Goal: Task Accomplishment & Management: Use online tool/utility

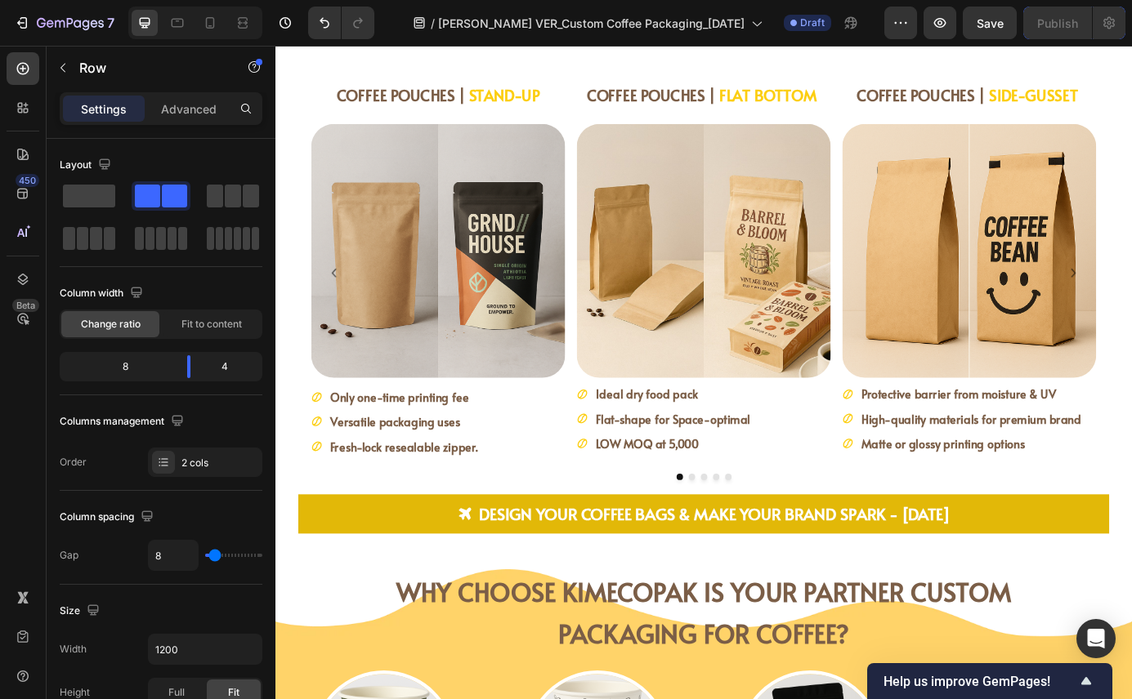
scroll to position [2184, 0]
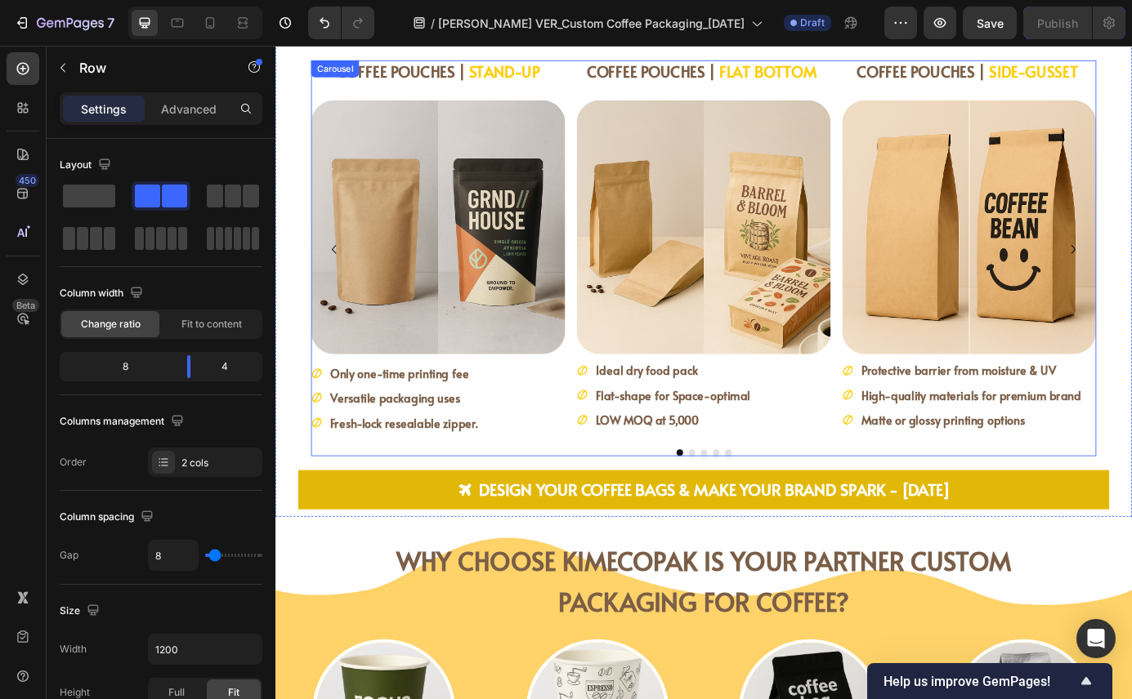
click at [748, 511] on button "Dot" at bounding box center [751, 511] width 7 height 7
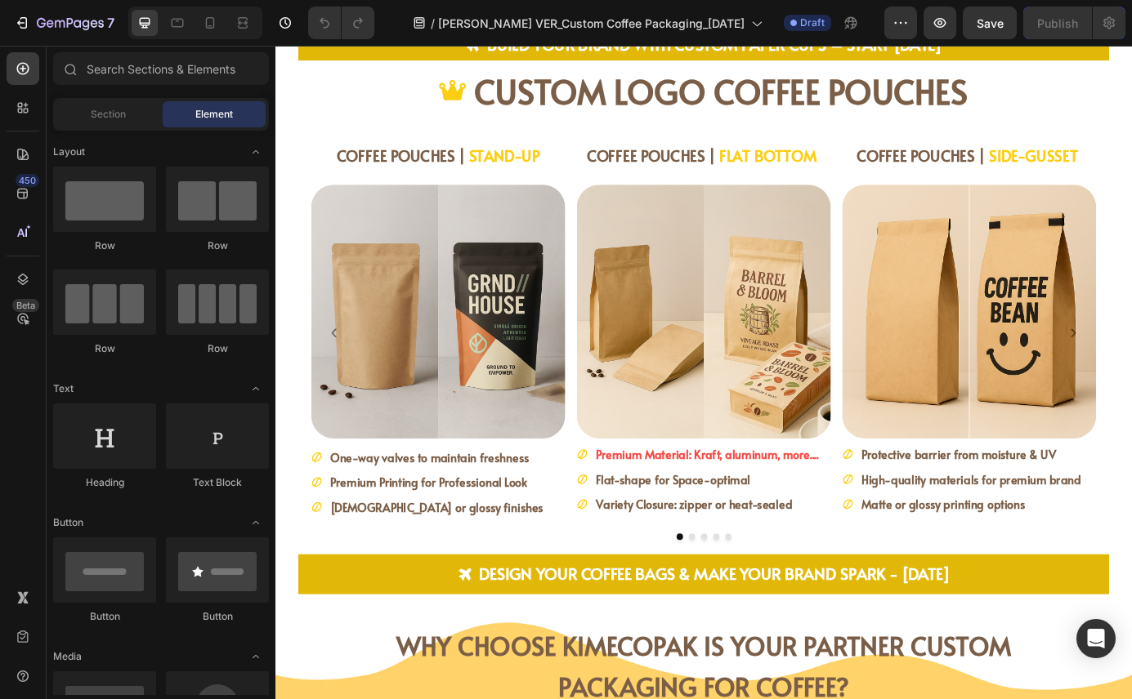
scroll to position [2225, 0]
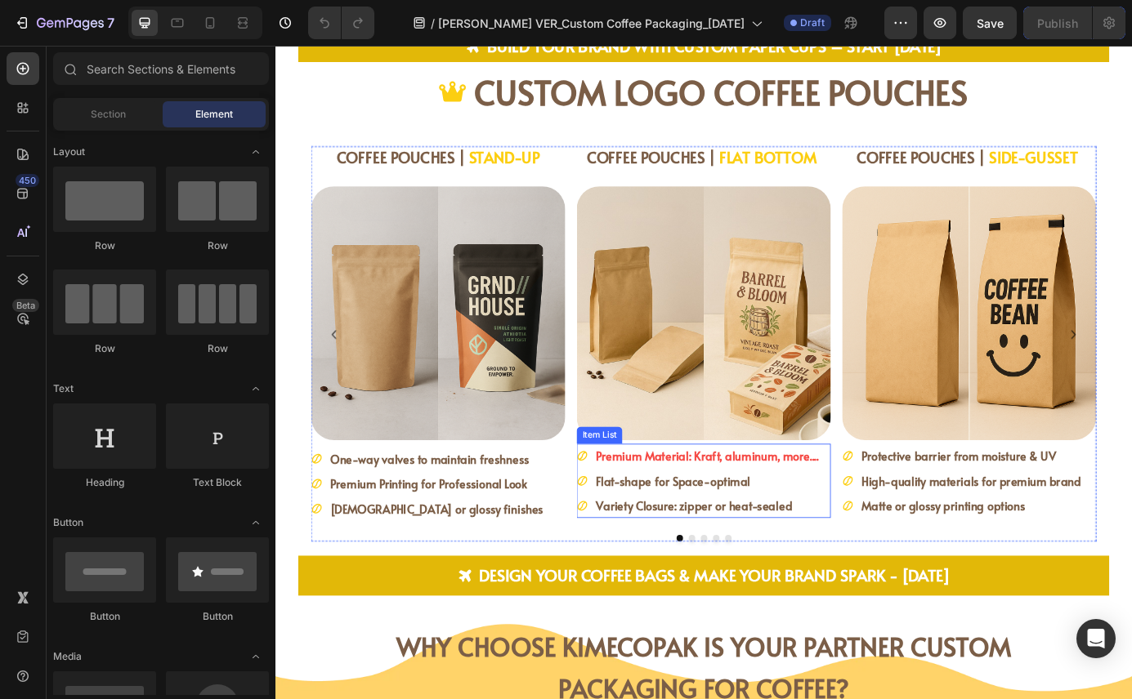
click at [692, 521] on strong "Premium Material: Kraft, aluminum, more...." at bounding box center [769, 516] width 255 height 18
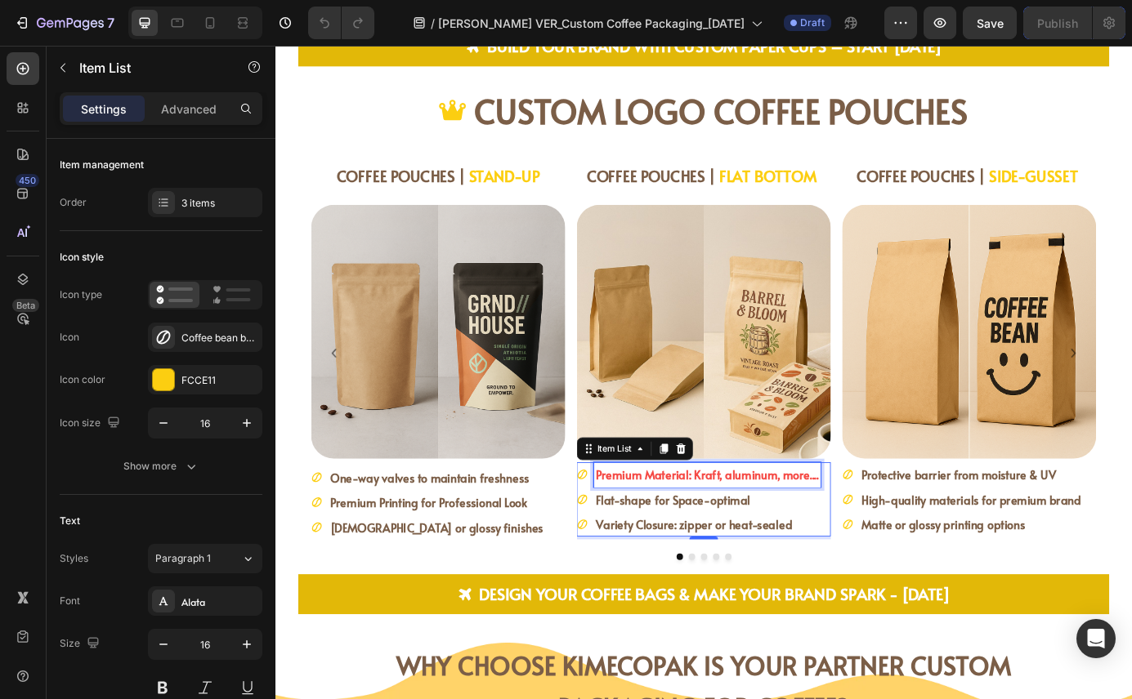
click at [674, 538] on strong "Premium Material: Kraft, aluminum, more...." at bounding box center [769, 537] width 255 height 18
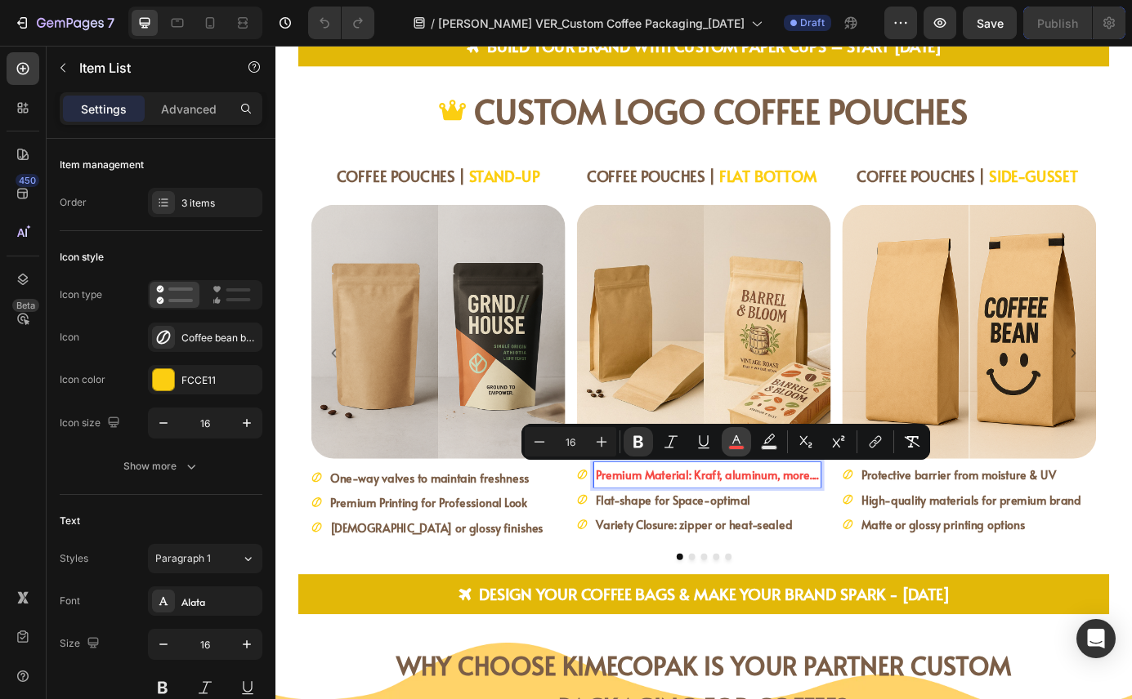
click at [737, 441] on icon "Editor contextual toolbar" at bounding box center [736, 442] width 16 height 16
type input "F54A45"
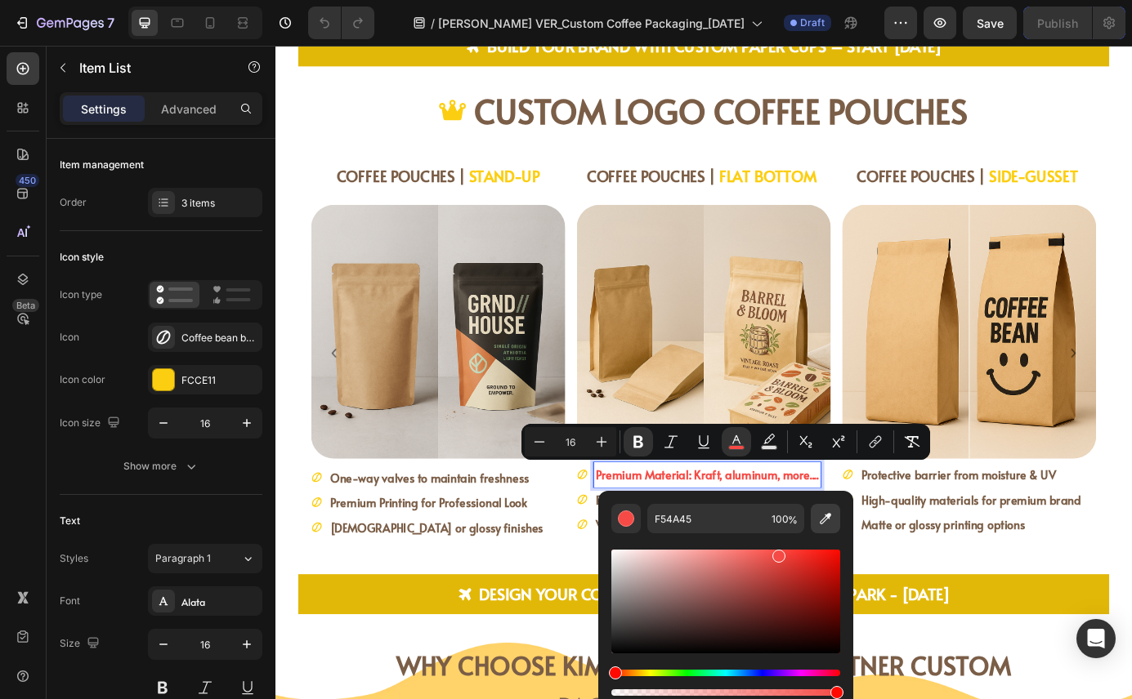
click at [828, 520] on icon "Editor contextual toolbar" at bounding box center [825, 519] width 16 height 16
type input "7A5E47"
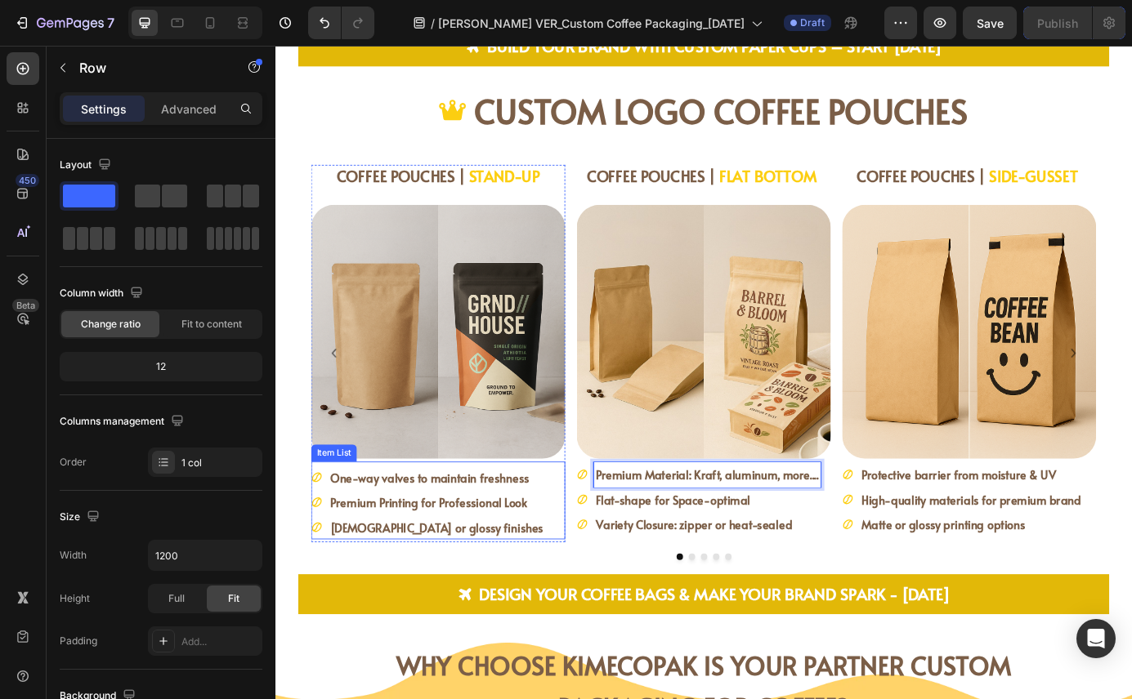
click at [572, 612] on div "COFFEE POUCHES | STAND-UP Heading Image One-way valves to maintain freshness Pr…" at bounding box center [461, 398] width 291 height 433
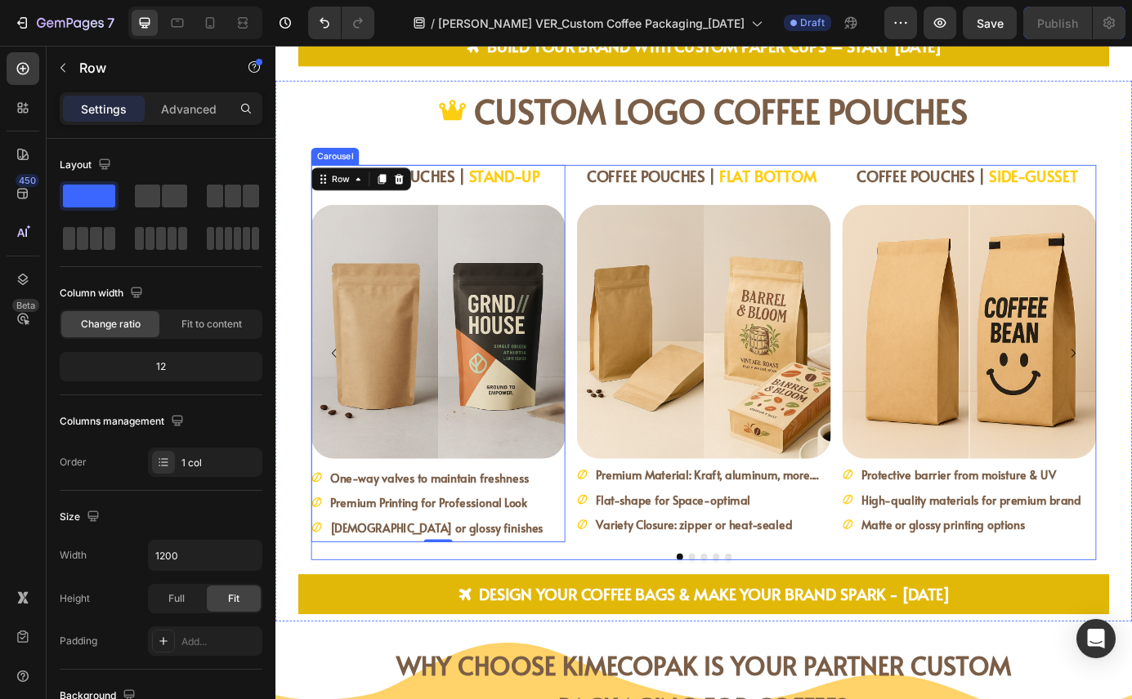
click at [748, 630] on button "Dot" at bounding box center [751, 630] width 7 height 7
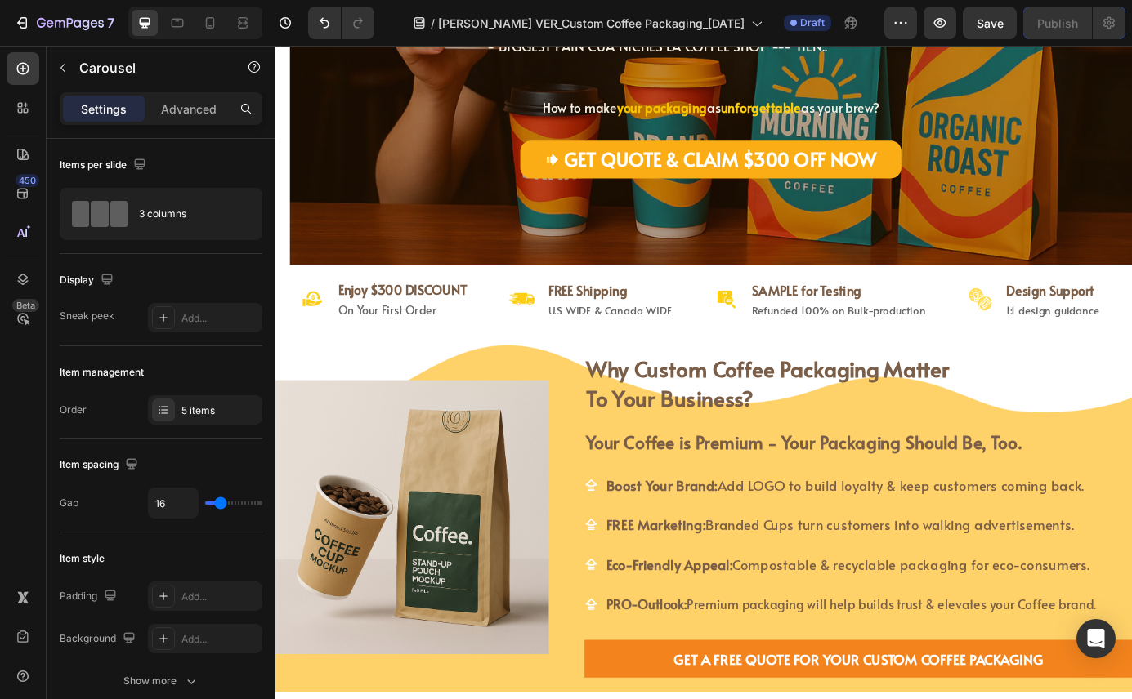
scroll to position [0, 0]
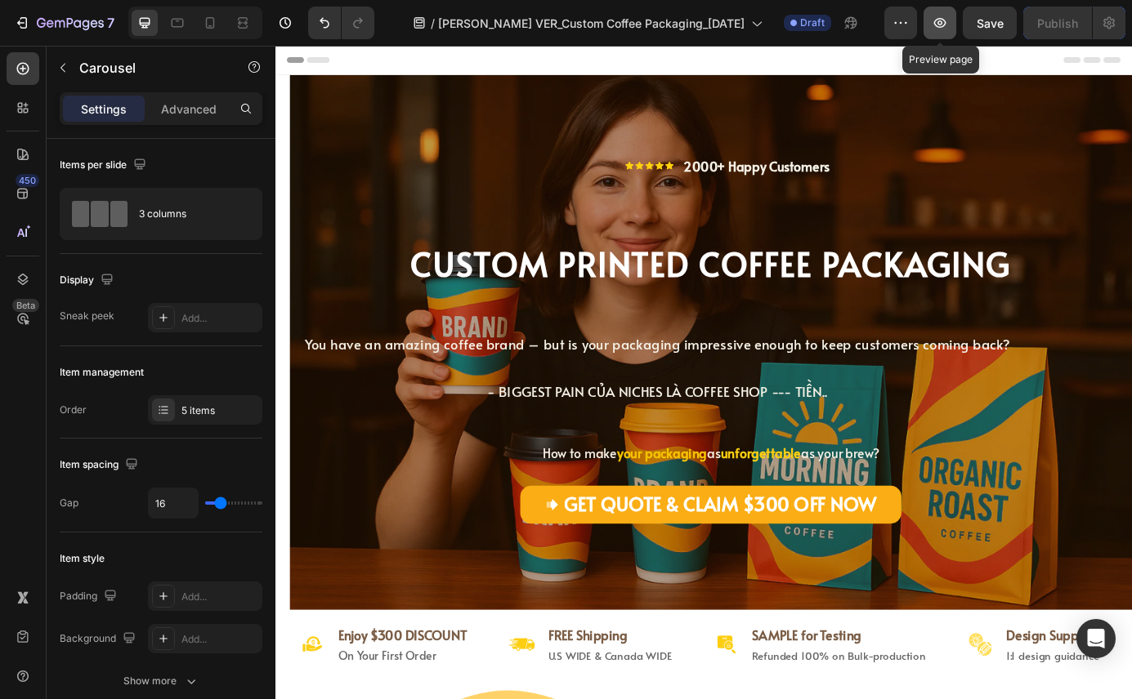
click at [938, 22] on icon "button" at bounding box center [939, 22] width 5 height 5
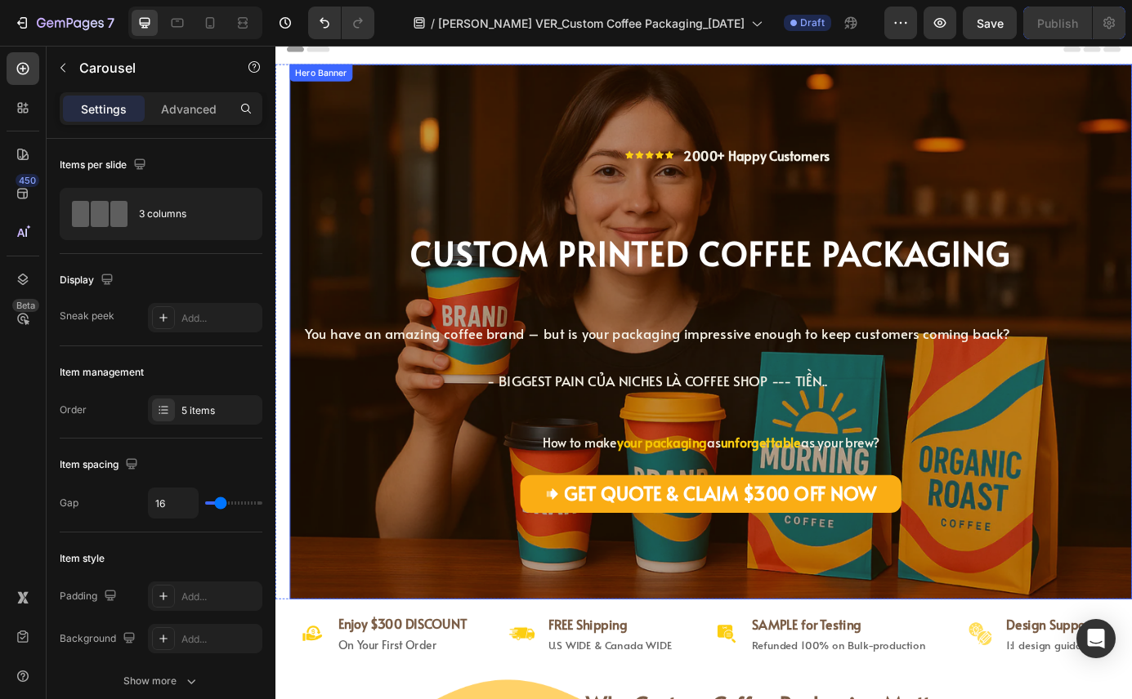
scroll to position [19, 0]
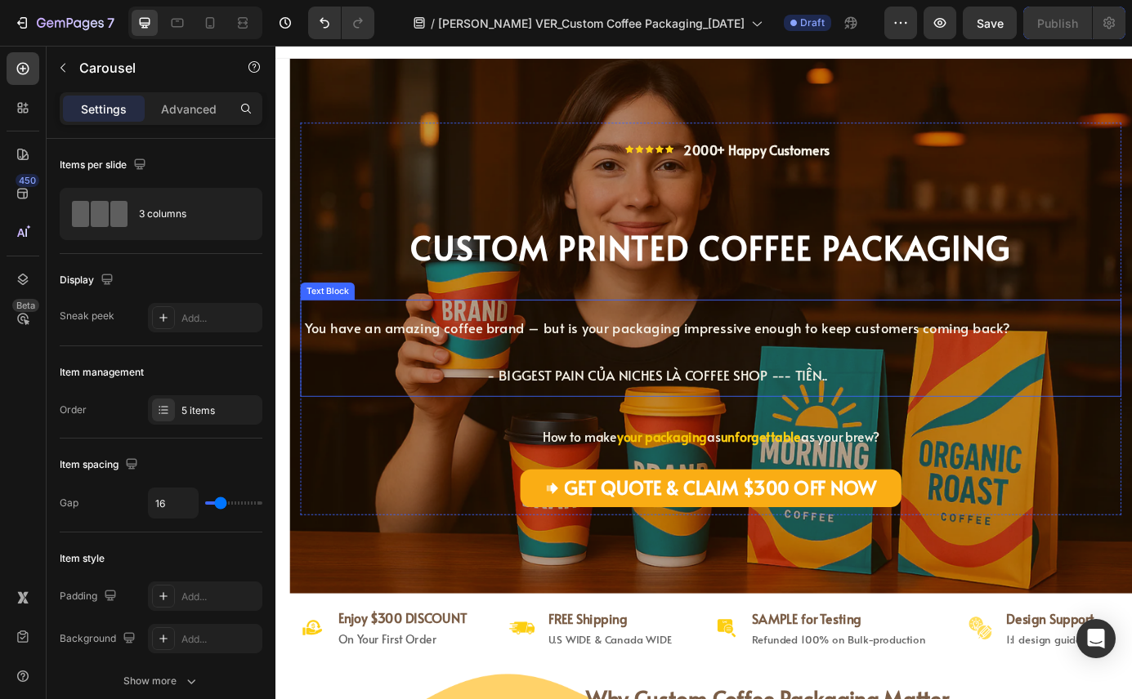
click at [726, 408] on p "You have an amazing coffee brand – but is your packaging impressive enough to k…" at bounding box center [713, 392] width 814 height 108
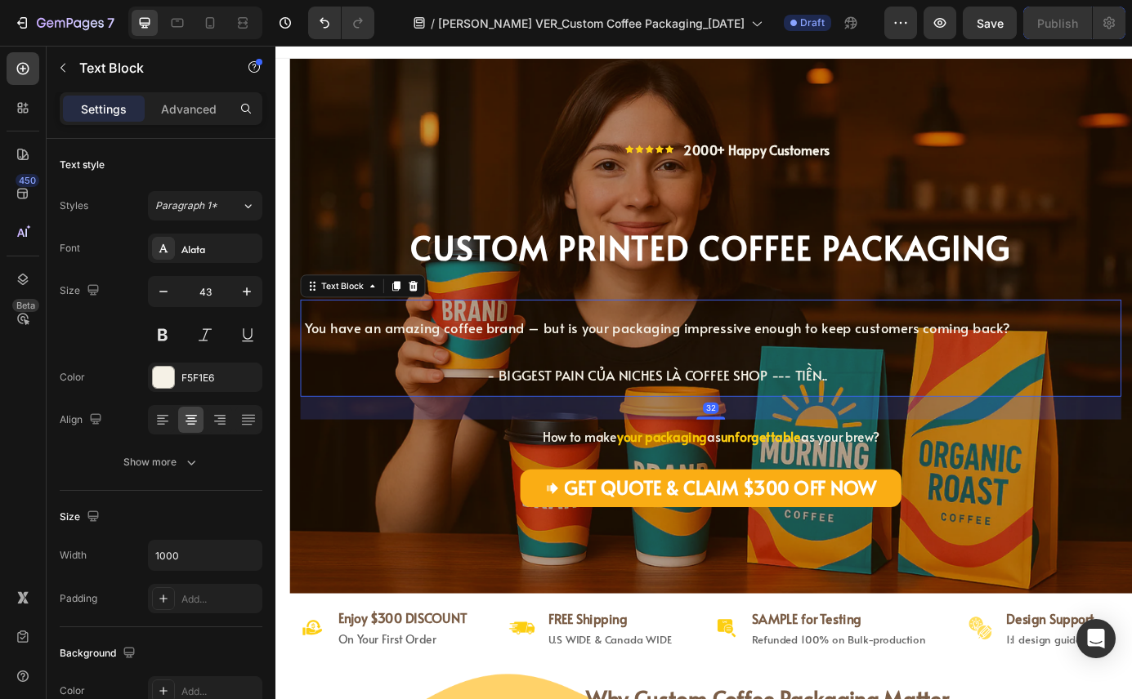
click at [726, 408] on p "You have an amazing coffee brand – but is your packaging impressive enough to k…" at bounding box center [713, 392] width 814 height 108
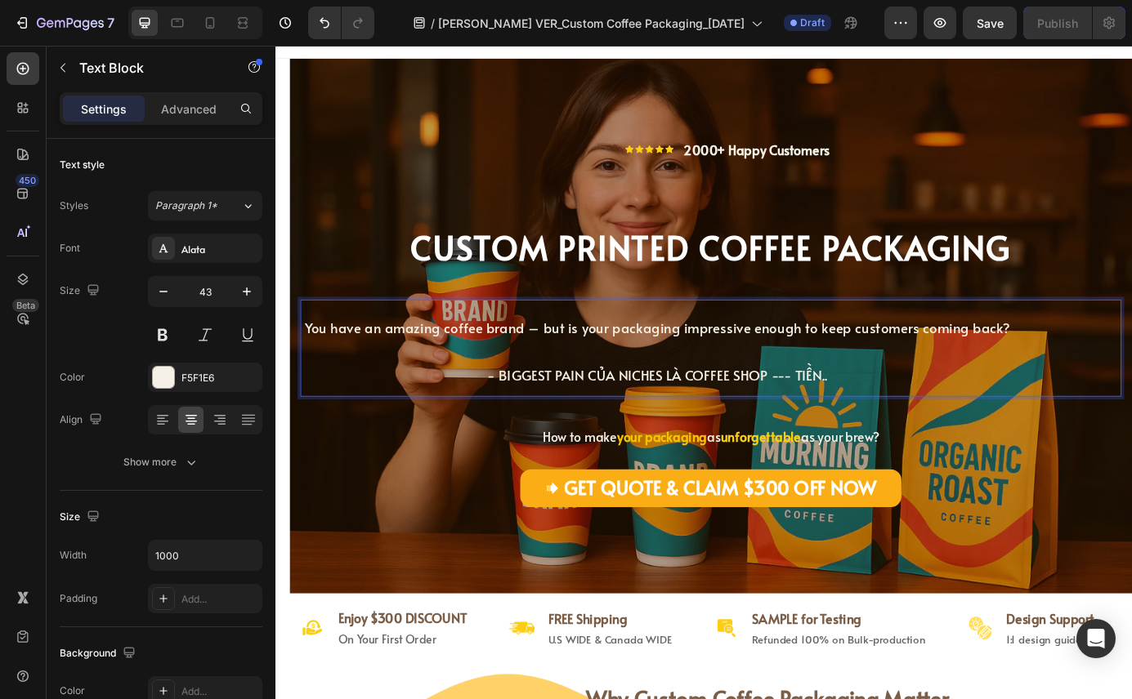
click at [440, 357] on p "You have an amazing coffee brand – but is your packaging impressive enough to k…" at bounding box center [713, 392] width 814 height 108
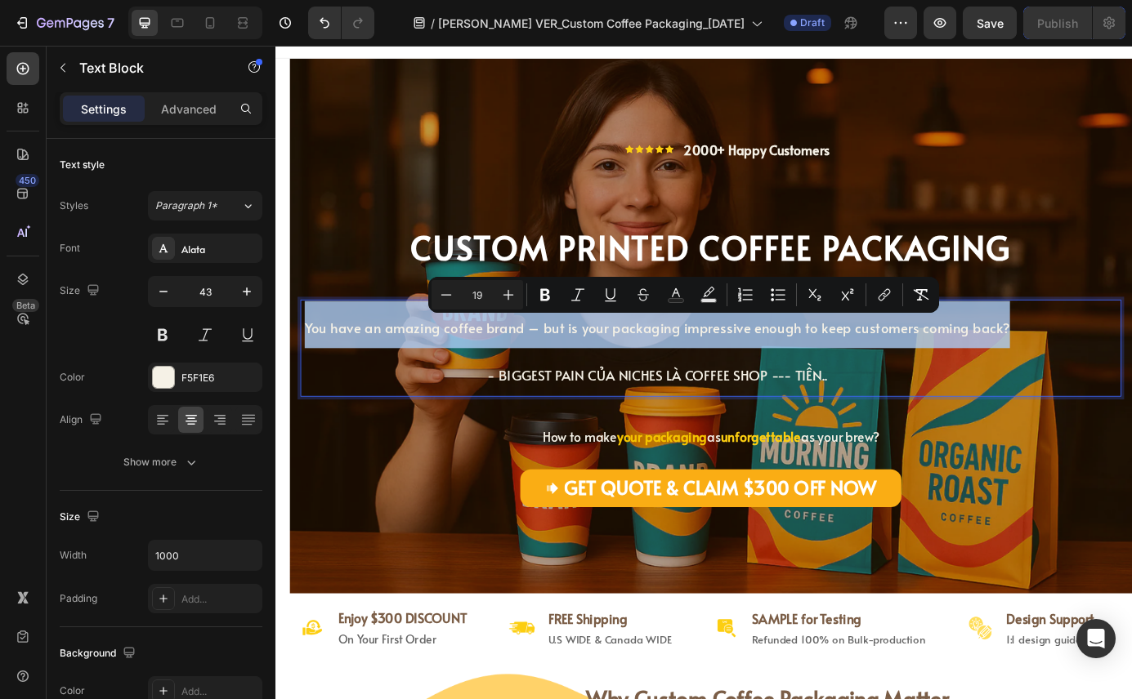
drag, startPoint x: 319, startPoint y: 371, endPoint x: 1091, endPoint y: 370, distance: 771.2
click at [1091, 370] on span "You have an amazing coffee brand – but is your packaging impressive enough to k…" at bounding box center [712, 395] width 807 height 75
copy span "You have an amazing coffee brand – but is your packaging impressive enough to k…"
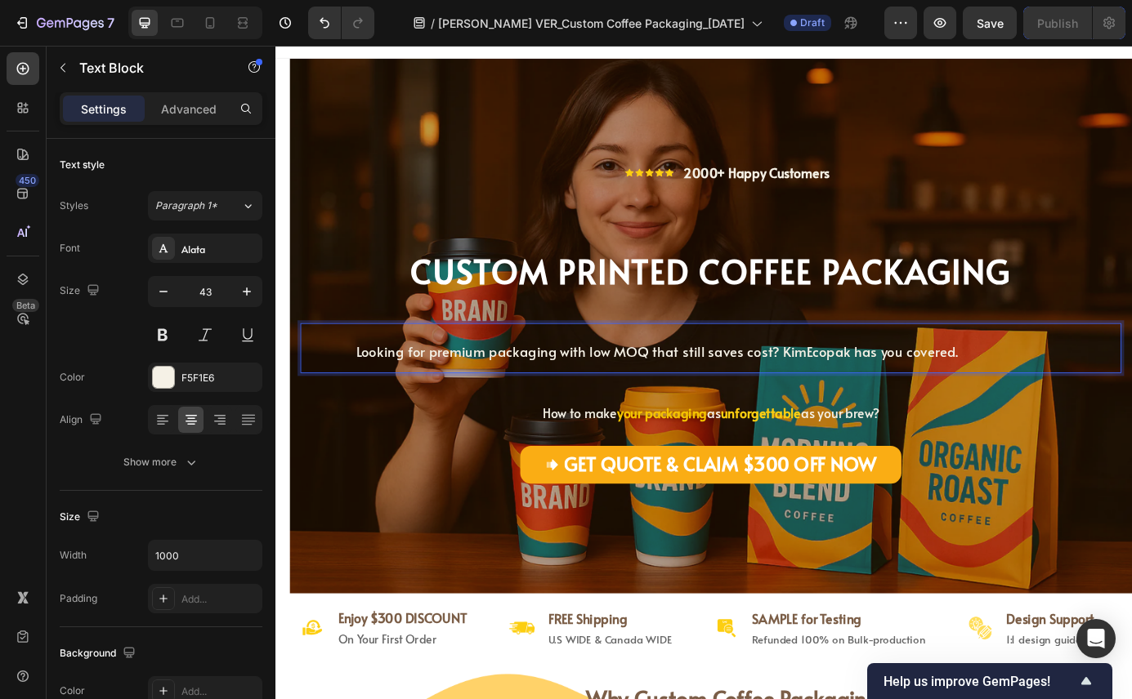
click at [471, 409] on p "Looking for premium packaging with low MOQ that still saves cost? KimEcopak has…" at bounding box center [713, 392] width 814 height 54
click at [524, 401] on span "Looking for premium packaging with low MOQ that still saves cost? KimEcopak has…" at bounding box center [713, 395] width 690 height 21
click at [843, 399] on span "Looking for premium packaging with low MOQ that still saves cost? KimEcopak has…" at bounding box center [713, 395] width 690 height 21
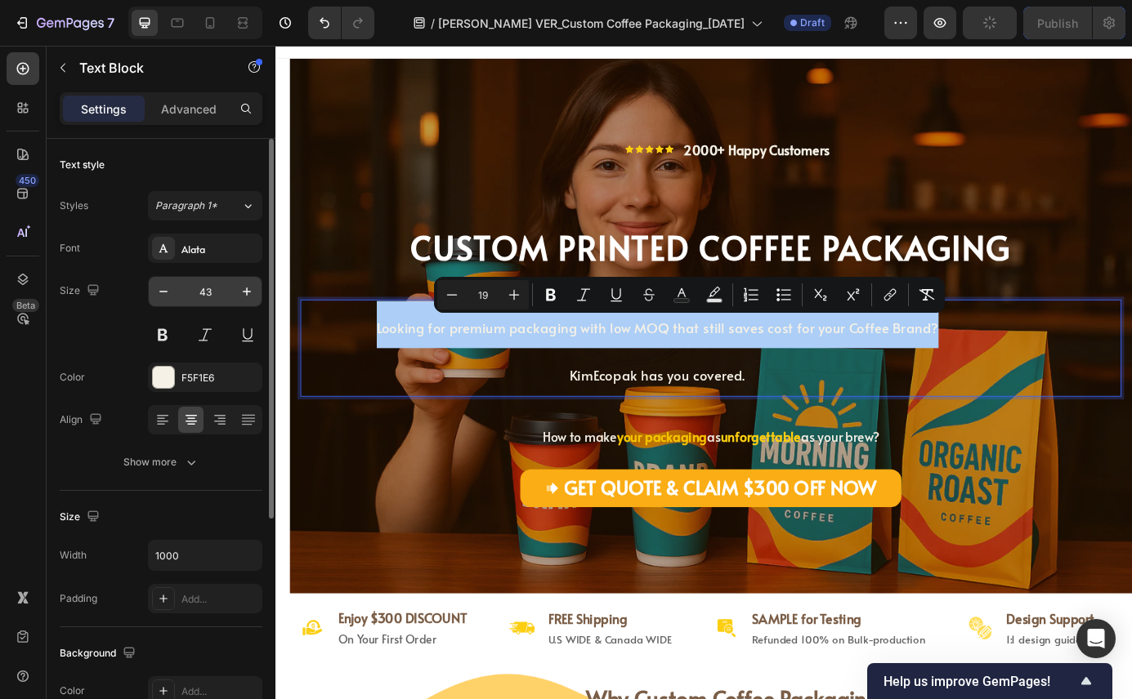
click at [211, 292] on input "43" at bounding box center [205, 291] width 54 height 29
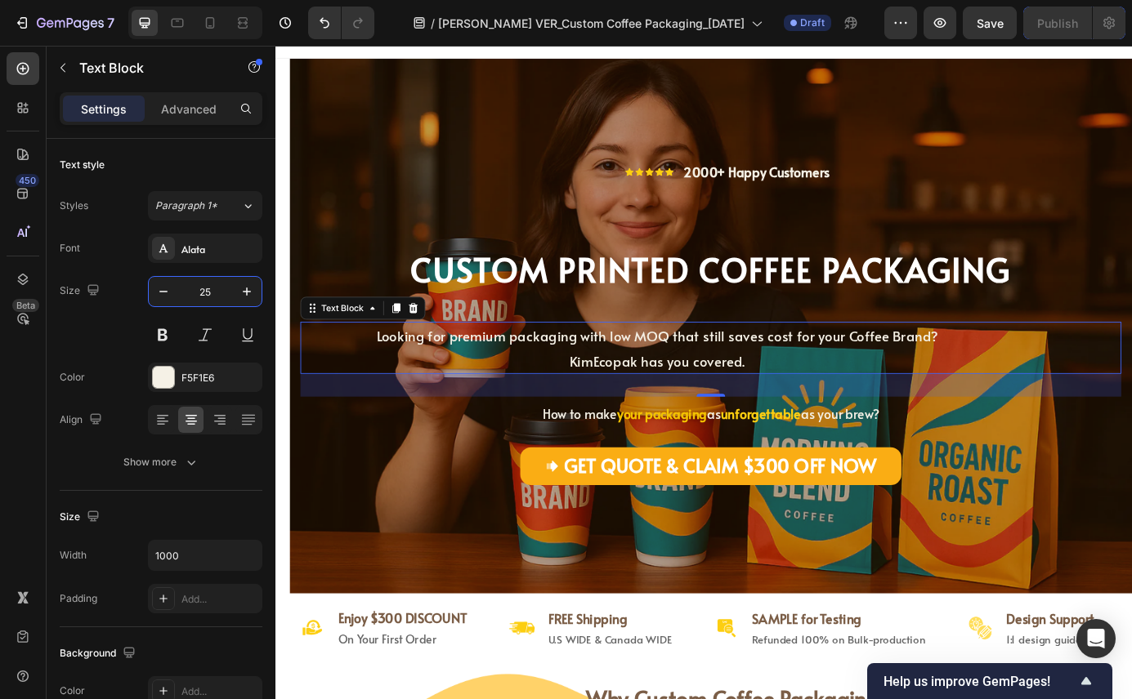
type input "25"
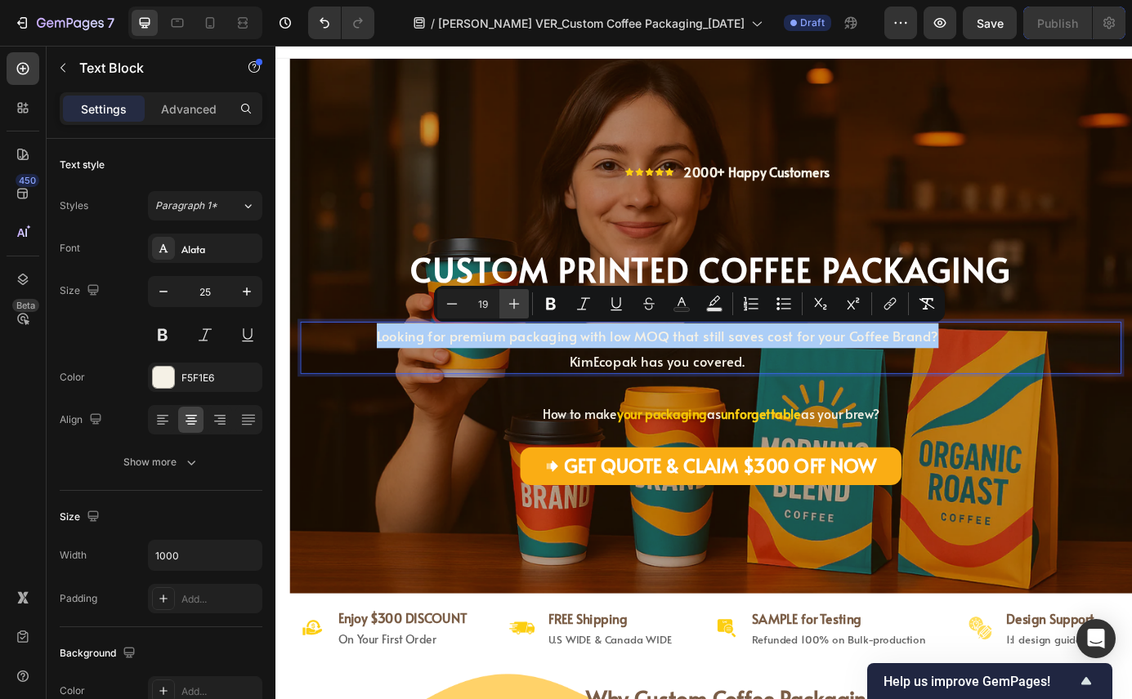
click at [508, 306] on icon "Editor contextual toolbar" at bounding box center [514, 304] width 16 height 16
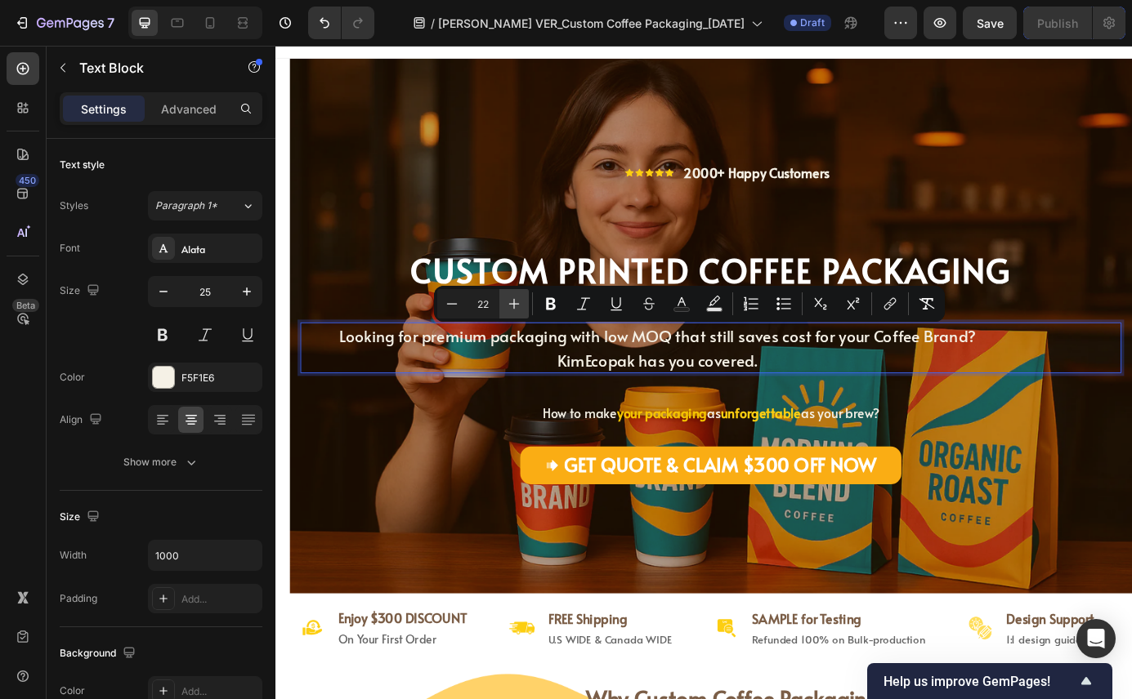
click at [508, 306] on icon "Editor contextual toolbar" at bounding box center [514, 304] width 16 height 16
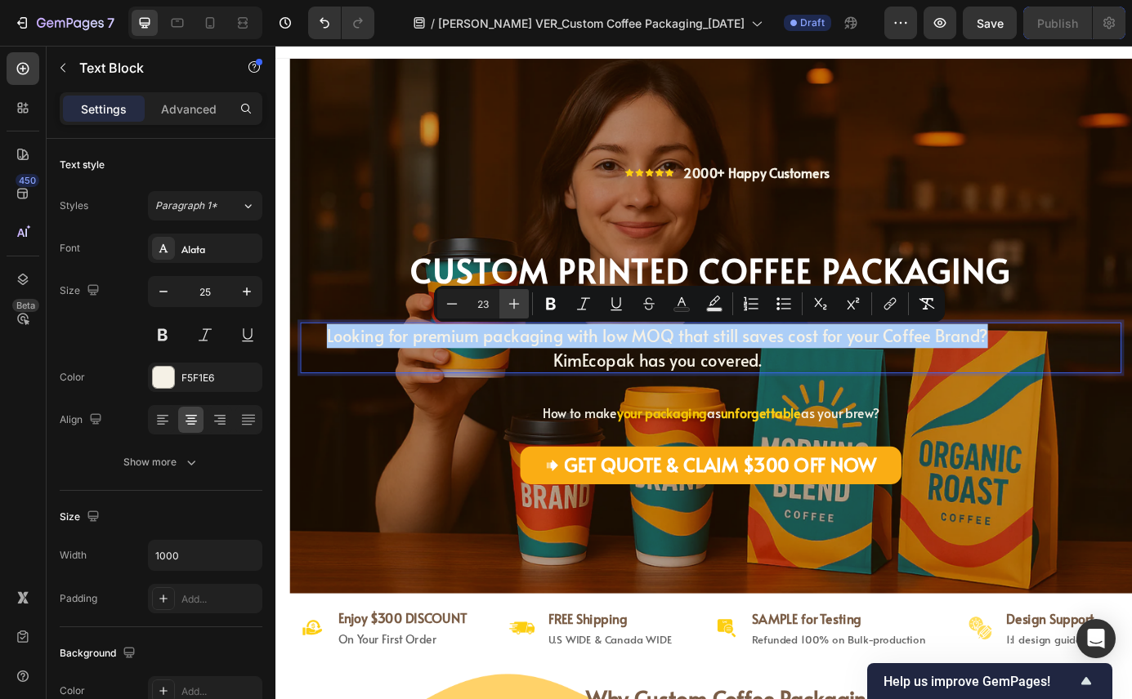
click at [508, 306] on icon "Editor contextual toolbar" at bounding box center [514, 304] width 16 height 16
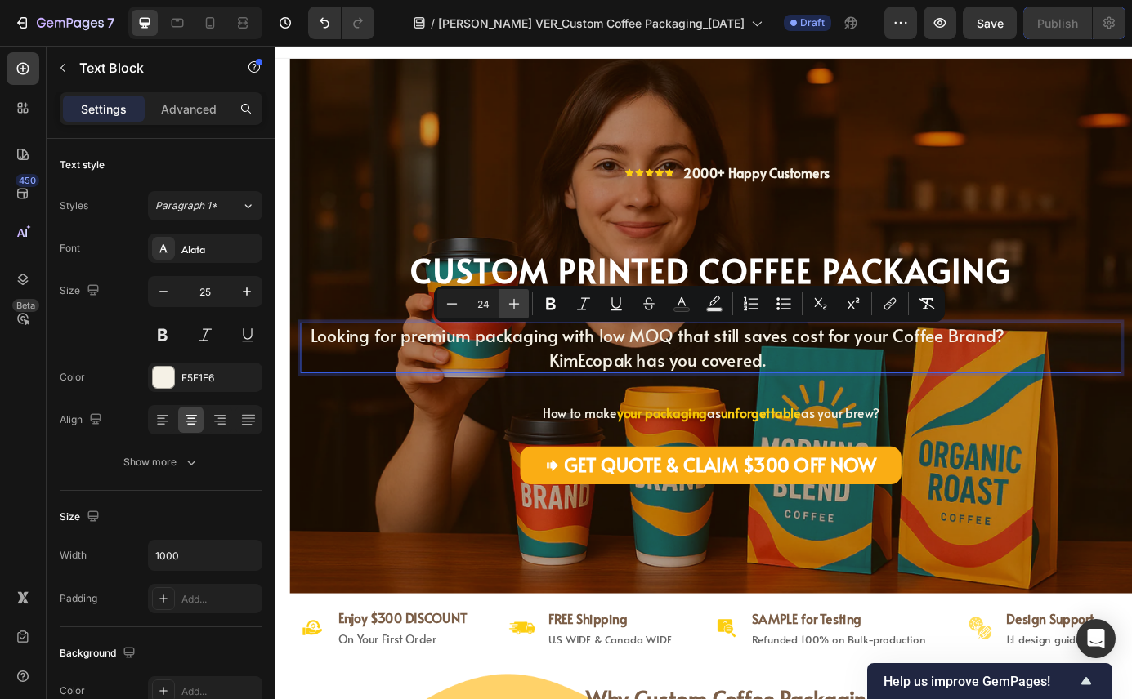
click at [508, 306] on icon "Editor contextual toolbar" at bounding box center [514, 304] width 16 height 16
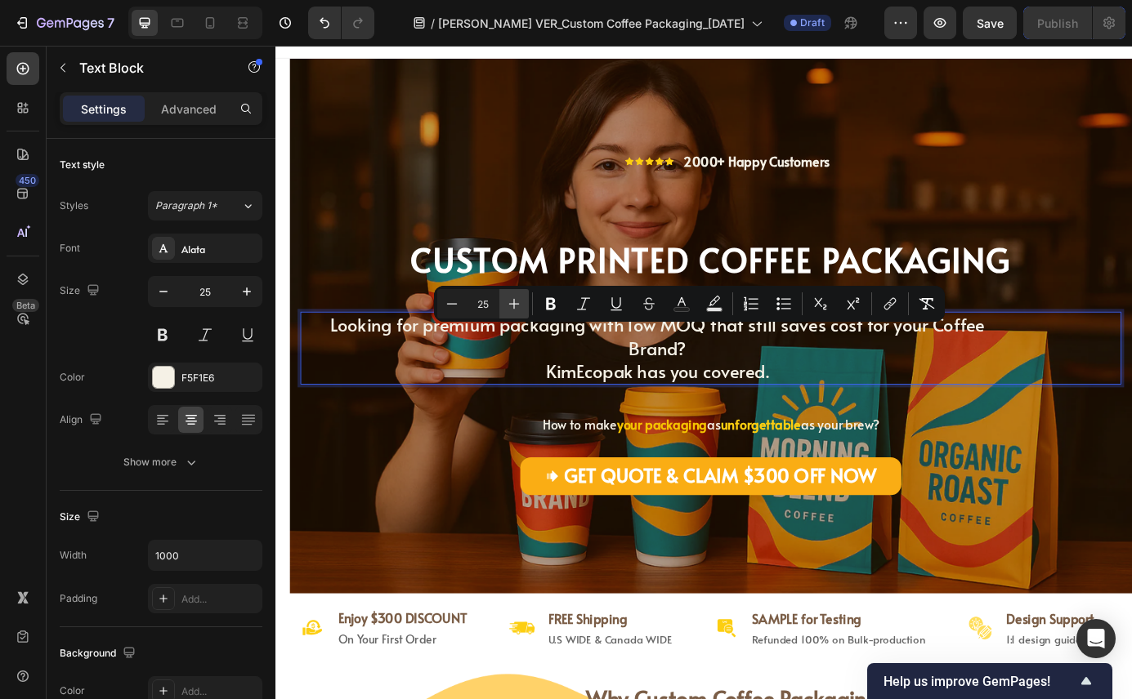
click at [508, 306] on icon "Editor contextual toolbar" at bounding box center [514, 304] width 16 height 16
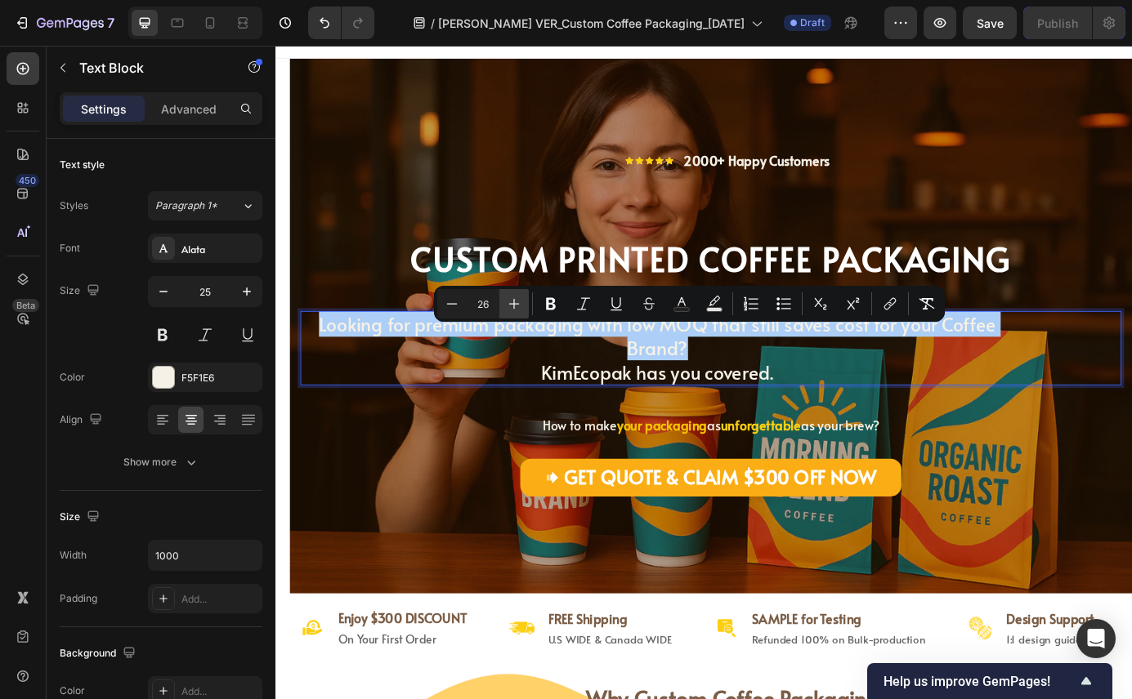
click at [508, 306] on icon "Editor contextual toolbar" at bounding box center [514, 304] width 16 height 16
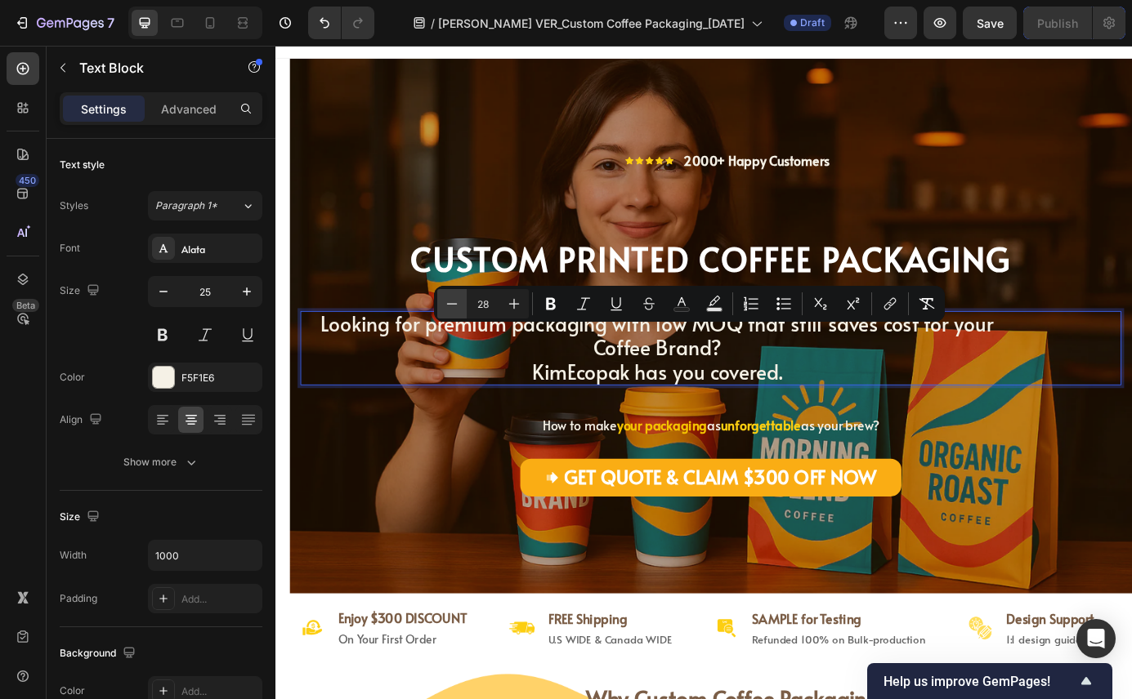
click at [449, 306] on icon "Editor contextual toolbar" at bounding box center [452, 304] width 16 height 16
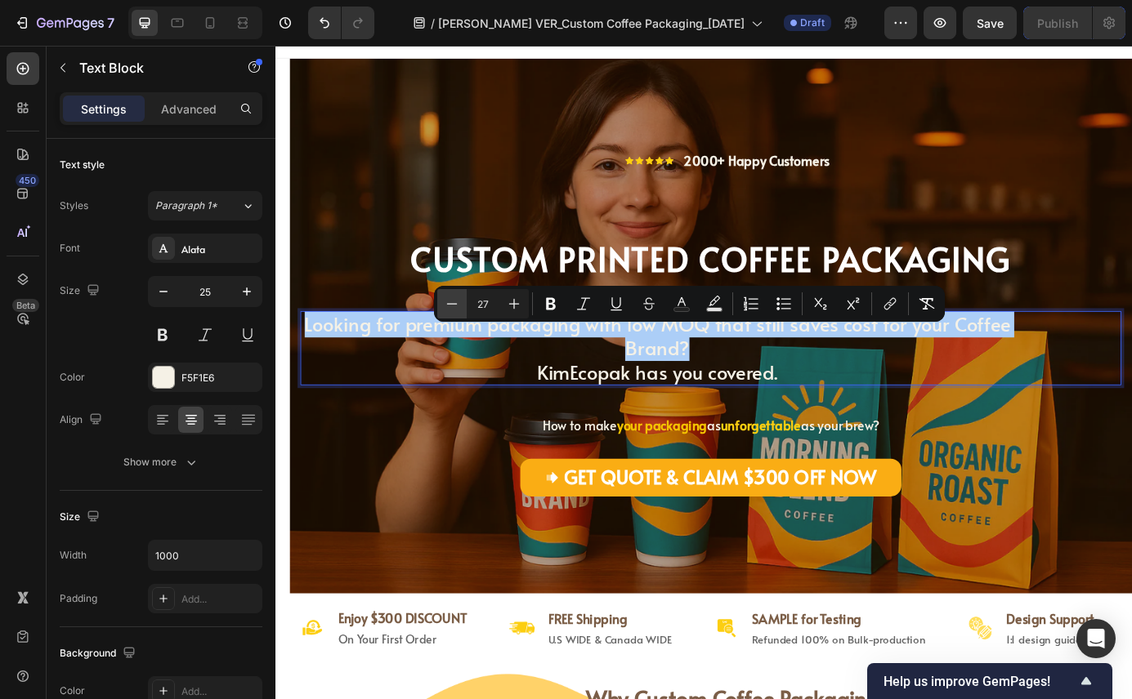
click at [449, 306] on icon "Editor contextual toolbar" at bounding box center [452, 304] width 16 height 16
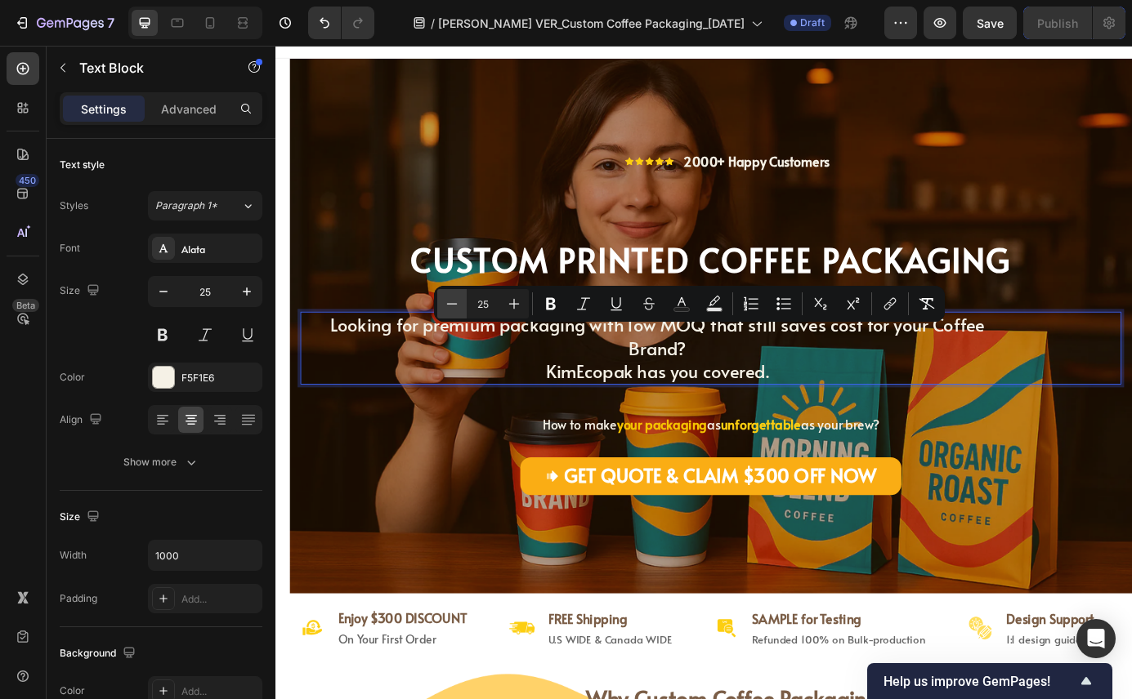
click at [449, 306] on icon "Editor contextual toolbar" at bounding box center [452, 304] width 16 height 16
type input "24"
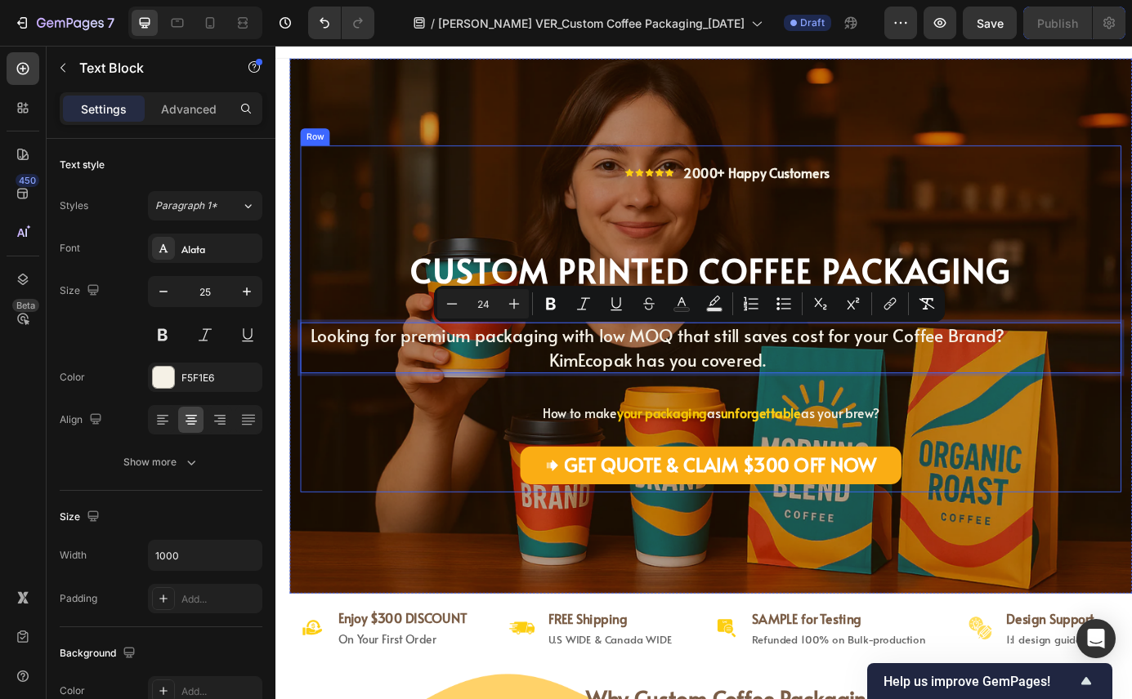
click at [557, 495] on div "Icon Icon Icon Icon Icon Icon List 2000+ Happy Customers Text Block Row CU STOM…" at bounding box center [774, 358] width 940 height 397
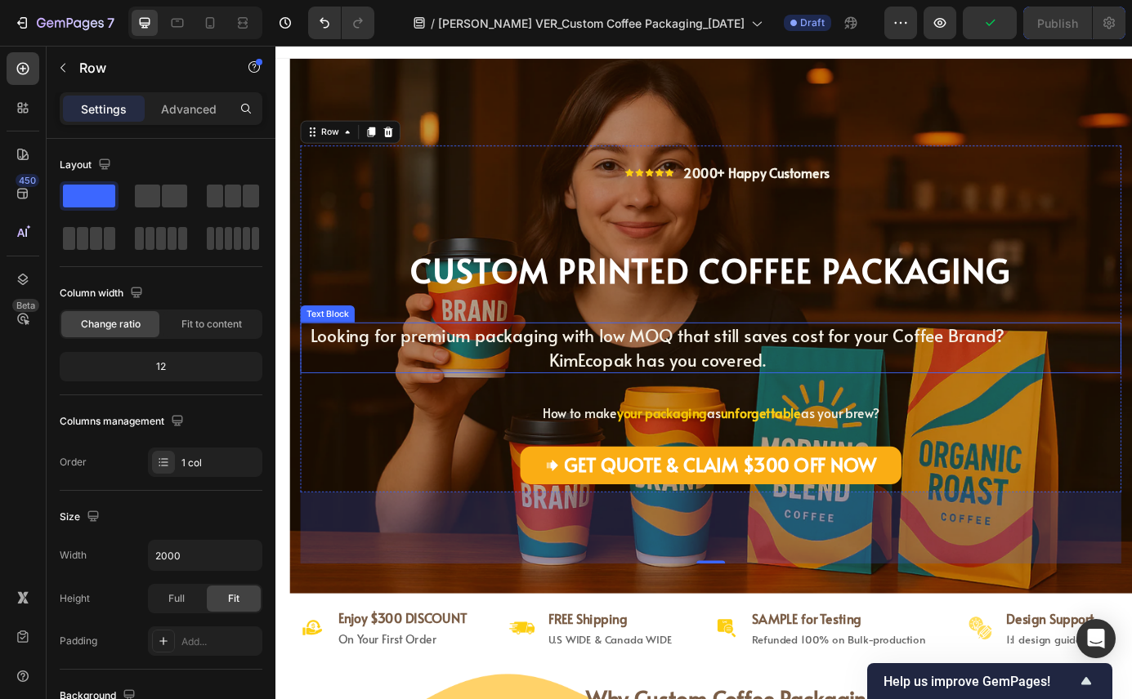
click at [538, 396] on p "KimEcopak has you covered." at bounding box center [713, 406] width 814 height 28
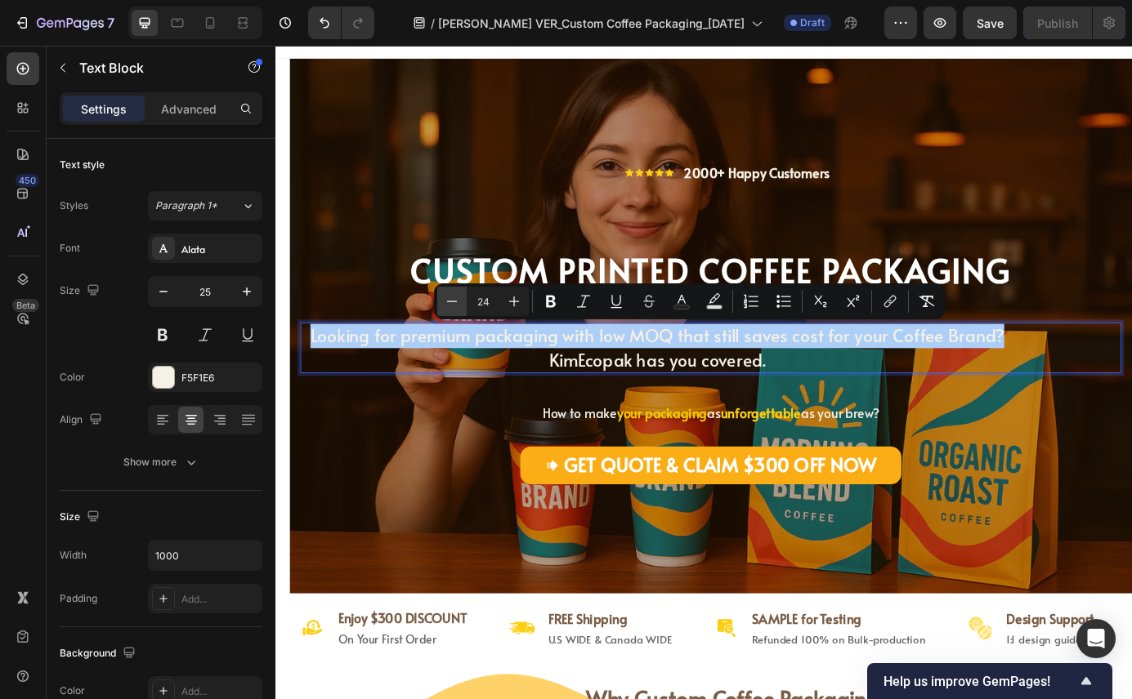
click at [458, 306] on icon "Editor contextual toolbar" at bounding box center [452, 301] width 16 height 16
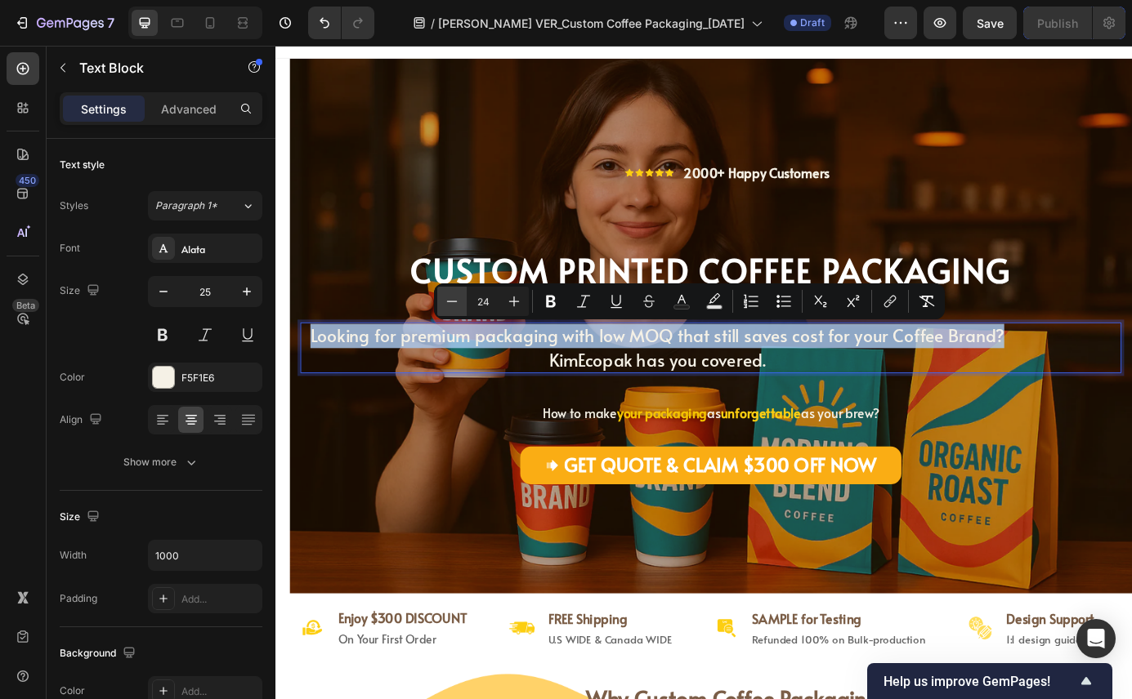
type input "23"
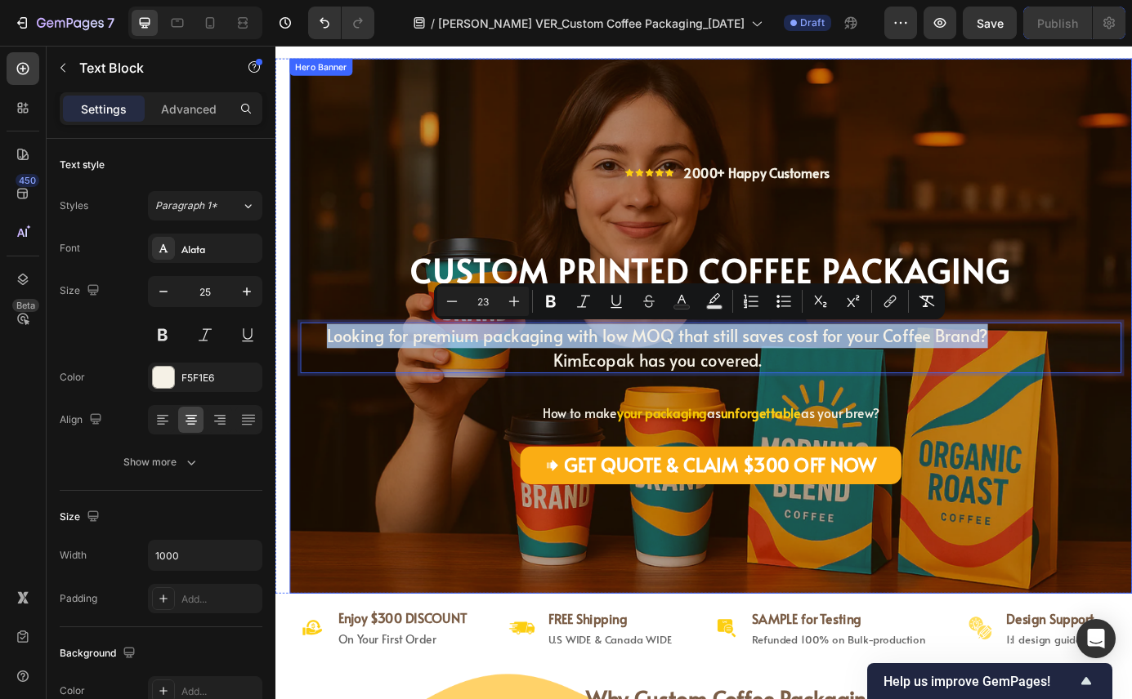
click at [479, 591] on div "Icon Icon Icon Icon Icon Icon List 2000+ Happy Customers Text Block Row CU STOM…" at bounding box center [774, 399] width 940 height 479
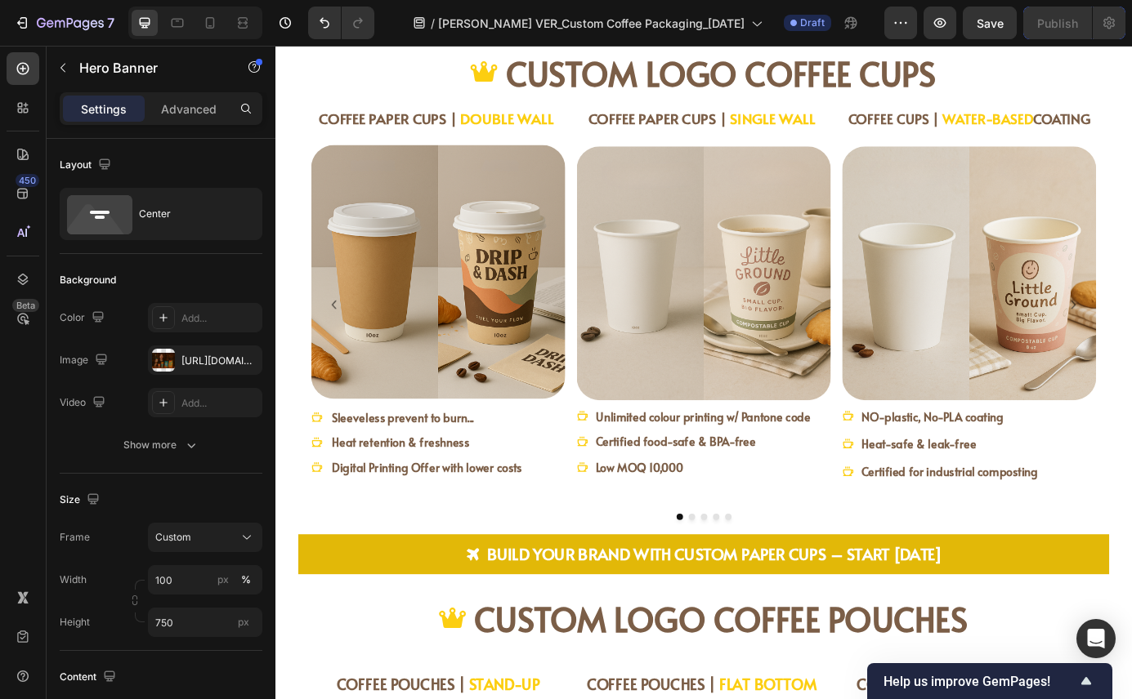
scroll to position [1647, 0]
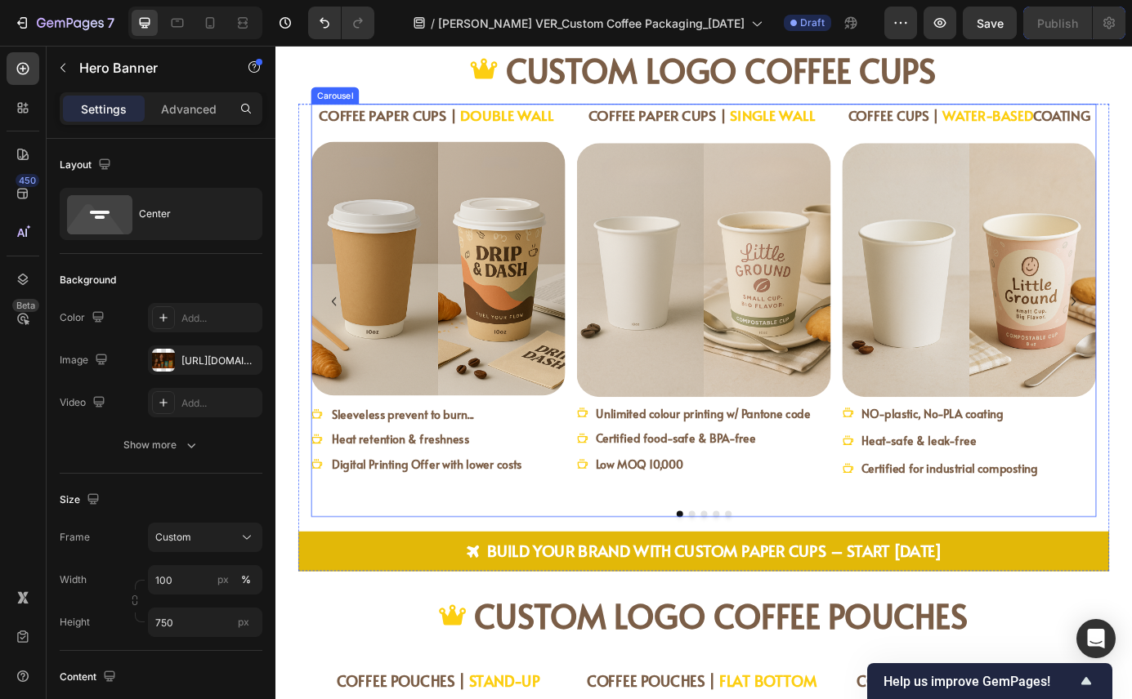
click at [748, 581] on button "Dot" at bounding box center [751, 581] width 7 height 7
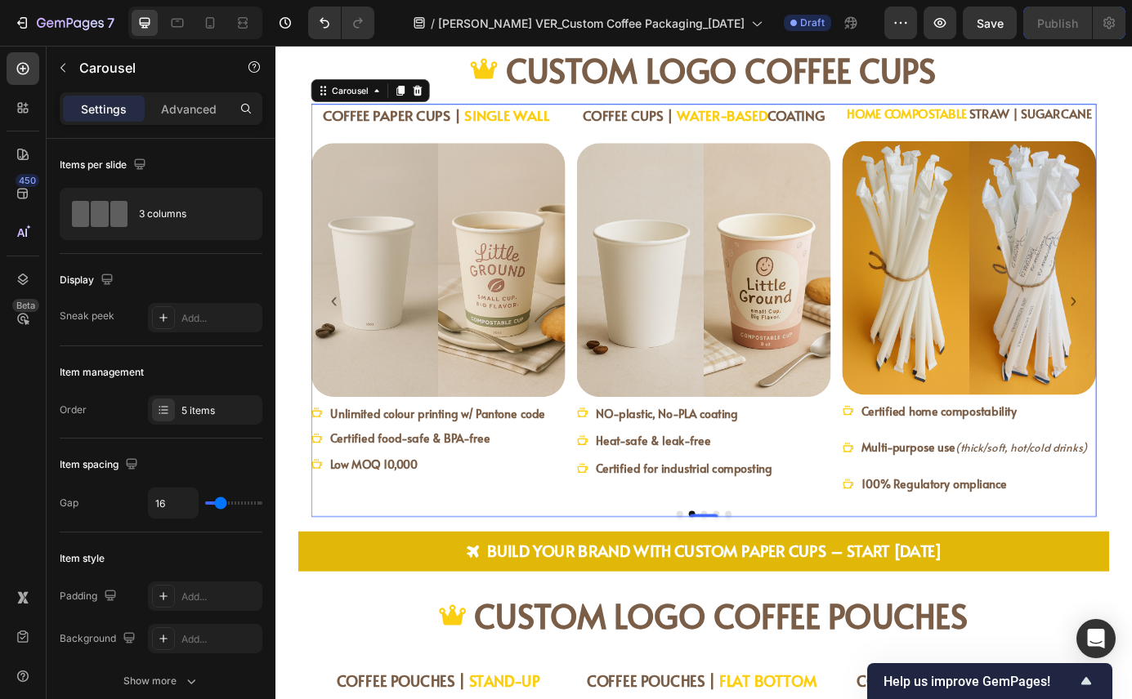
click at [762, 579] on button "Dot" at bounding box center [765, 581] width 7 height 7
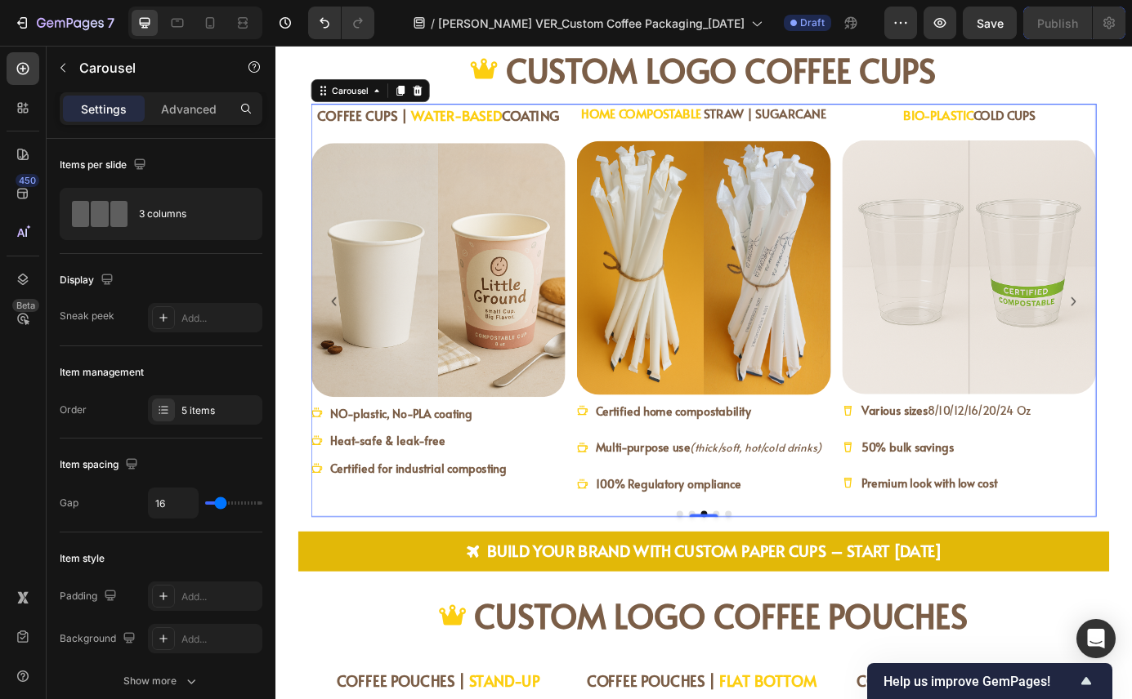
click at [776, 580] on button "Dot" at bounding box center [779, 581] width 7 height 7
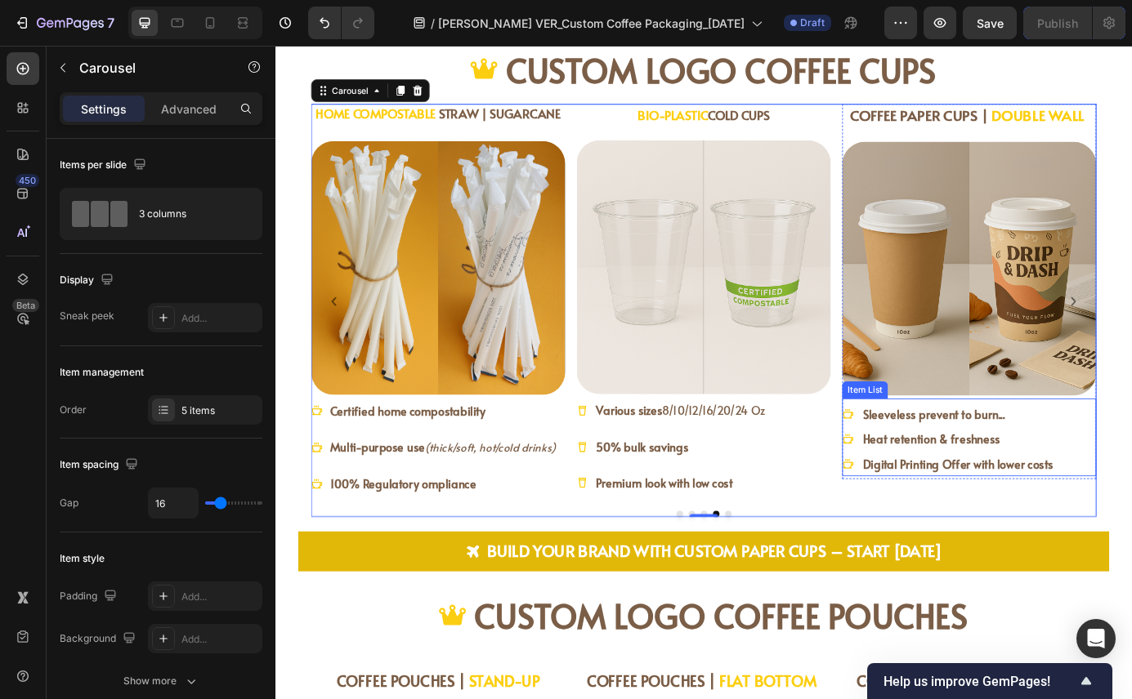
click at [993, 469] on strong "Sleeveless prevent to burn..." at bounding box center [1029, 468] width 163 height 18
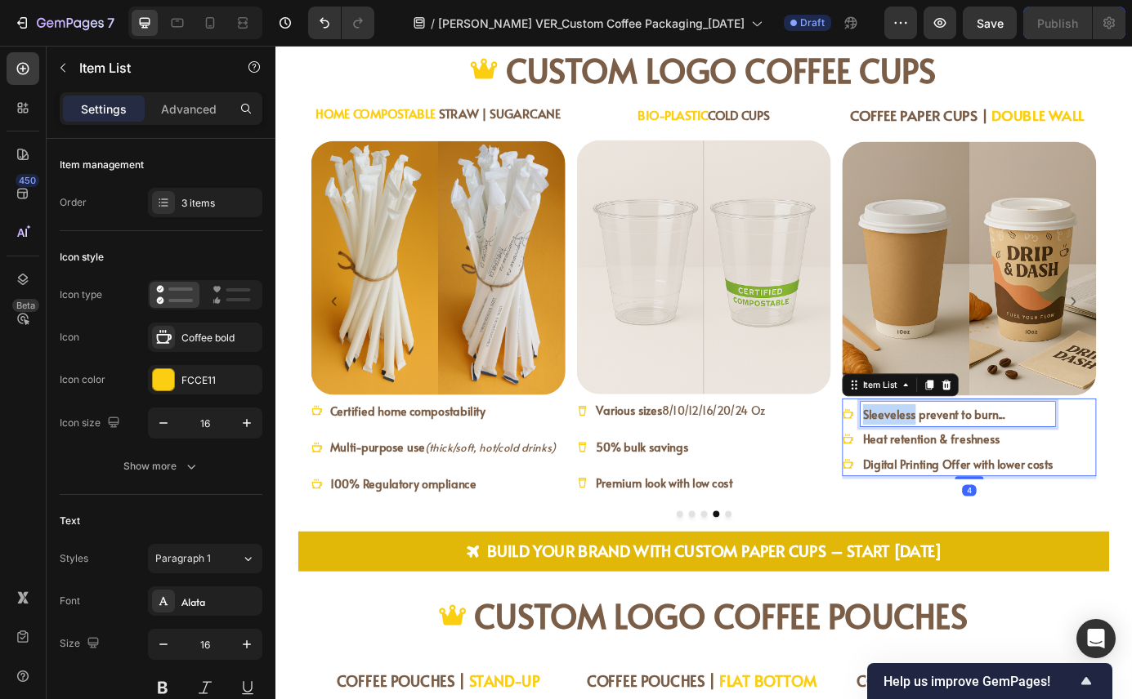
click at [993, 469] on strong "Sleeveless prevent to burn..." at bounding box center [1029, 468] width 163 height 18
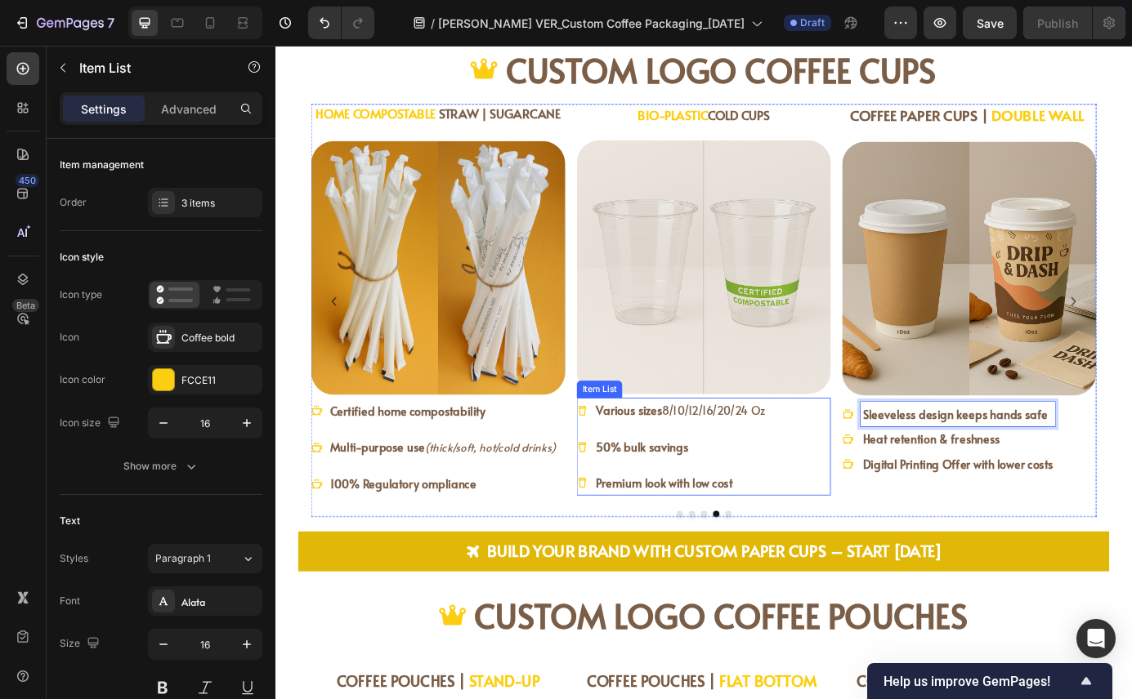
click at [877, 543] on div "Various sizes 8/10/12/16/20/24 Oz 50% bulk savings Premium look with low cost" at bounding box center [765, 504] width 291 height 111
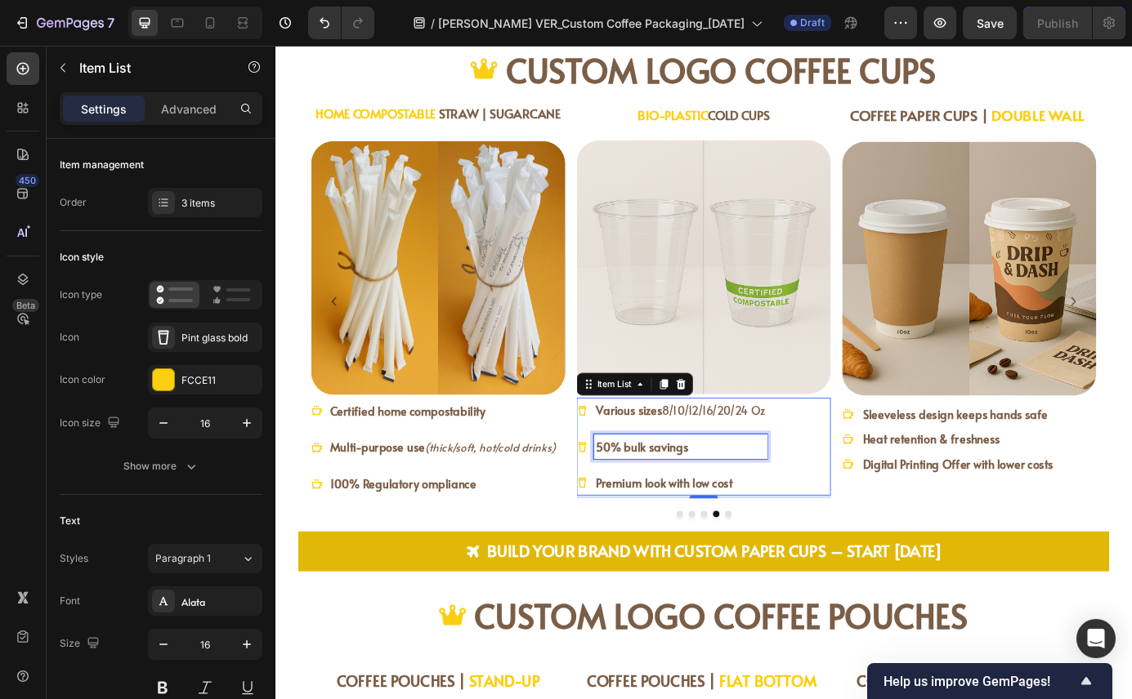
click at [757, 509] on p "50% bulk savings" at bounding box center [739, 505] width 194 height 24
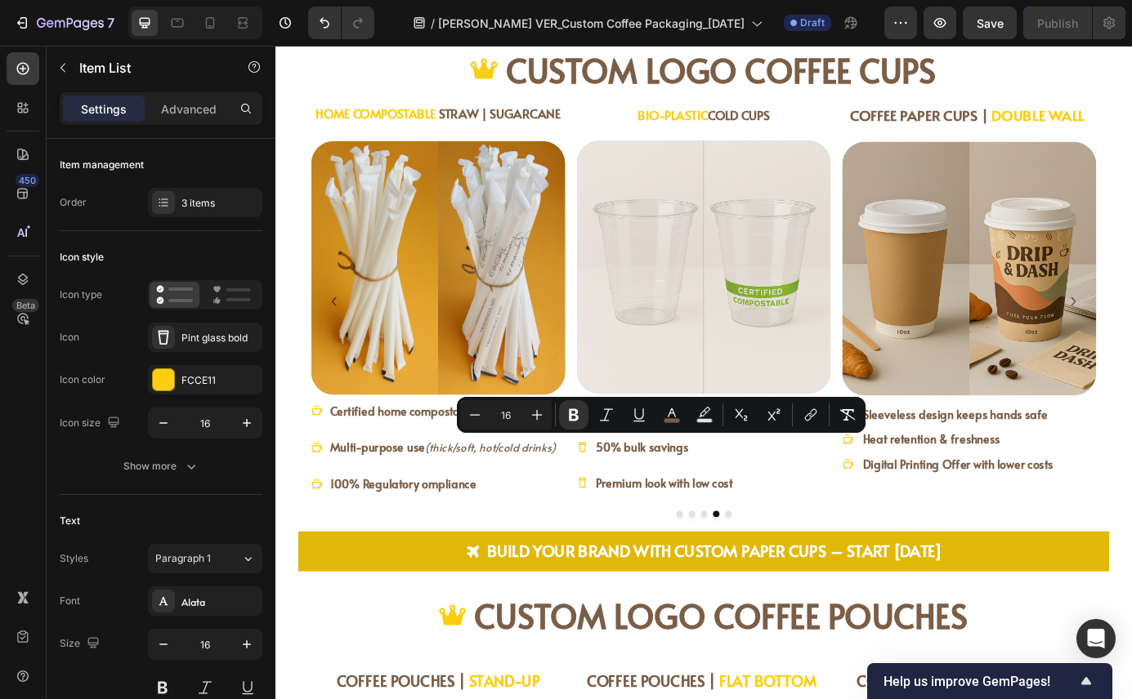
click at [620, 558] on div "Premium look with low cost" at bounding box center [729, 547] width 218 height 29
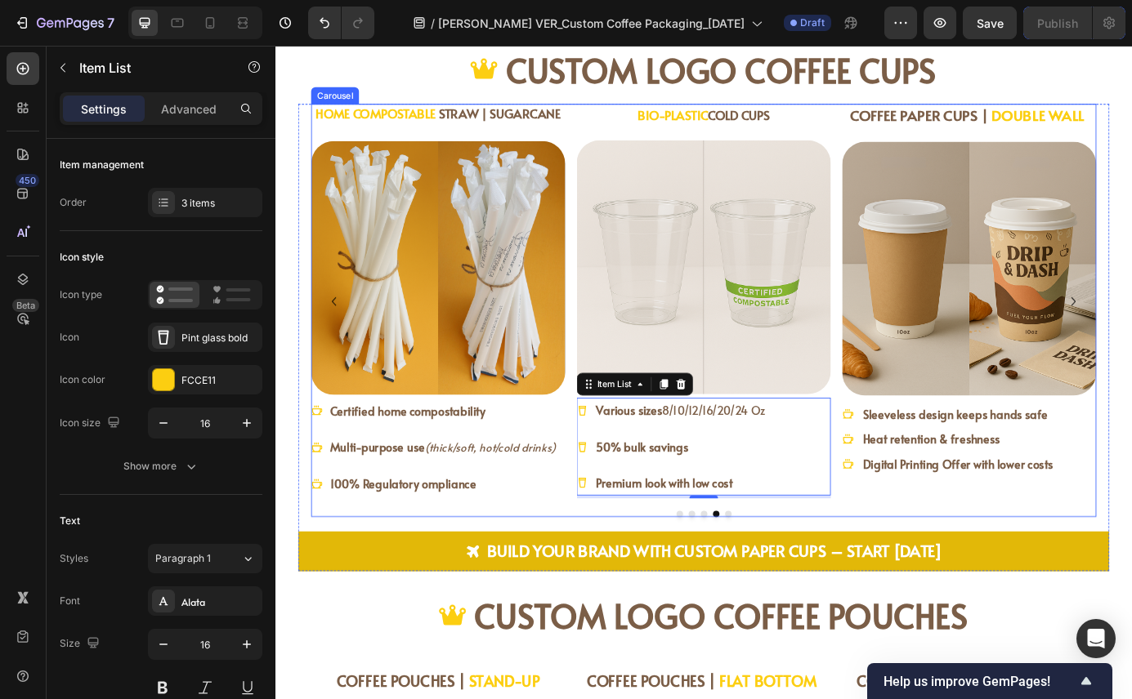
click at [643, 578] on div at bounding box center [765, 581] width 899 height 7
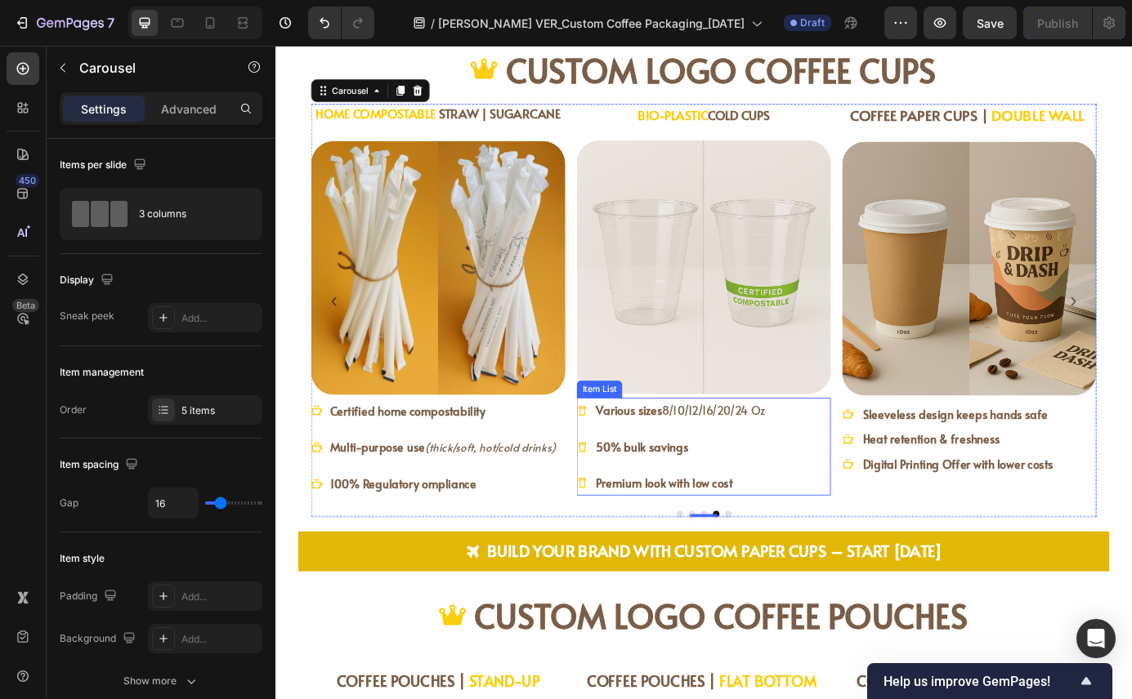
click at [725, 507] on strong "50% bulk savings" at bounding box center [694, 505] width 105 height 18
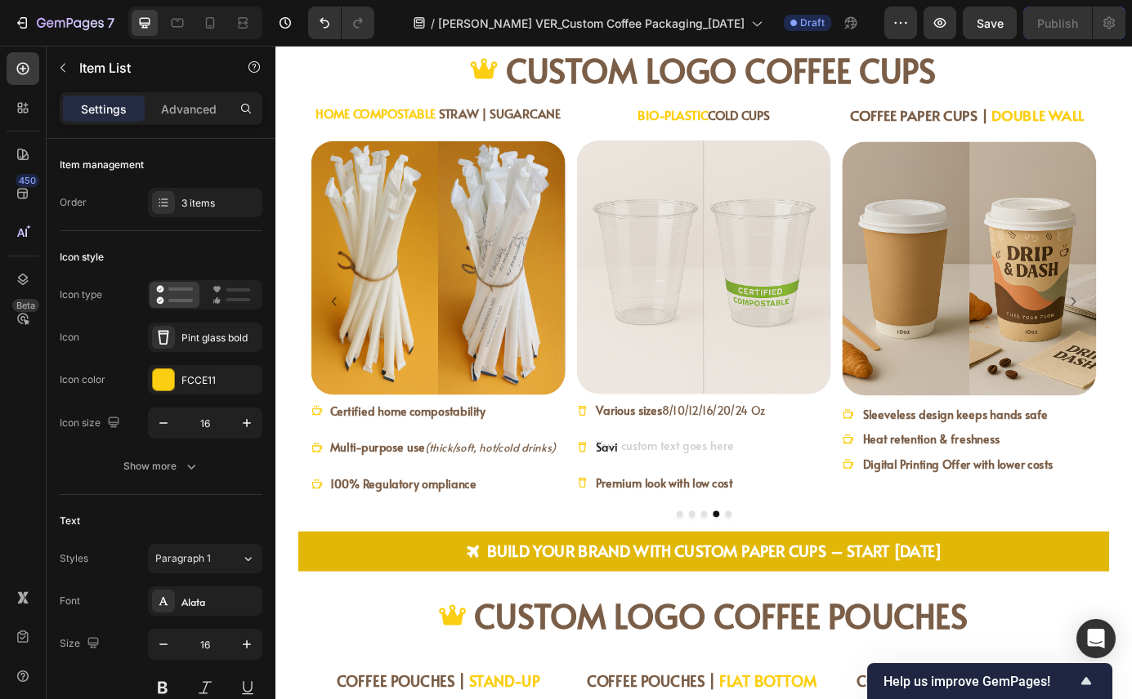
scroll to position [1643, 0]
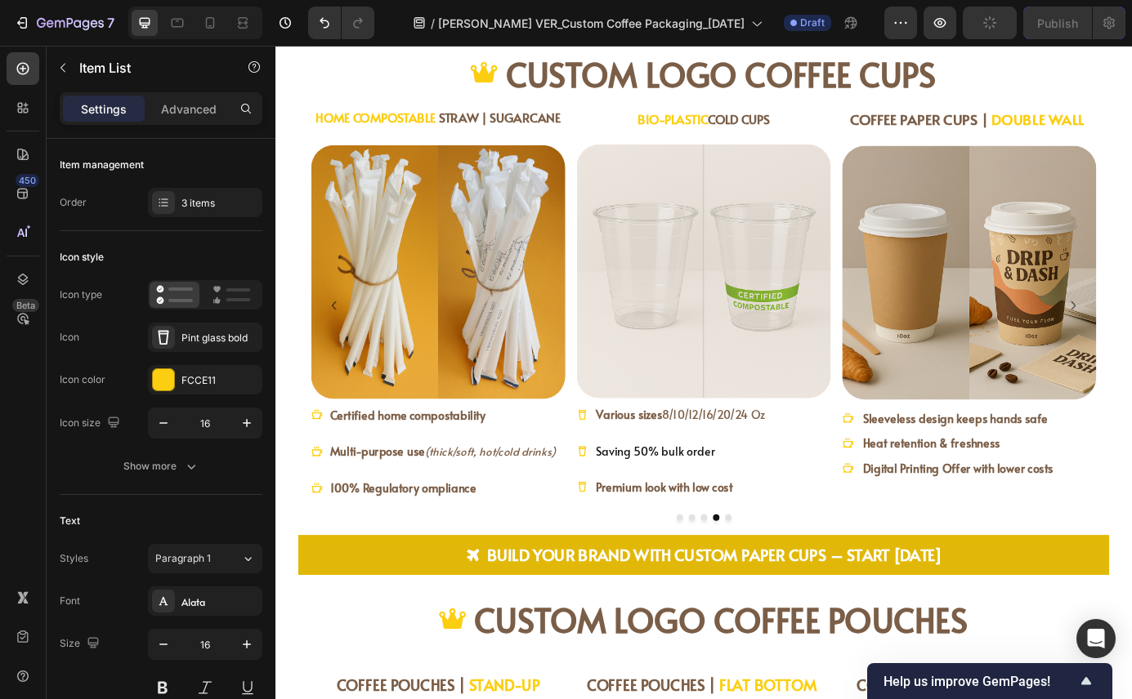
click at [784, 511] on p "Saving 50% bulk order" at bounding box center [739, 510] width 194 height 24
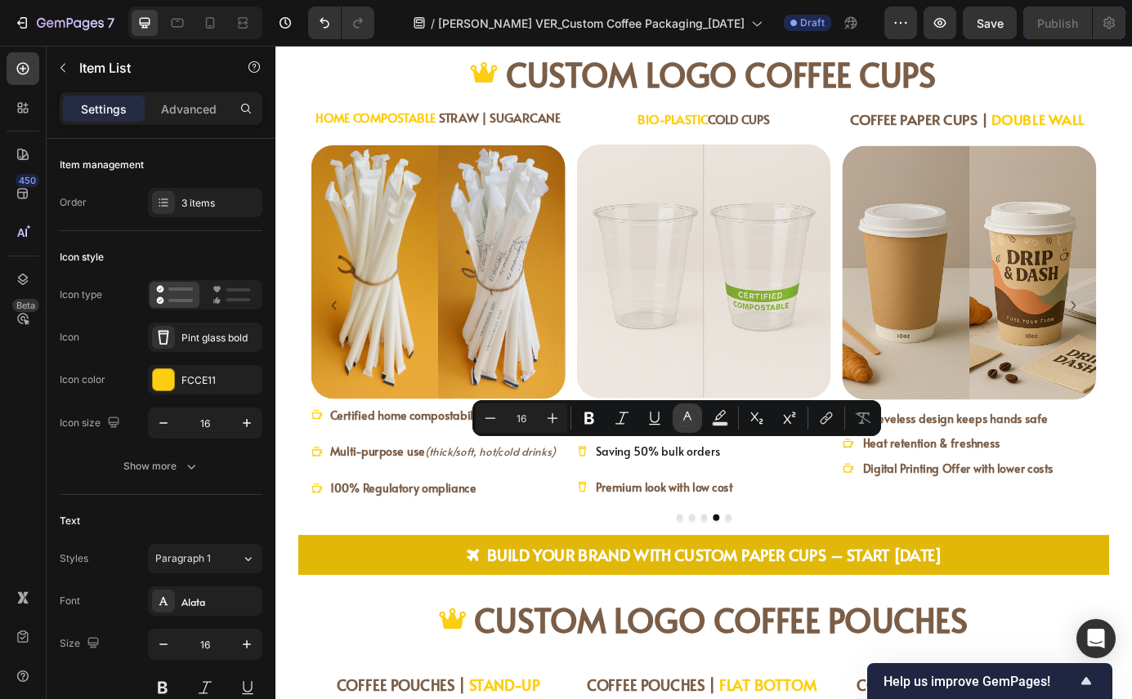
click at [692, 422] on icon "Editor contextual toolbar" at bounding box center [687, 418] width 16 height 16
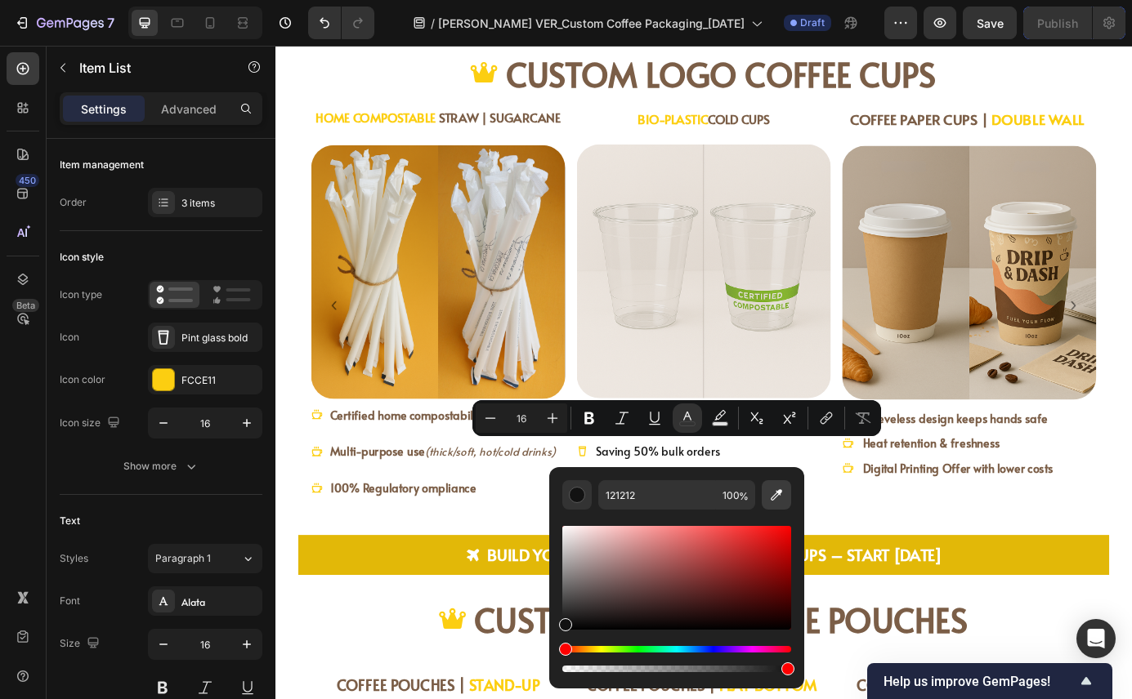
click at [772, 490] on icon "Editor contextual toolbar" at bounding box center [776, 495] width 16 height 16
type input "7A5E47"
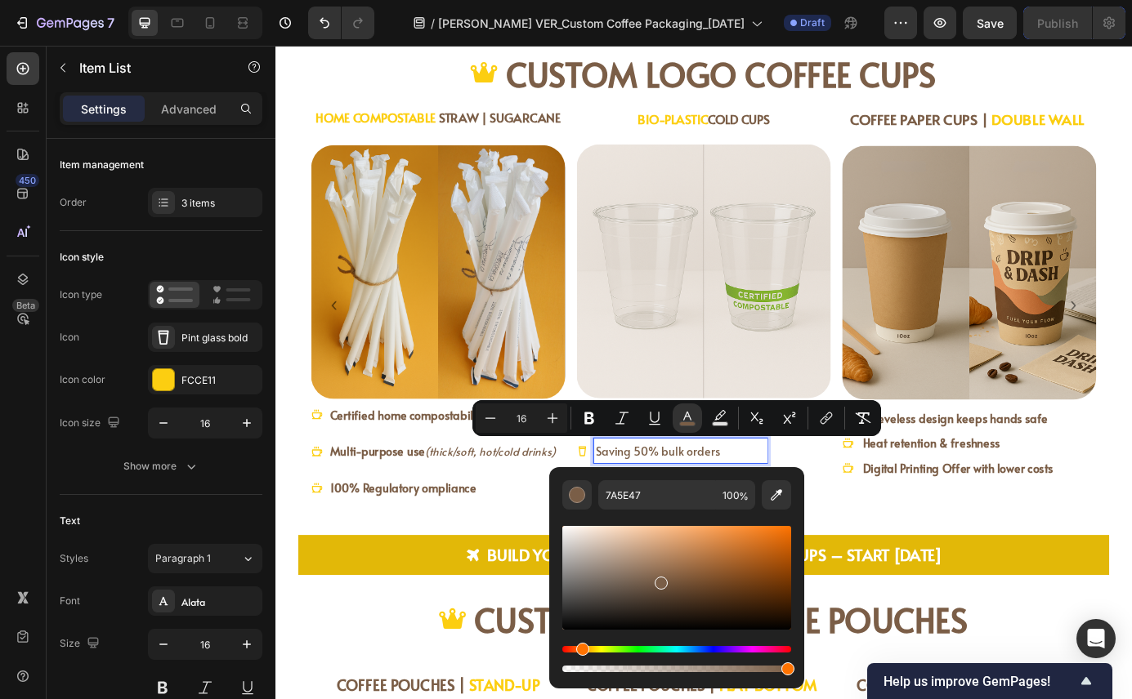
click at [707, 509] on span "Saving 50% bulk orders" at bounding box center [713, 509] width 142 height 18
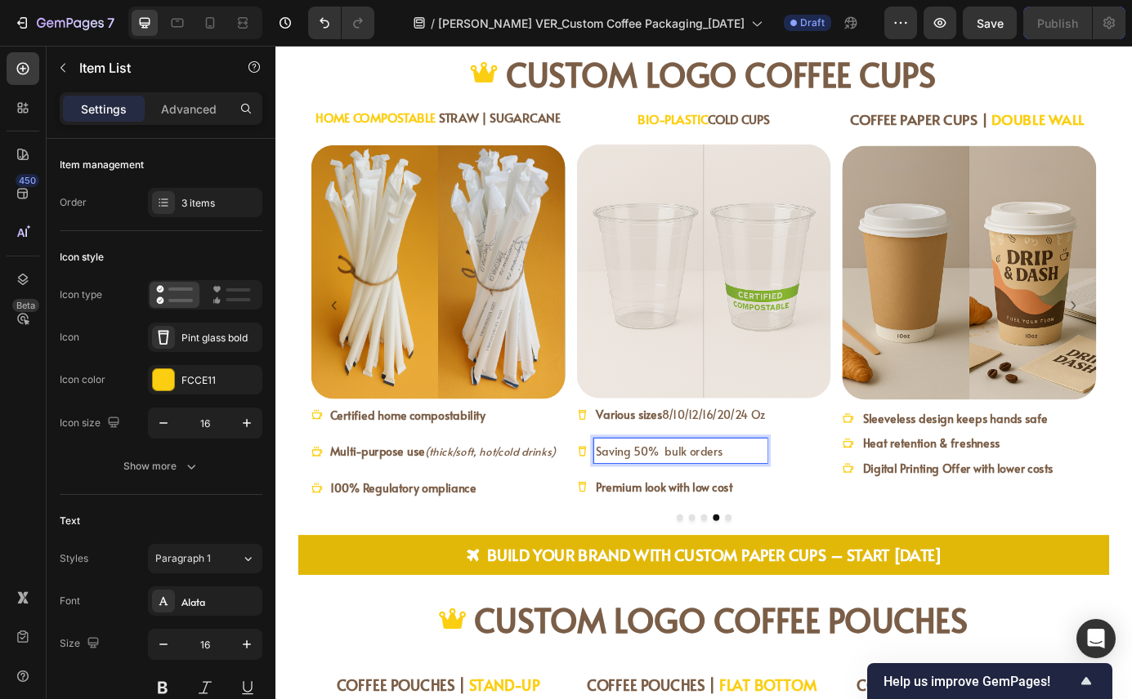
click at [710, 509] on span "Saving 50% bulk orders" at bounding box center [714, 509] width 145 height 18
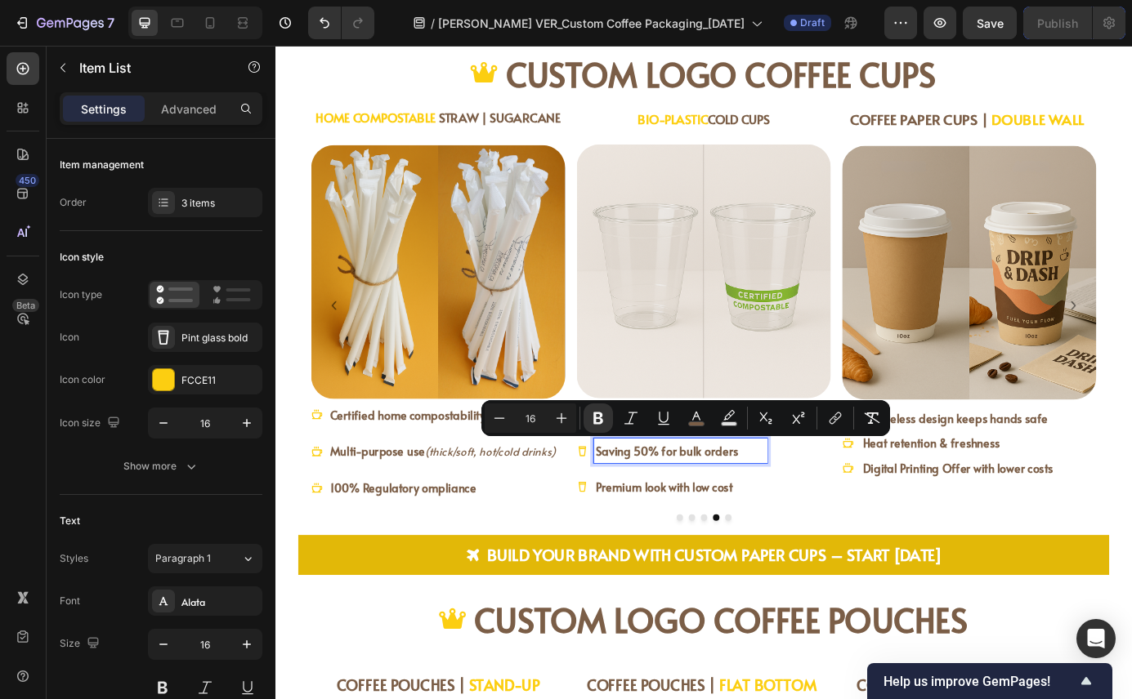
click at [876, 580] on div "COFFEE PAPER CUPS | DOUBLE WALL Heading Image Sleeveless design keeps hands saf…" at bounding box center [765, 353] width 899 height 473
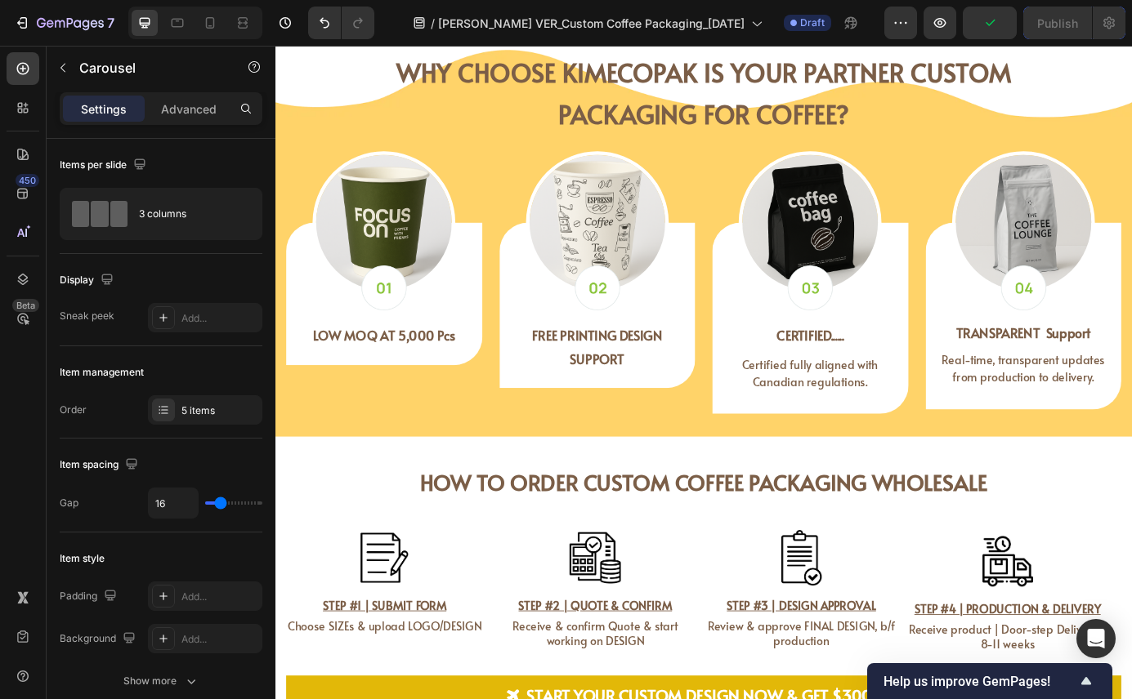
scroll to position [2873, 0]
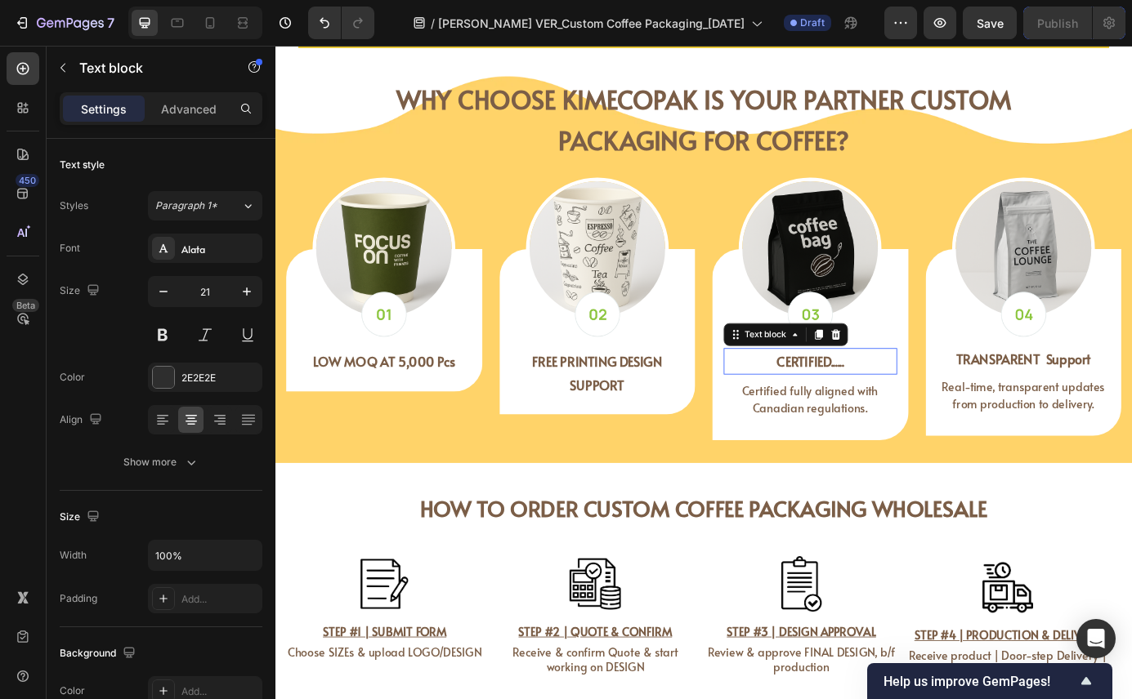
click at [873, 410] on strong "CERTIFIED......" at bounding box center [887, 407] width 77 height 20
click at [900, 414] on strong "CERTIFIED......" at bounding box center [887, 407] width 77 height 20
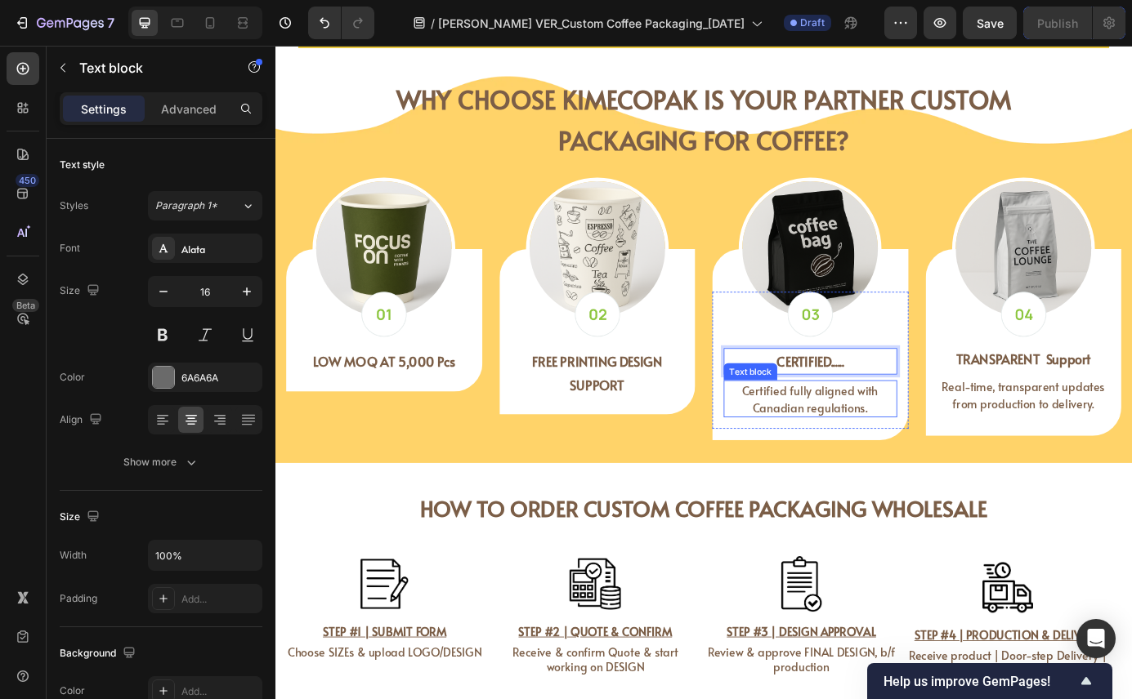
click at [850, 458] on span "Certified fully aligned with Canadian regulations." at bounding box center [887, 450] width 155 height 38
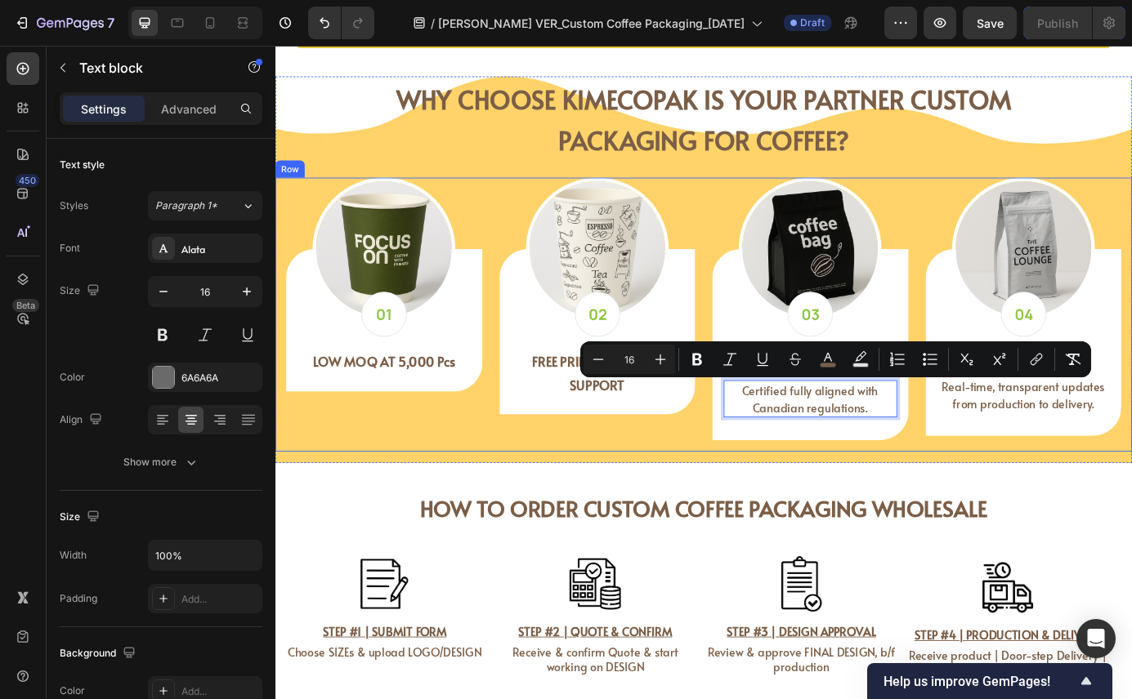
click at [904, 507] on div "Image Image CERTIFIED...... Text block Certified fully aligned with Canadian re…" at bounding box center [887, 354] width 225 height 314
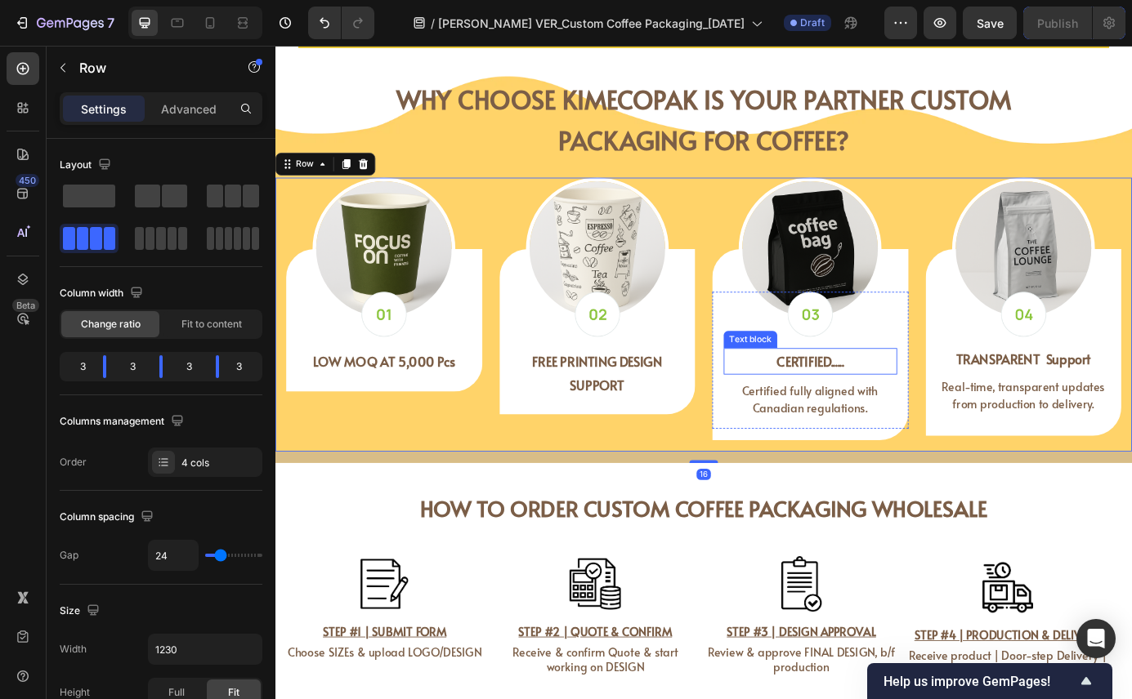
click at [920, 411] on p "CERTIFIED......" at bounding box center [887, 407] width 195 height 27
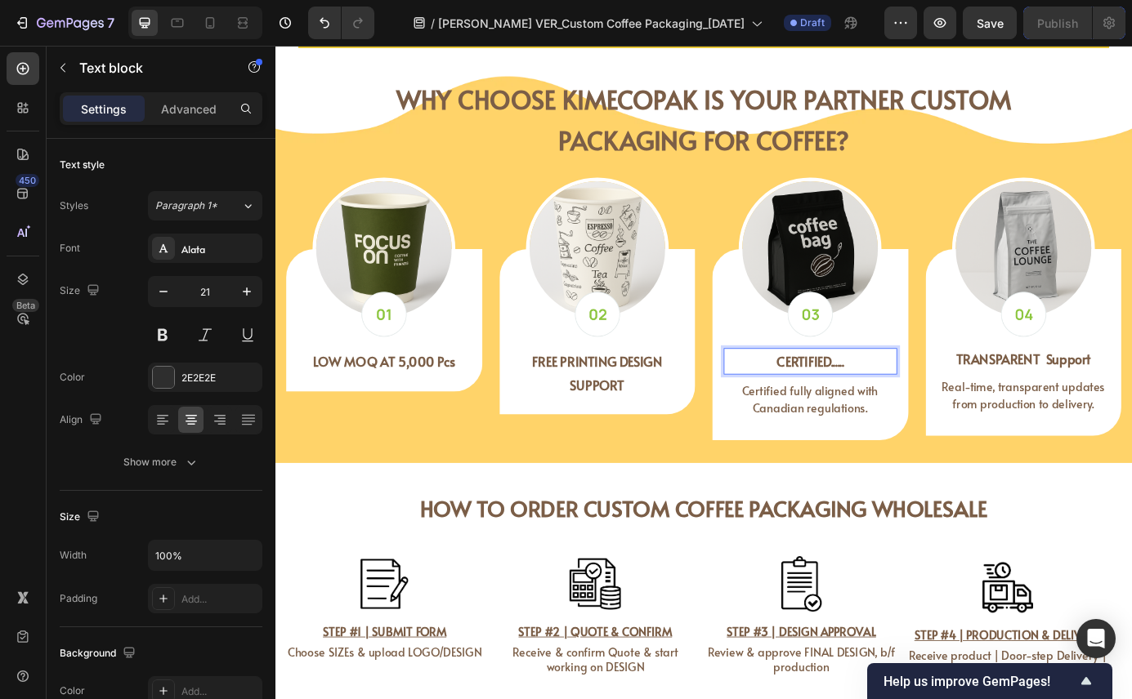
click at [920, 411] on p "CERTIFIED......" at bounding box center [887, 407] width 195 height 27
click at [804, 407] on p "Certified eco compliant" at bounding box center [887, 407] width 195 height 26
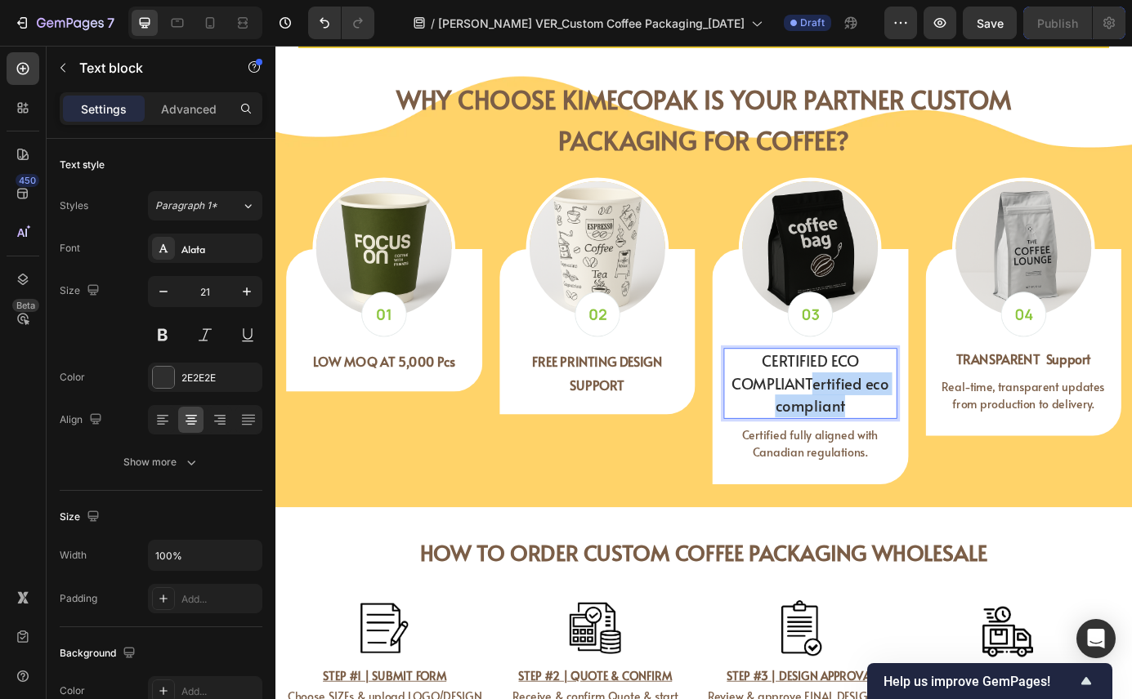
click at [935, 465] on p "CERTIFIED ECO COMPLIANTertified eco compliant" at bounding box center [887, 433] width 195 height 78
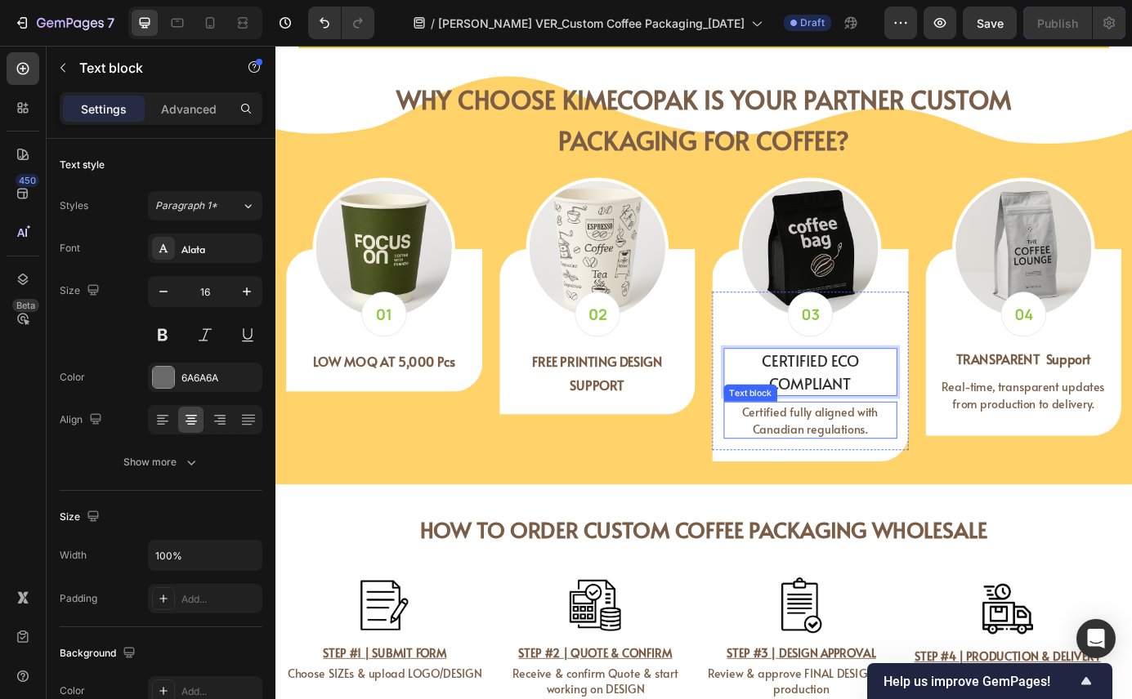
click at [896, 485] on span "Certified fully aligned with Canadian regulations." at bounding box center [887, 475] width 155 height 38
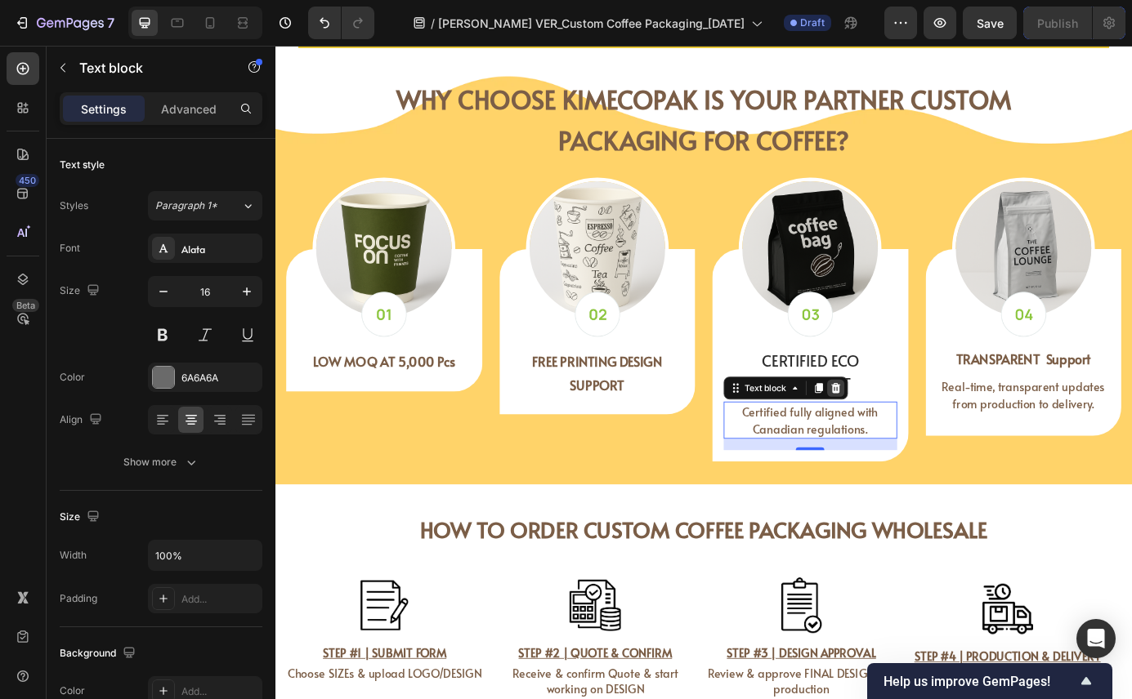
click at [912, 441] on icon at bounding box center [917, 437] width 11 height 11
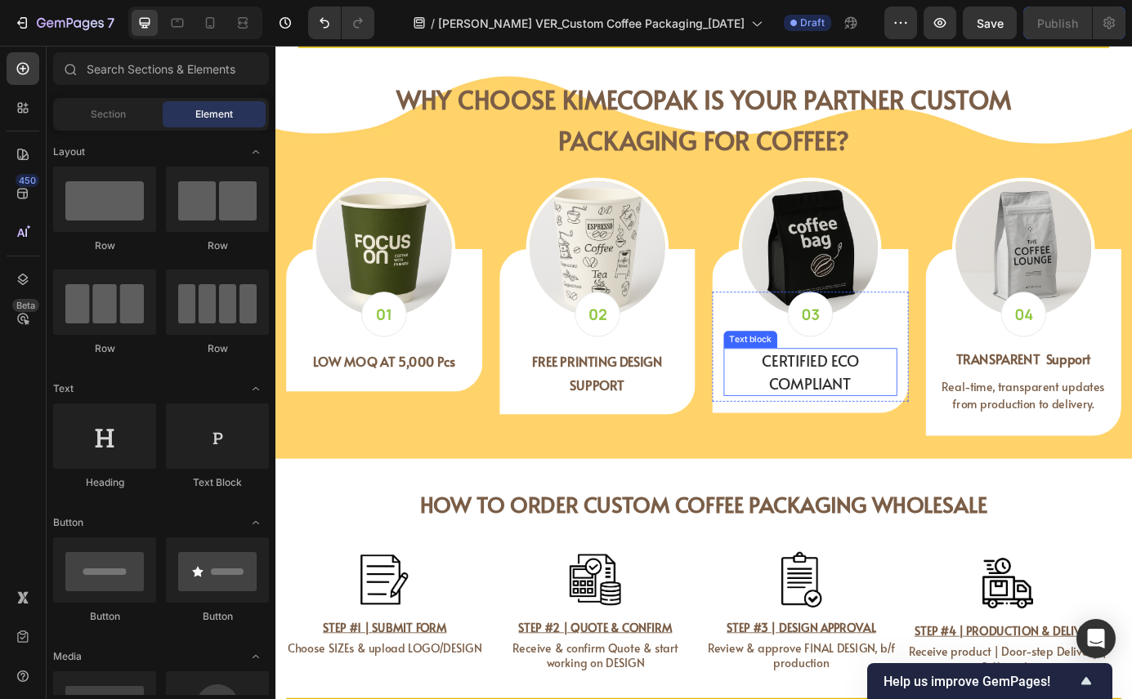
click at [912, 408] on p "CERTIFIED ECO COMPLIANT" at bounding box center [887, 419] width 195 height 51
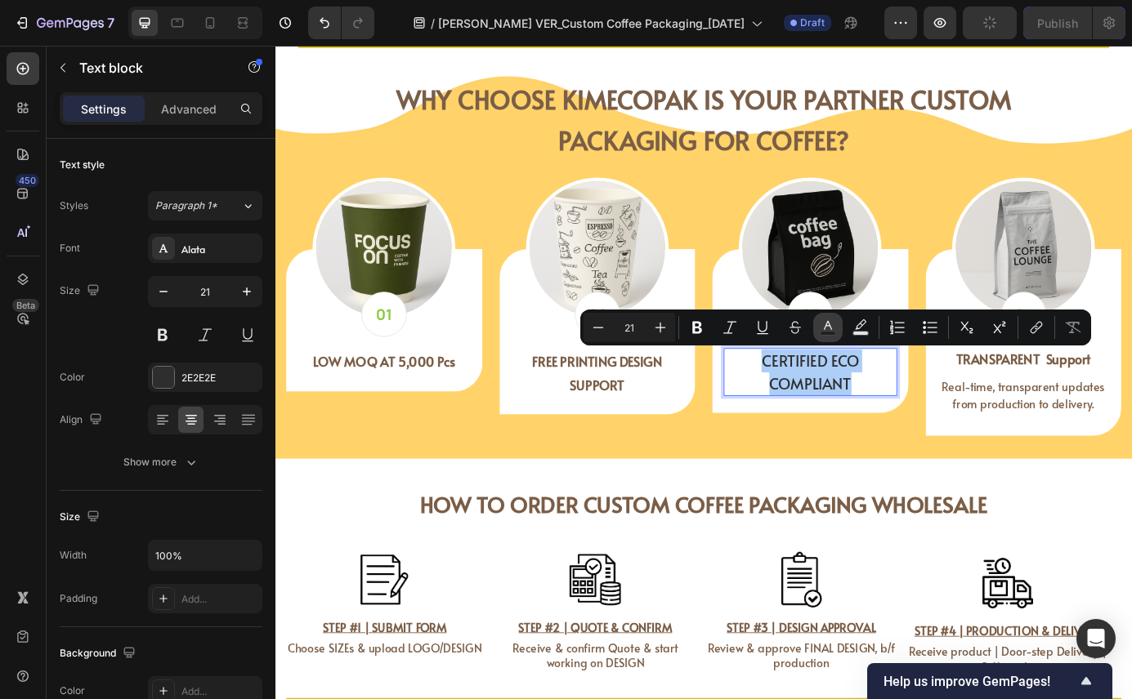
click at [828, 332] on rect "Editor contextual toolbar" at bounding box center [828, 334] width 16 height 4
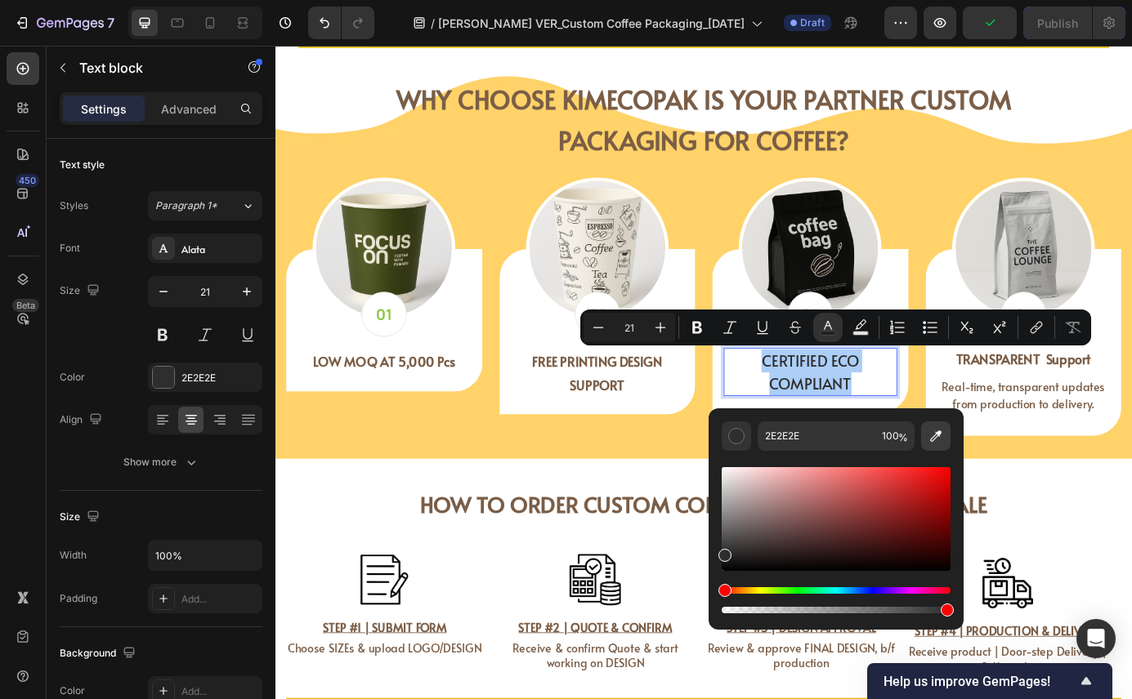
click at [927, 442] on icon "Editor contextual toolbar" at bounding box center [935, 436] width 16 height 16
type input "7A5E47"
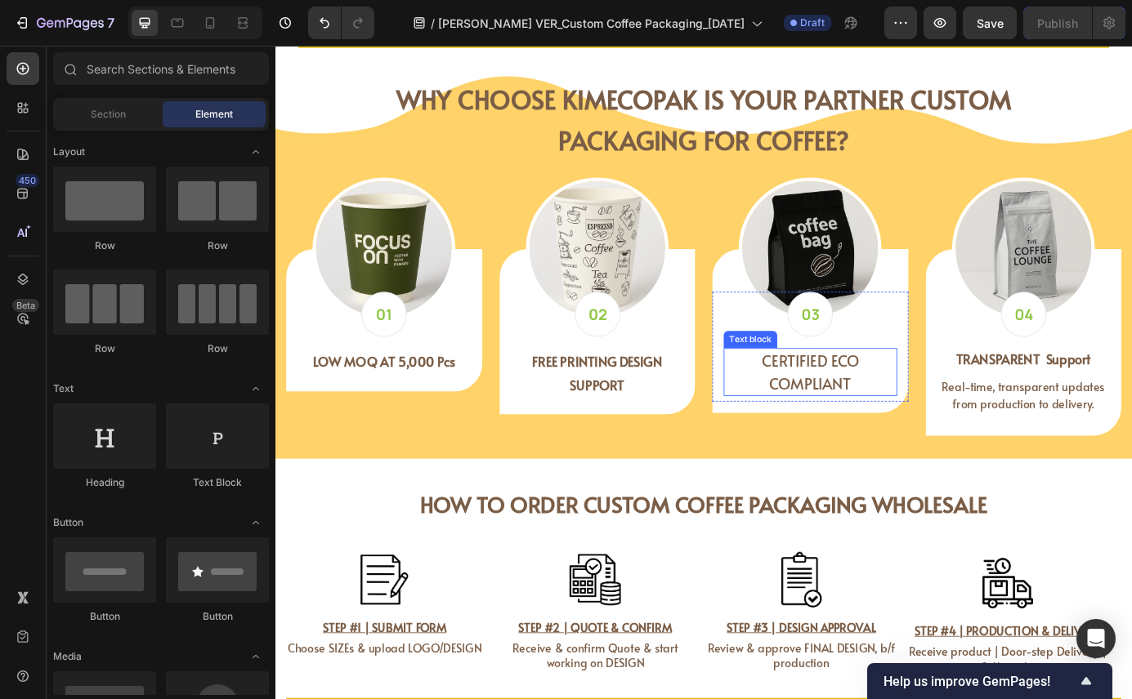
click at [882, 424] on span "CERTIFIED ECO COMPLIANT" at bounding box center [887, 420] width 111 height 50
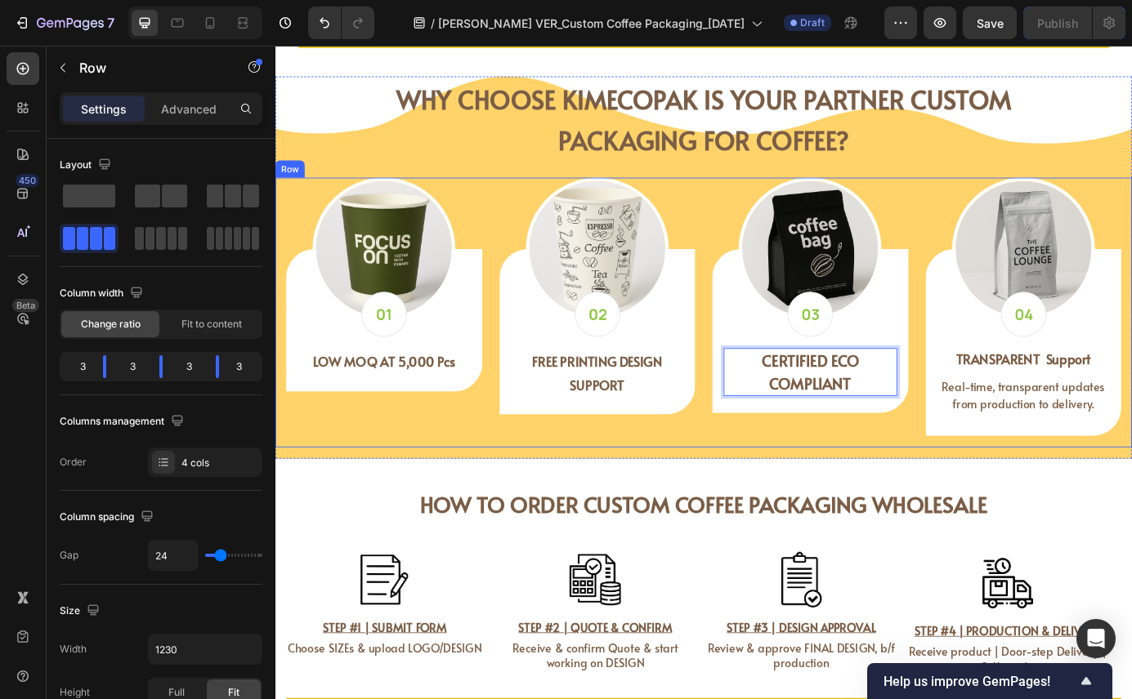
click at [908, 484] on div "Image Image CERTIFIED ECO COMPLIANT Text block 8 Row Row" at bounding box center [887, 351] width 225 height 309
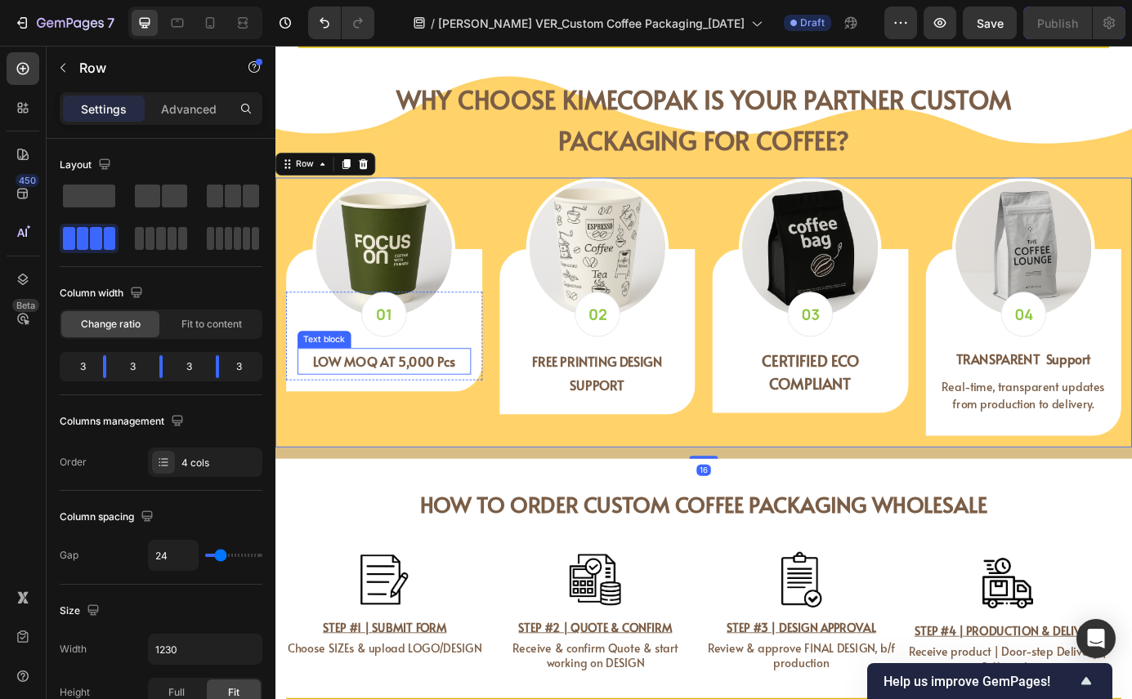
click at [458, 411] on strong "LOW MOQ AT 5,000 Pcs" at bounding box center [400, 407] width 163 height 20
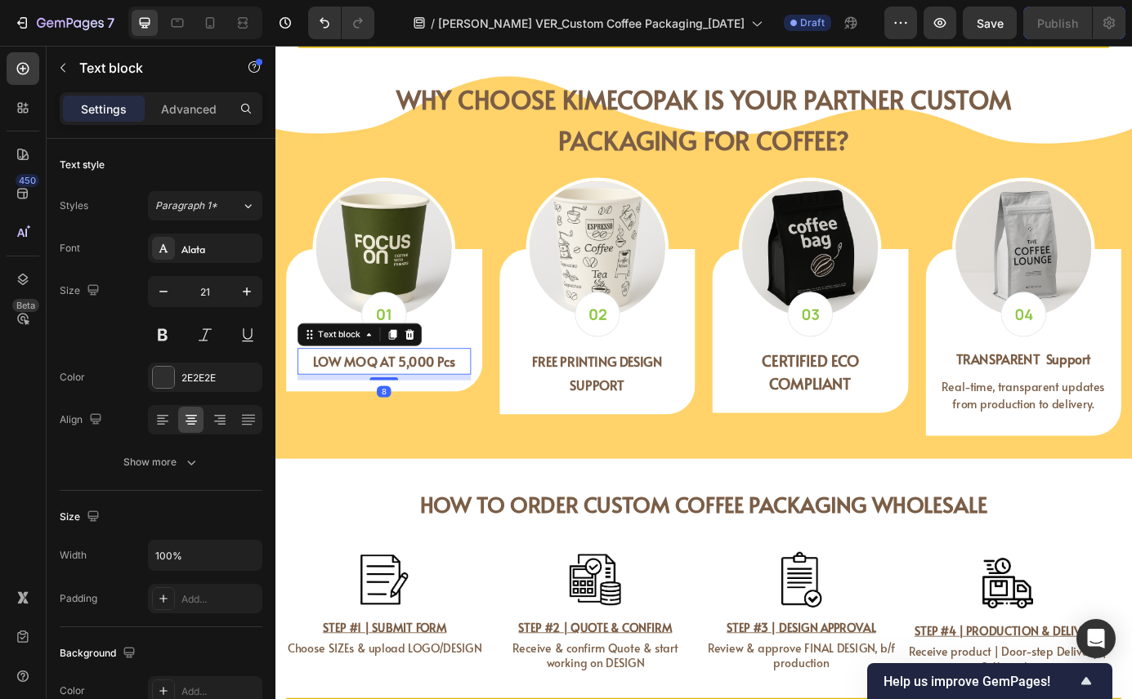
click at [458, 411] on strong "LOW MOQ AT 5,000 Pcs" at bounding box center [400, 407] width 163 height 20
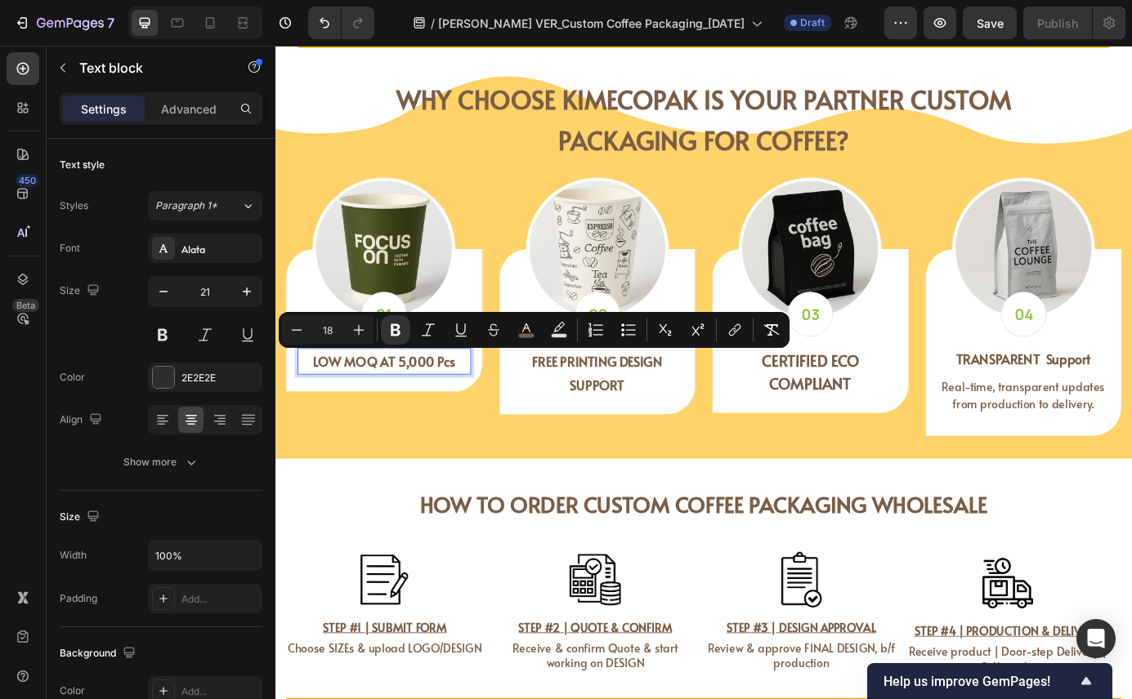
click at [413, 409] on strong "LOW MOQ AT 5,000 Pcs" at bounding box center [400, 407] width 163 height 20
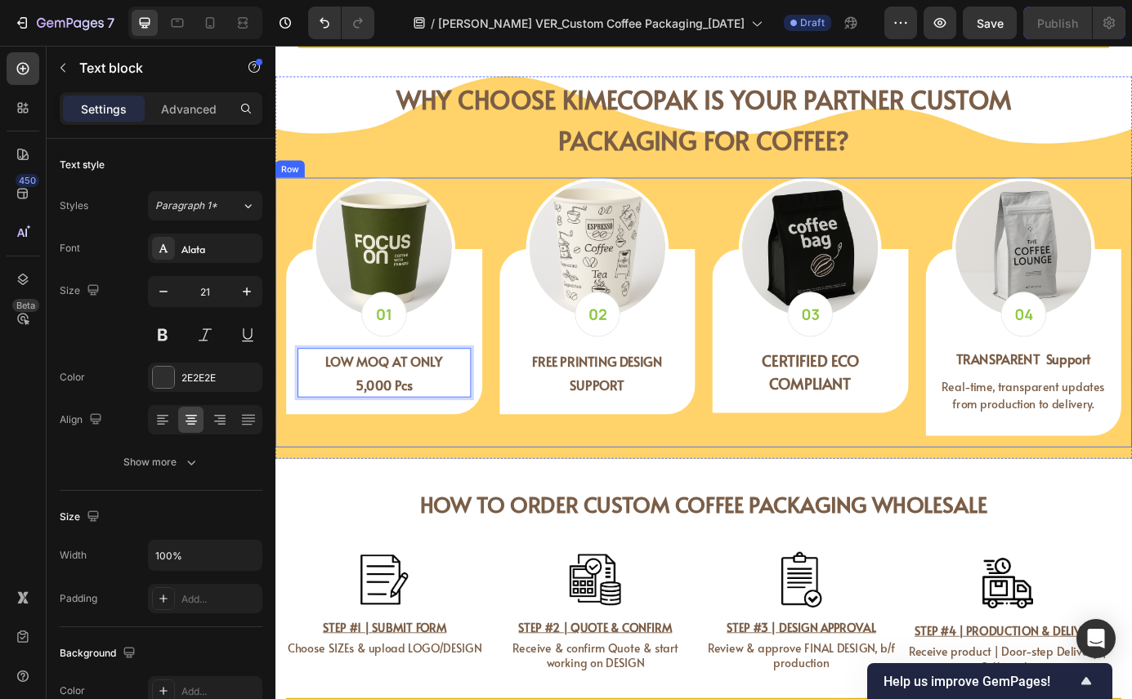
click at [419, 507] on div "WHY CHOOSE KIMECOPAK IS YOUR PARTNER CUSTOM PACKAGING FOR COFFEE? Heading WHY C…" at bounding box center [765, 300] width 980 height 438
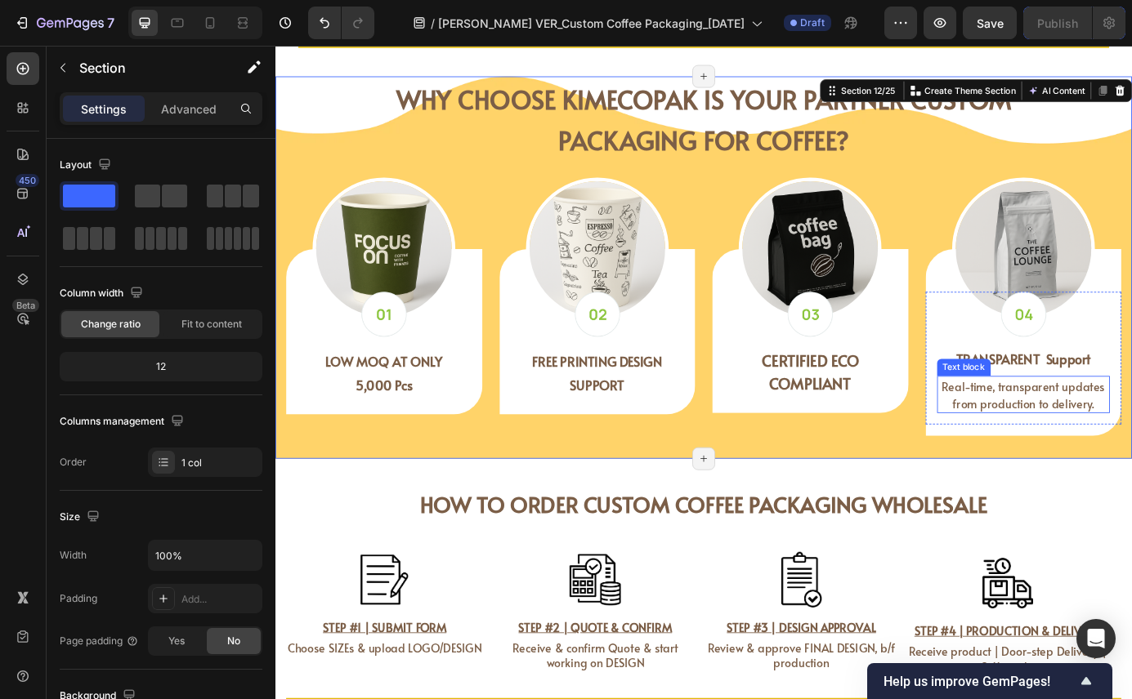
click at [1108, 444] on span "Real-time, transparent updates from production to delivery." at bounding box center [1131, 445] width 186 height 38
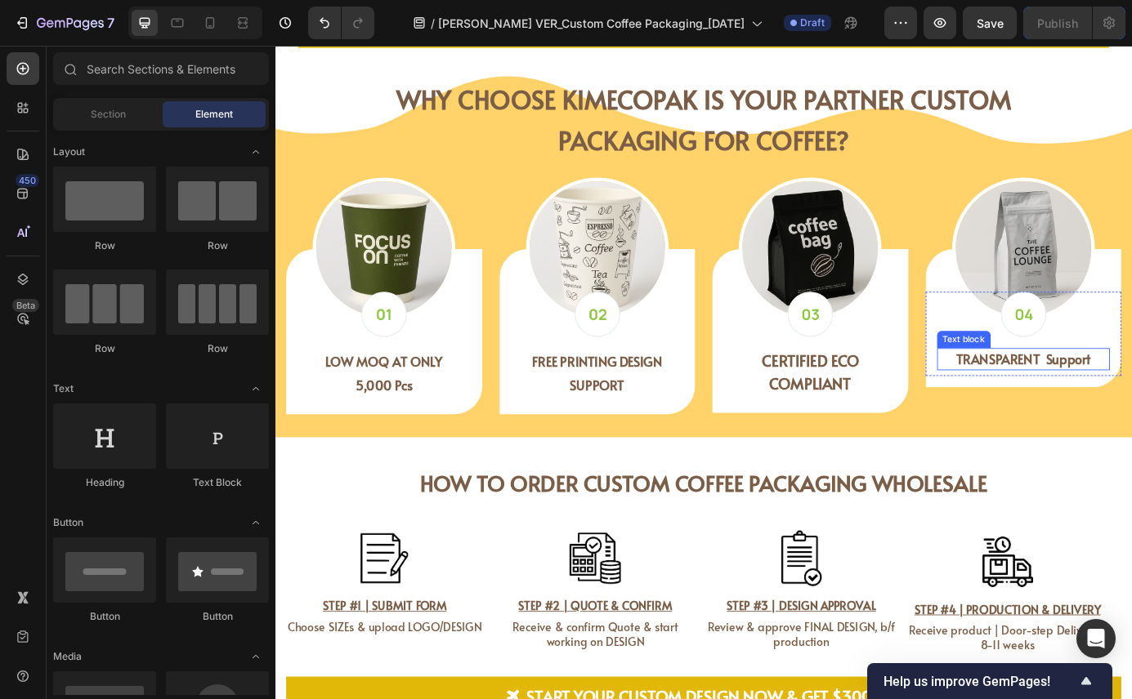
click at [1131, 409] on strong "TRANSPARENT Support" at bounding box center [1131, 405] width 154 height 20
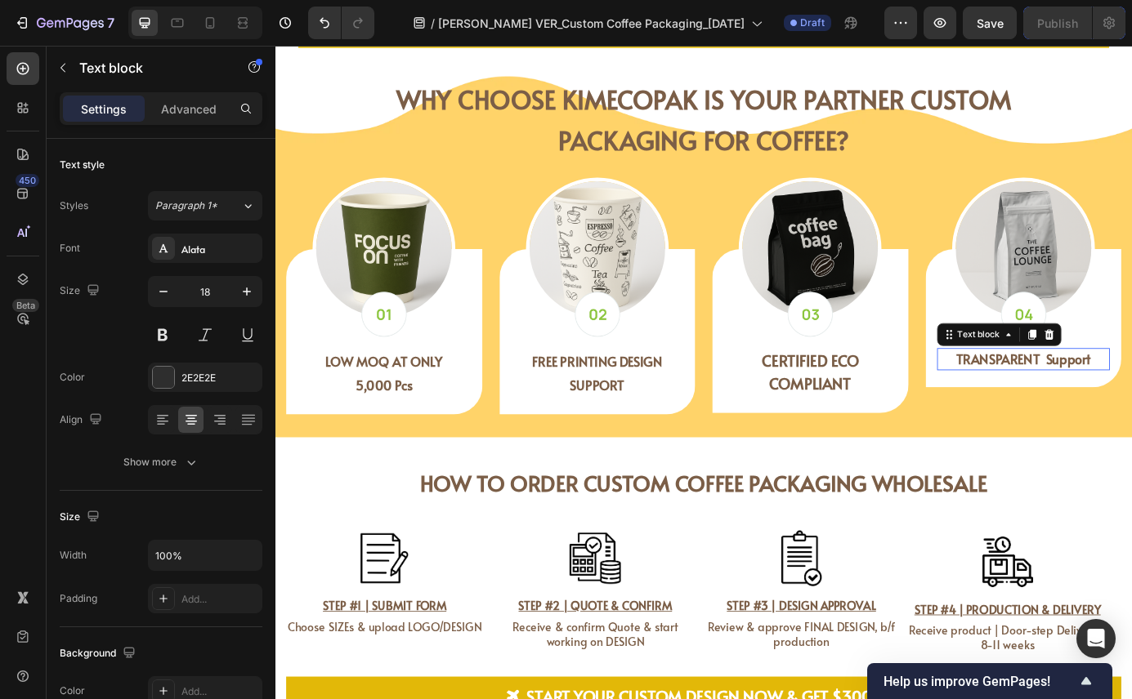
click at [1131, 409] on strong "TRANSPARENT Support" at bounding box center [1131, 405] width 154 height 20
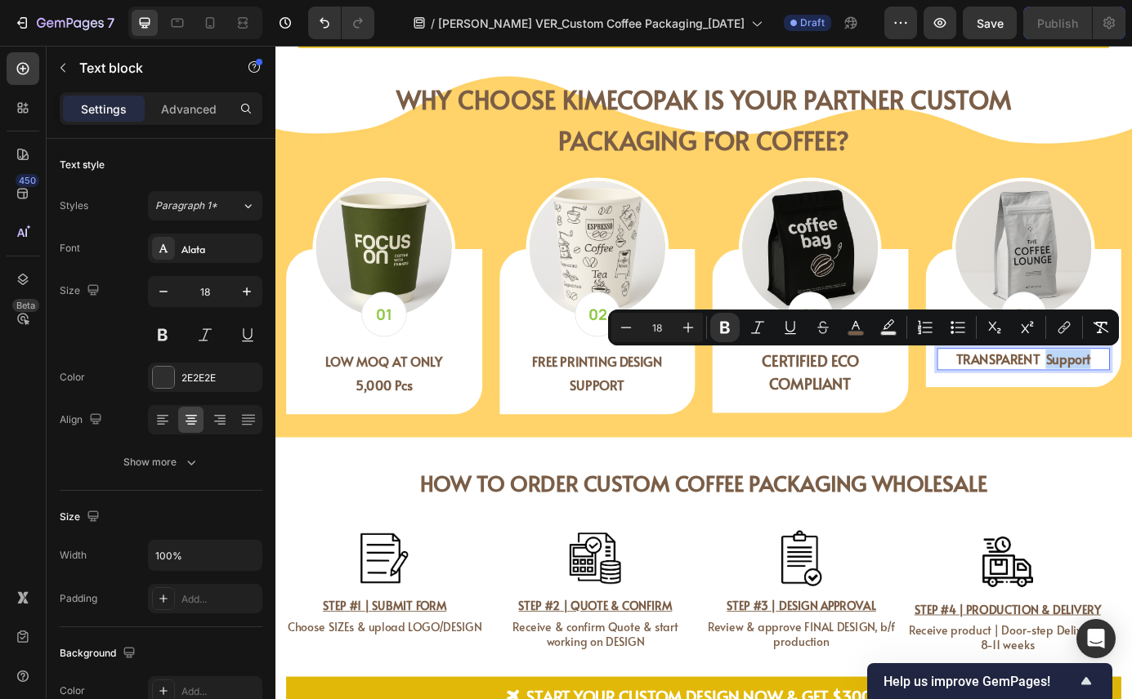
click at [1131, 408] on strong "TRANSPARENT Support" at bounding box center [1131, 405] width 154 height 20
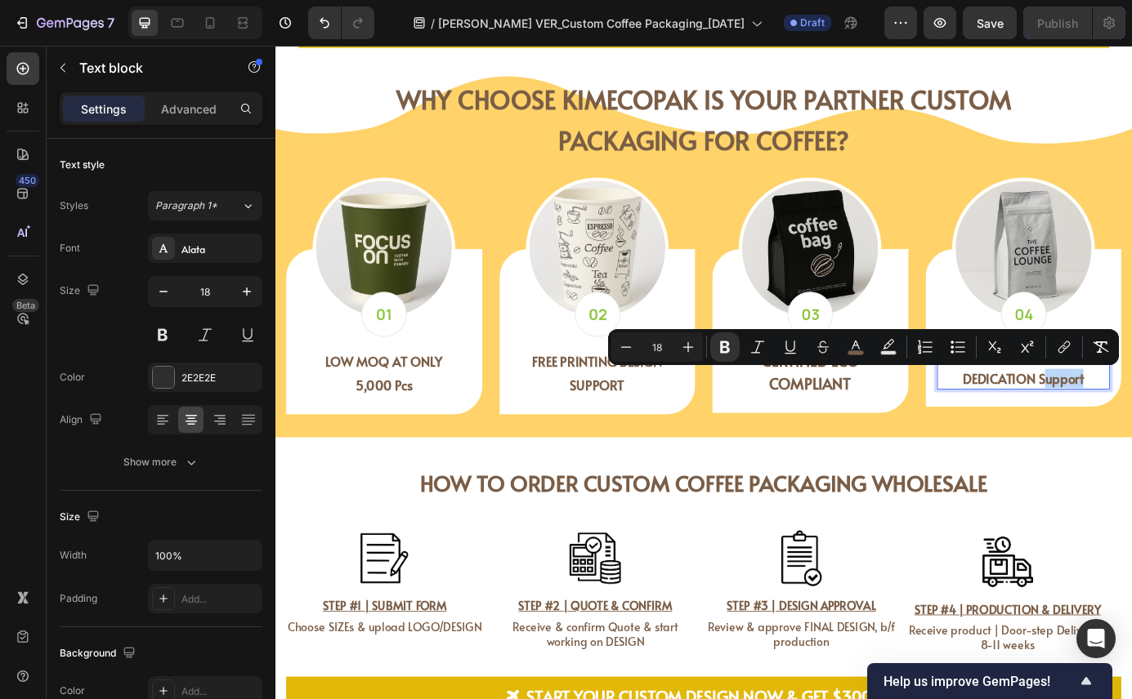
drag, startPoint x: 1194, startPoint y: 430, endPoint x: 1147, endPoint y: 432, distance: 47.4
click at [1131, 433] on p "TRANSPARENT & DEDICATION Support" at bounding box center [1131, 416] width 195 height 44
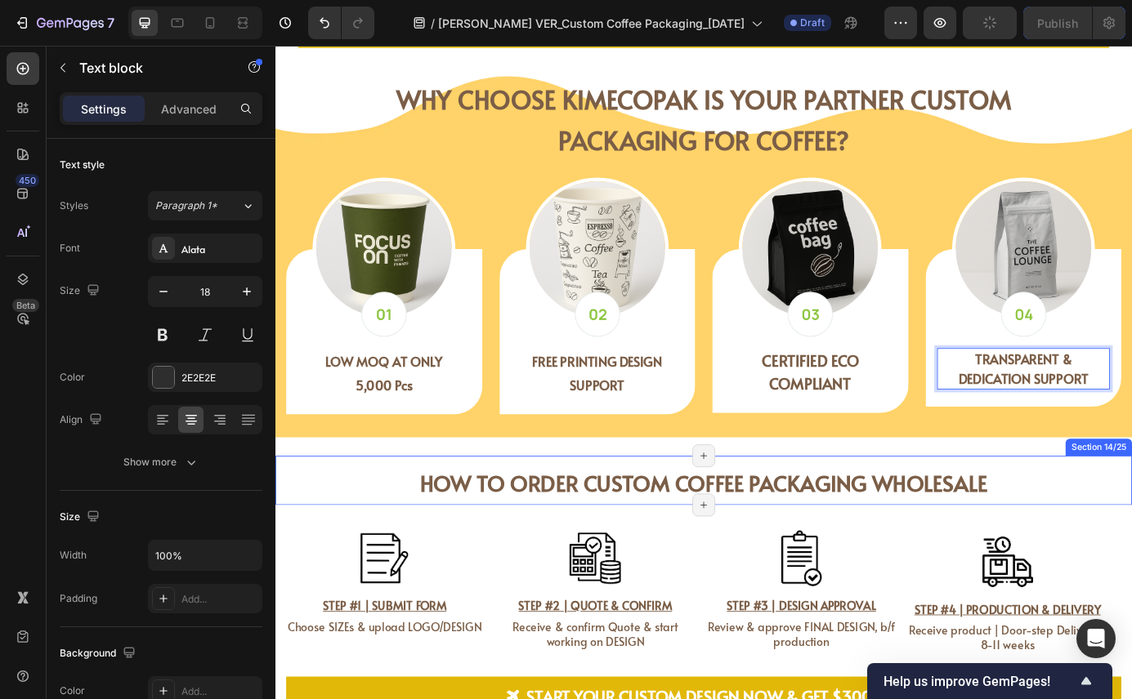
click at [1131, 526] on div "How to order Custom Coffee Packaging WHOLESALE Heading How It Works – Simple Cu…" at bounding box center [765, 544] width 980 height 56
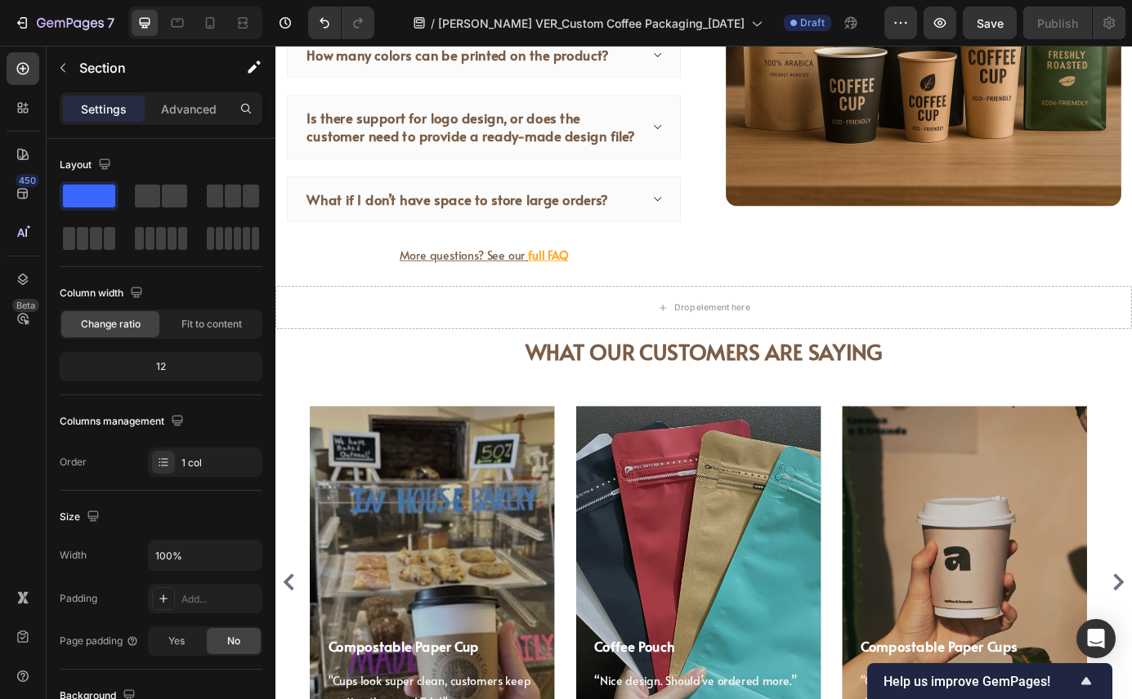
scroll to position [5636, 0]
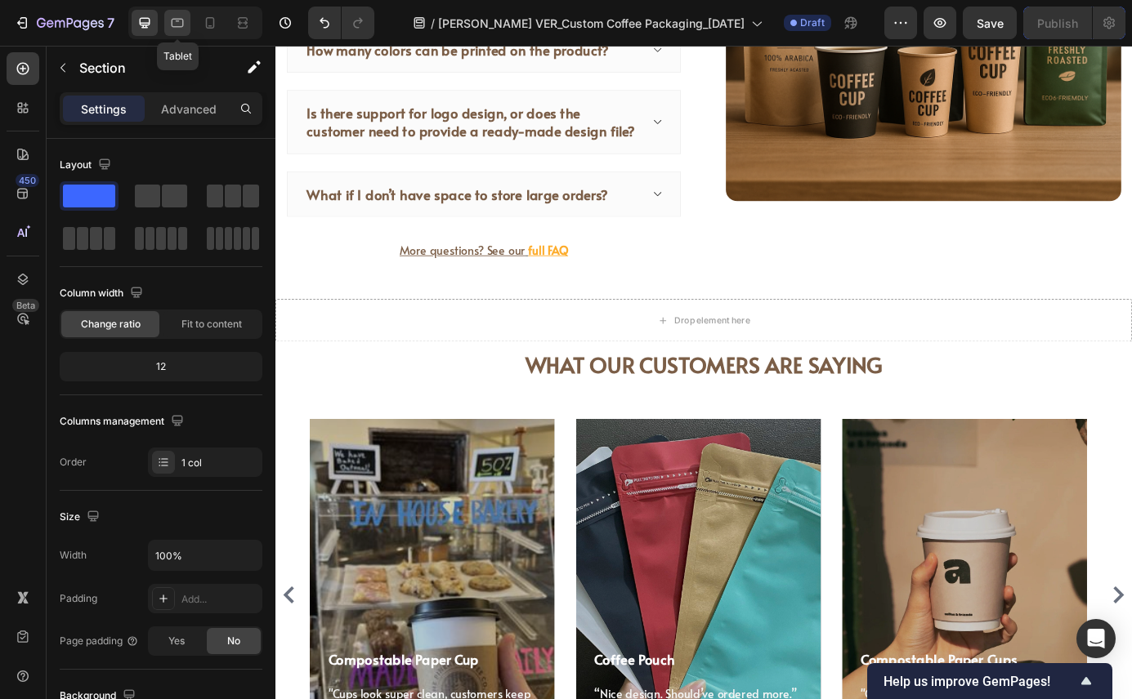
click at [174, 27] on icon at bounding box center [178, 23] width 12 height 9
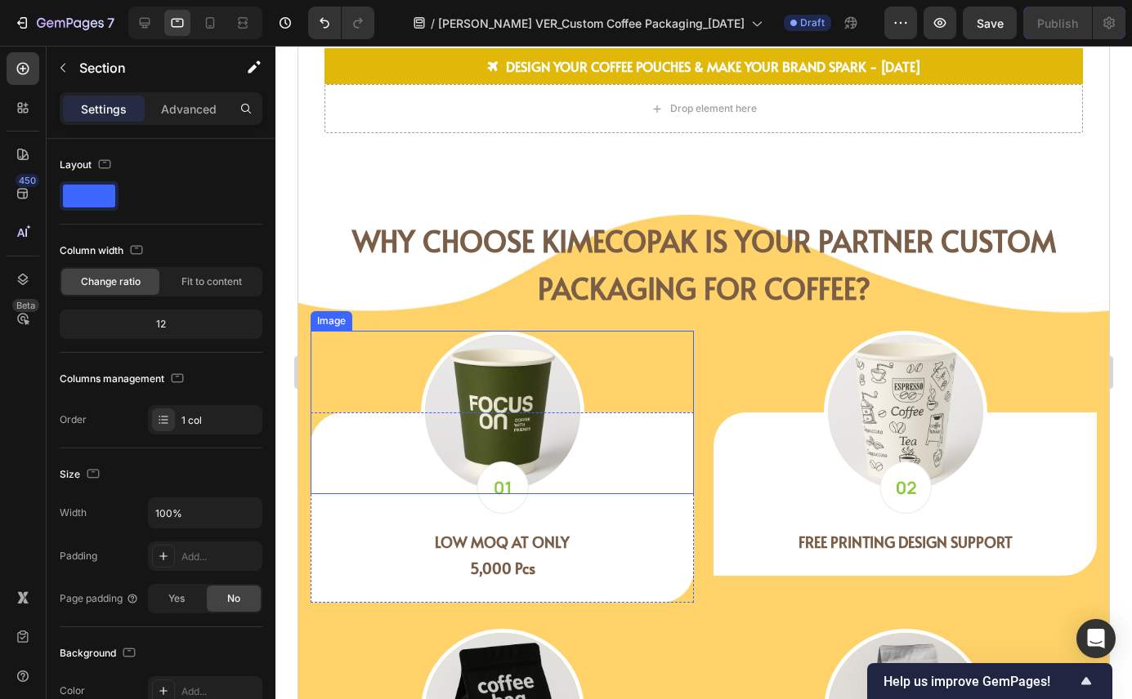
scroll to position [3102, 0]
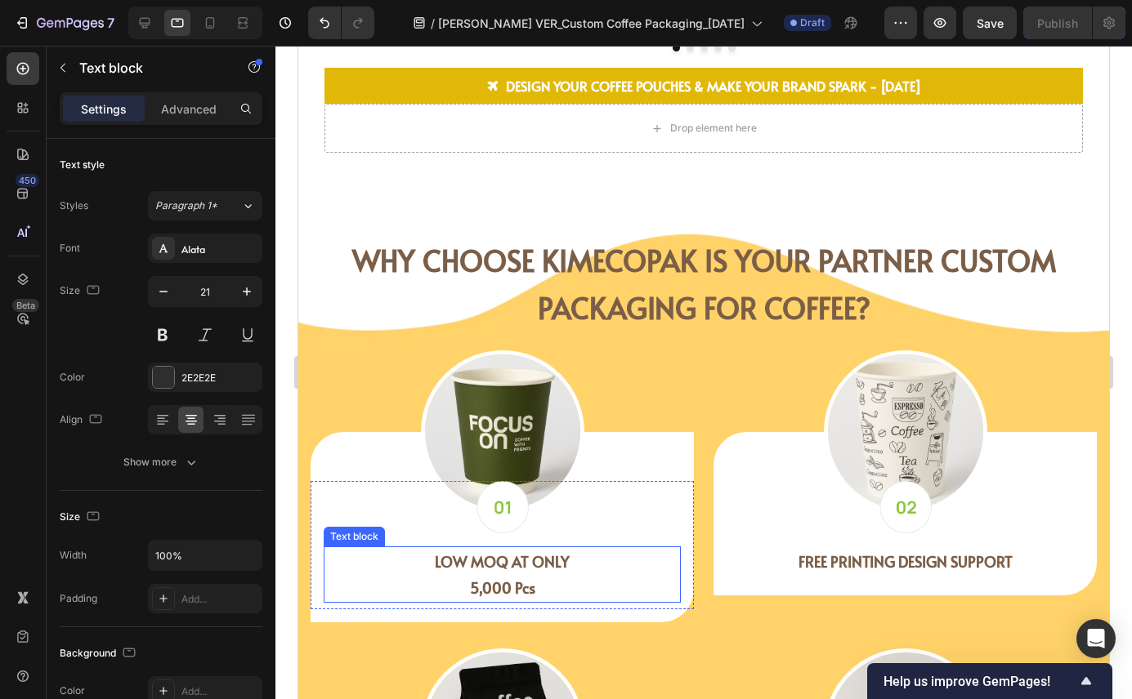
click at [367, 554] on p "LOW MOQ AT ONLY" at bounding box center [502, 561] width 354 height 27
click at [434, 531] on icon at bounding box center [432, 530] width 9 height 11
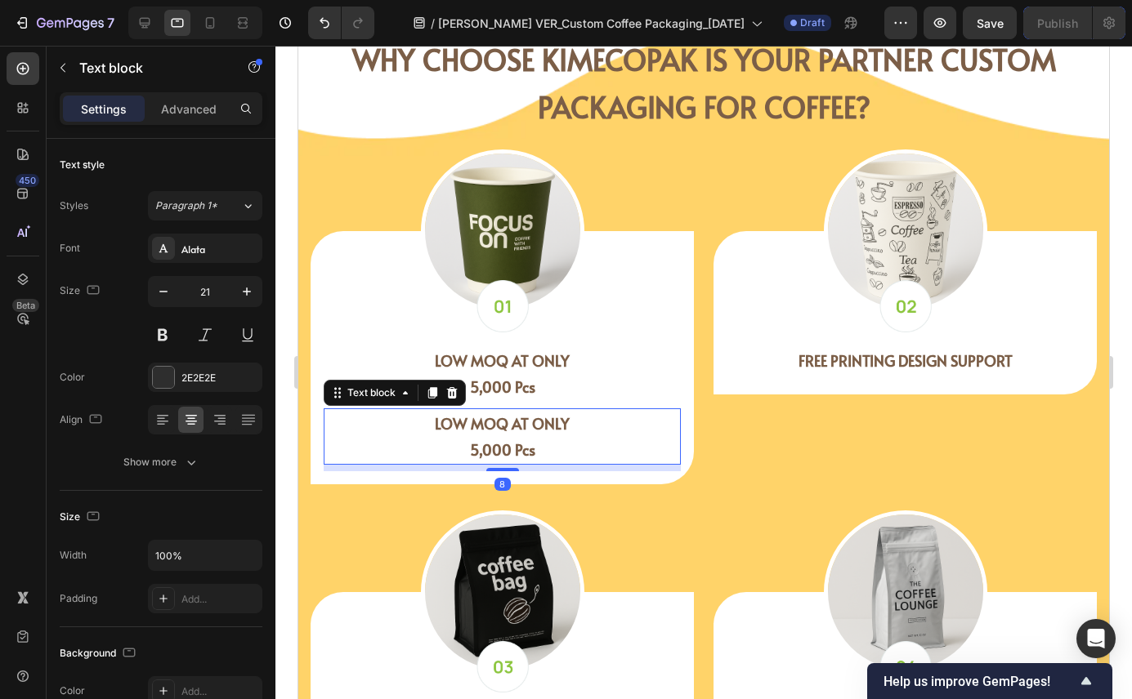
scroll to position [3329, 0]
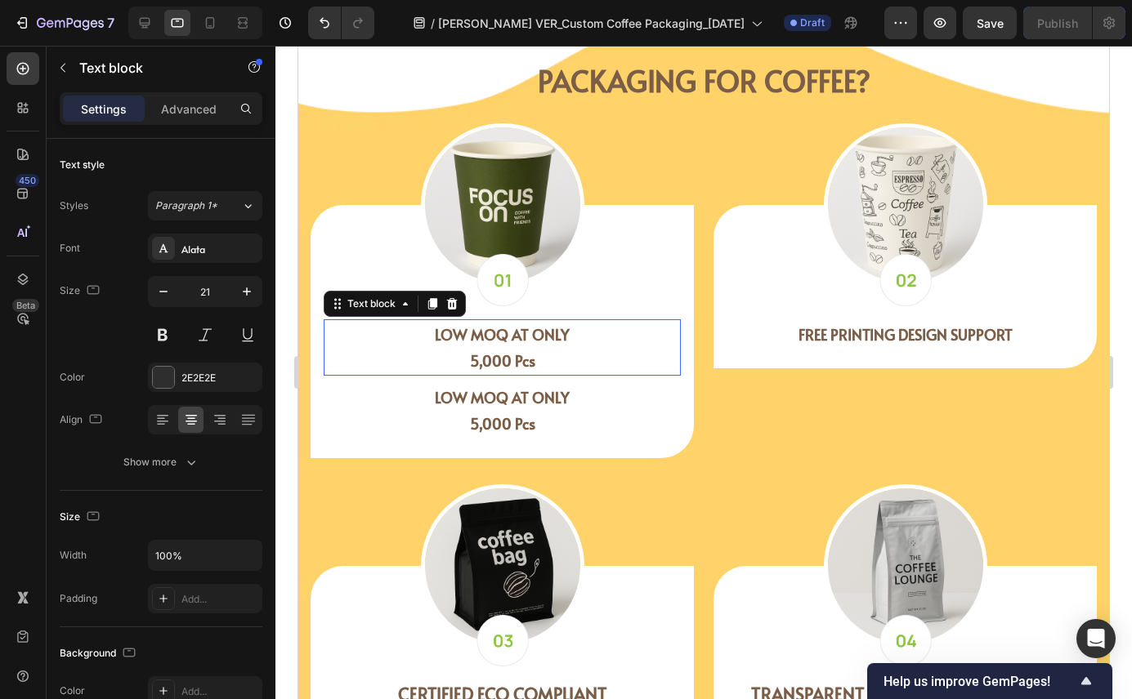
click at [564, 343] on strong "LOW MOQ AT ONLY" at bounding box center [502, 334] width 135 height 20
click at [200, 100] on p "Advanced" at bounding box center [189, 108] width 56 height 17
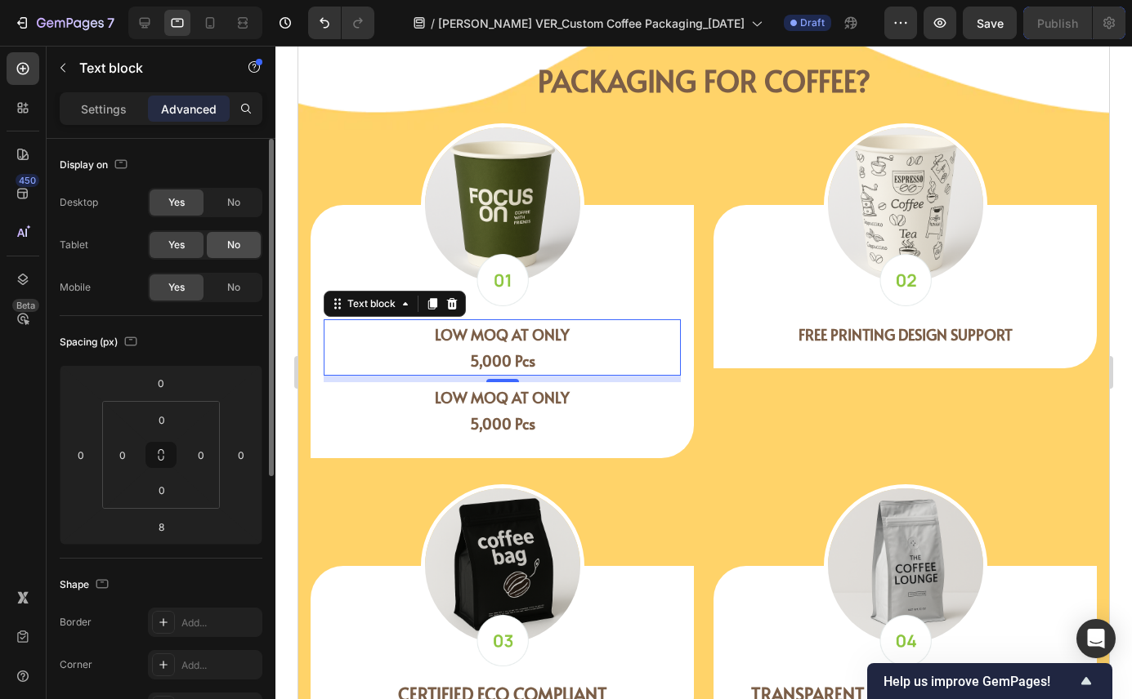
click at [230, 240] on span "No" at bounding box center [233, 245] width 13 height 15
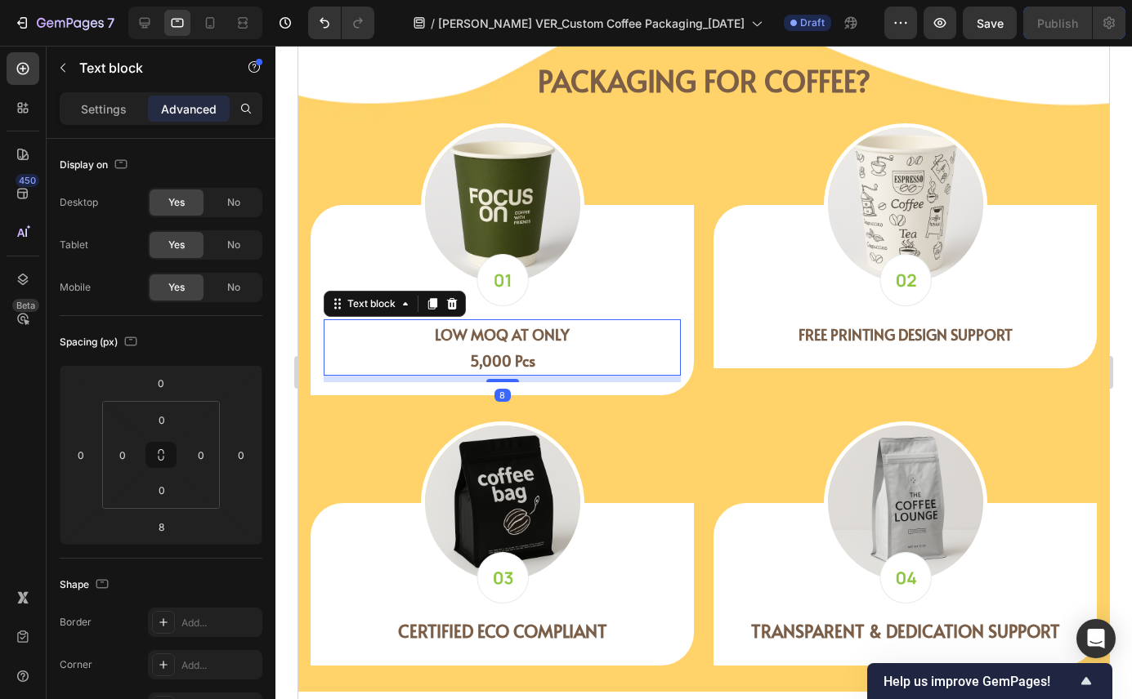
click at [376, 356] on p "5,000 Pcs" at bounding box center [502, 360] width 354 height 27
click at [234, 207] on span "No" at bounding box center [233, 202] width 13 height 15
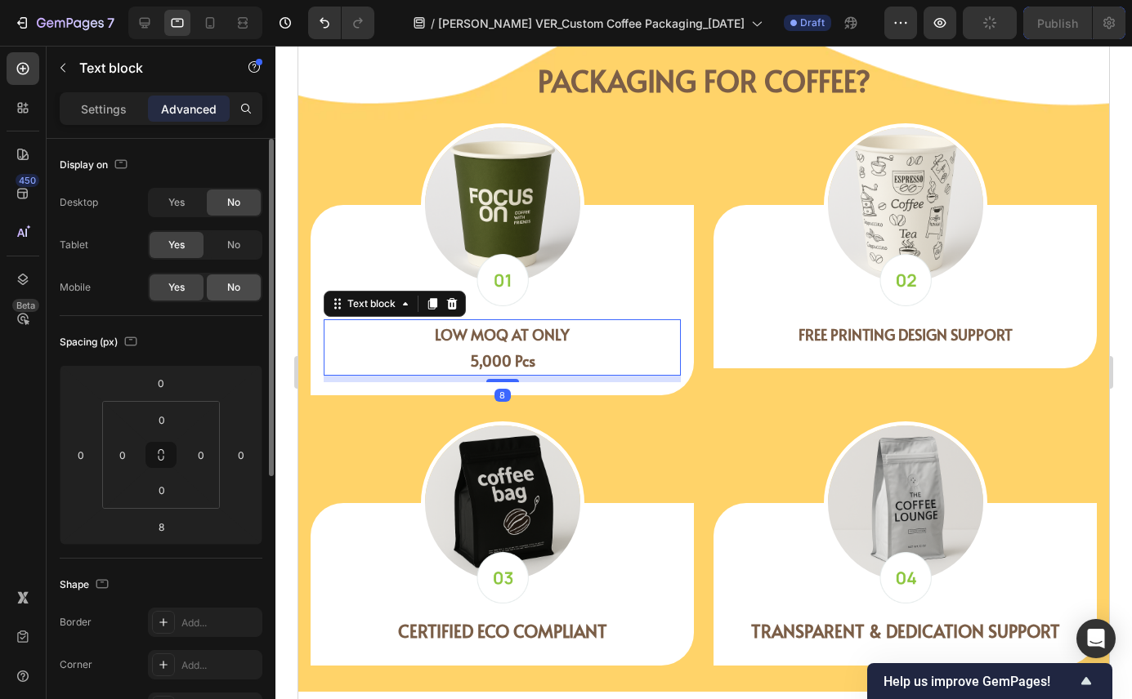
click at [230, 289] on span "No" at bounding box center [233, 287] width 13 height 15
click at [458, 358] on p "5,000 Pcs" at bounding box center [502, 360] width 354 height 27
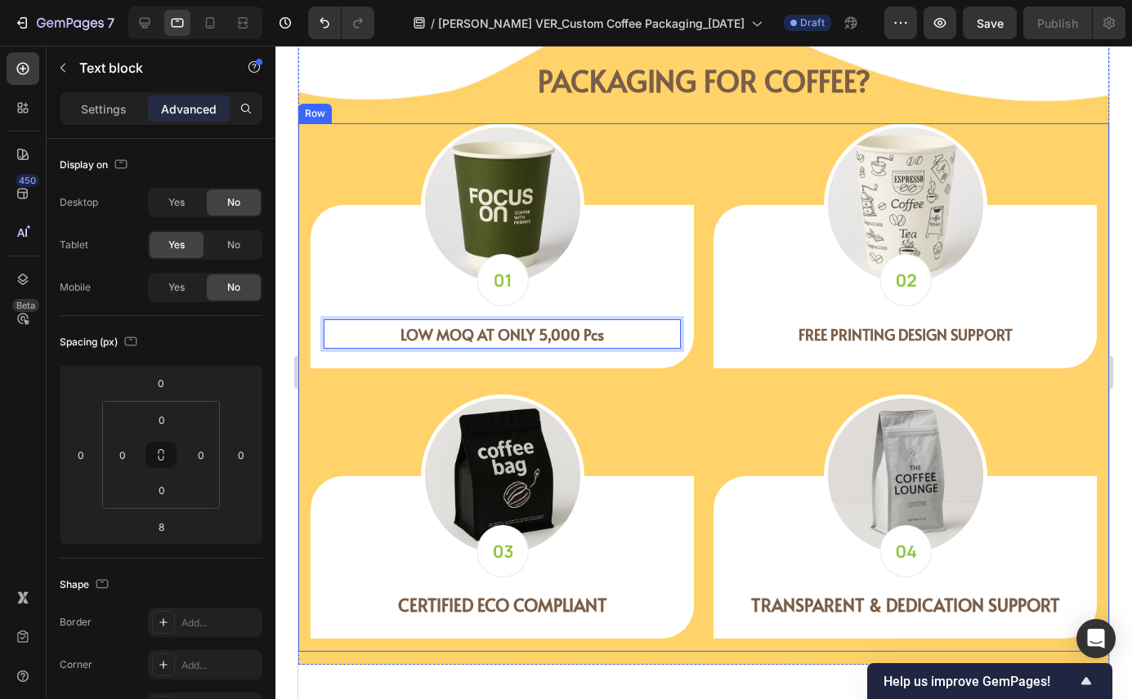
click at [696, 393] on div "Image Image LOW MOQ AT ONLY 5,000 Pcs Text block LOW MOQ AT ONLY 5,000 Pcs Text…" at bounding box center [703, 387] width 810 height 529
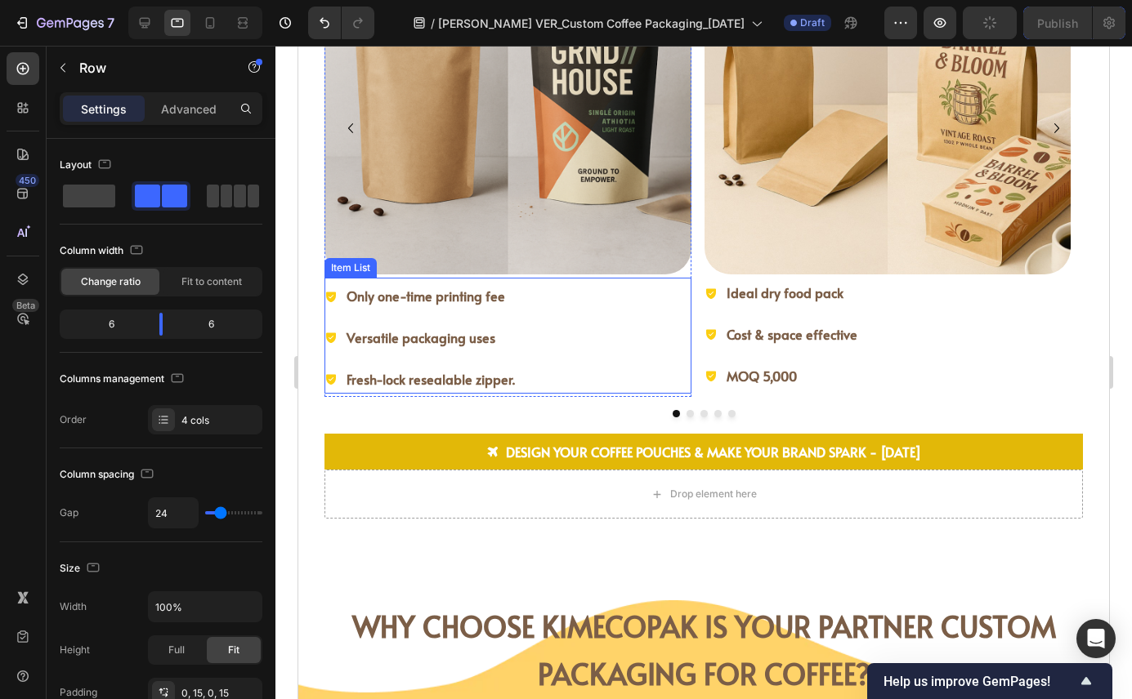
scroll to position [2734, 0]
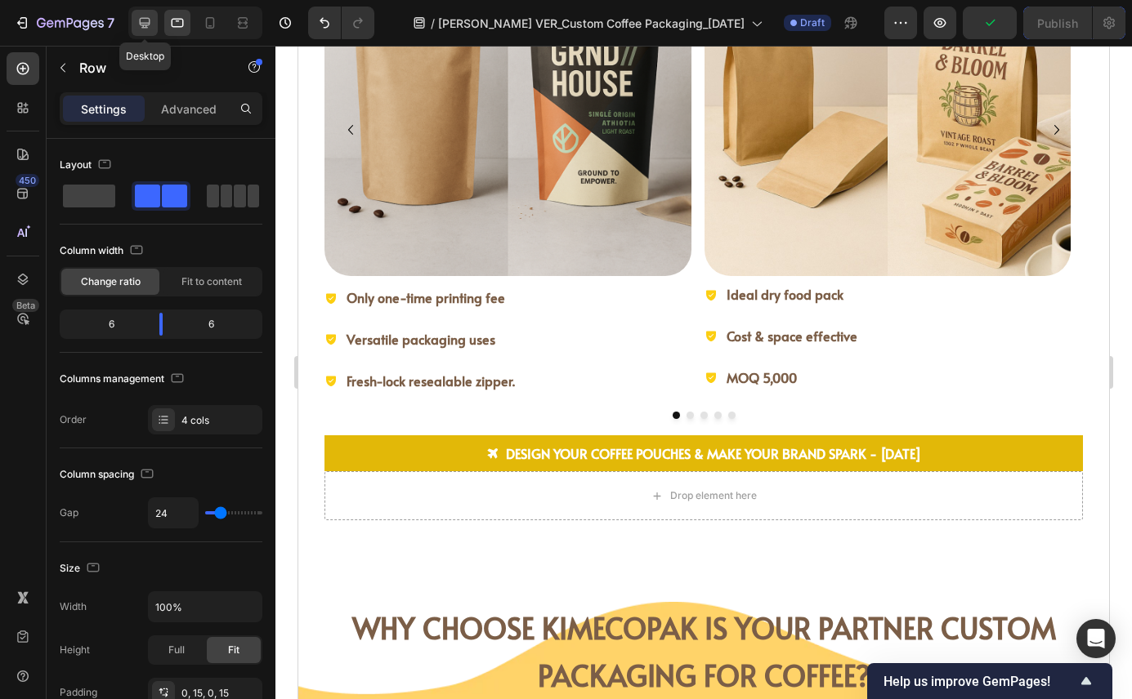
click at [147, 25] on icon at bounding box center [145, 23] width 11 height 11
type input "1230"
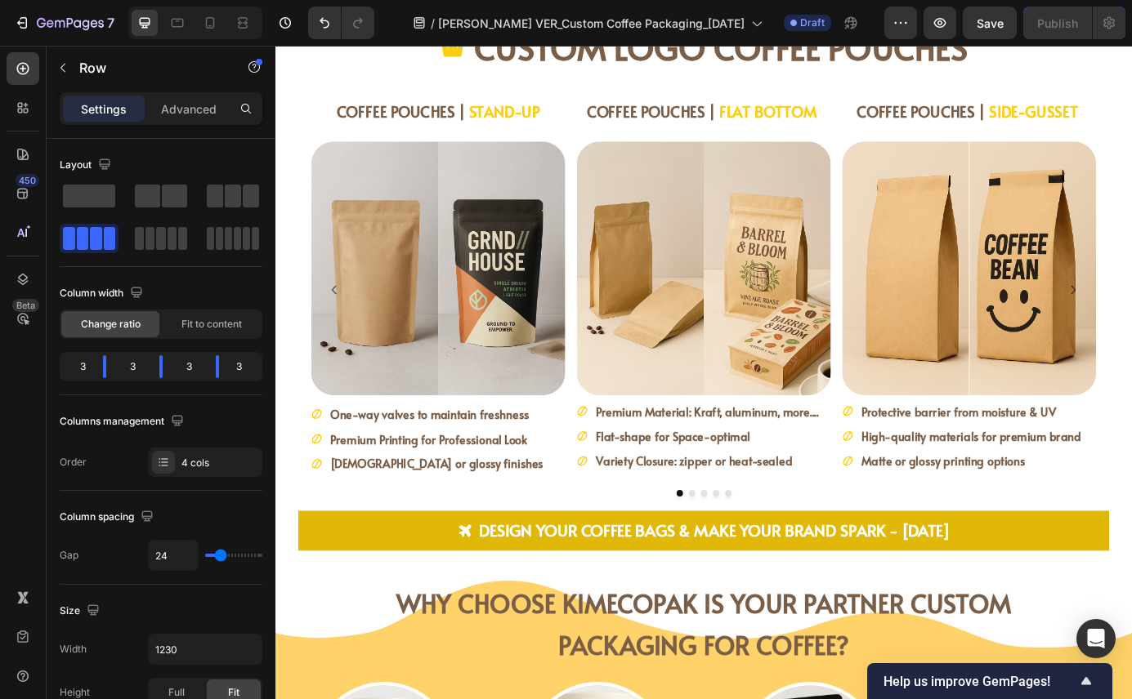
scroll to position [2355, 0]
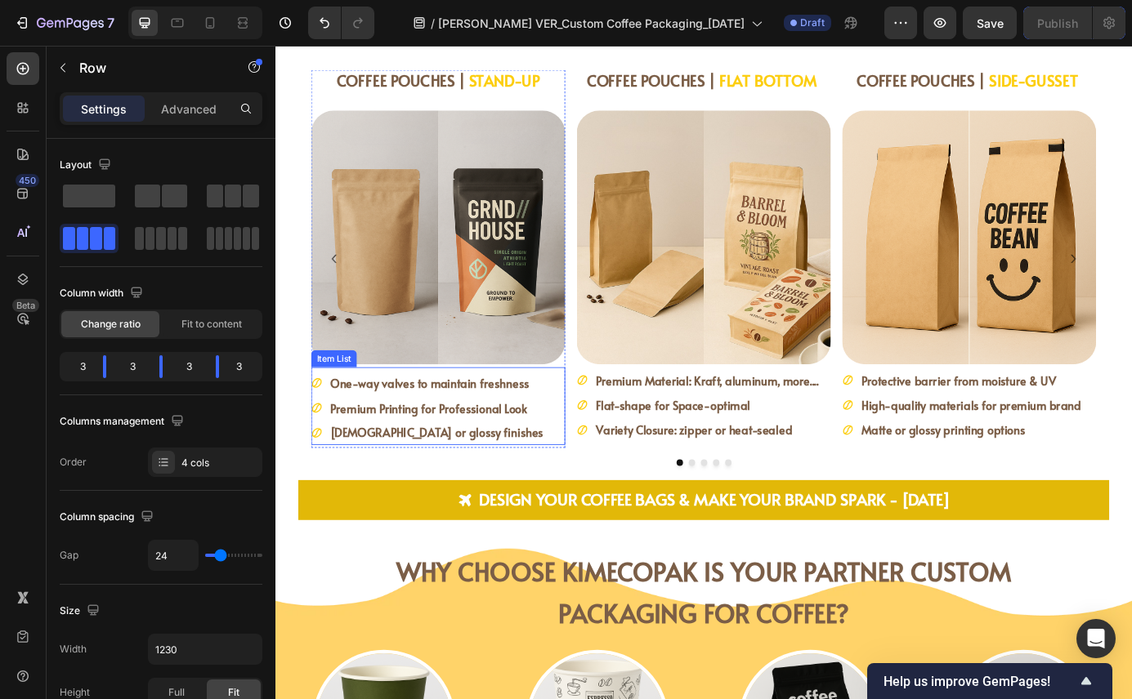
click at [318, 420] on div "One-way valves to maintain freshness" at bounding box center [450, 432] width 268 height 29
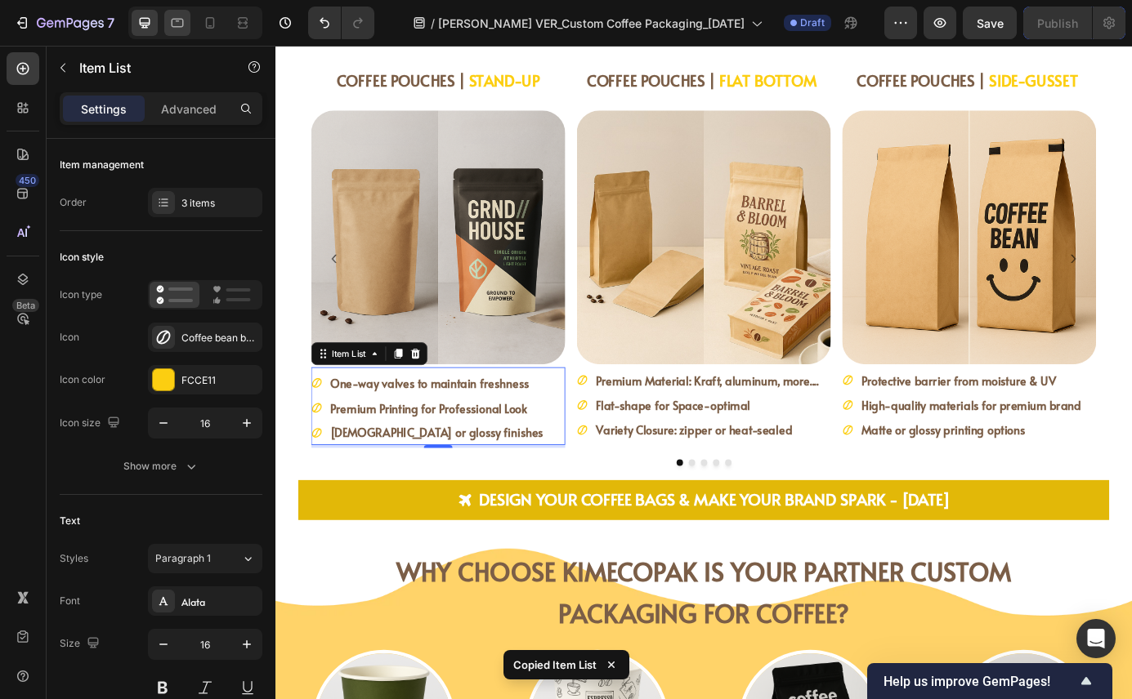
click at [166, 20] on div at bounding box center [177, 23] width 26 height 26
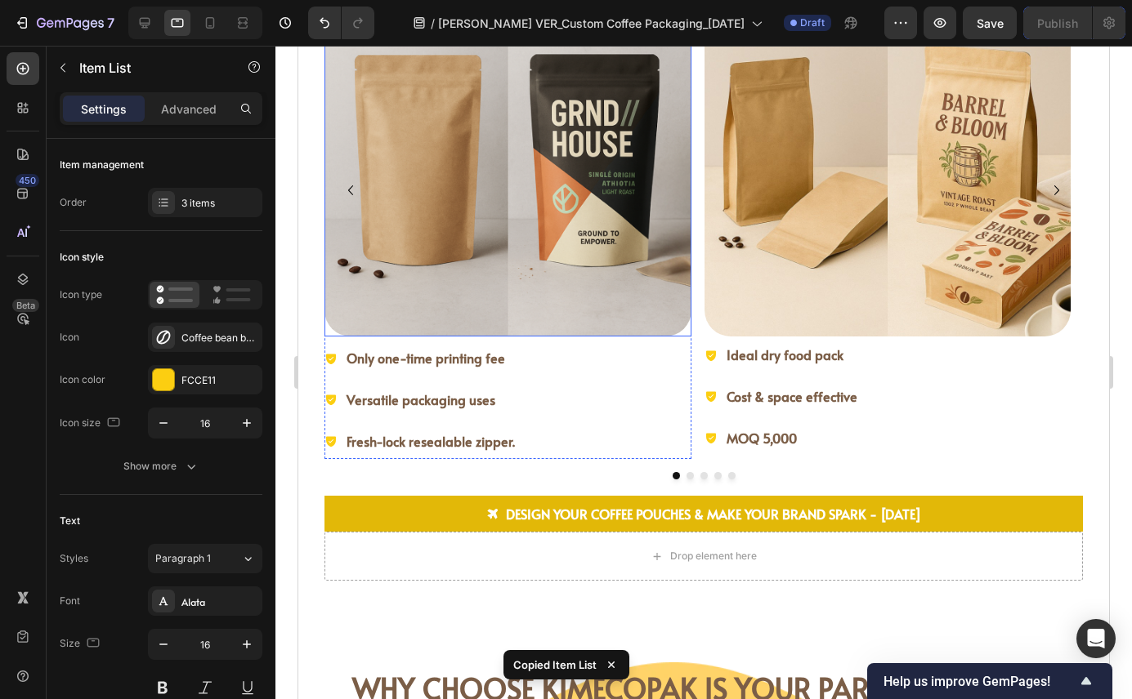
scroll to position [2701, 0]
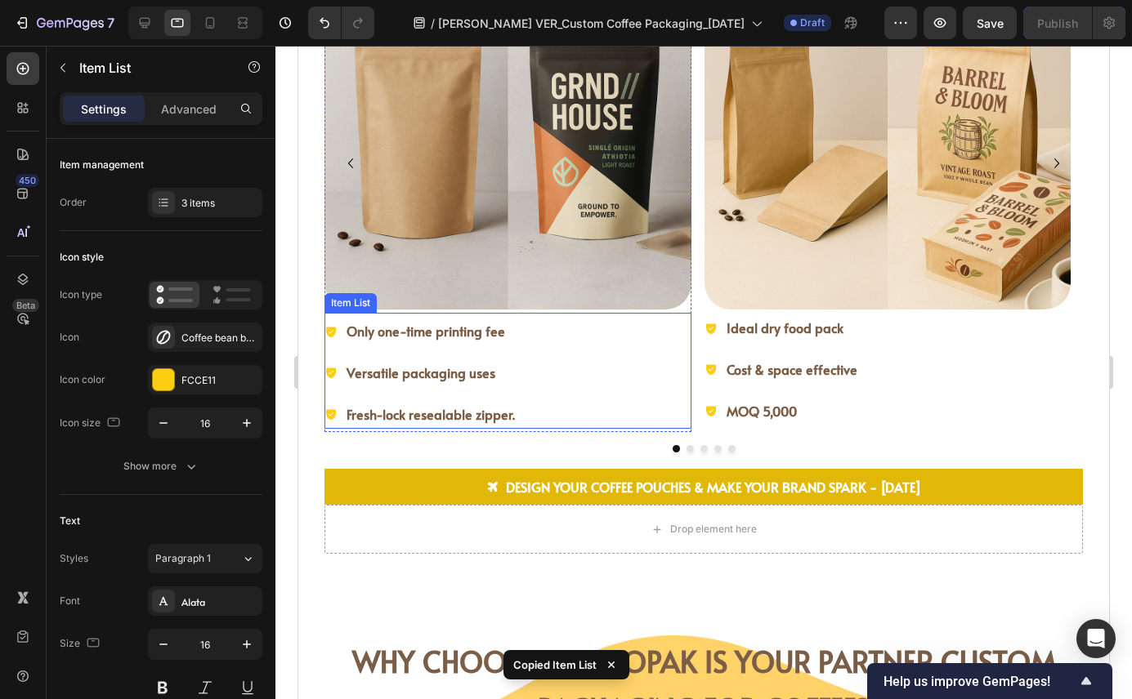
click at [599, 346] on div "Only one-time printing fee Versatile packaging uses Fresh-lock resealable zippe…" at bounding box center [507, 372] width 367 height 111
click at [446, 293] on icon at bounding box center [444, 297] width 11 height 11
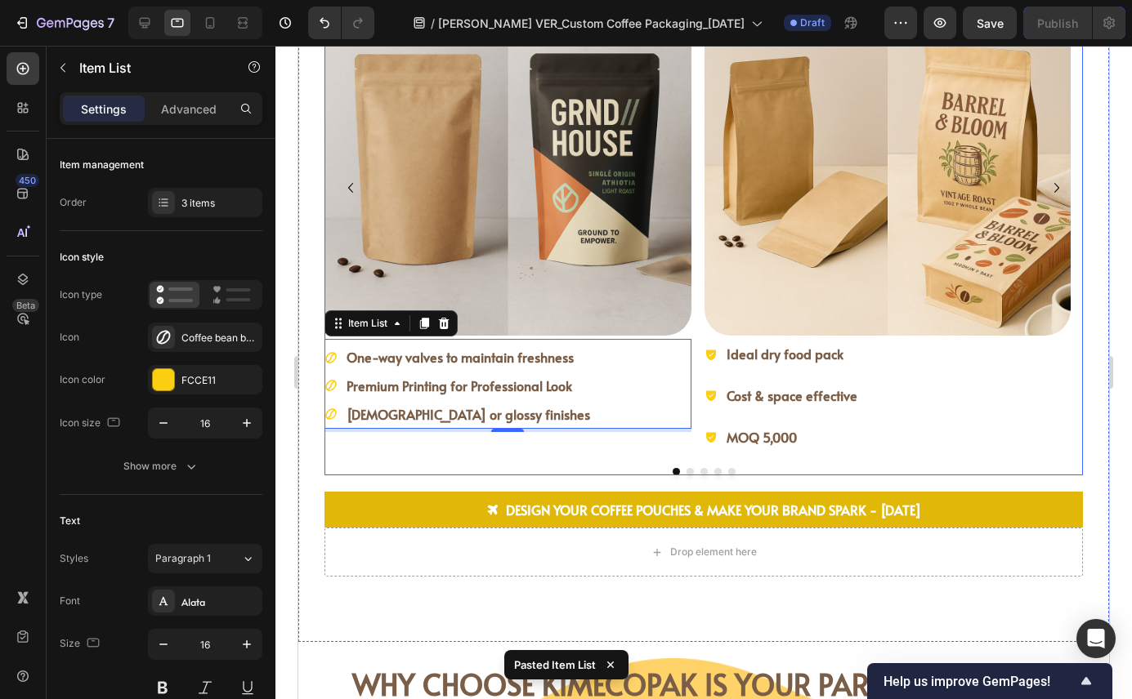
scroll to position [2673, 0]
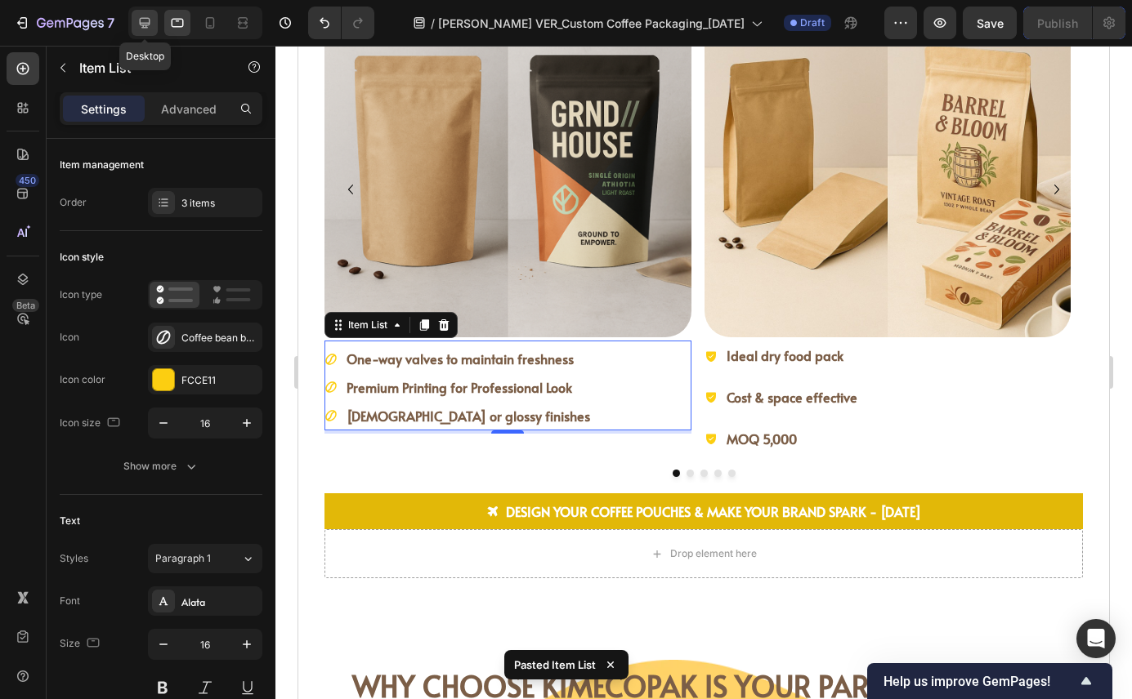
click at [145, 21] on icon at bounding box center [144, 23] width 16 height 16
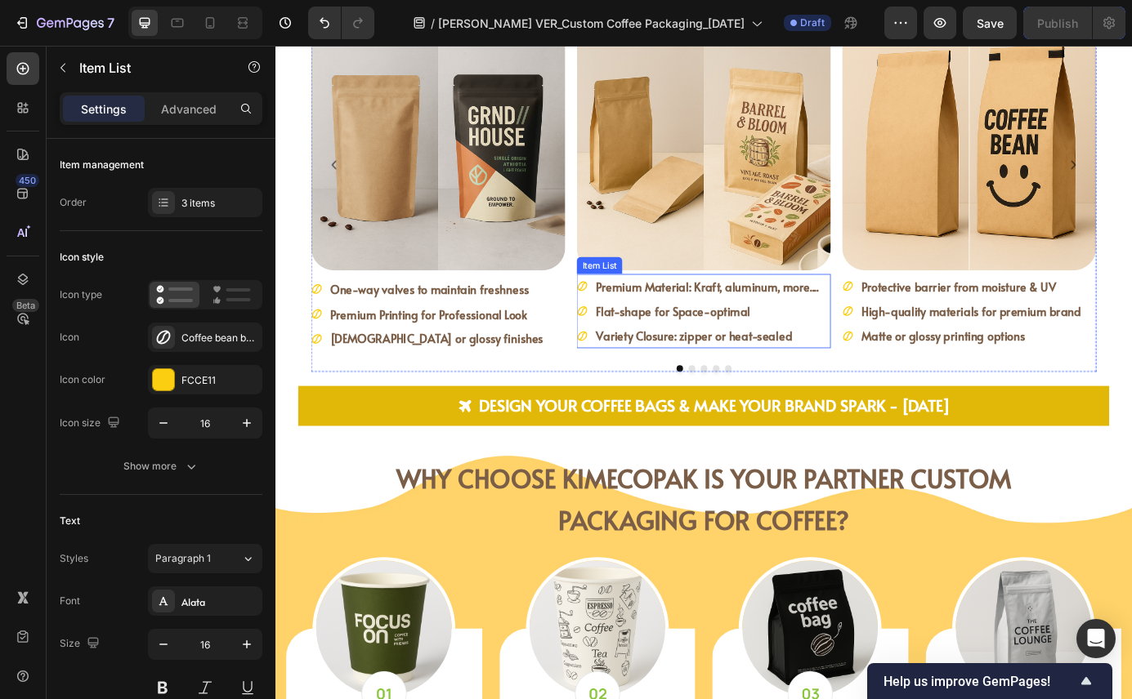
scroll to position [2444, 0]
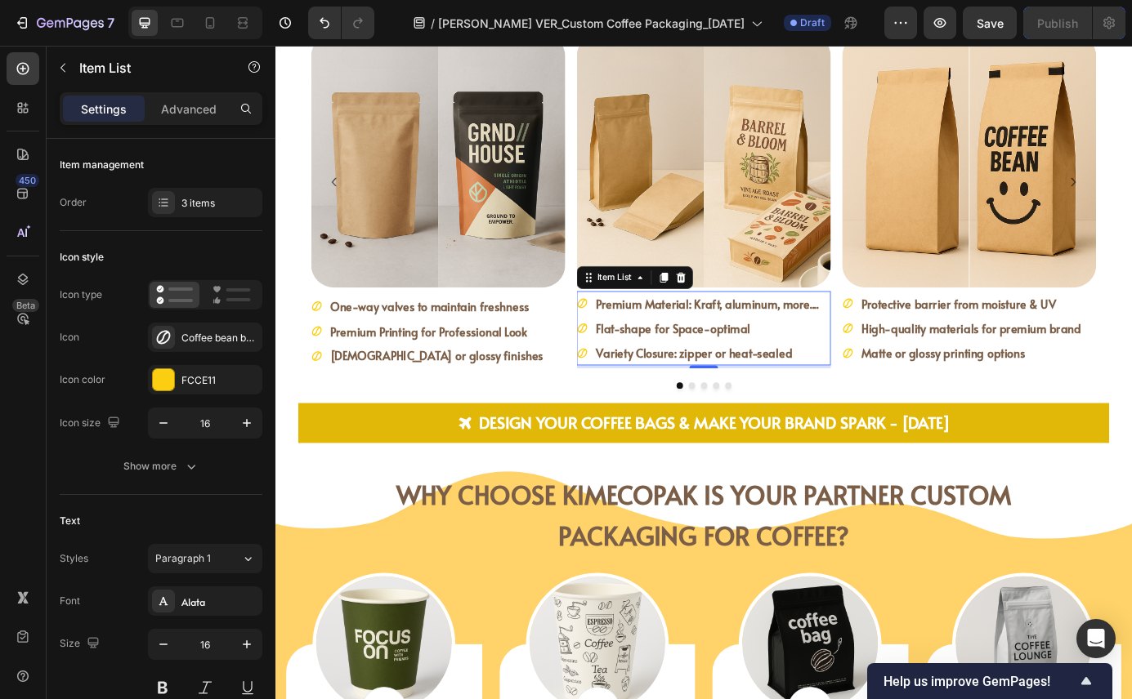
click at [892, 400] on div "Premium Material: Kraft, aluminum, more.... Flat-shape for Space-optimal Variet…" at bounding box center [765, 369] width 291 height 85
click at [180, 21] on icon at bounding box center [177, 23] width 16 height 16
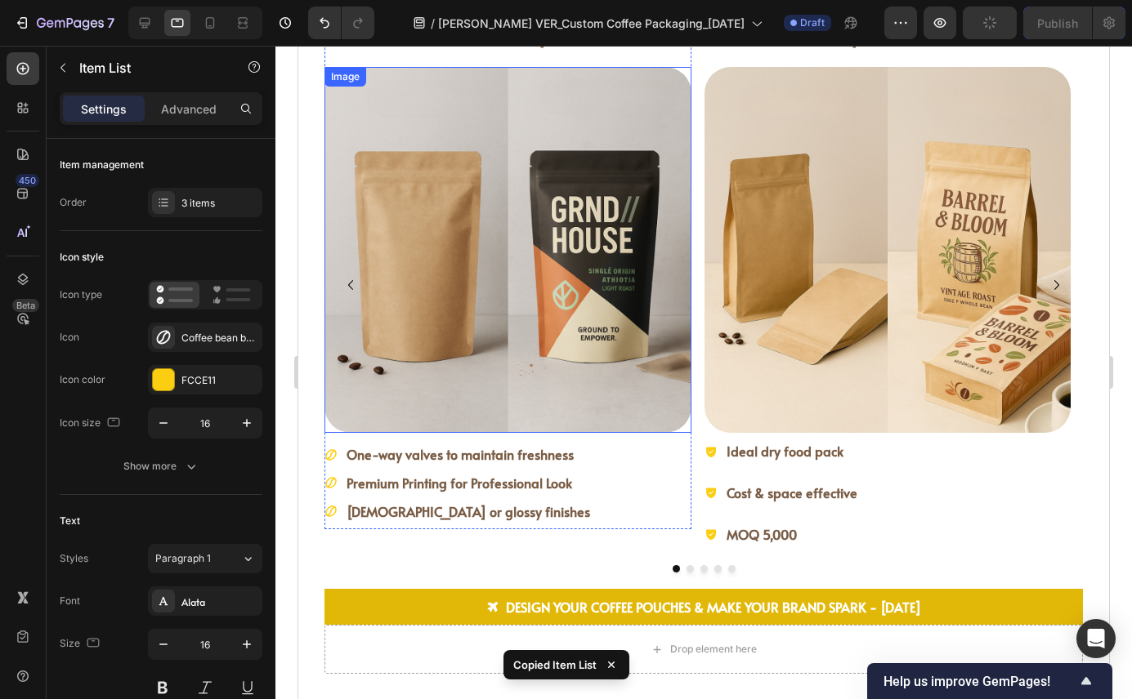
scroll to position [2565, 0]
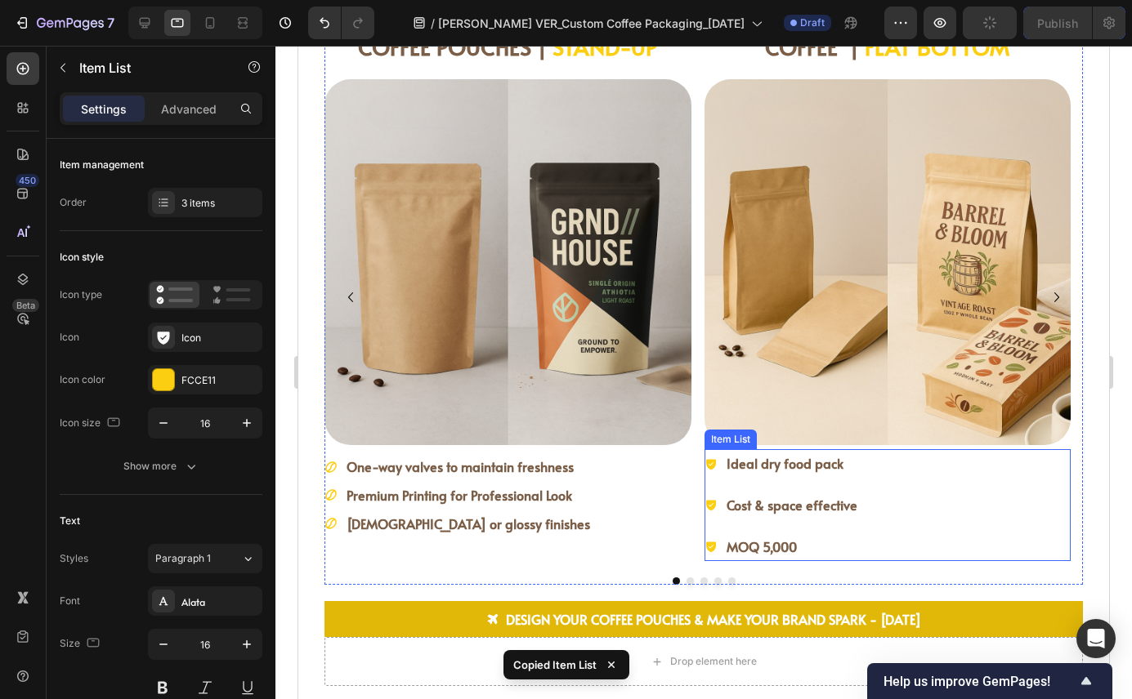
click at [949, 500] on div "Ideal dry food pack Cost & space effective MOQ 5,000" at bounding box center [887, 504] width 367 height 111
click at [822, 431] on icon at bounding box center [823, 433] width 11 height 11
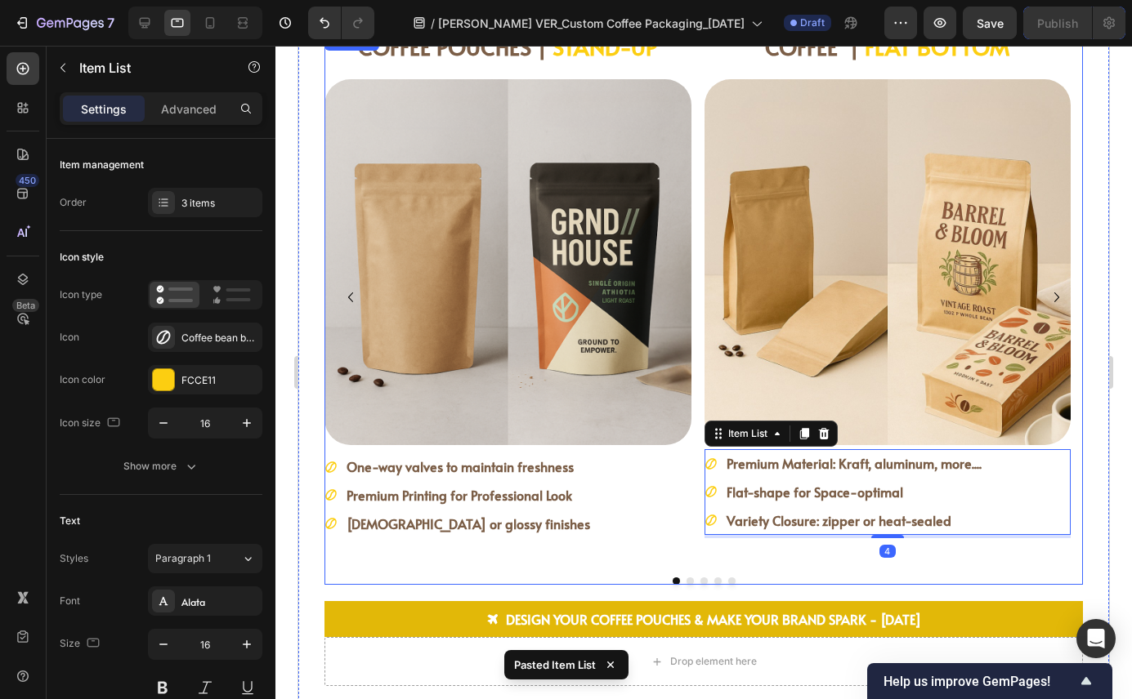
click at [683, 582] on div "COFFEE POUCHES | STAND-UP Heading Image One-way valves to maintain freshness Pr…" at bounding box center [703, 308] width 758 height 554
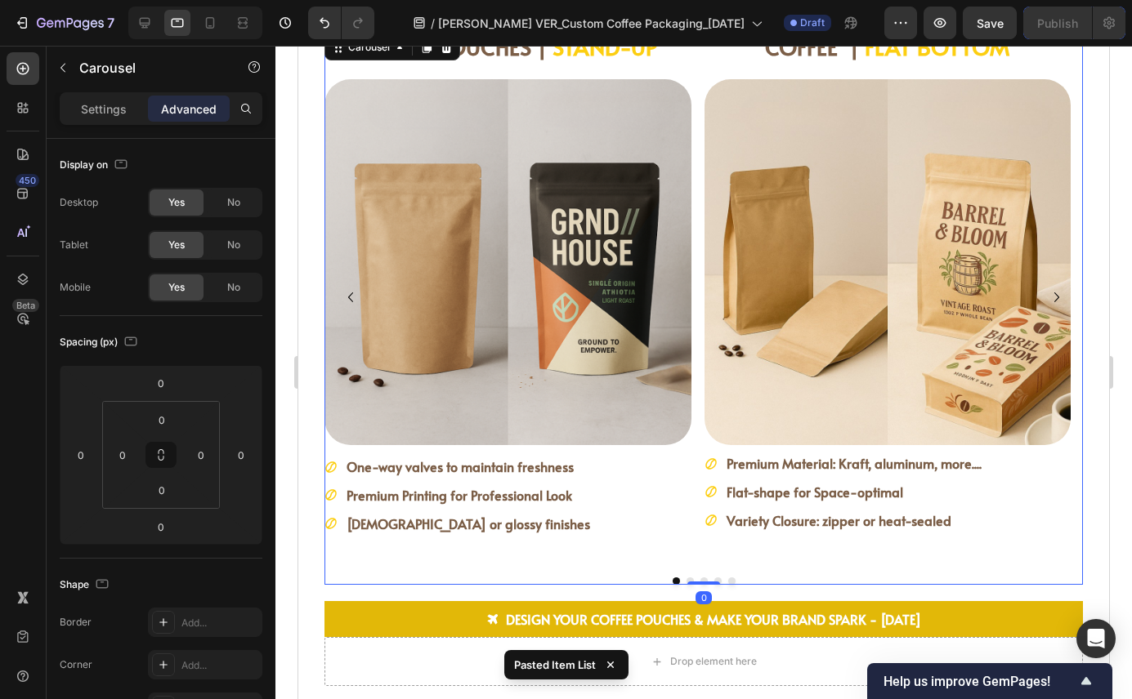
click at [687, 582] on div at bounding box center [703, 583] width 33 height 3
click at [686, 579] on button "Dot" at bounding box center [689, 581] width 7 height 7
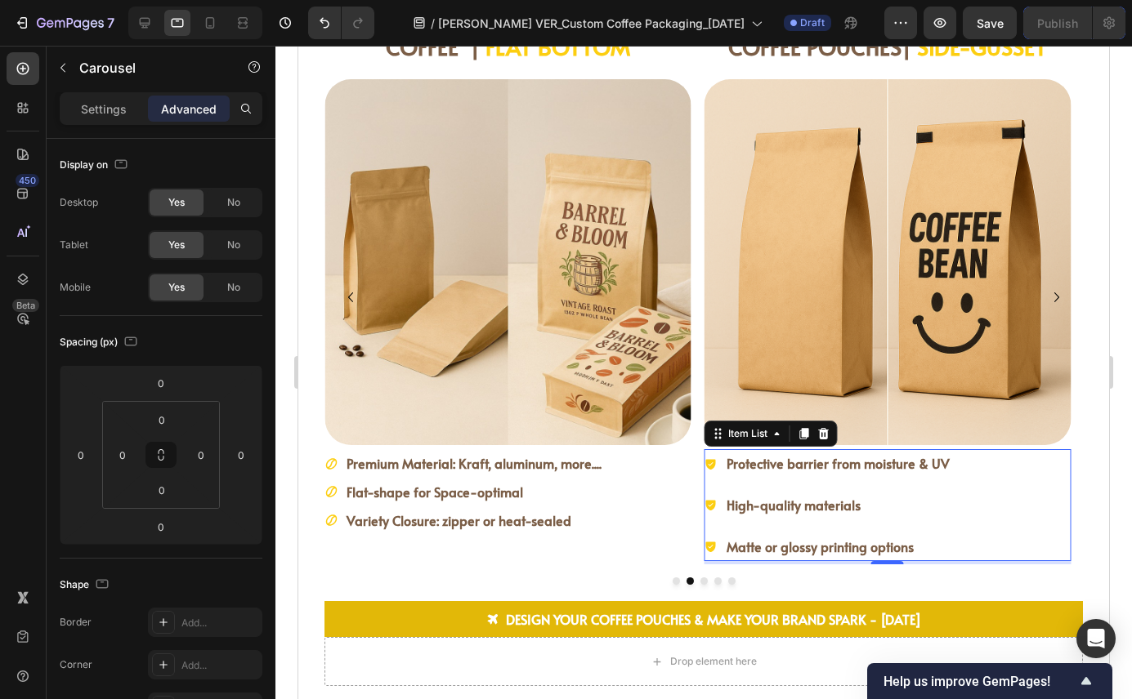
click at [970, 489] on div "Protective barrier from moisture & UV High-quality materials Matte or glossy pr…" at bounding box center [887, 504] width 367 height 111
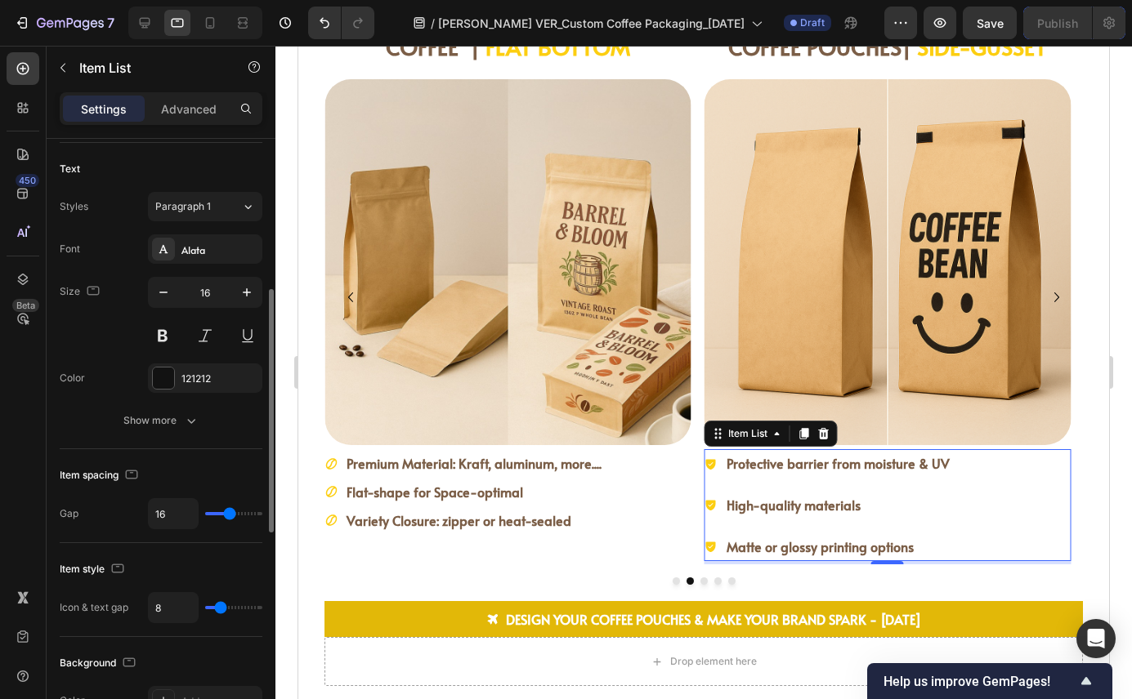
scroll to position [359, 0]
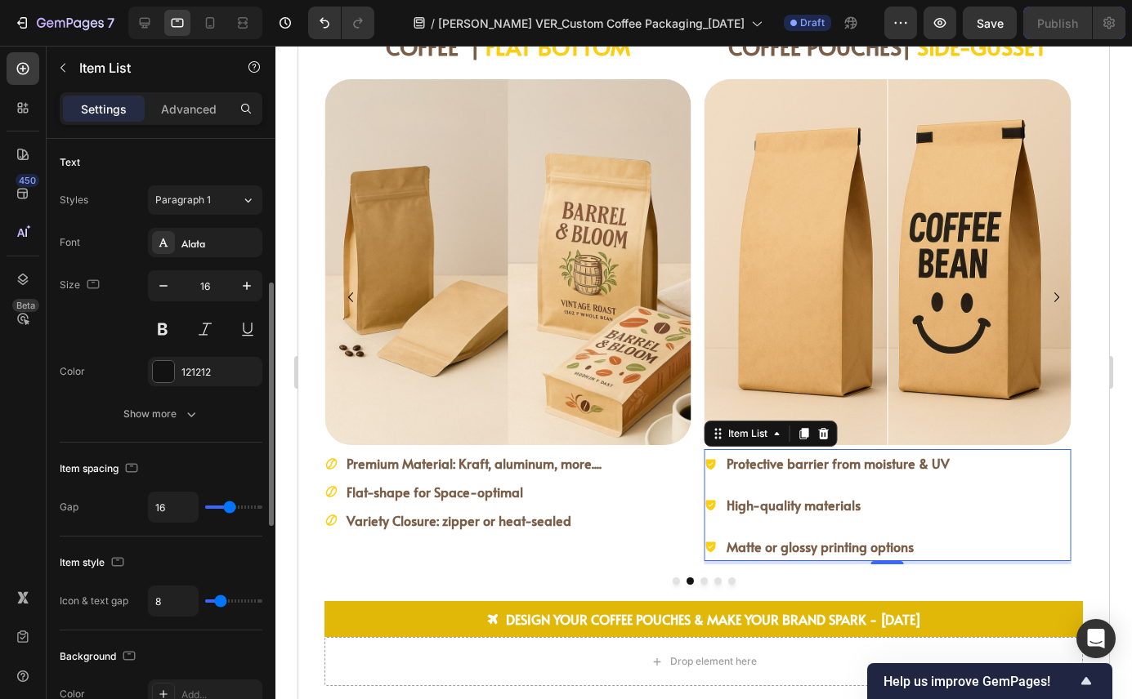
type input "13"
type input "0"
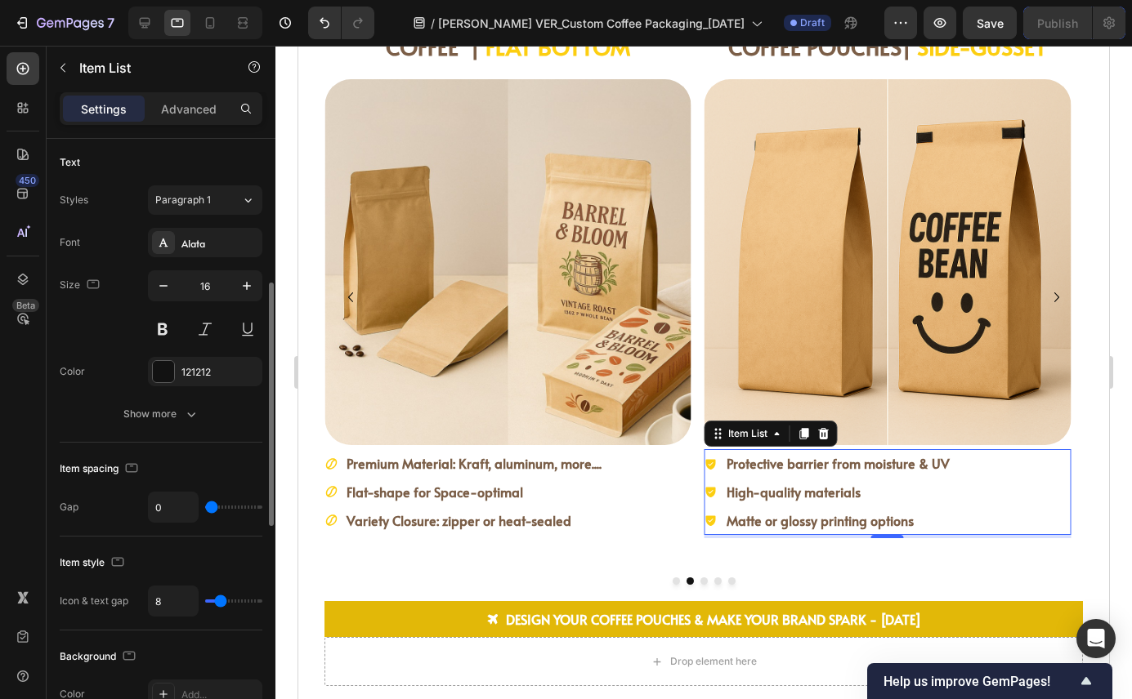
type input "0"
drag, startPoint x: 229, startPoint y: 508, endPoint x: 154, endPoint y: 507, distance: 75.2
click at [154, 507] on div "0" at bounding box center [205, 507] width 114 height 31
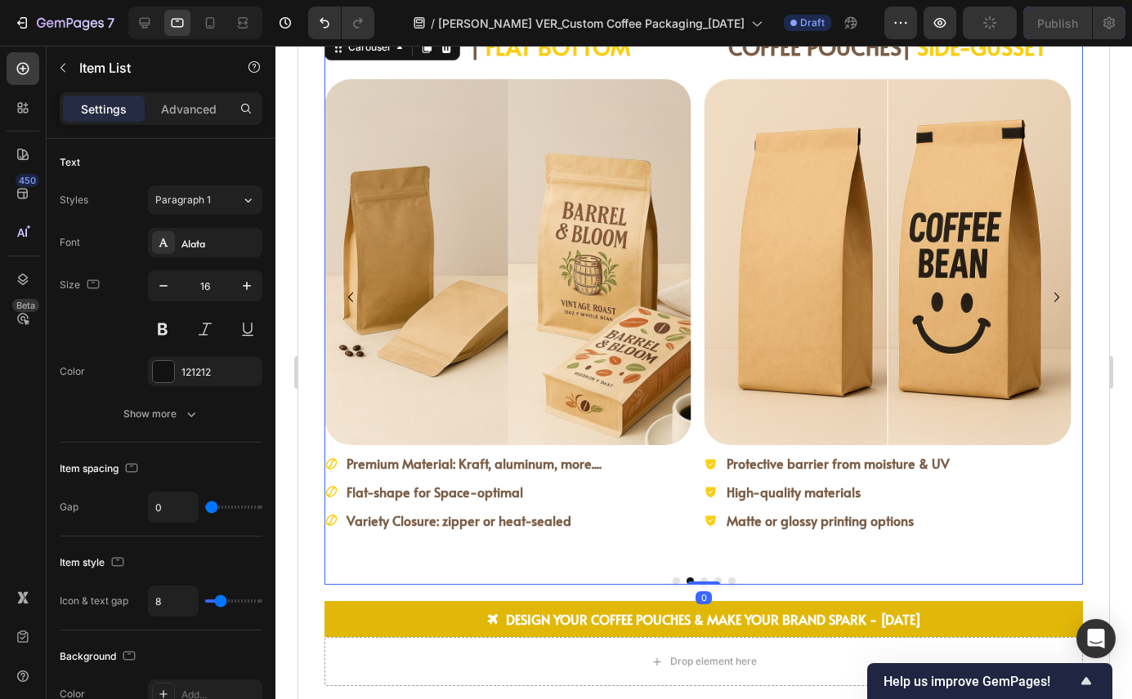
click at [694, 581] on div "COFFEE POUCHES | STAND-UP Heading Image One-way valves to maintain freshness Pr…" at bounding box center [703, 308] width 758 height 554
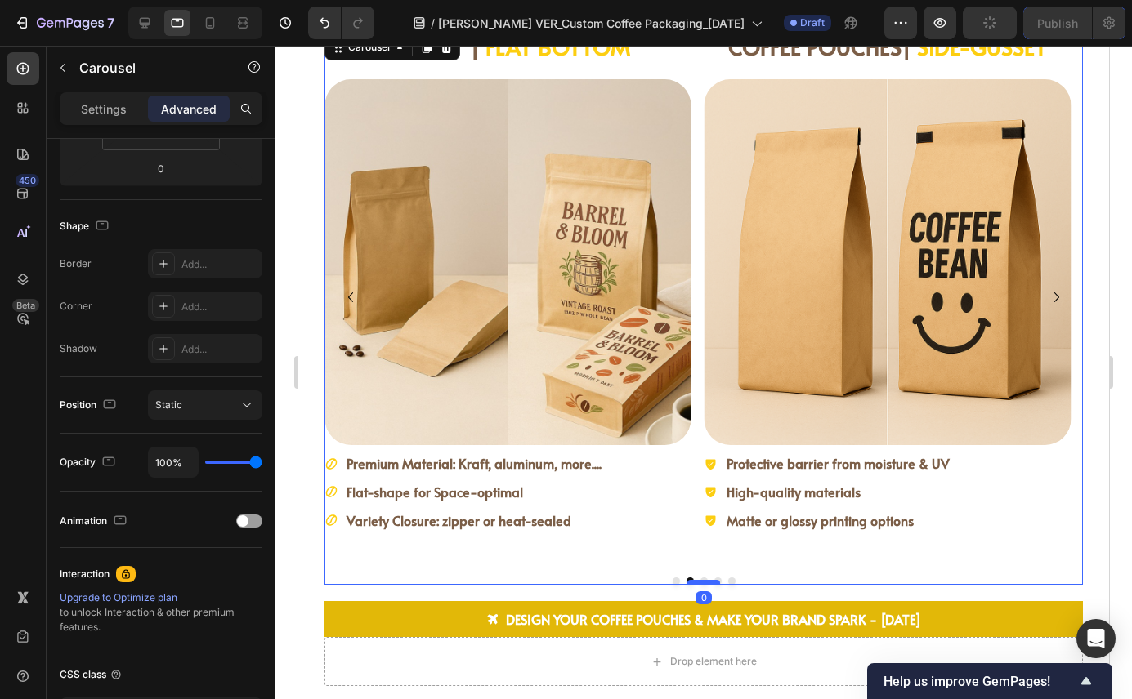
scroll to position [0, 0]
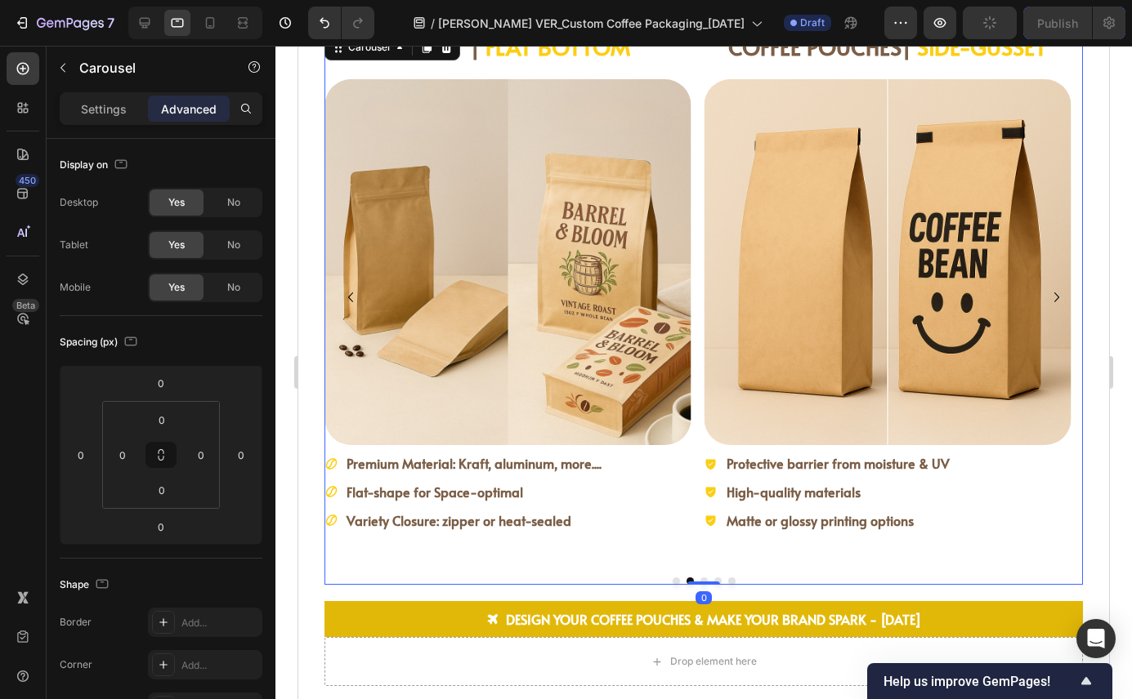
click at [714, 578] on button "Dot" at bounding box center [717, 581] width 7 height 7
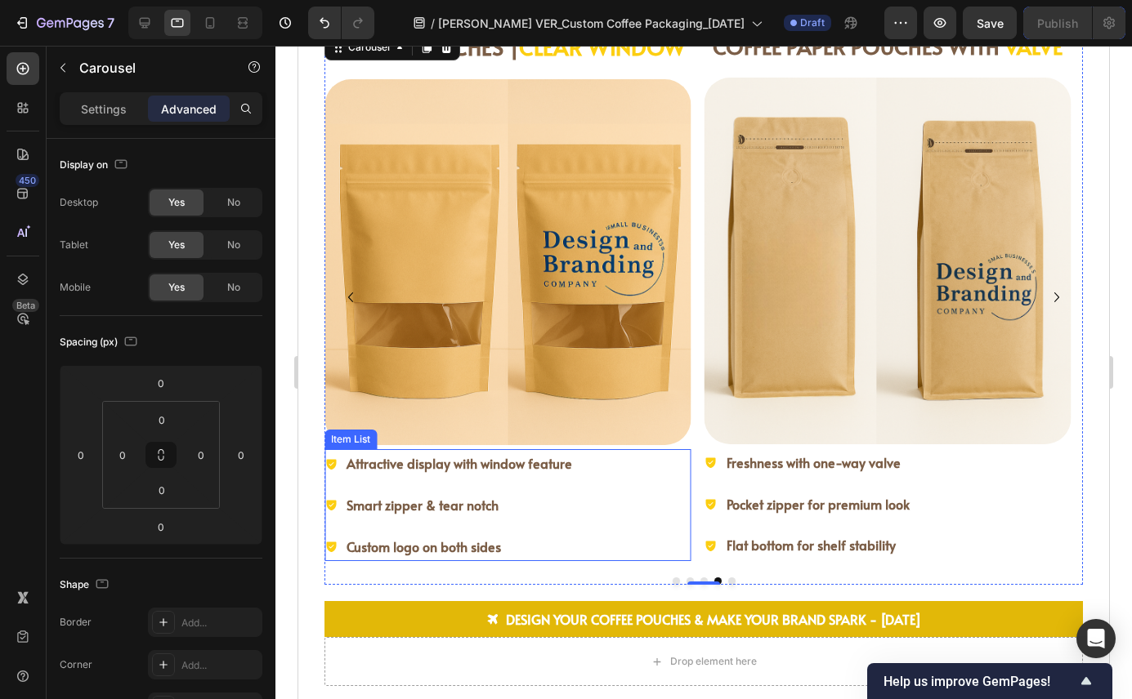
click at [606, 526] on div "Attractive display with window feature Smart zipper & tear notch Custom logo on…" at bounding box center [507, 504] width 367 height 111
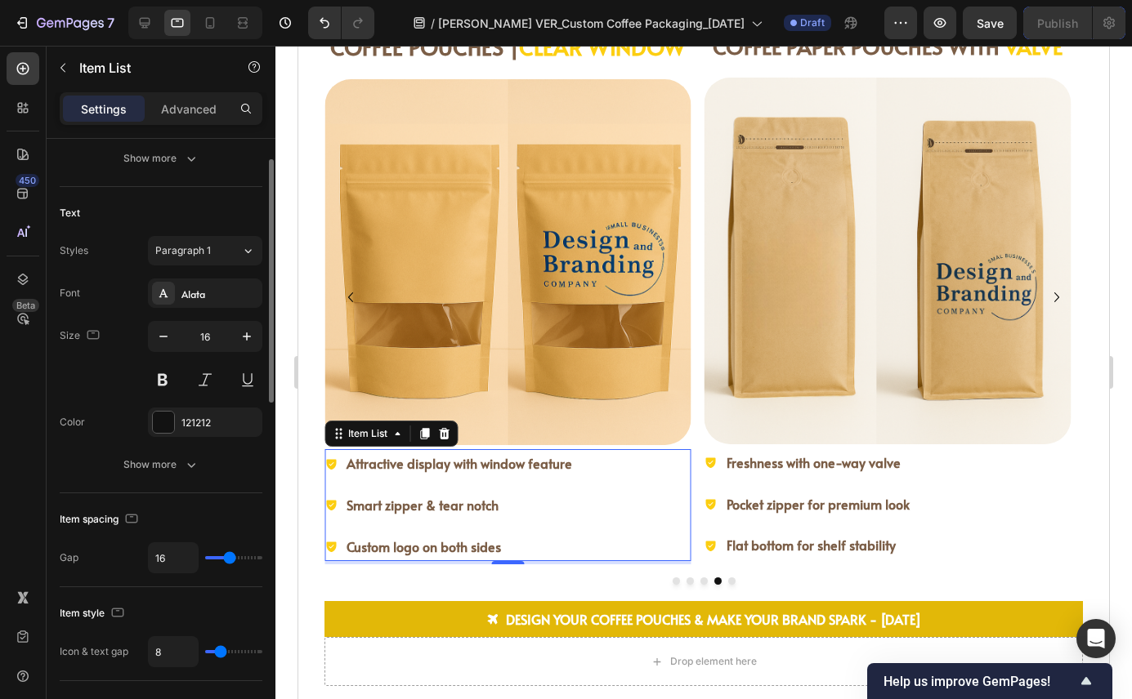
scroll to position [337, 0]
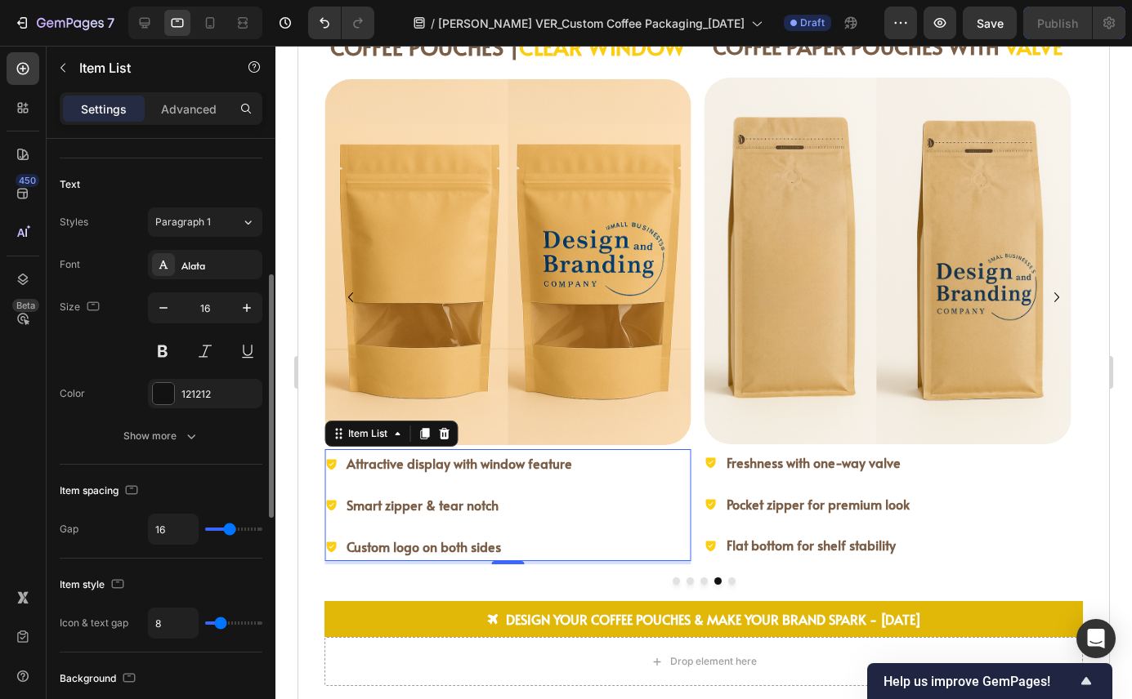
type input "15"
type input "7"
type input "0"
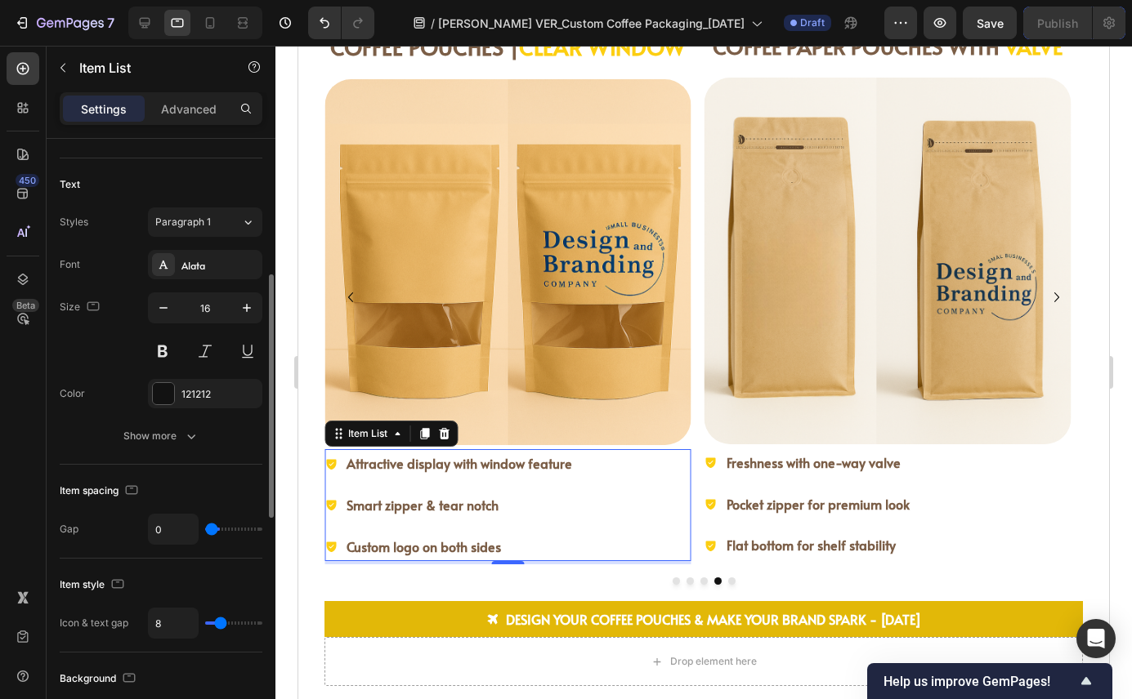
scroll to position [2565, 0]
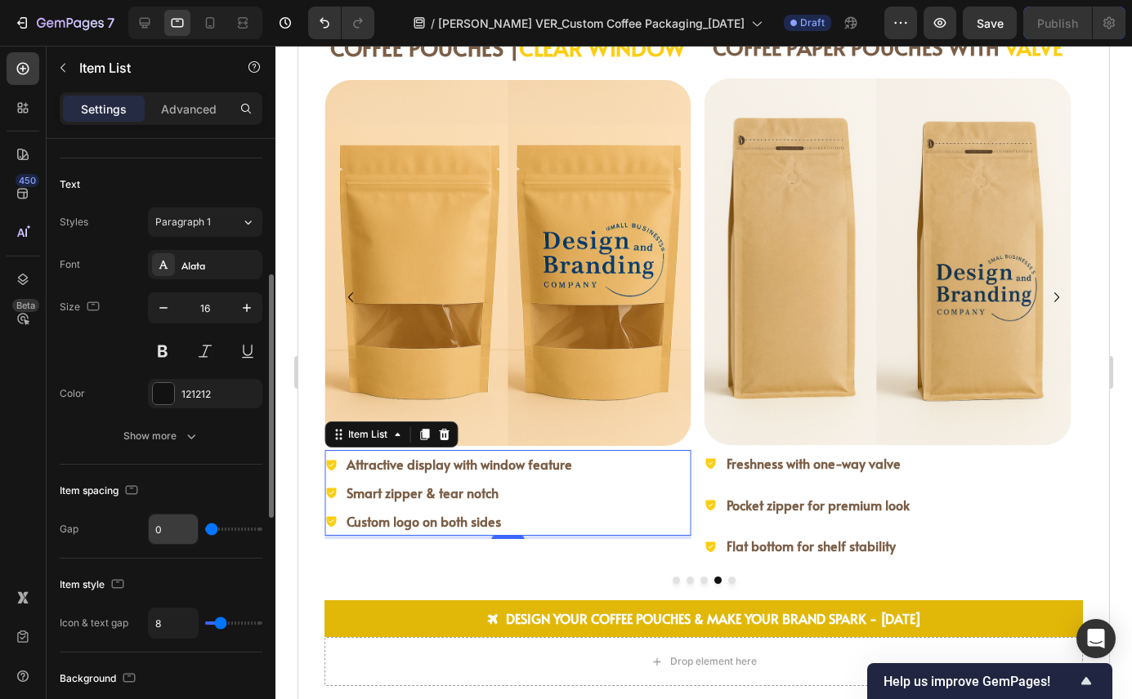
drag, startPoint x: 227, startPoint y: 532, endPoint x: 175, endPoint y: 529, distance: 52.3
type input "0"
click at [205, 530] on input "range" at bounding box center [233, 529] width 57 height 3
click at [960, 499] on div "Freshness with one-way valve Pocket zipper for premium look Flat bottom for she…" at bounding box center [887, 504] width 367 height 111
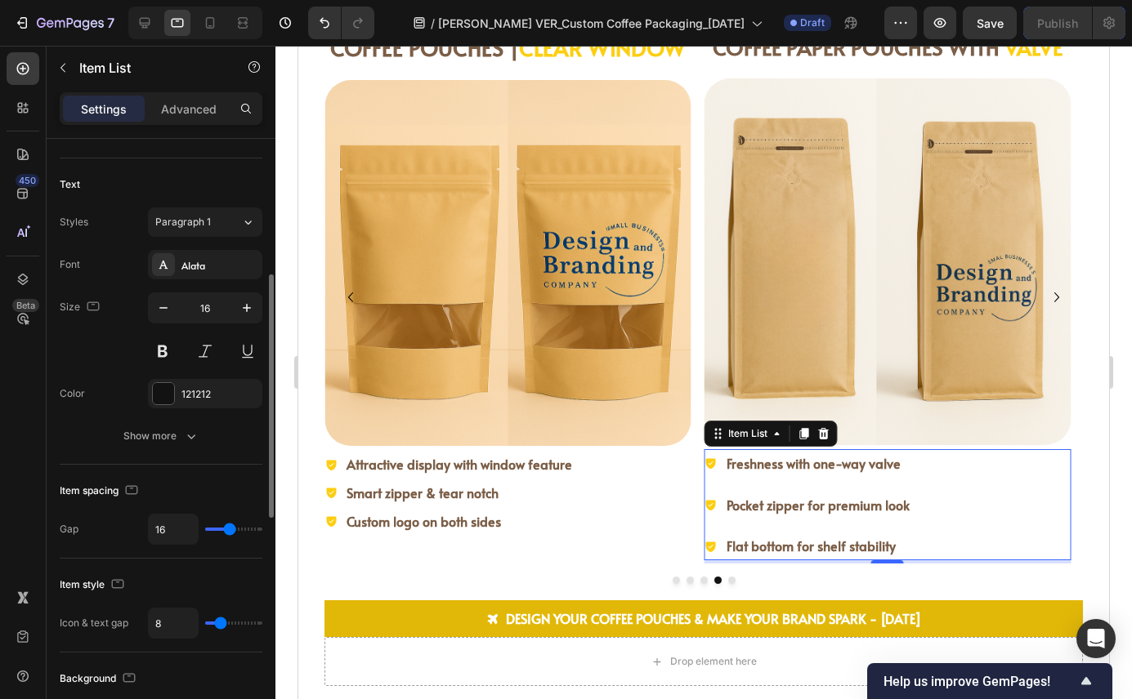
type input "17"
type input "16"
type input "11"
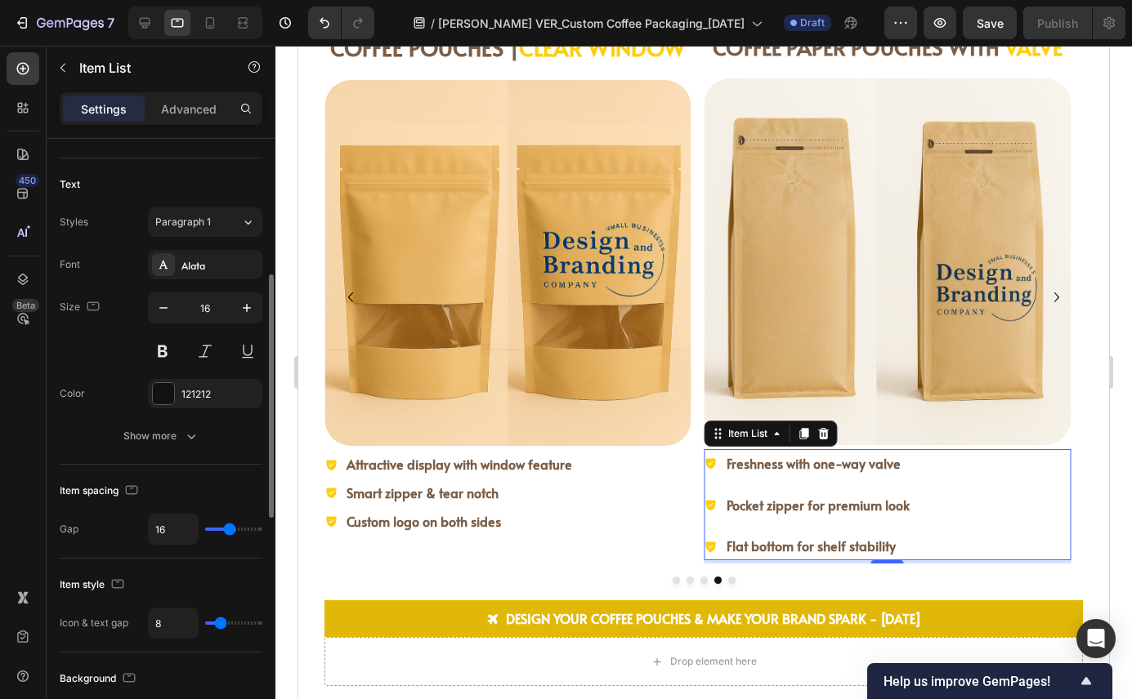
type input "11"
type input "4"
type input "0"
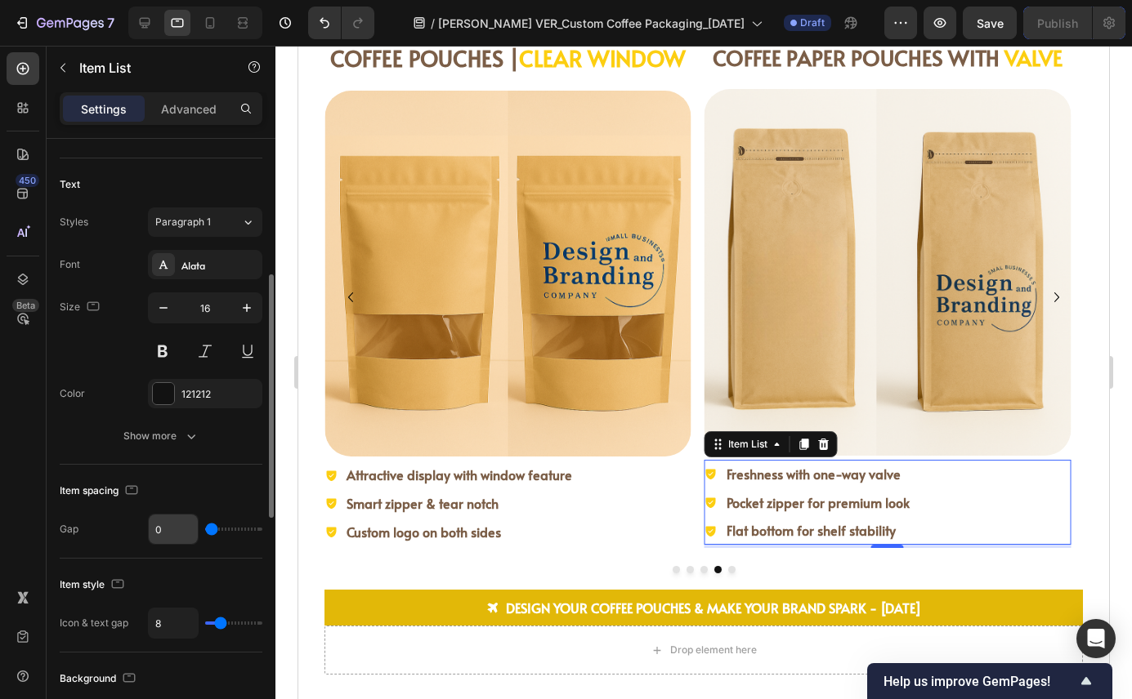
drag, startPoint x: 230, startPoint y: 528, endPoint x: 180, endPoint y: 527, distance: 50.7
type input "0"
click at [205, 528] on input "range" at bounding box center [233, 529] width 57 height 3
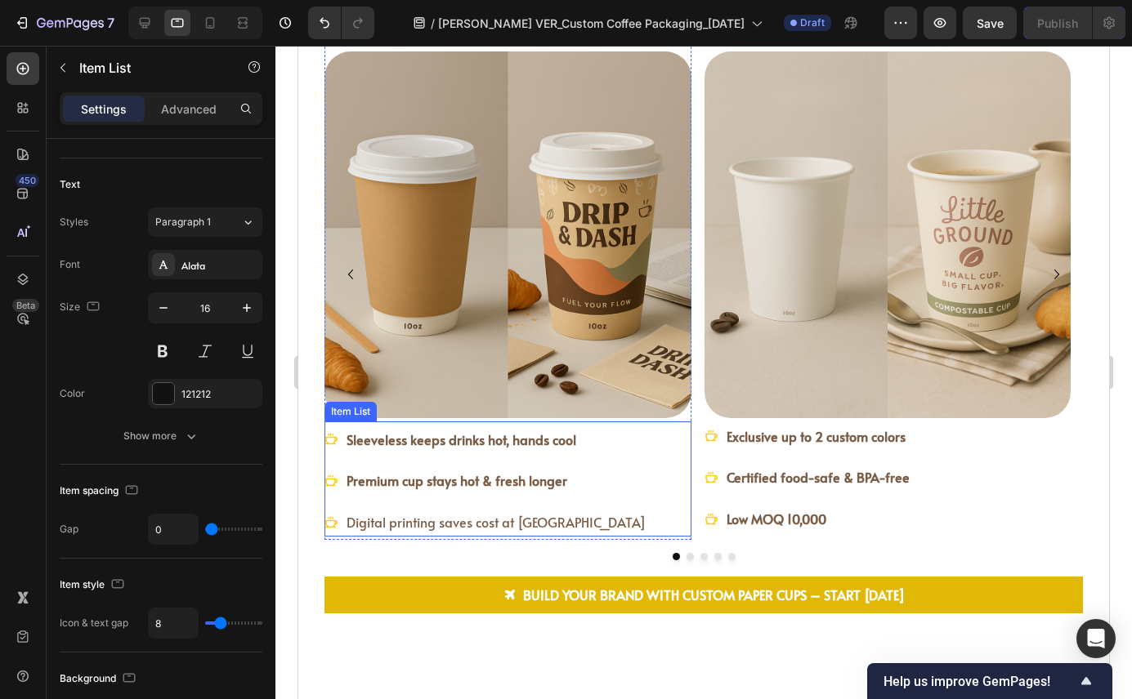
scroll to position [1817, 0]
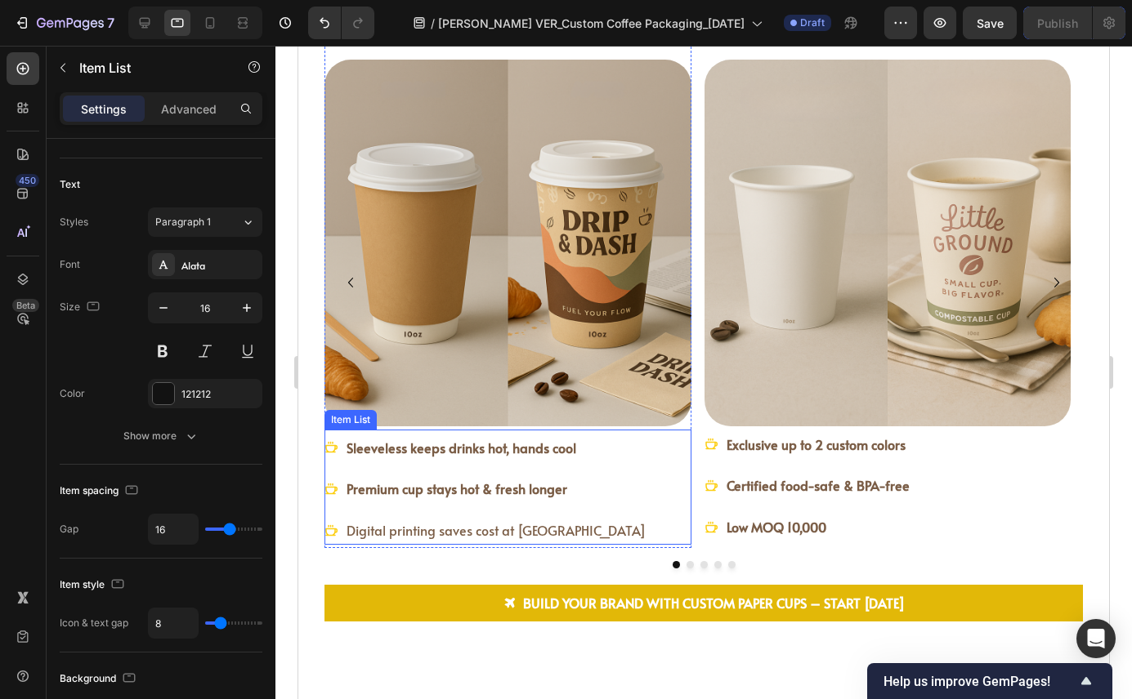
click at [548, 534] on span "Digital printing saves cost at [GEOGRAPHIC_DATA]" at bounding box center [495, 530] width 299 height 18
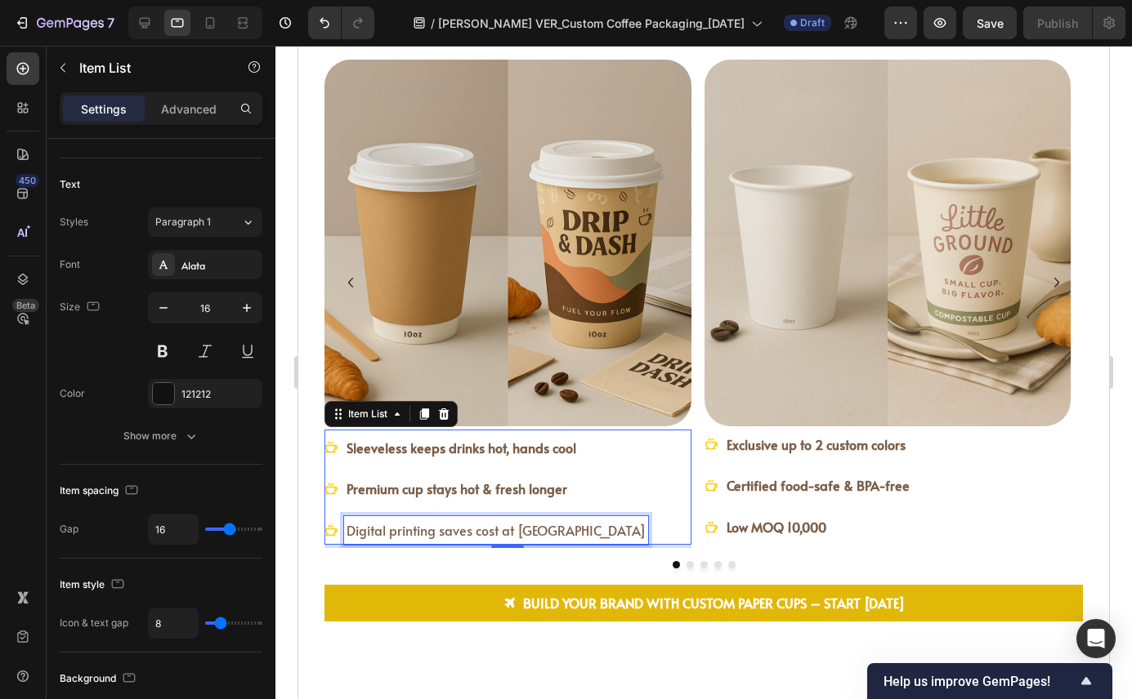
click at [507, 535] on span "Digital printing saves cost at [GEOGRAPHIC_DATA]" at bounding box center [495, 530] width 299 height 18
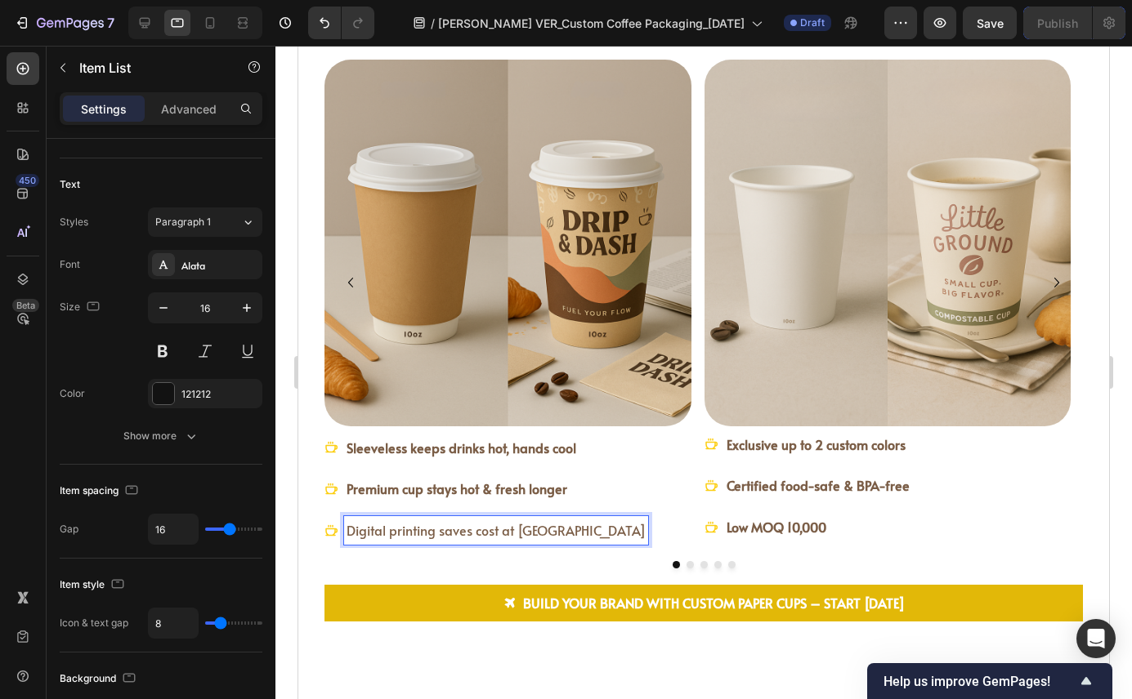
click at [434, 533] on span "Digital printing saves cost at [GEOGRAPHIC_DATA]" at bounding box center [495, 530] width 299 height 18
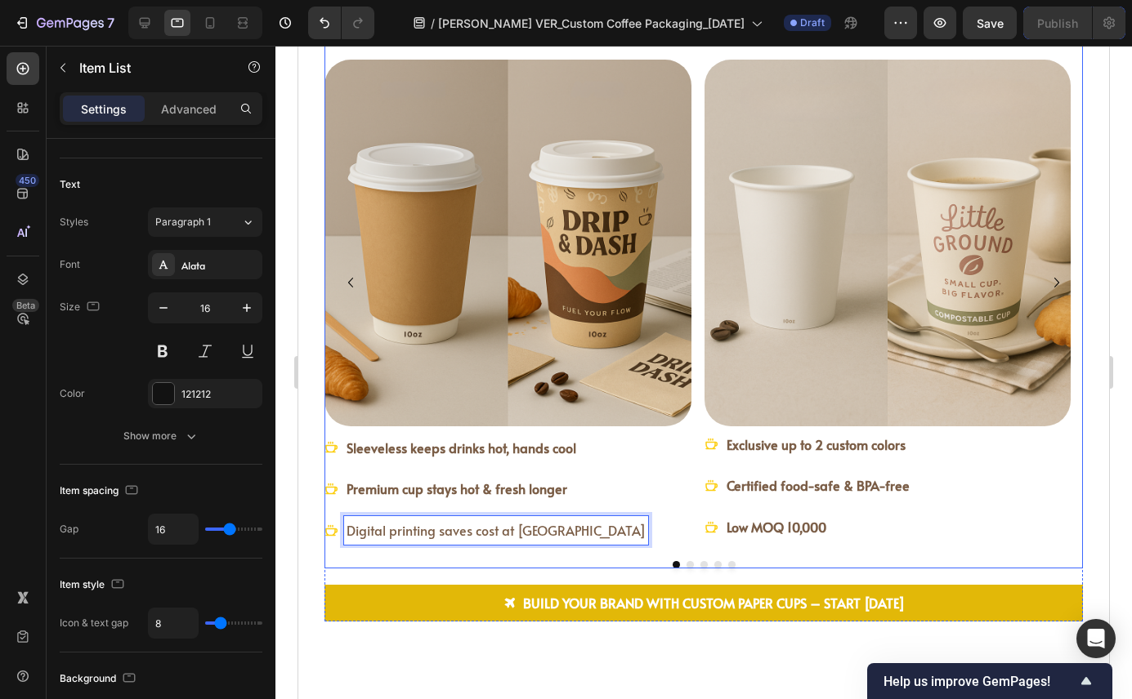
click at [439, 566] on div at bounding box center [703, 564] width 758 height 7
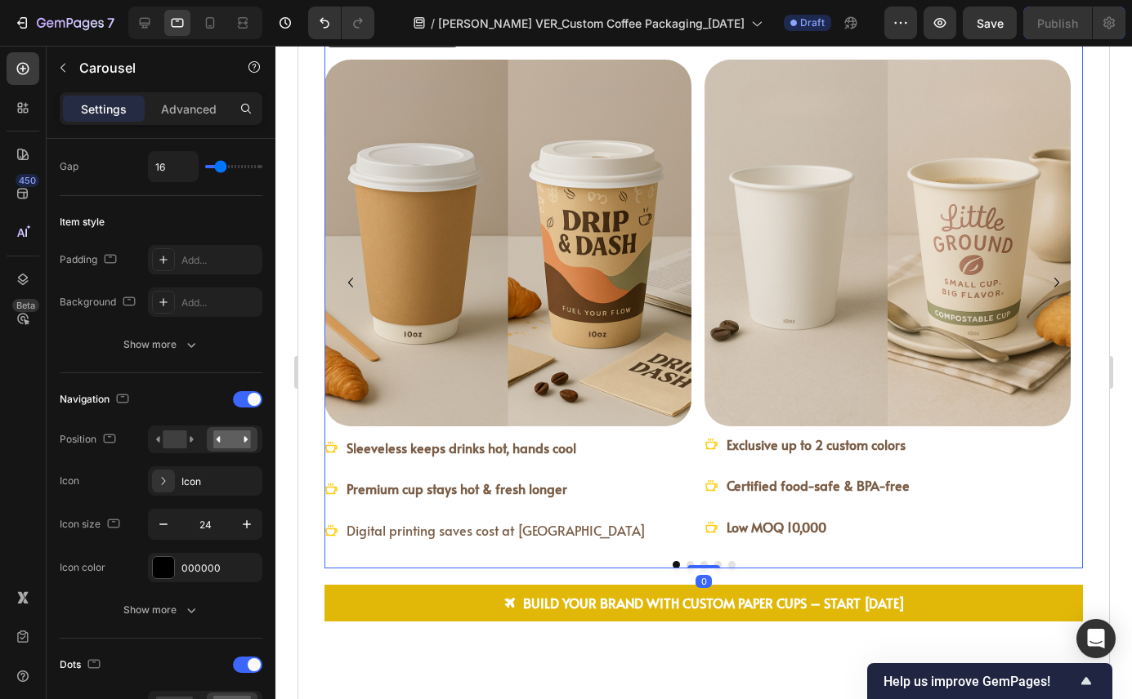
scroll to position [0, 0]
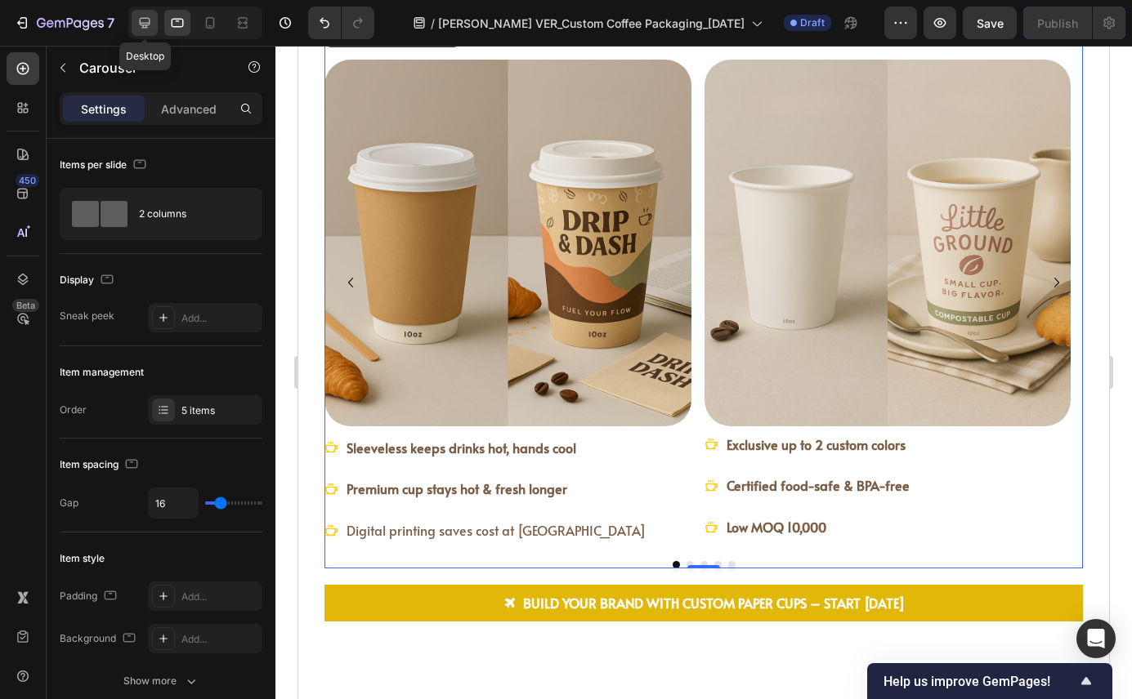
click at [145, 18] on icon at bounding box center [145, 23] width 11 height 11
type input "1200"
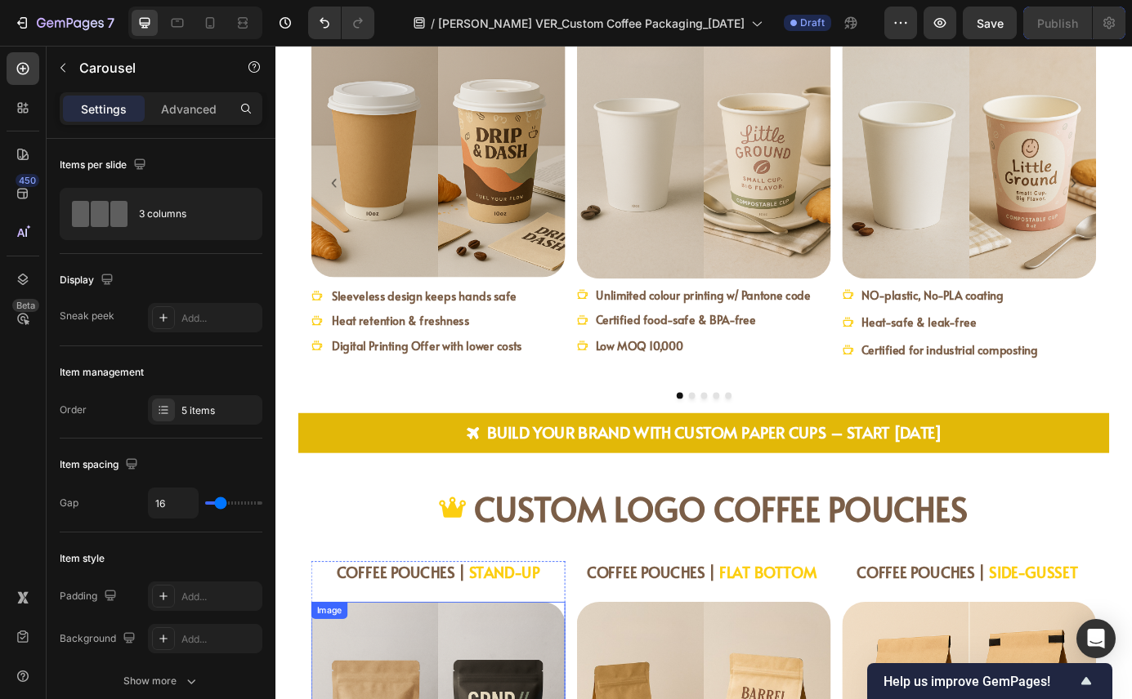
scroll to position [1778, 0]
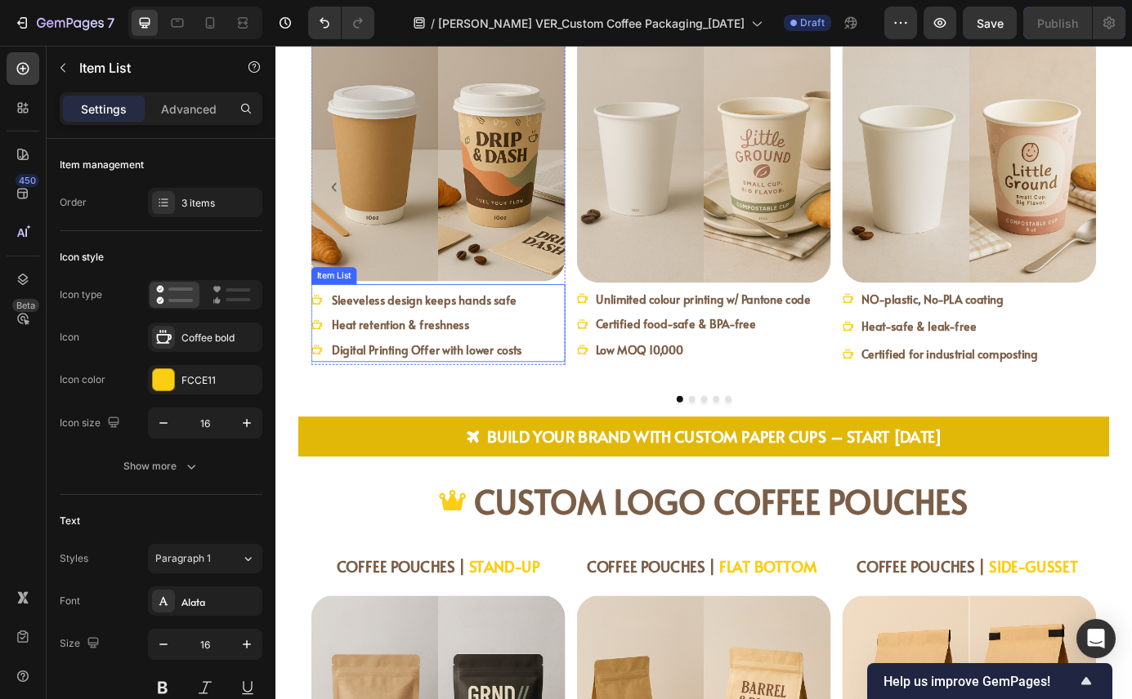
click at [587, 352] on div "Sleeveless design keeps hands safe Heat retention & freshness Digital Printing …" at bounding box center [461, 365] width 291 height 85
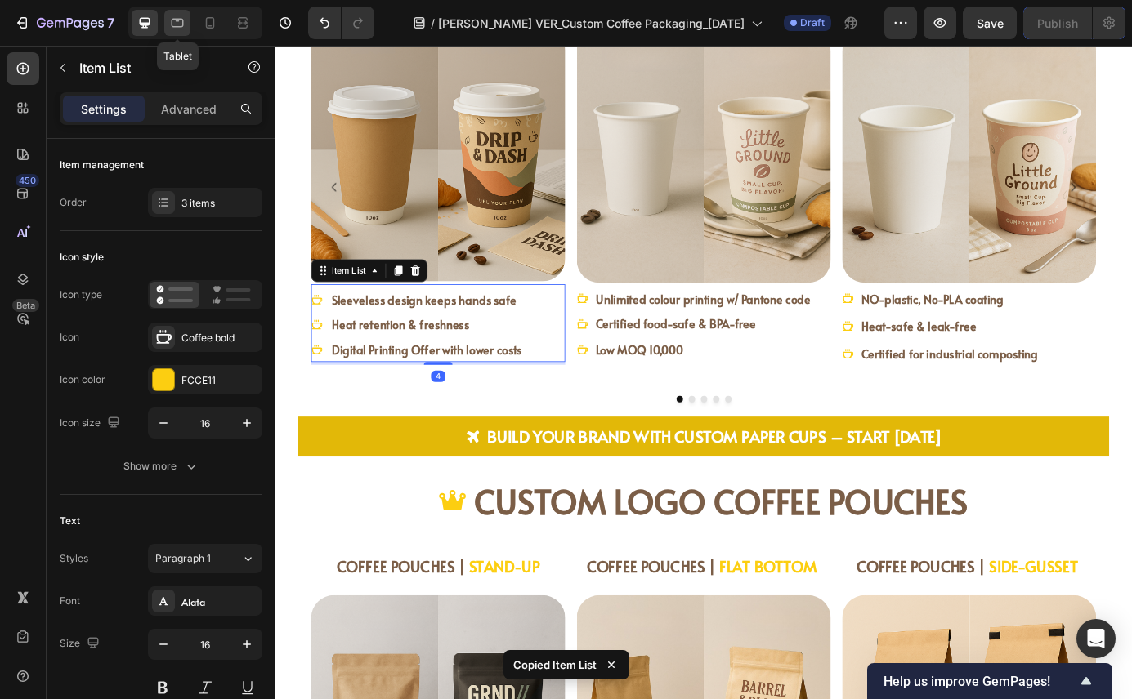
click at [176, 19] on icon at bounding box center [178, 23] width 12 height 9
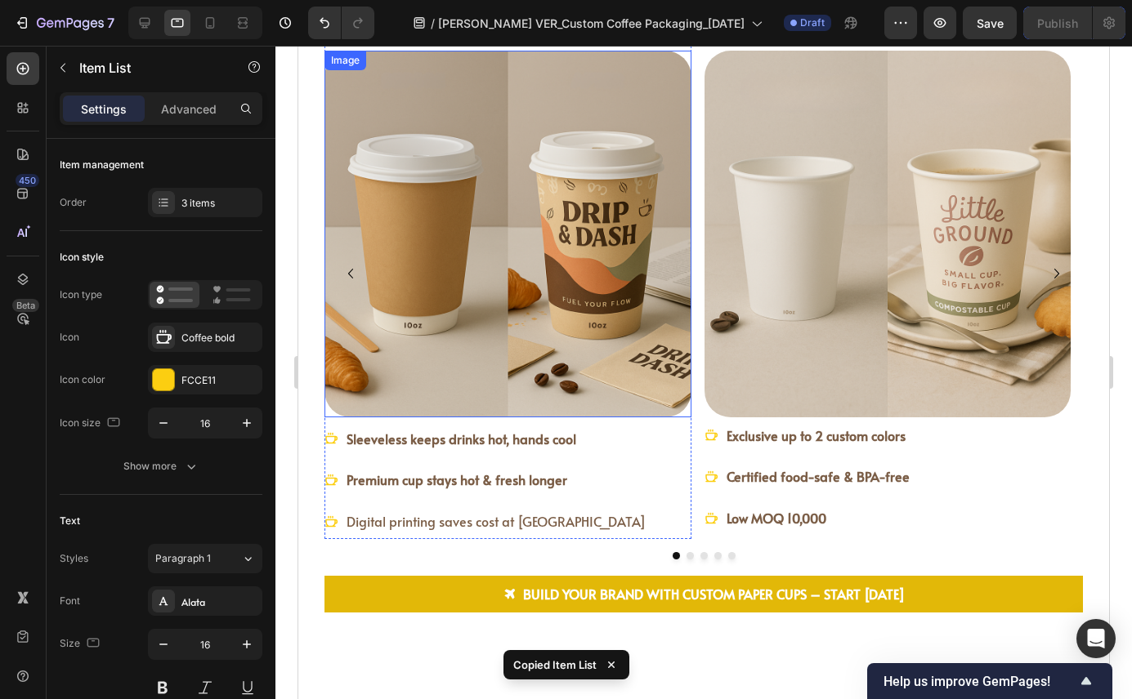
scroll to position [1855, 0]
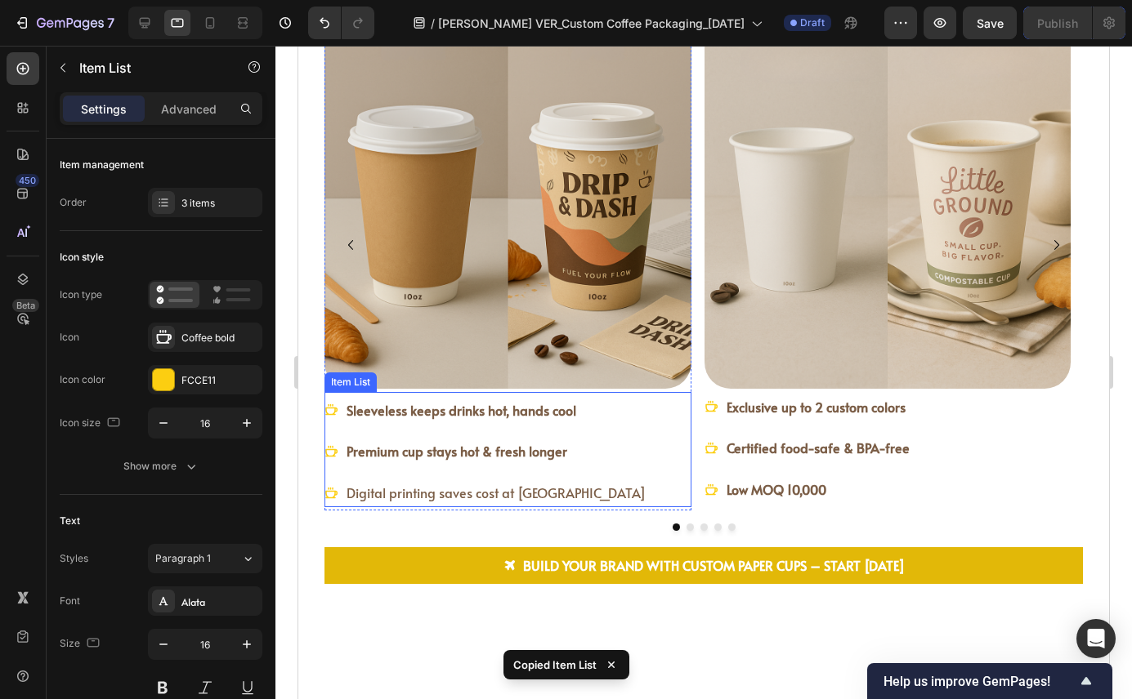
click at [659, 436] on div "Sleeveless keeps drinks hot, hands cool Premium cup stays hot & fresh longer Di…" at bounding box center [507, 451] width 367 height 111
click at [448, 377] on icon at bounding box center [444, 376] width 11 height 11
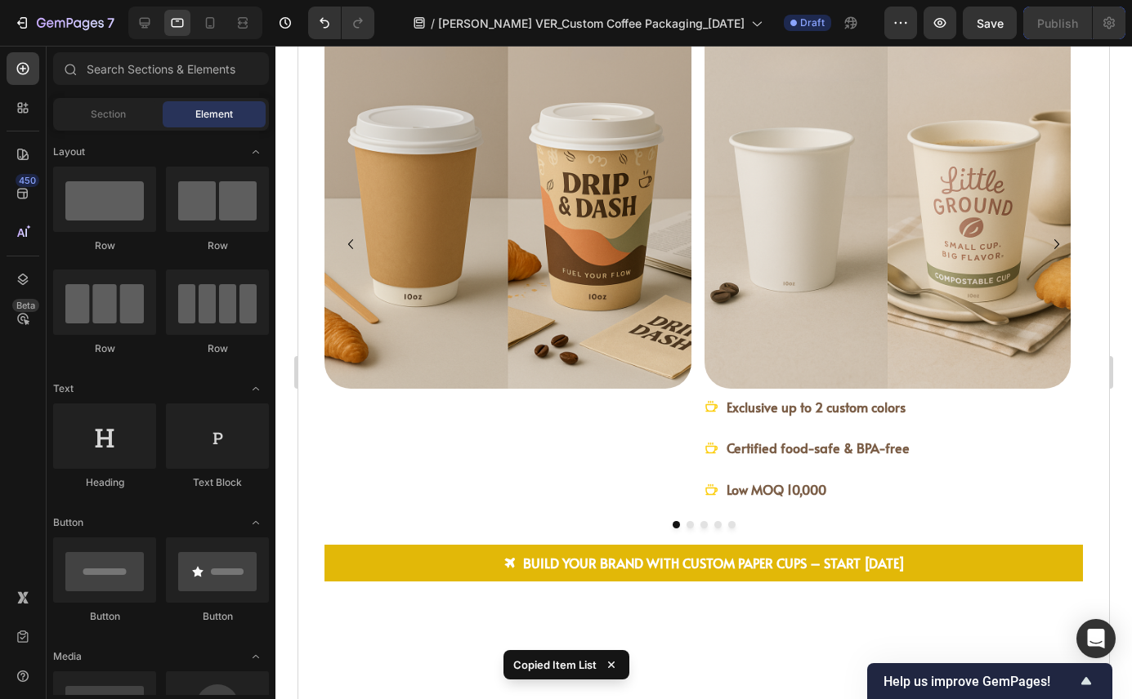
scroll to position [1853, 0]
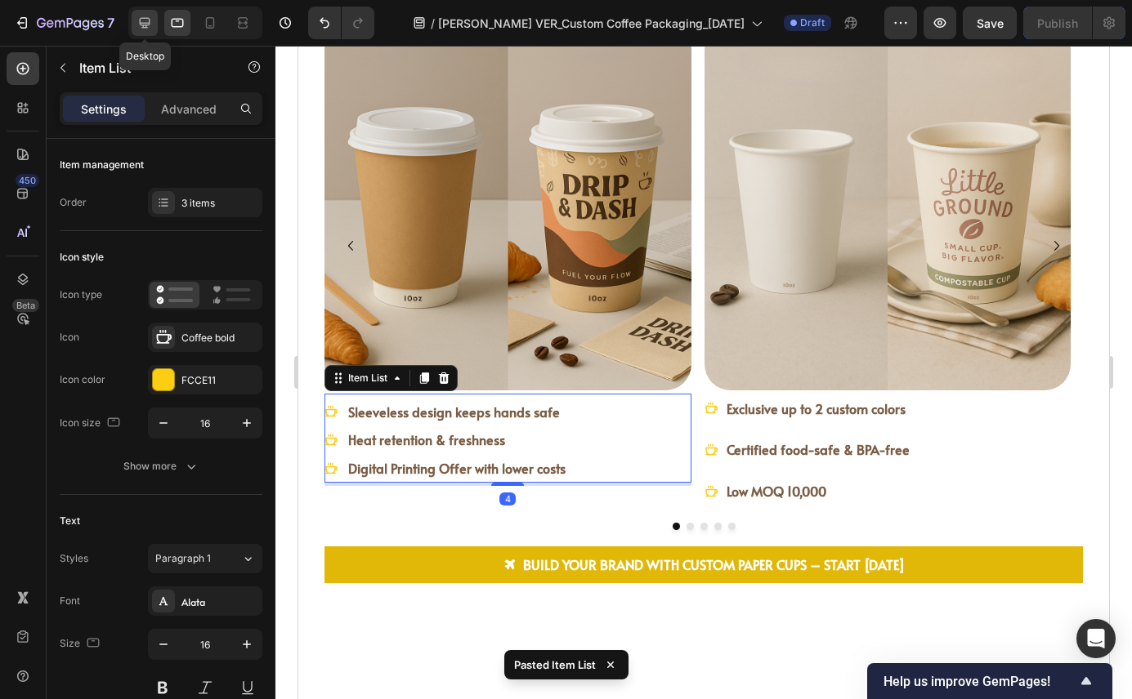
click at [144, 23] on icon at bounding box center [145, 23] width 11 height 11
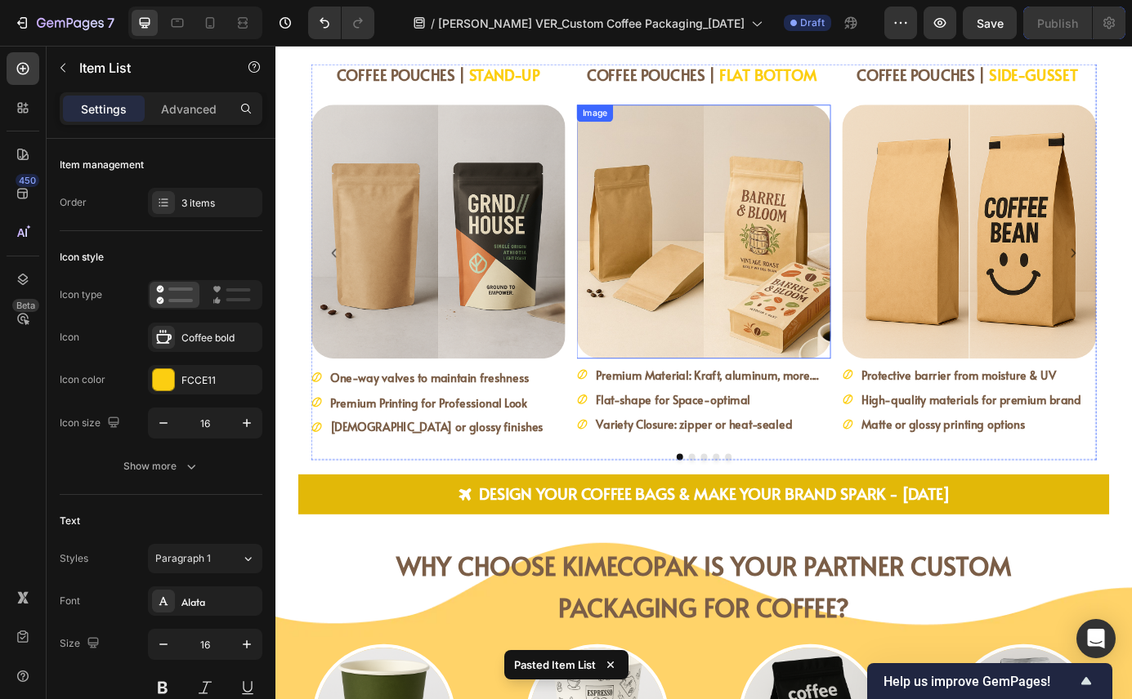
scroll to position [2359, 0]
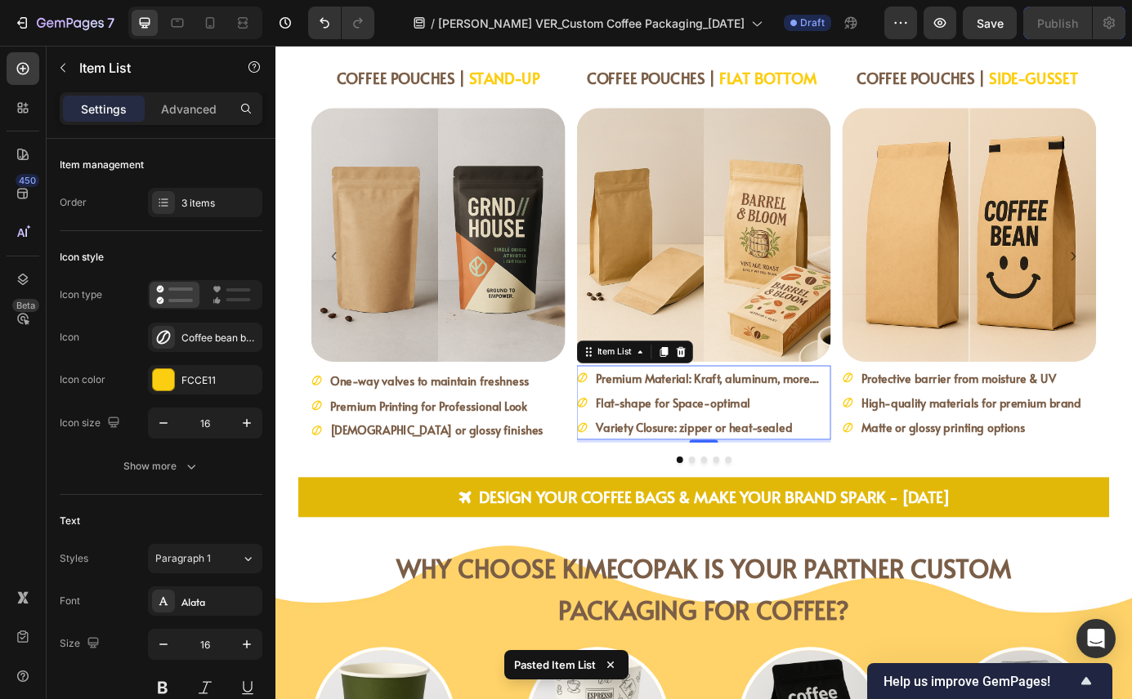
click at [895, 457] on div "Premium Material: Kraft, aluminum, more.... Flat-shape for Space-optimal Variet…" at bounding box center [765, 454] width 291 height 85
click at [182, 23] on icon at bounding box center [177, 23] width 16 height 16
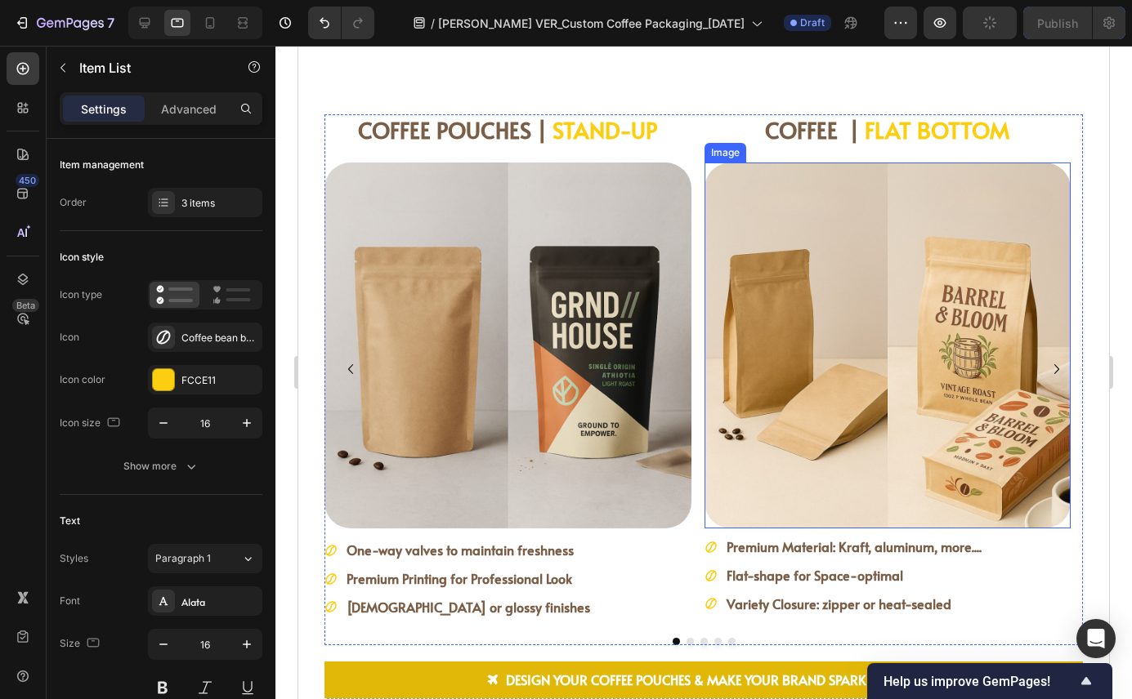
scroll to position [2470, 0]
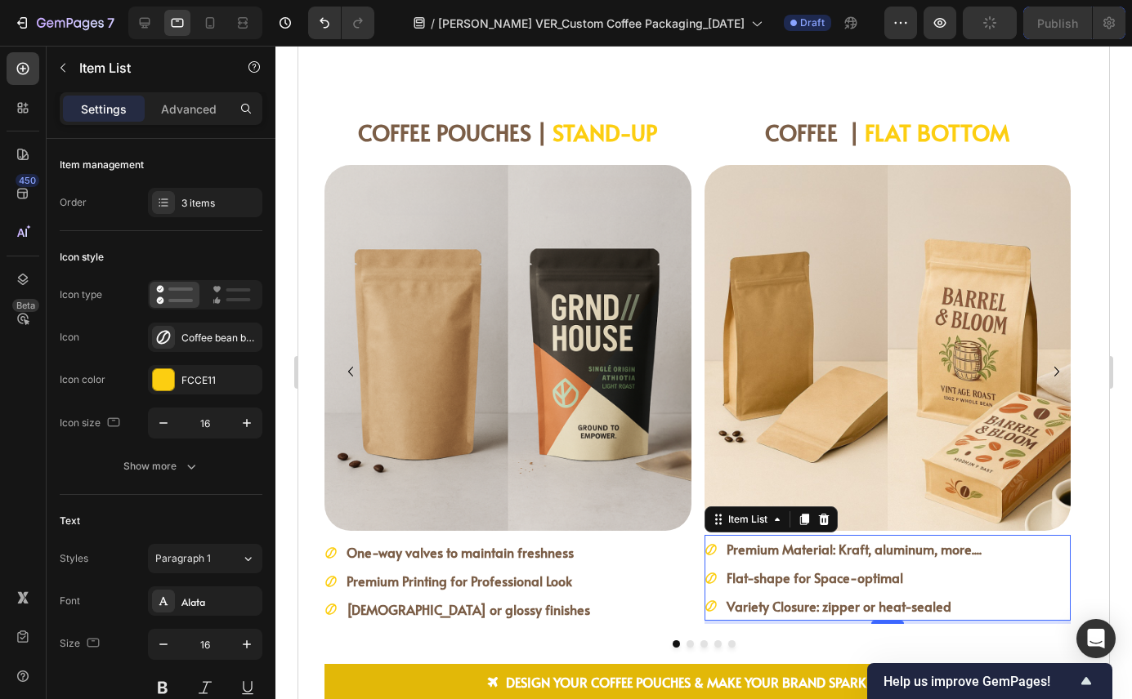
scroll to position [2470, 0]
click at [827, 520] on icon at bounding box center [823, 519] width 11 height 11
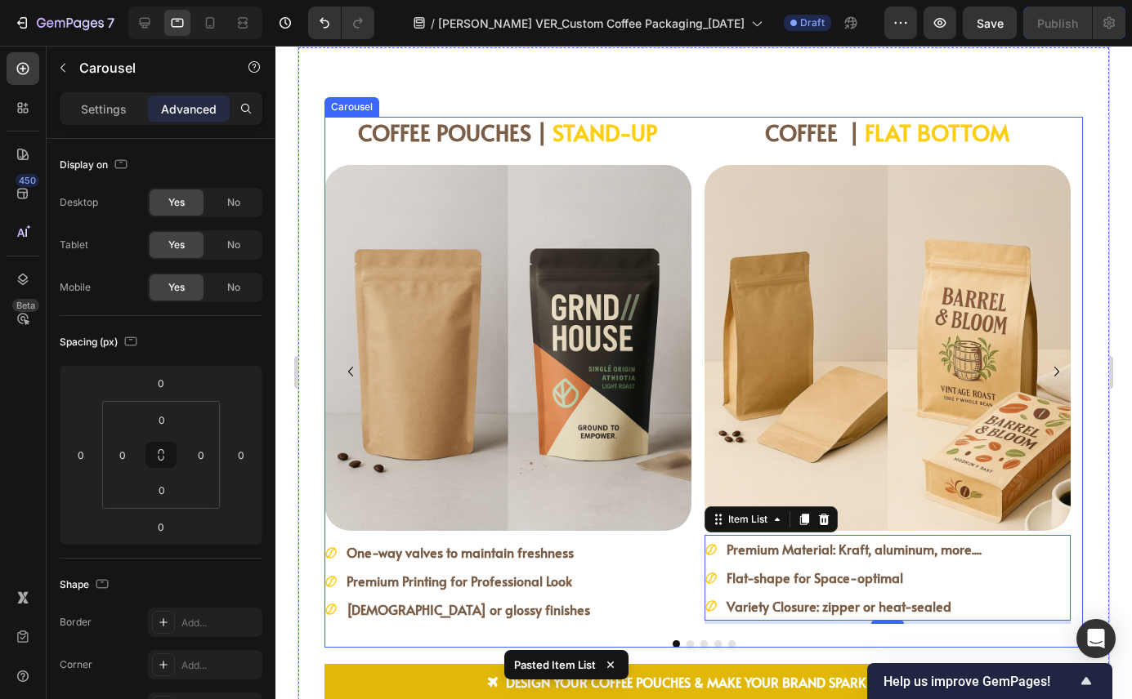
click at [700, 641] on button "Dot" at bounding box center [703, 644] width 7 height 7
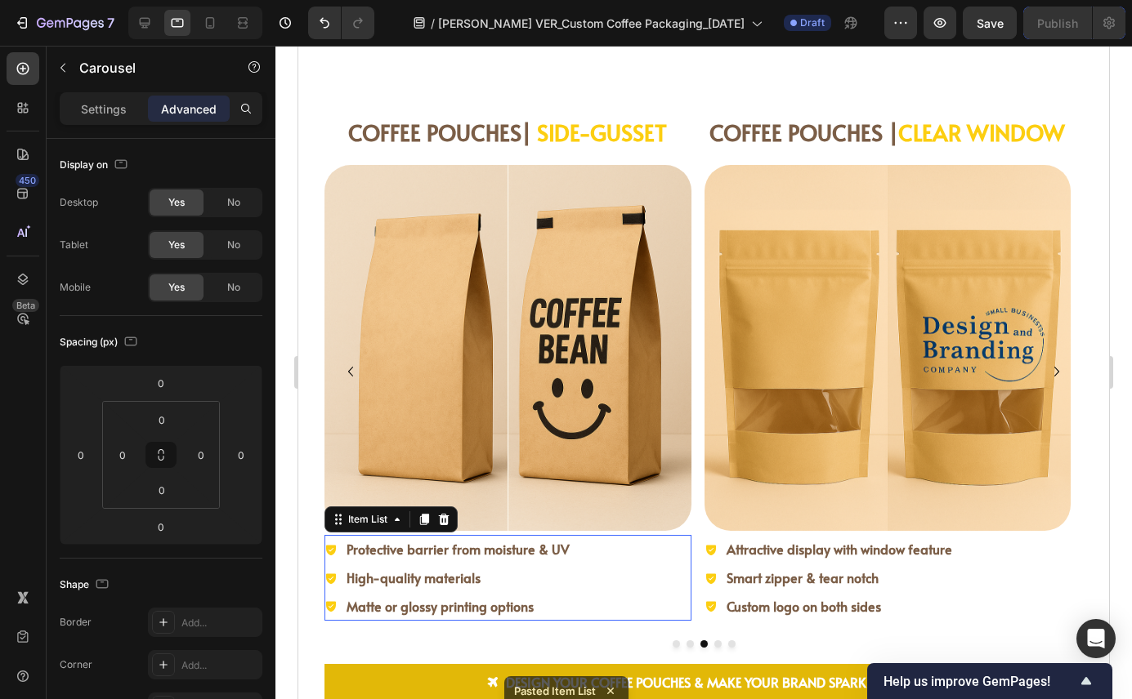
click at [623, 565] on div "Protective barrier from moisture & UV High-quality materials Matte or glossy pr…" at bounding box center [507, 577] width 367 height 85
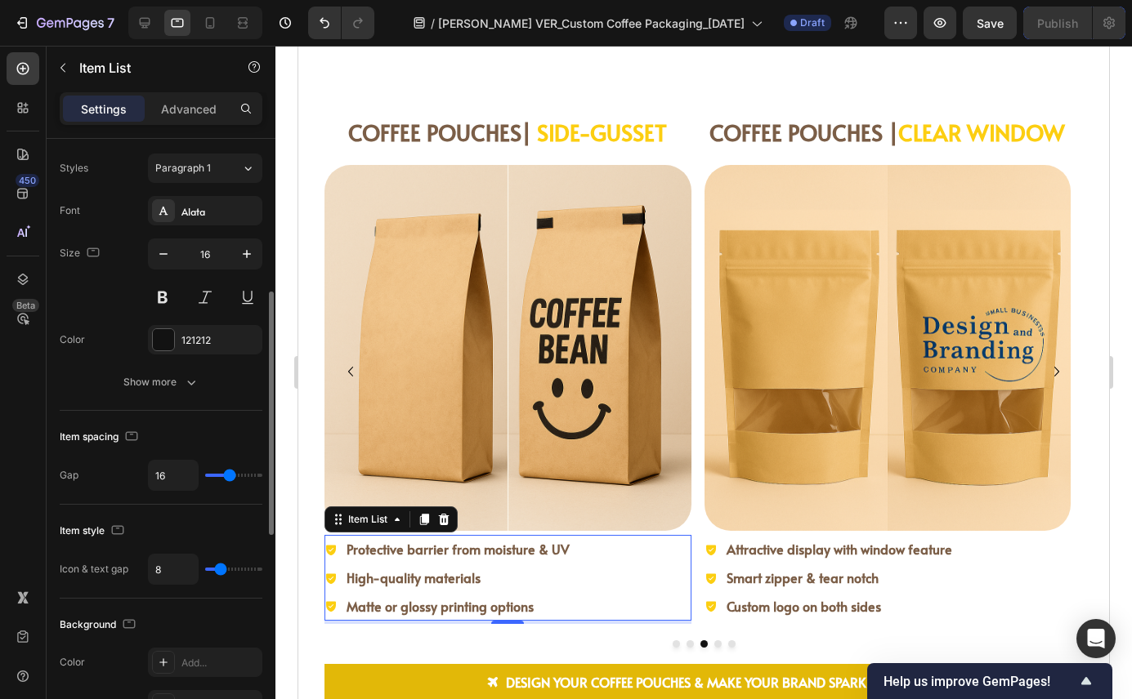
scroll to position [392, 0]
type input "15"
type input "11"
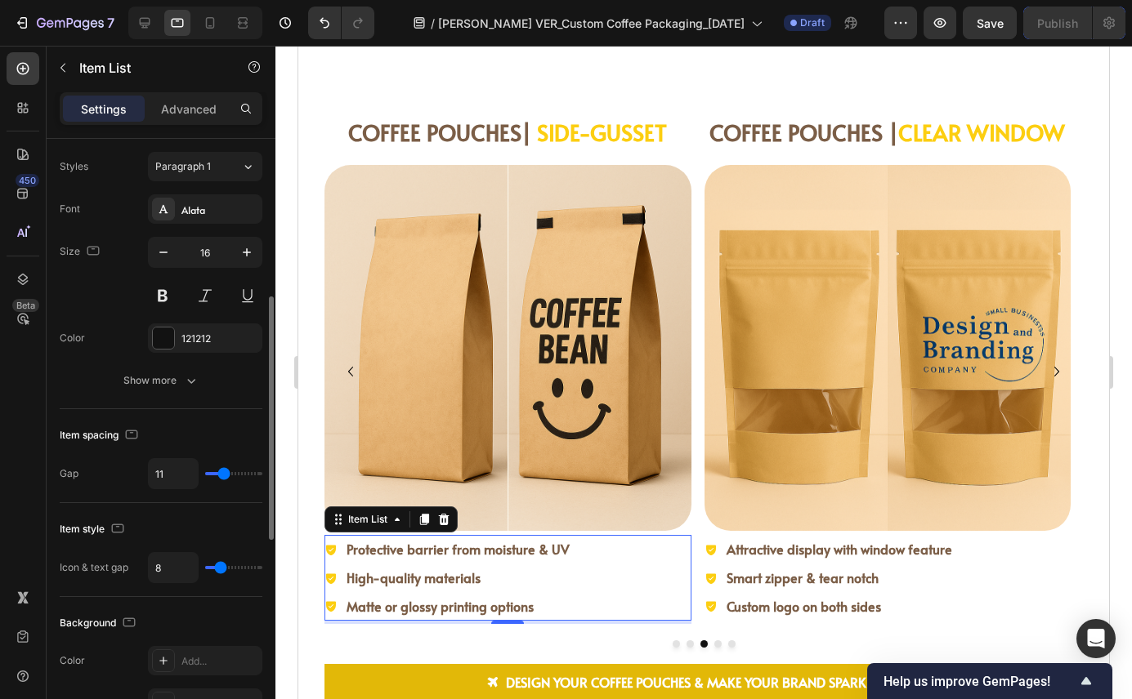
type input "0"
drag, startPoint x: 227, startPoint y: 471, endPoint x: 169, endPoint y: 469, distance: 58.0
type input "0"
click at [205, 472] on input "range" at bounding box center [233, 473] width 57 height 3
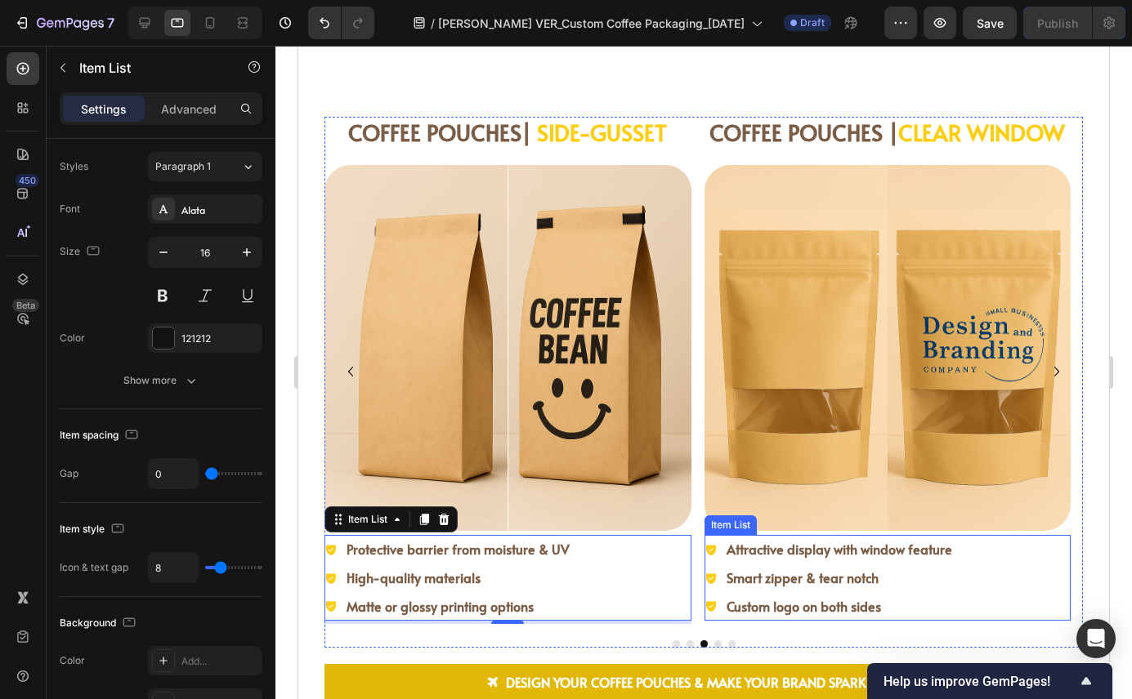
click at [979, 588] on div "Attractive display with window feature Smart zipper & tear notch Custom logo on…" at bounding box center [887, 577] width 367 height 85
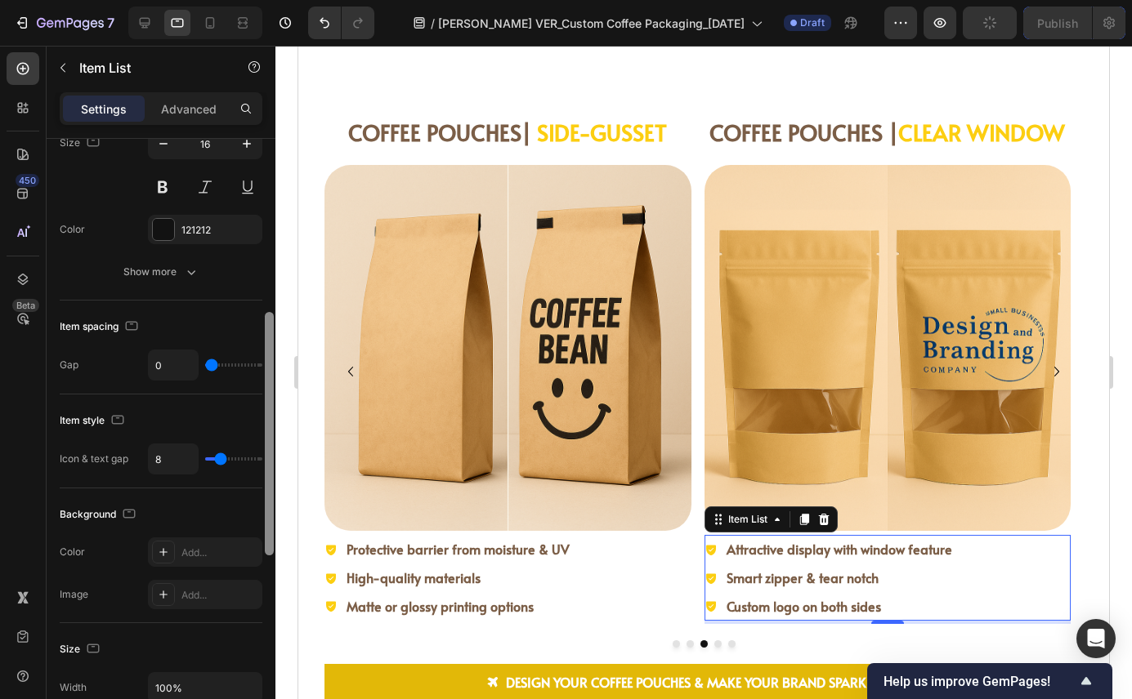
scroll to position [544, 0]
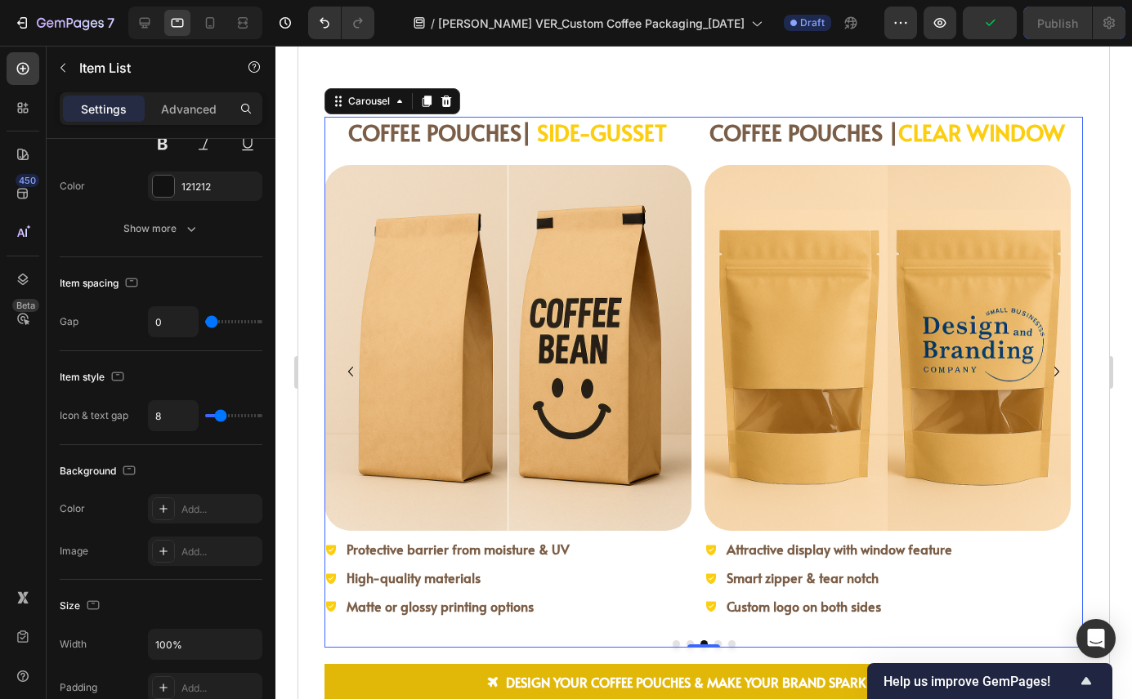
click at [714, 642] on button "Dot" at bounding box center [717, 644] width 7 height 7
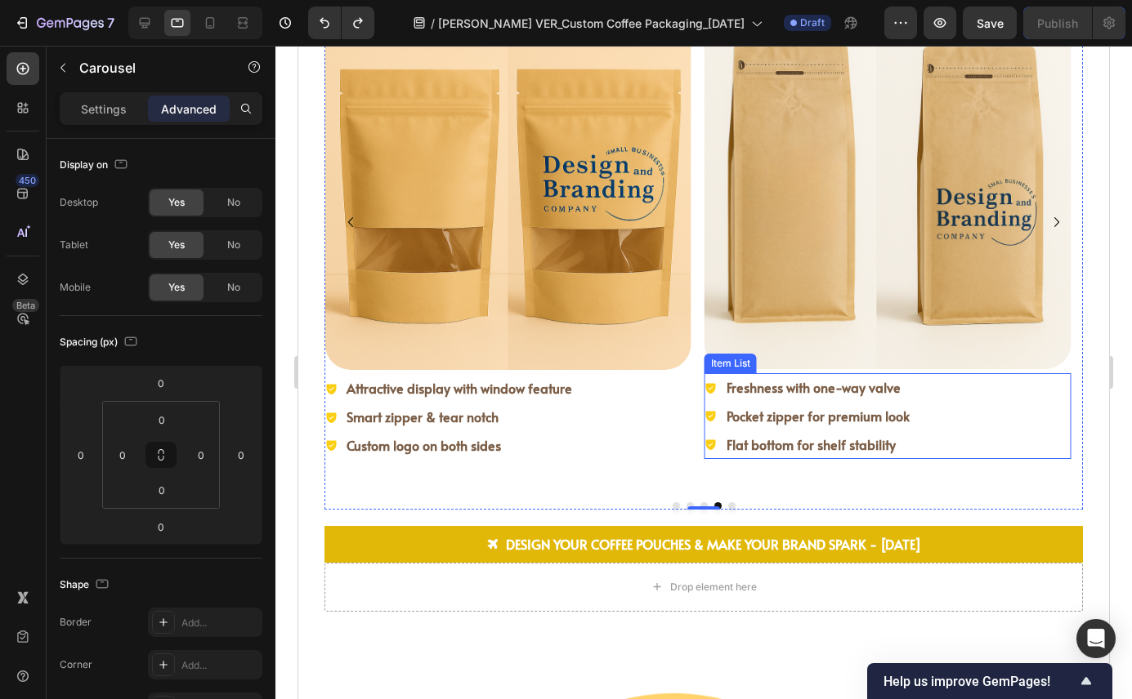
scroll to position [2642, 0]
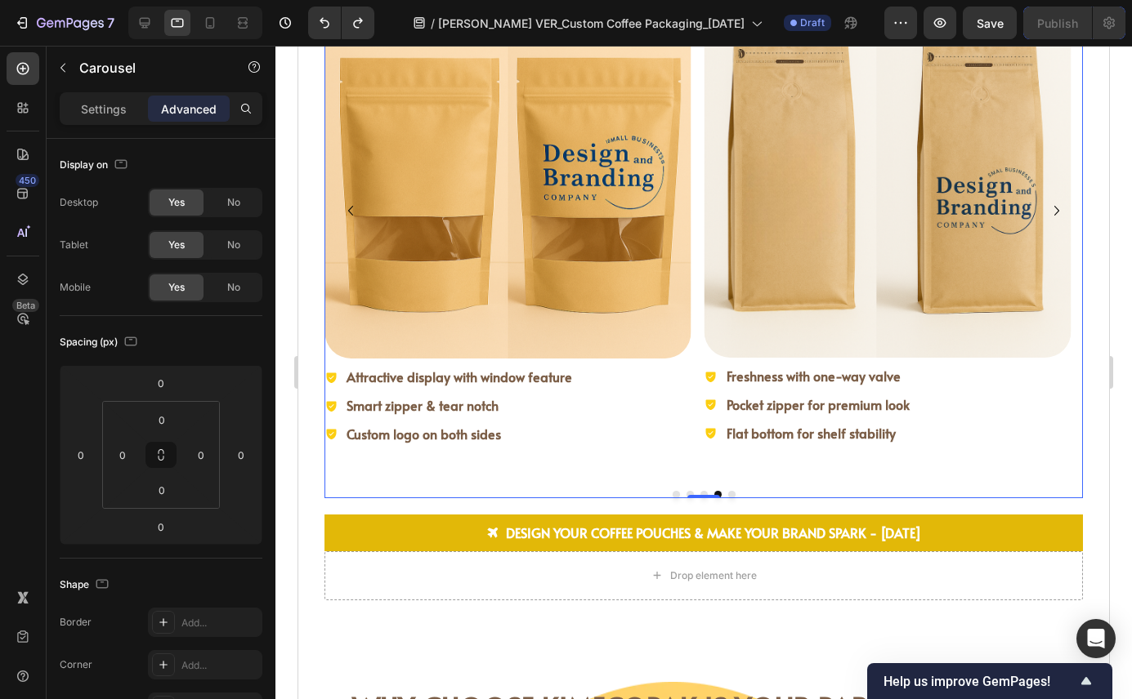
click at [700, 493] on button "Dot" at bounding box center [703, 494] width 7 height 7
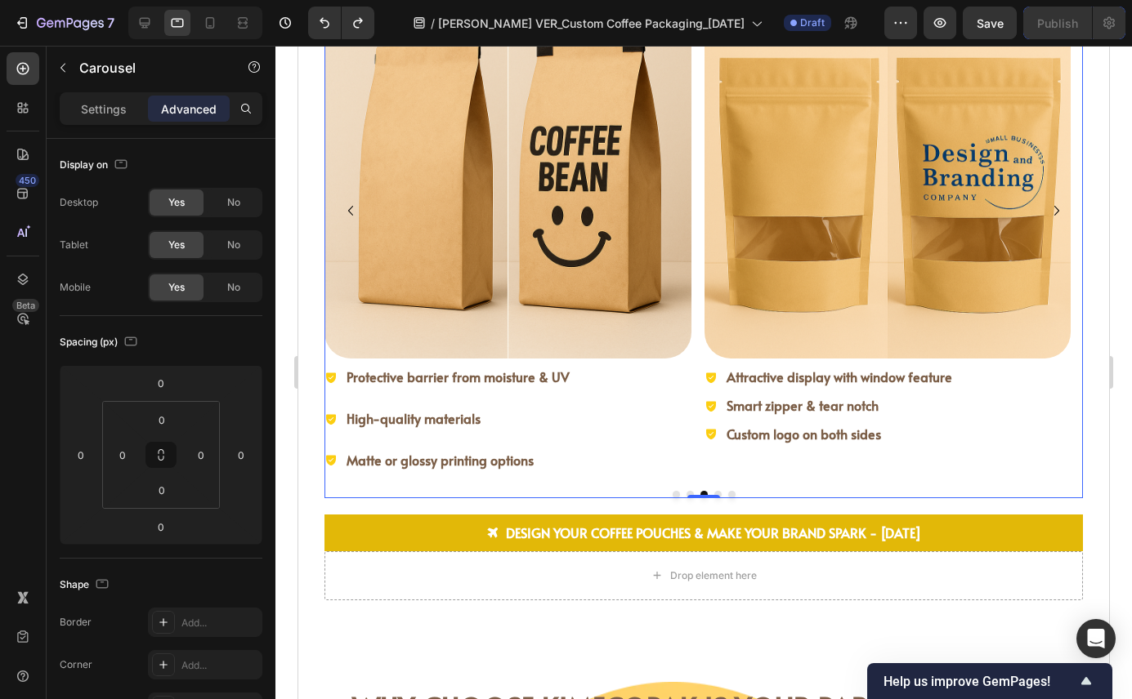
click at [686, 492] on button "Dot" at bounding box center [689, 494] width 7 height 7
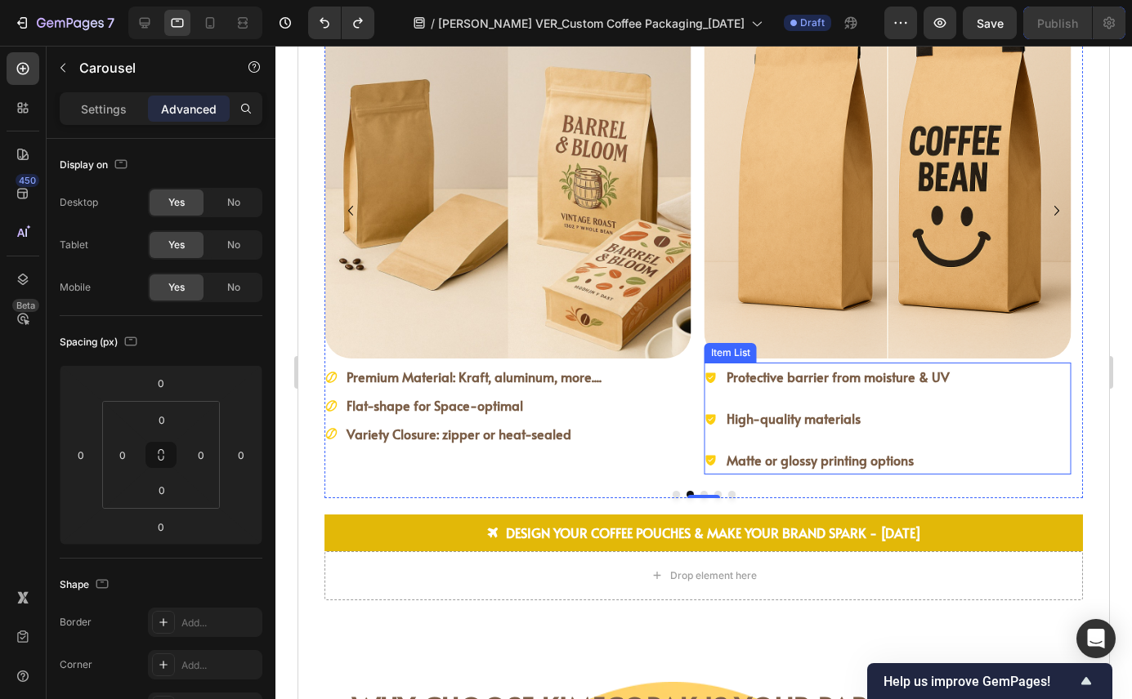
click at [1009, 403] on div "Protective barrier from moisture & UV High-quality materials Matte or glossy pr…" at bounding box center [887, 418] width 367 height 111
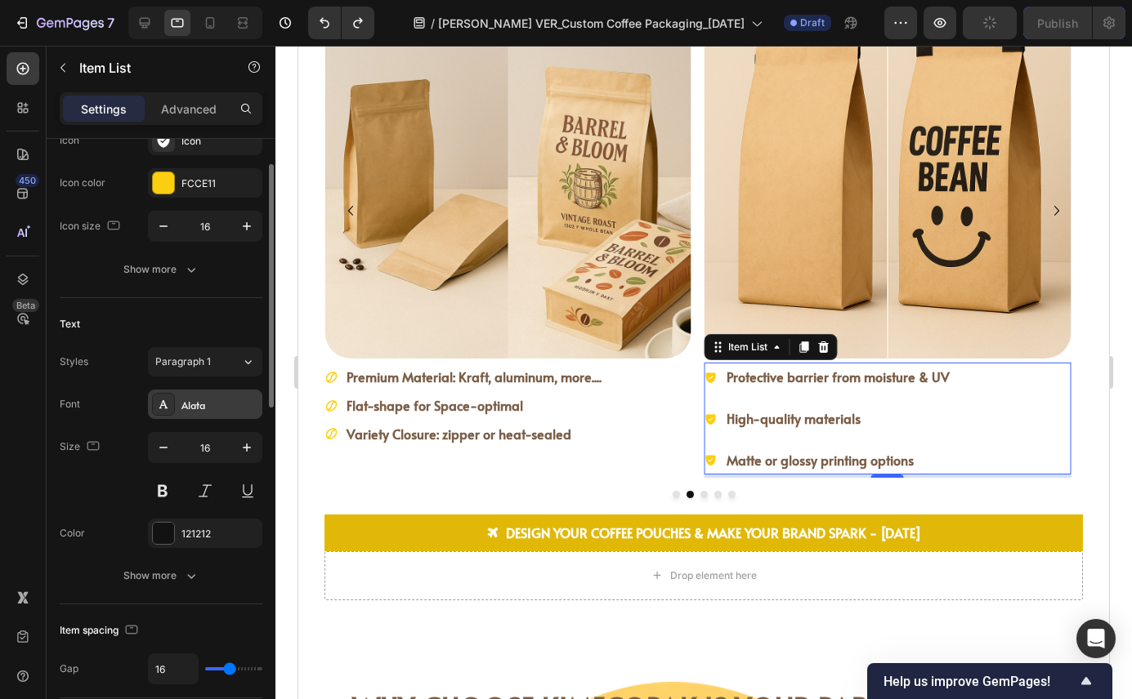
scroll to position [248, 0]
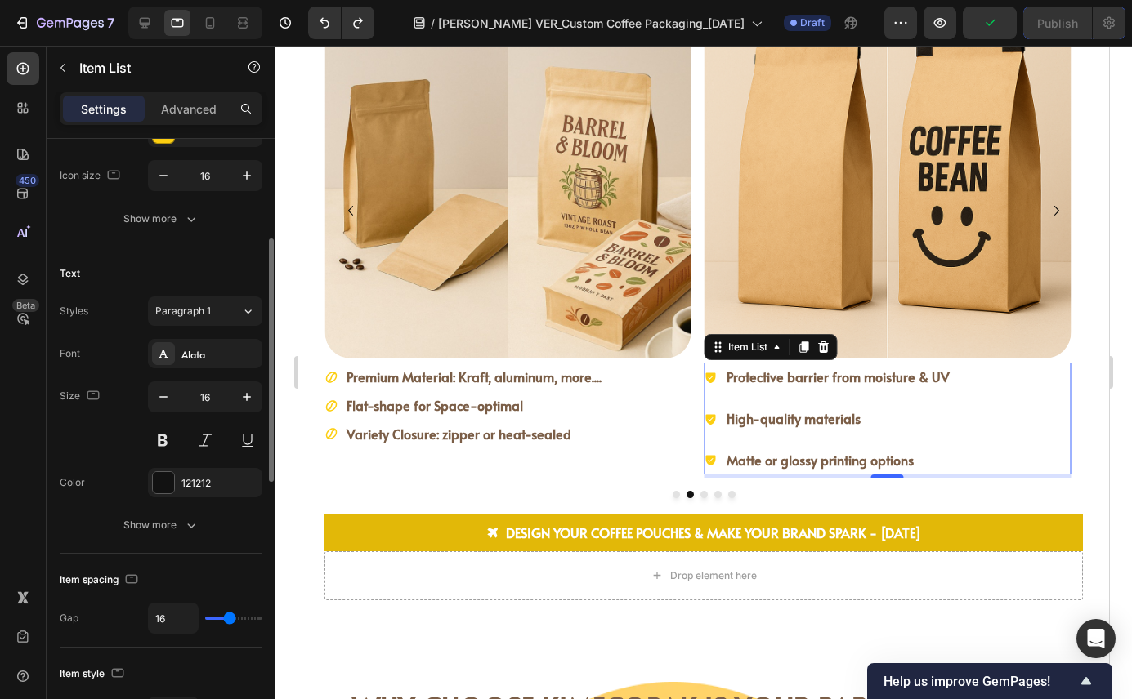
click at [234, 624] on div "16" at bounding box center [205, 618] width 114 height 31
type input "7"
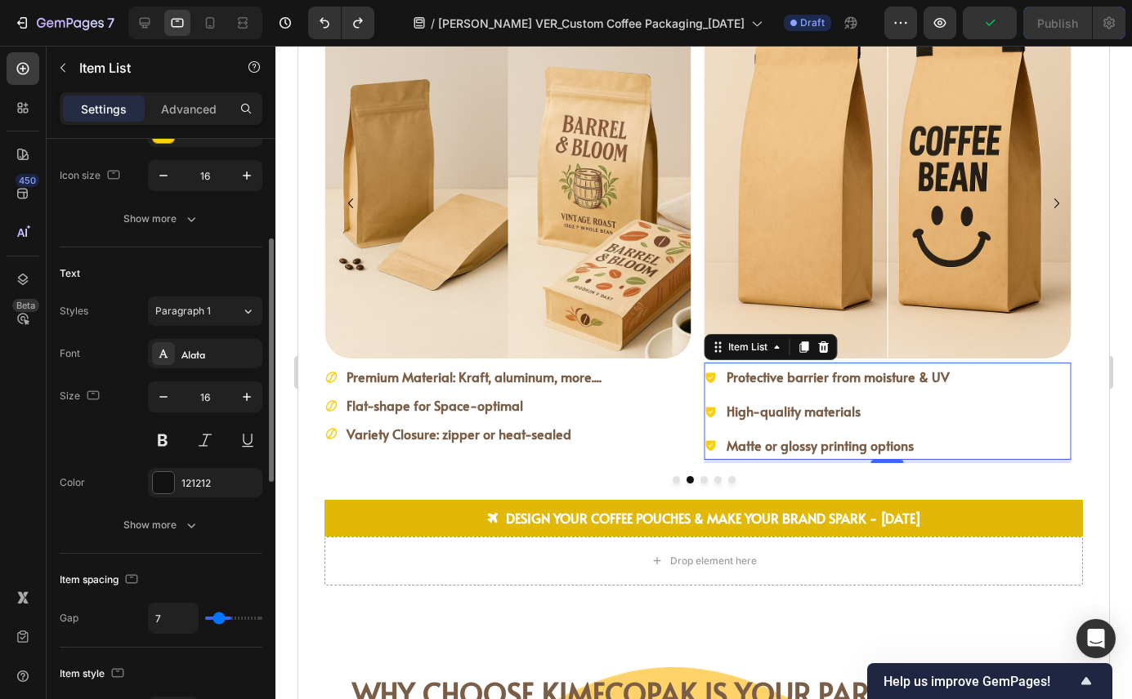
type input "0"
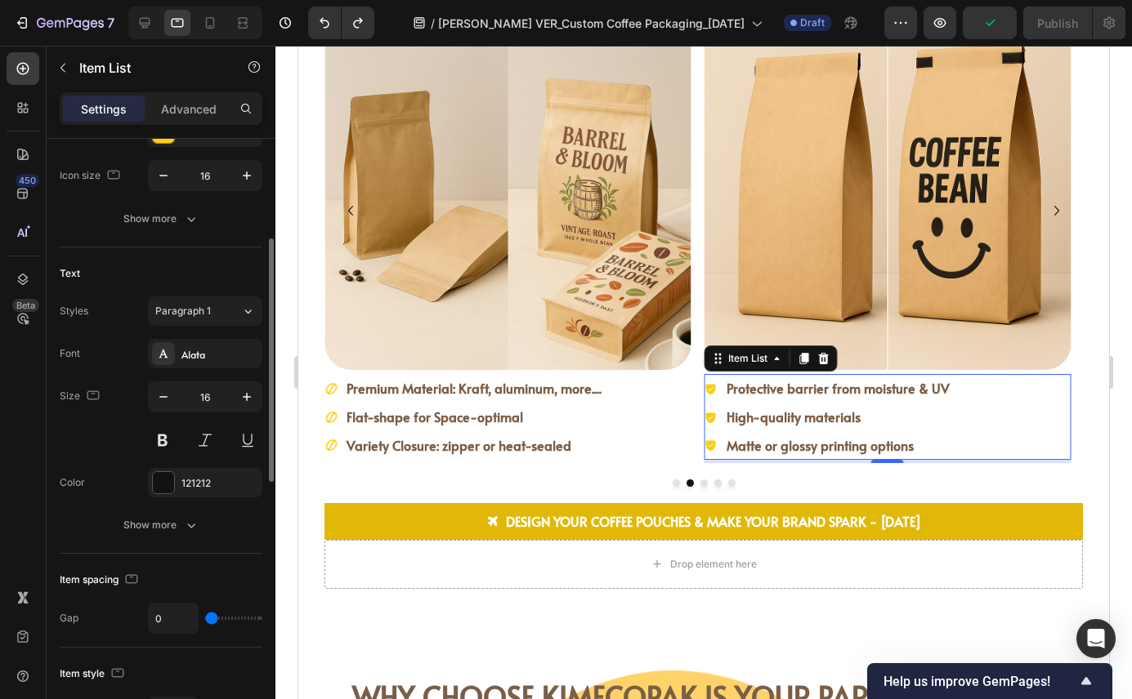
drag, startPoint x: 230, startPoint y: 618, endPoint x: 167, endPoint y: 617, distance: 62.9
type input "0"
click at [205, 617] on input "range" at bounding box center [233, 618] width 57 height 3
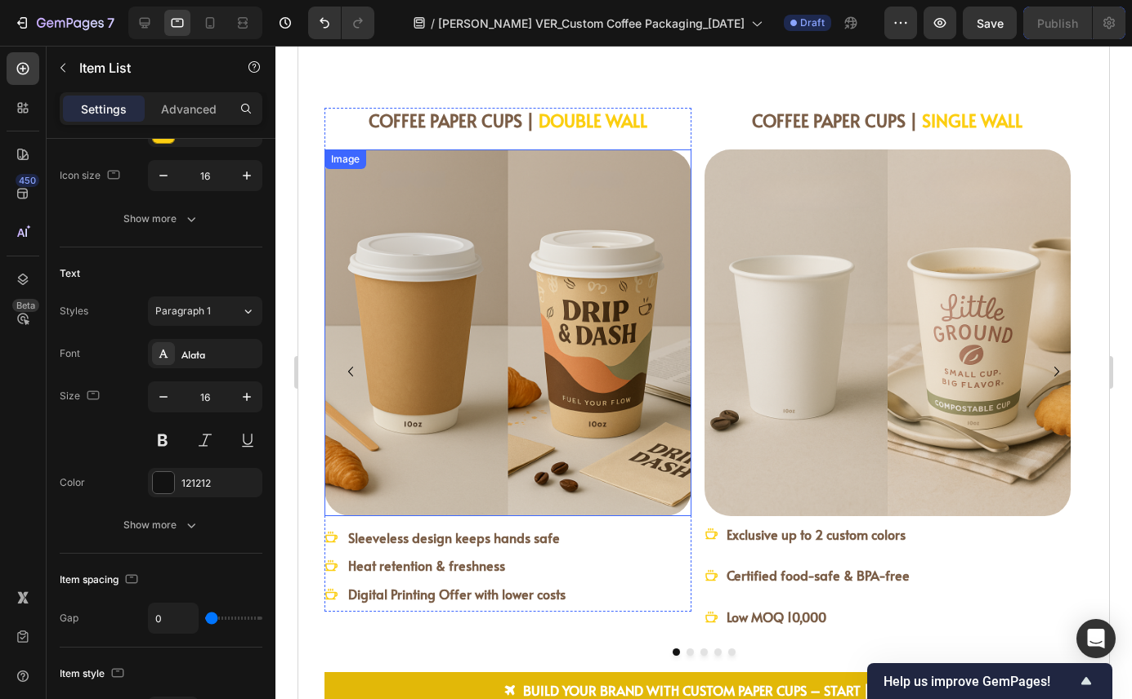
scroll to position [1703, 0]
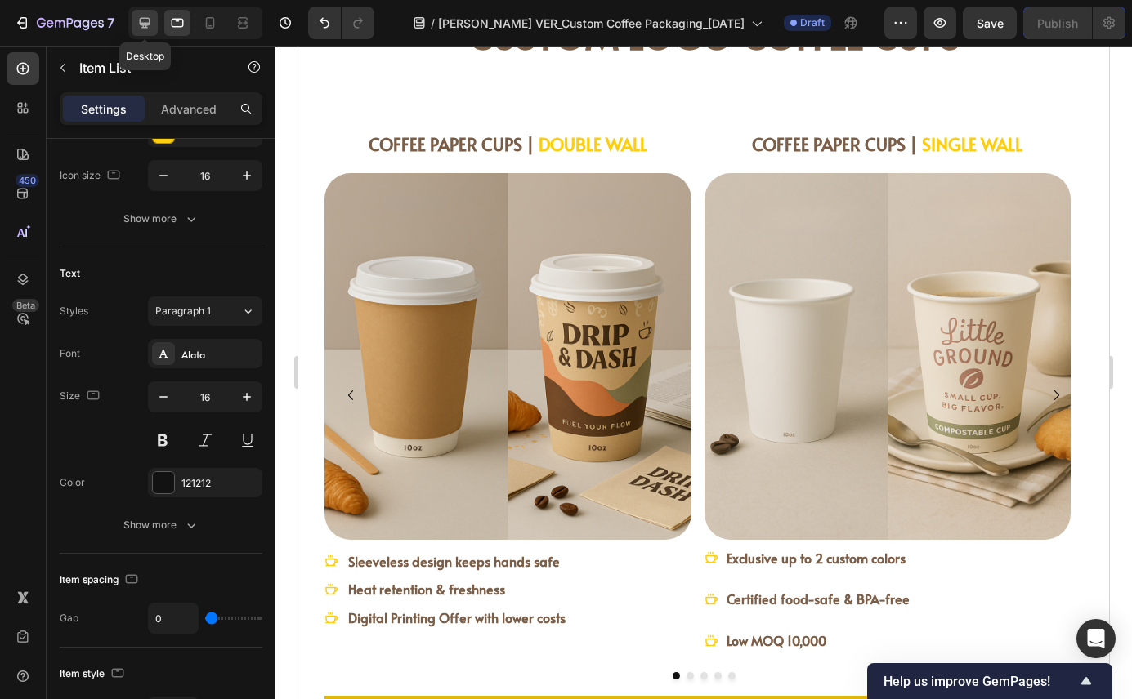
click at [148, 14] on div at bounding box center [145, 23] width 26 height 26
type input "16"
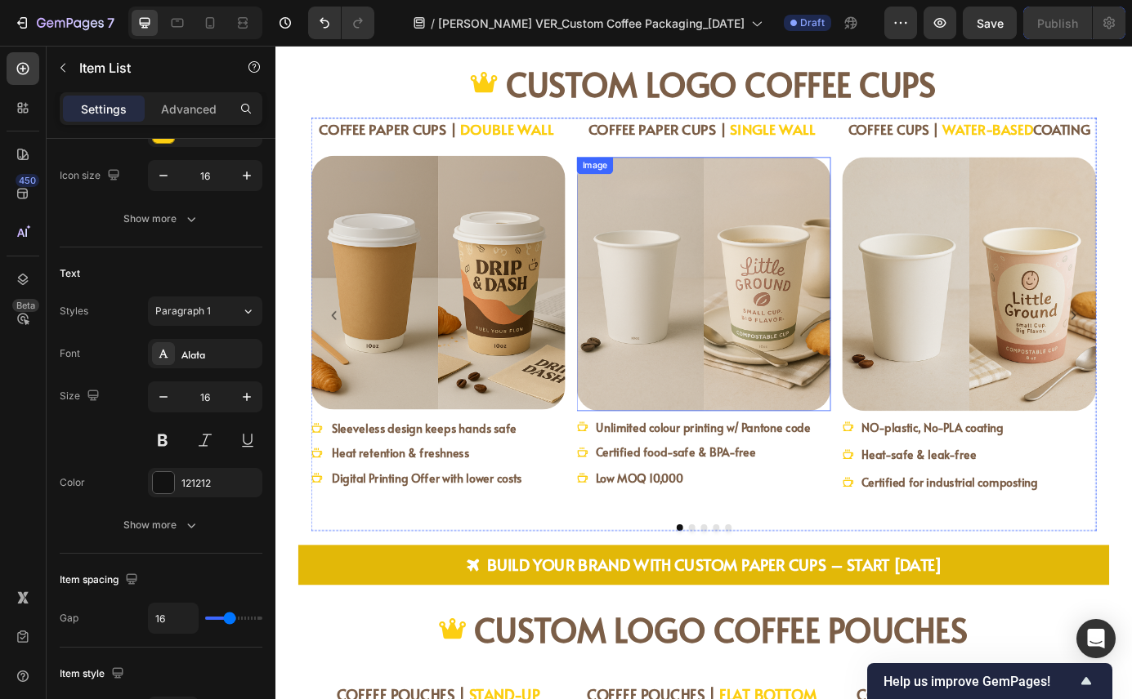
scroll to position [1627, 0]
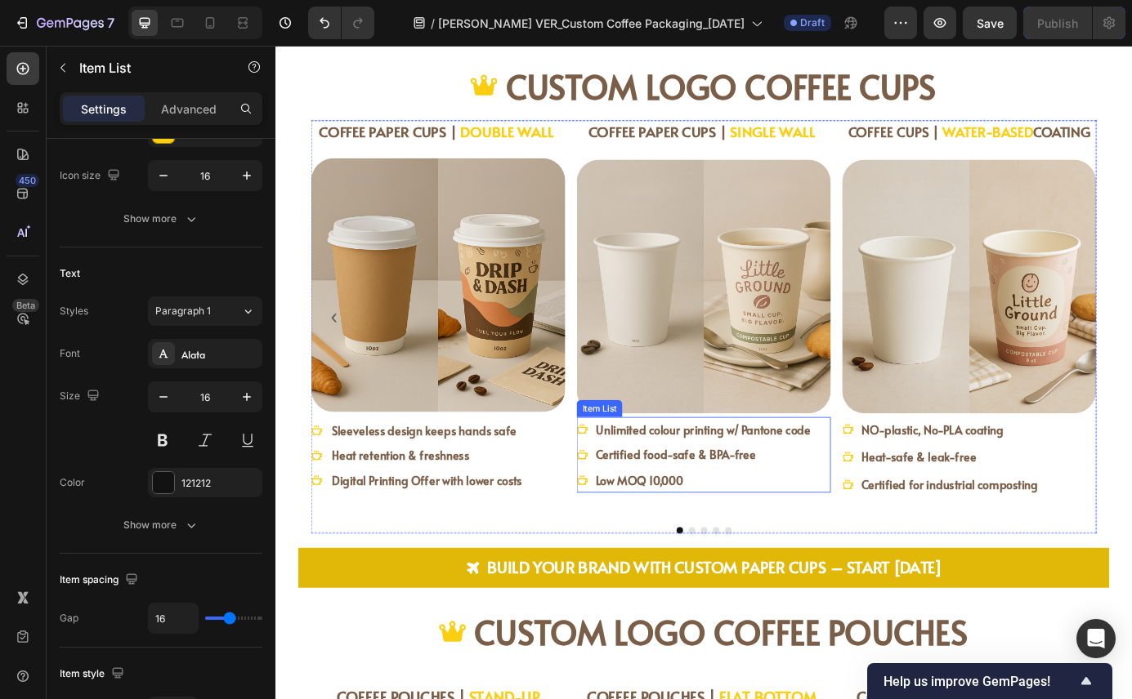
click at [874, 544] on p "Low MOQ 10,000" at bounding box center [765, 544] width 246 height 24
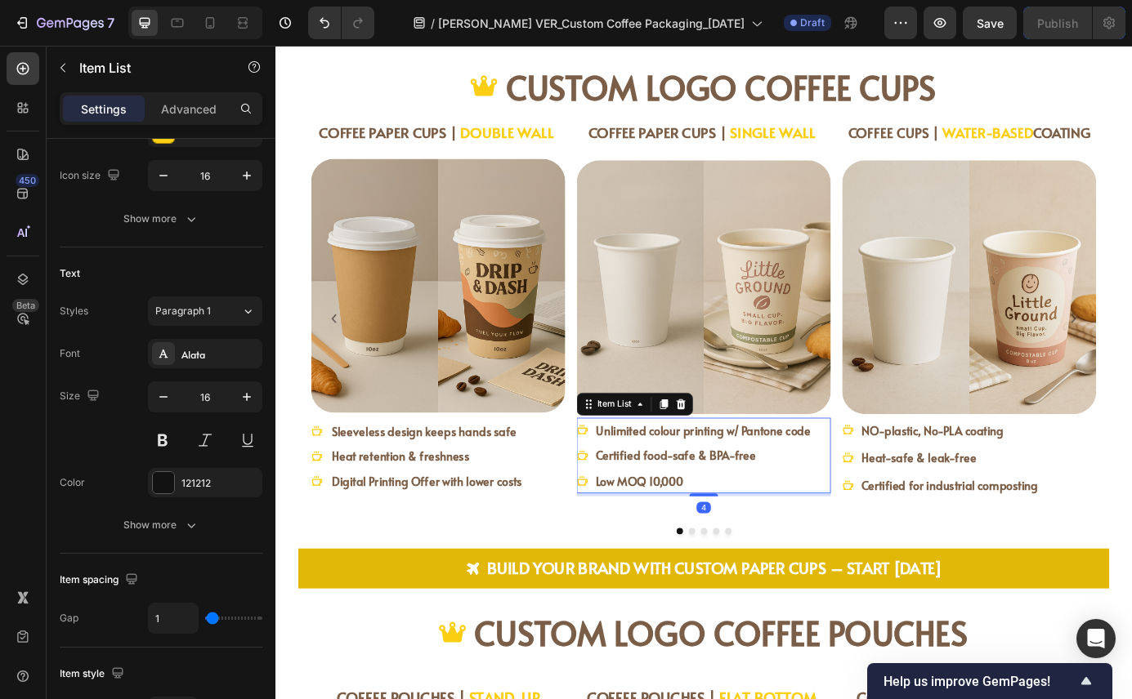
click at [899, 538] on div "Unlimited colour printing w/ Pantone code Certified food-safe & BPA-free Low MO…" at bounding box center [765, 515] width 291 height 87
click at [175, 35] on div at bounding box center [177, 23] width 26 height 26
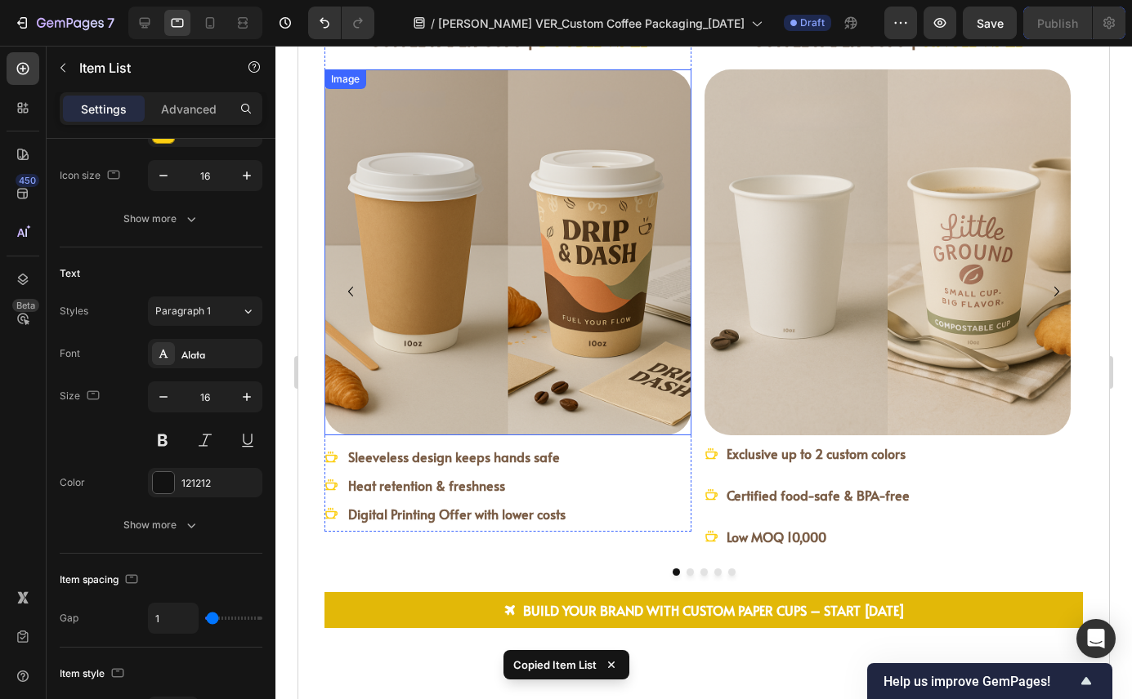
scroll to position [1804, 0]
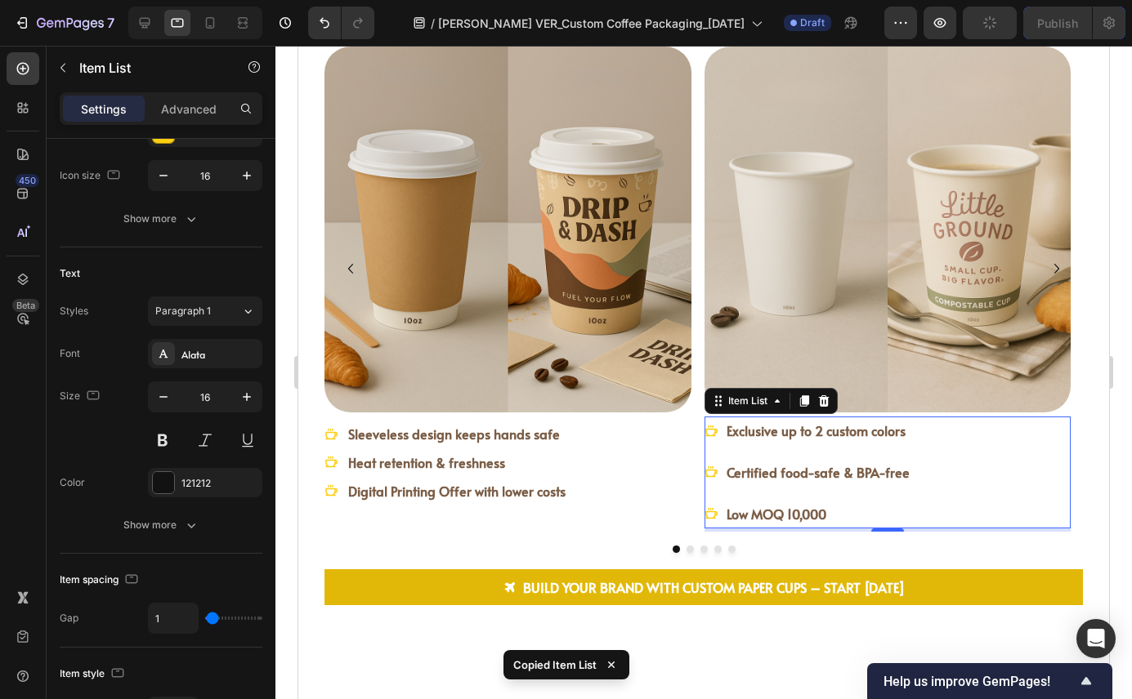
click at [1004, 489] on div "Exclusive up to 2 custom colors Certified food-safe & BPA-free Low MOQ 10,000" at bounding box center [887, 472] width 367 height 111
click at [828, 399] on icon at bounding box center [823, 401] width 13 height 13
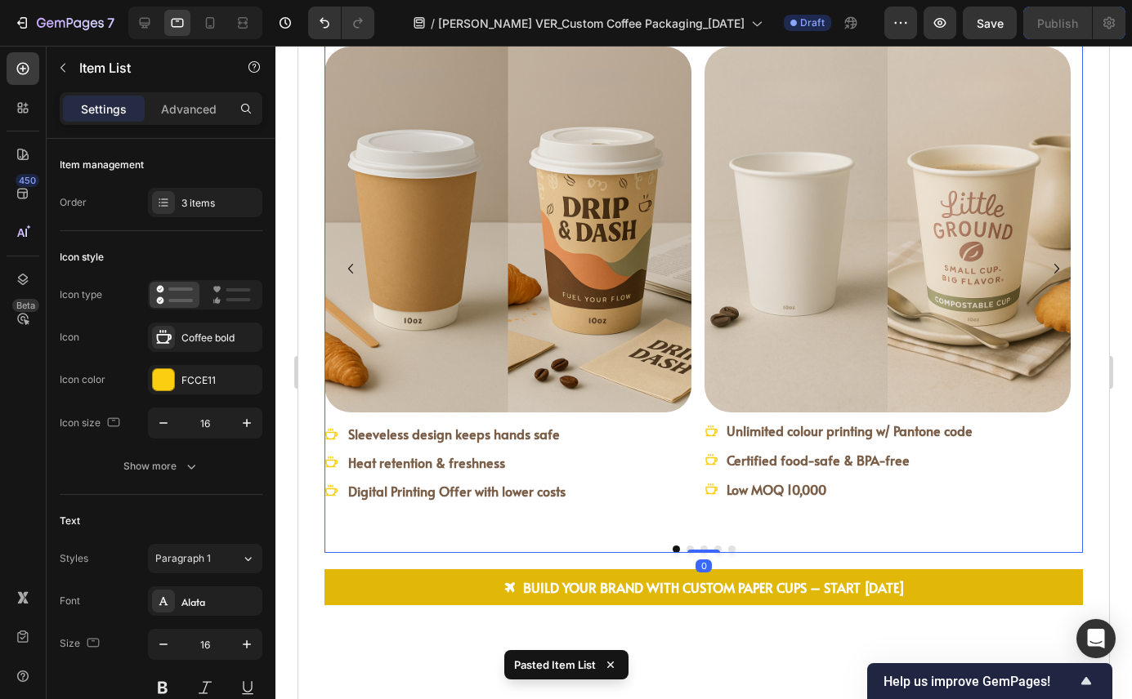
click at [686, 547] on button "Dot" at bounding box center [689, 549] width 7 height 7
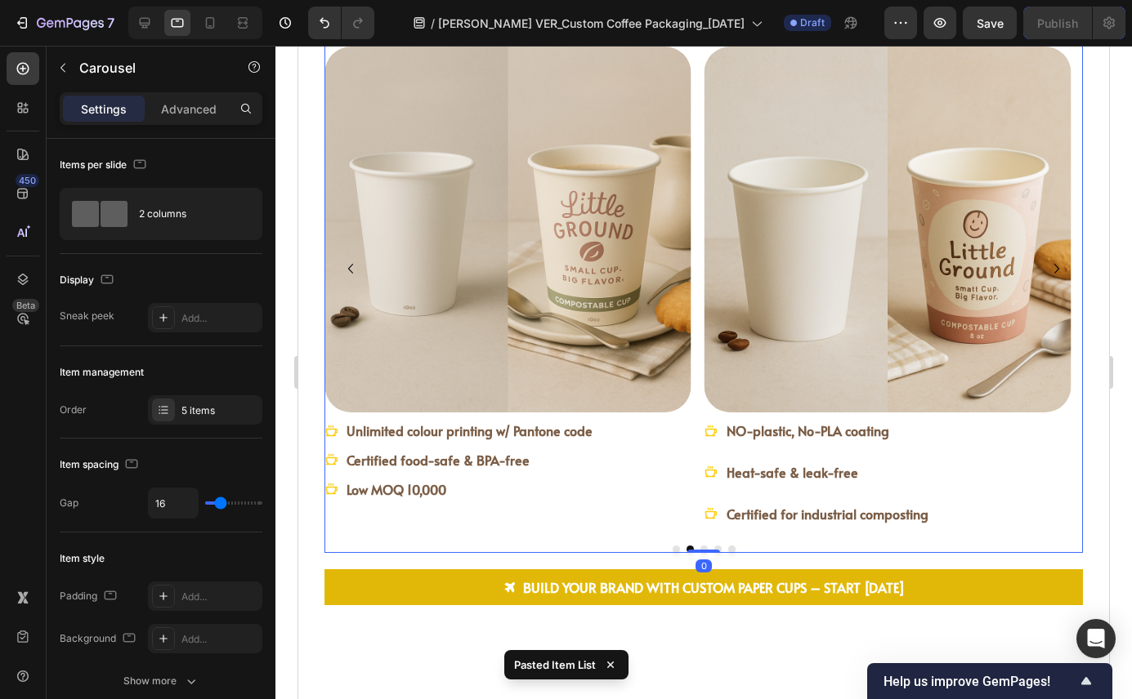
click at [700, 546] on button "Dot" at bounding box center [703, 549] width 7 height 7
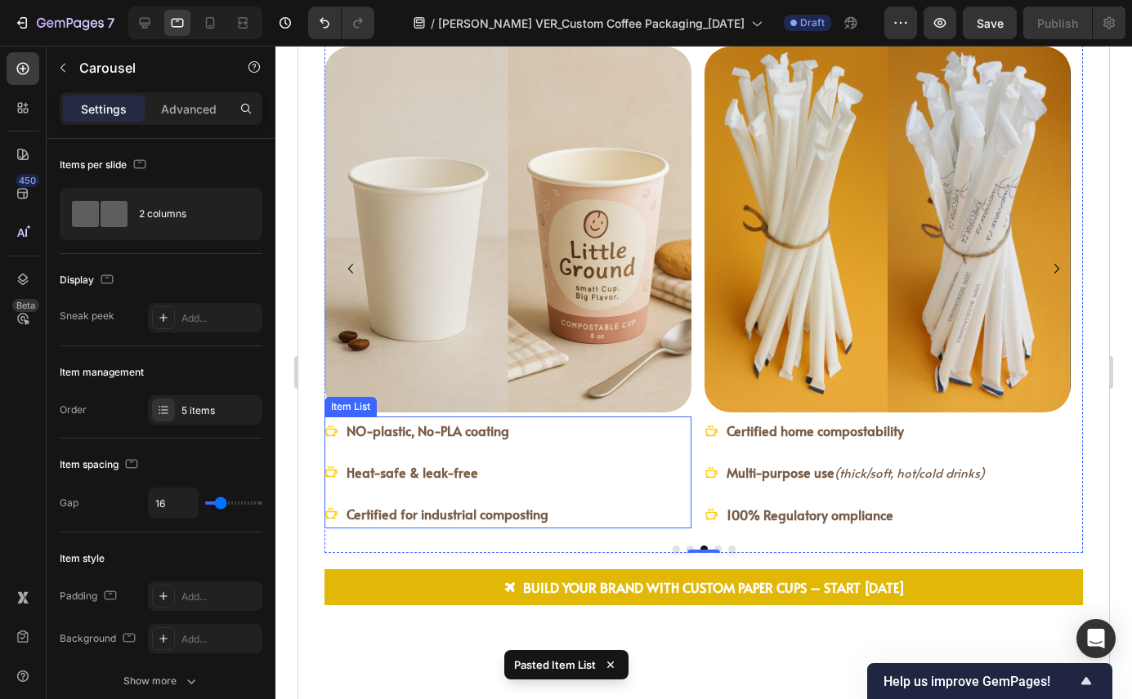
click at [592, 466] on div "NO-plastic, No-PLA coating Heat-safe & leak-free Certified for industrial compo…" at bounding box center [507, 472] width 367 height 111
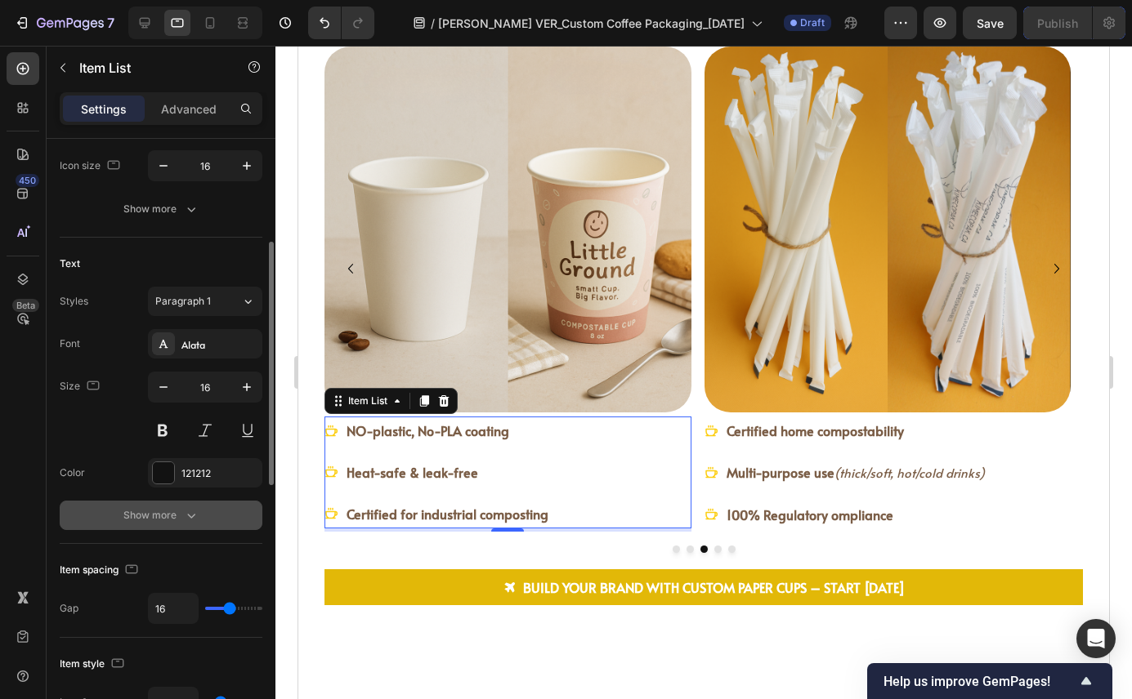
scroll to position [265, 0]
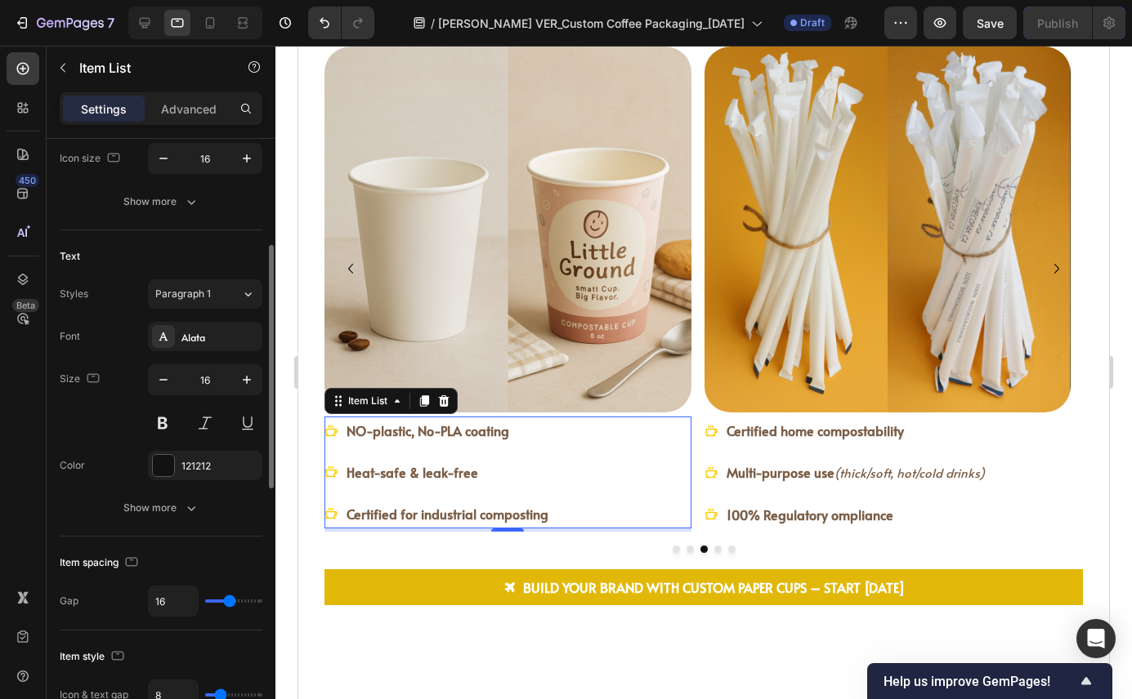
type input "15"
type input "13"
type input "0"
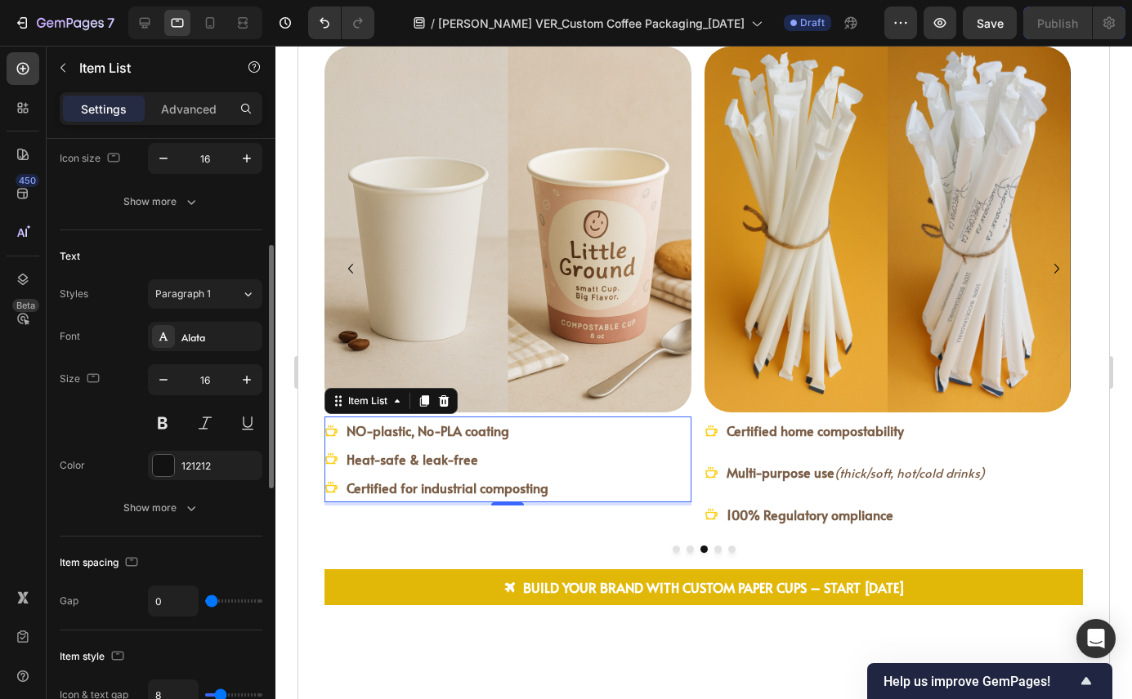
type input "0"
drag, startPoint x: 229, startPoint y: 600, endPoint x: 150, endPoint y: 598, distance: 78.5
click at [150, 598] on div "0" at bounding box center [205, 601] width 114 height 31
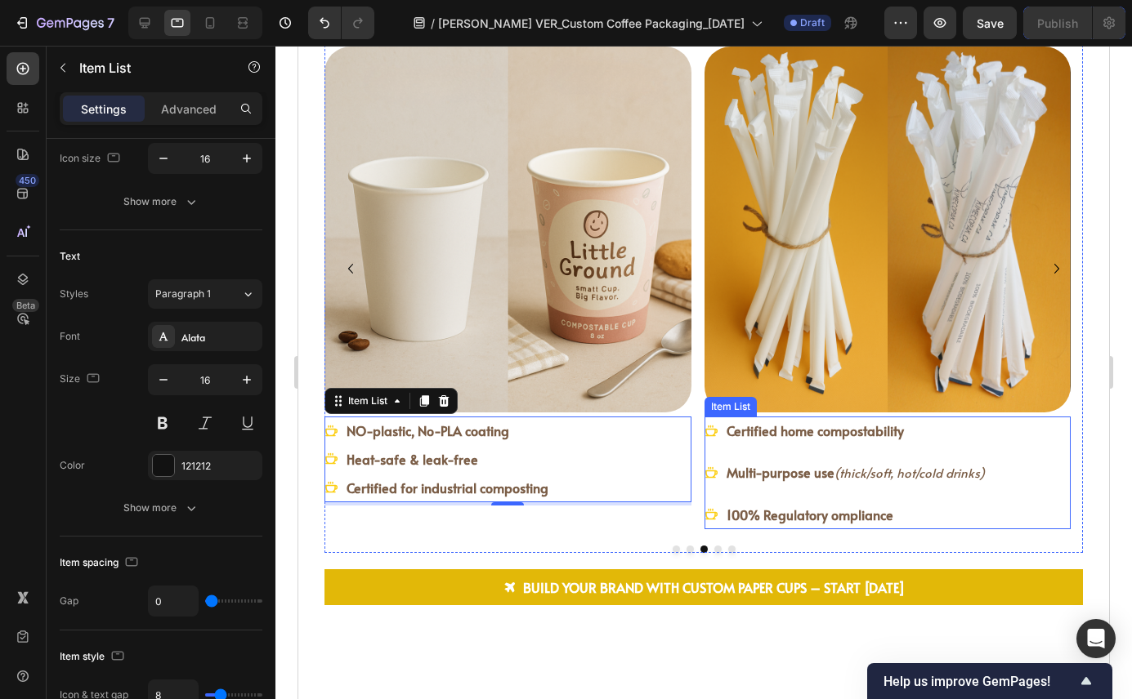
click at [1032, 468] on div "Certified home compostability Multi-purpose use (thick/soft, hot/cold drinks) 1…" at bounding box center [887, 473] width 367 height 112
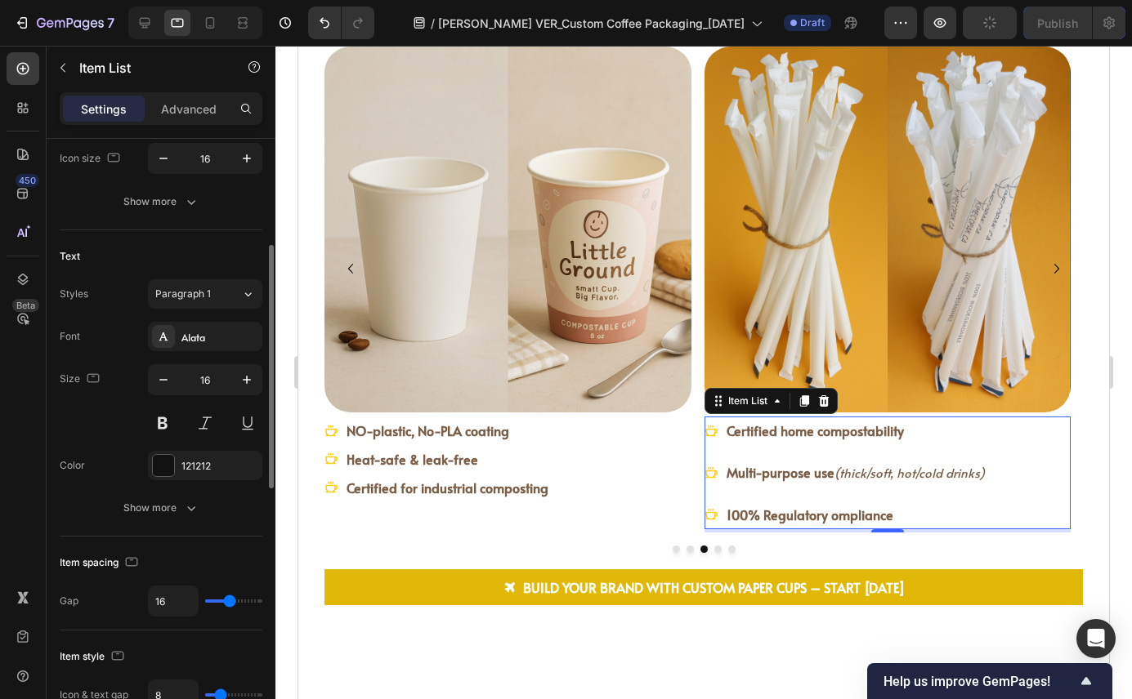
type input "13"
type input "8"
type input "0"
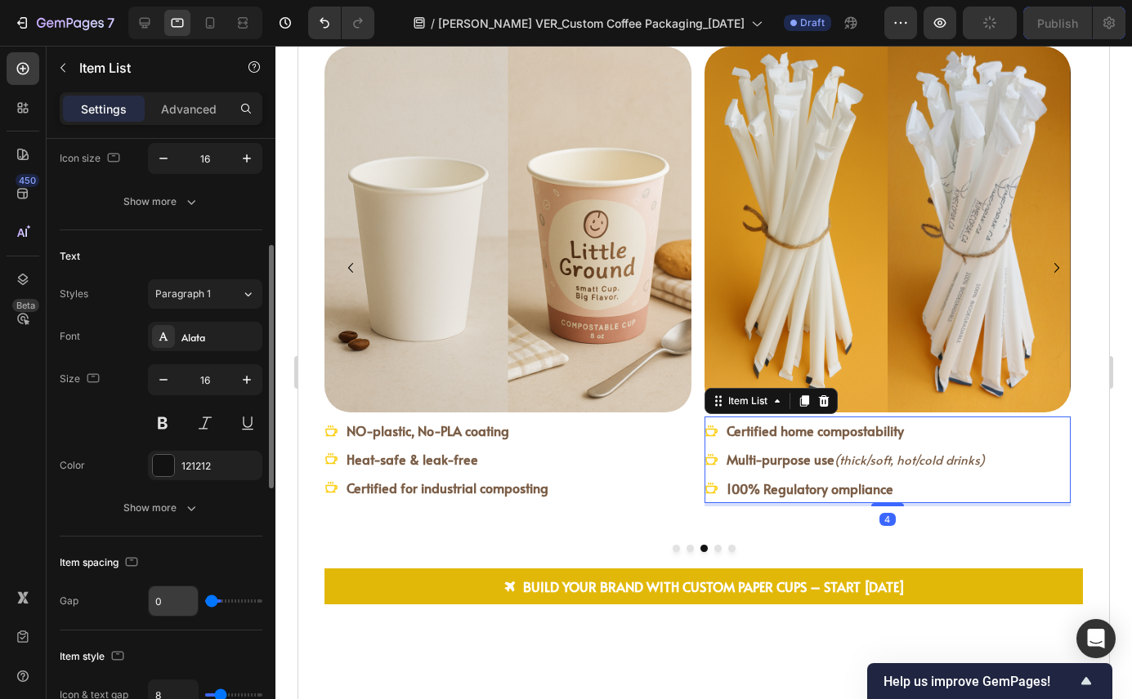
drag, startPoint x: 225, startPoint y: 600, endPoint x: 177, endPoint y: 599, distance: 48.2
type input "0"
click at [205, 600] on input "range" at bounding box center [233, 601] width 57 height 3
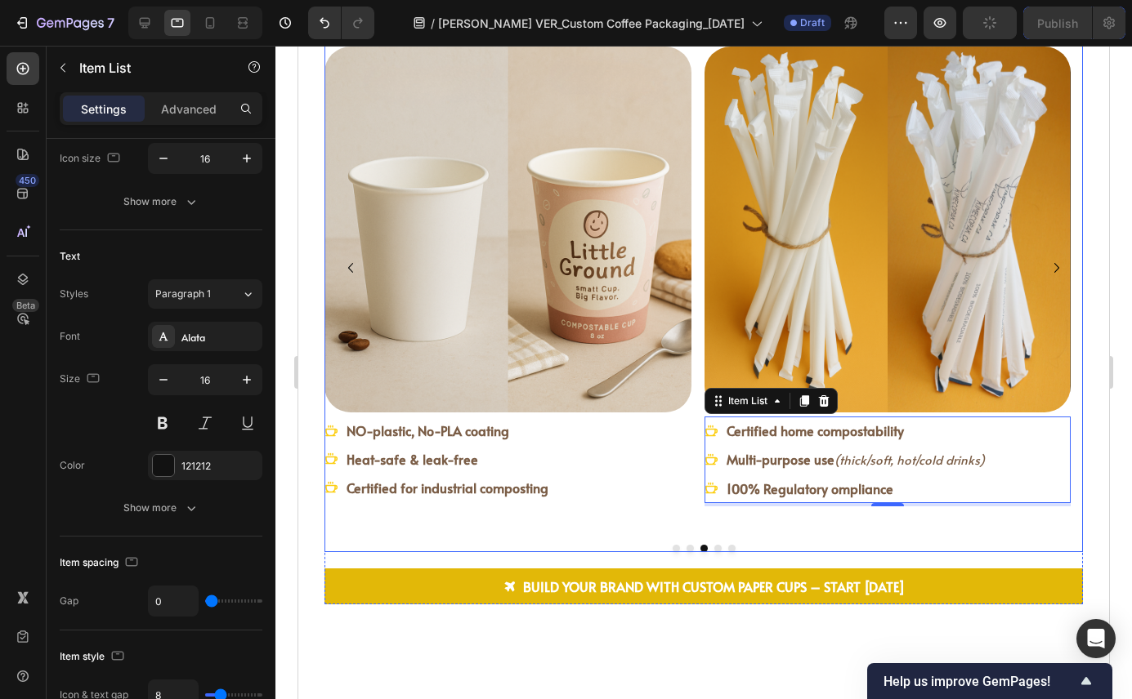
click at [714, 547] on button "Dot" at bounding box center [717, 548] width 7 height 7
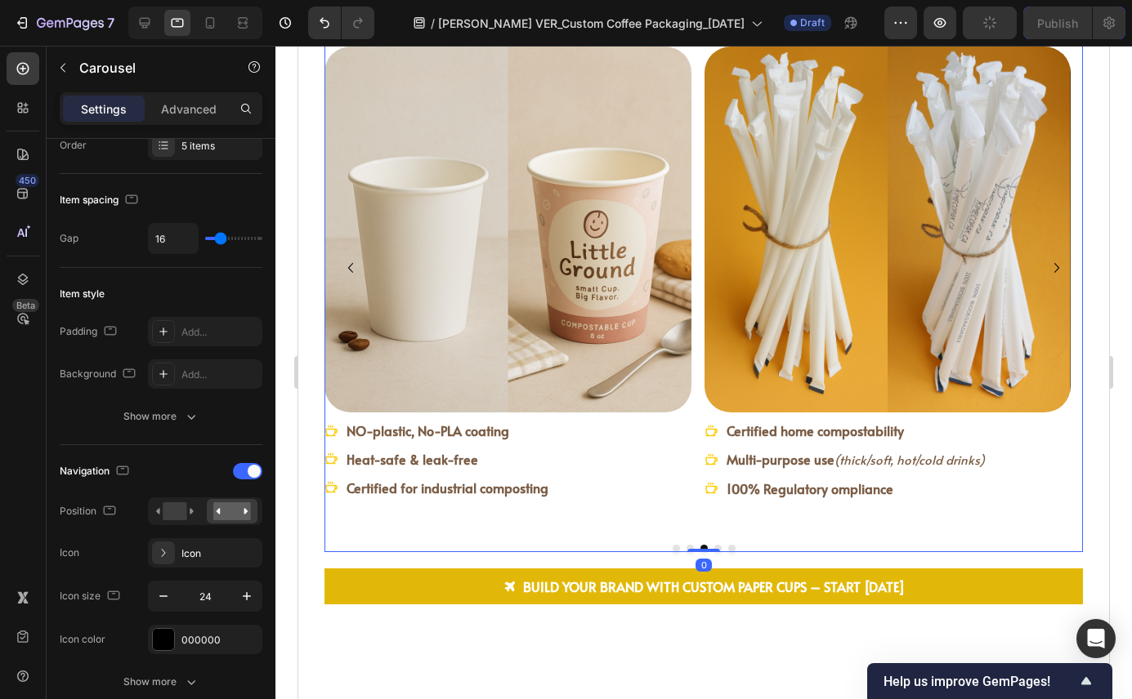
scroll to position [0, 0]
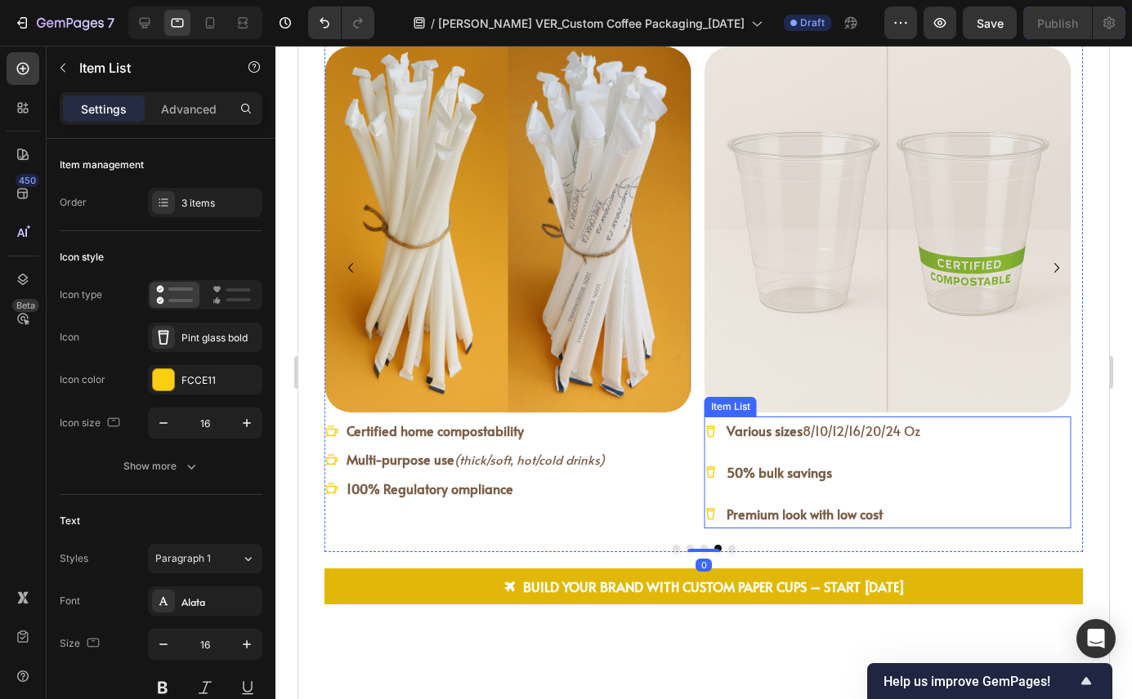
click at [908, 478] on p "50% bulk savings" at bounding box center [823, 473] width 194 height 24
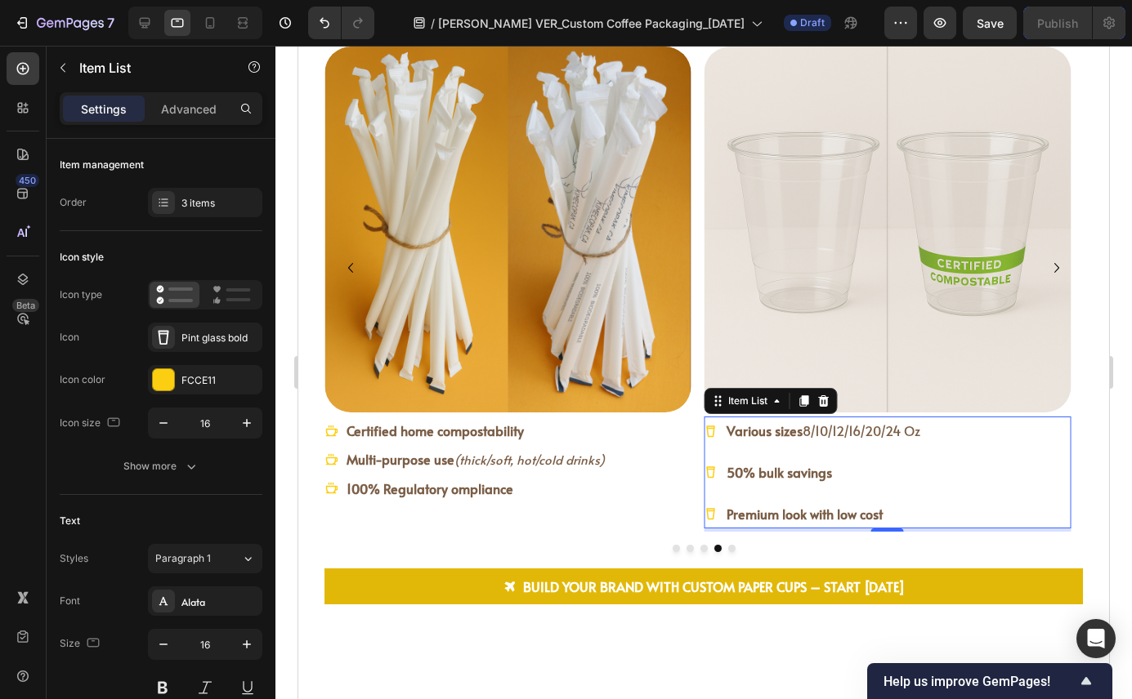
click at [1013, 465] on div "Various sizes 8/10/12/16/20/24 Oz 50% bulk savings Premium look with low cost" at bounding box center [887, 472] width 367 height 111
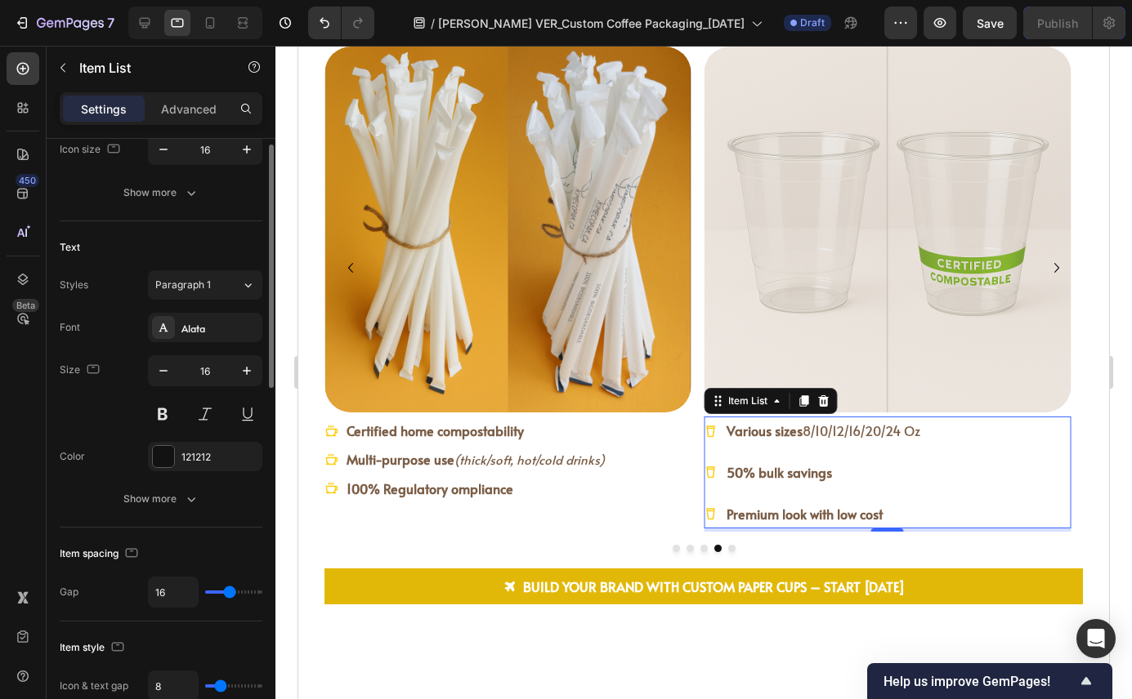
scroll to position [298, 0]
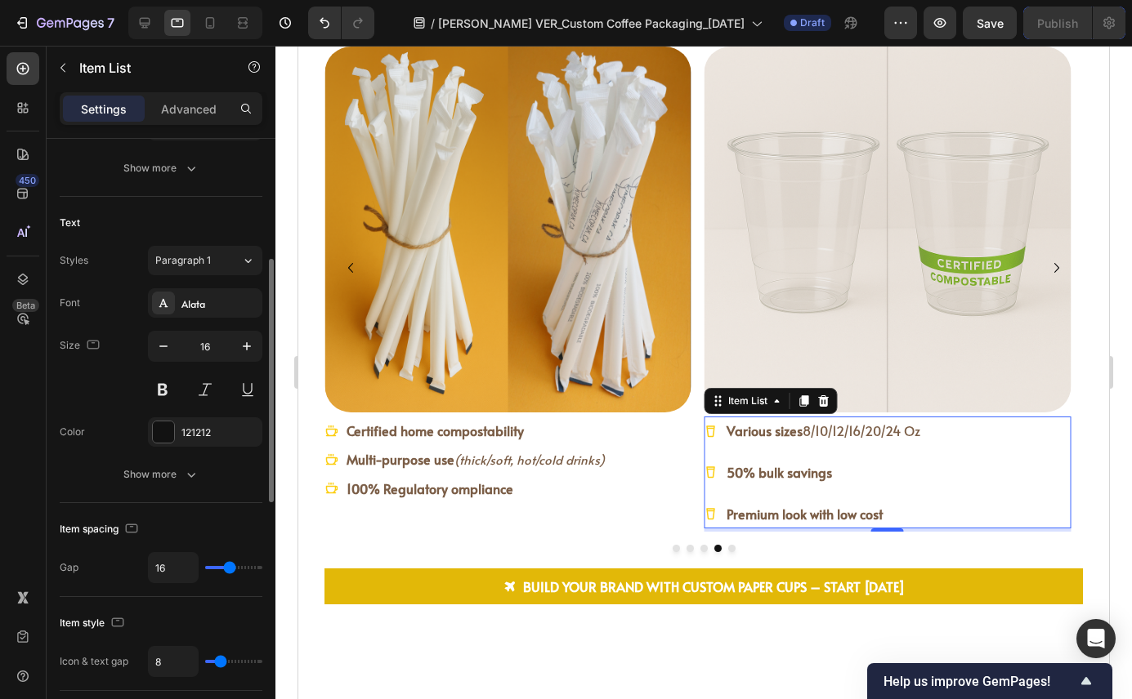
type input "15"
type input "0"
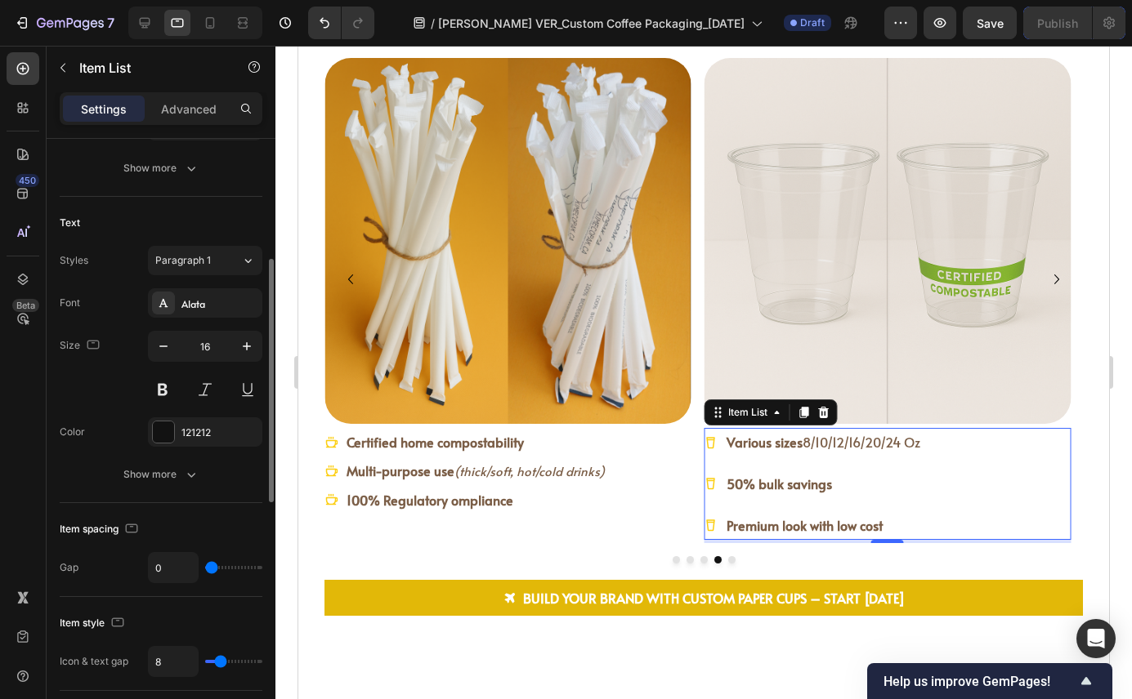
drag, startPoint x: 229, startPoint y: 567, endPoint x: 114, endPoint y: 566, distance: 115.2
type input "0"
click at [205, 566] on input "range" at bounding box center [233, 567] width 57 height 3
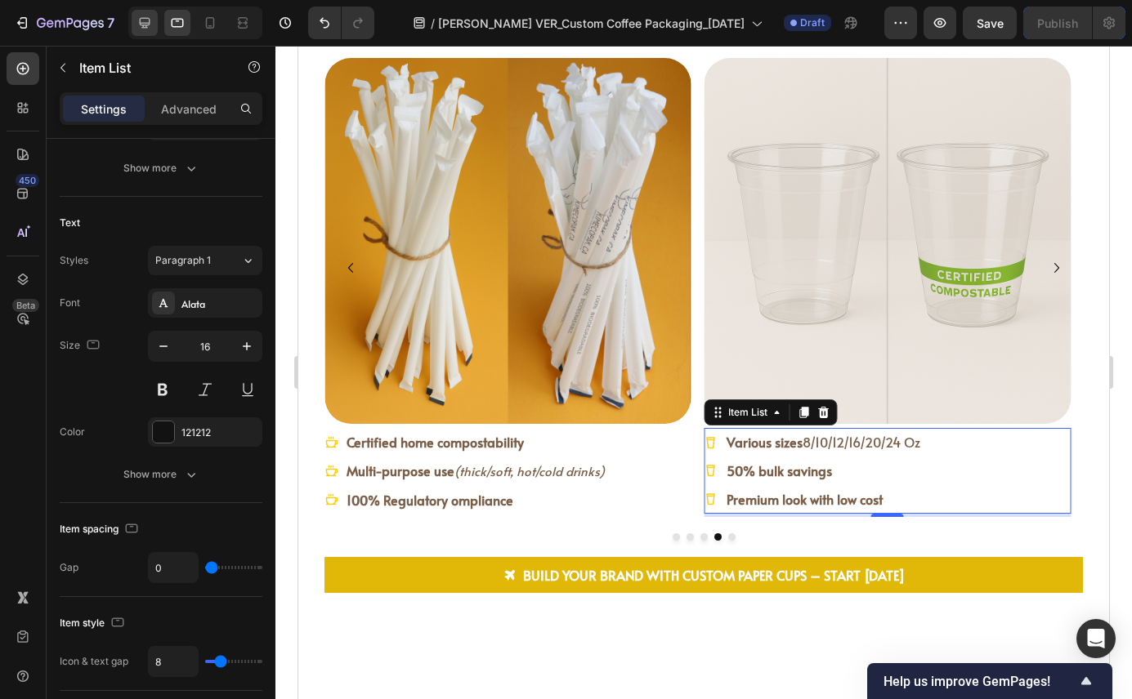
click at [142, 25] on icon at bounding box center [145, 23] width 11 height 11
type input "16"
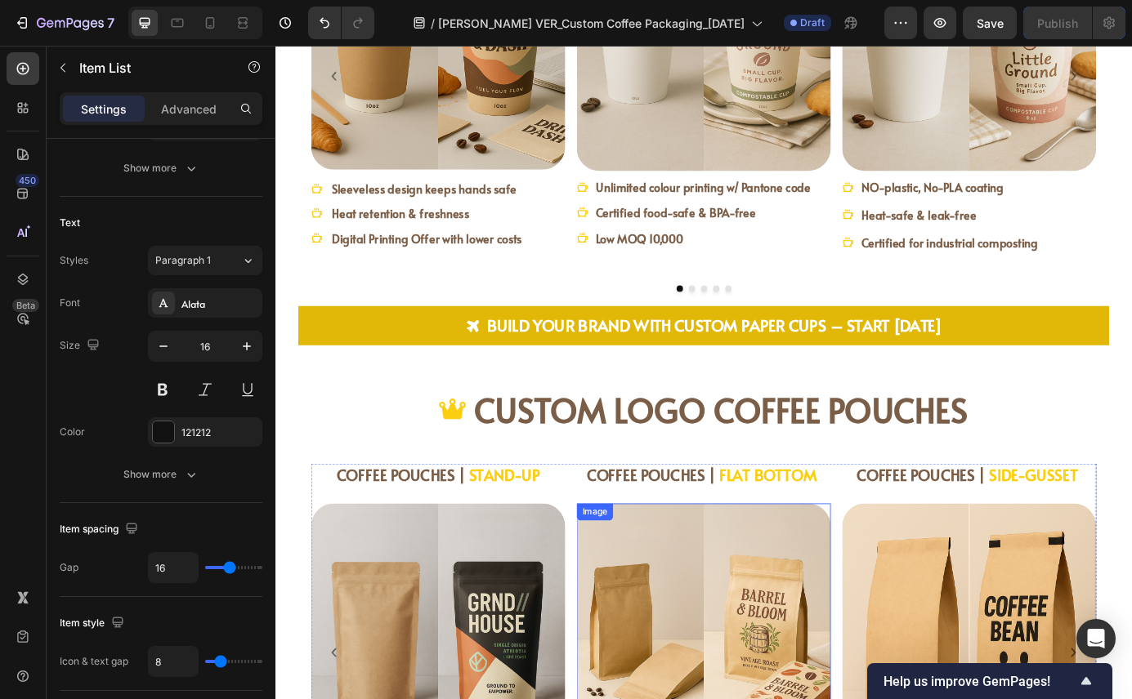
scroll to position [1849, 0]
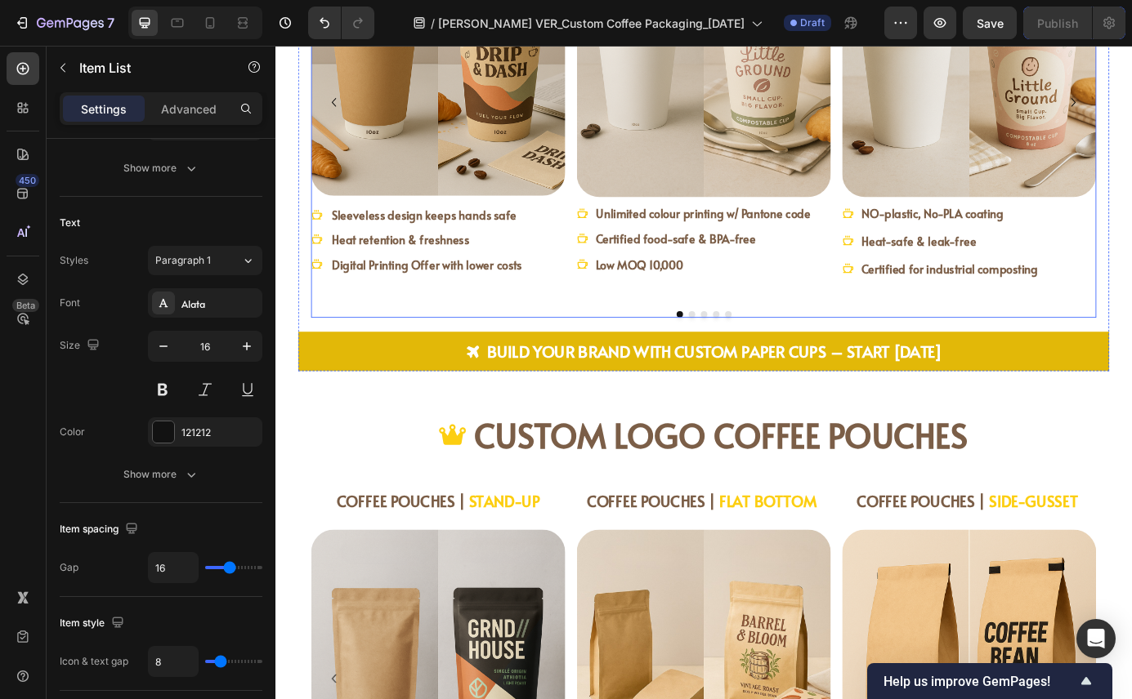
click at [776, 350] on button "Dot" at bounding box center [779, 353] width 7 height 7
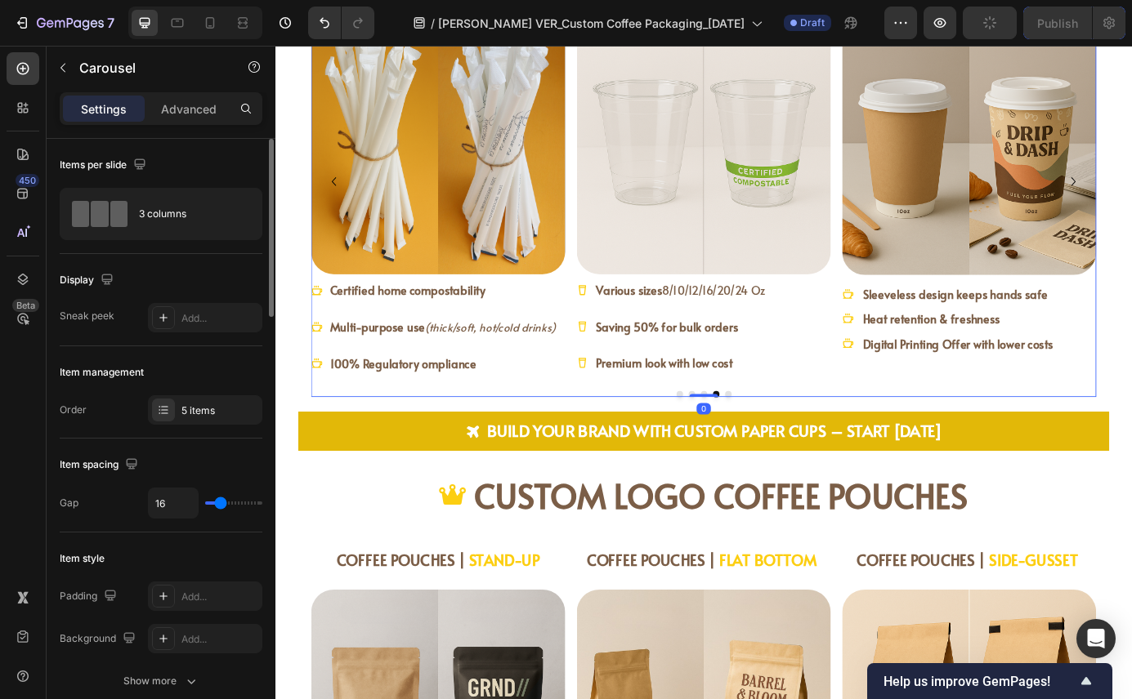
scroll to position [1752, 0]
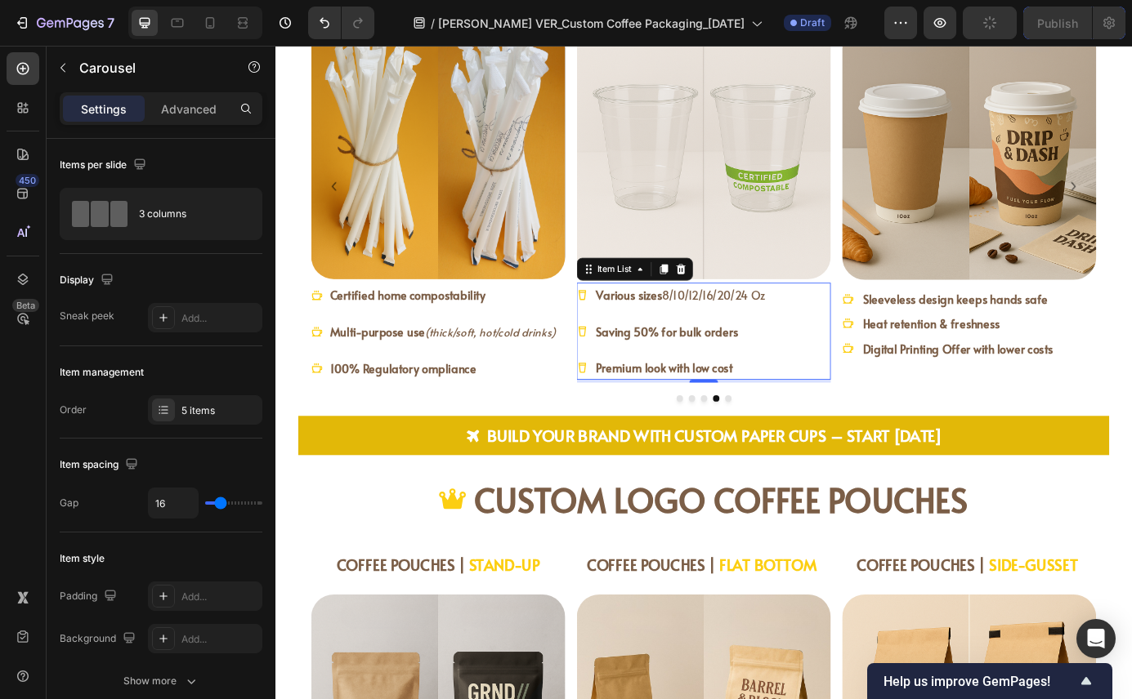
click at [782, 371] on strong "Saving 50% for bulk orders" at bounding box center [723, 373] width 163 height 18
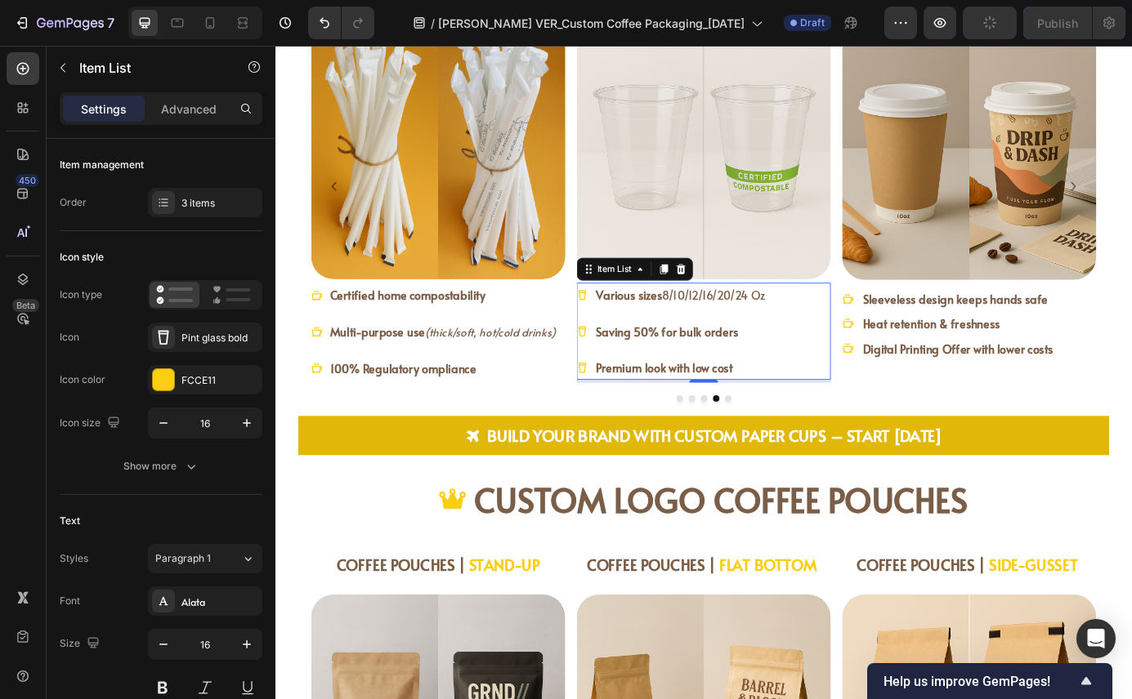
click at [782, 371] on strong "Saving 50% for bulk orders" at bounding box center [723, 373] width 163 height 18
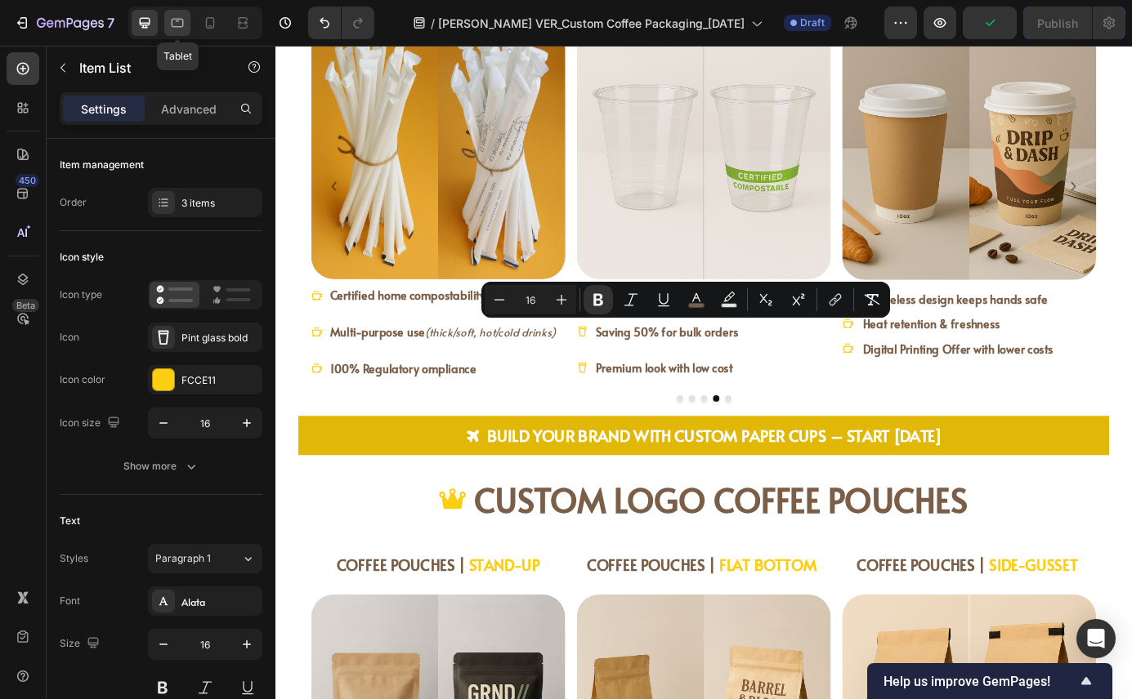
click at [170, 21] on icon at bounding box center [177, 23] width 16 height 16
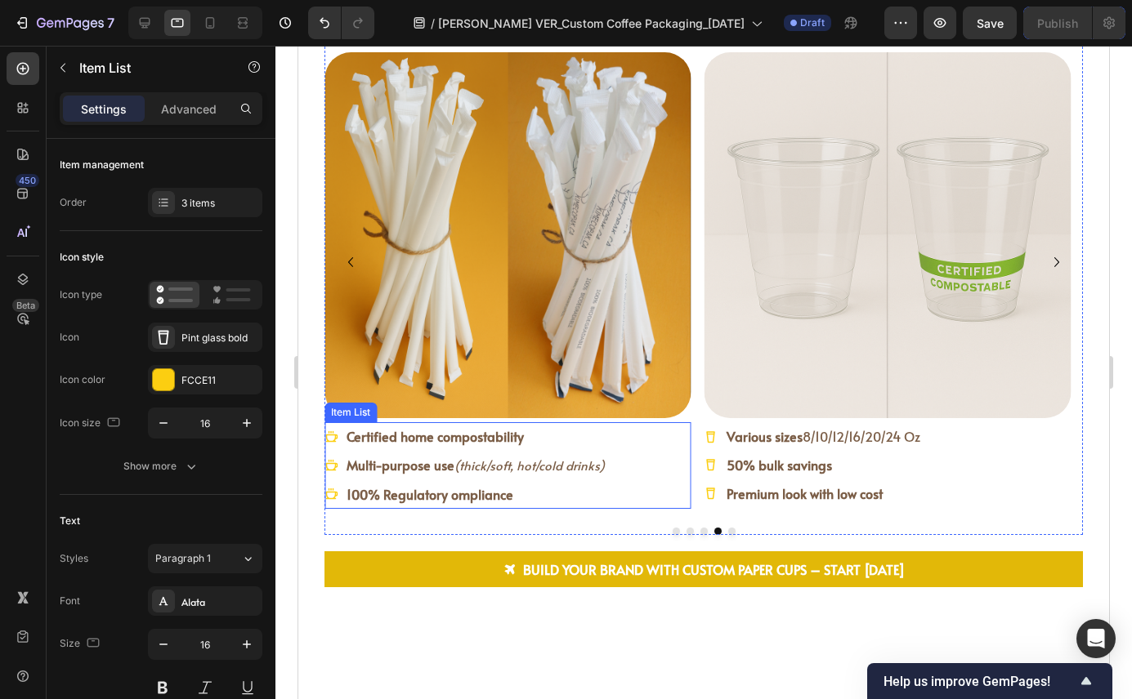
scroll to position [1818, 0]
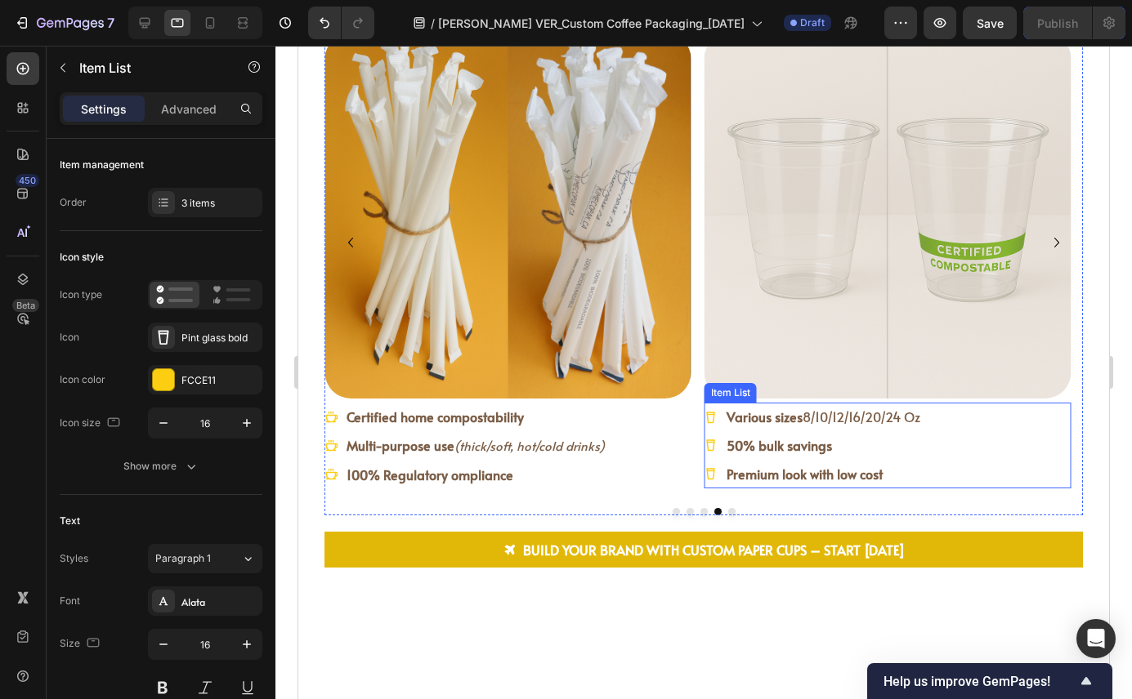
click at [766, 443] on strong "50% bulk savings" at bounding box center [778, 445] width 105 height 18
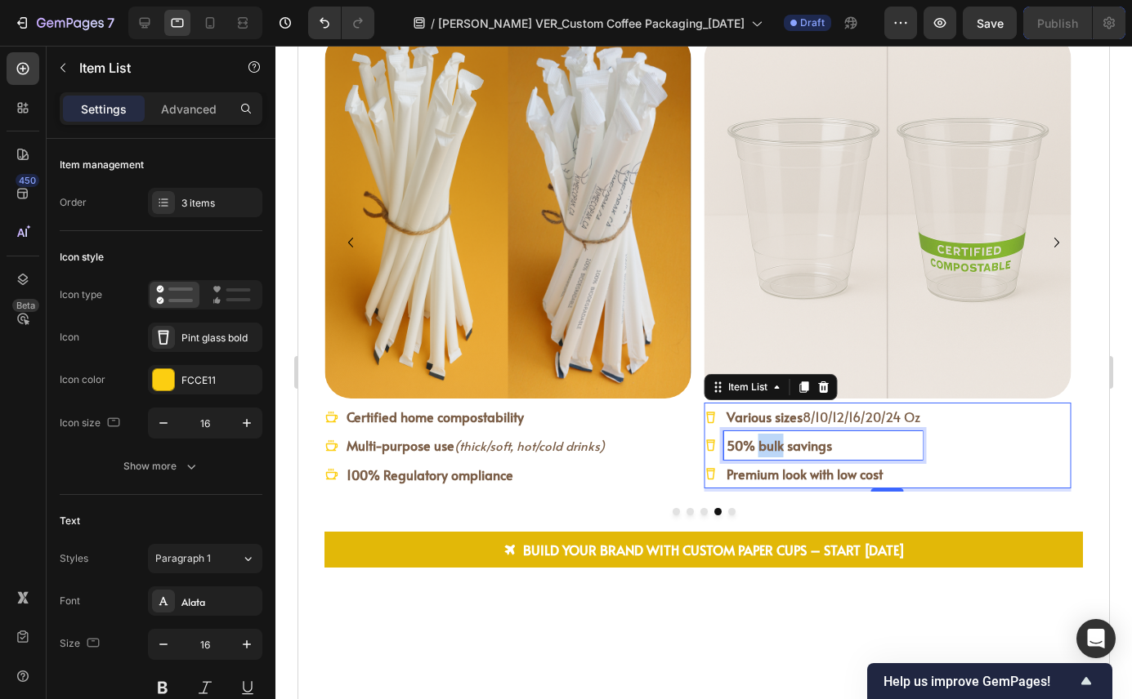
click at [766, 443] on strong "50% bulk savings" at bounding box center [778, 445] width 105 height 18
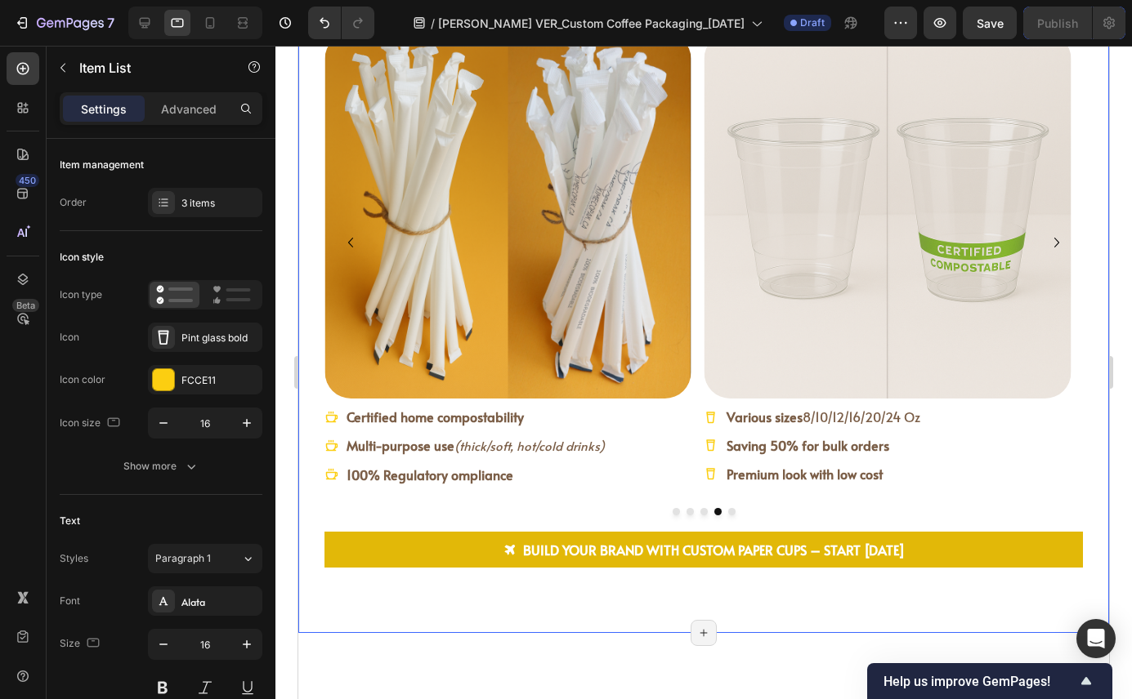
click at [699, 591] on div "CUSTOM LOGO COFFEE POUCHES Item List COFFEE PAPER CUPS | DOUBLE WALL Heading Im…" at bounding box center [703, 279] width 810 height 708
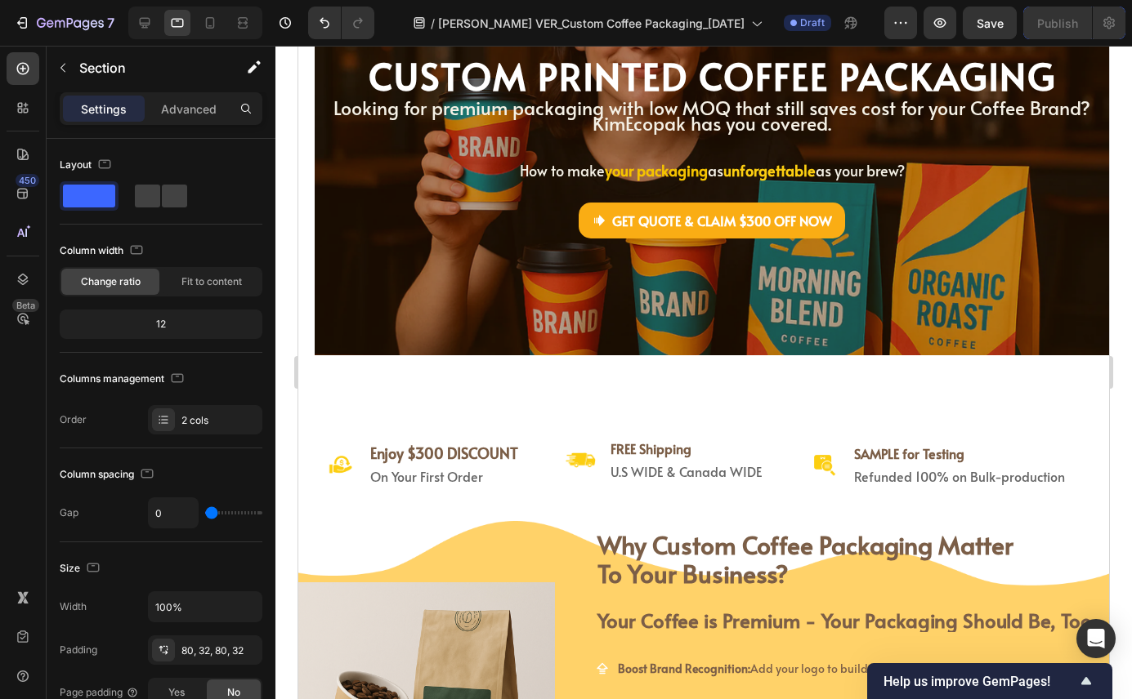
scroll to position [0, 0]
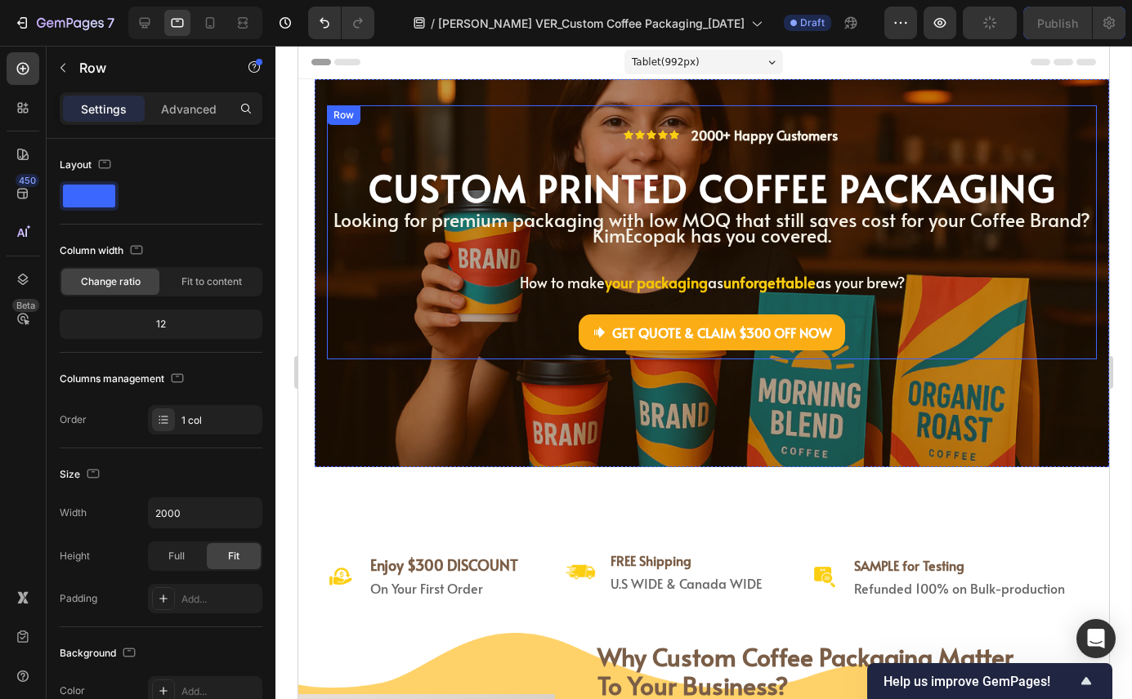
click at [404, 327] on div "GET QUOTE & CLAIM $300 OFF NOW Button" at bounding box center [712, 338] width 770 height 46
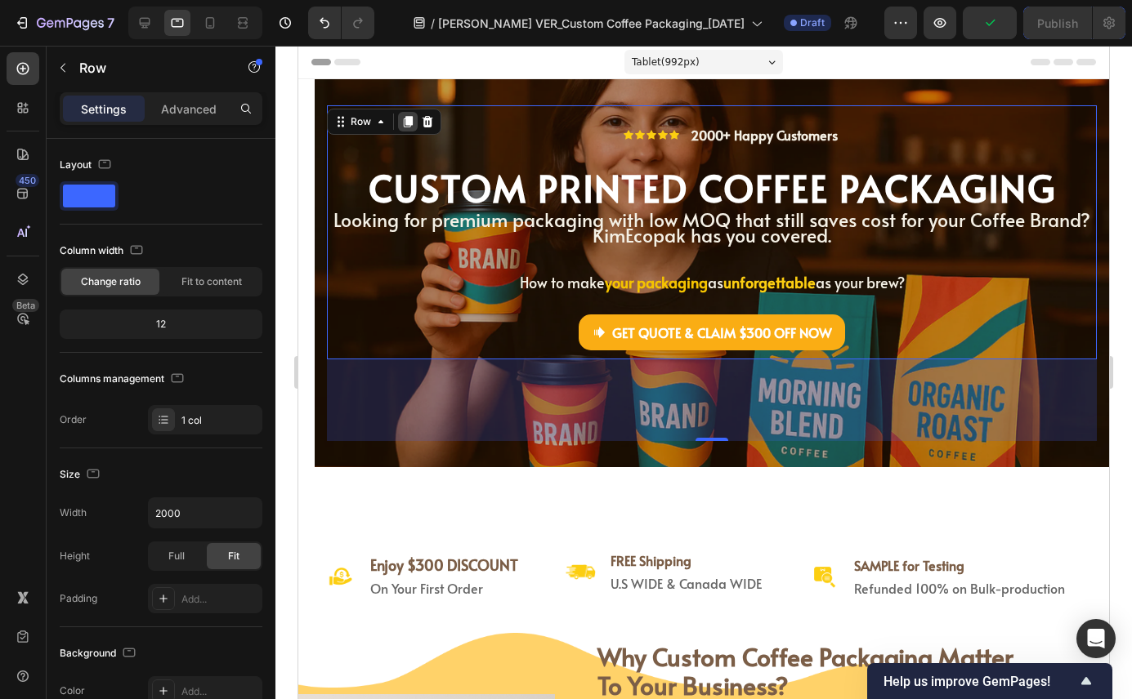
click at [410, 120] on icon at bounding box center [408, 121] width 9 height 11
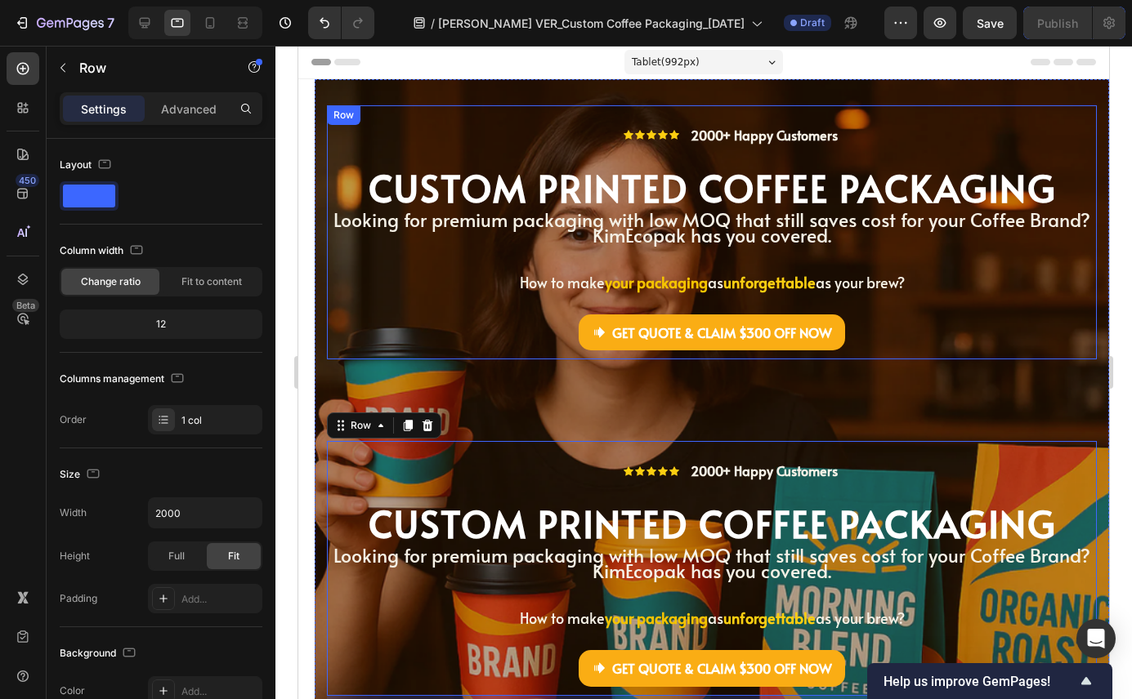
click at [397, 308] on div "Icon Icon Icon Icon Icon Icon List 2000+ Happy Customers Text Block Row CU STOM…" at bounding box center [712, 232] width 770 height 254
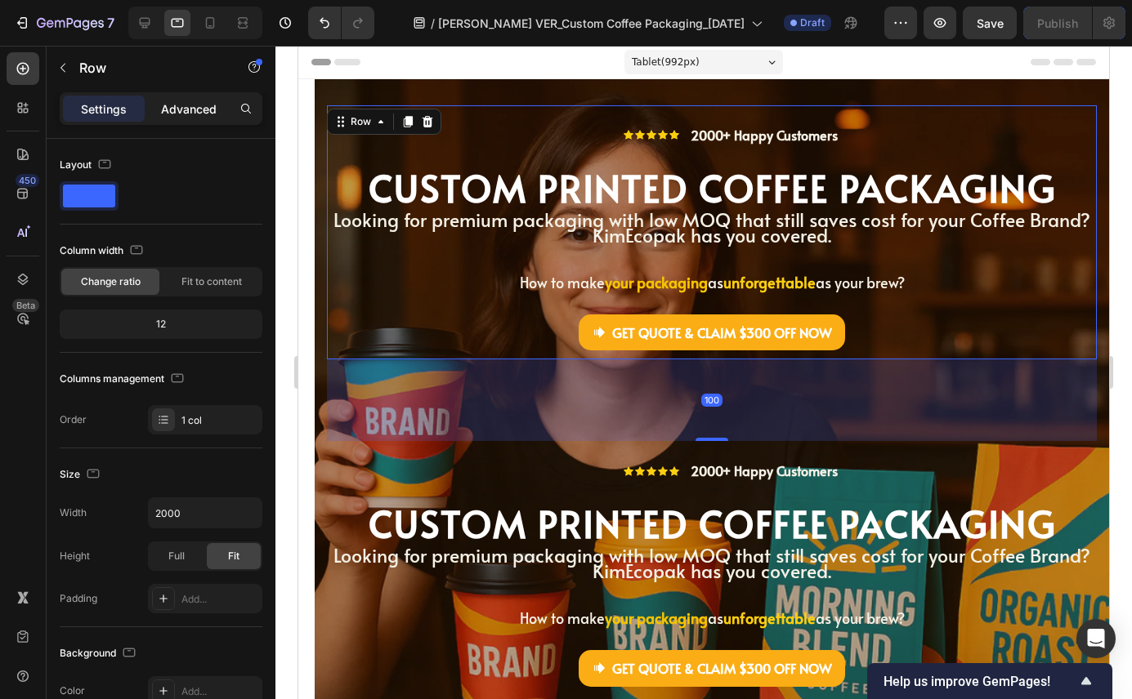
click at [183, 103] on p "Advanced" at bounding box center [189, 108] width 56 height 17
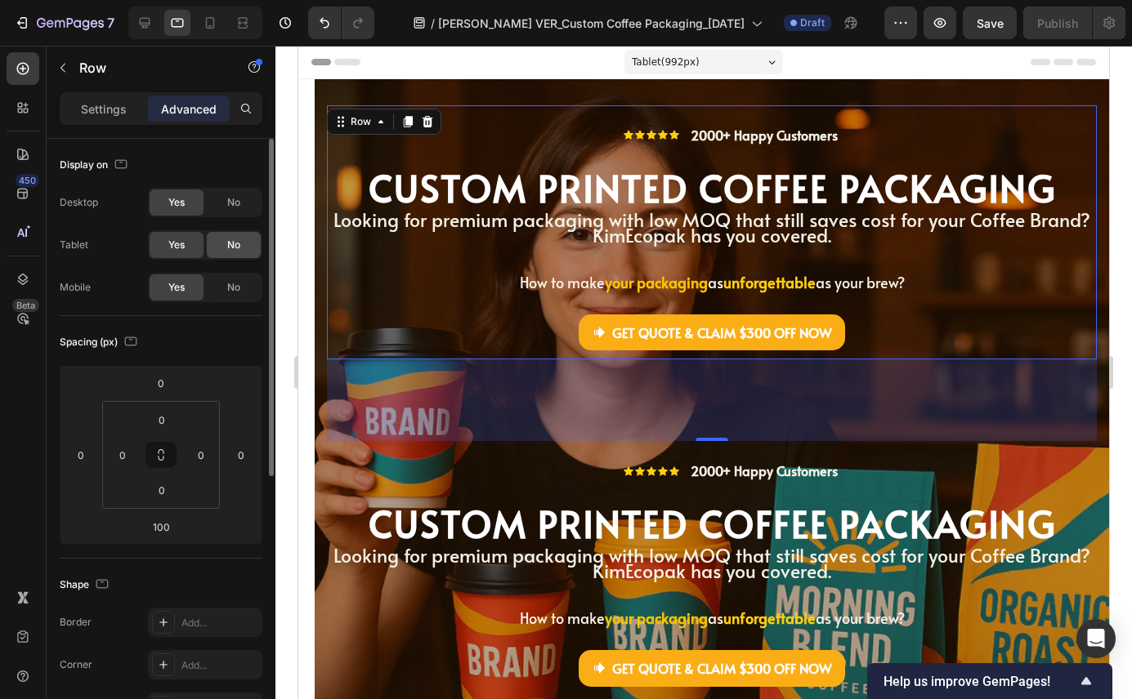
click at [233, 243] on span "No" at bounding box center [233, 245] width 13 height 15
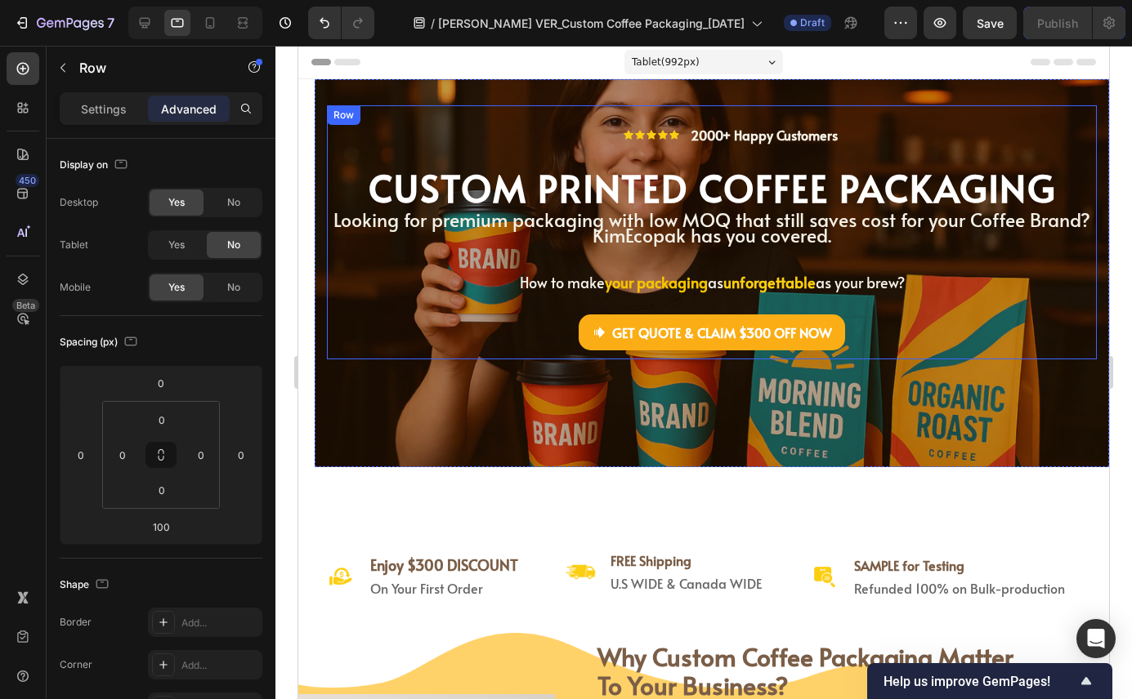
click at [415, 276] on p "How to make your packaging as unforgettable as your brew?" at bounding box center [711, 283] width 766 height 17
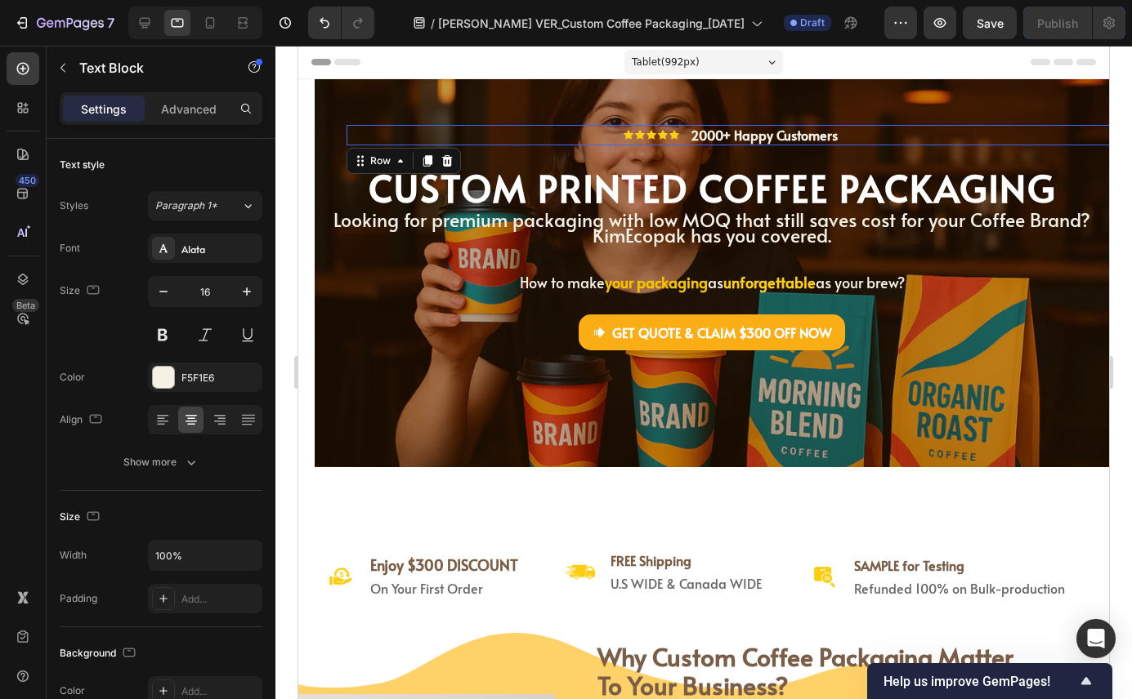
click at [373, 136] on div "Icon Icon Icon Icon Icon Icon List 2000+ Happy Customers Text Block Row 0" at bounding box center [731, 135] width 770 height 20
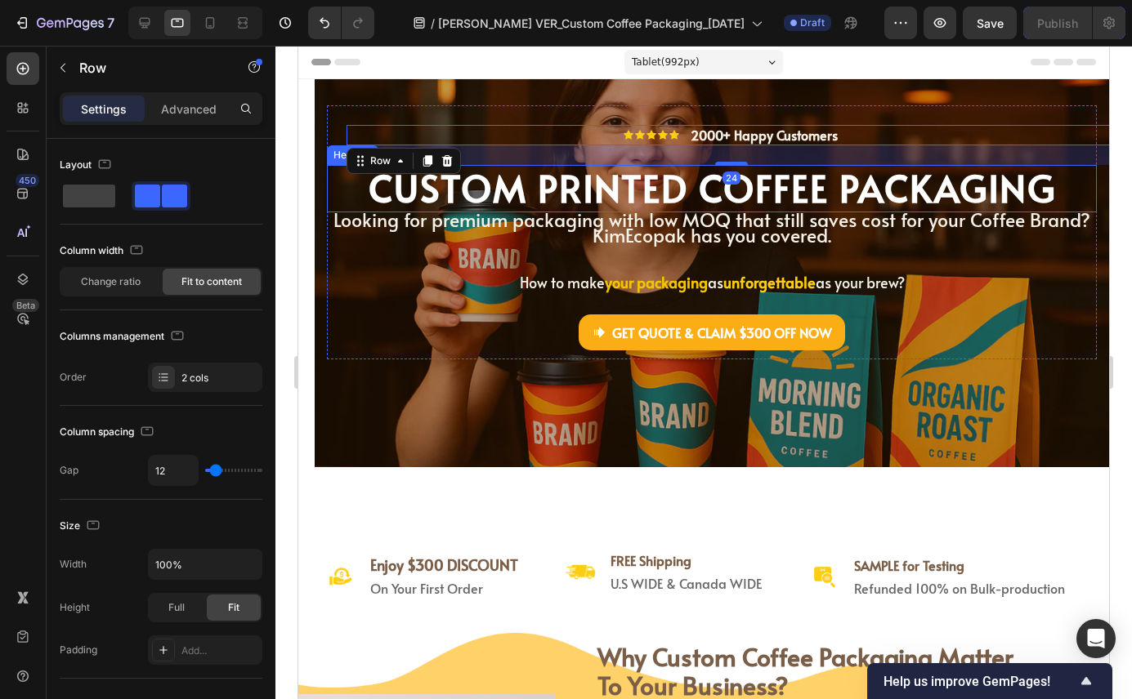
click at [340, 167] on h2 "CUSTOM PRINTED COFFEE PACKAGING" at bounding box center [712, 188] width 770 height 47
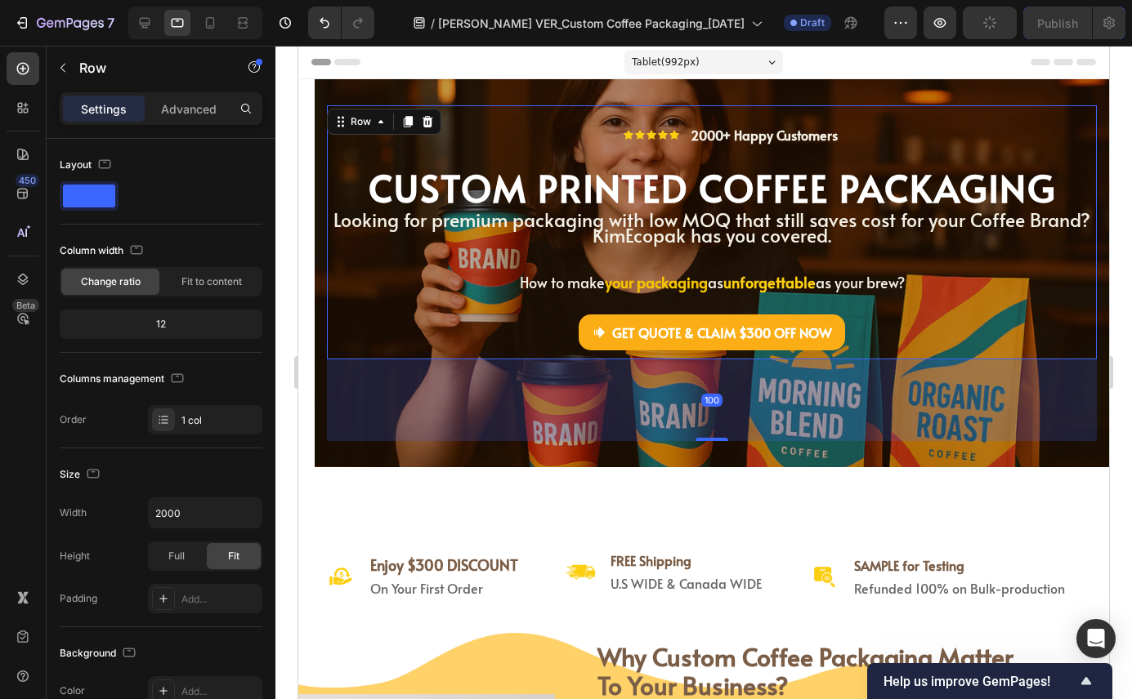
click at [335, 129] on div "Icon Icon Icon Icon Icon Icon List 2000+ Happy Customers Text Block Row CU STOM…" at bounding box center [712, 232] width 770 height 254
click at [183, 109] on p "Advanced" at bounding box center [189, 108] width 56 height 17
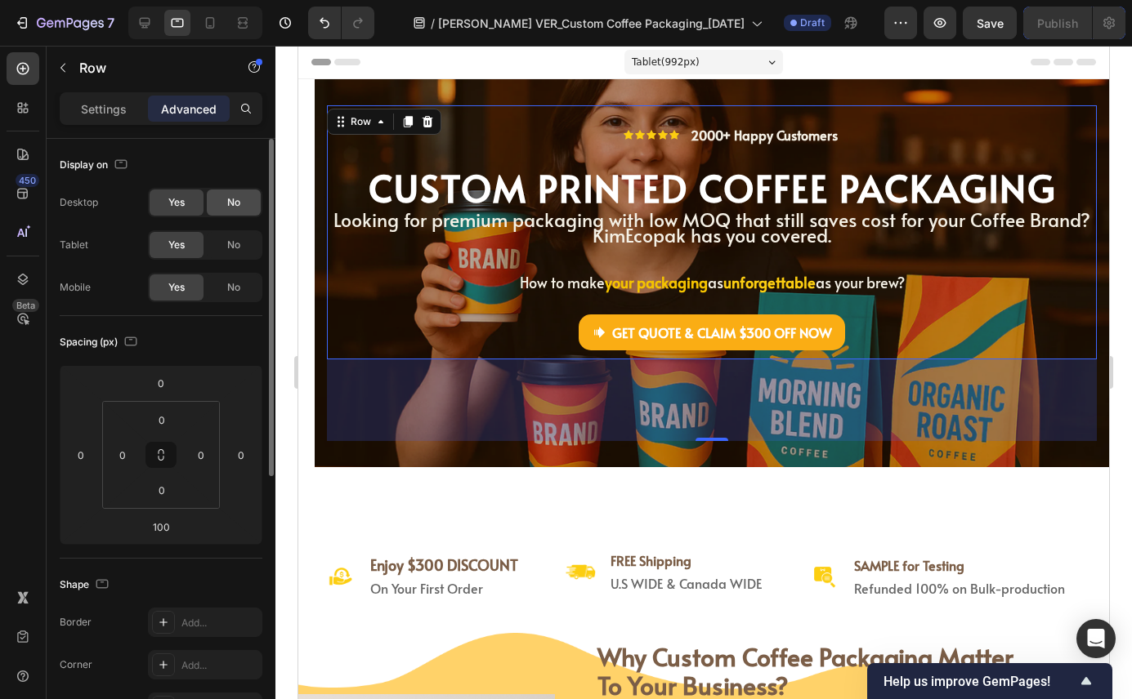
click at [227, 203] on span "No" at bounding box center [233, 202] width 13 height 15
click at [239, 285] on span "No" at bounding box center [233, 287] width 13 height 15
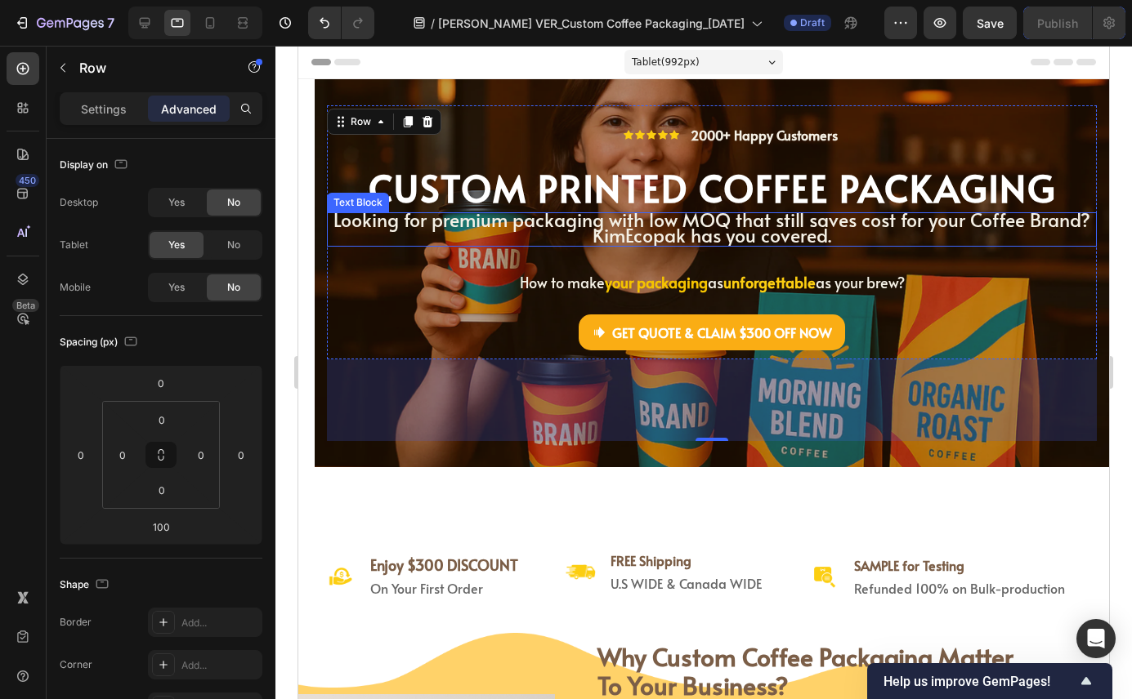
click at [553, 227] on span "Looking for premium packaging with low MOQ that still saves cost for your Coffe…" at bounding box center [711, 219] width 757 height 25
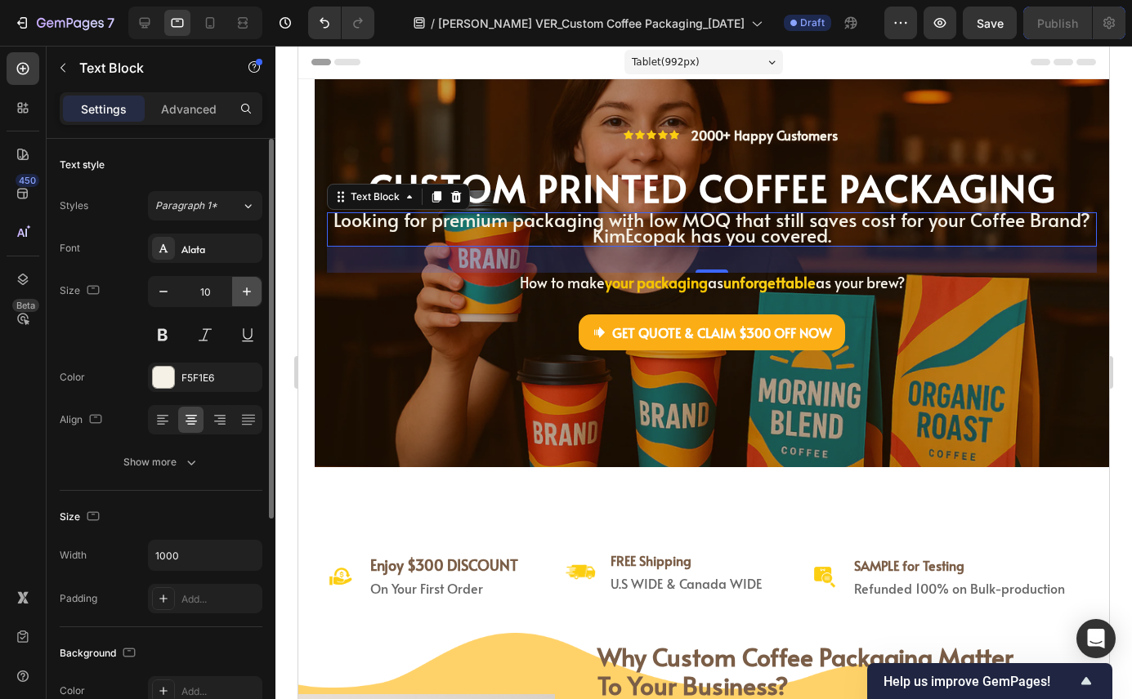
click at [241, 287] on icon "button" at bounding box center [247, 291] width 16 height 16
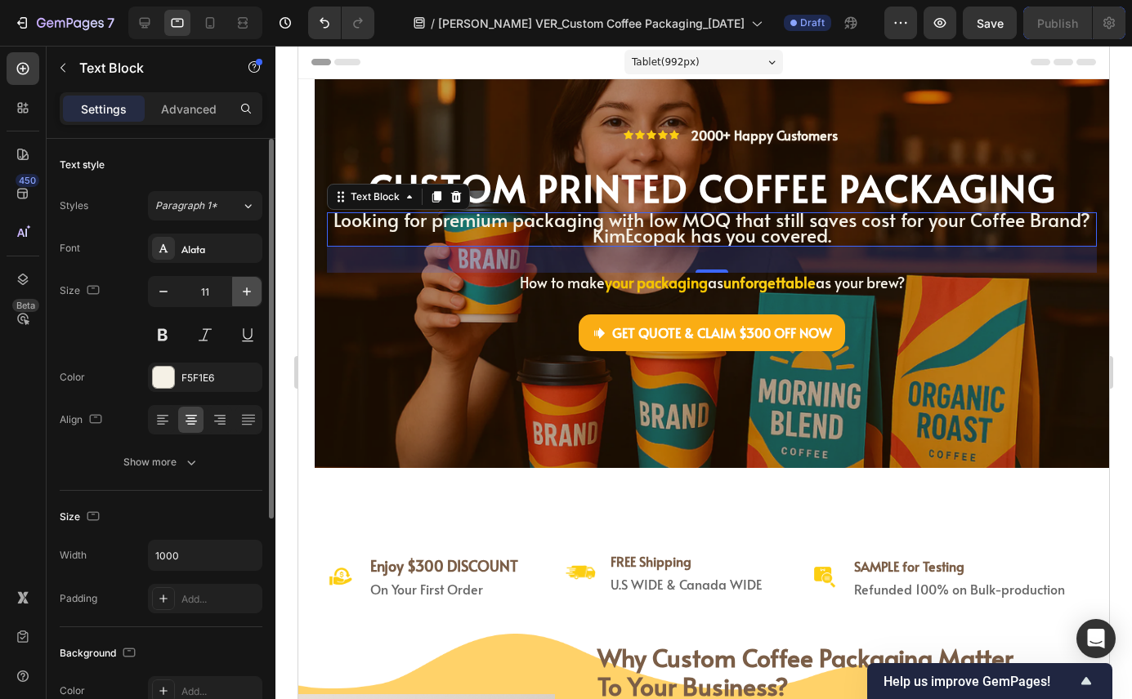
click at [241, 287] on icon "button" at bounding box center [247, 291] width 16 height 16
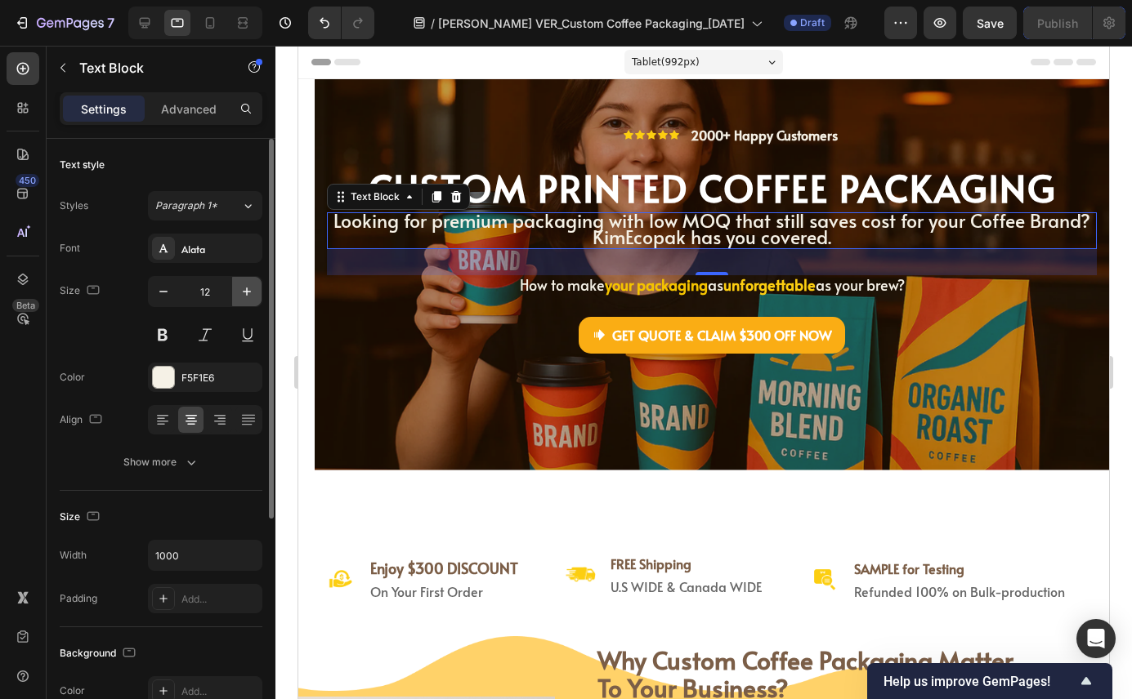
click at [241, 287] on icon "button" at bounding box center [247, 291] width 16 height 16
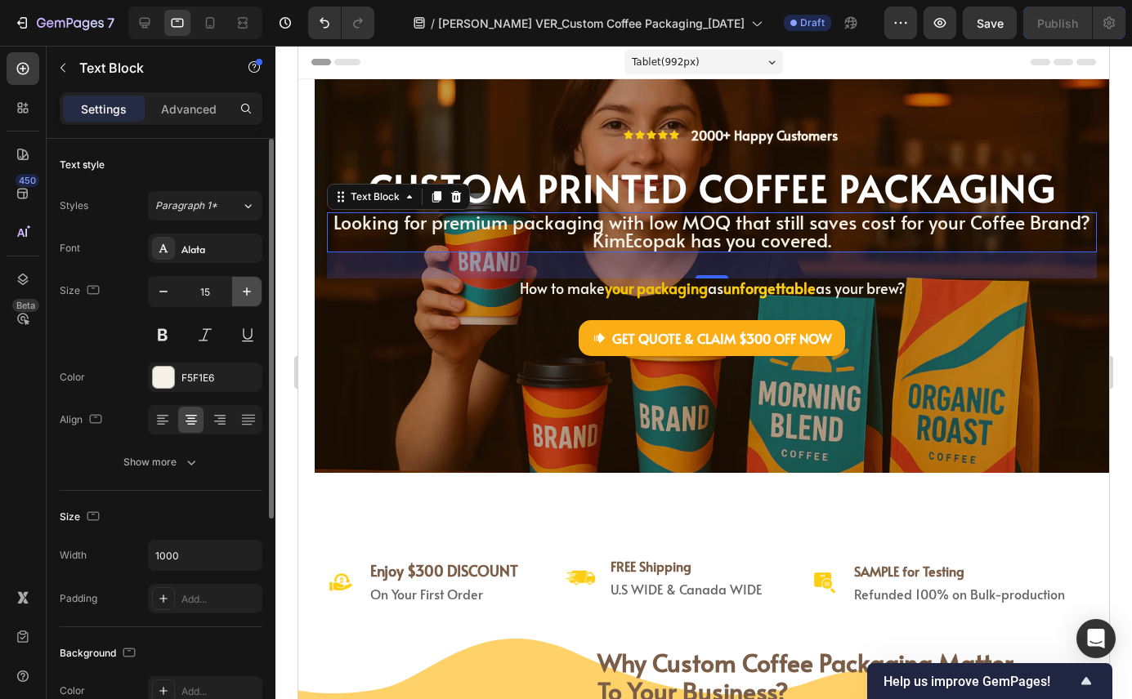
click at [241, 287] on icon "button" at bounding box center [247, 291] width 16 height 16
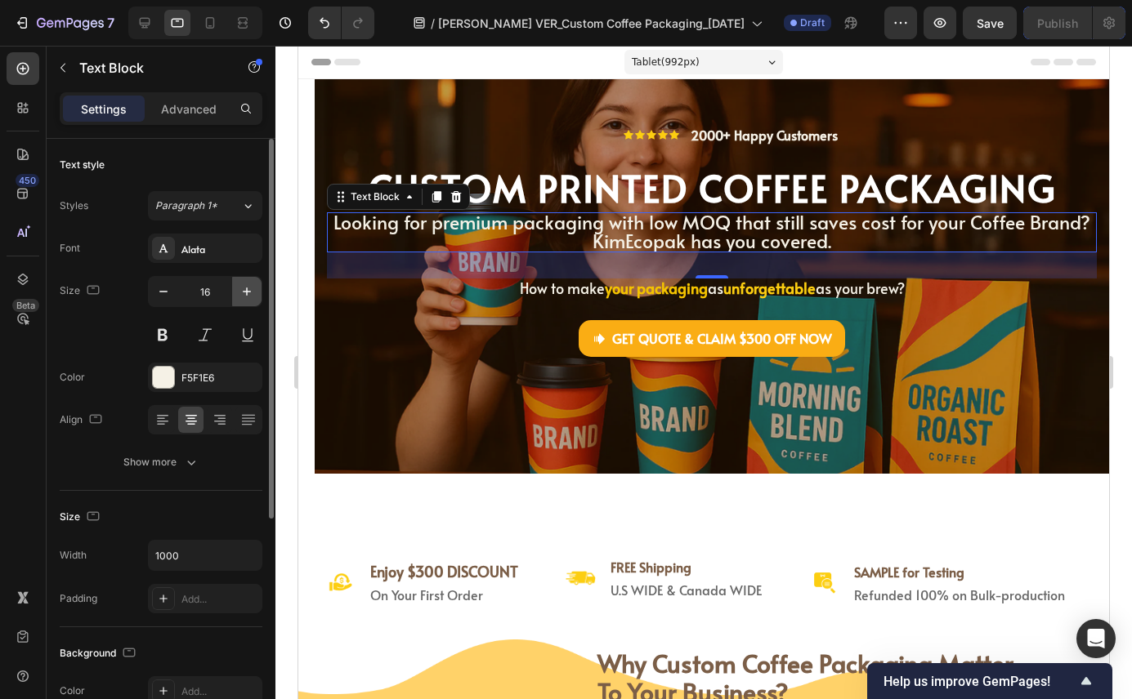
click at [241, 287] on icon "button" at bounding box center [247, 291] width 16 height 16
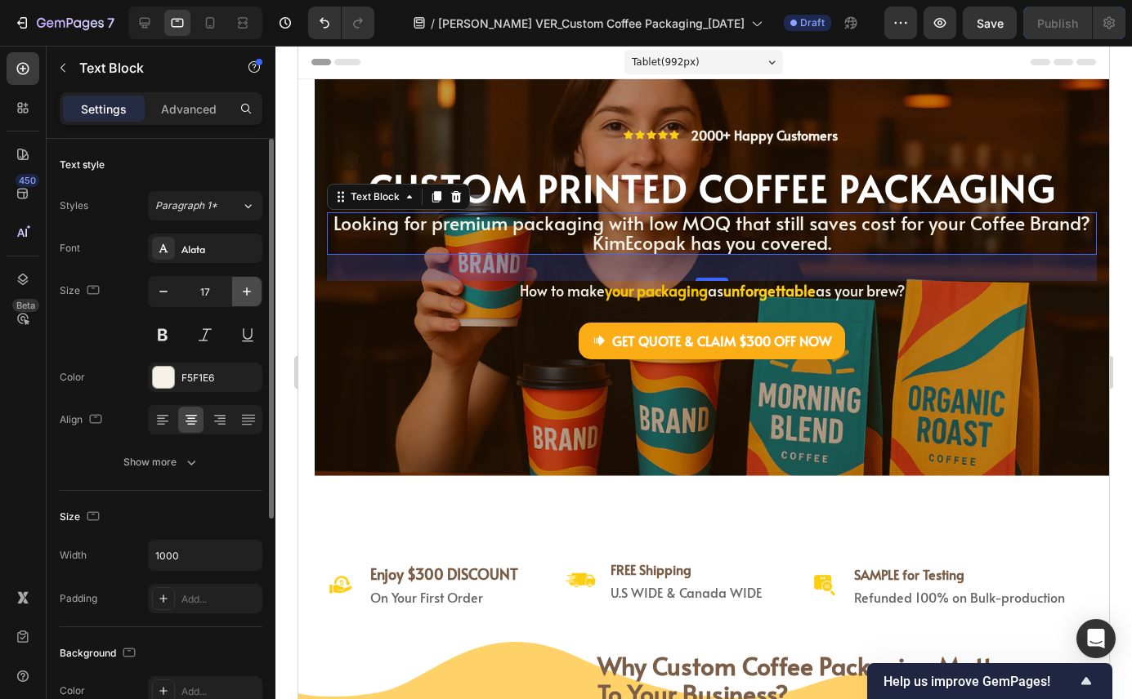
click at [241, 287] on icon "button" at bounding box center [247, 291] width 16 height 16
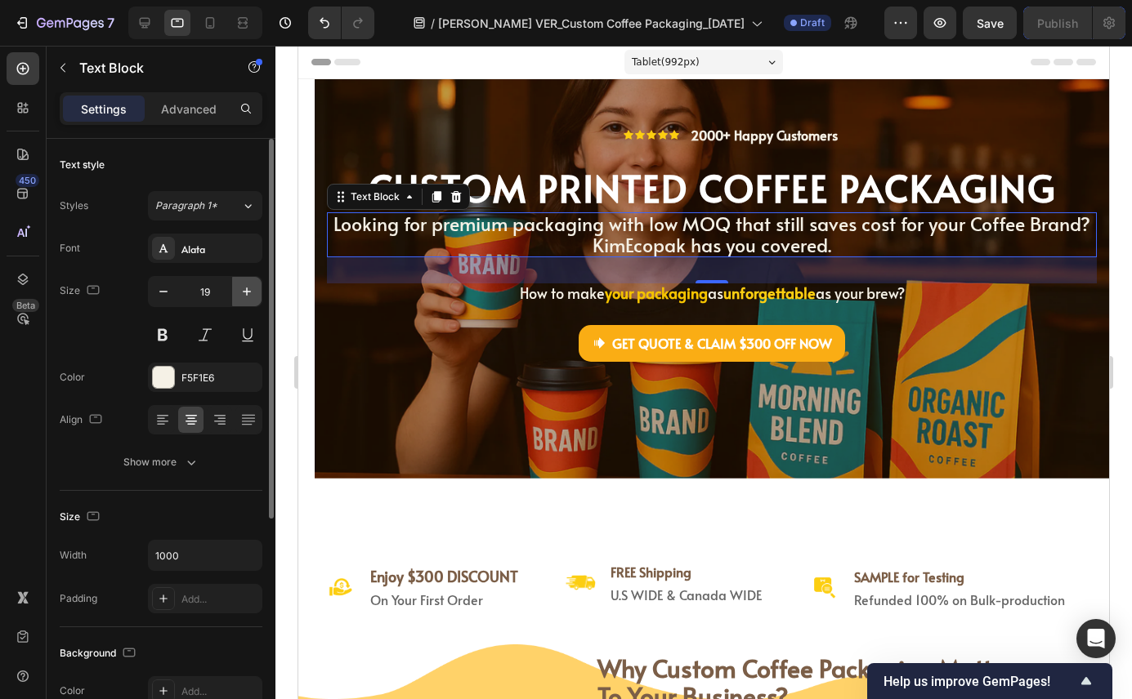
click at [241, 287] on icon "button" at bounding box center [247, 291] width 16 height 16
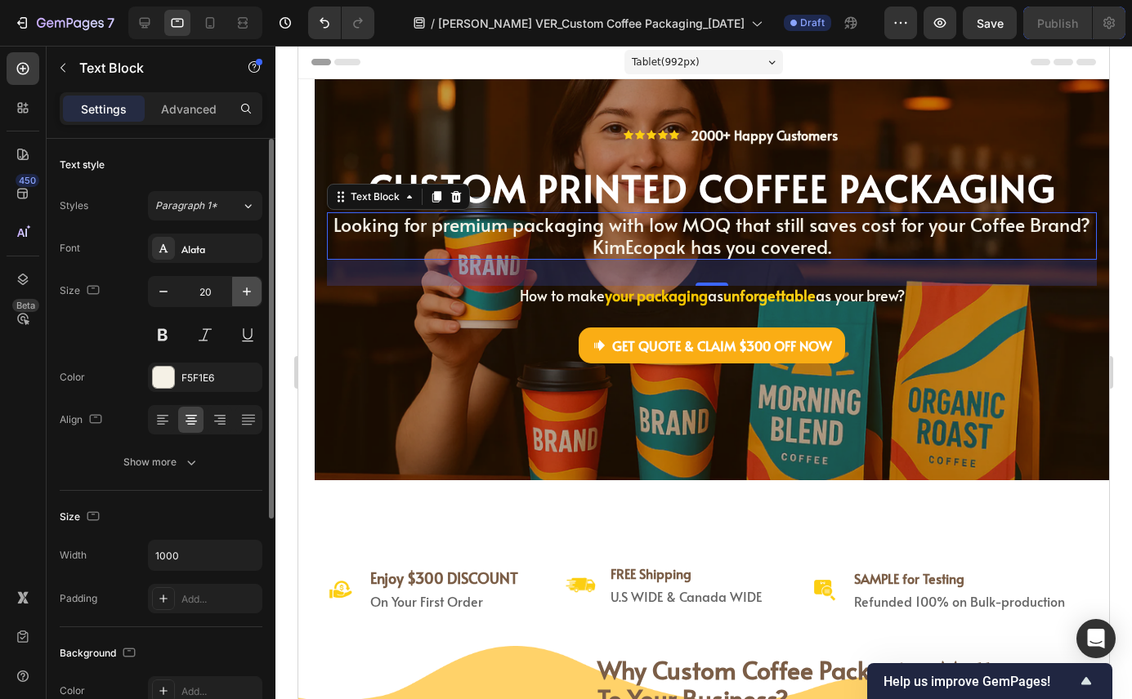
click at [241, 287] on icon "button" at bounding box center [247, 291] width 16 height 16
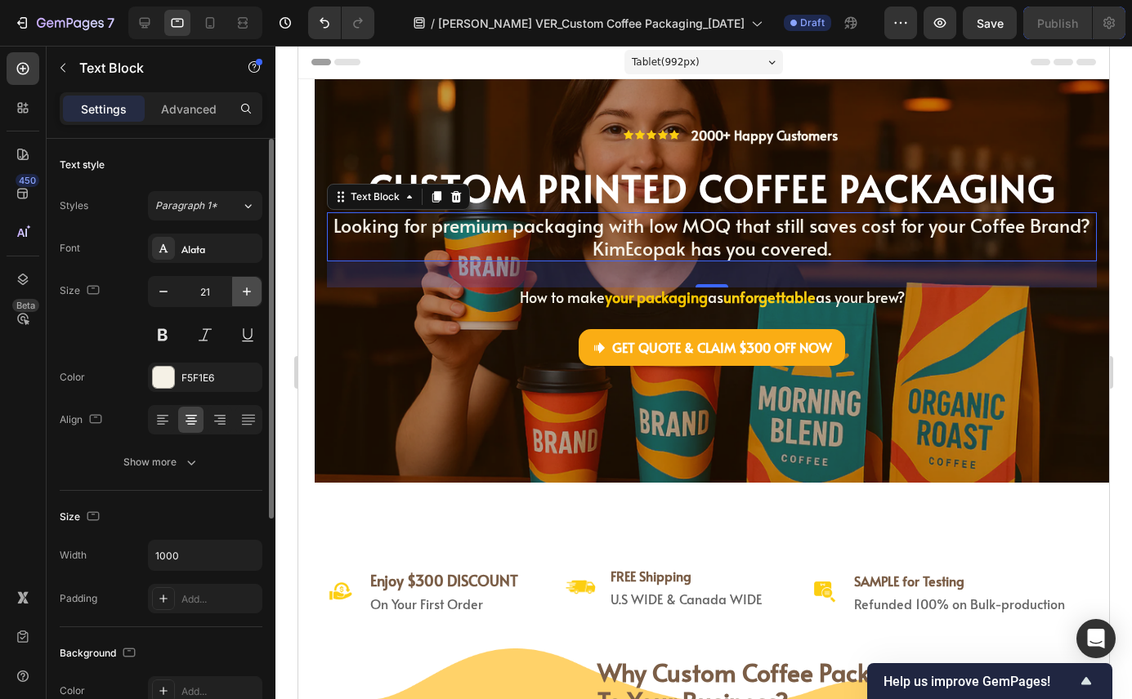
click at [241, 287] on icon "button" at bounding box center [247, 291] width 16 height 16
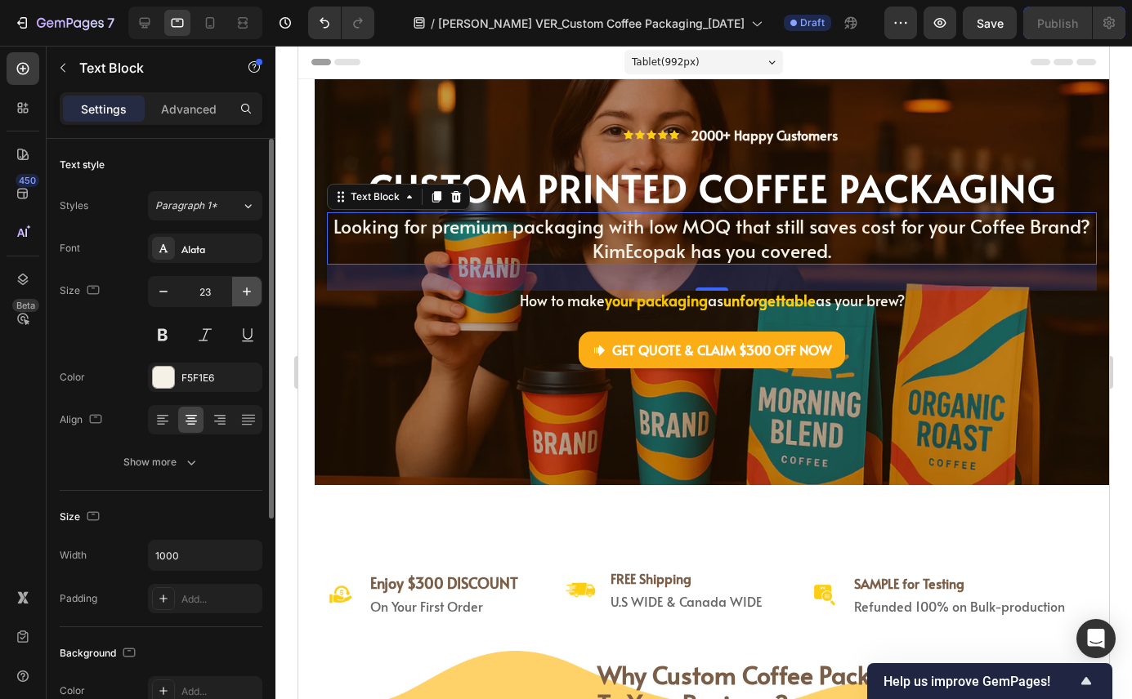
click at [241, 287] on icon "button" at bounding box center [247, 291] width 16 height 16
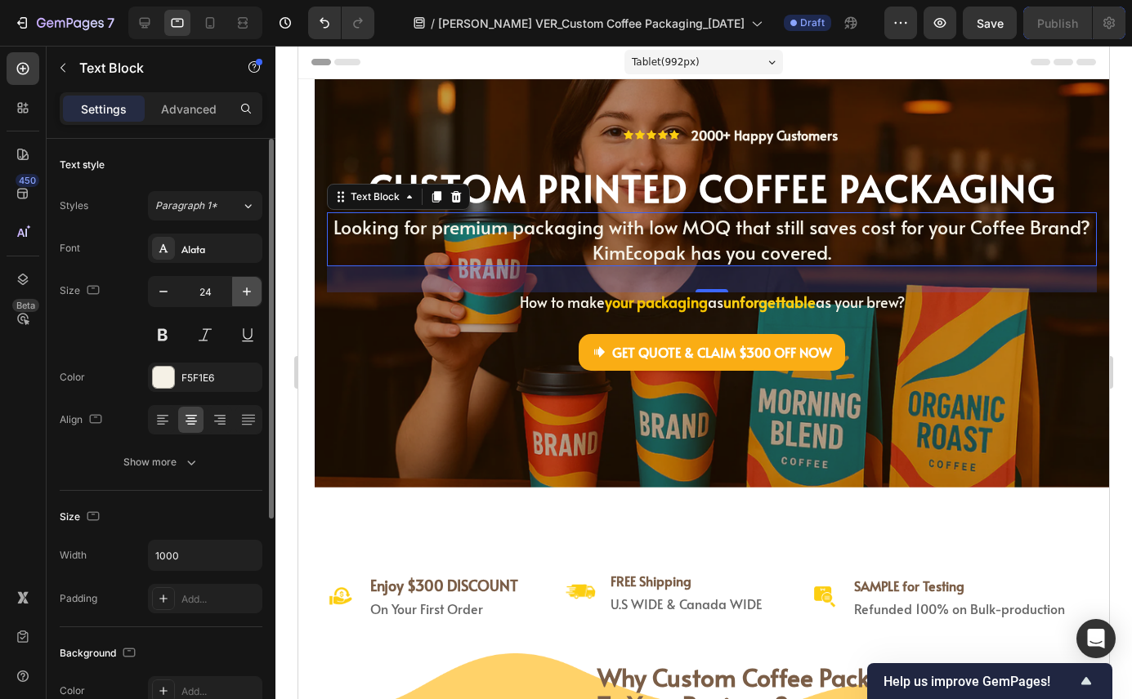
click at [241, 287] on icon "button" at bounding box center [247, 291] width 16 height 16
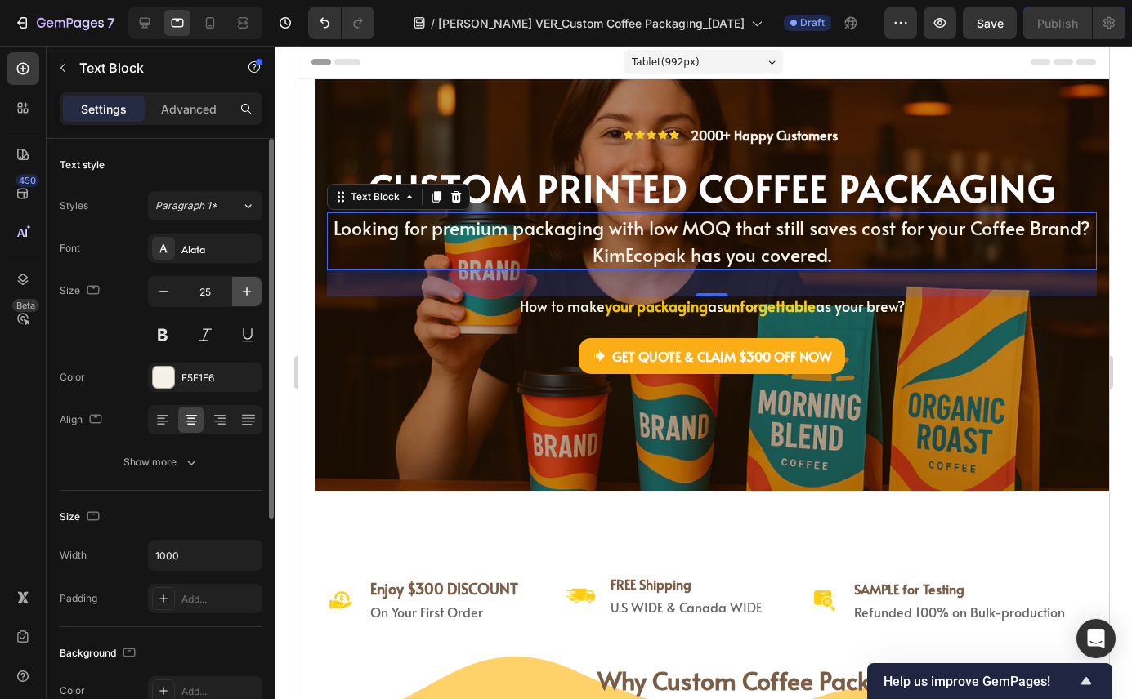
click at [241, 287] on icon "button" at bounding box center [247, 291] width 16 height 16
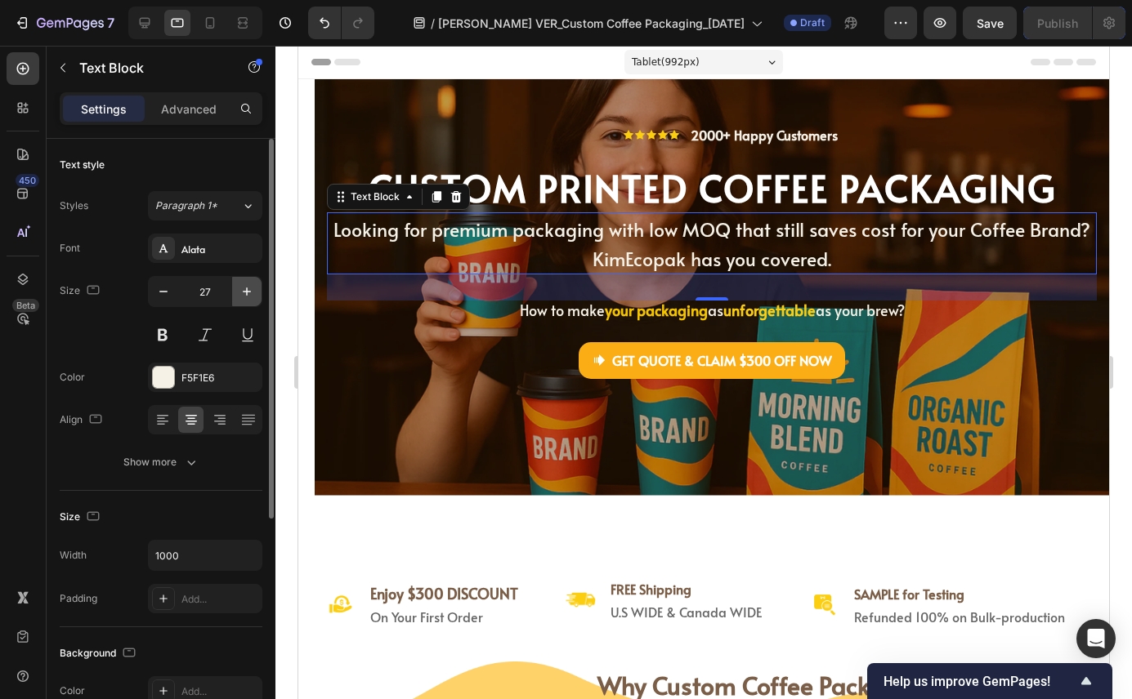
type input "28"
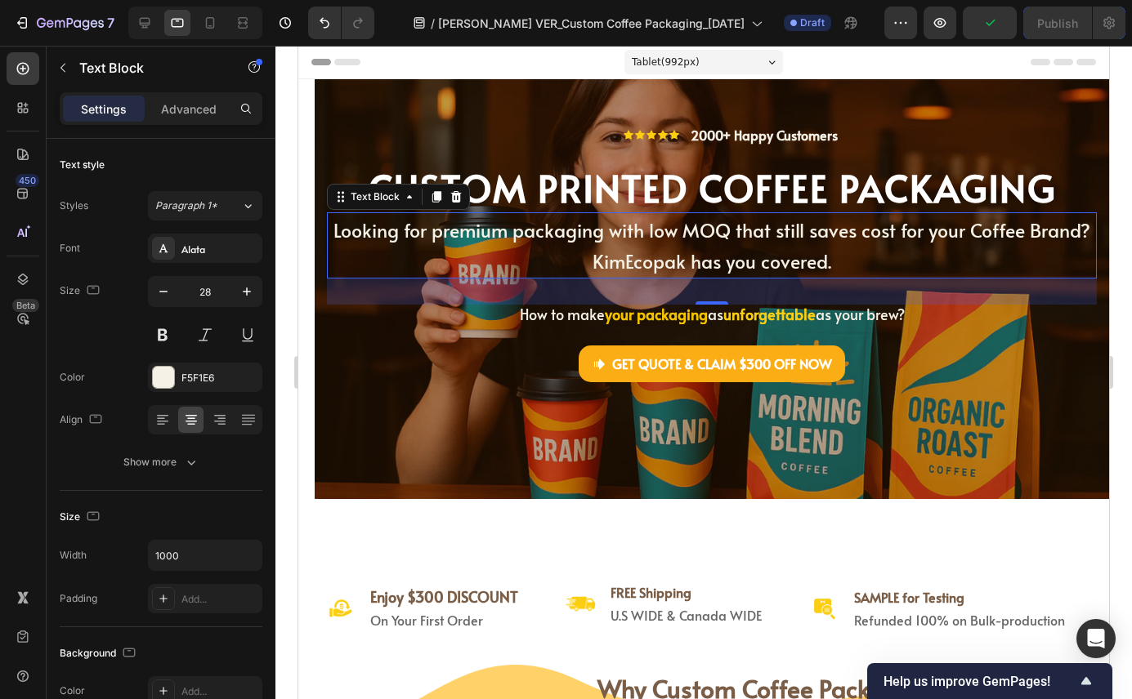
click at [437, 234] on span "Looking for premium packaging with low MOQ that still saves cost for your Coffe…" at bounding box center [711, 229] width 757 height 25
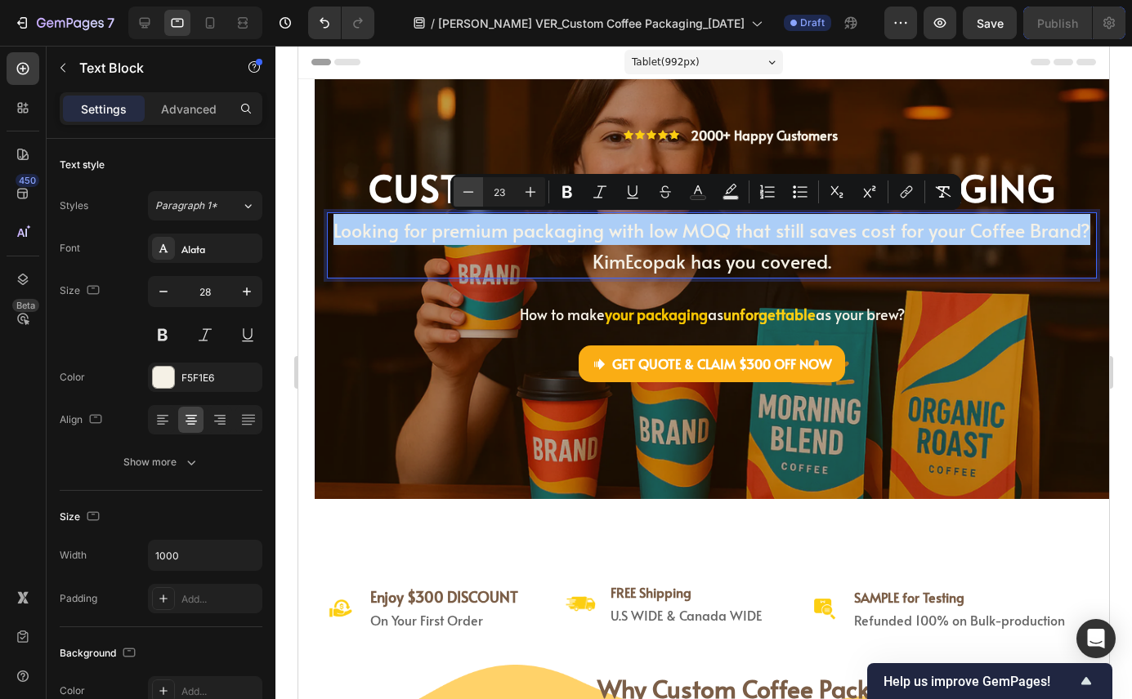
click at [471, 194] on icon "Editor contextual toolbar" at bounding box center [468, 192] width 16 height 16
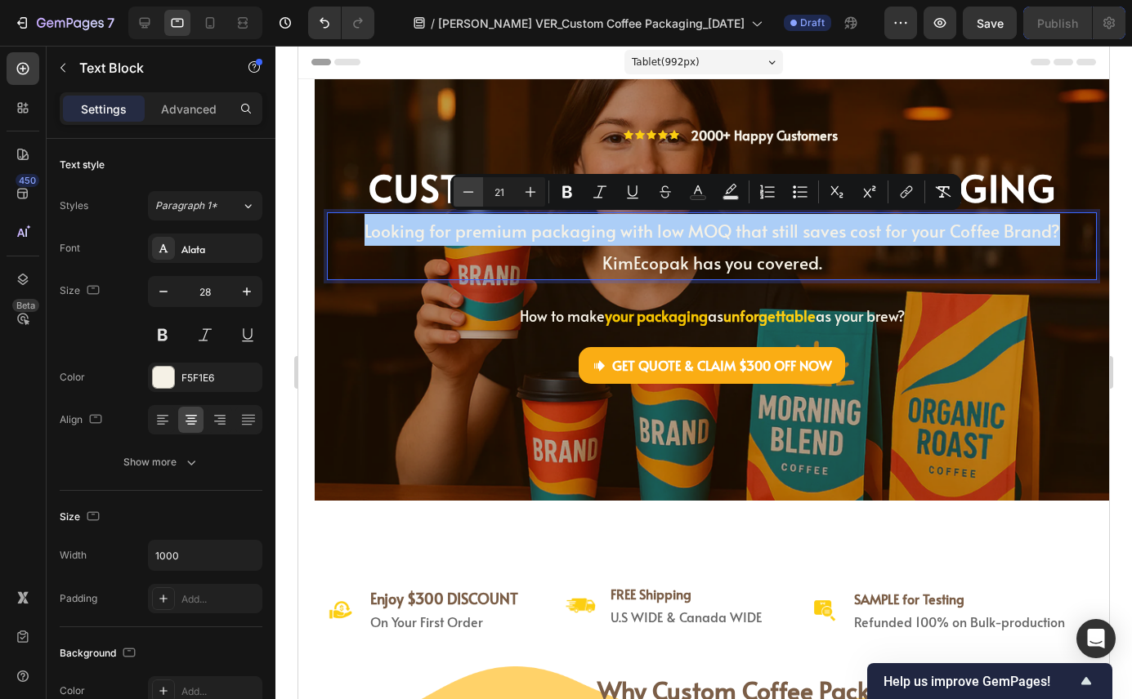
click at [471, 194] on icon "Editor contextual toolbar" at bounding box center [468, 192] width 16 height 16
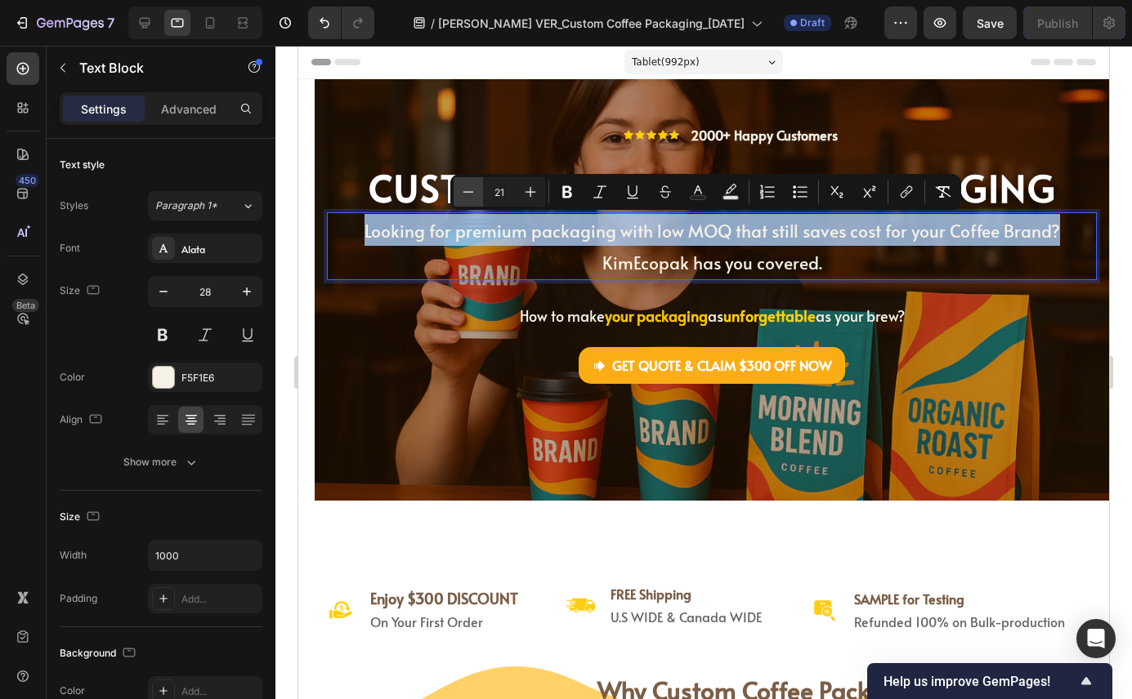
type input "20"
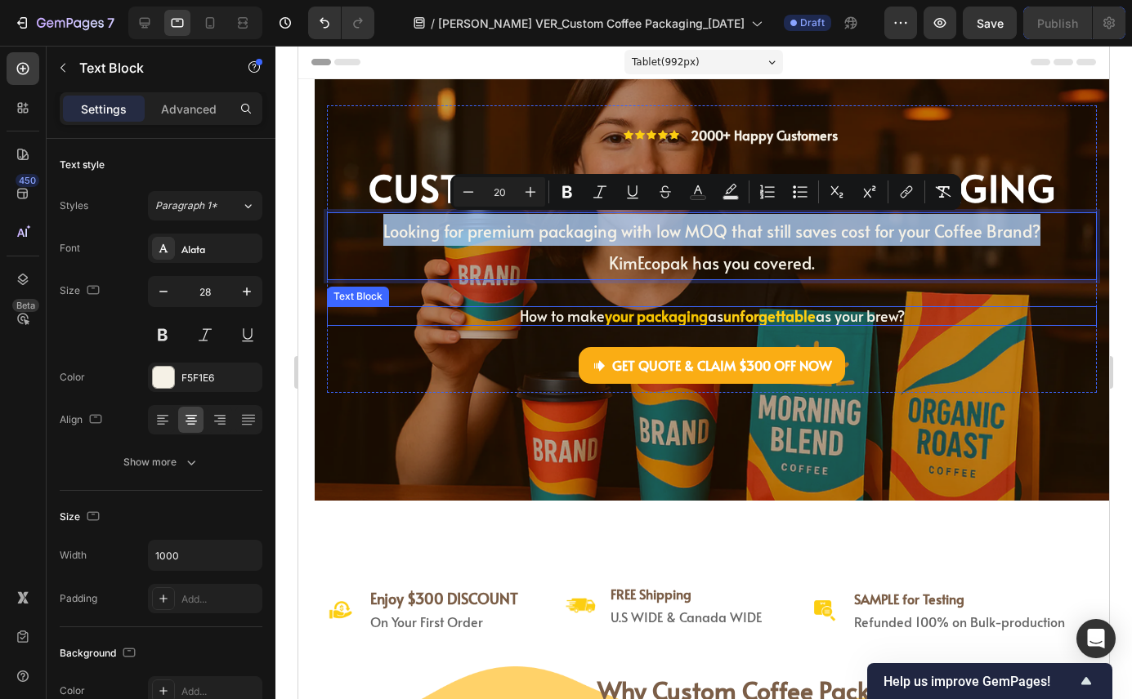
click at [490, 456] on div "Icon Icon Icon Icon Icon Icon List 2000+ Happy Customers Text Block Row CU STOM…" at bounding box center [712, 289] width 770 height 369
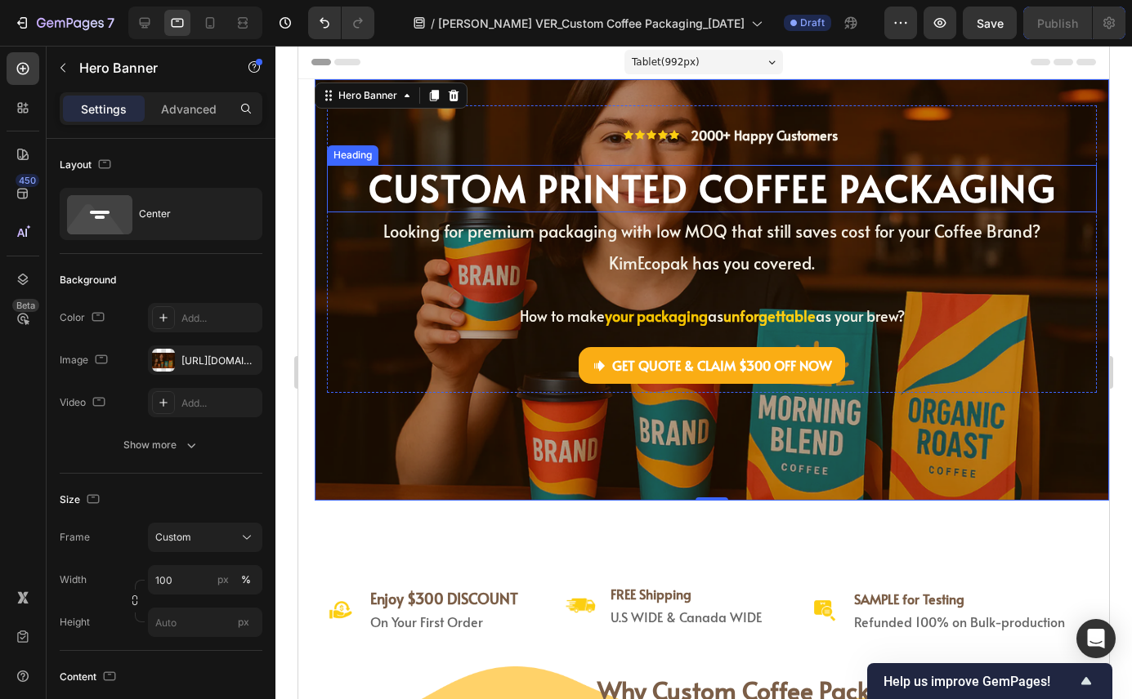
click at [551, 197] on strong "CUSTOM PRINTED COFFEE PACKAGING" at bounding box center [711, 187] width 687 height 51
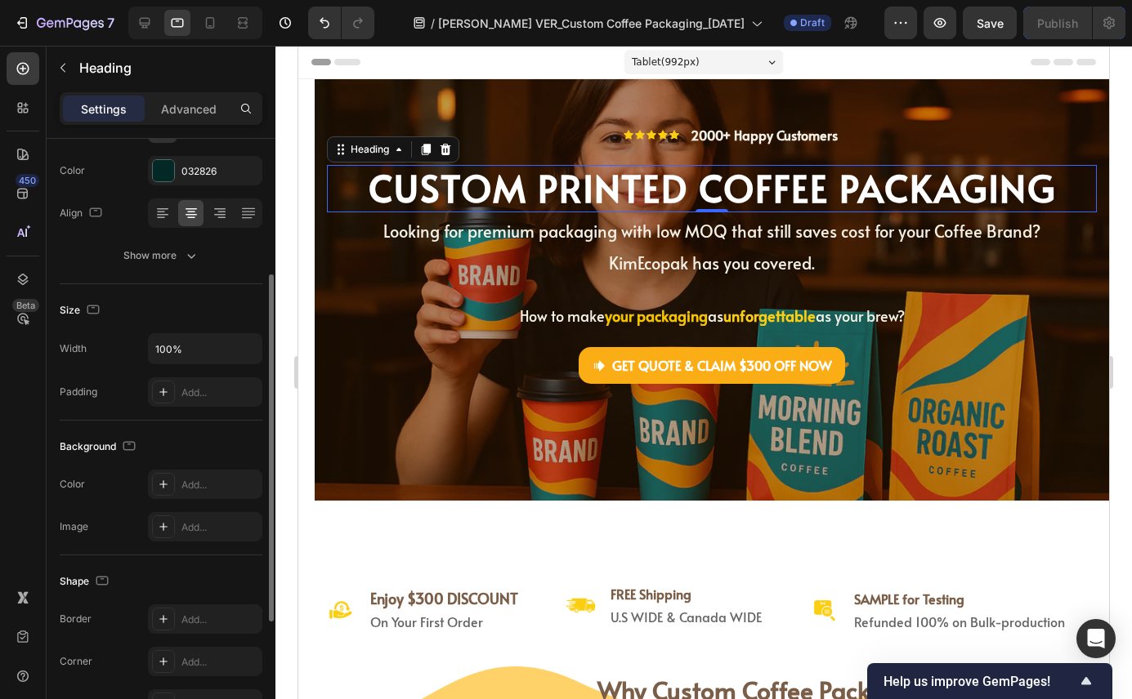
scroll to position [225, 0]
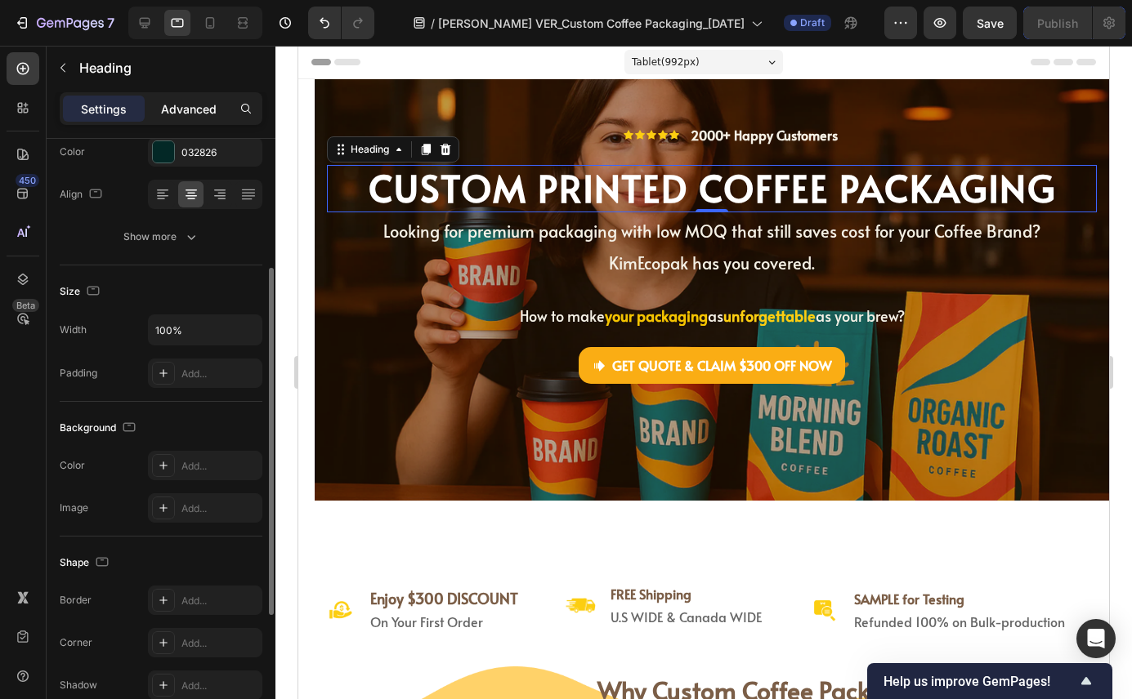
click at [193, 109] on p "Advanced" at bounding box center [189, 108] width 56 height 17
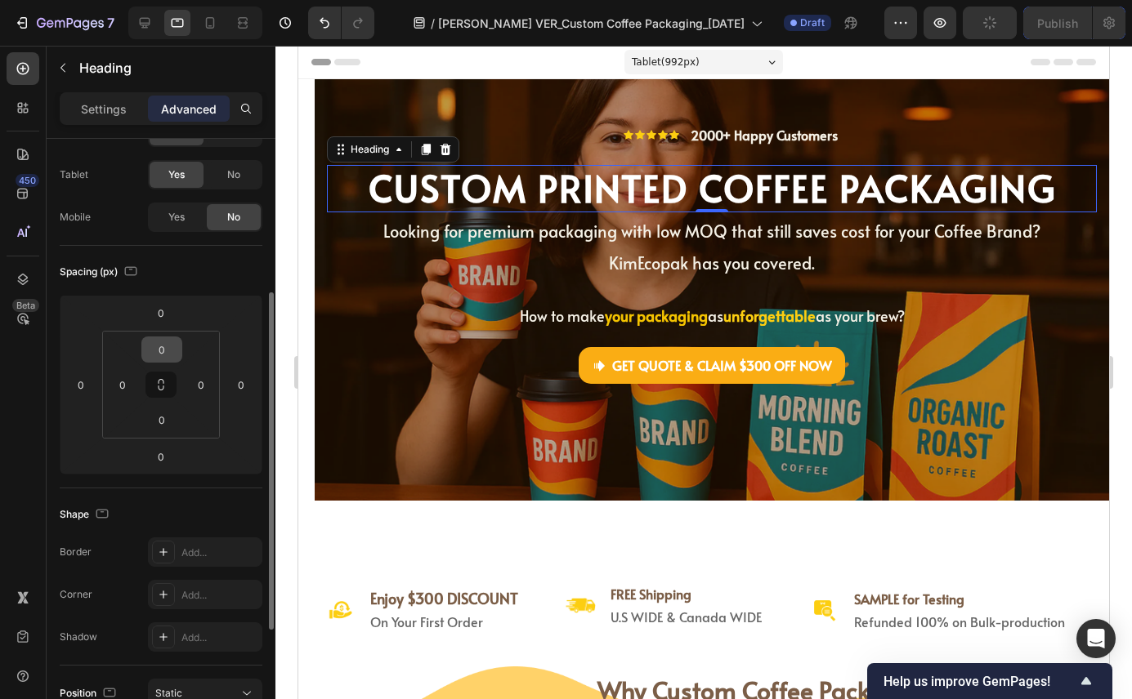
scroll to position [61, 0]
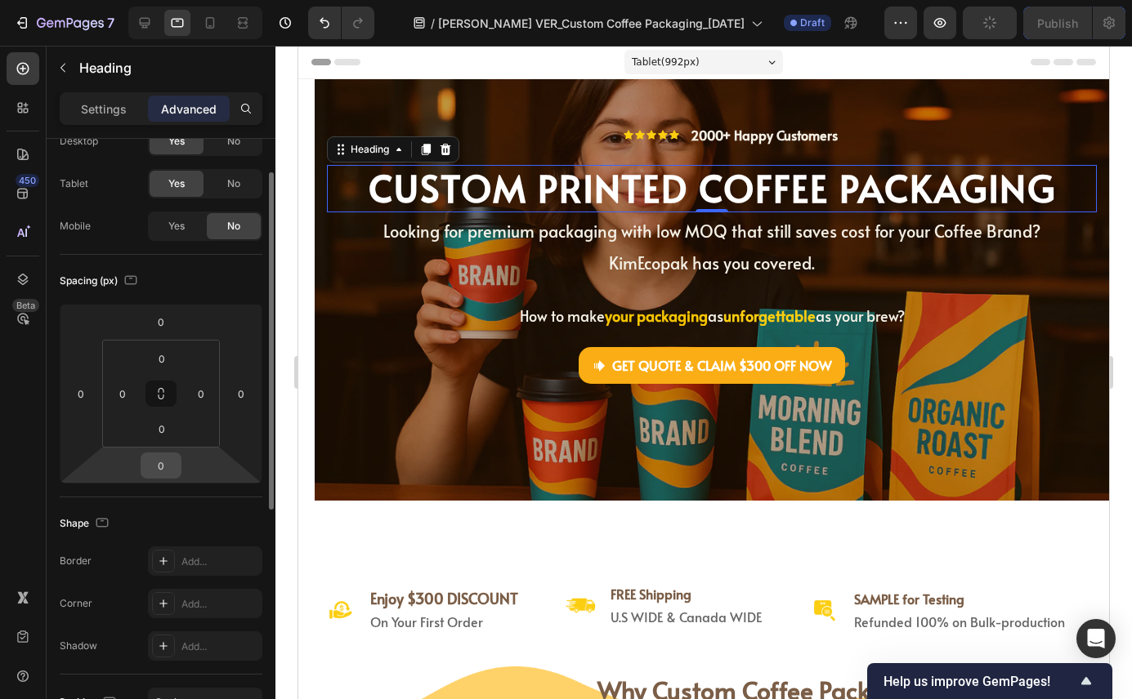
click at [175, 466] on input "0" at bounding box center [161, 465] width 33 height 25
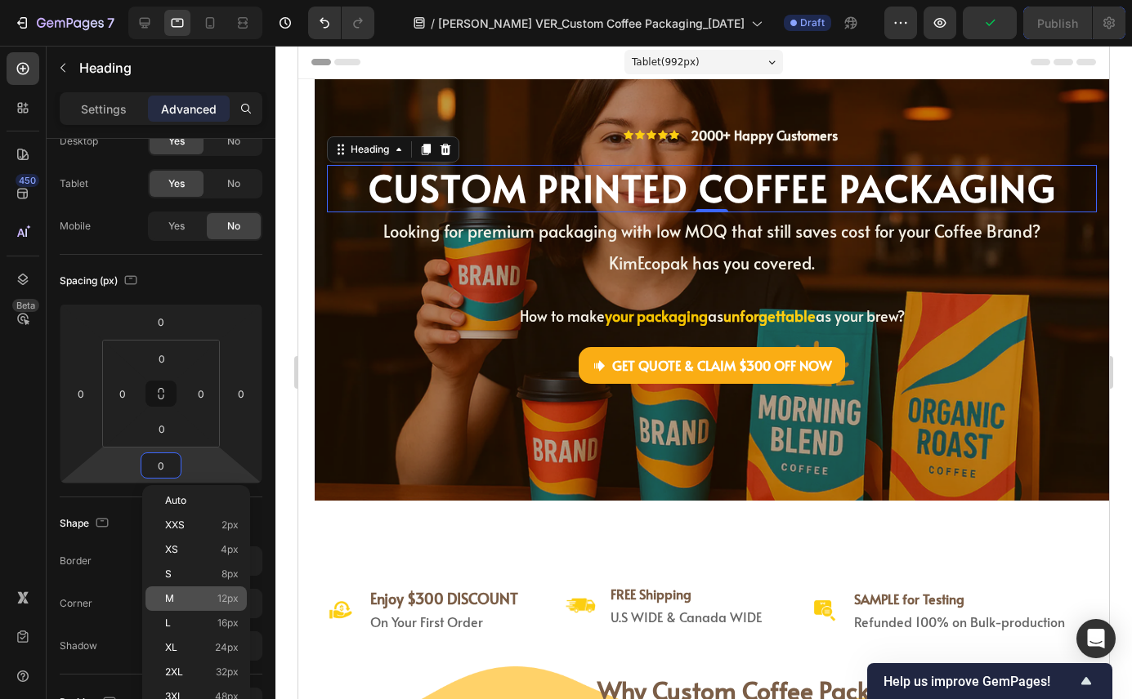
click at [218, 599] on span "12px" at bounding box center [227, 598] width 21 height 11
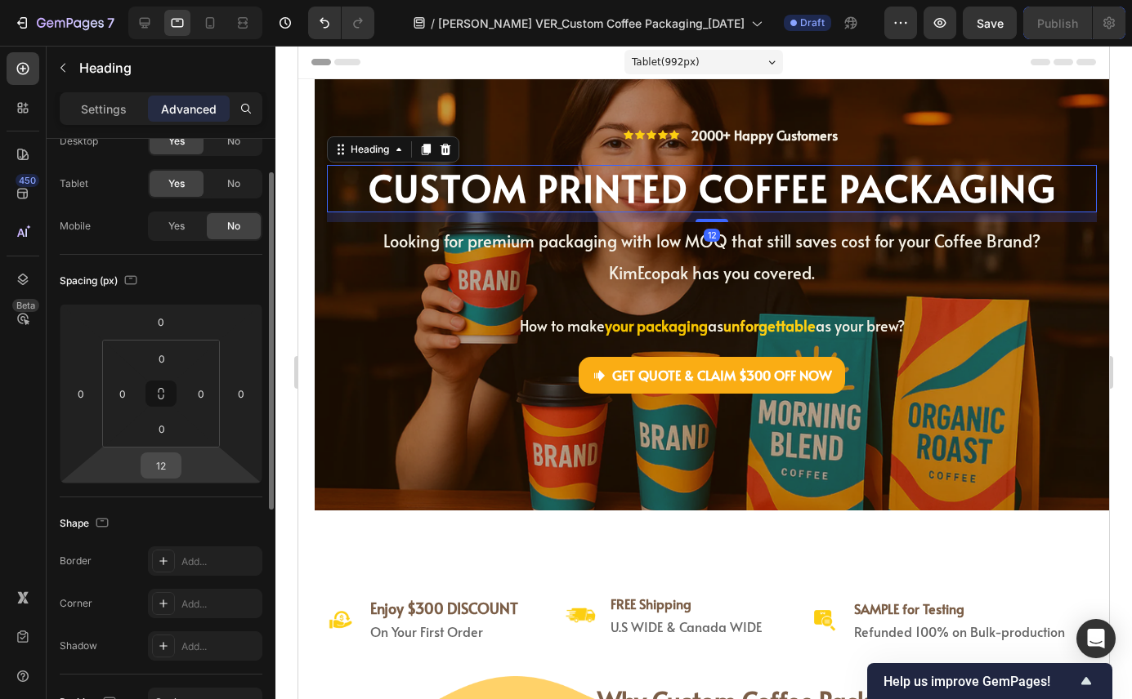
click at [164, 462] on input "12" at bounding box center [161, 465] width 33 height 25
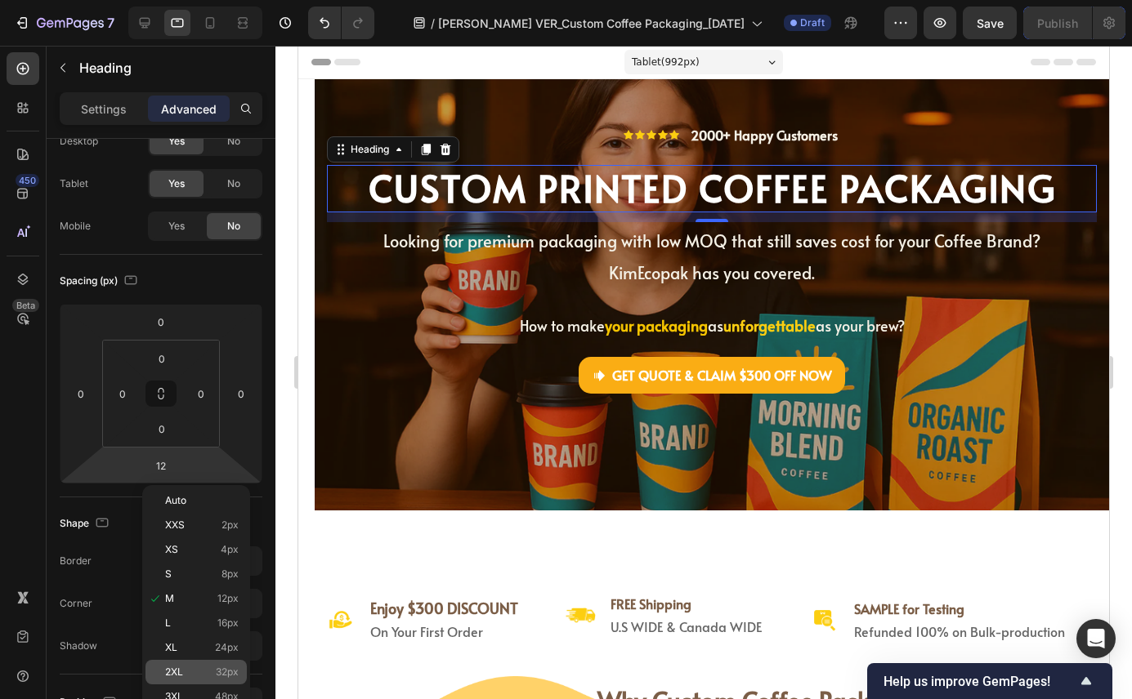
click at [200, 672] on p "2XL 32px" at bounding box center [202, 672] width 74 height 11
type input "32"
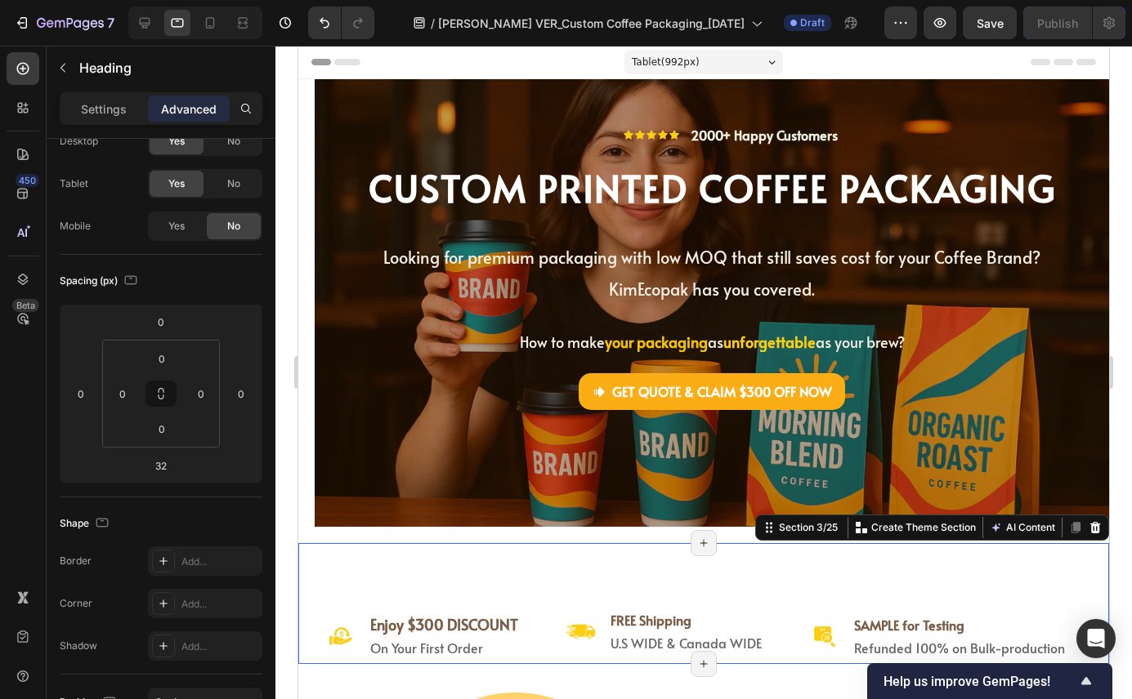
click at [386, 553] on div "Image Enjoy $300 DISCOUNT Heading On Your First Order Heading Row Image FREE Sh…" at bounding box center [703, 603] width 810 height 121
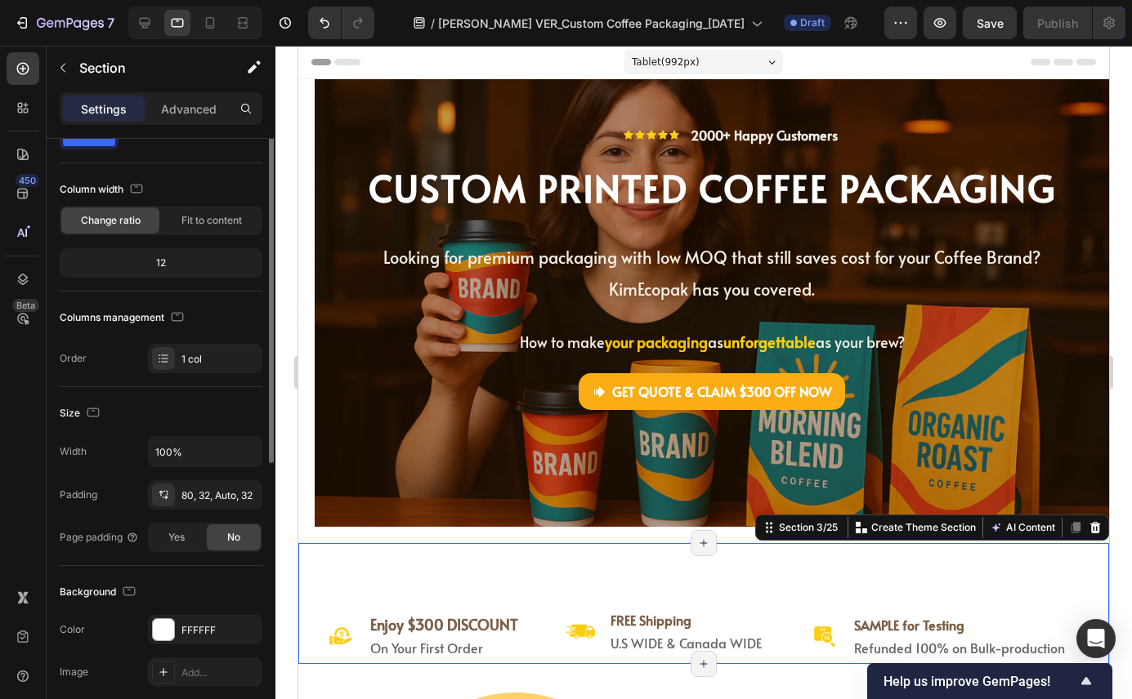
scroll to position [0, 0]
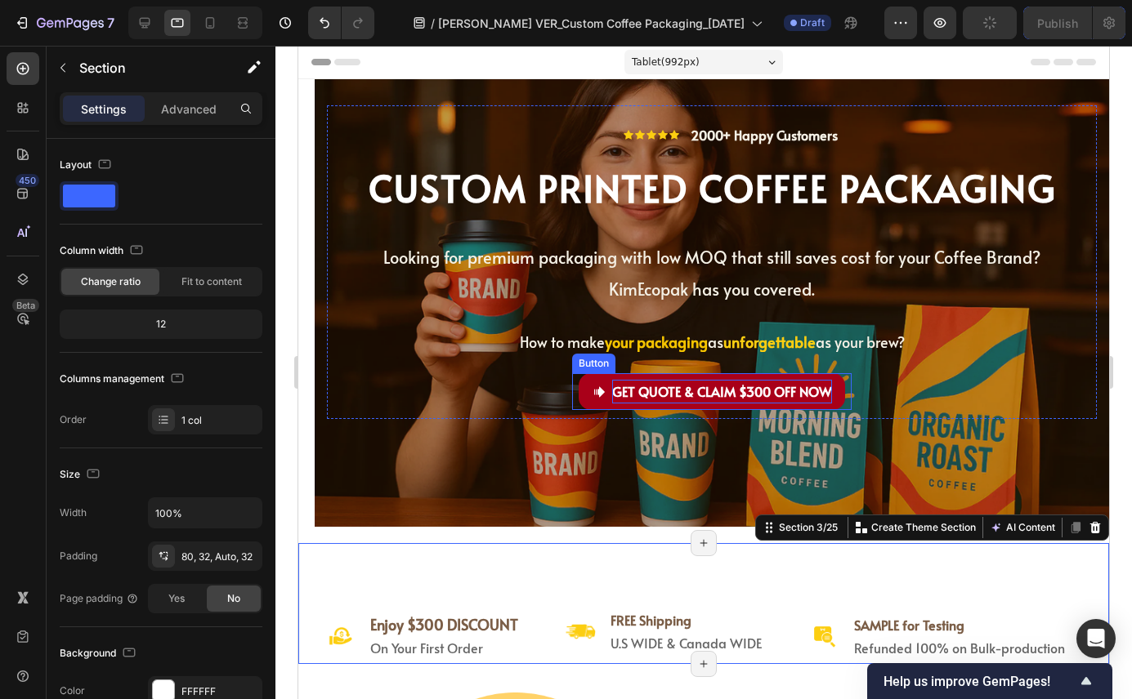
click at [624, 395] on span "GET QUOTE & CLAIM $300 OFF NOW" at bounding box center [722, 391] width 220 height 18
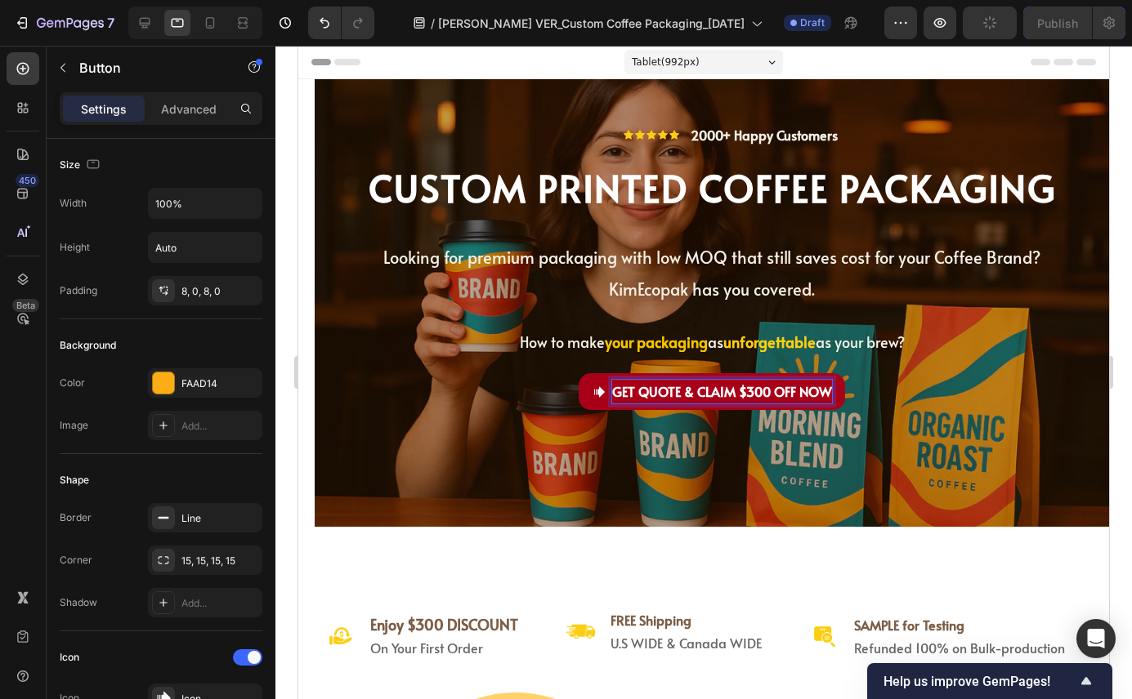
click at [624, 395] on span "GET QUOTE & CLAIM $300 OFF NOW" at bounding box center [722, 391] width 220 height 18
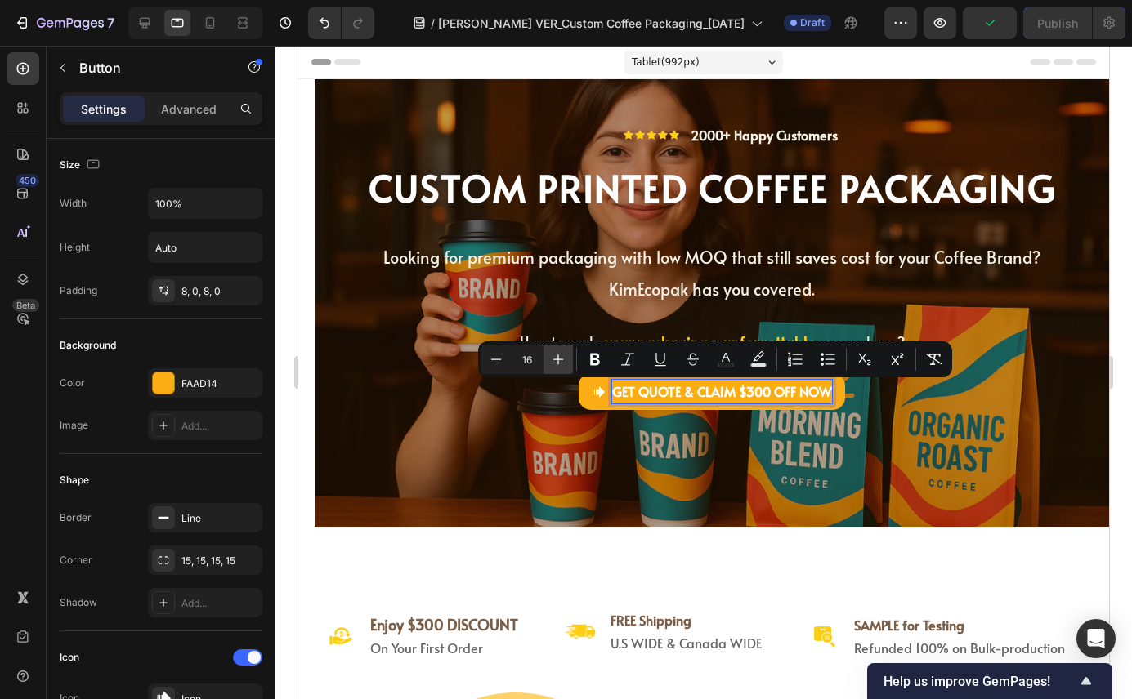
click at [558, 363] on icon "Editor contextual toolbar" at bounding box center [558, 360] width 11 height 11
type input "16"
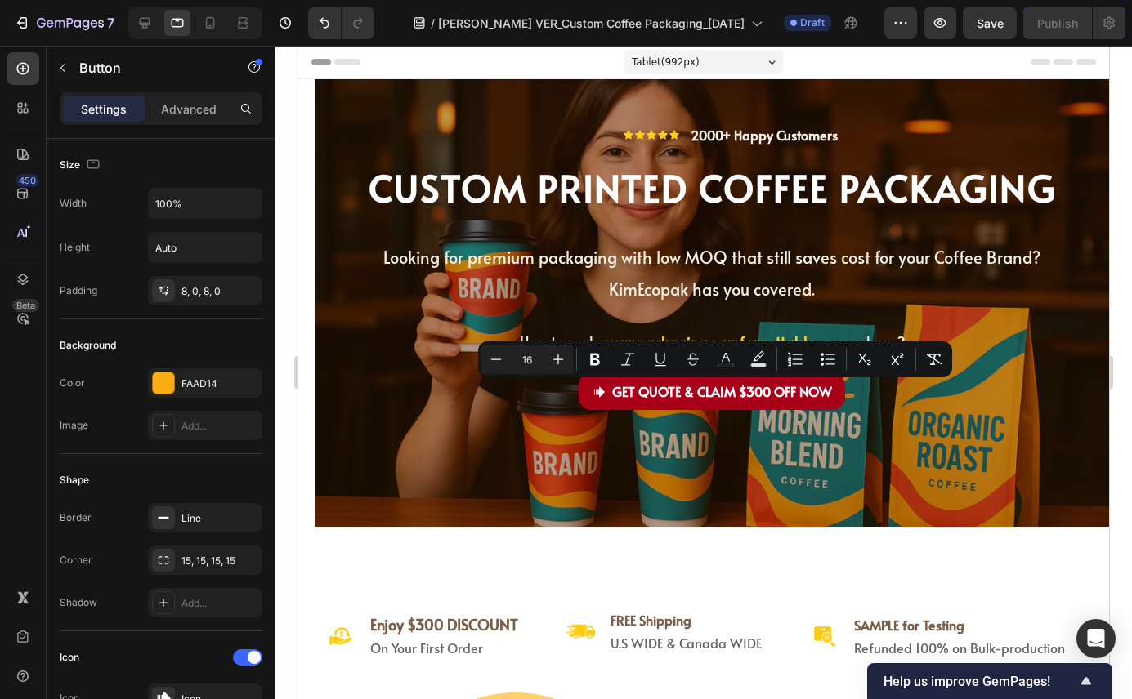
click at [590, 408] on link "GET QUOTE & CLAIM $300 OFF NOW" at bounding box center [711, 391] width 266 height 37
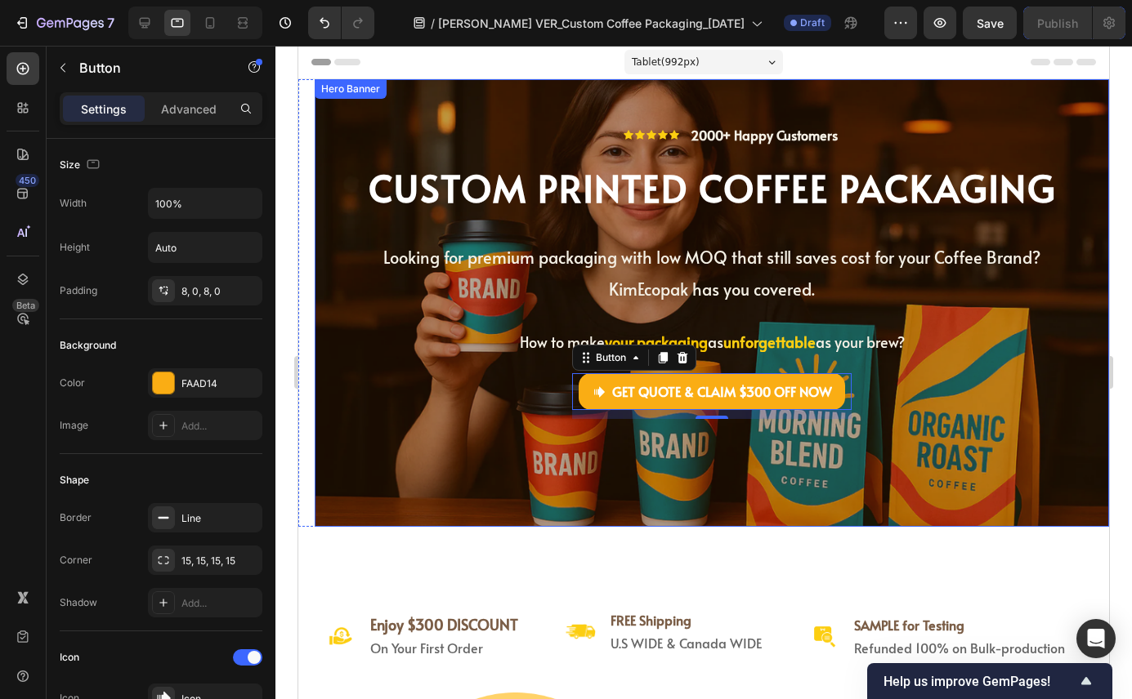
click at [529, 471] on div "Icon Icon Icon Icon Icon Icon List 2000+ Happy Customers Text Block Row CU STOM…" at bounding box center [712, 302] width 770 height 395
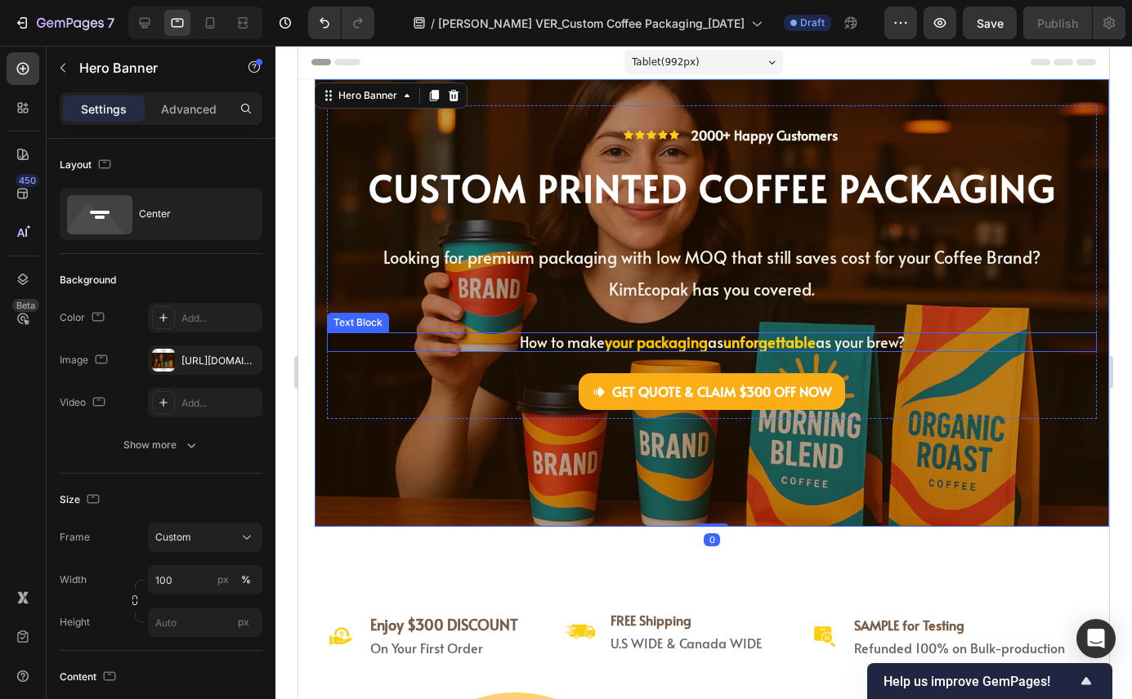
click at [576, 343] on span "How to make" at bounding box center [562, 342] width 85 height 20
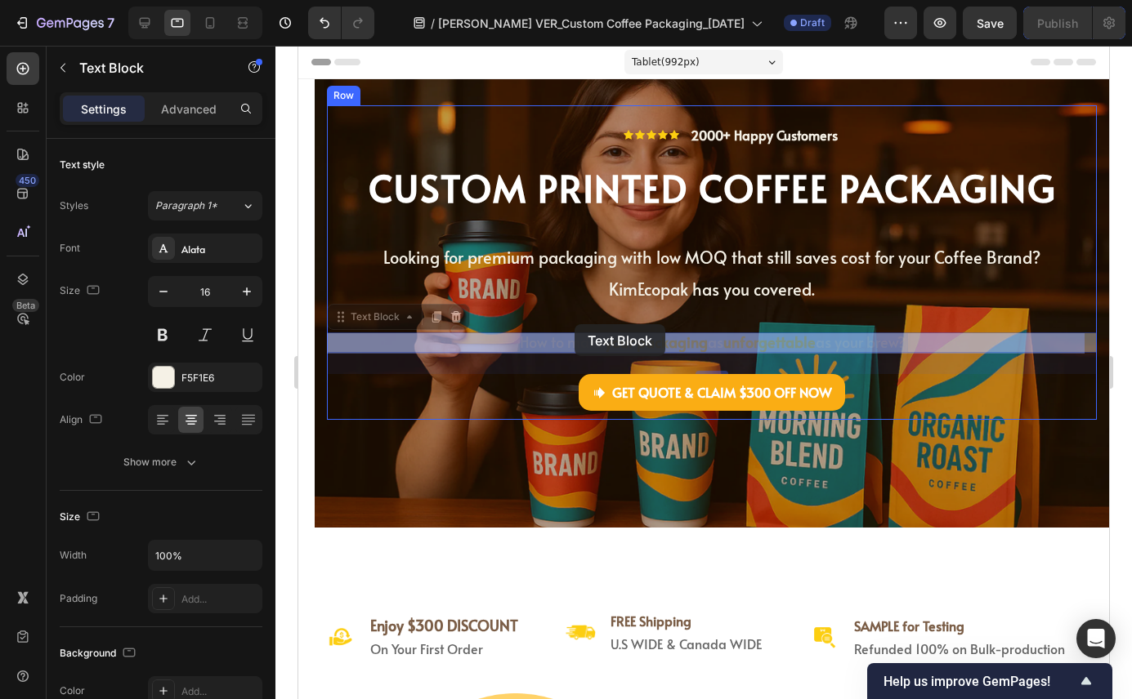
drag, startPoint x: 576, startPoint y: 343, endPoint x: 574, endPoint y: 324, distance: 18.9
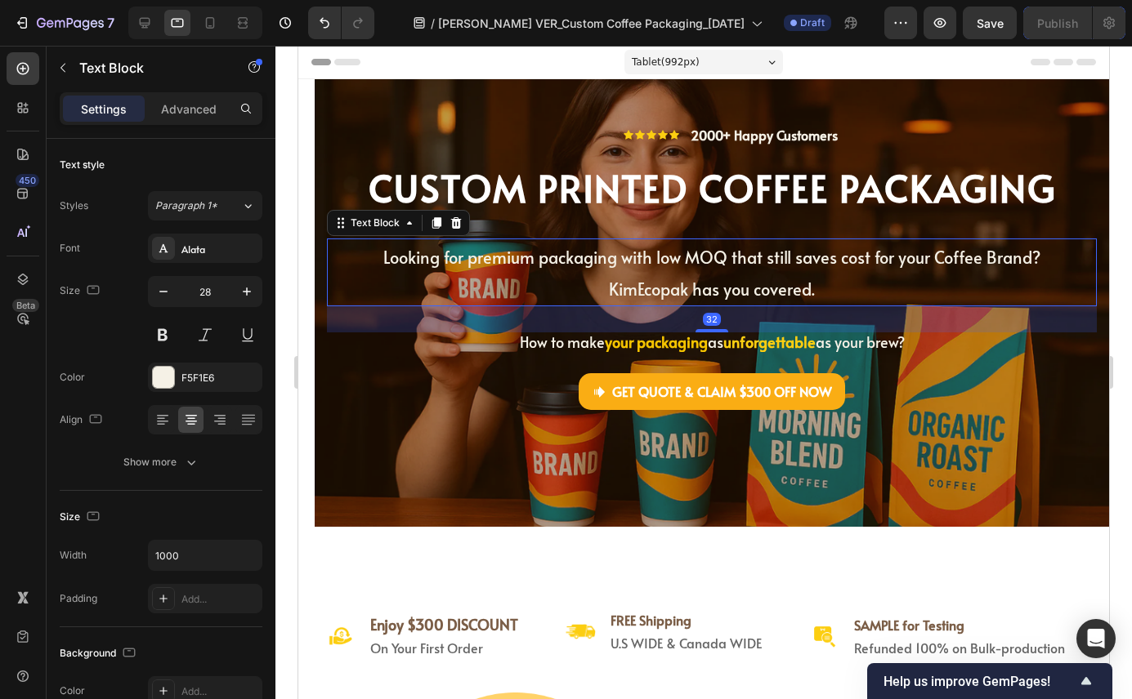
click at [648, 294] on span "KimEcopak has you covered." at bounding box center [712, 289] width 206 height 23
click at [190, 112] on p "Advanced" at bounding box center [189, 108] width 56 height 17
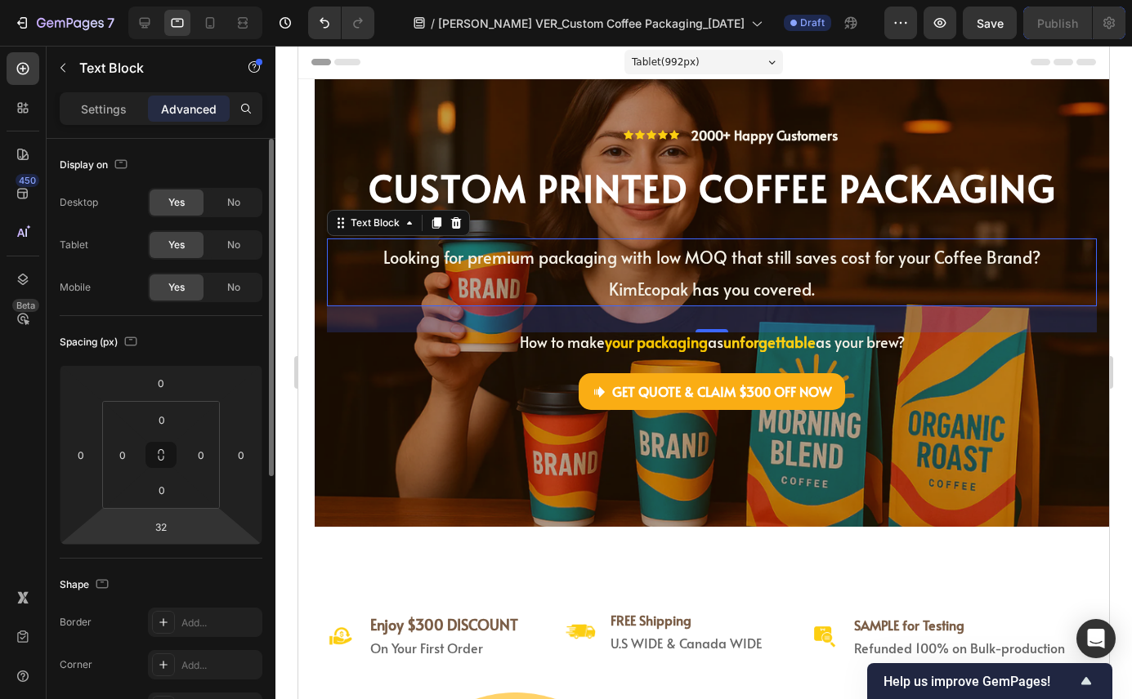
click at [168, 0] on html "7 Version history / [PERSON_NAME] VER_Custom Coffee Packaging_[DATE] Draft Prev…" at bounding box center [566, 0] width 1132 height 0
click at [159, 529] on input "32" at bounding box center [161, 527] width 33 height 25
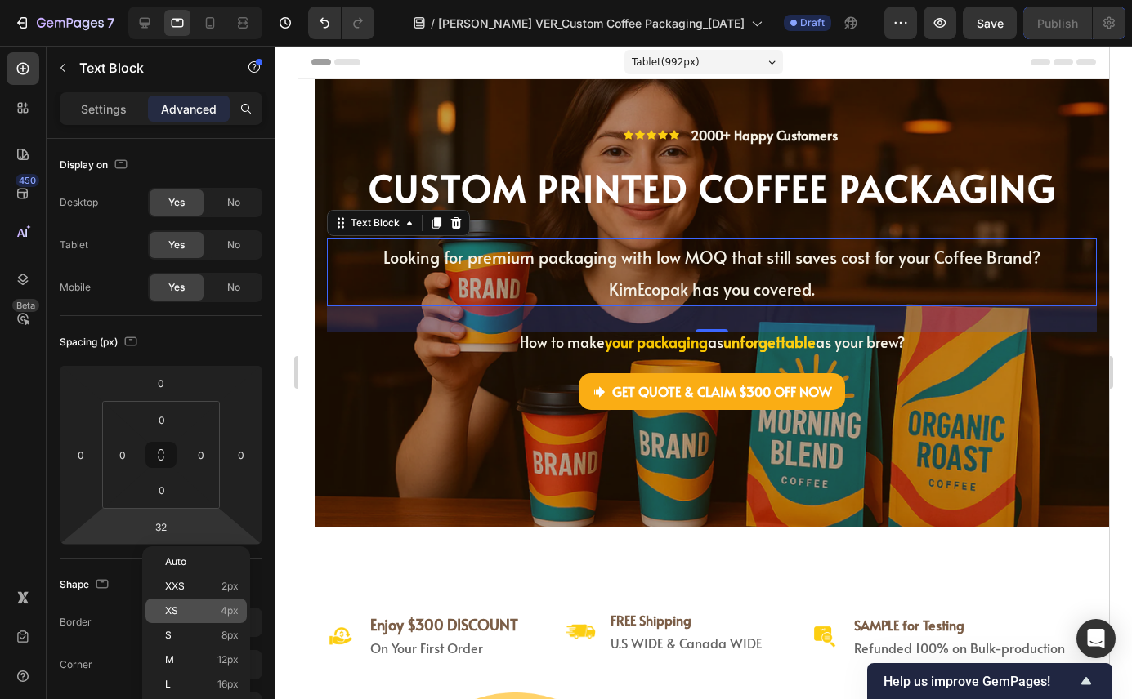
click at [199, 611] on p "XS 4px" at bounding box center [202, 610] width 74 height 11
type input "4"
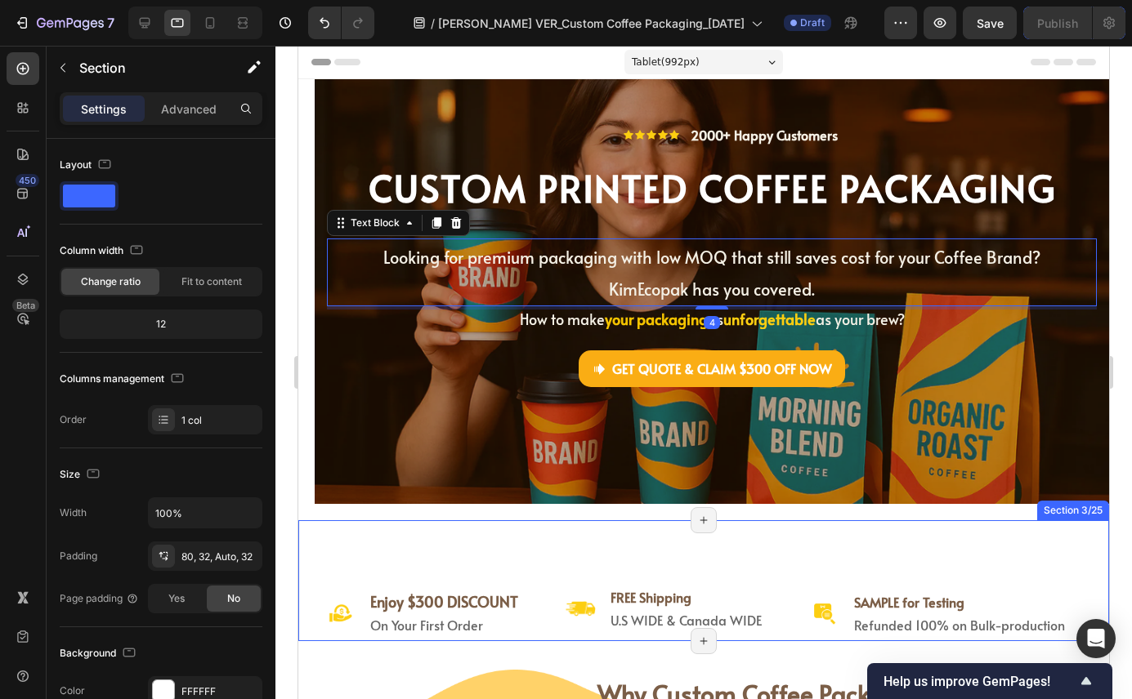
click at [417, 544] on div "Image Enjoy $300 DISCOUNT Heading On Your First Order Heading Row Image FREE Sh…" at bounding box center [703, 580] width 810 height 121
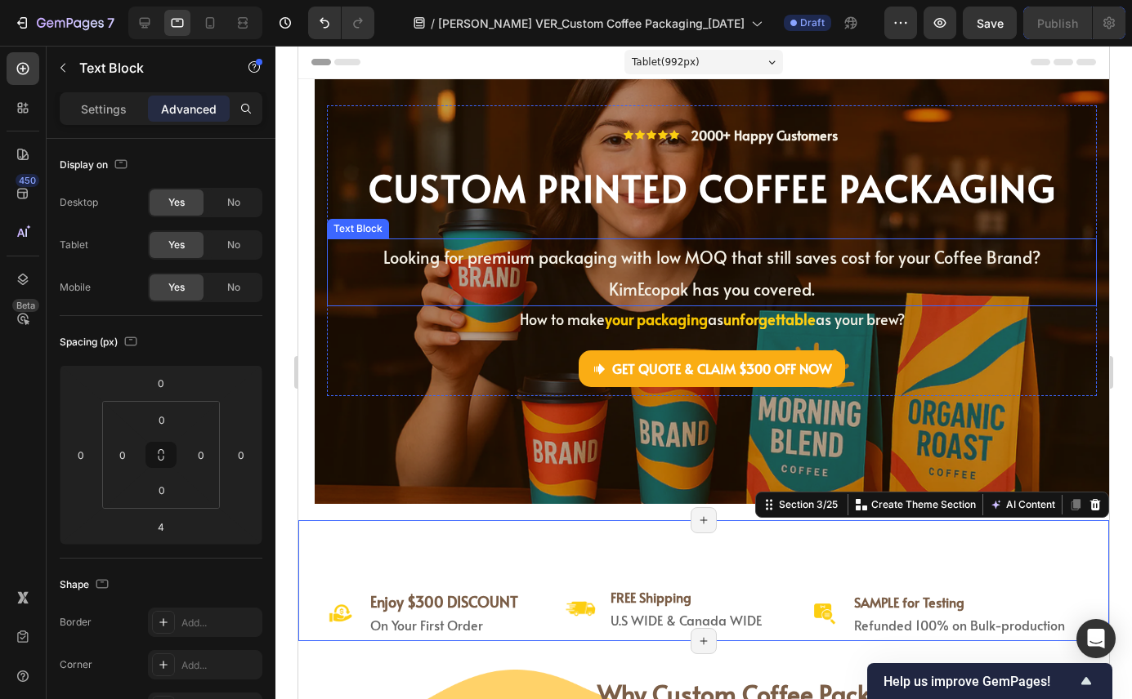
click at [735, 263] on span "Looking for premium packaging with low MOQ that still saves cost for your Coffe…" at bounding box center [711, 257] width 657 height 23
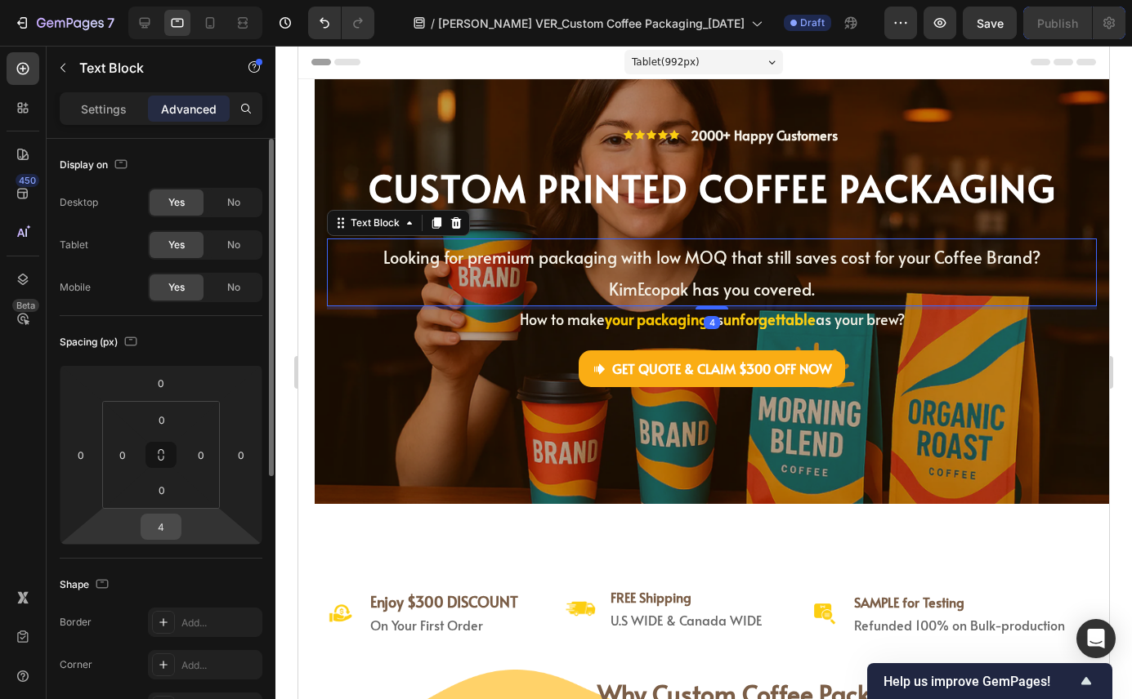
click at [158, 531] on input "4" at bounding box center [161, 527] width 33 height 25
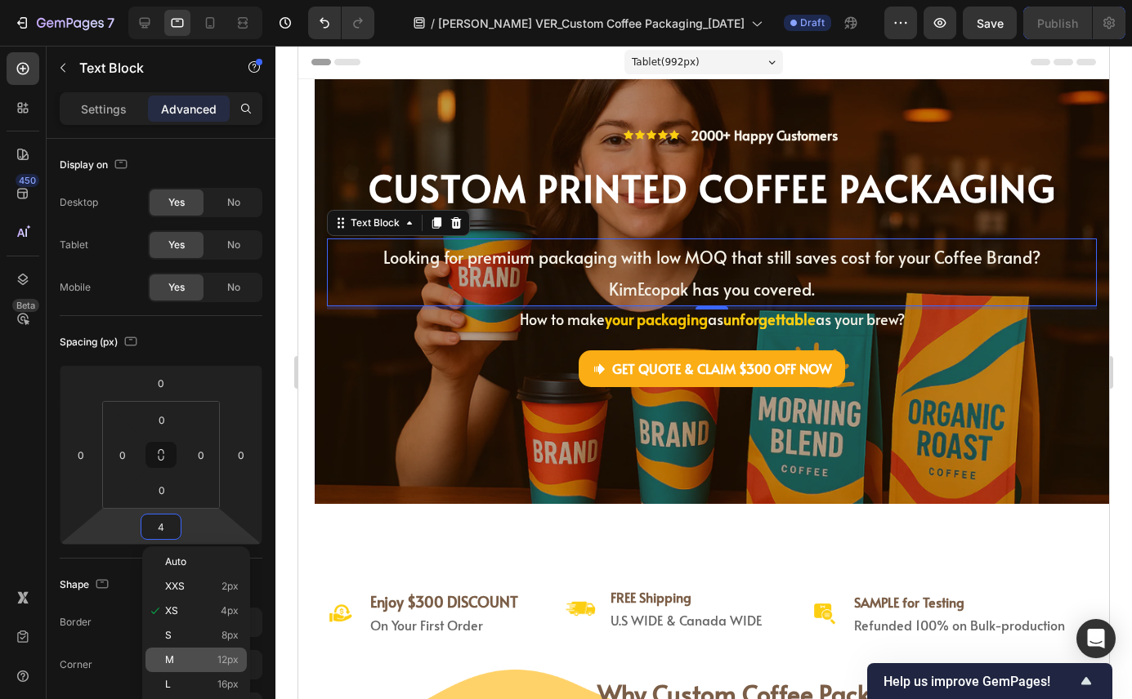
click at [220, 651] on div "M 12px" at bounding box center [195, 660] width 101 height 25
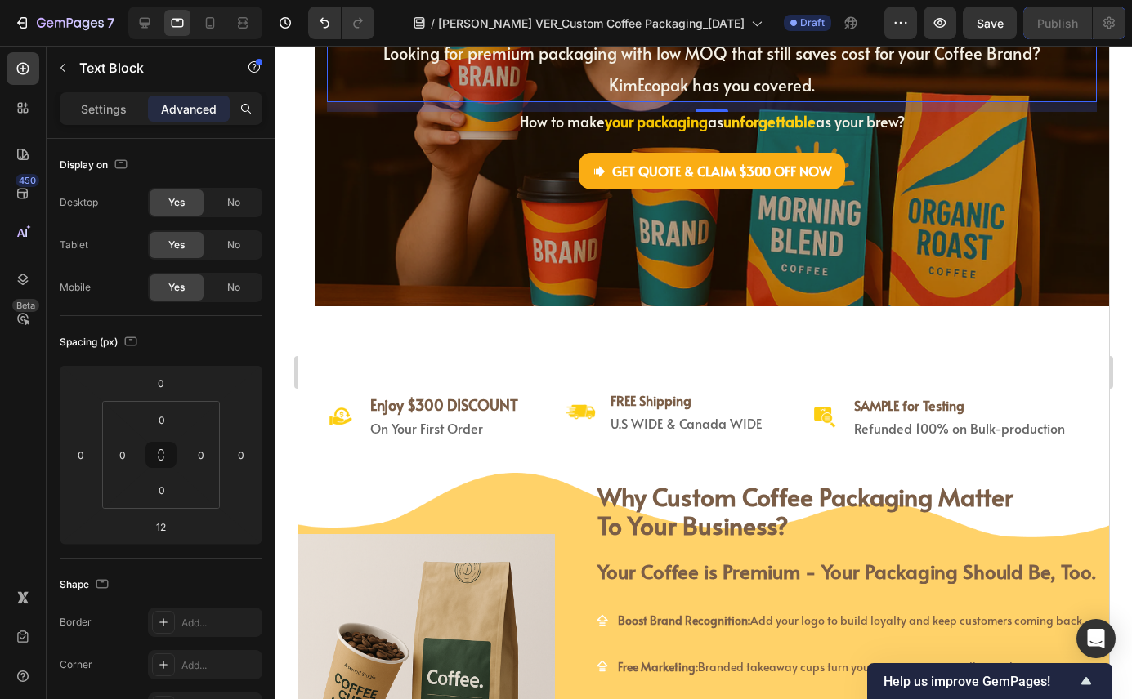
scroll to position [604, 0]
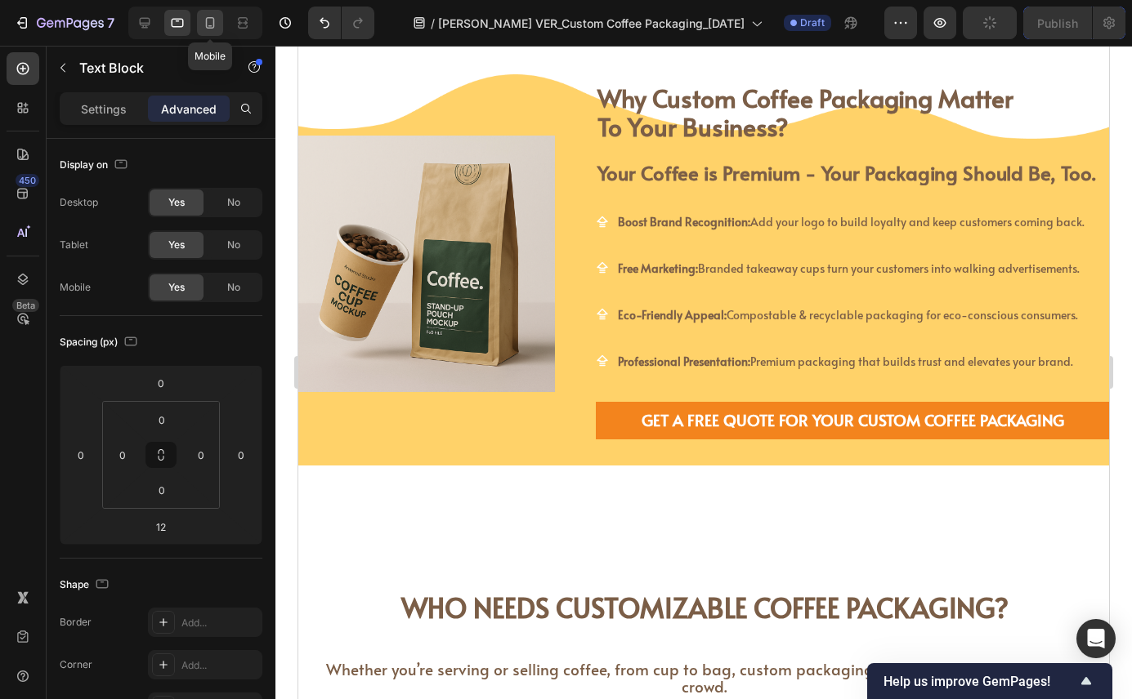
click at [206, 25] on icon at bounding box center [210, 22] width 9 height 11
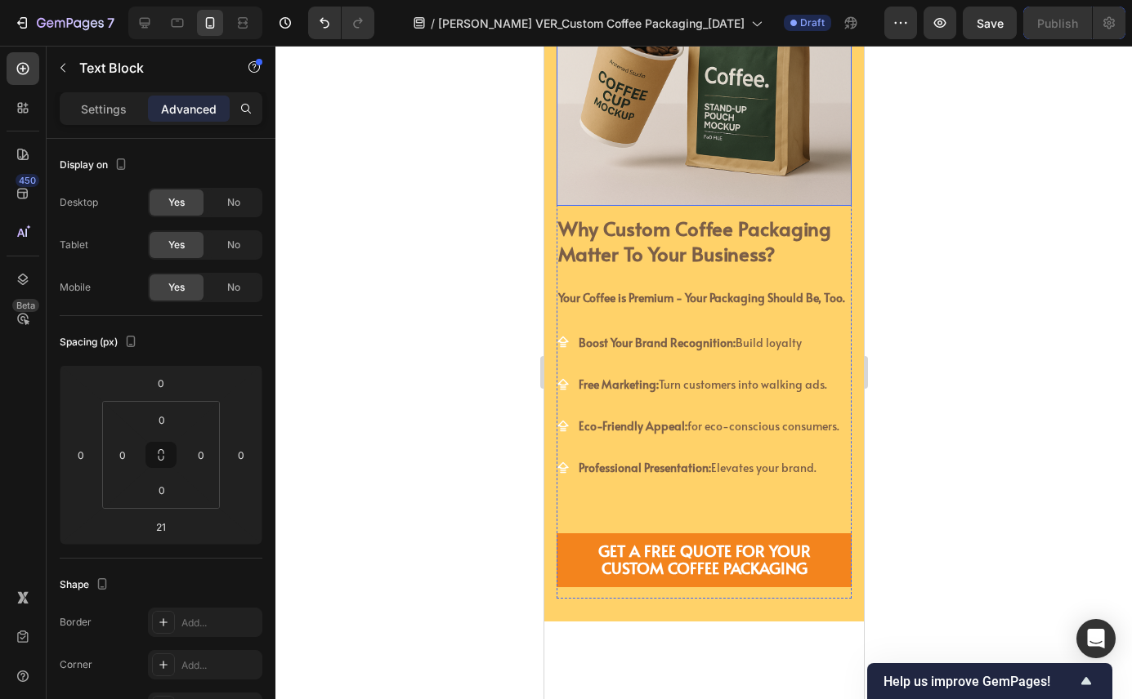
scroll to position [743, 0]
click at [145, 29] on icon at bounding box center [144, 23] width 16 height 16
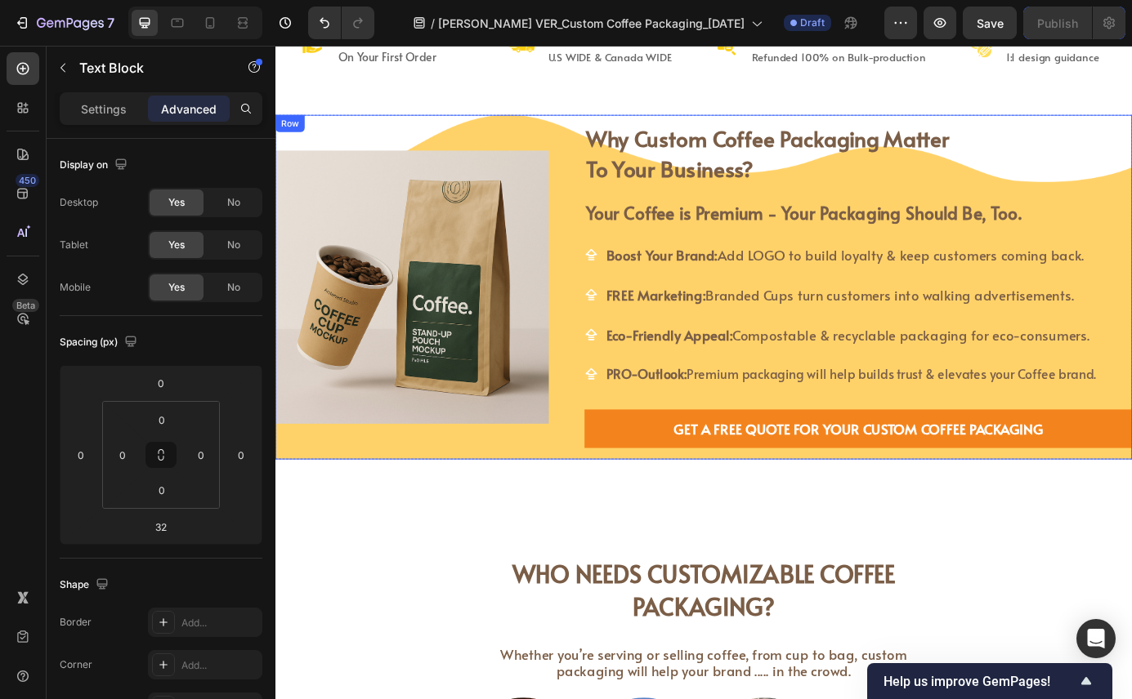
scroll to position [675, 0]
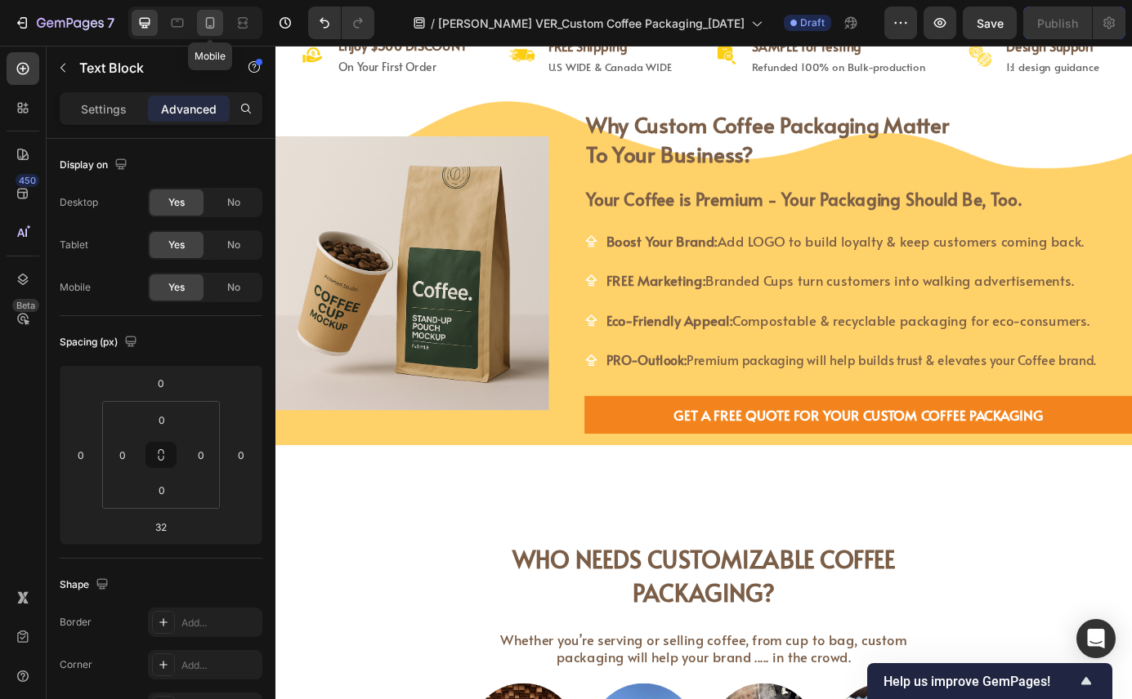
click at [208, 21] on icon at bounding box center [210, 23] width 16 height 16
type input "21"
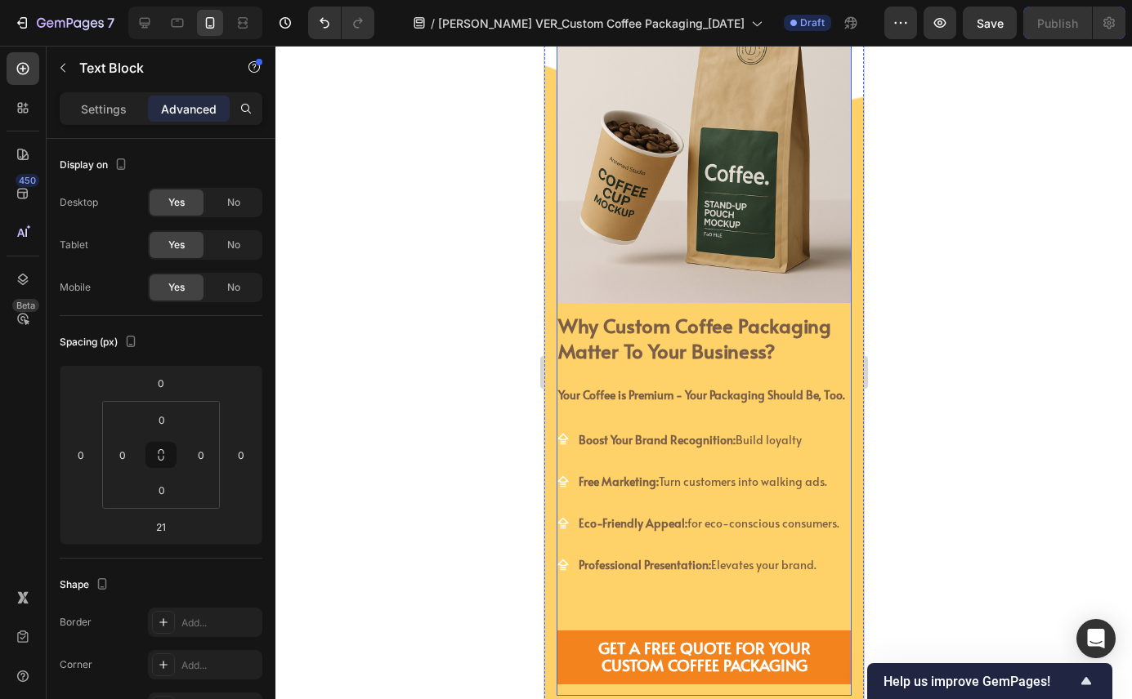
scroll to position [618, 0]
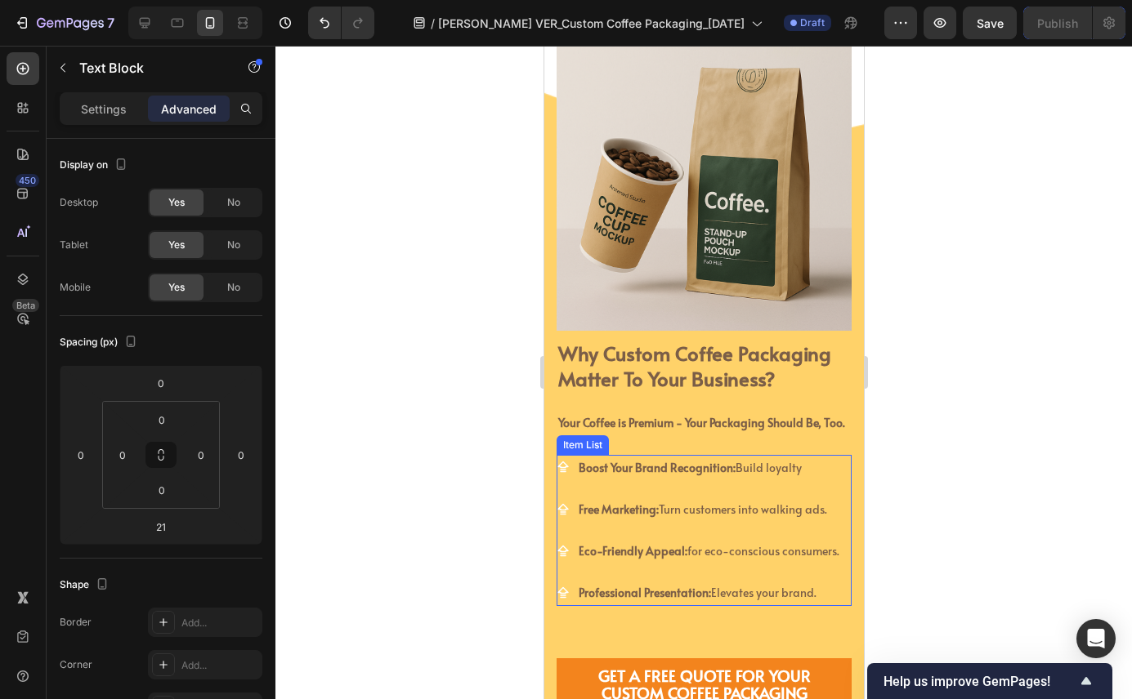
click at [643, 471] on strong "Boost Your Brand Recognition:" at bounding box center [656, 468] width 157 height 16
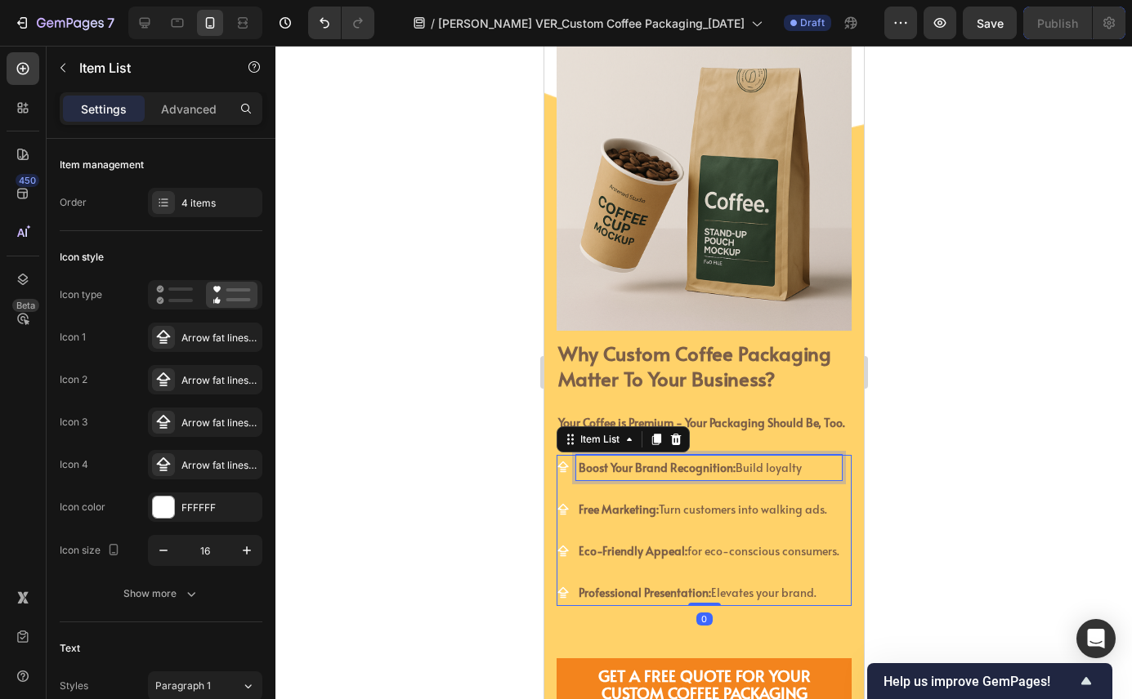
click at [643, 471] on strong "Boost Your Brand Recognition:" at bounding box center [656, 468] width 157 height 16
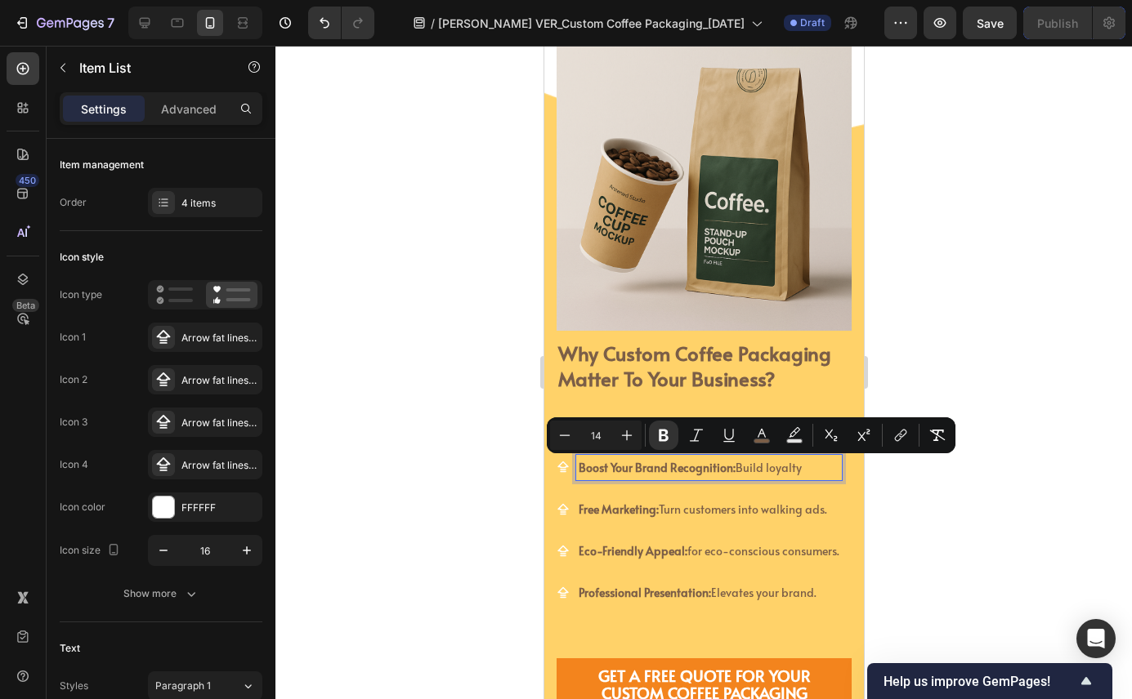
click at [727, 470] on strong "Boost Your Brand Recognition:" at bounding box center [656, 468] width 157 height 16
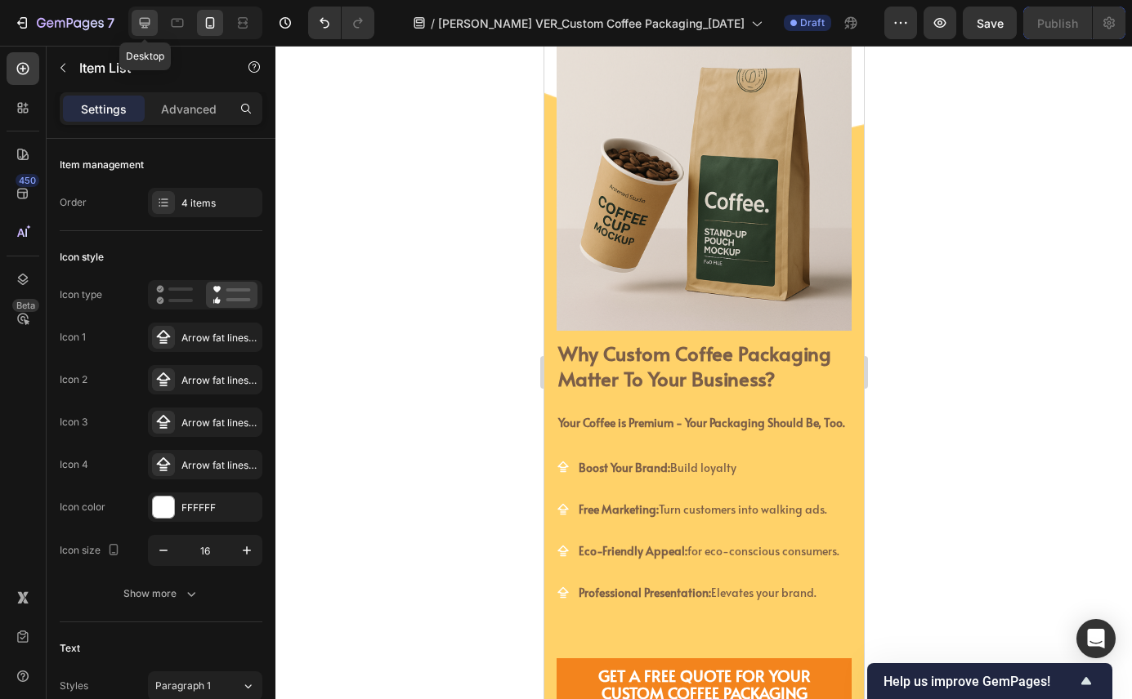
click at [145, 20] on icon at bounding box center [144, 23] width 16 height 16
type input "19"
type input "16"
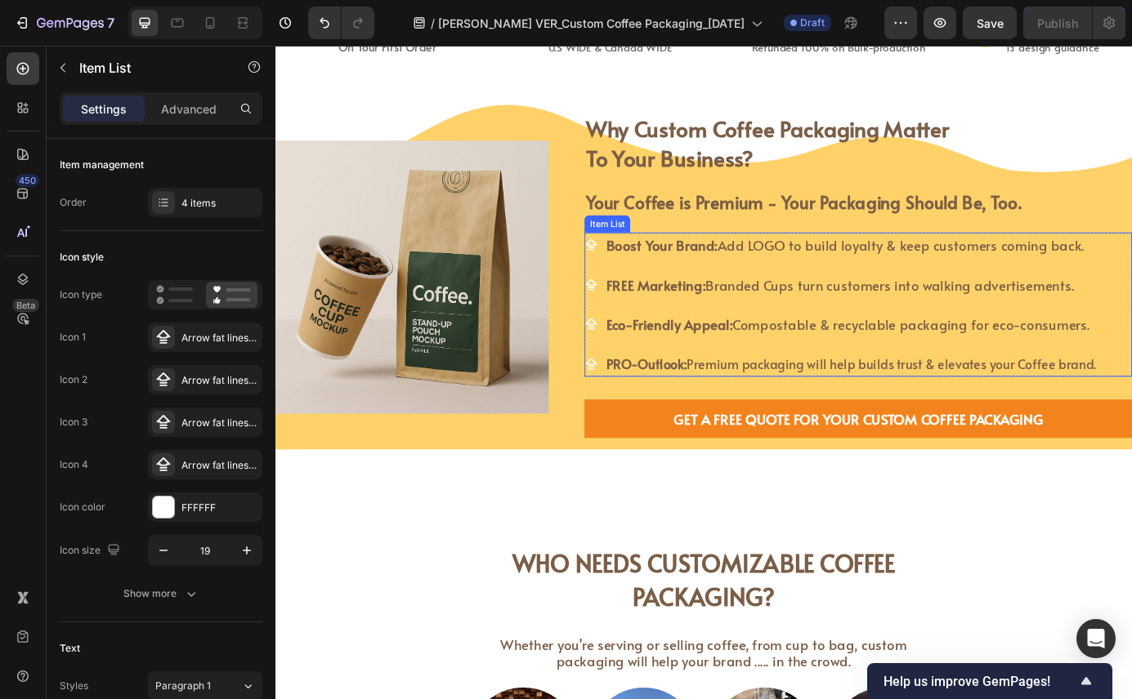
scroll to position [560, 0]
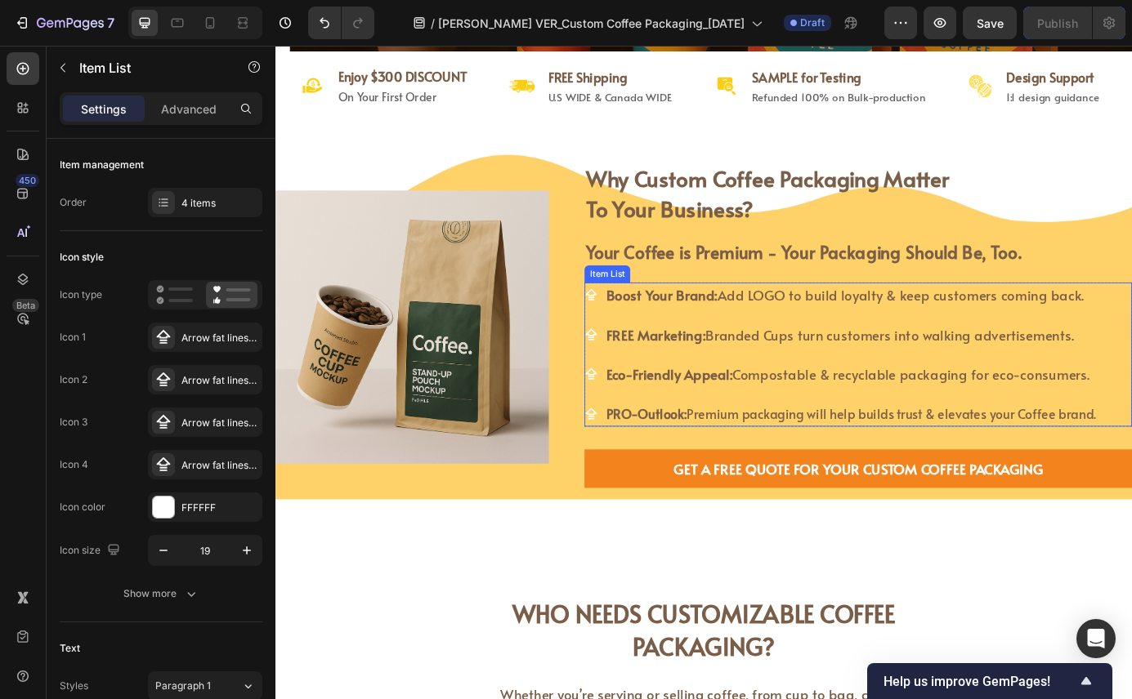
click at [873, 327] on div "Boost Your Brand: Add LOGO to build loyalty & keep customers coming back. FREE …" at bounding box center [922, 399] width 587 height 165
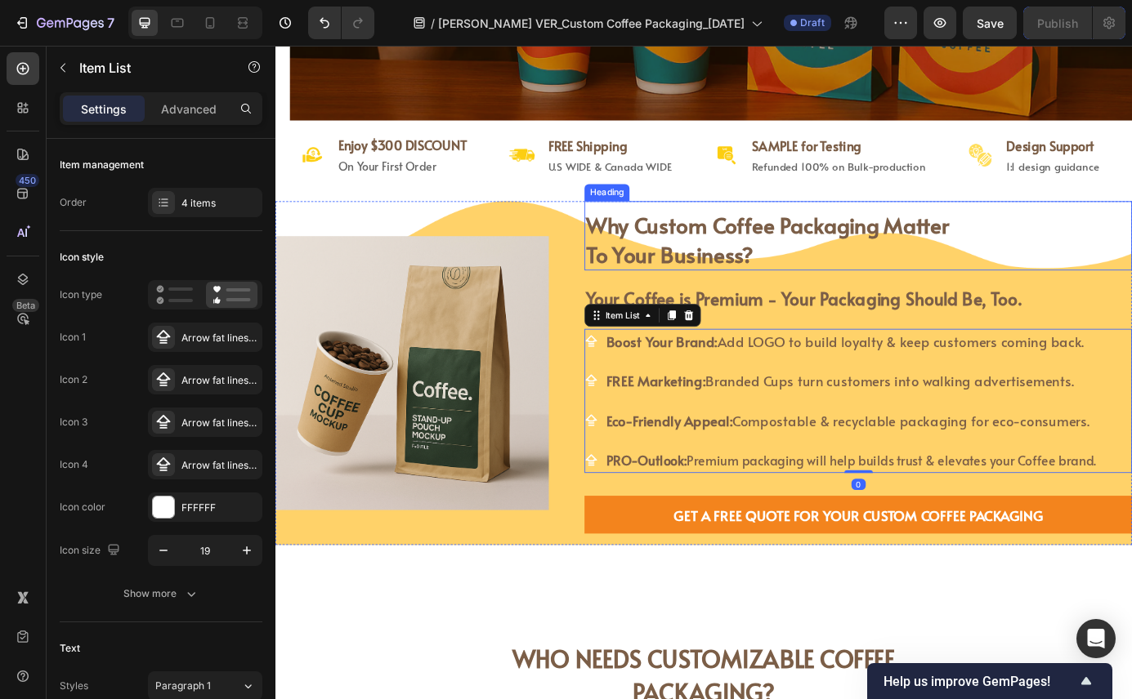
click at [816, 303] on h2 "why custom coffee packaging matter to your business?" at bounding box center [942, 268] width 627 height 72
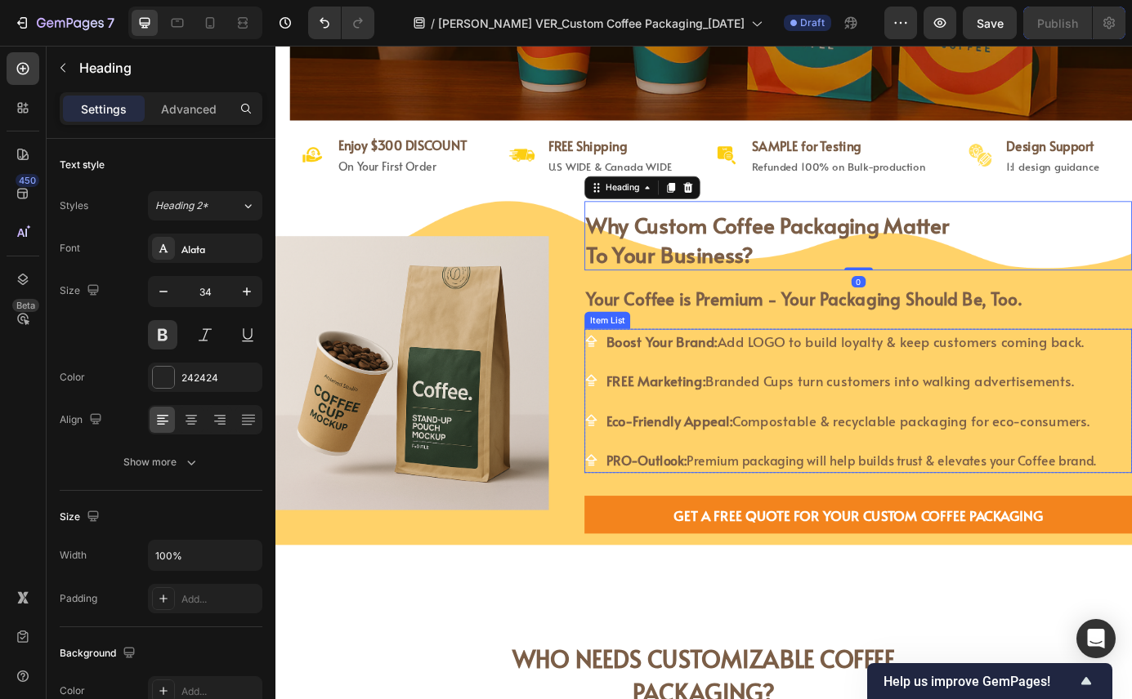
click at [812, 384] on span "Boost Your Brand: Add LOGO to build loyalty & keep customers coming back." at bounding box center [927, 383] width 547 height 21
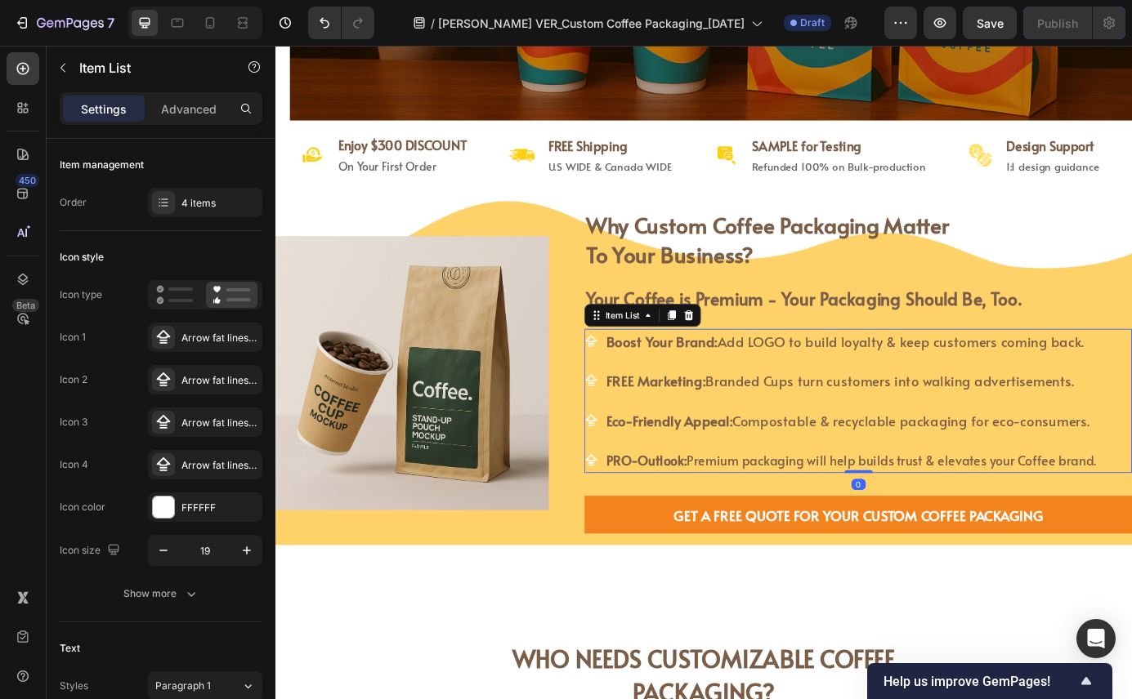
click at [812, 384] on span "Boost Your Brand: Add LOGO to build loyalty & keep customers coming back." at bounding box center [927, 383] width 547 height 21
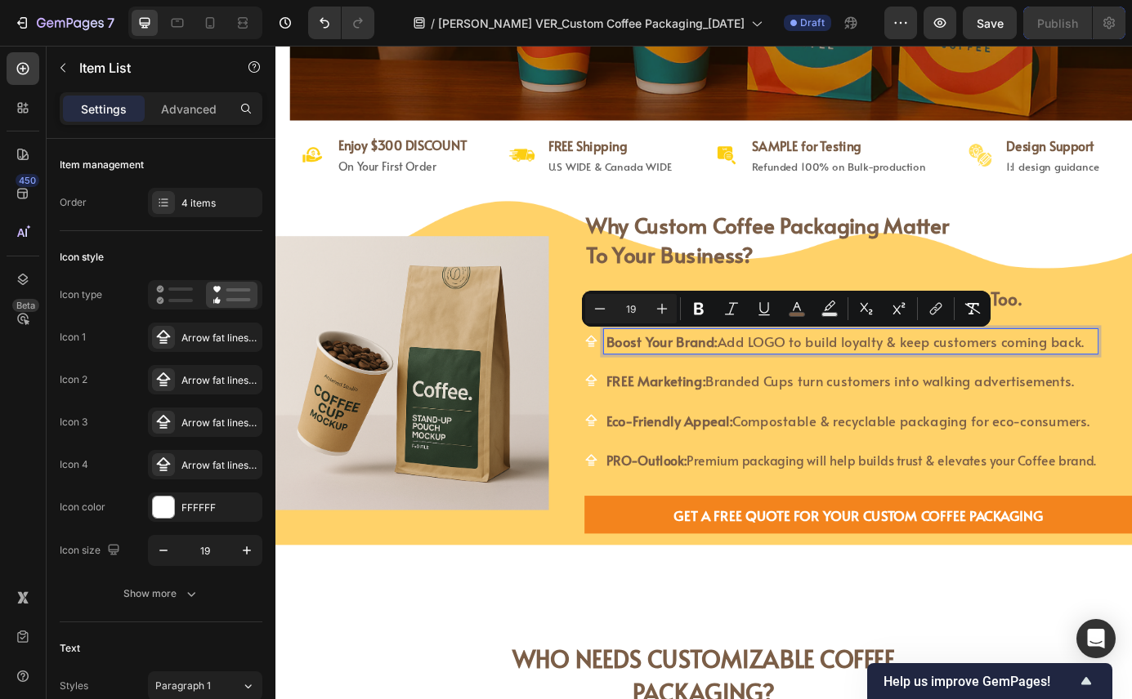
click at [773, 383] on span "Boost Your Brand: Add LOGO to build loyalty & keep customers coming back." at bounding box center [927, 383] width 547 height 21
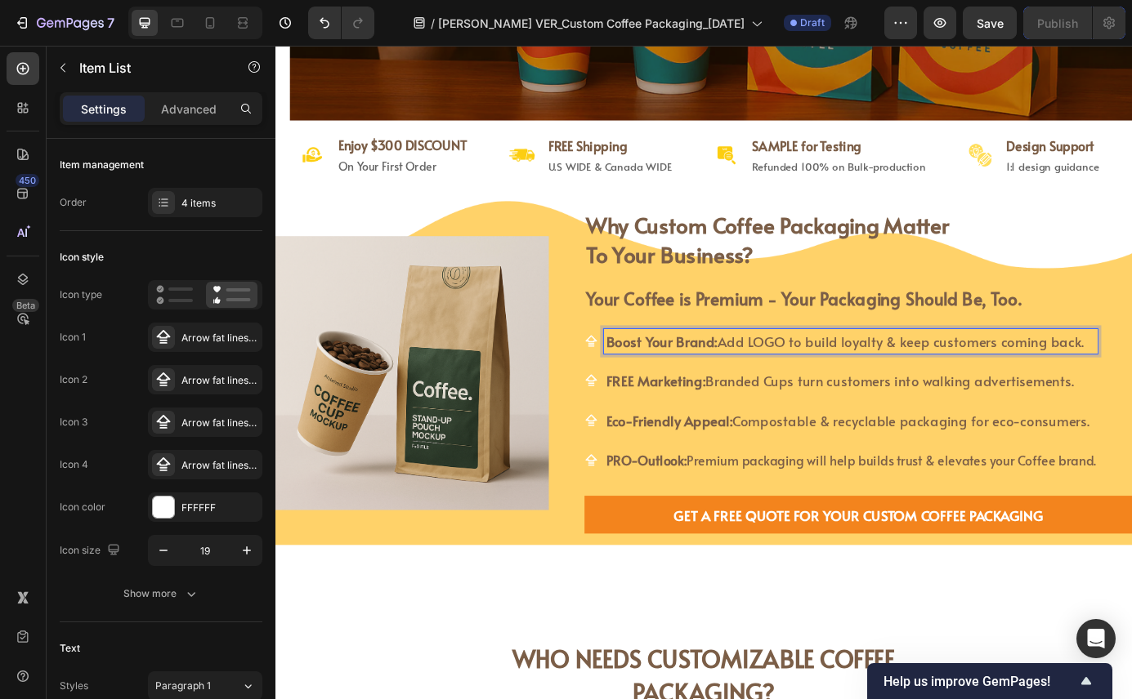
click at [778, 387] on span "Boost Your Brand: Add LOGO to build loyalty & keep customers coming back." at bounding box center [927, 383] width 547 height 21
click at [1131, 384] on p "Boost Your Brand: Add LOGO to build loyalty & keep customers coming back." at bounding box center [934, 385] width 560 height 25
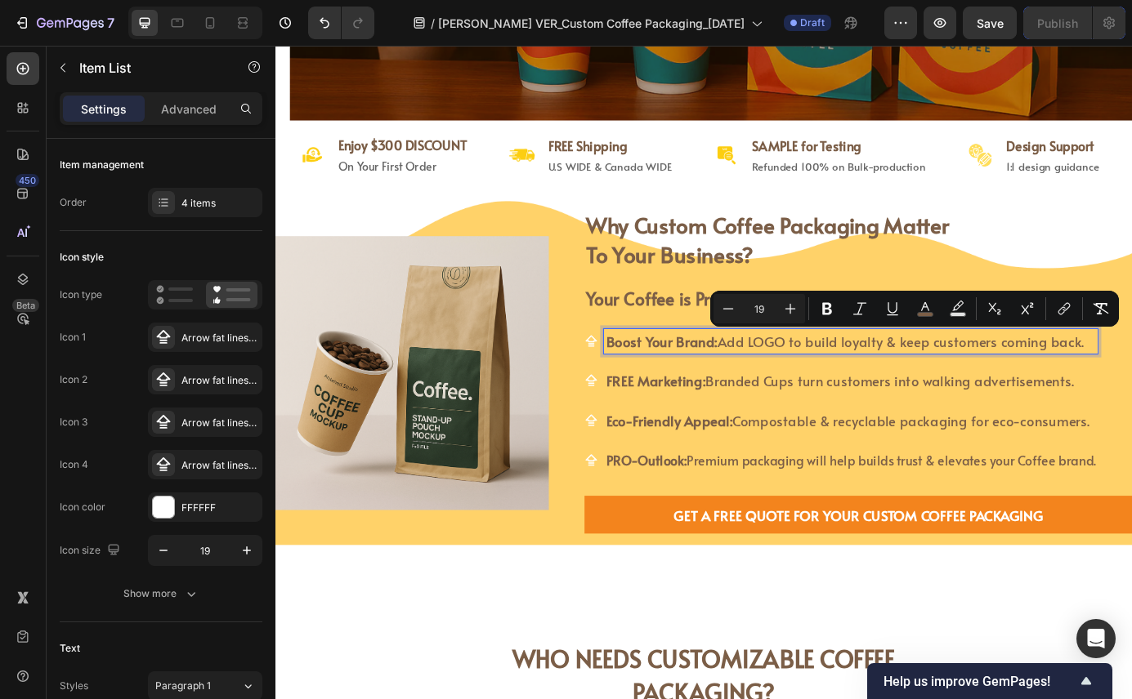
copy span "Add LOGO to build loyalty & keep customers coming back."
click at [215, 27] on icon at bounding box center [210, 23] width 16 height 16
type input "16"
type input "14"
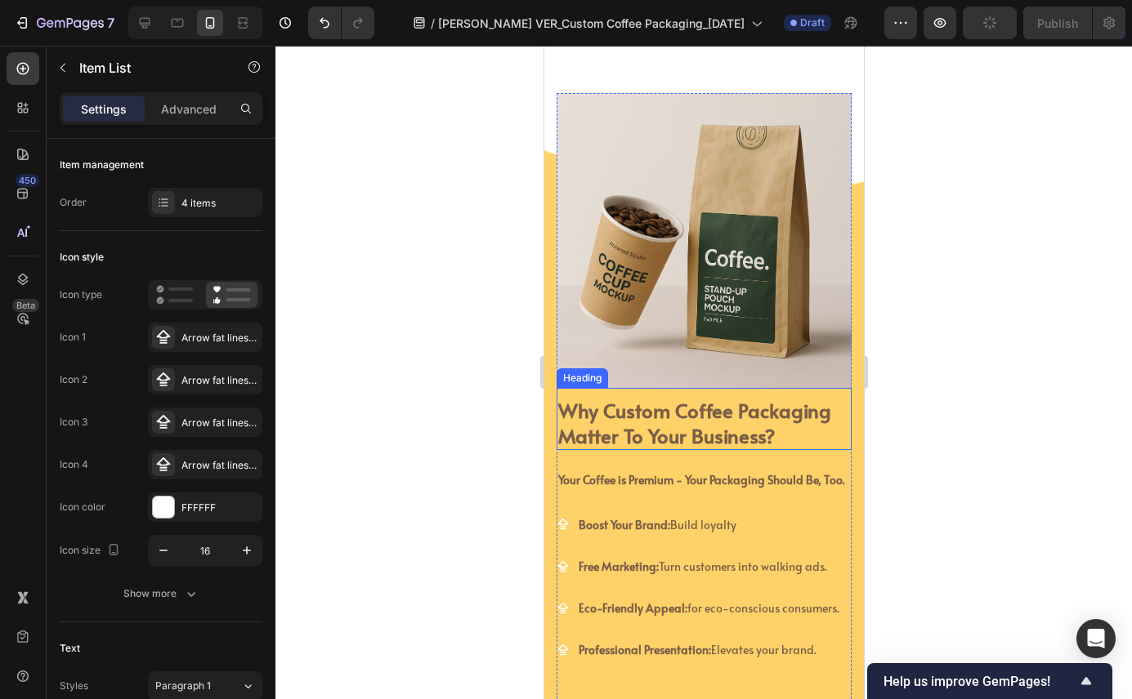
scroll to position [503, 0]
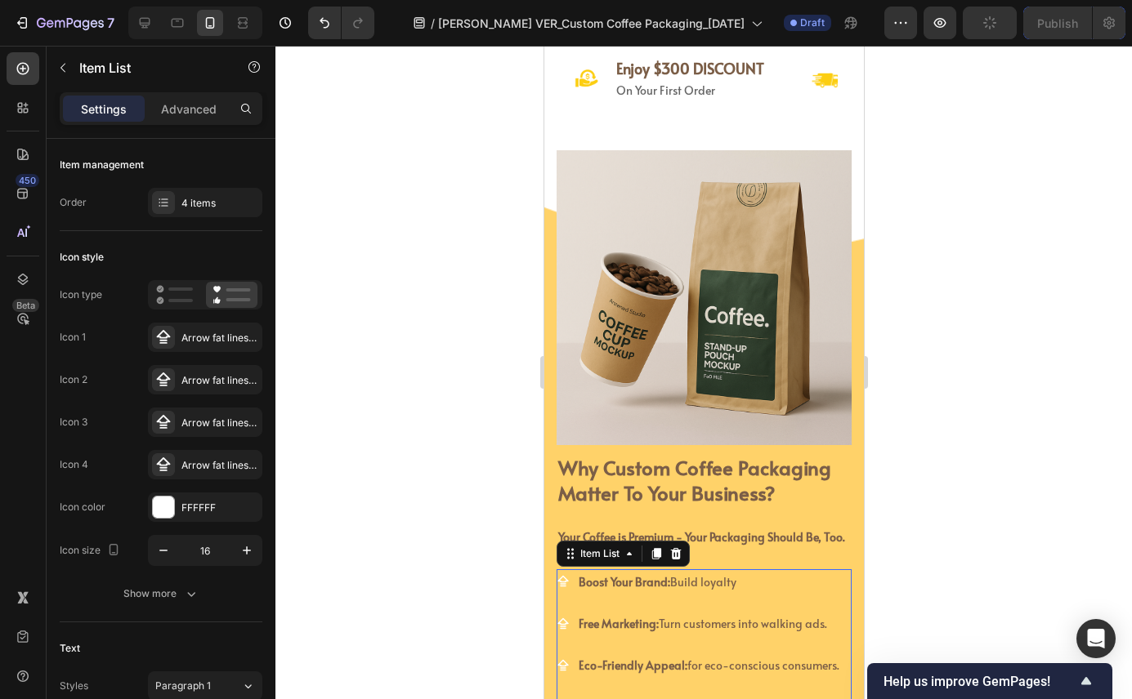
click at [673, 583] on span "Boost Your Brand: Build loyalty" at bounding box center [657, 582] width 158 height 16
click at [676, 587] on span "Boost Your Brand: Build loyalty" at bounding box center [657, 582] width 158 height 16
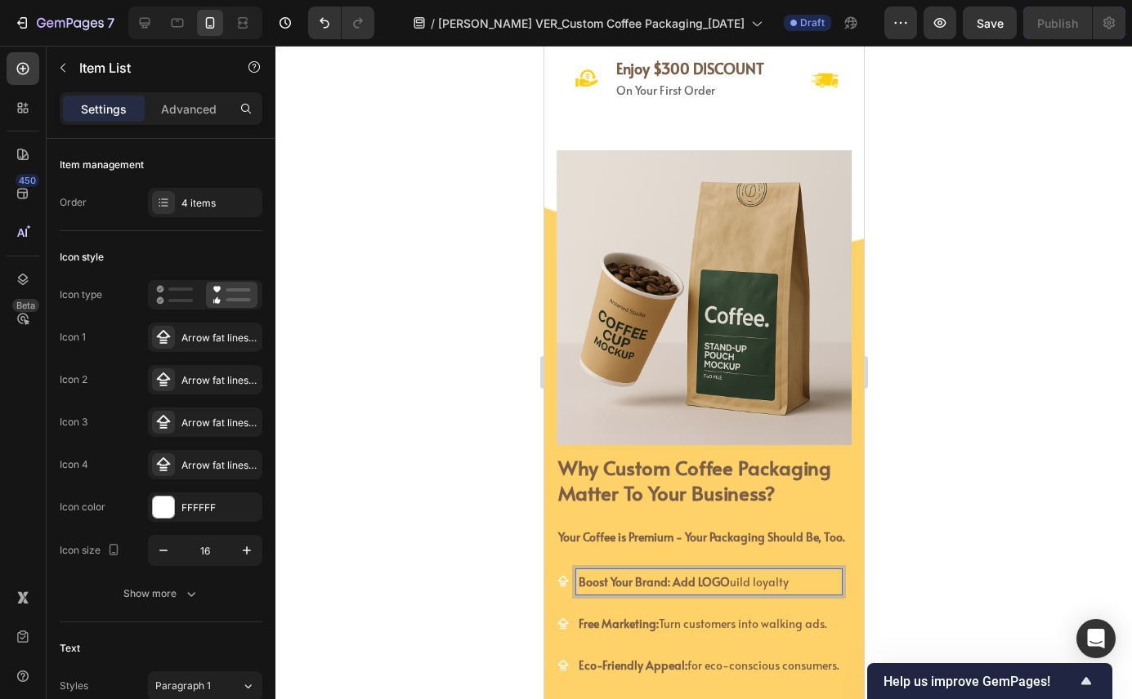
click at [731, 585] on span "Boost Your Brand: Add LOGO uild loyalty" at bounding box center [683, 582] width 210 height 16
click at [671, 584] on strong "Boost Your Brand: Add LOGO to b" at bounding box center [665, 582] width 174 height 16
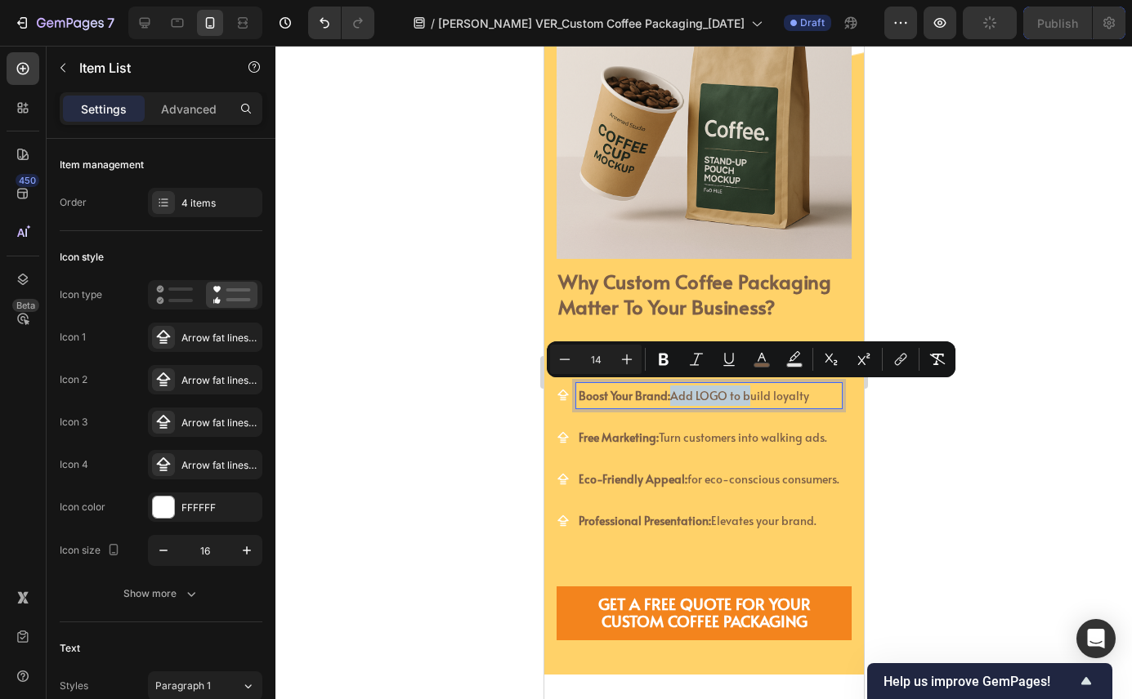
scroll to position [694, 0]
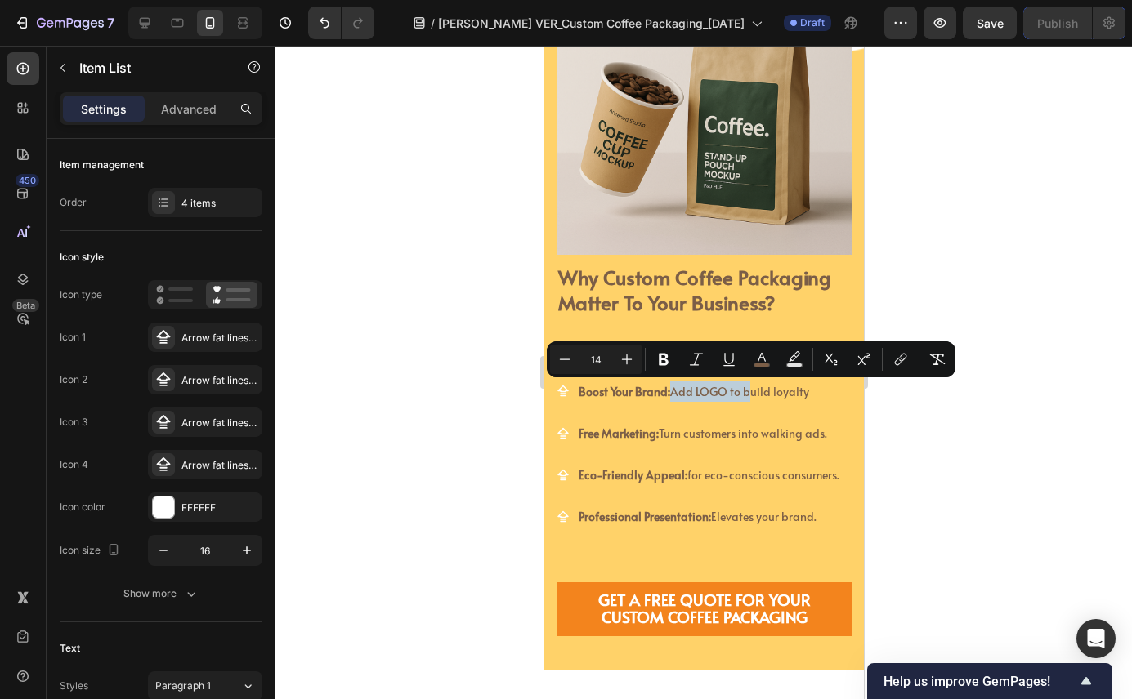
click at [721, 455] on div "Boost Your Brand: Add LOGO to build loyalty Free Marketing: Turn customers into…" at bounding box center [698, 454] width 285 height 151
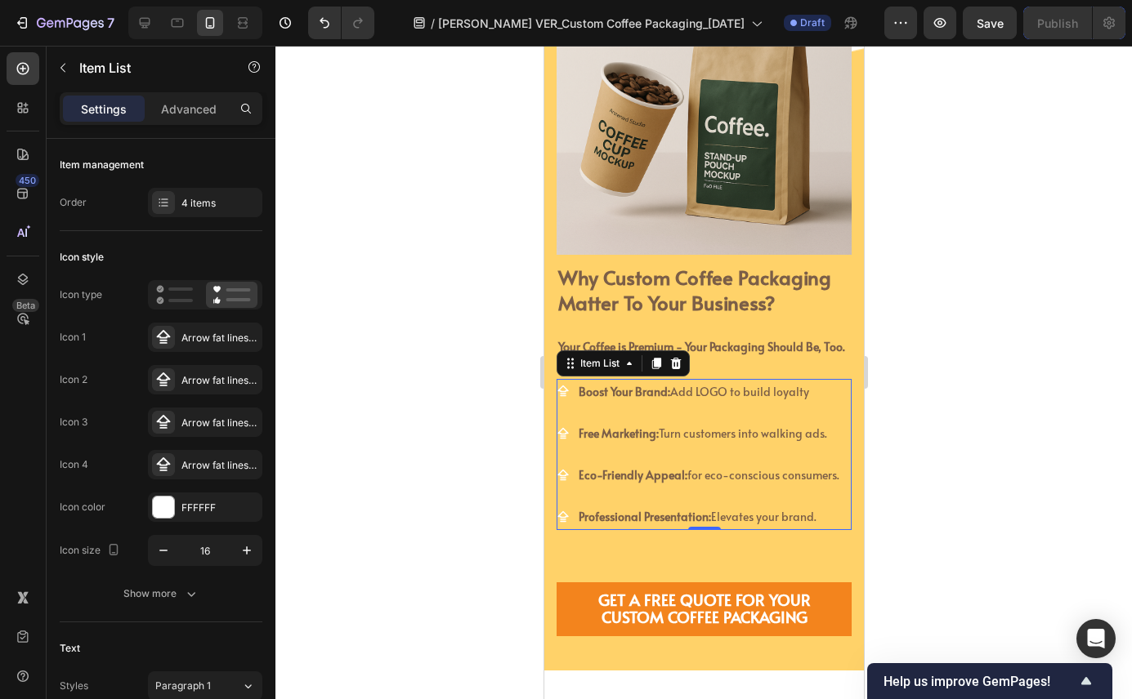
click at [751, 482] on span "Eco-Friendly Appeal: for eco-conscious consumers." at bounding box center [708, 475] width 261 height 16
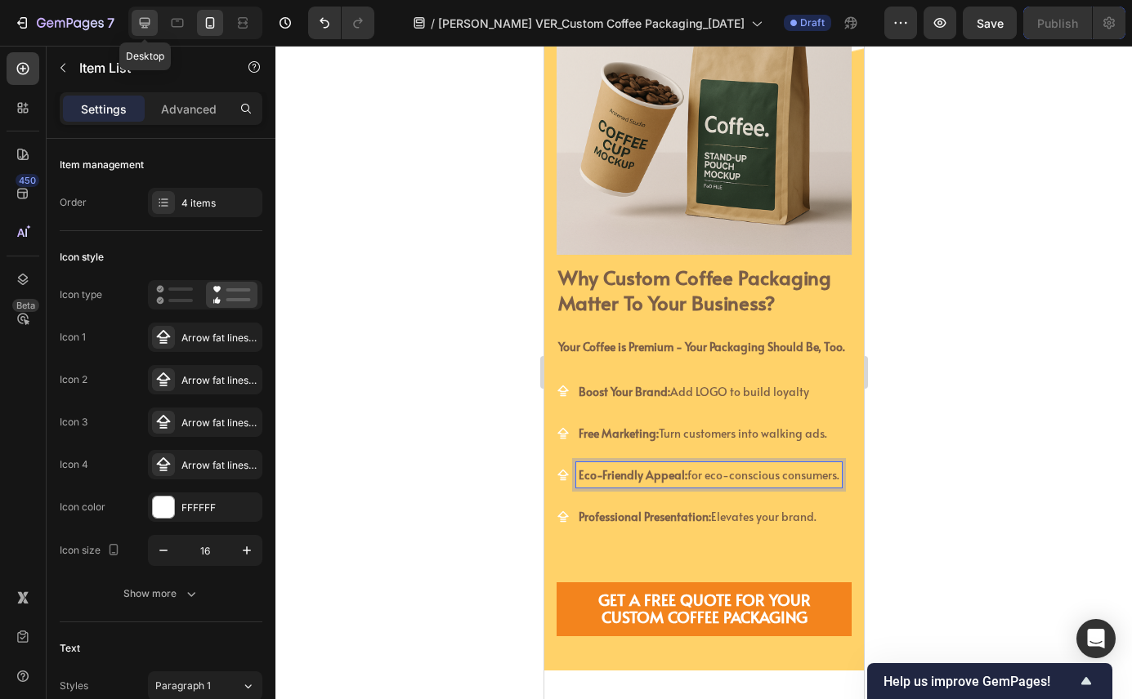
click at [149, 26] on icon at bounding box center [144, 23] width 16 height 16
type input "16"
type input "19"
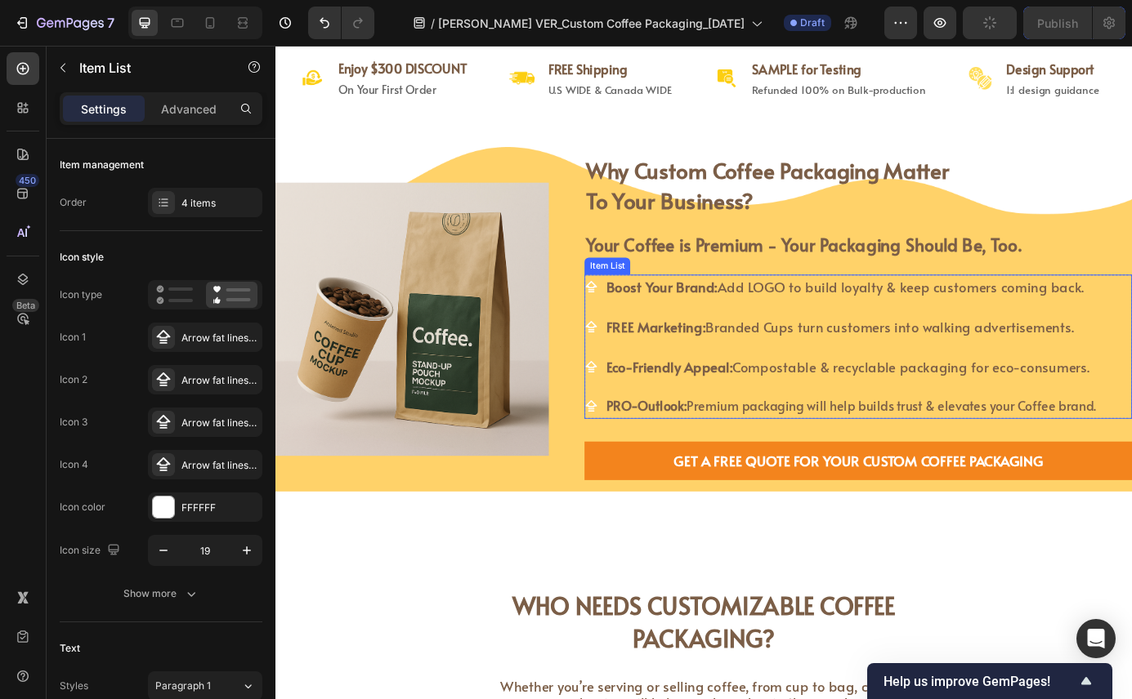
scroll to position [636, 0]
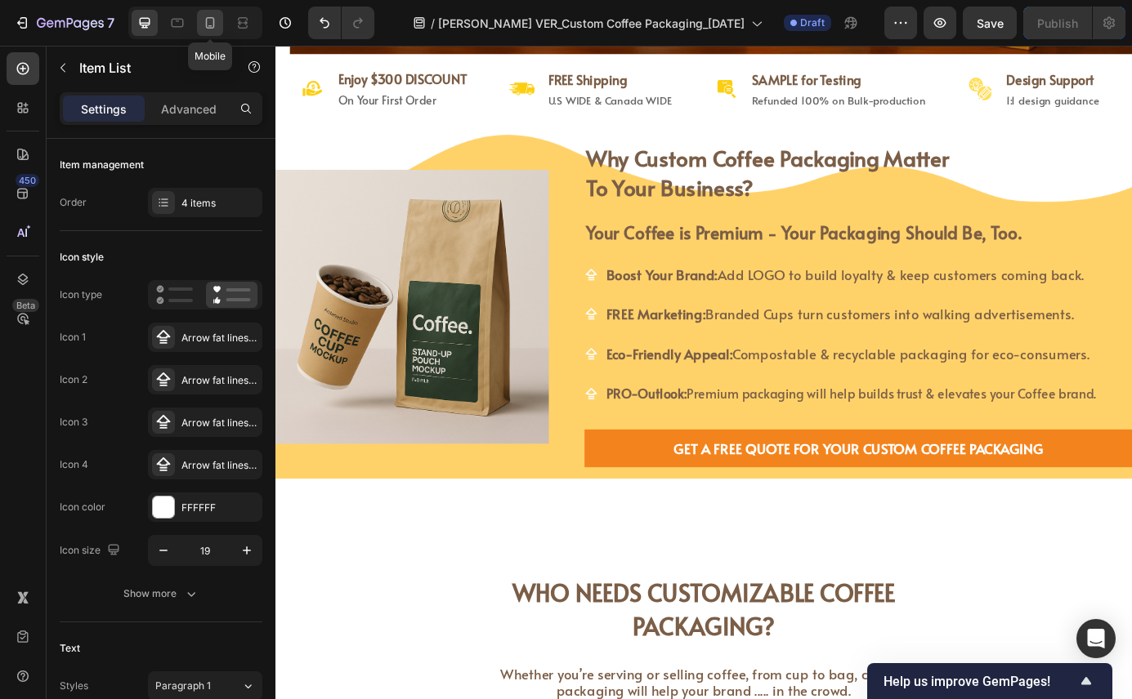
click at [204, 25] on icon at bounding box center [210, 23] width 16 height 16
type input "14"
type input "16"
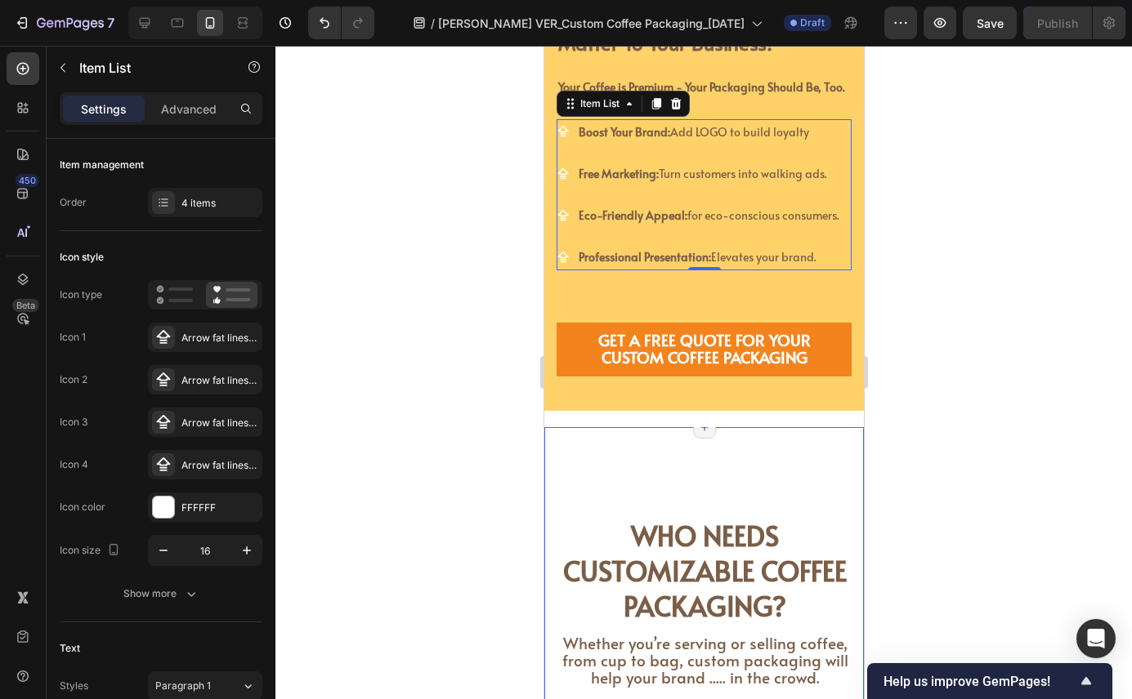
scroll to position [942, 0]
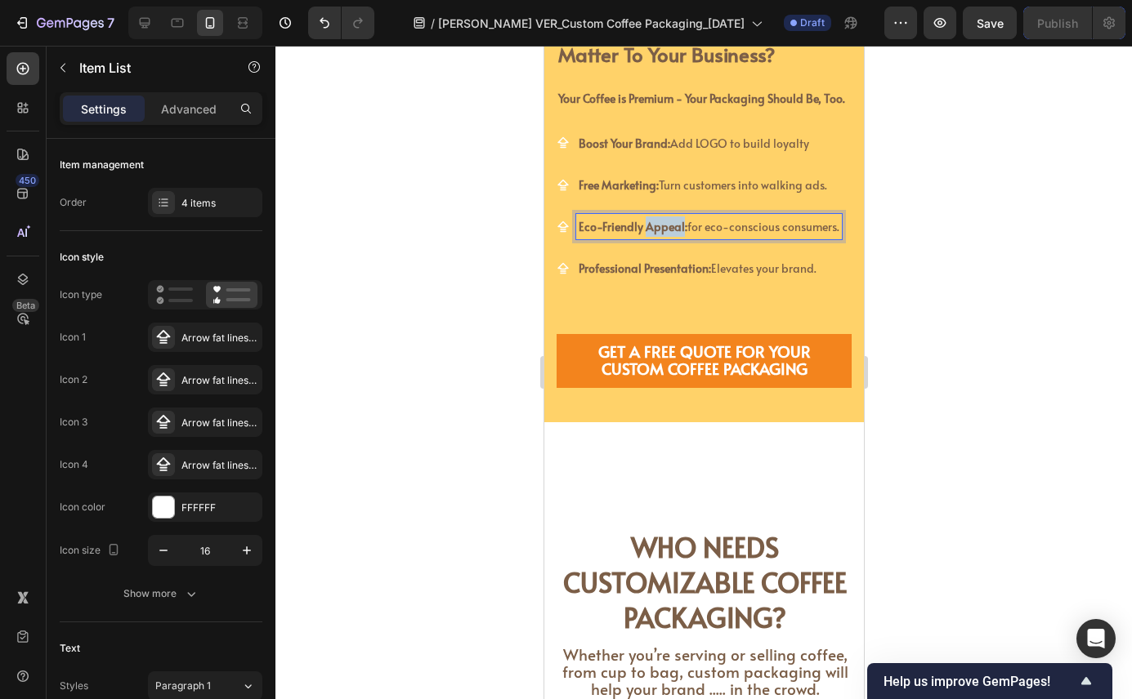
click at [670, 228] on strong "Eco-Friendly Appeal:" at bounding box center [632, 227] width 109 height 16
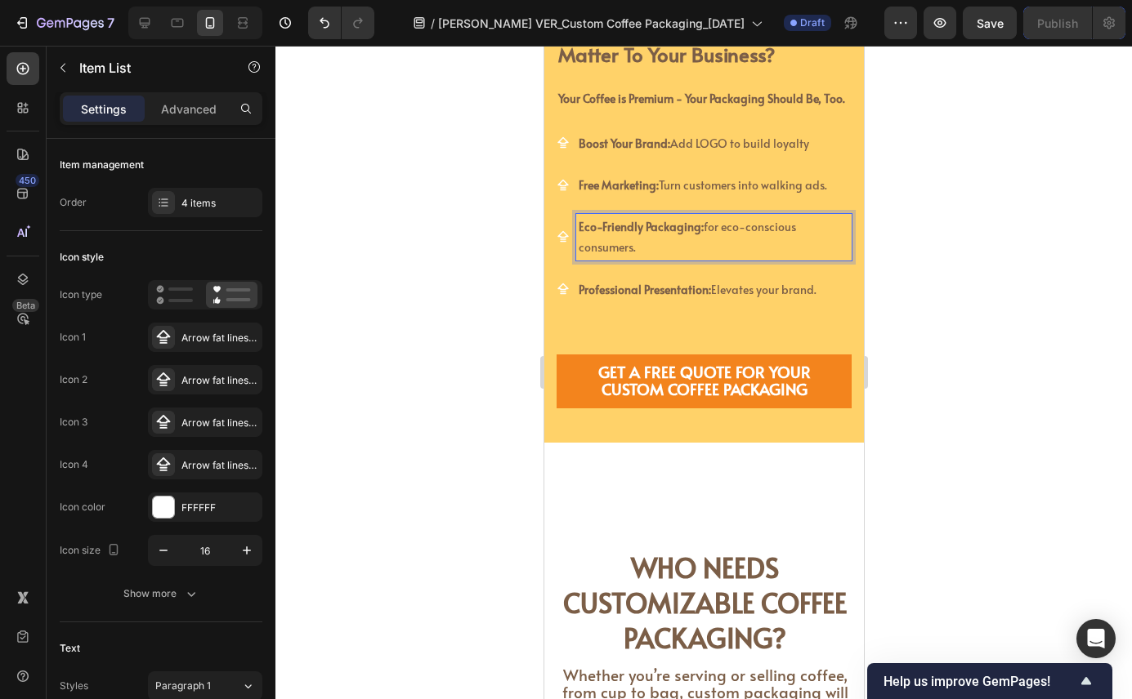
click at [792, 231] on p "Eco-Friendly Packaging: for eco-conscious consumers." at bounding box center [713, 237] width 270 height 41
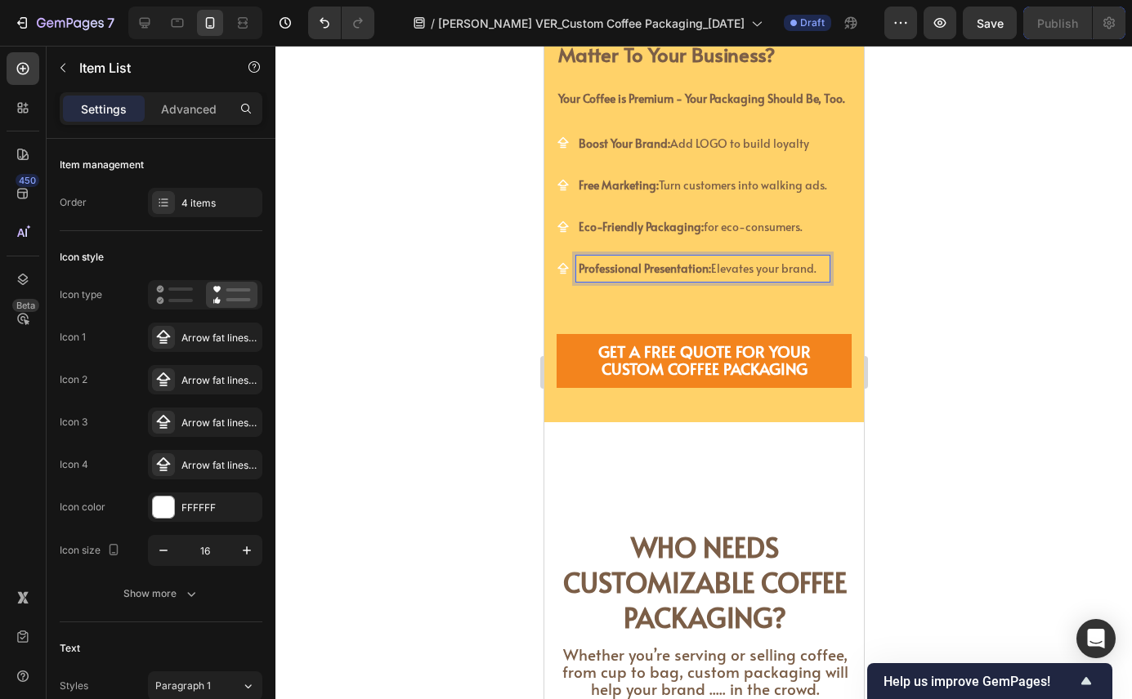
click at [710, 270] on span "Professional Presentation: Elevates your brand." at bounding box center [697, 269] width 238 height 16
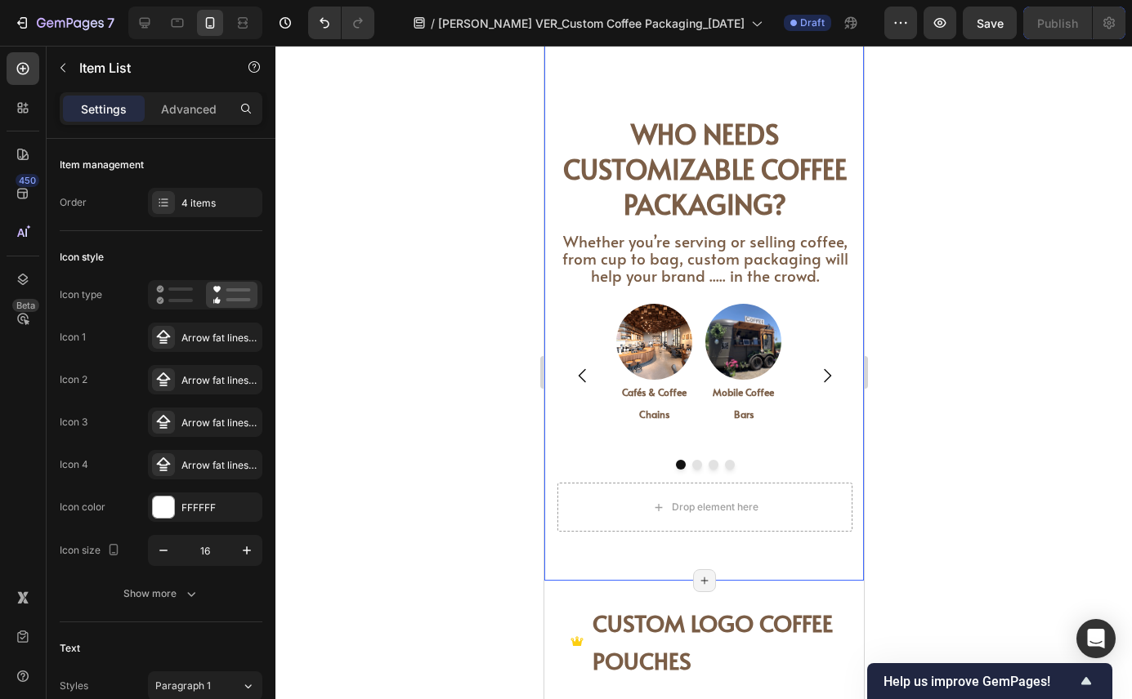
scroll to position [1356, 0]
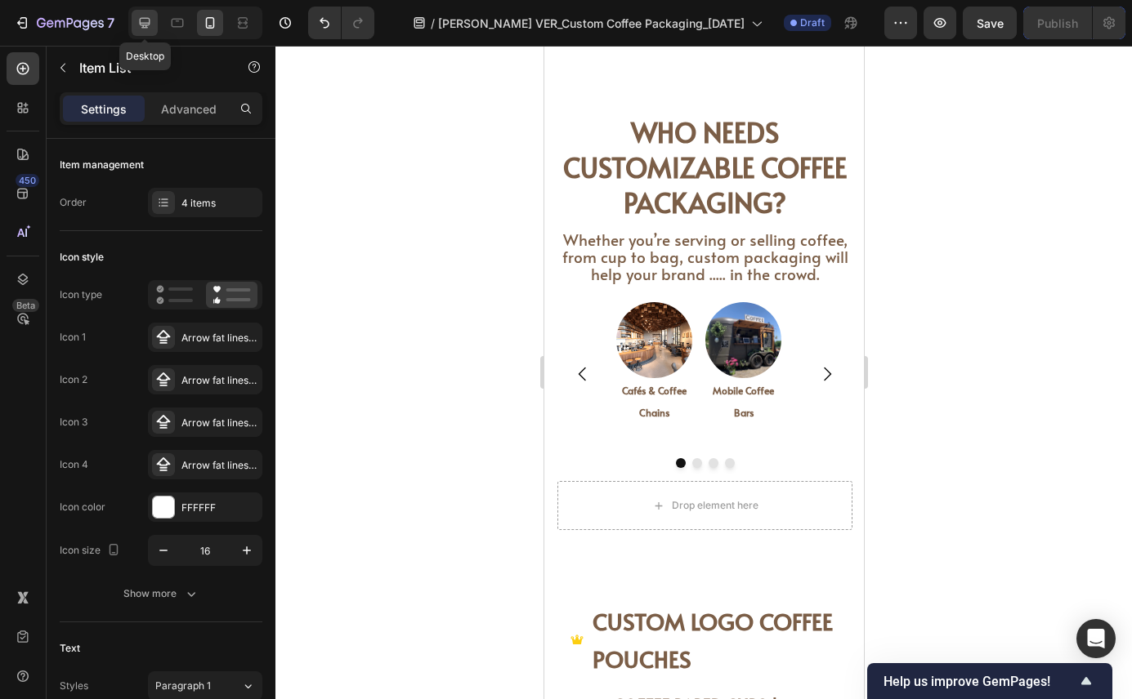
click at [145, 29] on icon at bounding box center [144, 23] width 16 height 16
type input "16"
type input "19"
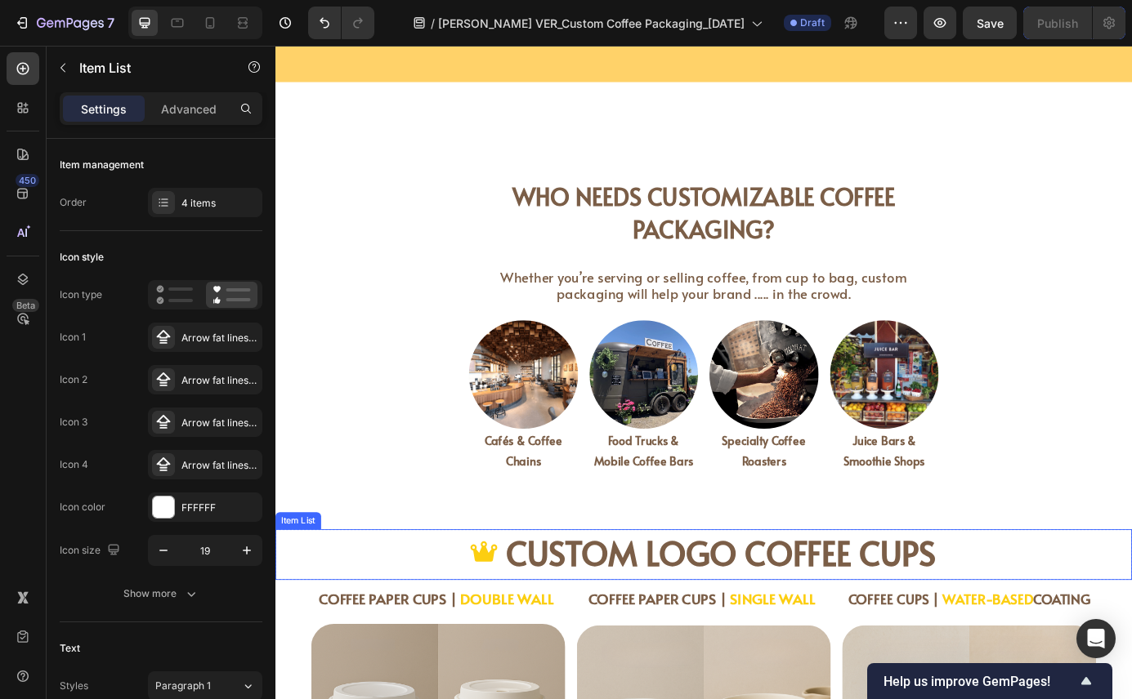
scroll to position [1513, 0]
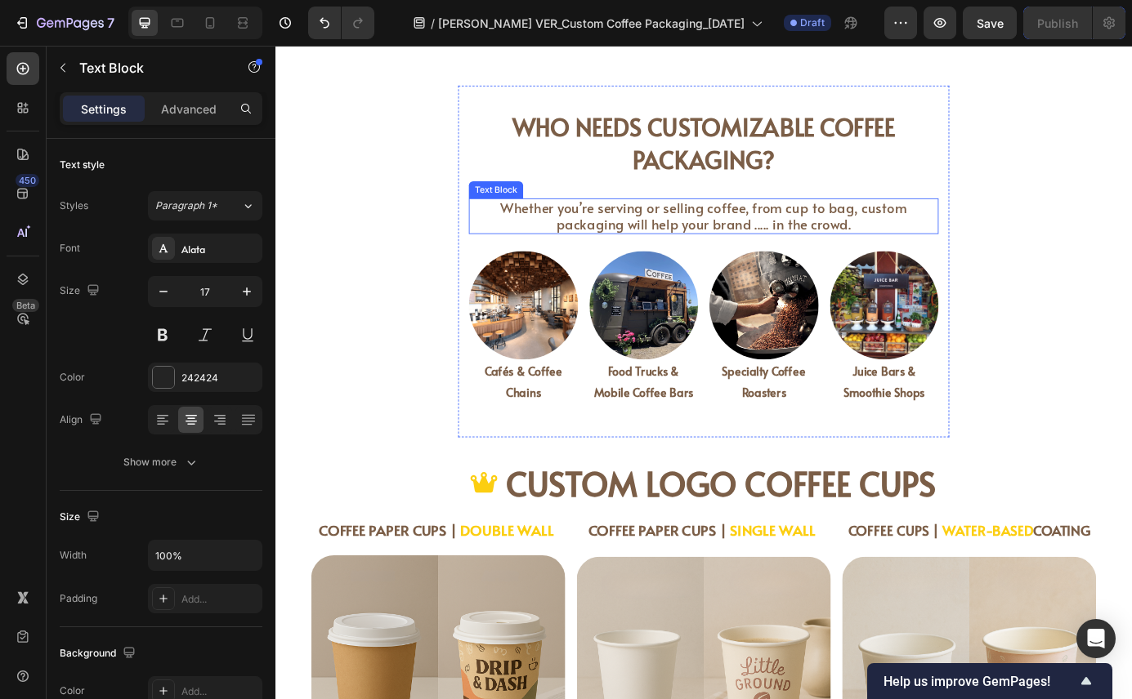
click at [773, 249] on span "Whether you’re serving or selling coffee, from cup to bag, custom packaging wil…" at bounding box center [766, 241] width 466 height 40
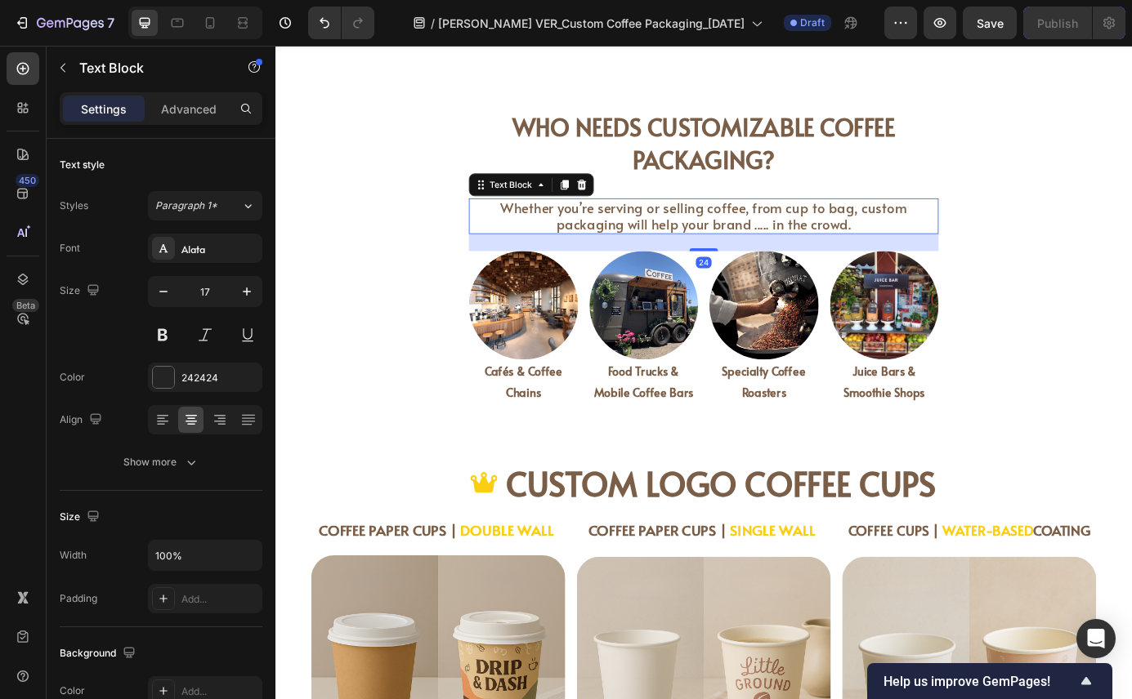
click at [773, 249] on span "Whether you’re serving or selling coffee, from cup to bag, custom packaging wil…" at bounding box center [766, 241] width 466 height 40
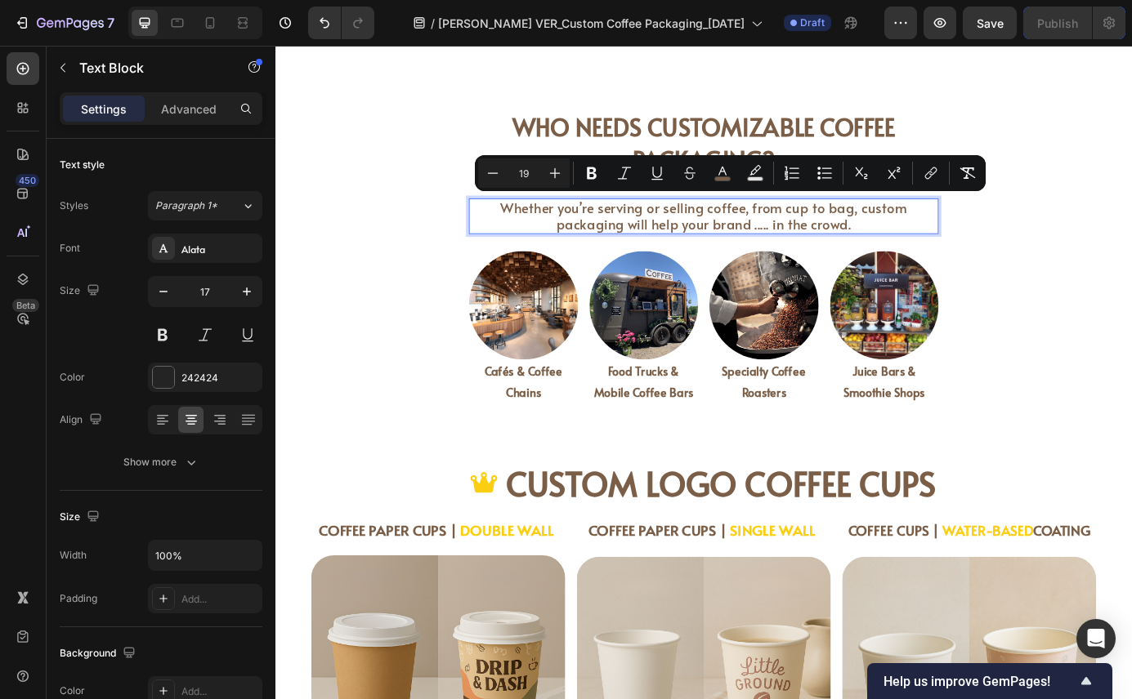
click at [782, 256] on span "Whether you’re serving or selling coffee, from cup to bag, custom packaging wil…" at bounding box center [766, 241] width 466 height 40
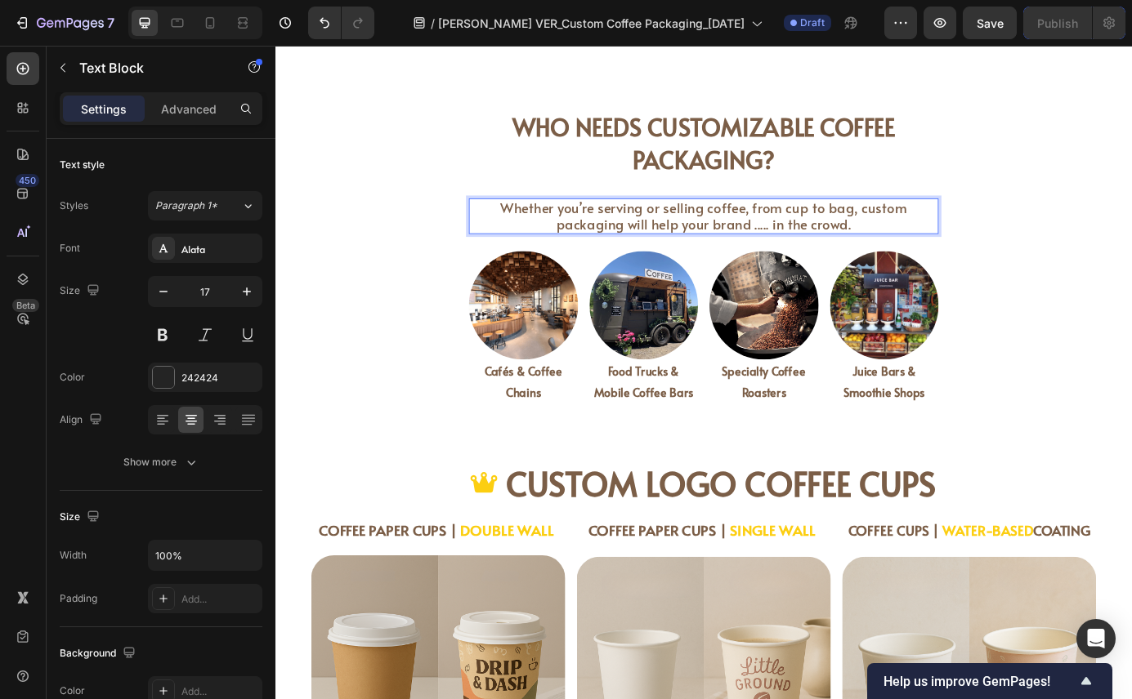
click at [790, 252] on span "Whether you’re serving or selling coffee, from cup to bag, custom packaging wil…" at bounding box center [766, 241] width 466 height 40
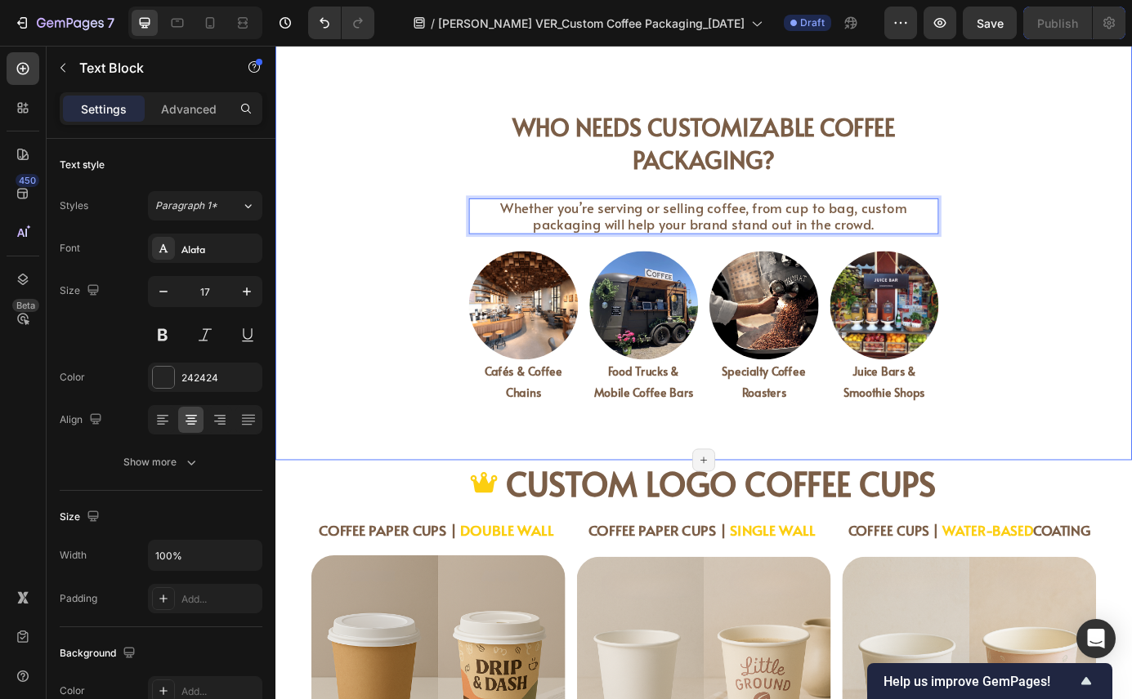
click at [1131, 252] on div "Who Needs Customizable Coffee Packaging? Heading Whether you’re serving or sell…" at bounding box center [765, 273] width 980 height 444
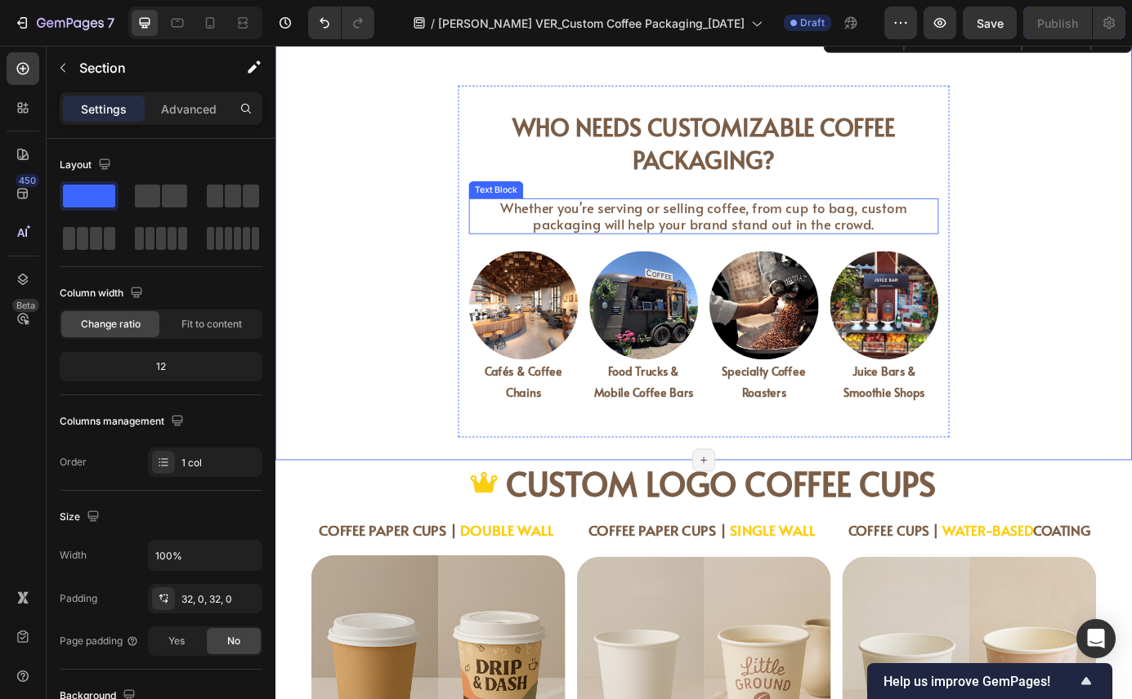
click at [760, 243] on span "Whether you’re serving or selling coffee, from cup to bag, custom packaging wil…" at bounding box center [766, 241] width 466 height 40
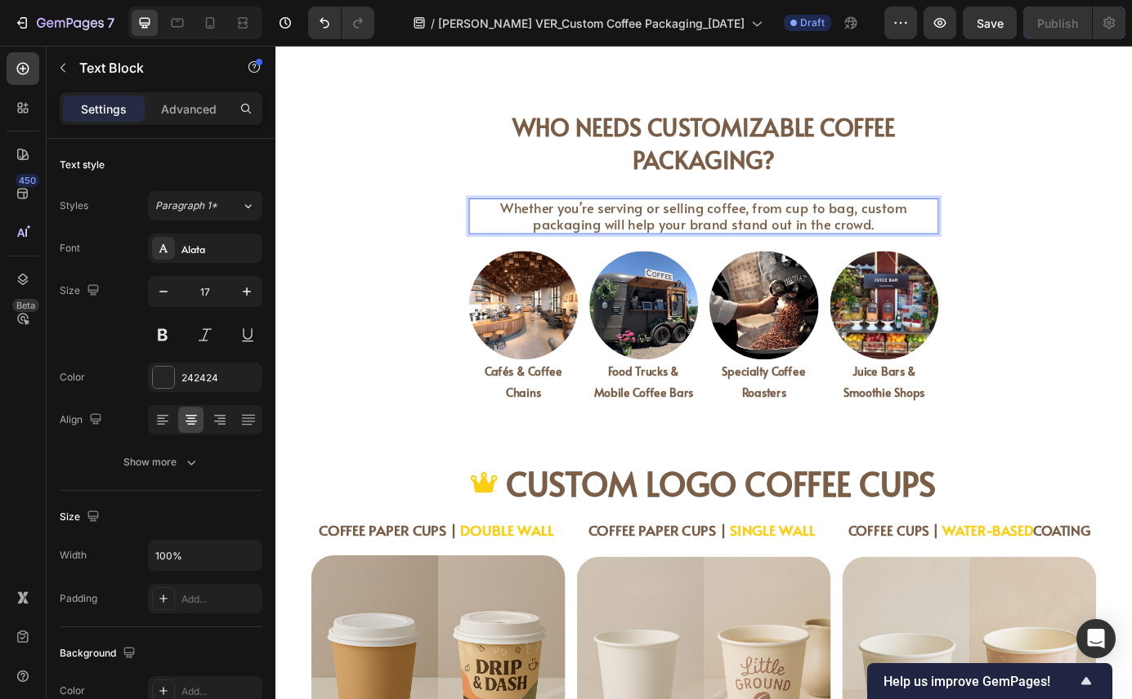
click at [749, 252] on span "Whether you’re serving or selling coffee, from cup to bag, custom packaging wil…" at bounding box center [766, 241] width 466 height 40
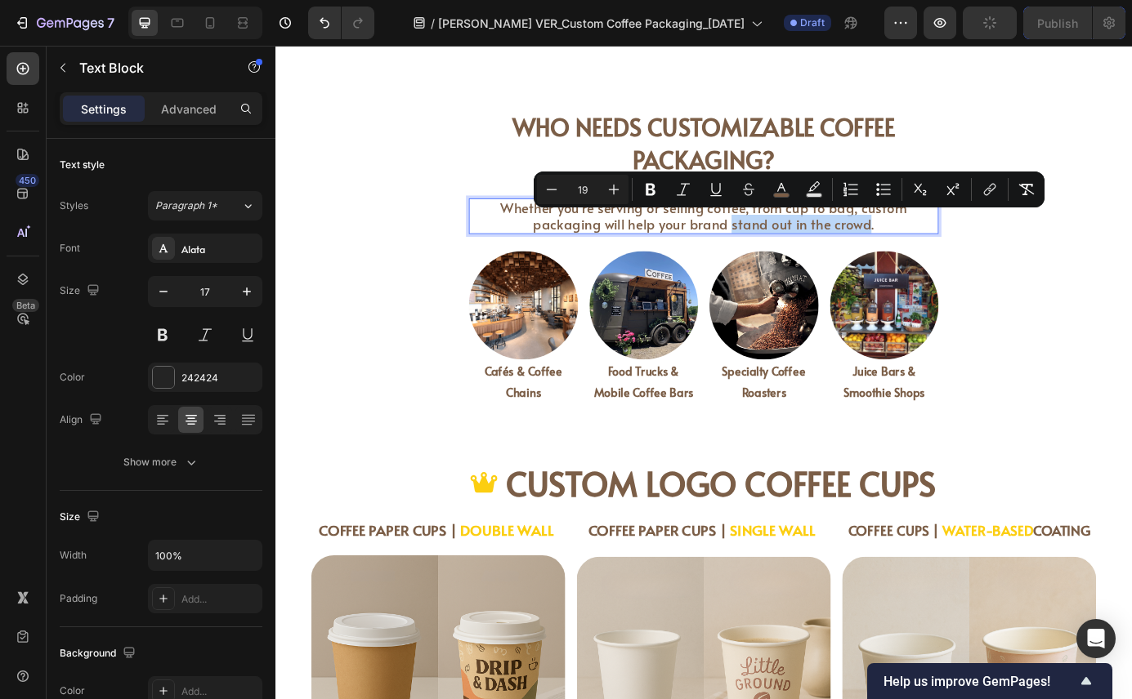
drag, startPoint x: 749, startPoint y: 252, endPoint x: 894, endPoint y: 256, distance: 144.6
click at [894, 256] on span "Whether you’re serving or selling coffee, from cup to bag, custom packaging wil…" at bounding box center [766, 241] width 466 height 40
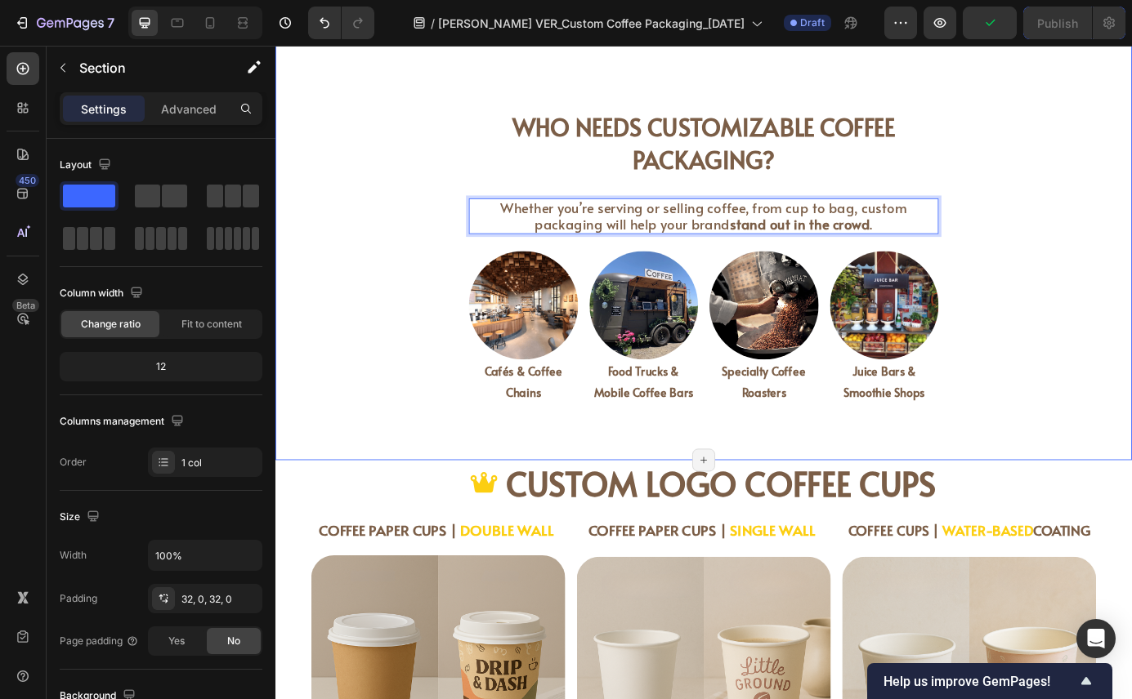
click at [1097, 328] on div "Who Needs Customizable Coffee Packaging? Heading Whether you’re serving or sell…" at bounding box center [765, 273] width 980 height 444
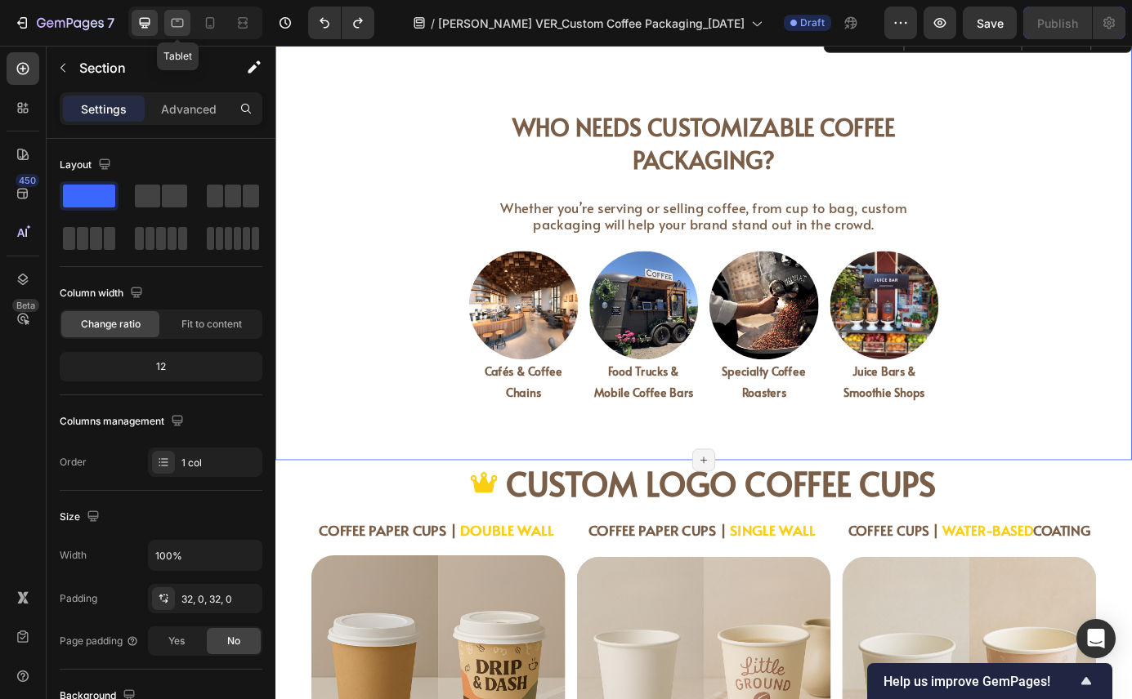
click at [178, 21] on icon at bounding box center [178, 21] width 4 height 2
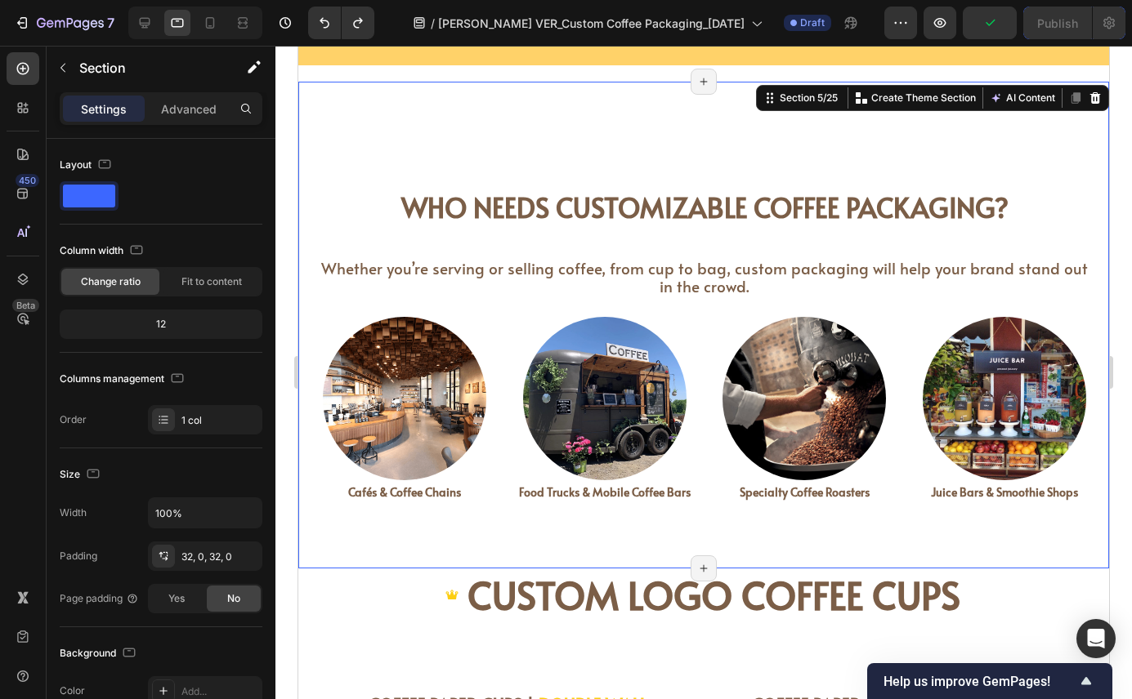
scroll to position [1140, 0]
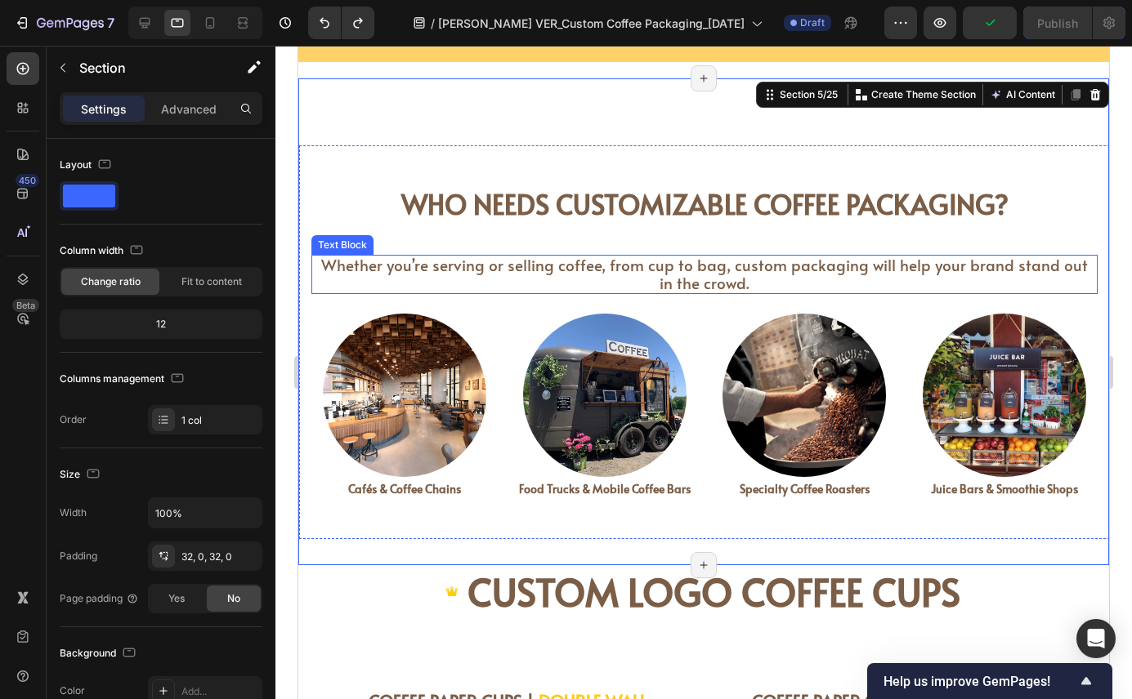
click at [717, 275] on span "Whether you’re serving or selling coffee, from cup to bag, custom packaging wil…" at bounding box center [704, 273] width 766 height 39
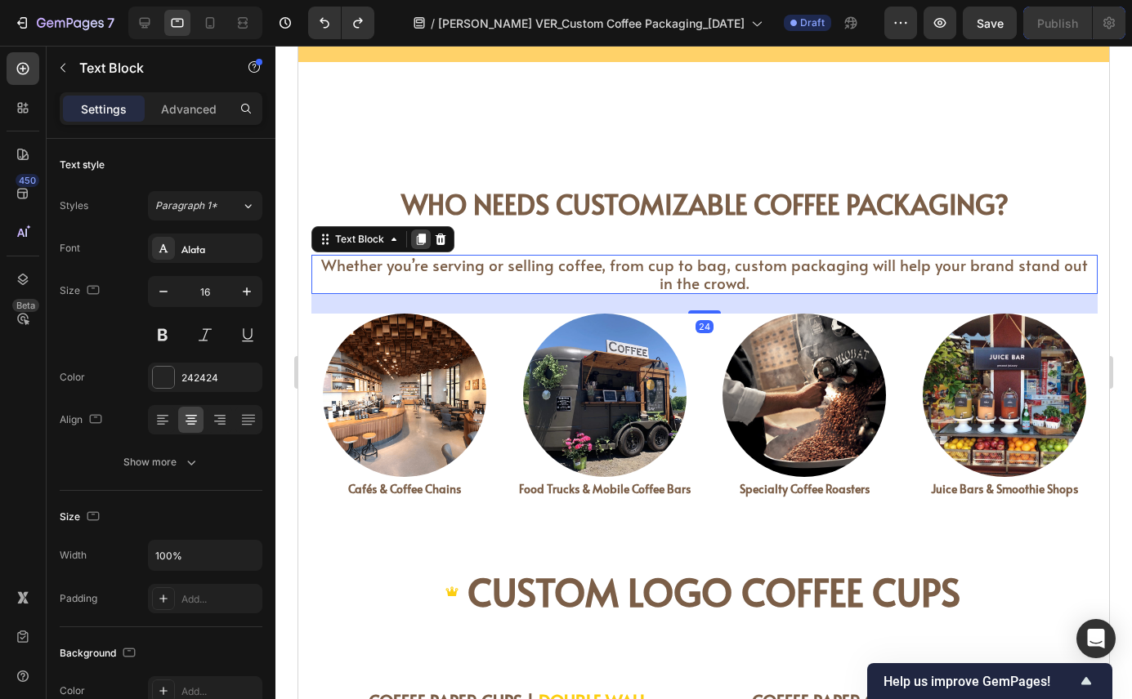
click at [421, 236] on icon at bounding box center [421, 239] width 9 height 11
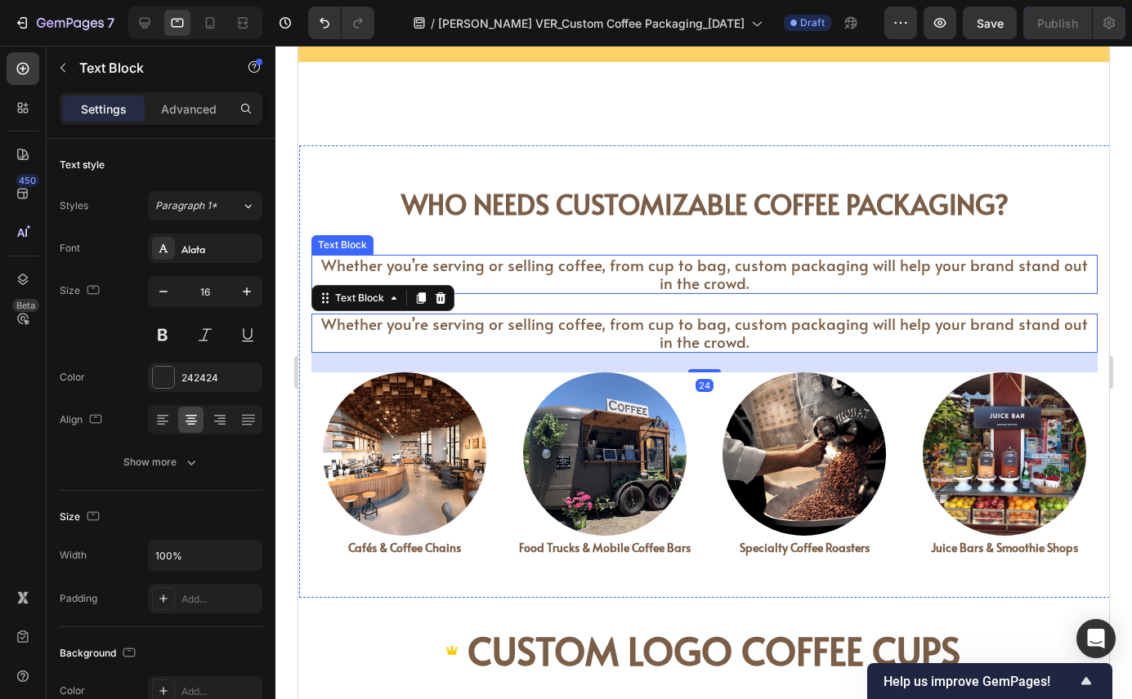
click at [500, 266] on span "Whether you’re serving or selling coffee, from cup to bag, custom packaging wil…" at bounding box center [704, 273] width 766 height 39
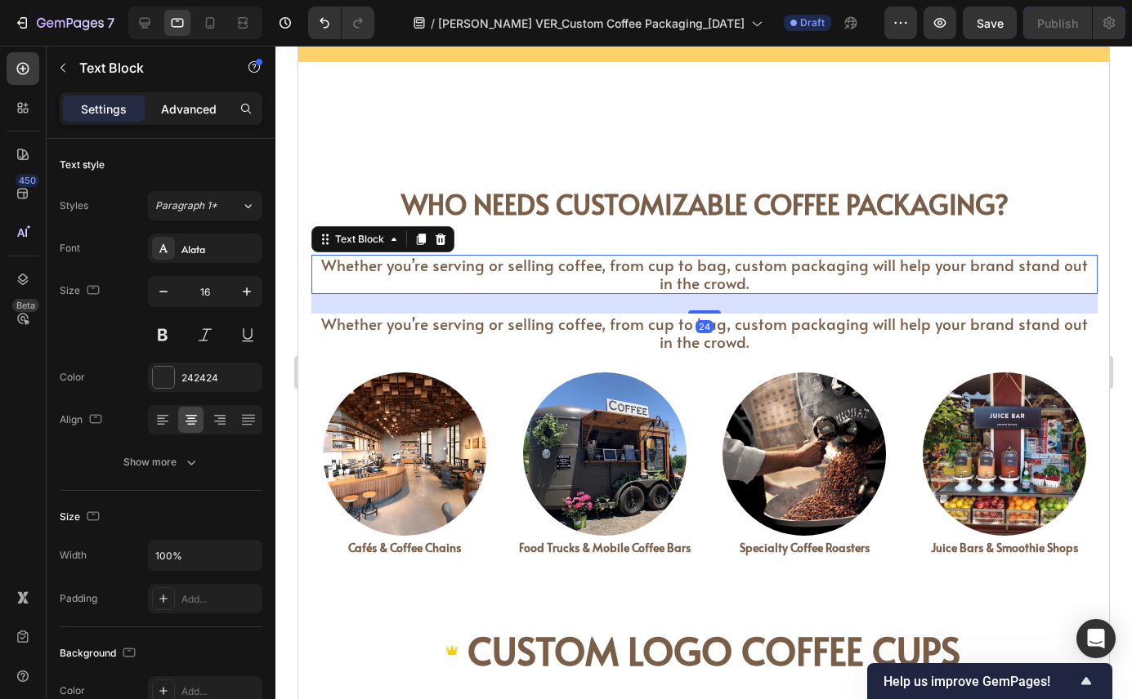
click at [191, 107] on p "Advanced" at bounding box center [189, 108] width 56 height 17
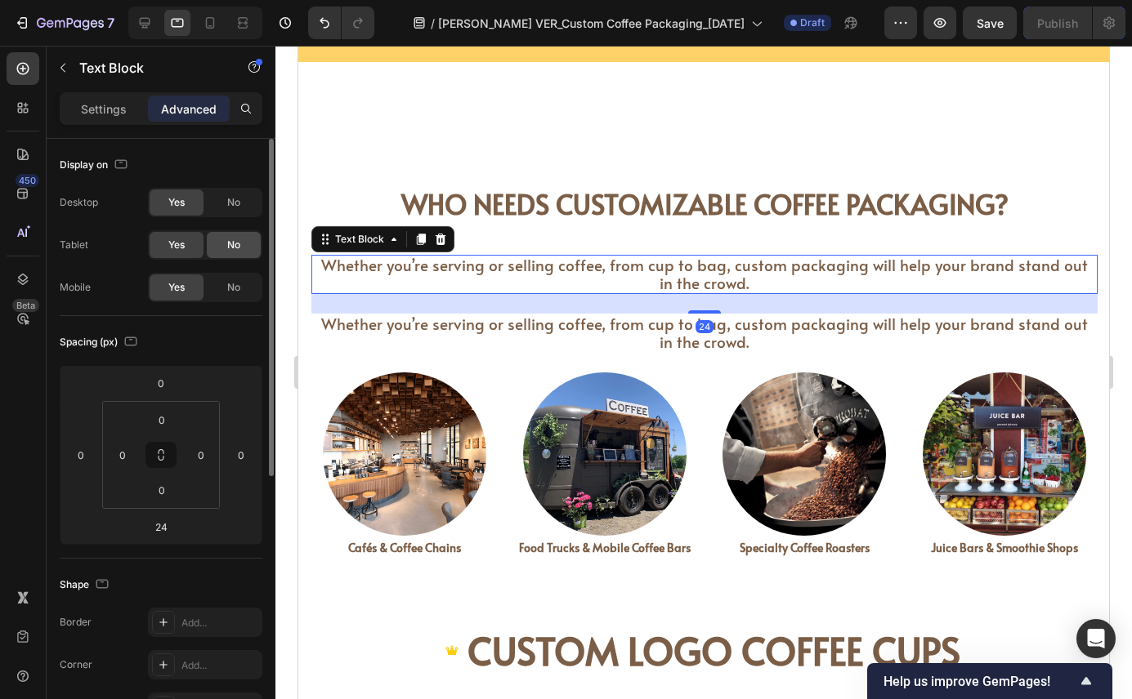
click at [236, 243] on span "No" at bounding box center [233, 245] width 13 height 15
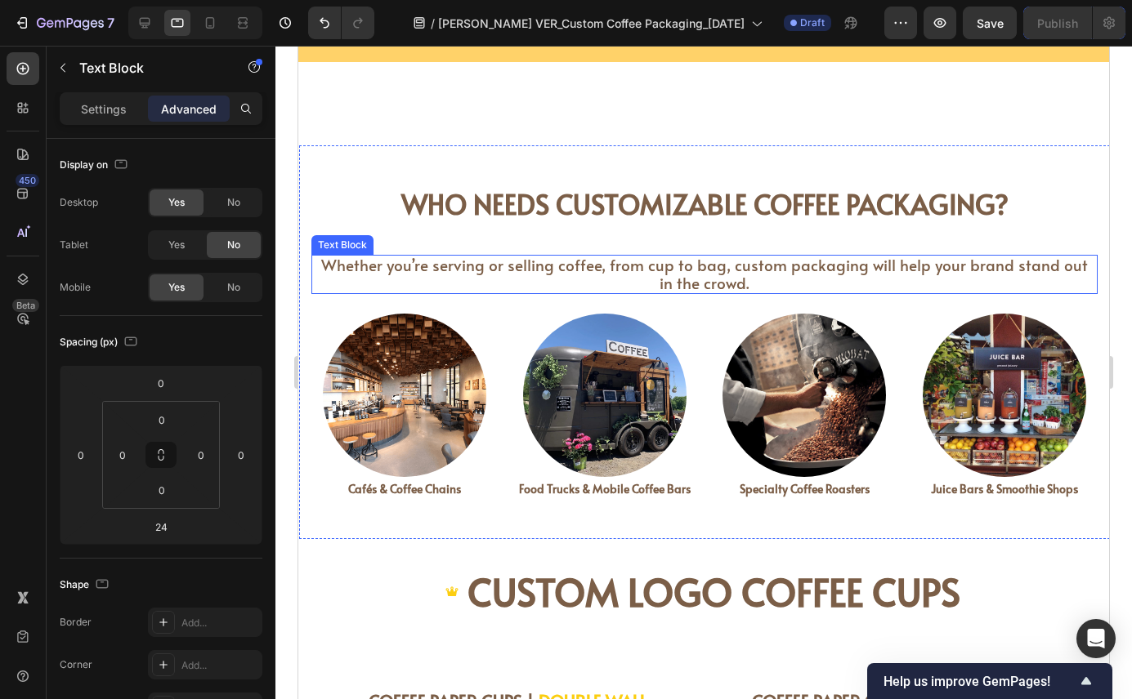
click at [373, 264] on span "Whether you’re serving or selling coffee, from cup to bag, custom packaging wil…" at bounding box center [704, 273] width 766 height 39
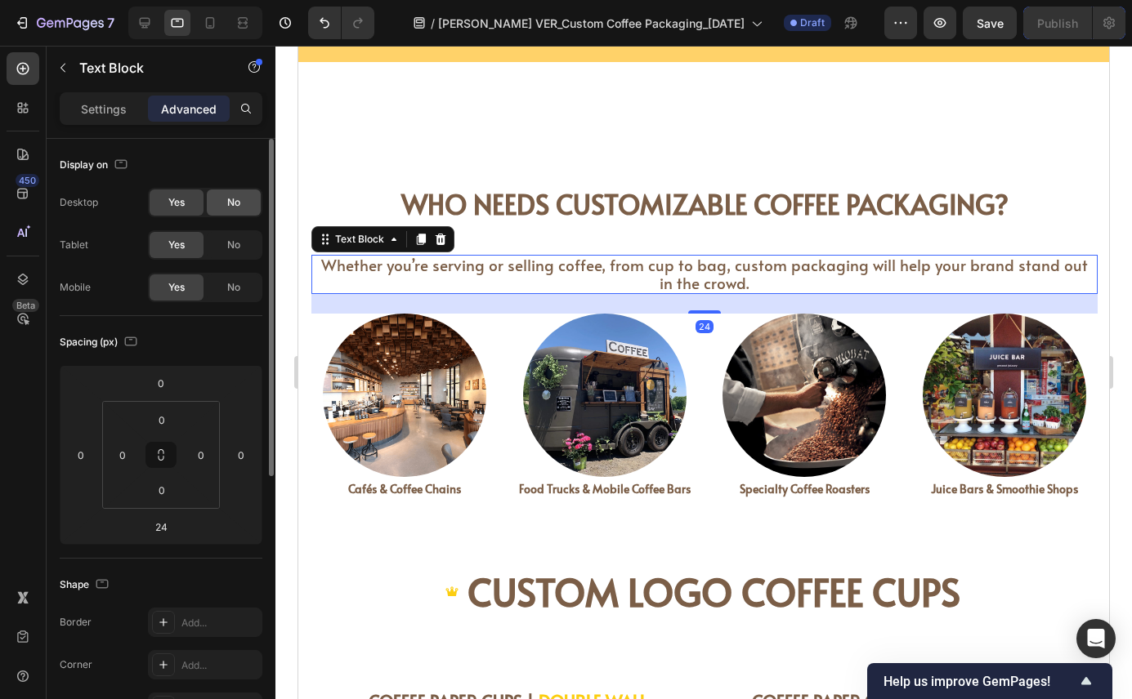
click at [252, 203] on div "No" at bounding box center [234, 203] width 54 height 26
click at [233, 281] on span "No" at bounding box center [233, 287] width 13 height 15
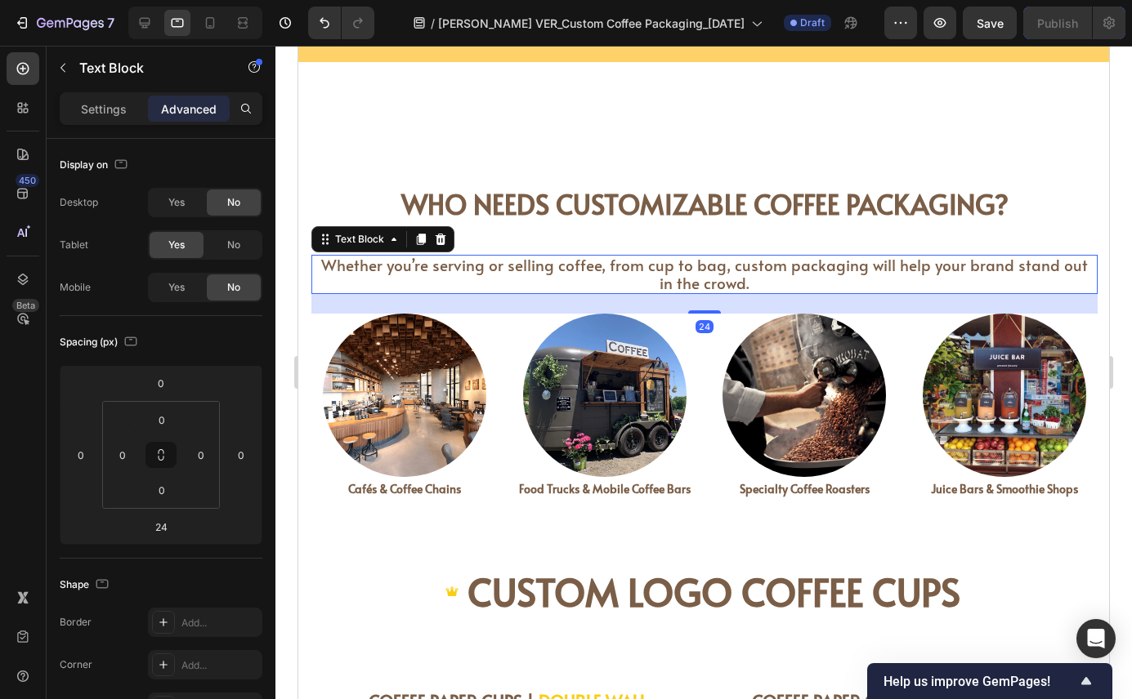
click at [437, 264] on span "Whether you’re serving or selling coffee, from cup to bag, custom packaging wil…" at bounding box center [704, 273] width 766 height 39
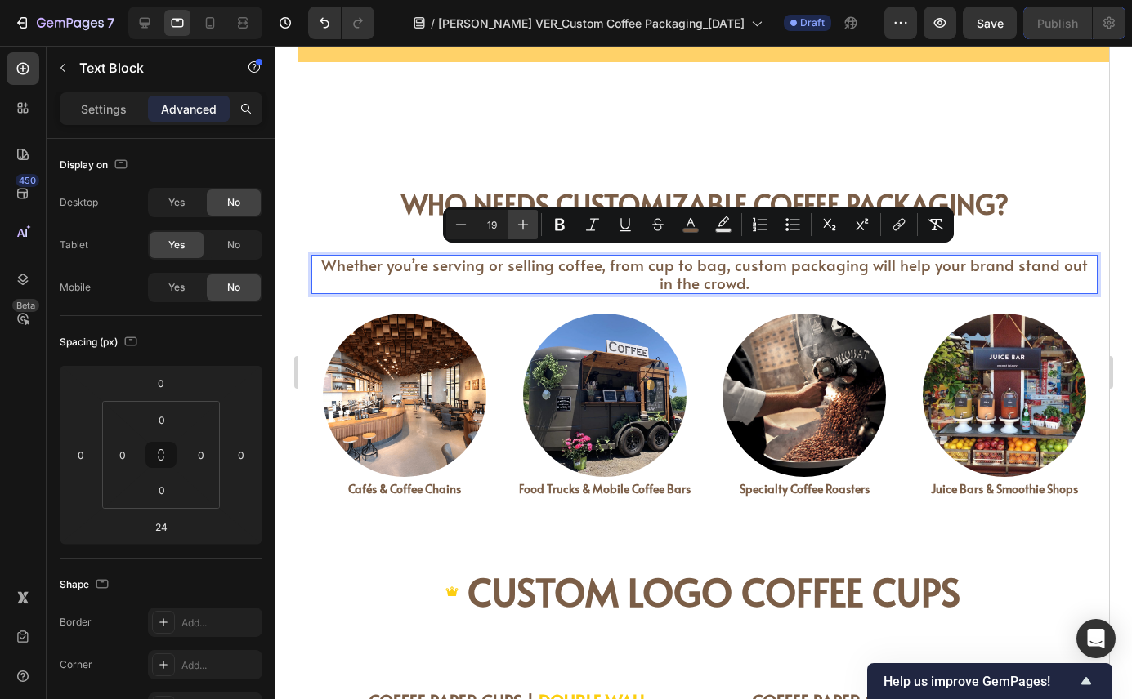
click at [517, 225] on icon "Editor contextual toolbar" at bounding box center [523, 225] width 16 height 16
type input "19"
click at [993, 261] on span "Whether you’re serving or selling coffee, from cup to bag, custom packaging wil…" at bounding box center [704, 273] width 766 height 39
click at [993, 265] on span "Whether you’re serving or selling coffee, from cup to bag, custom packaging wil…" at bounding box center [704, 273] width 766 height 39
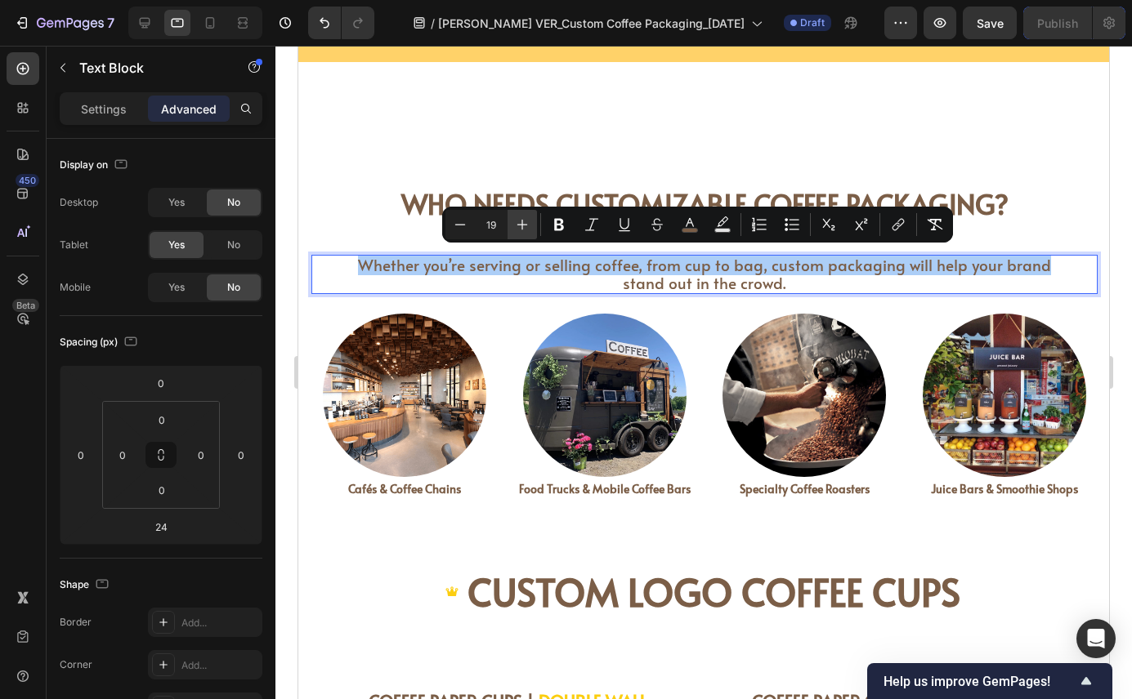
click at [520, 223] on icon "Editor contextual toolbar" at bounding box center [522, 225] width 16 height 16
type input "20"
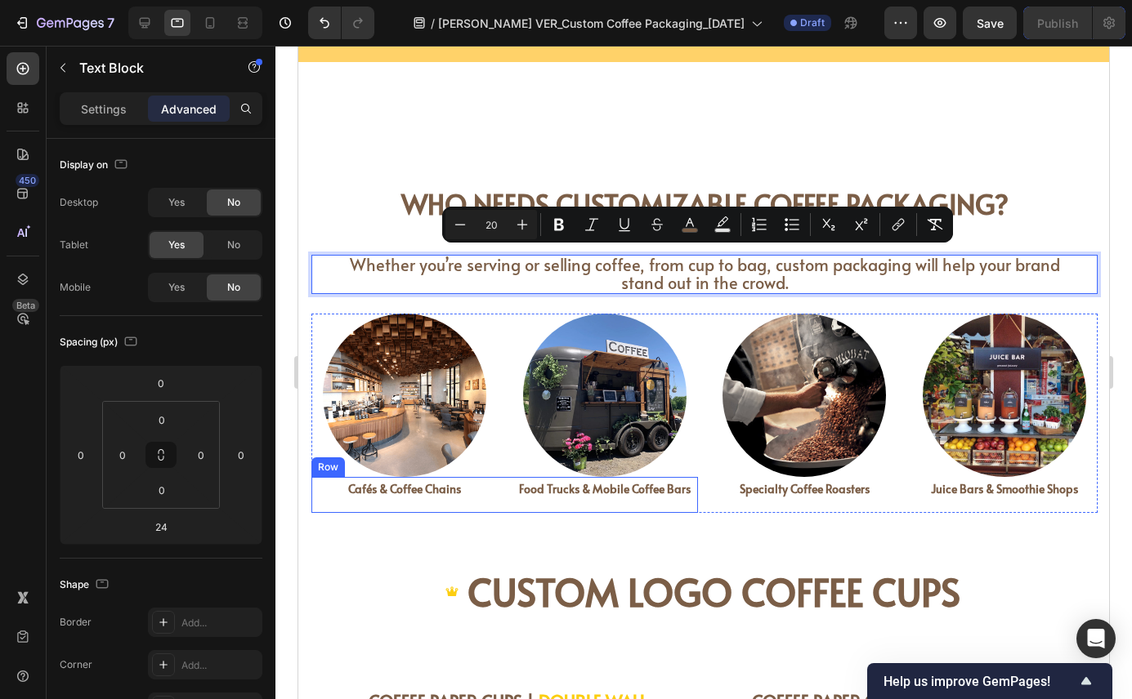
click at [583, 538] on div "Who Needs Customizable Coffee Packaging? Heading Whether you’re serving or sell…" at bounding box center [703, 321] width 810 height 487
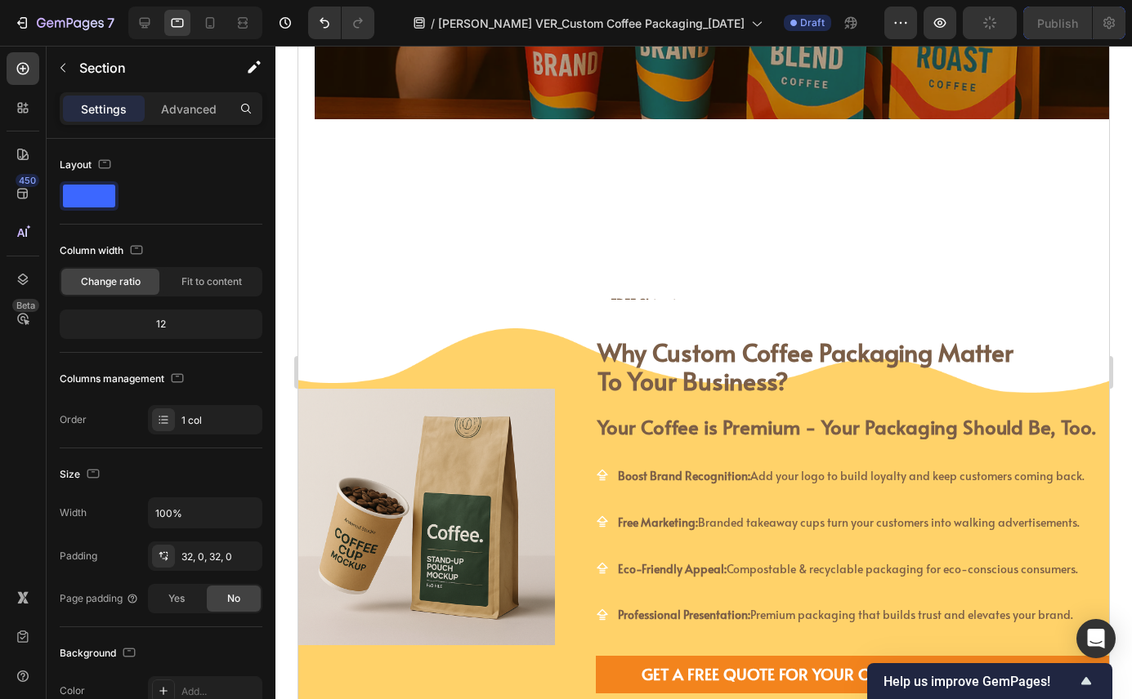
scroll to position [478, 0]
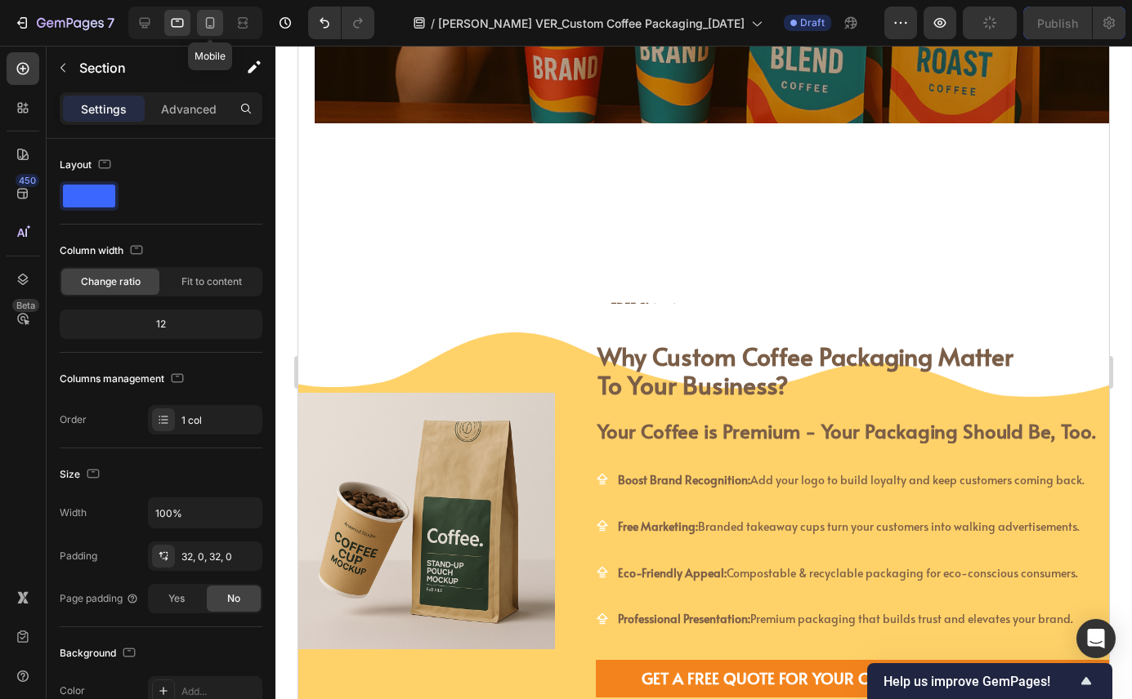
click at [211, 20] on icon at bounding box center [210, 23] width 16 height 16
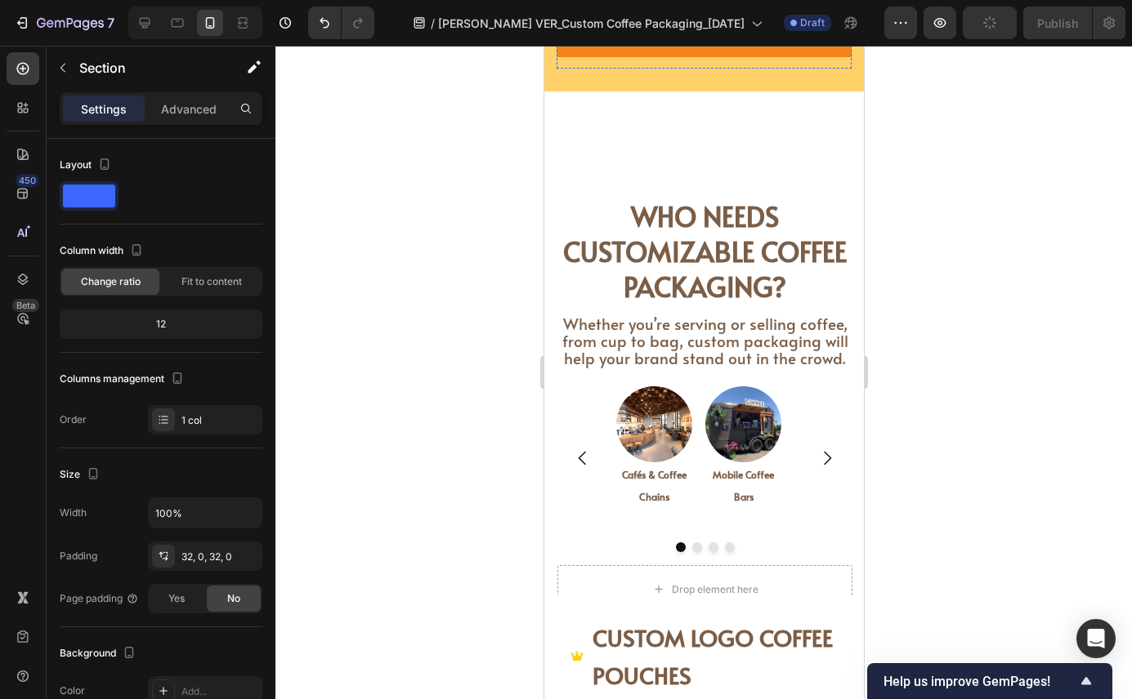
scroll to position [1277, 0]
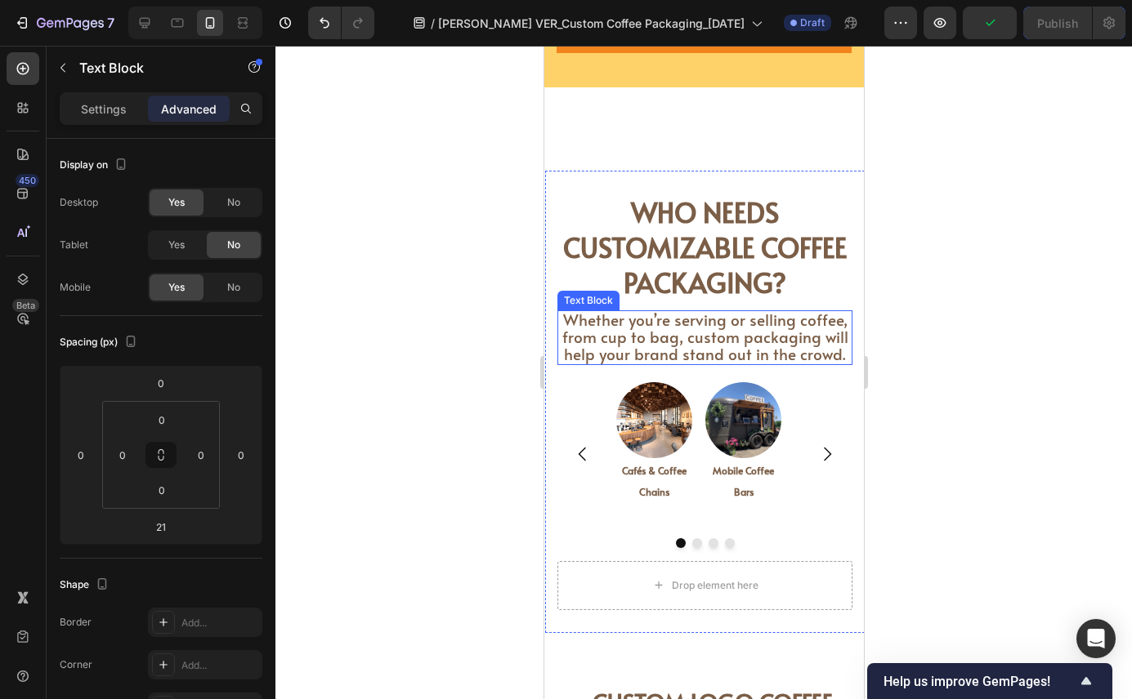
click at [721, 332] on span "Whether you’re serving or selling coffee, from cup to bag, custom packaging wil…" at bounding box center [704, 337] width 286 height 56
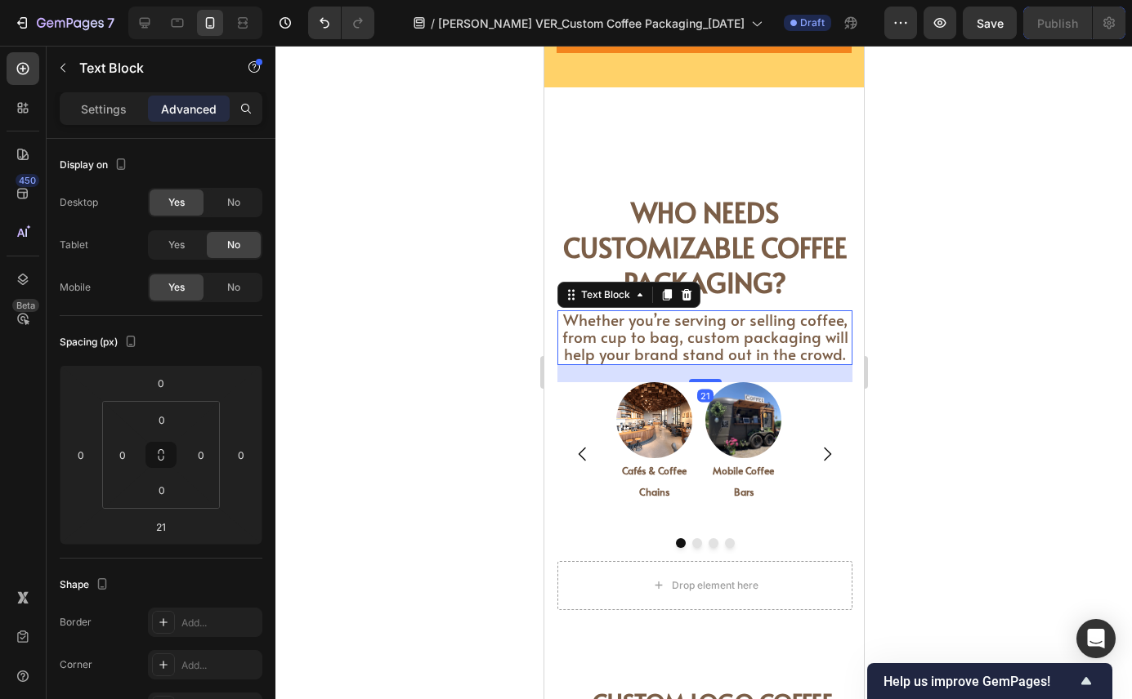
drag, startPoint x: 665, startPoint y: 292, endPoint x: 666, endPoint y: 311, distance: 19.6
click at [666, 292] on icon at bounding box center [666, 294] width 9 height 11
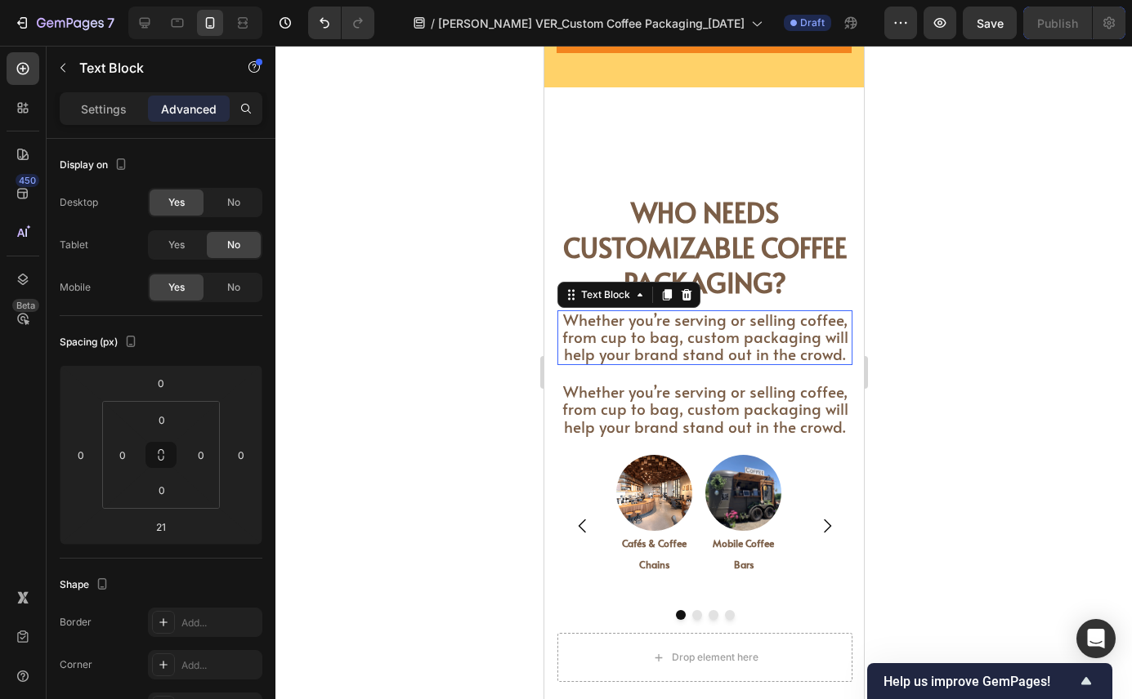
click at [657, 333] on span "Whether you’re serving or selling coffee, from cup to bag, custom packaging wil…" at bounding box center [704, 337] width 286 height 56
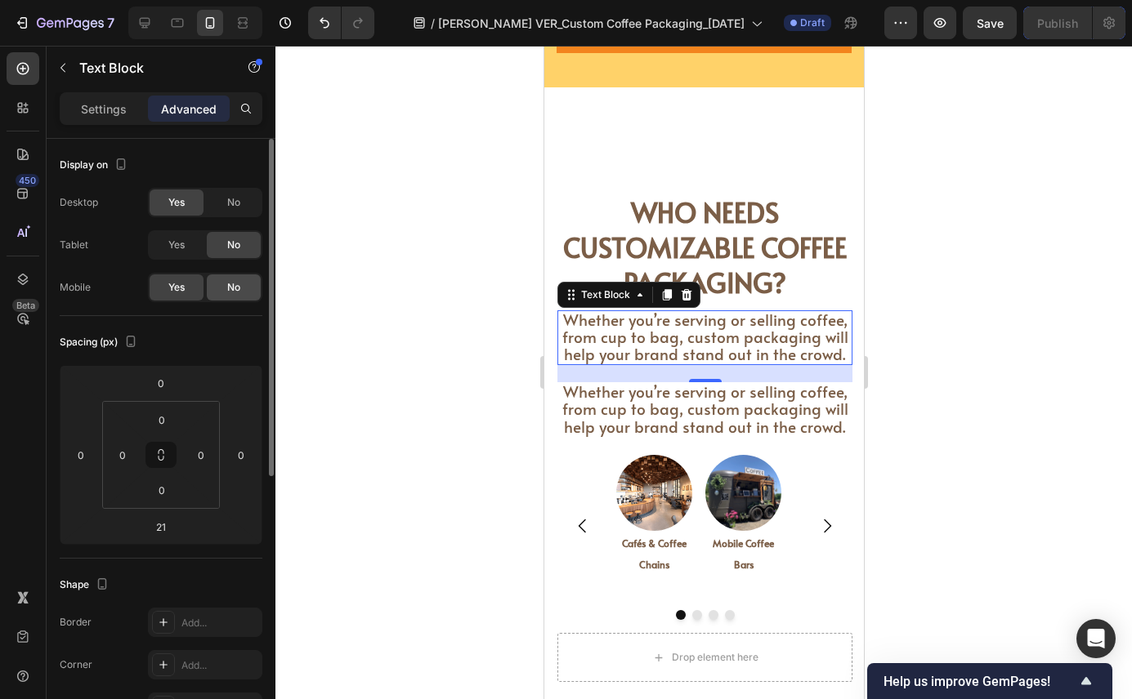
click at [230, 283] on span "No" at bounding box center [233, 287] width 13 height 15
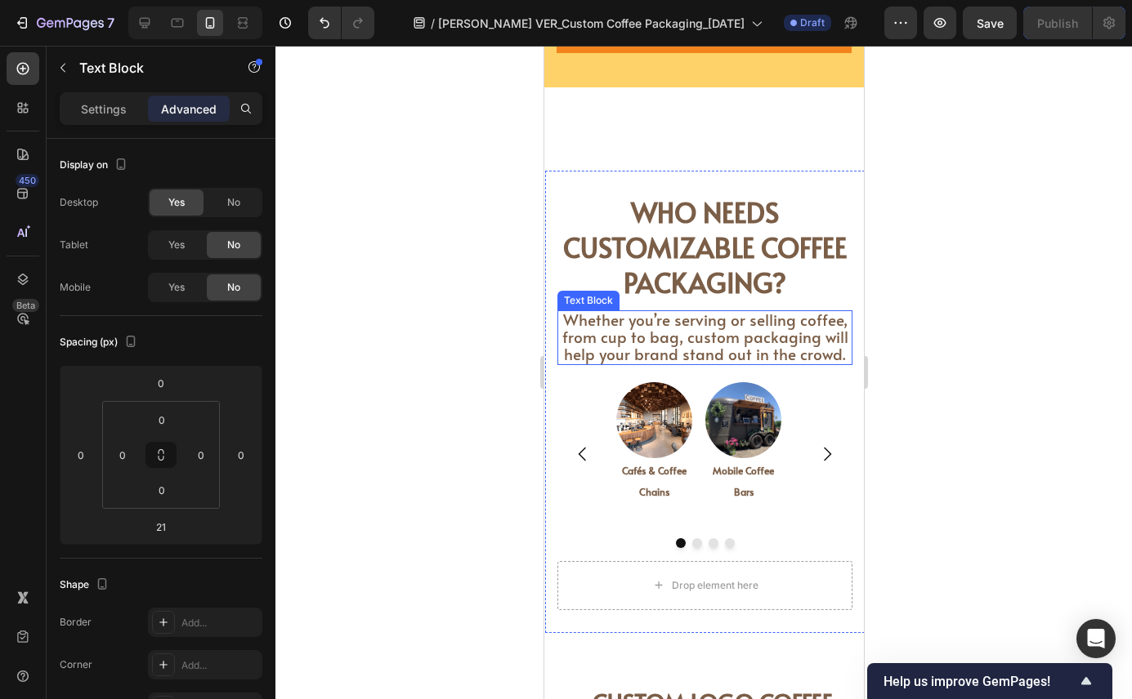
click at [648, 326] on span "Whether you’re serving or selling coffee, from cup to bag, custom packaging wil…" at bounding box center [704, 337] width 286 height 56
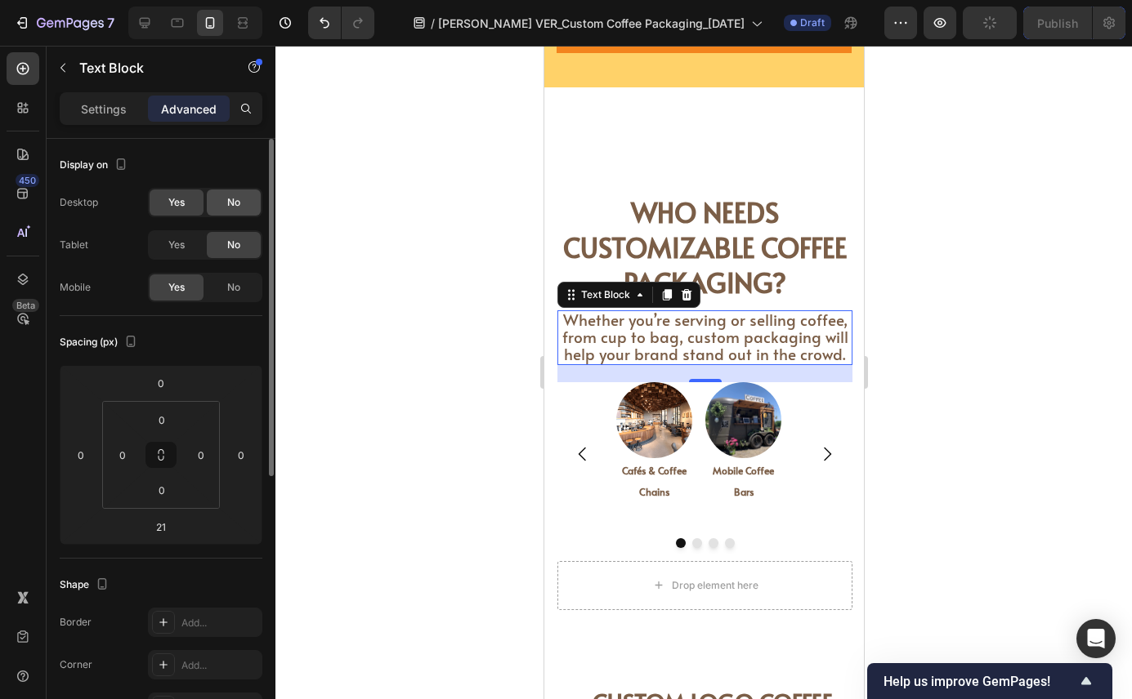
click at [221, 205] on div "No" at bounding box center [234, 203] width 54 height 26
click at [656, 337] on span "Whether you’re serving or selling coffee, from cup to bag, custom packaging wil…" at bounding box center [704, 337] width 286 height 56
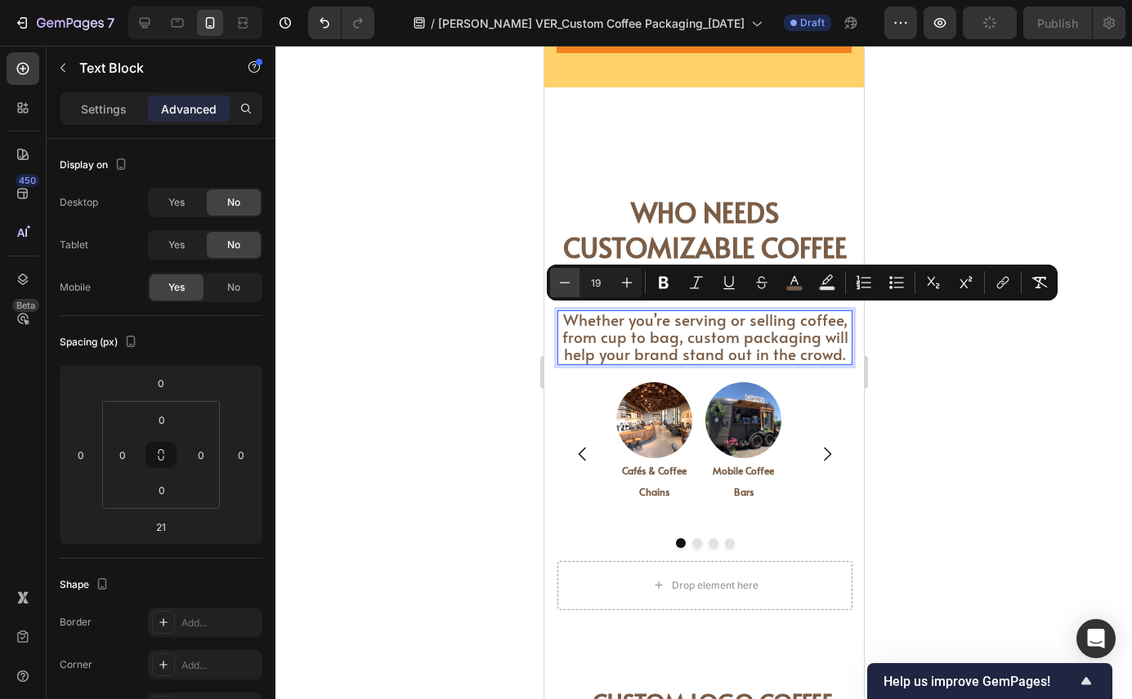
click at [569, 283] on icon "Editor contextual toolbar" at bounding box center [565, 282] width 11 height 1
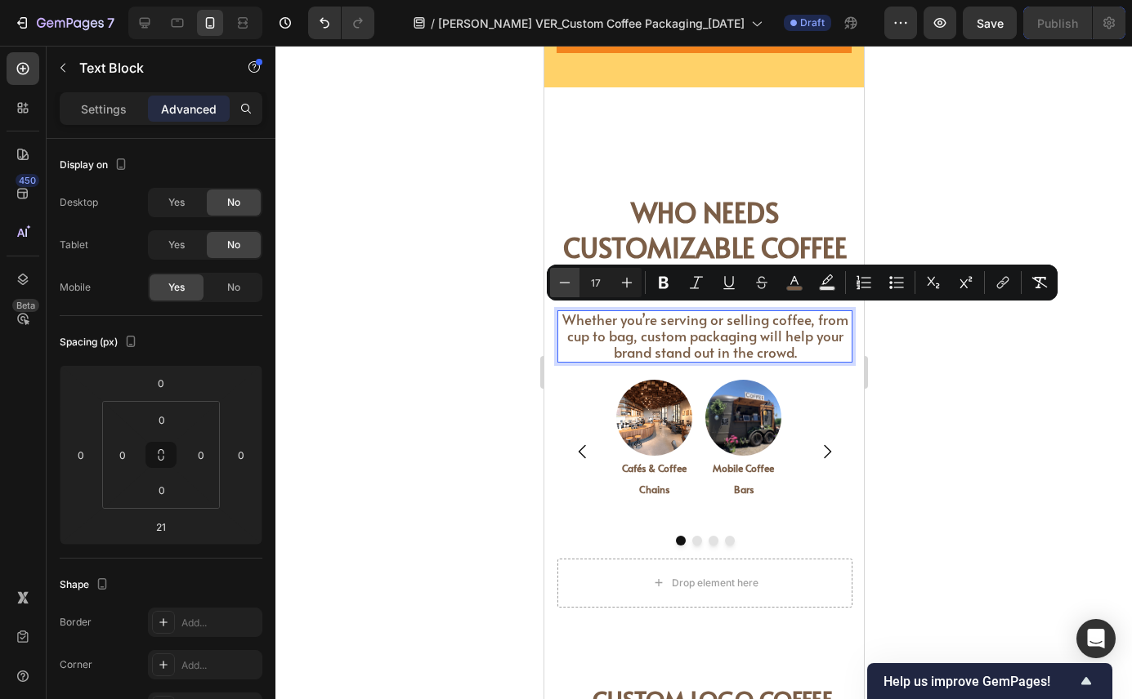
click at [569, 283] on icon "Editor contextual toolbar" at bounding box center [565, 282] width 11 height 1
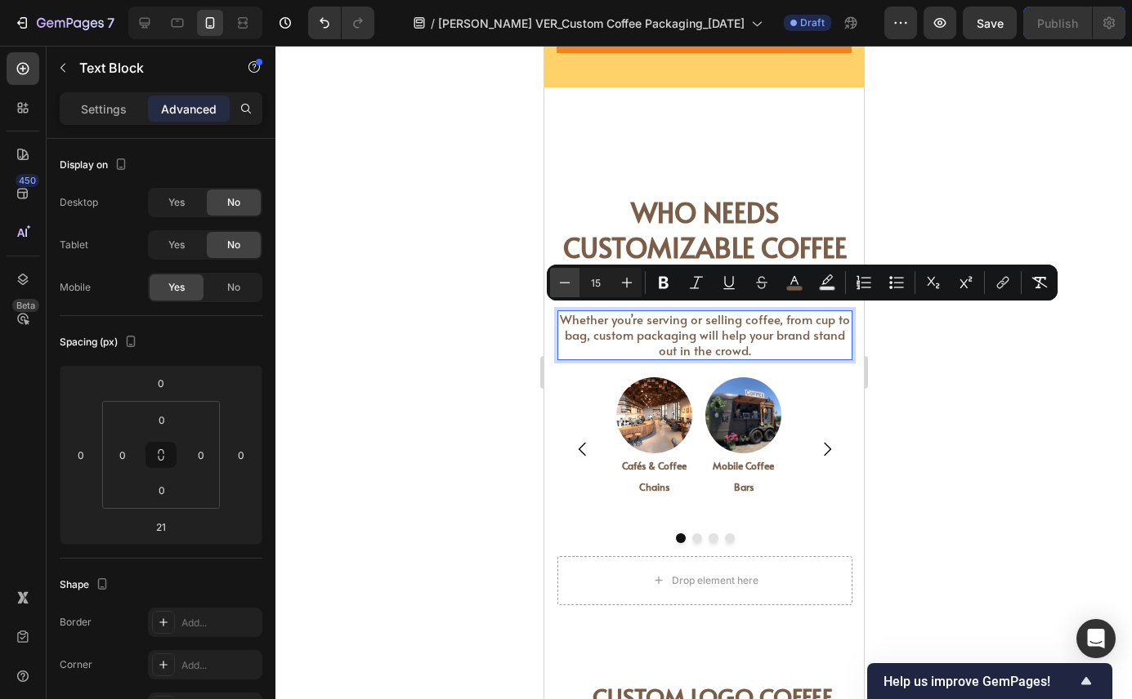
click at [569, 283] on icon "Editor contextual toolbar" at bounding box center [565, 282] width 11 height 1
type input "12"
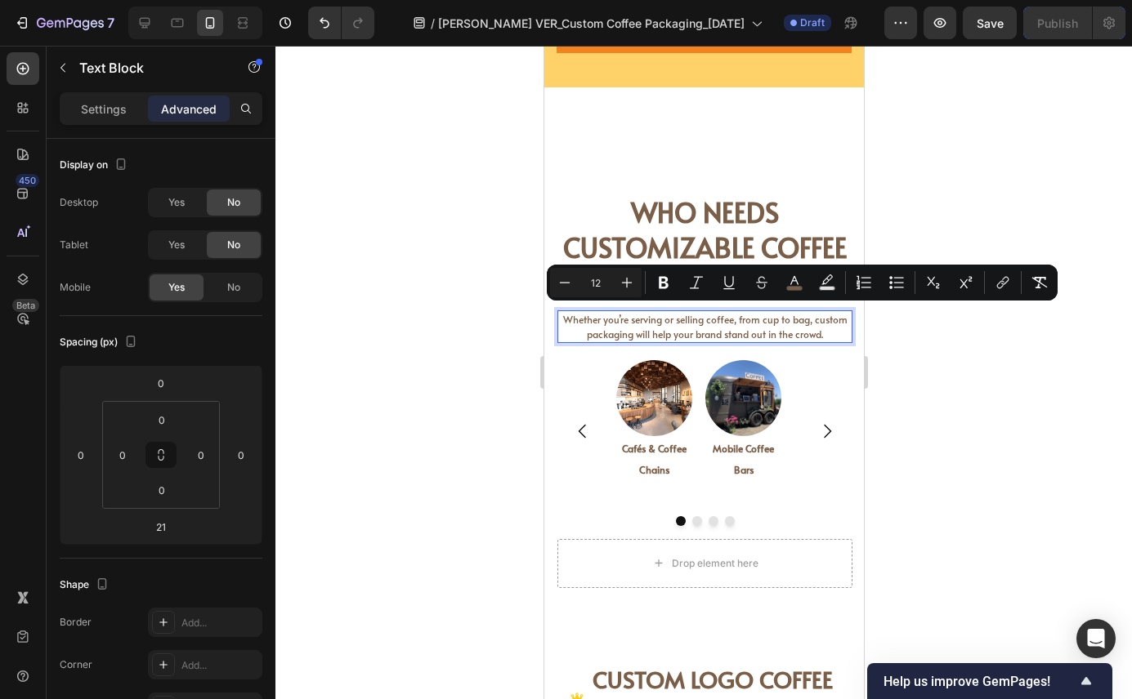
click at [927, 401] on div at bounding box center [703, 373] width 856 height 654
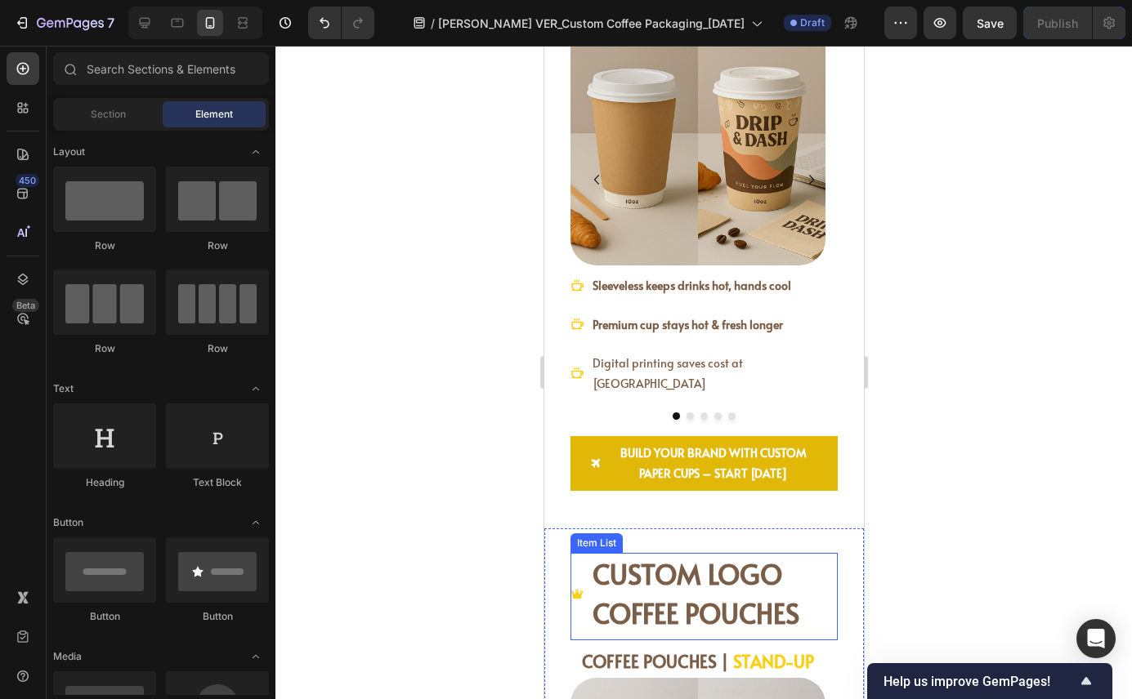
scroll to position [2044, 0]
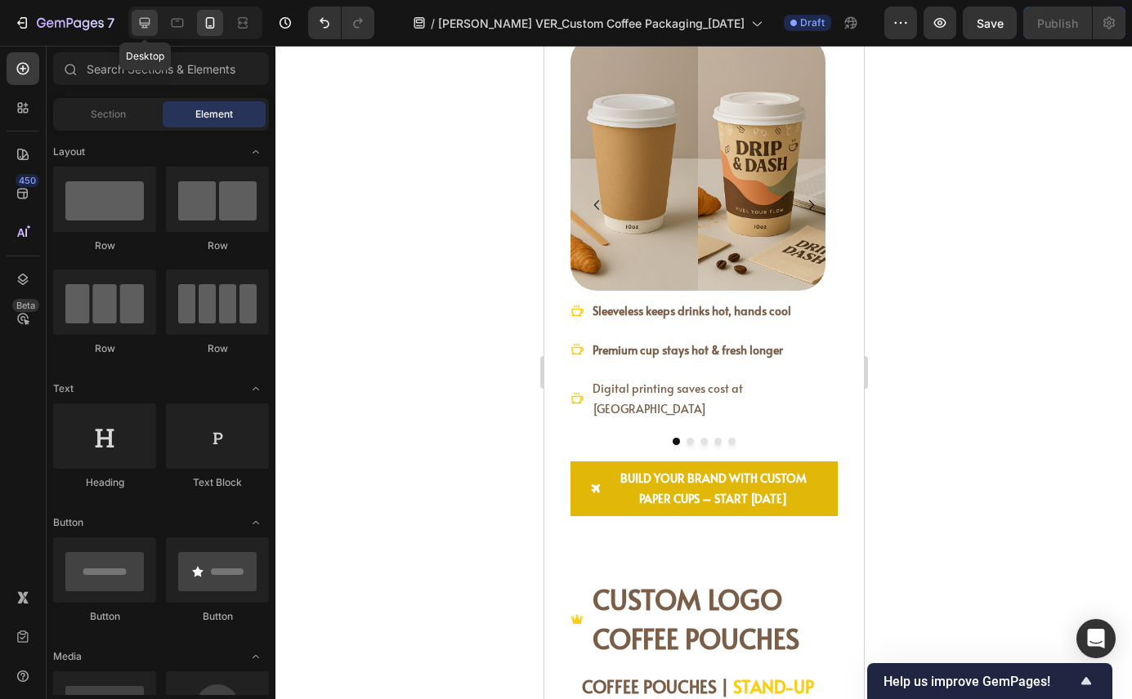
click at [145, 25] on icon at bounding box center [145, 23] width 11 height 11
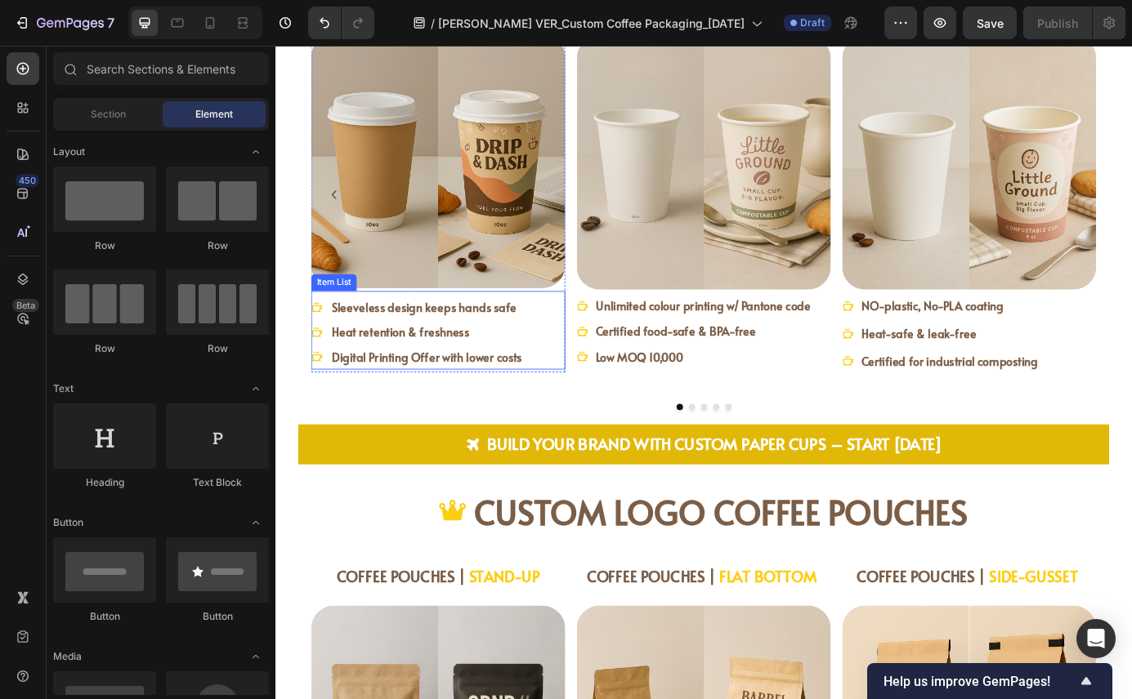
scroll to position [2141, 0]
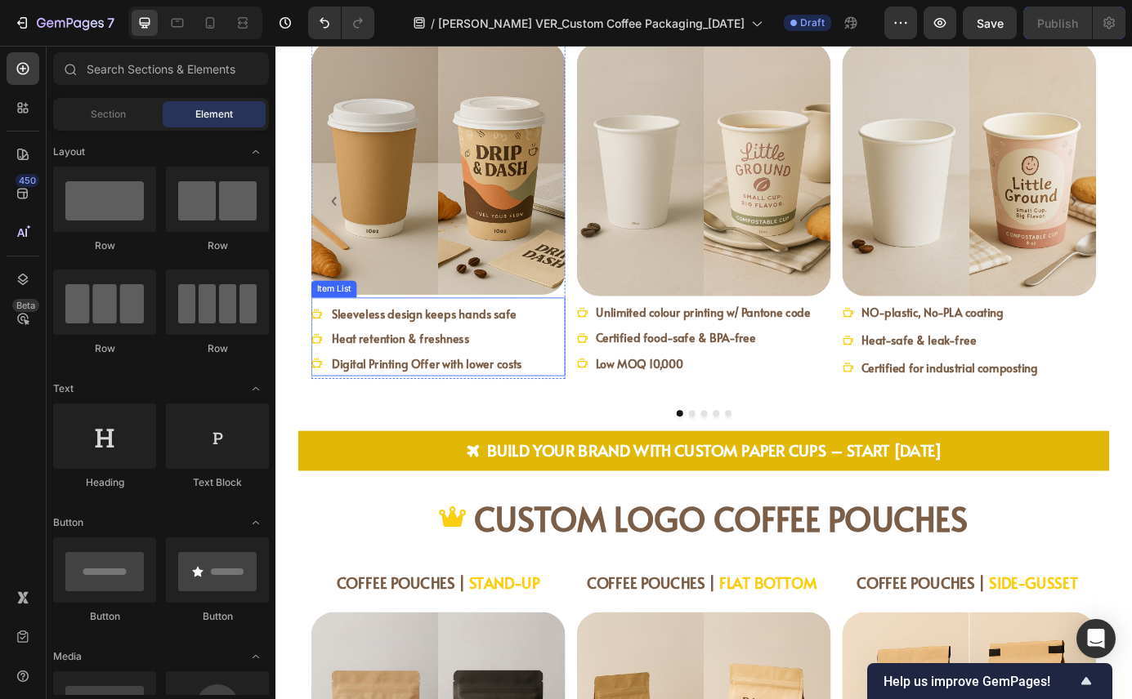
click at [571, 387] on div "Sleeveless design keeps hands safe Heat retention & freshness Digital Printing …" at bounding box center [461, 380] width 291 height 85
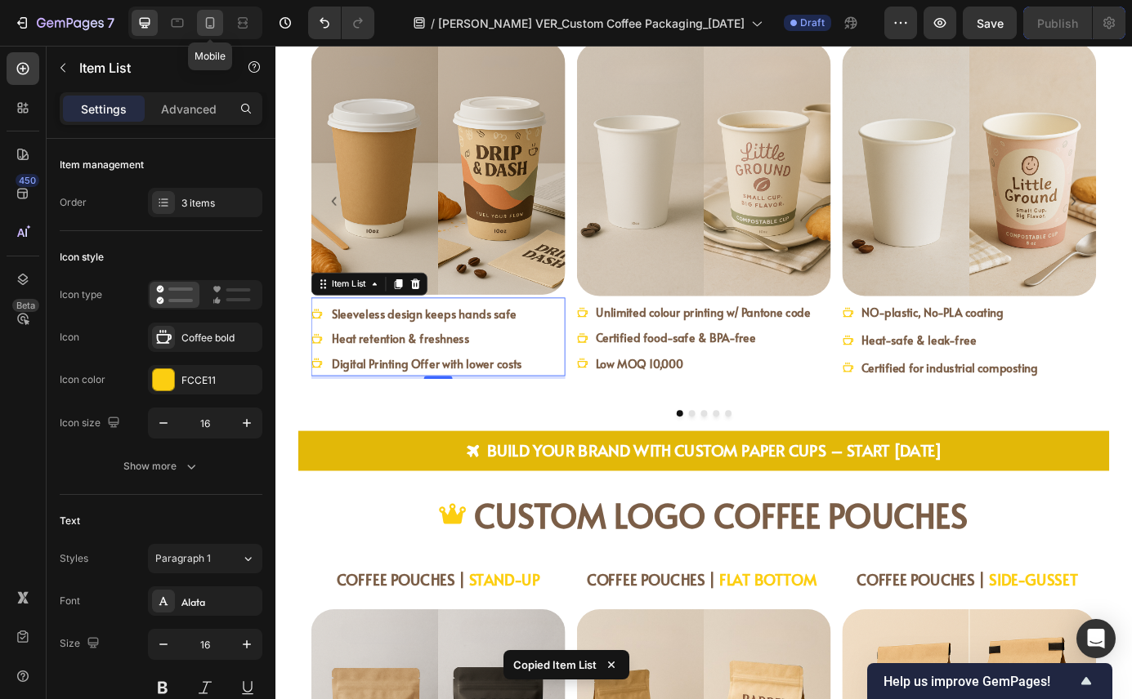
click at [212, 23] on icon at bounding box center [210, 23] width 16 height 16
type input "14"
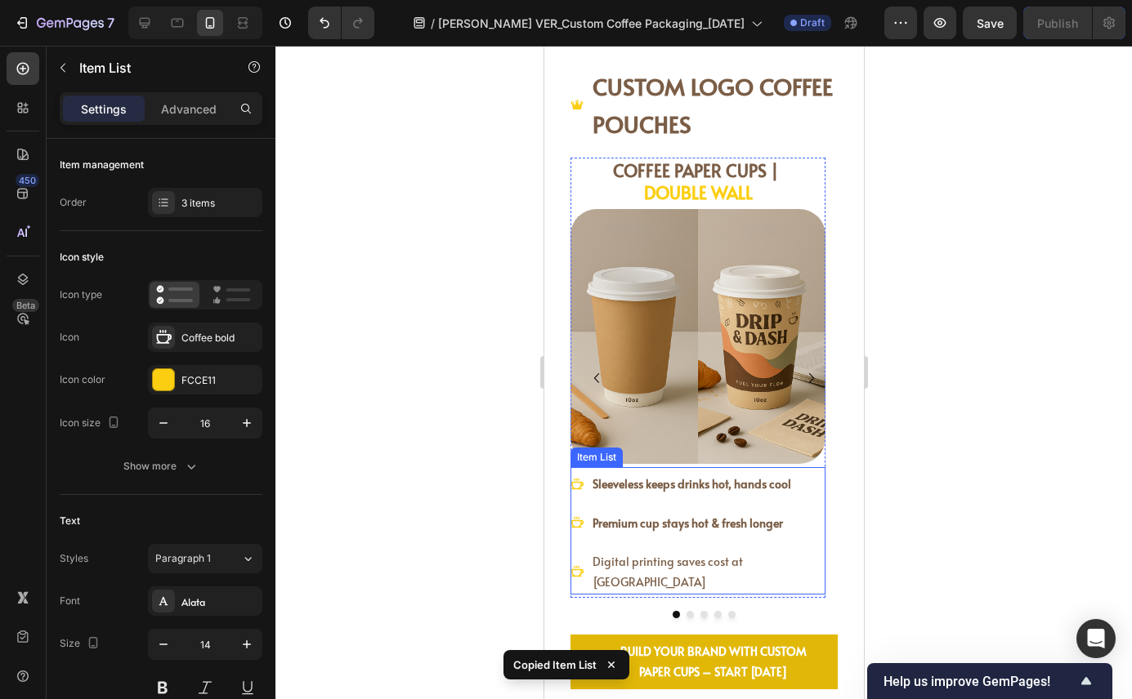
scroll to position [1868, 0]
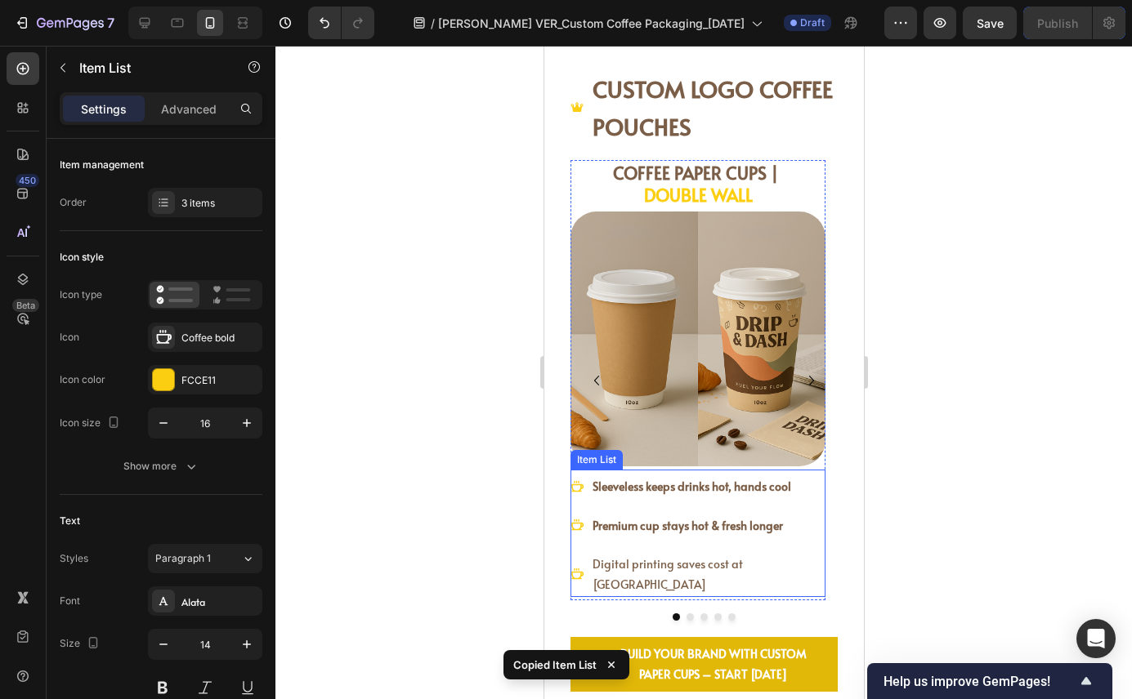
click at [808, 549] on div "Sleeveless keeps drinks hot, hands cool Premium cup stays hot & fresh longer Di…" at bounding box center [696, 535] width 255 height 123
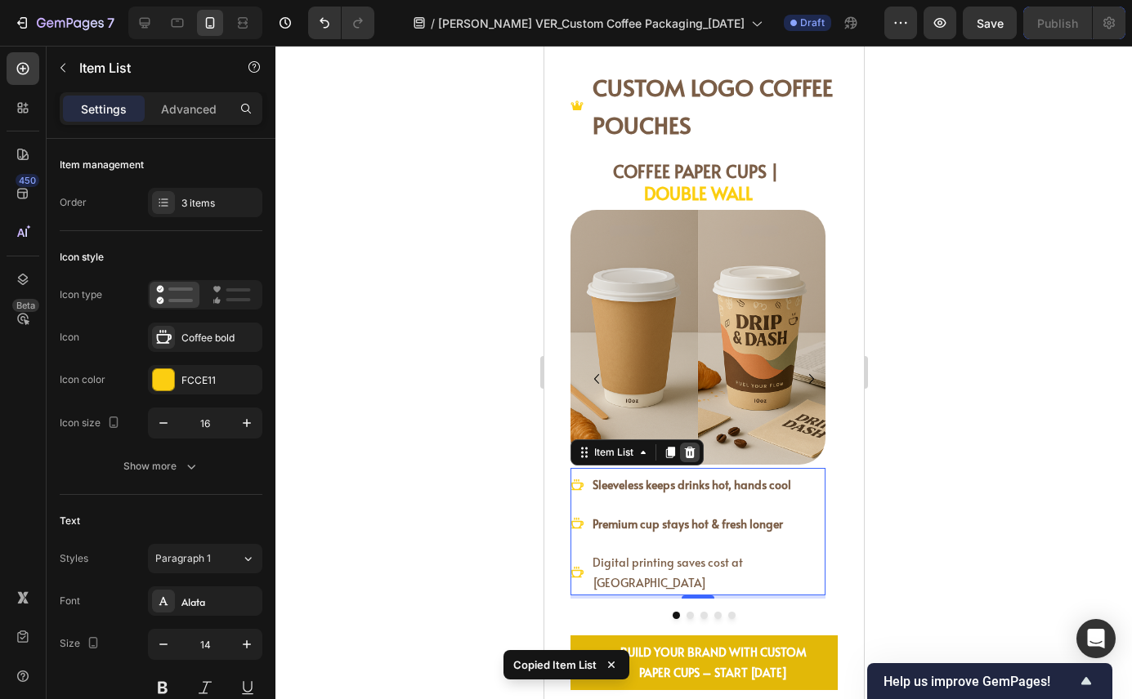
click at [690, 459] on icon at bounding box center [688, 452] width 13 height 13
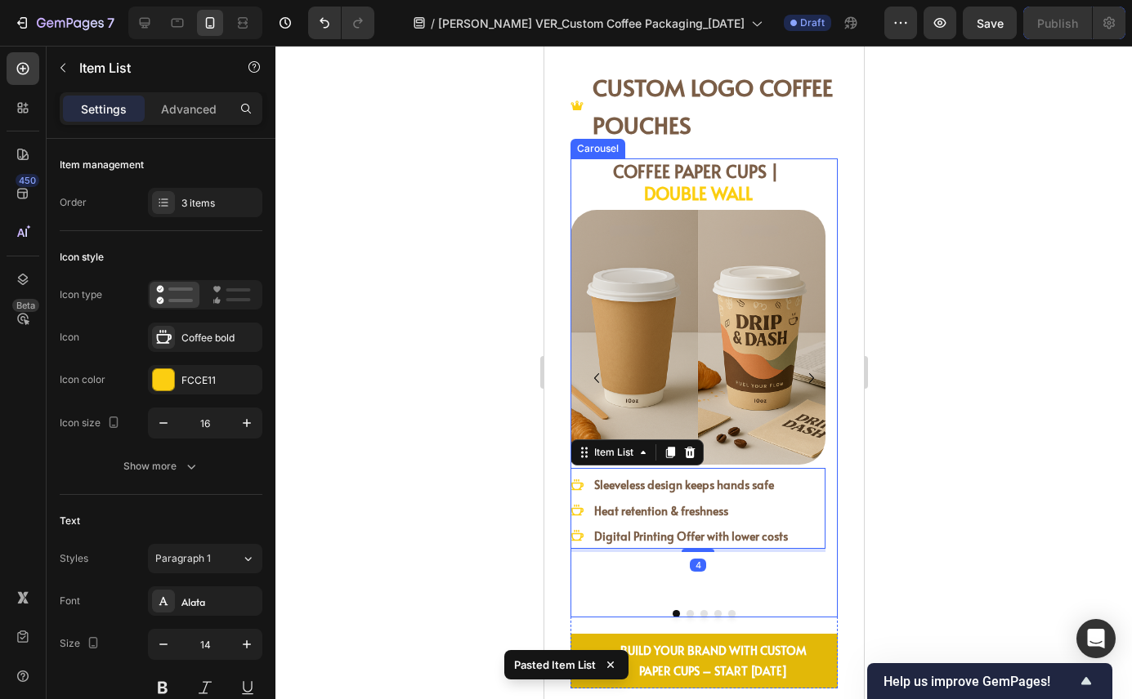
click at [685, 615] on button "Dot" at bounding box center [688, 613] width 7 height 7
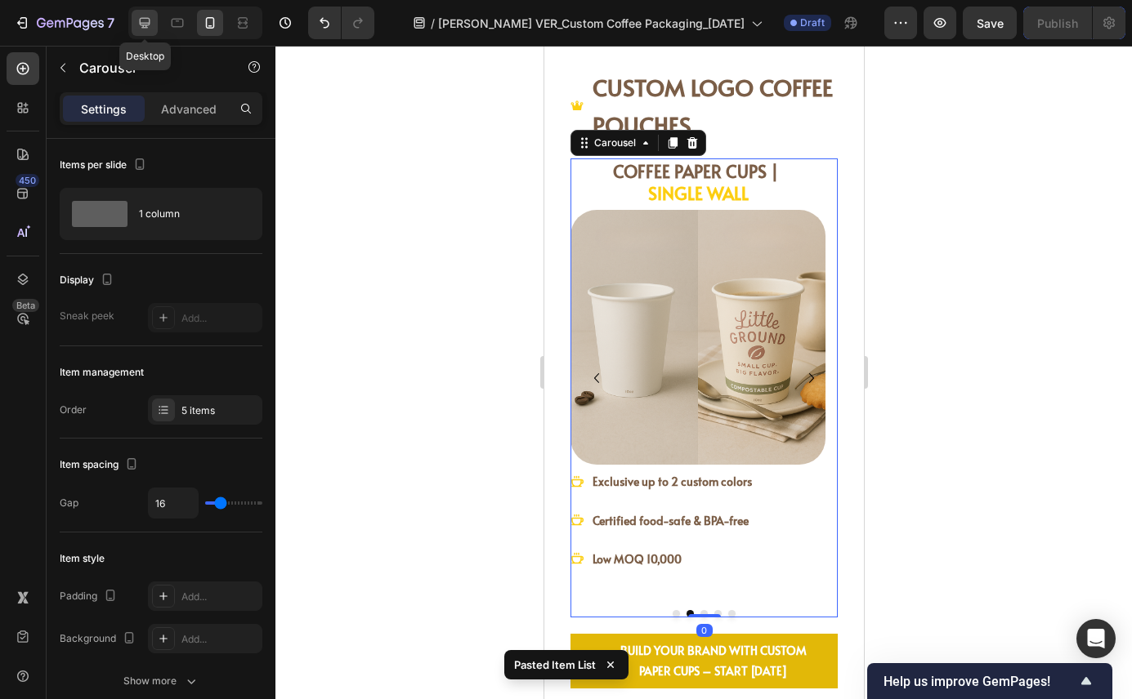
click at [146, 24] on icon at bounding box center [144, 23] width 16 height 16
type input "1200"
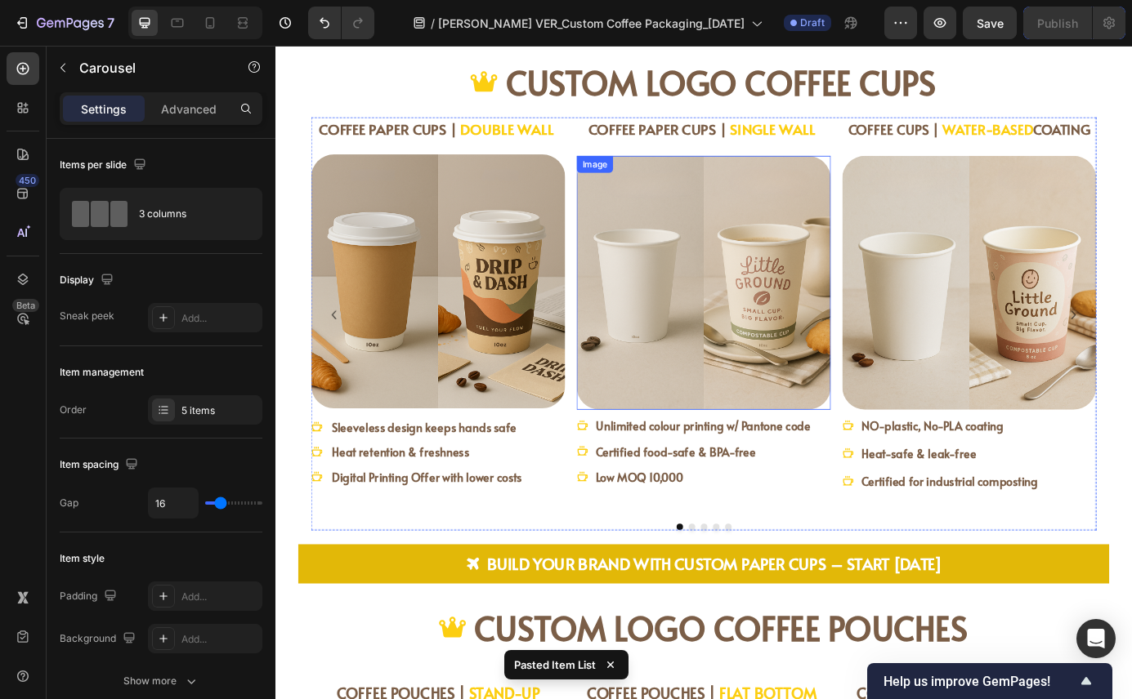
scroll to position [1968, 0]
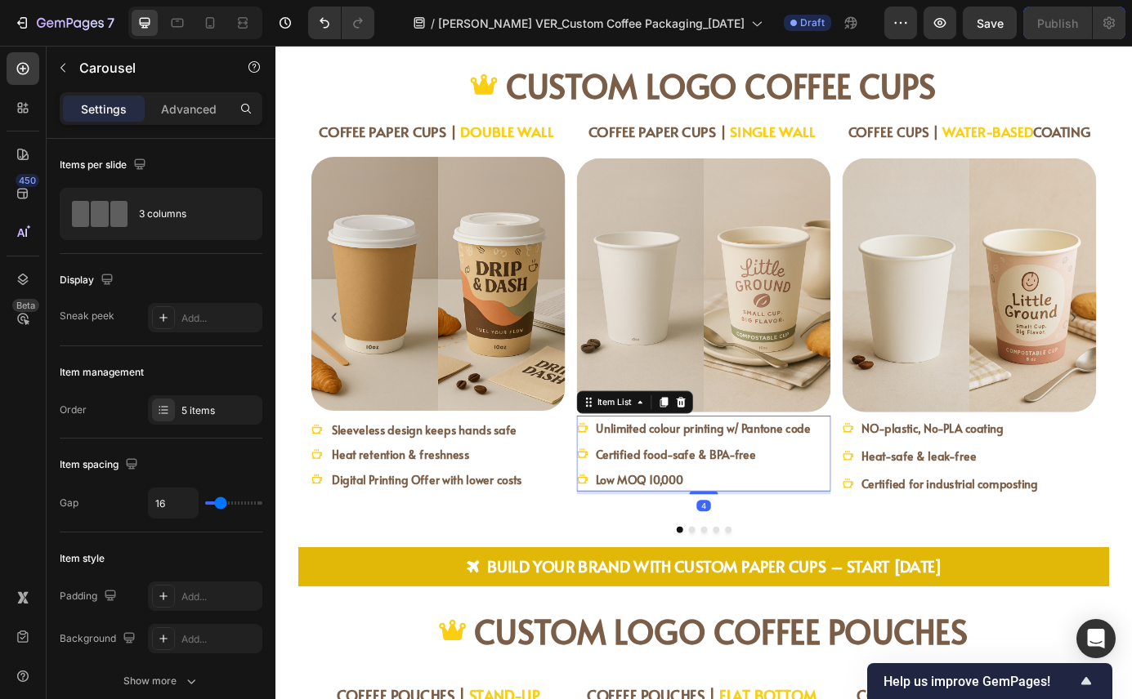
click at [898, 516] on div "Unlimited colour printing w/ Pantone code Certified food-safe & BPA-free Low MO…" at bounding box center [765, 513] width 291 height 87
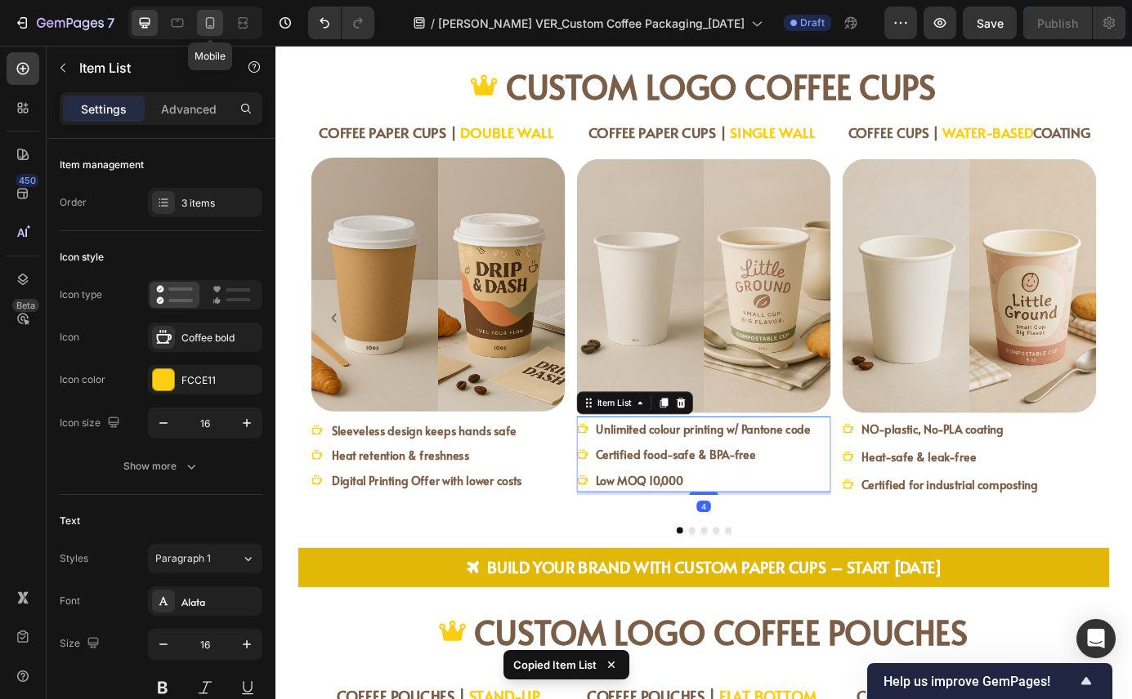
click at [218, 25] on div at bounding box center [210, 23] width 26 height 26
type input "14"
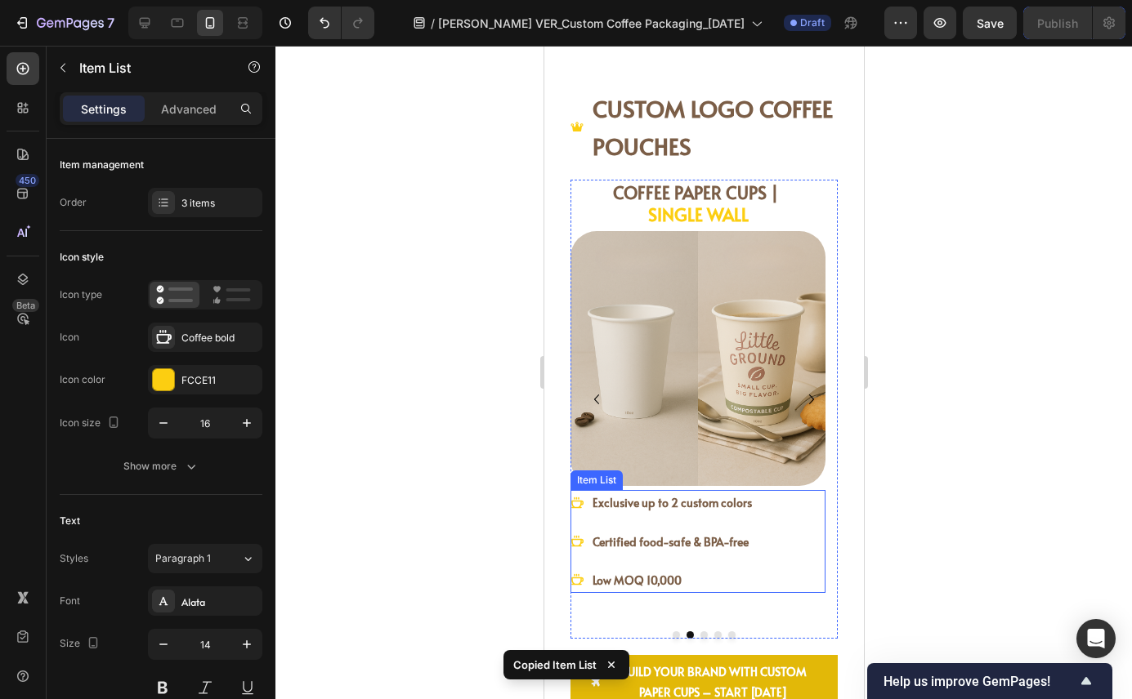
scroll to position [1863, 0]
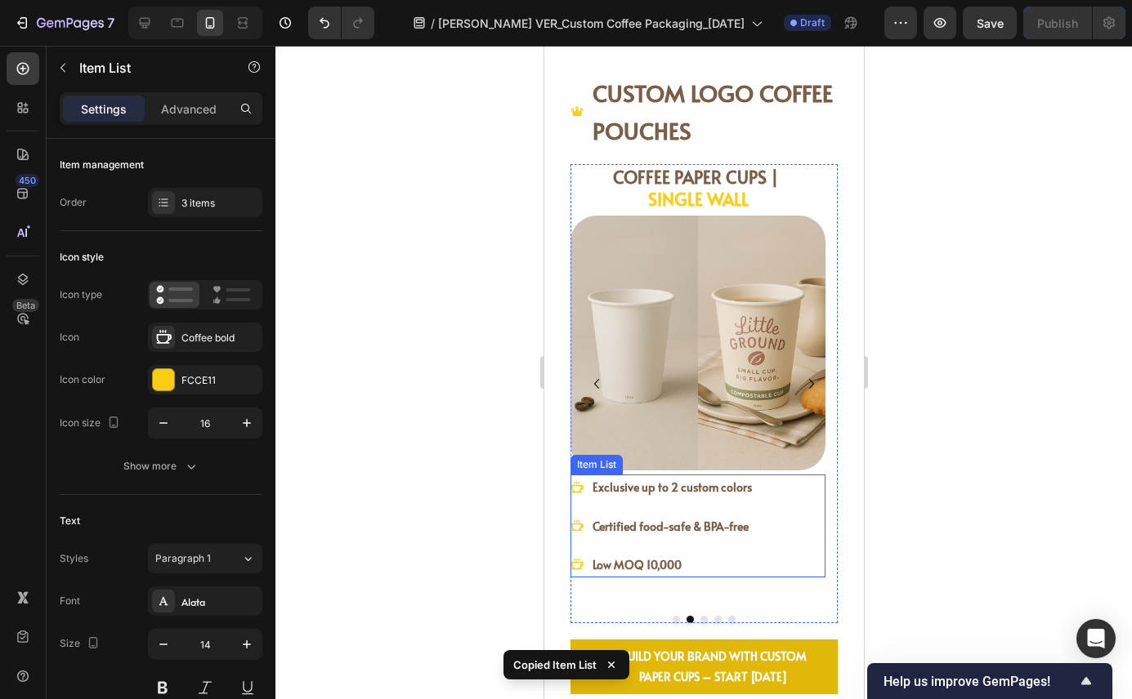
click at [792, 566] on div "Exclusive up to 2 custom colors Certified food-safe & BPA-free Low MOQ 10,000" at bounding box center [696, 526] width 255 height 103
click at [688, 465] on icon at bounding box center [689, 458] width 11 height 11
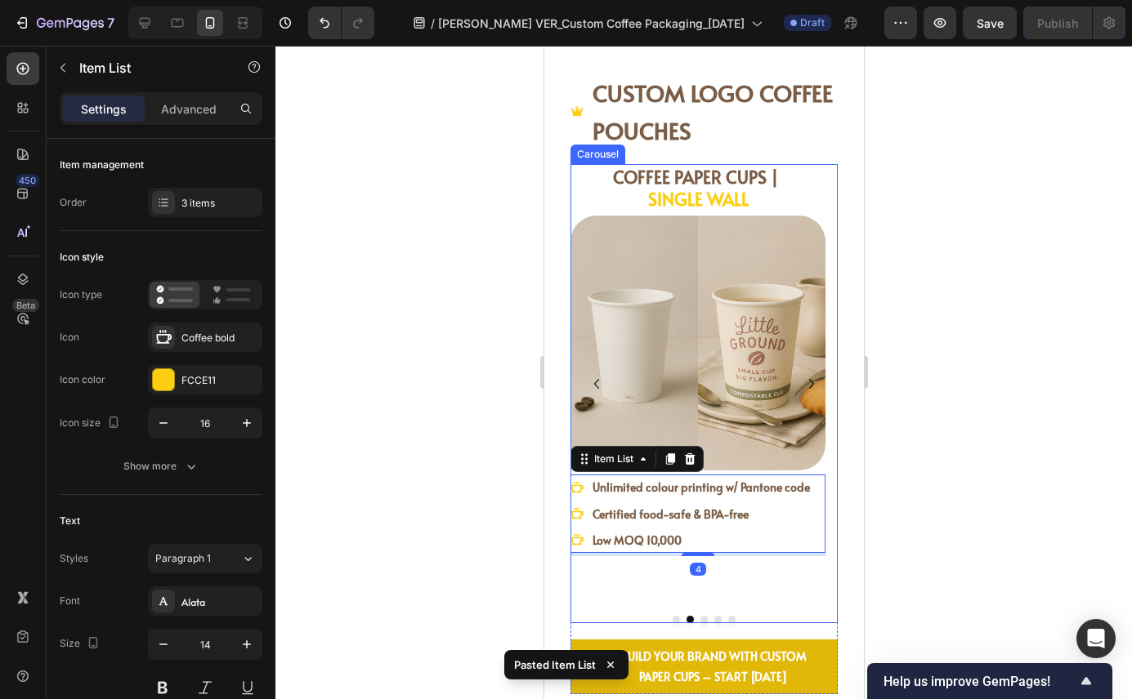
click at [699, 619] on button "Dot" at bounding box center [702, 619] width 7 height 7
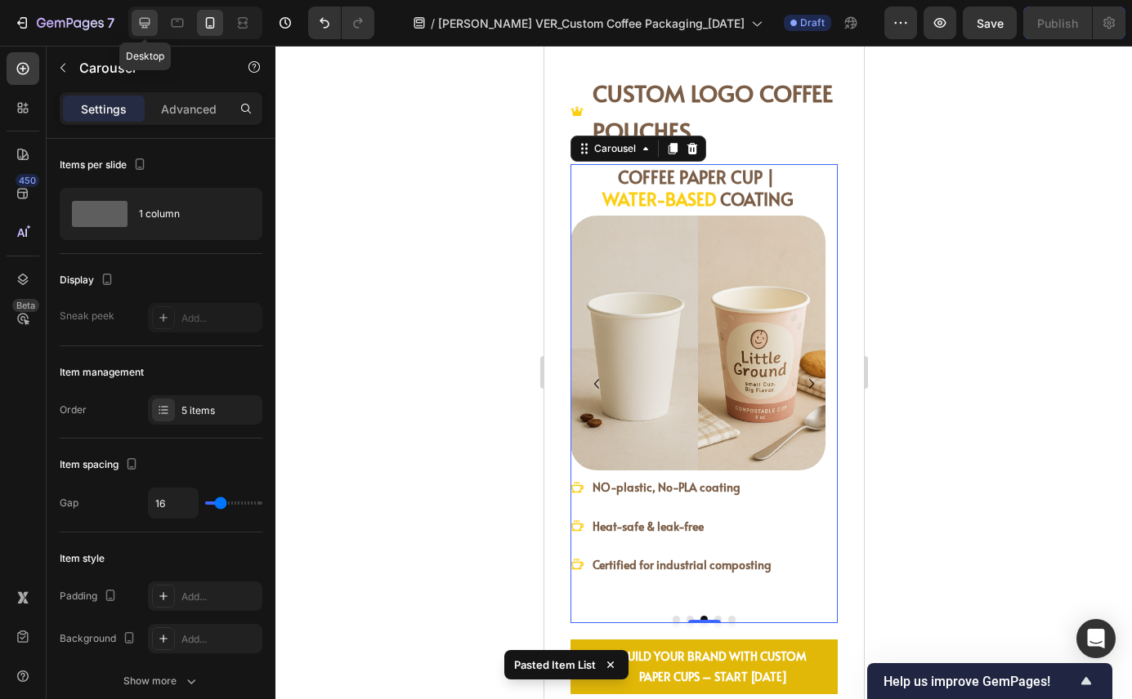
click at [137, 18] on icon at bounding box center [144, 23] width 16 height 16
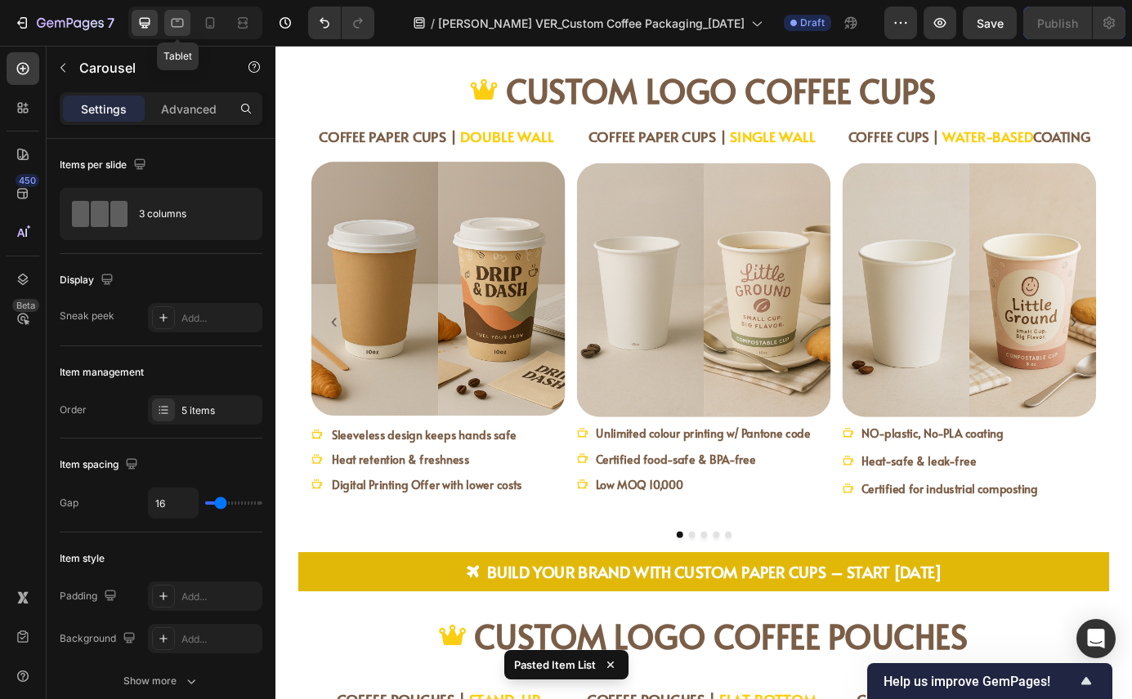
click at [181, 19] on icon at bounding box center [178, 23] width 12 height 9
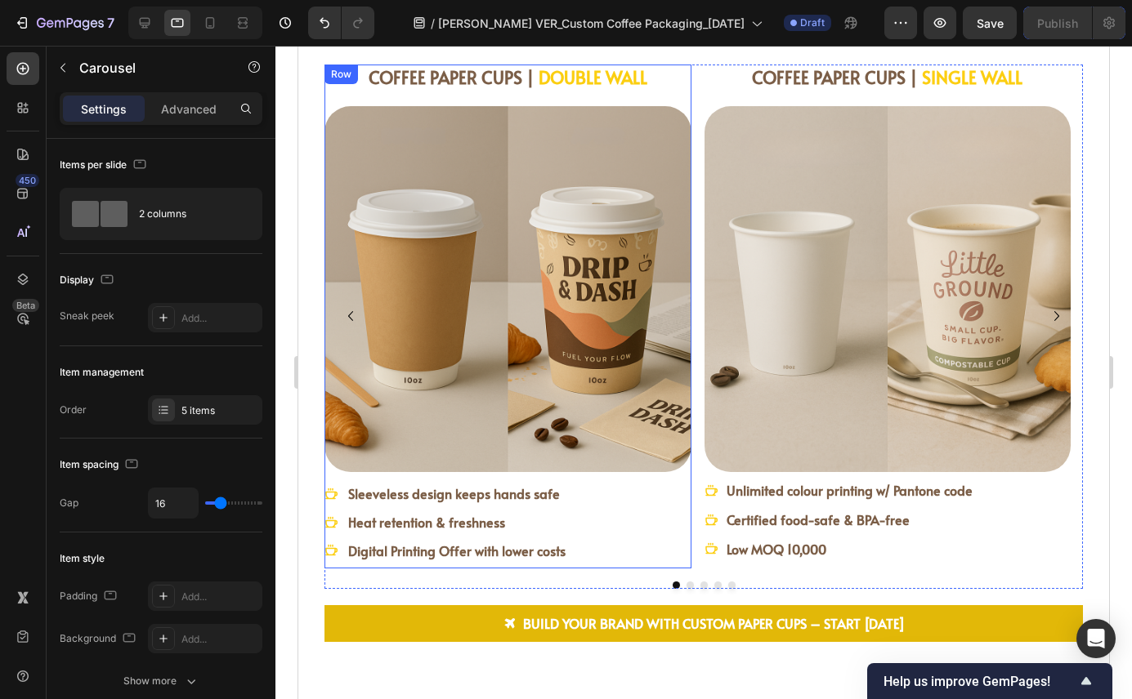
scroll to position [2109, 0]
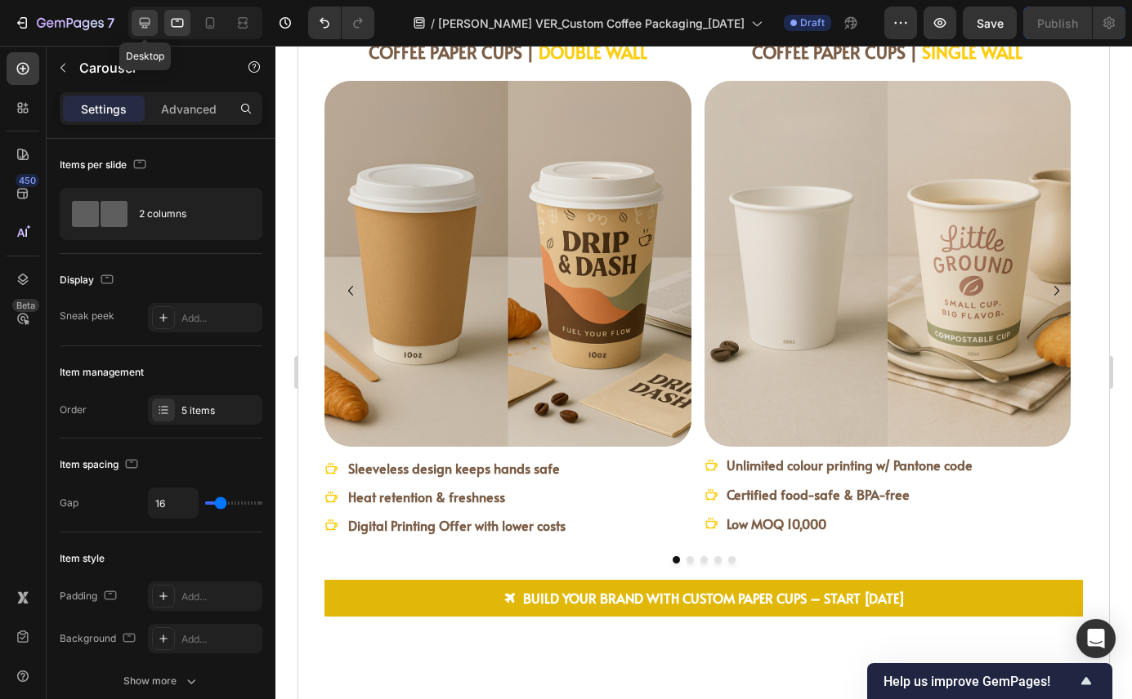
click at [156, 14] on div at bounding box center [145, 23] width 26 height 26
type input "1200"
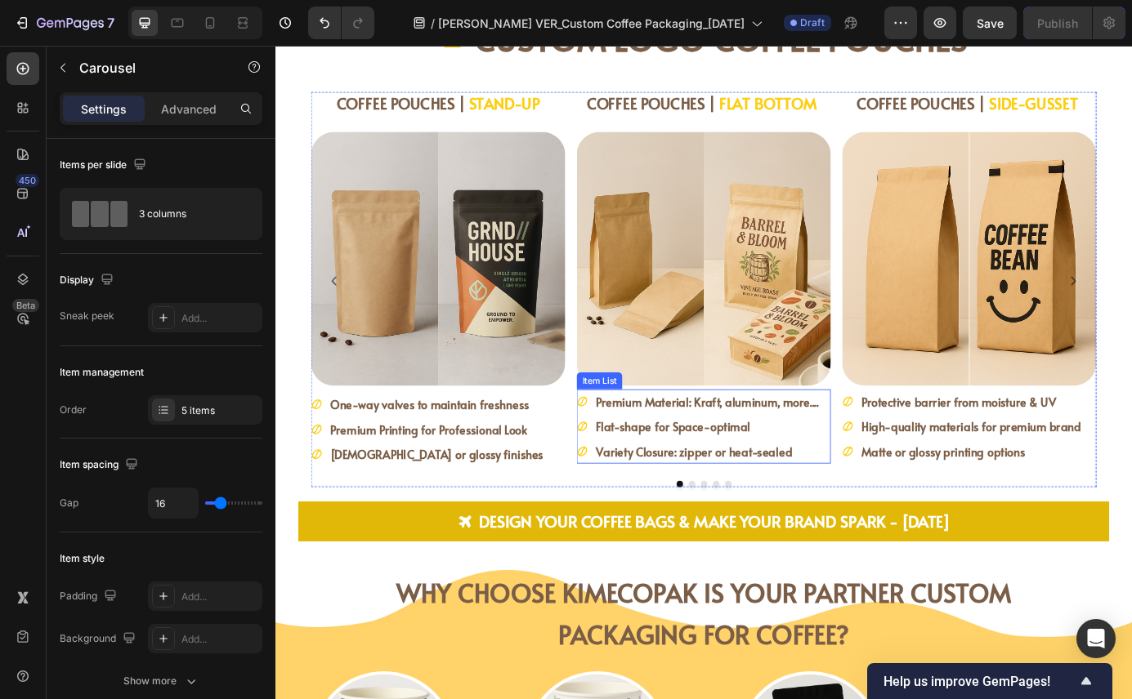
scroll to position [2624, 0]
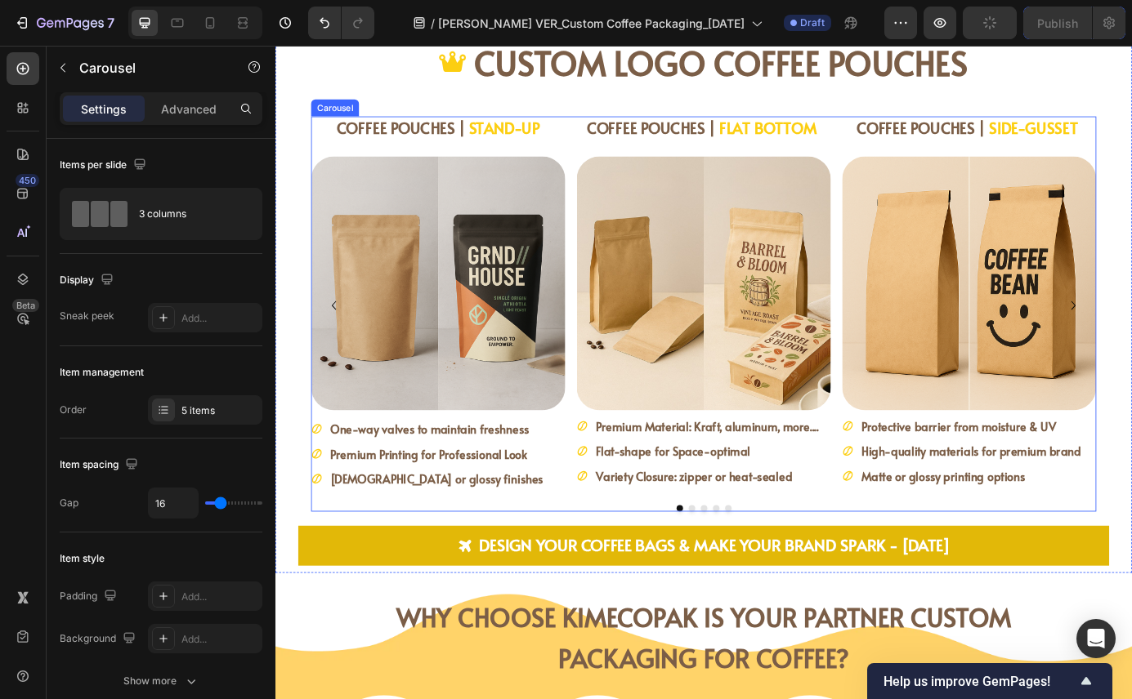
click at [776, 575] on button "Dot" at bounding box center [779, 575] width 7 height 7
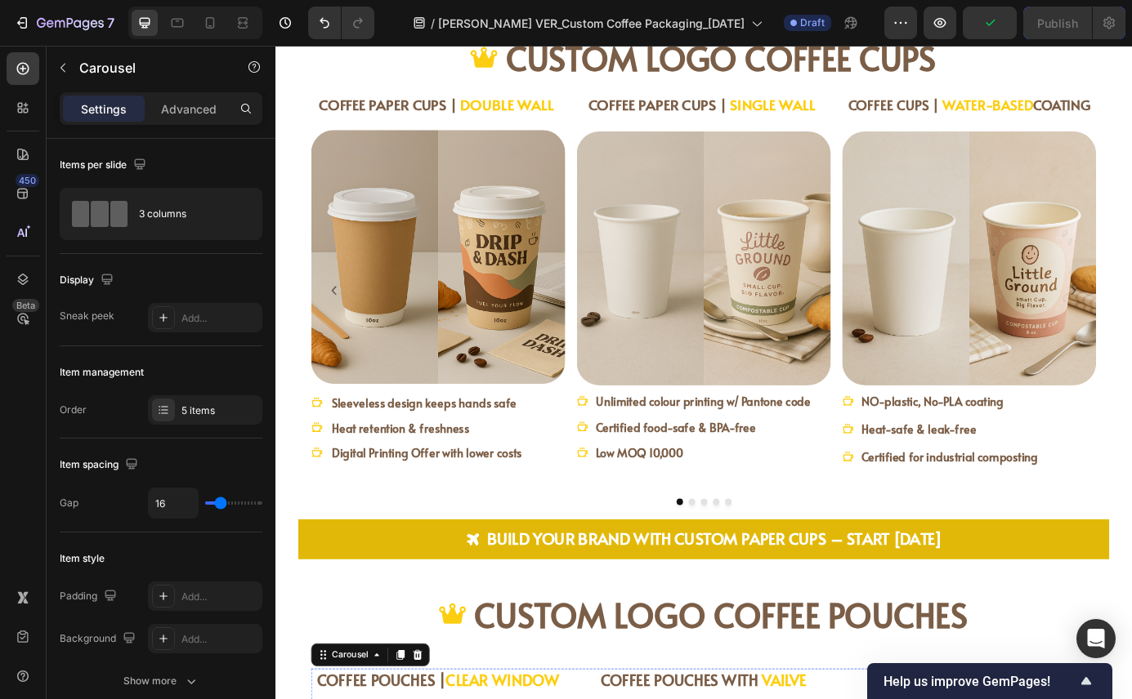
scroll to position [1986, 0]
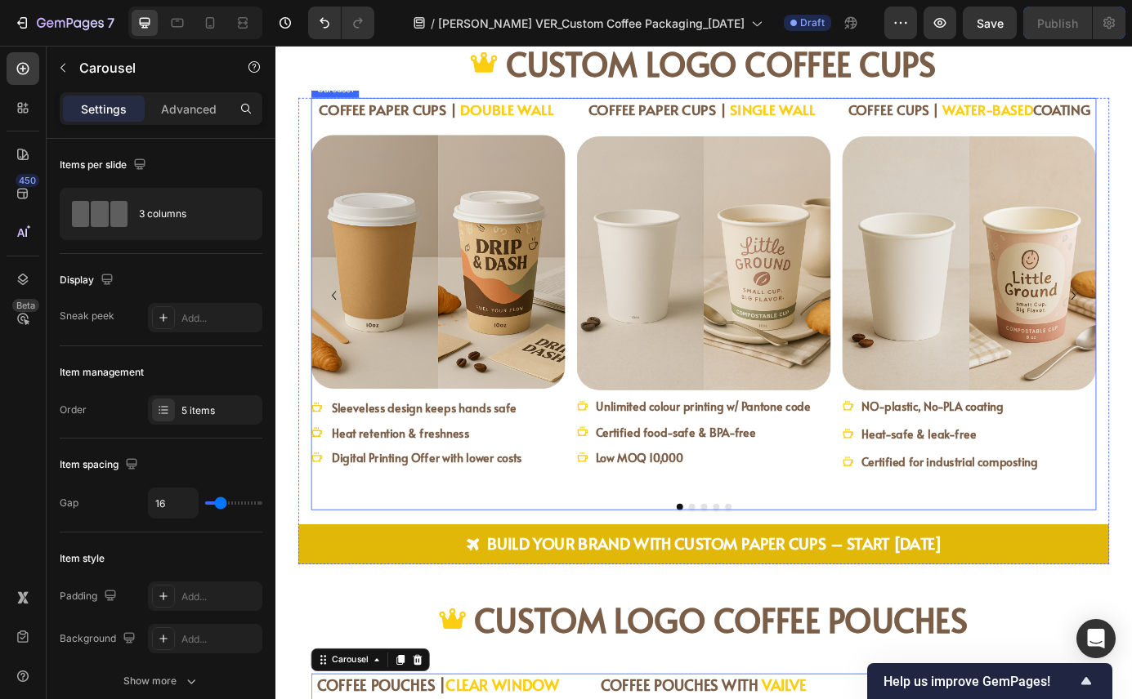
click at [762, 573] on button "Dot" at bounding box center [765, 573] width 7 height 7
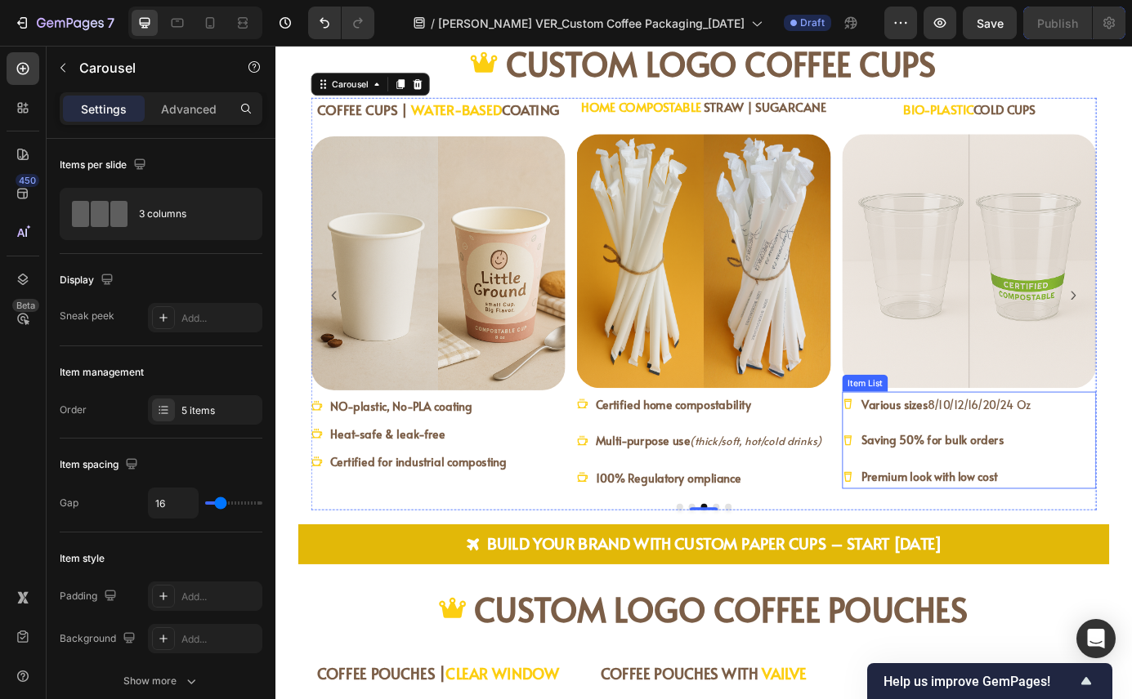
click at [1131, 489] on div "Various sizes 8/10/12/16/20/24 Oz Saving 50% for bulk orders Premium look with …" at bounding box center [1069, 497] width 291 height 111
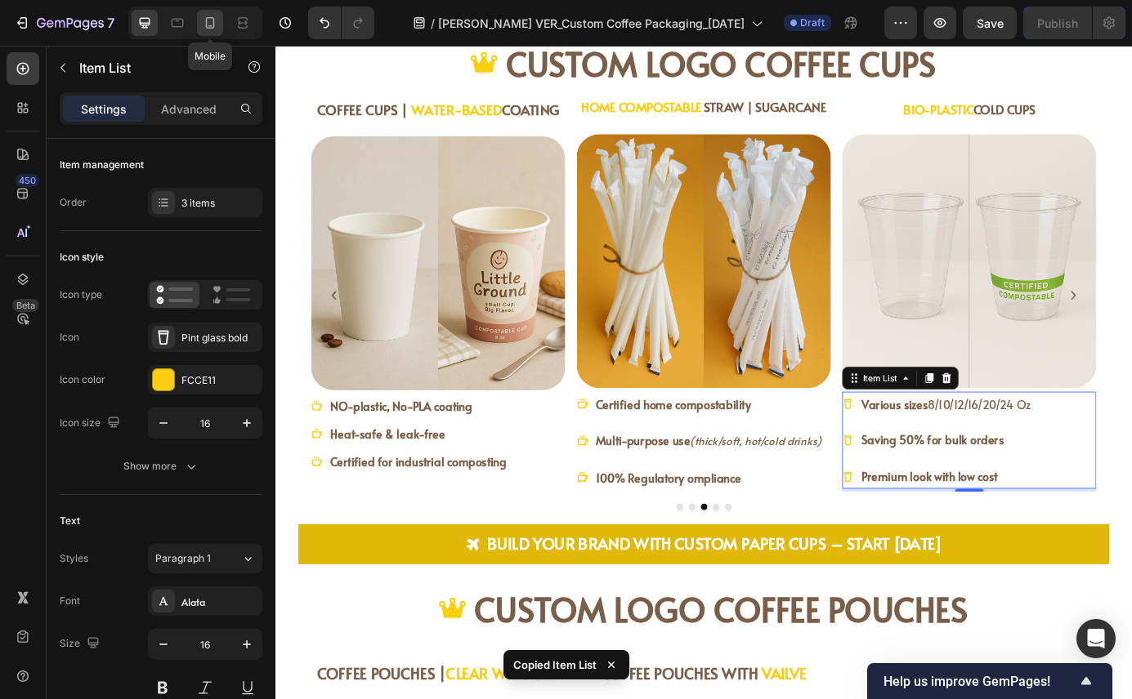
click at [206, 20] on icon at bounding box center [210, 22] width 9 height 11
type input "14"
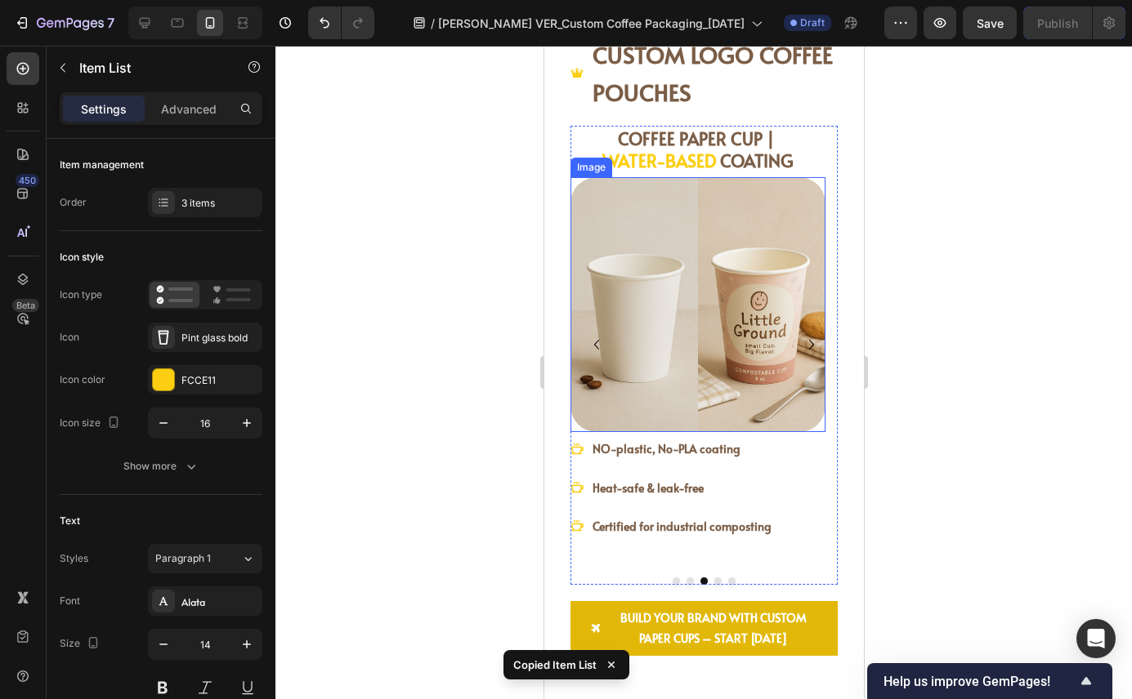
scroll to position [1819, 0]
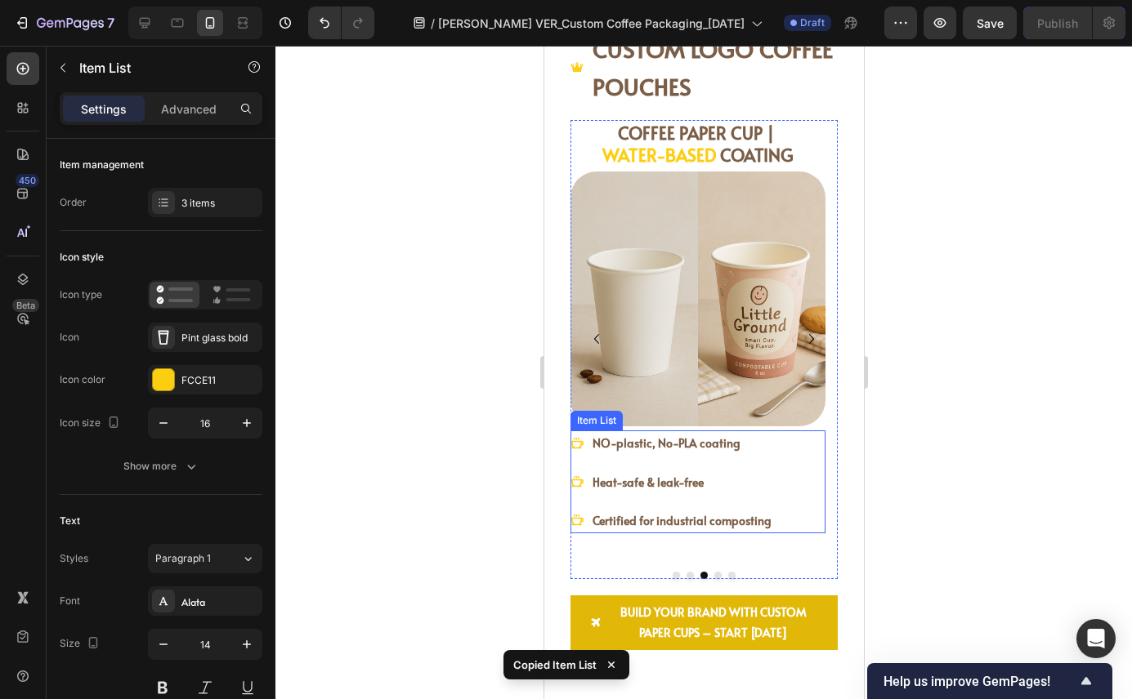
click at [788, 507] on div "NO-plastic, No-PLA coating Heat-safe & leak-free Certified for industrial compo…" at bounding box center [696, 482] width 255 height 103
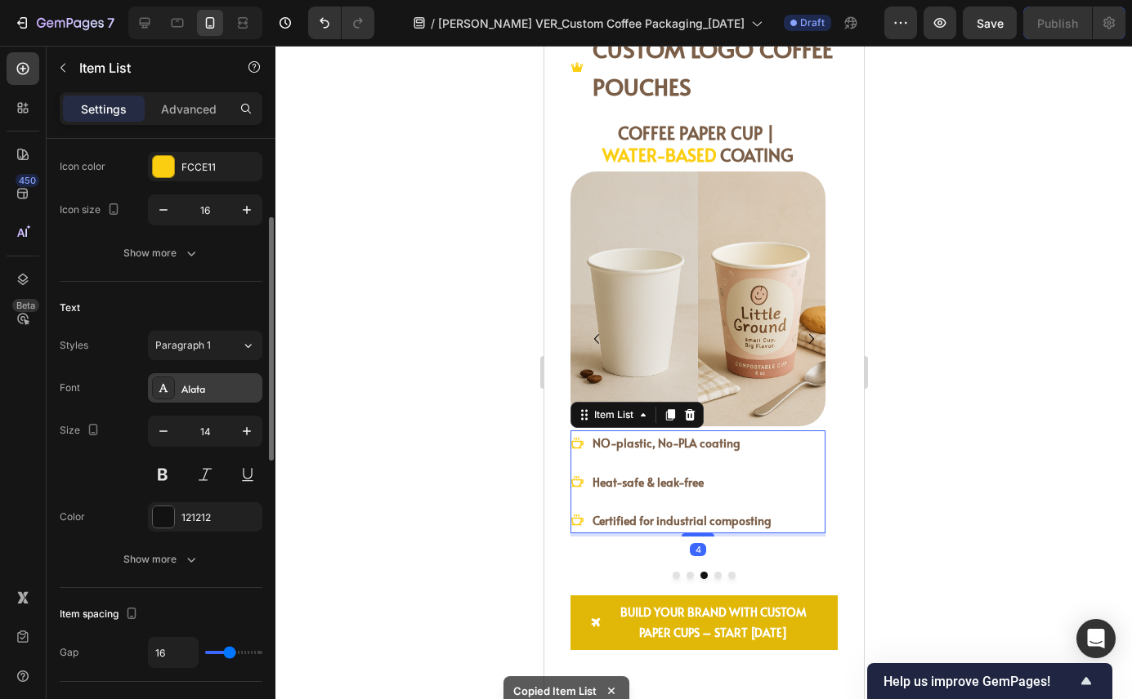
scroll to position [217, 0]
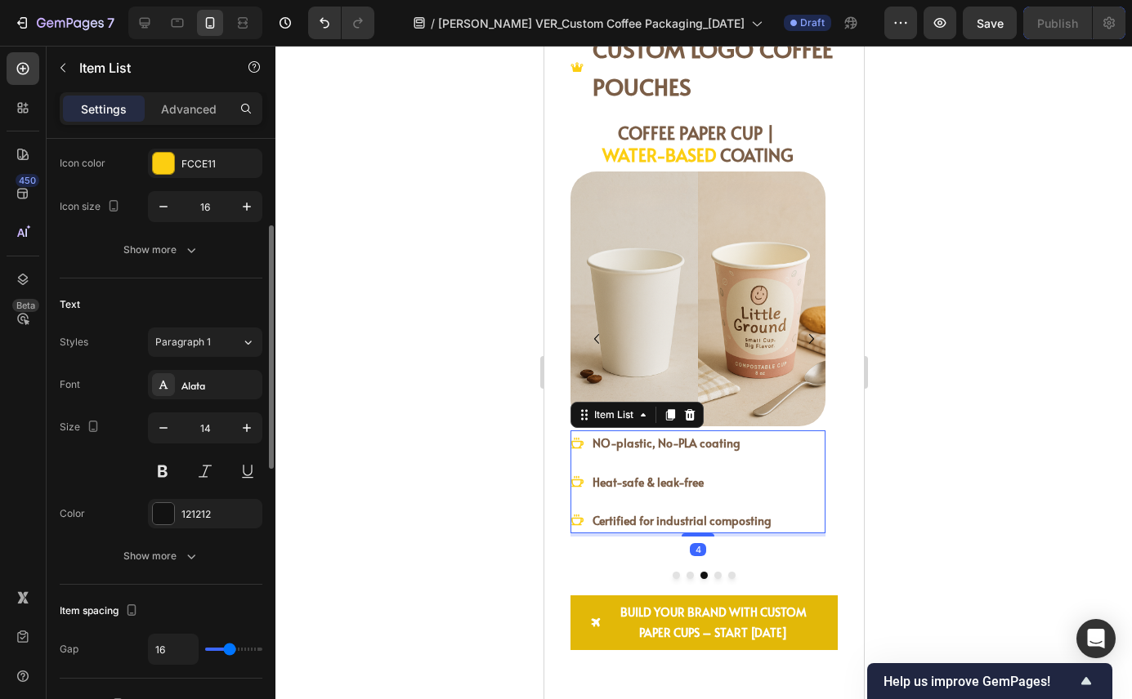
type input "17"
type input "12"
type input "0"
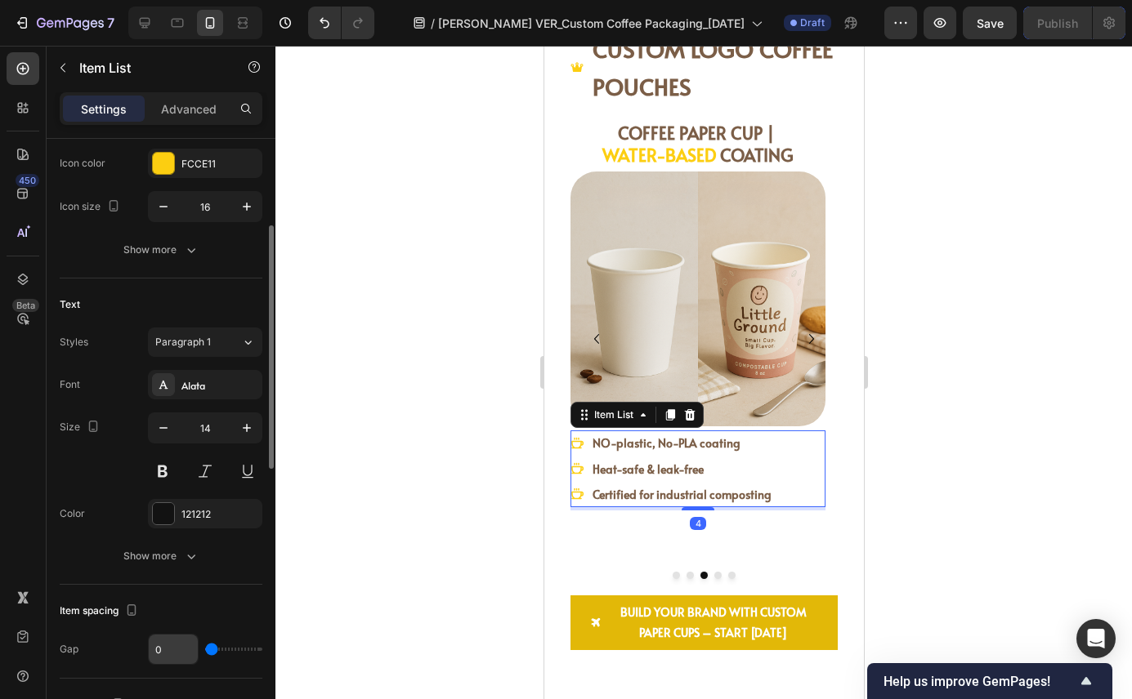
drag, startPoint x: 230, startPoint y: 649, endPoint x: 173, endPoint y: 638, distance: 58.2
type input "0"
click at [205, 648] on input "range" at bounding box center [233, 649] width 57 height 3
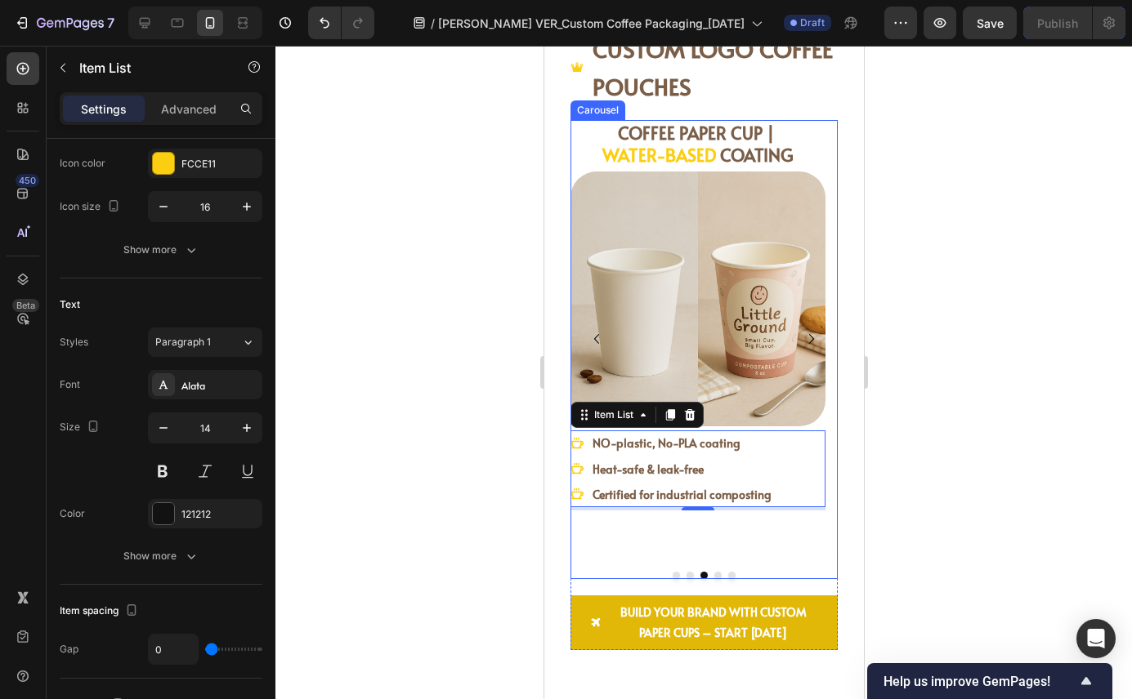
click at [713, 575] on button "Dot" at bounding box center [716, 575] width 7 height 7
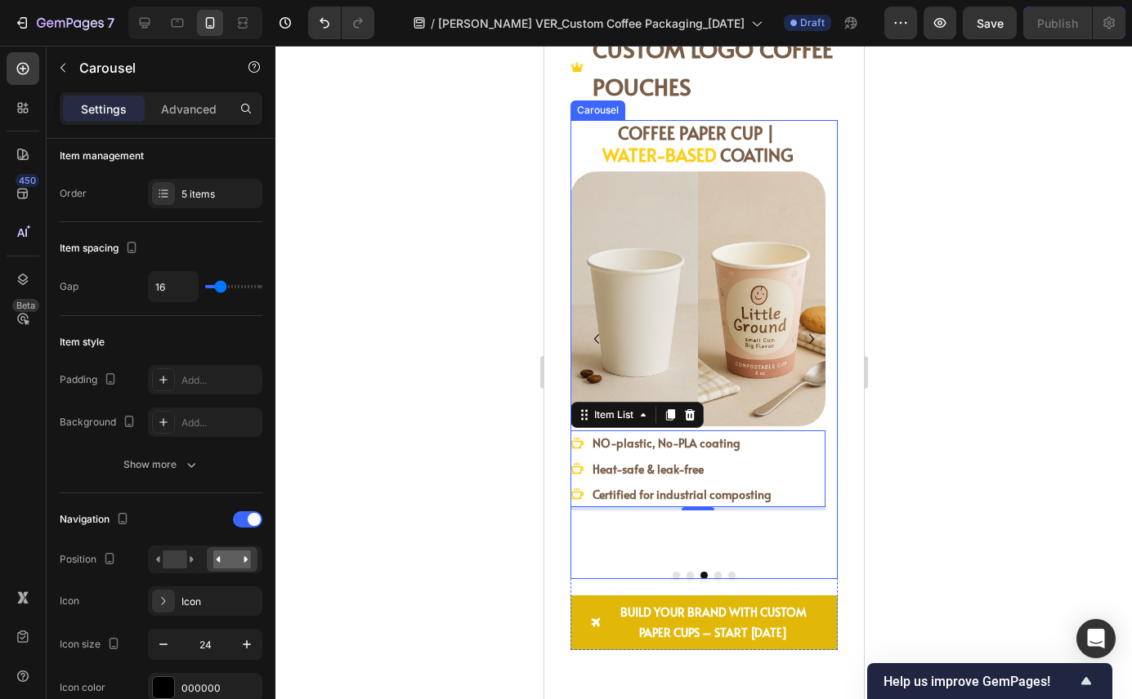
scroll to position [0, 0]
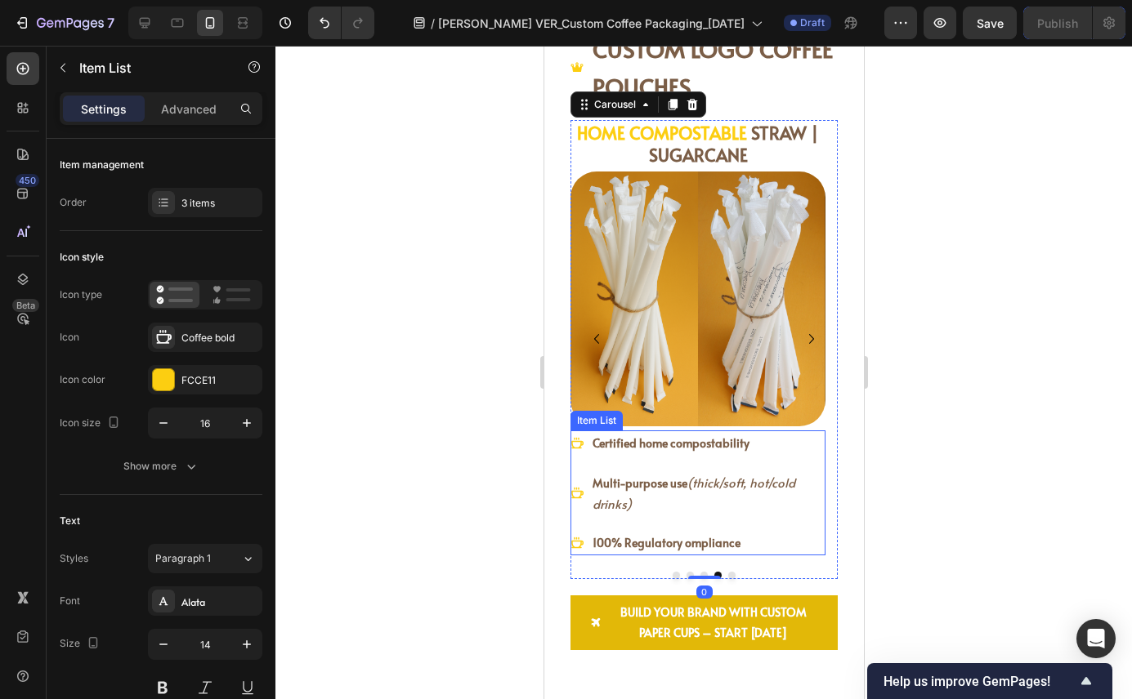
click at [798, 533] on p "100% Regulatory ompliance" at bounding box center [706, 543] width 230 height 20
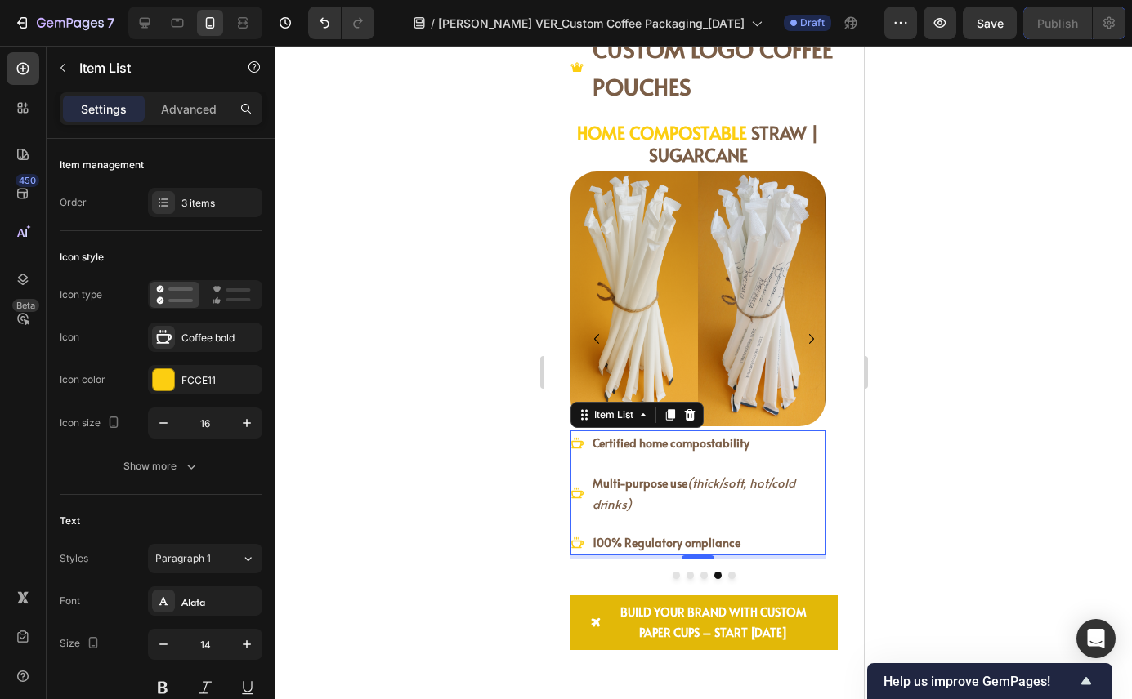
click at [796, 519] on div "Certified home compostability Multi-purpose use (thick/soft, hot/cold drinks) 1…" at bounding box center [696, 493] width 255 height 125
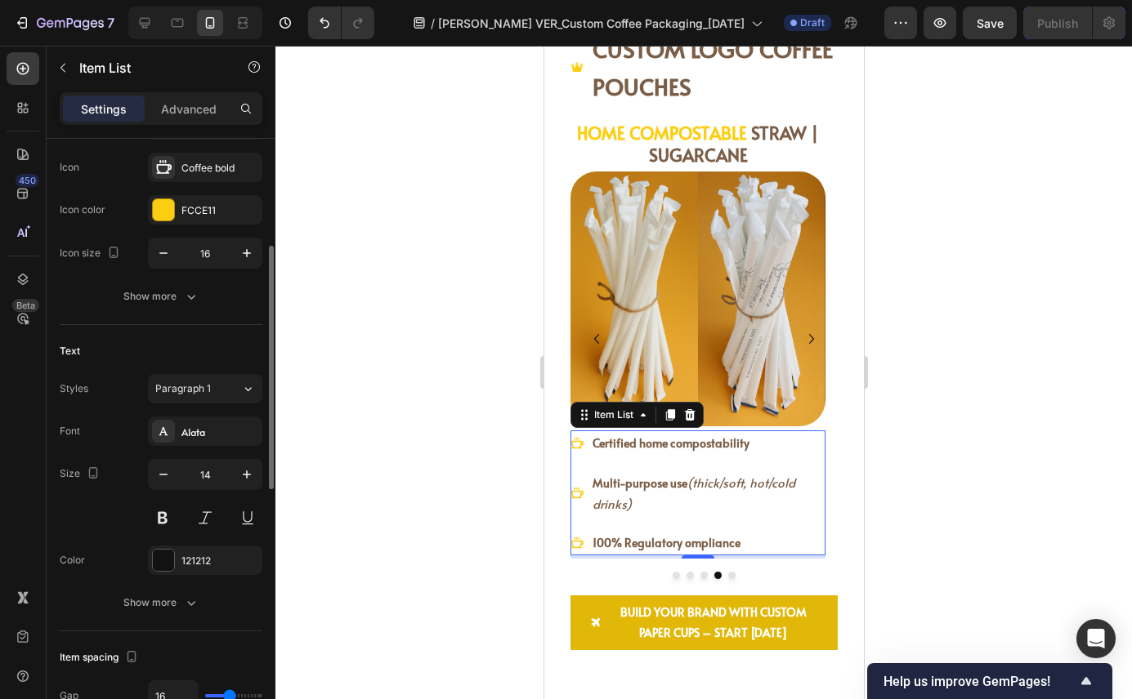
scroll to position [198, 0]
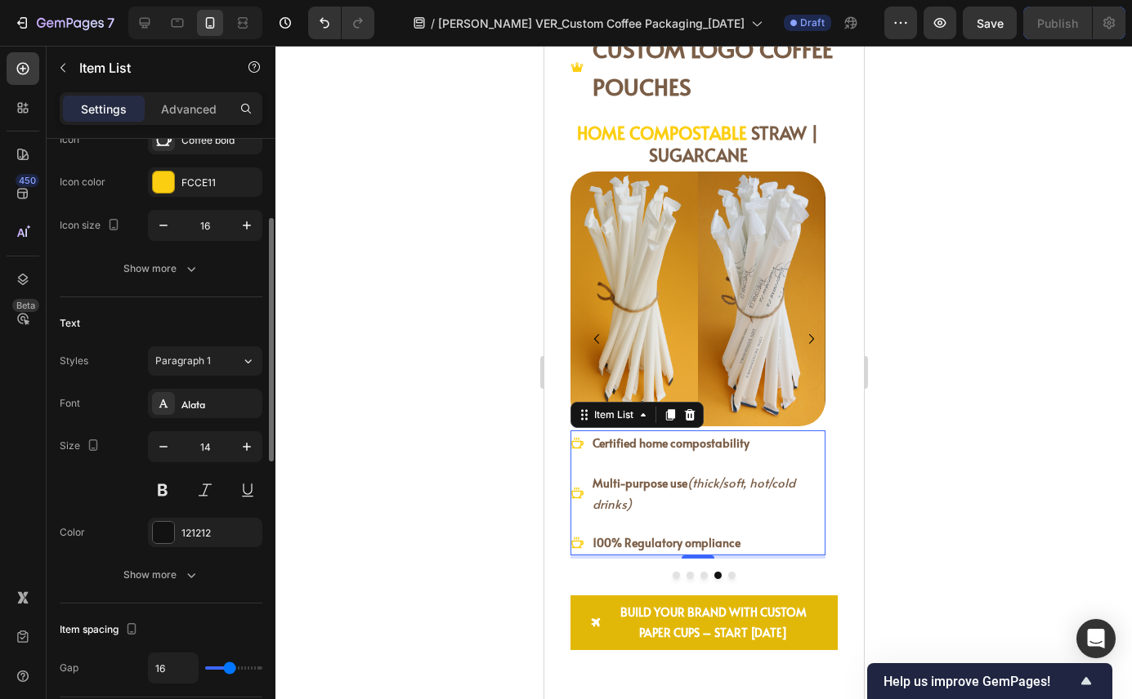
type input "14"
type input "11"
type input "0"
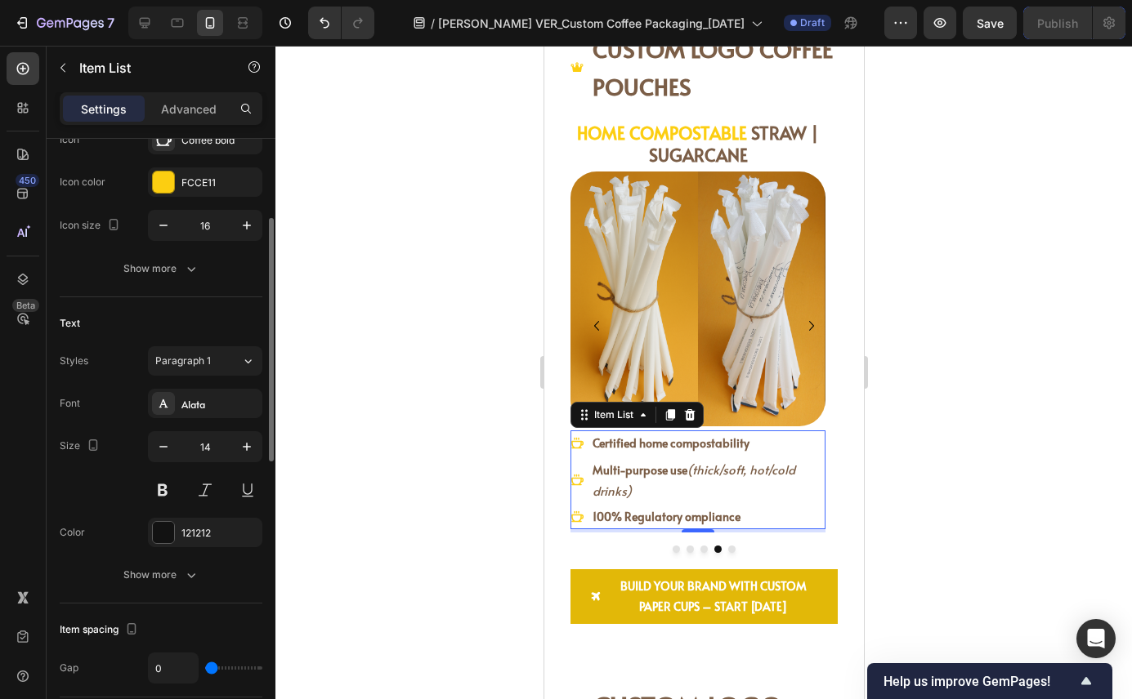
type input "0"
drag, startPoint x: 227, startPoint y: 666, endPoint x: 150, endPoint y: 663, distance: 77.7
click at [150, 663] on div "0" at bounding box center [205, 668] width 114 height 31
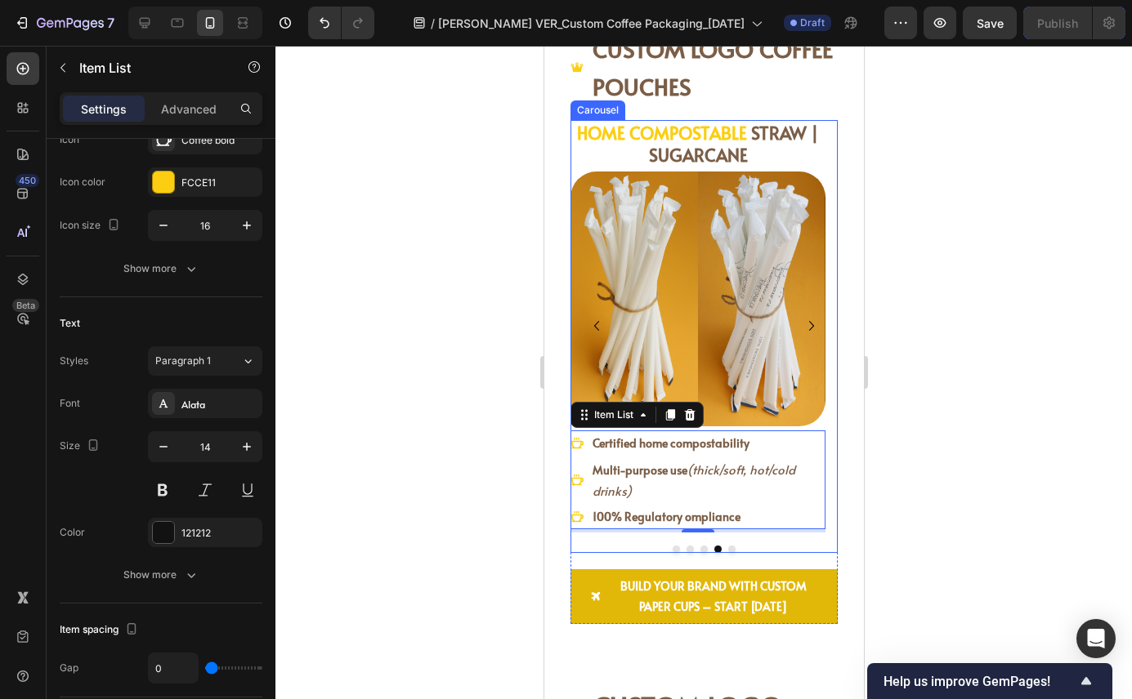
click at [727, 550] on button "Dot" at bounding box center [730, 549] width 7 height 7
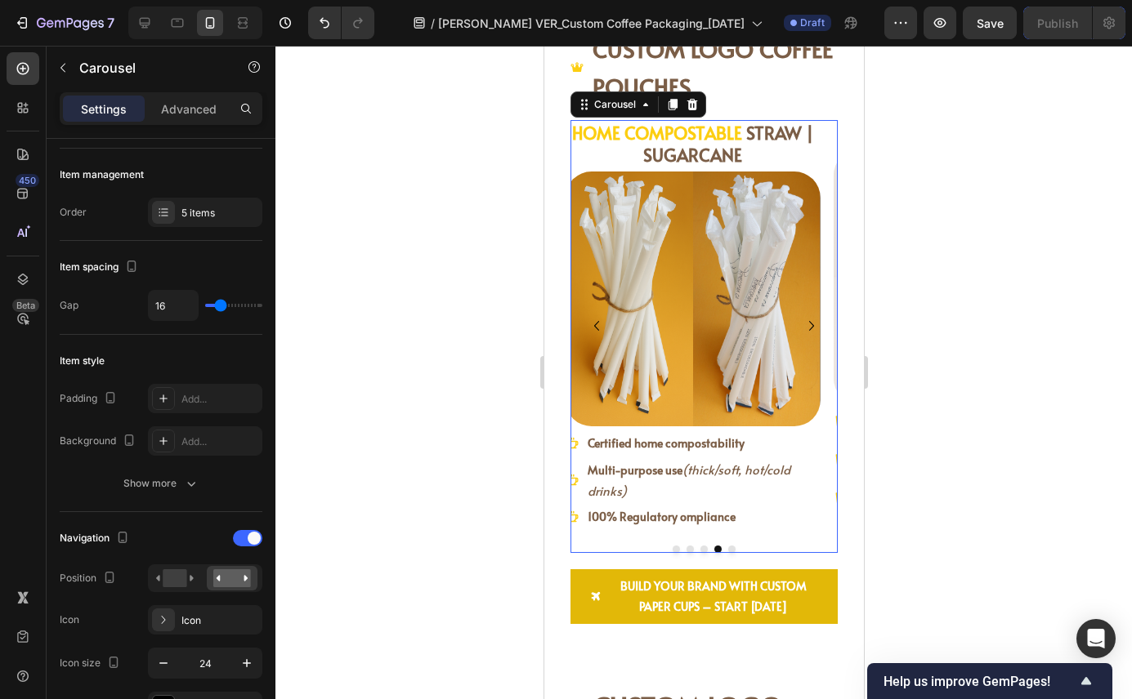
scroll to position [0, 0]
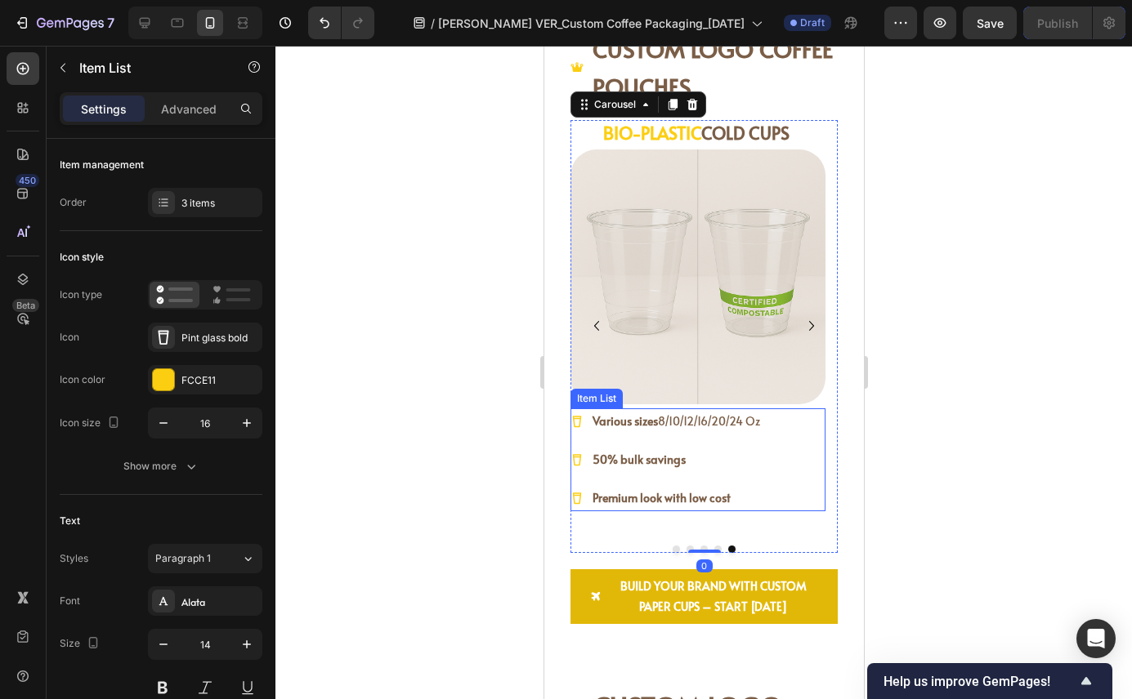
click at [797, 479] on div "Various sizes 8/10/12/16/20/24 Oz 50% bulk savings Premium look with low cost" at bounding box center [696, 459] width 255 height 103
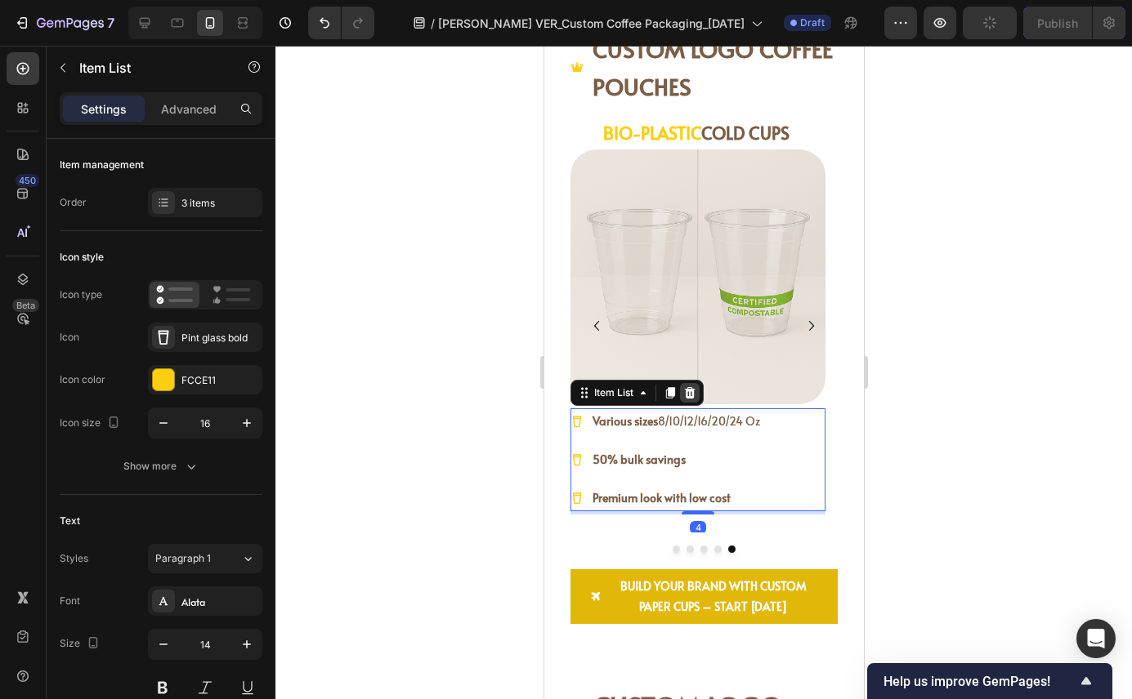
click at [694, 389] on icon at bounding box center [688, 392] width 13 height 13
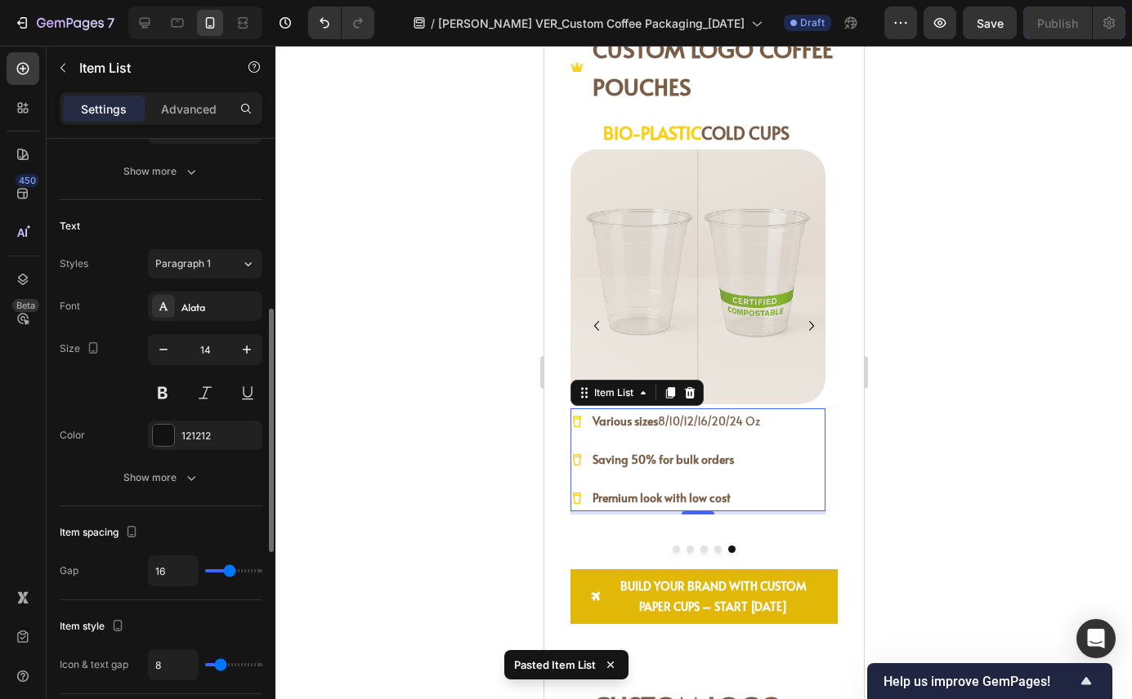
scroll to position [332, 0]
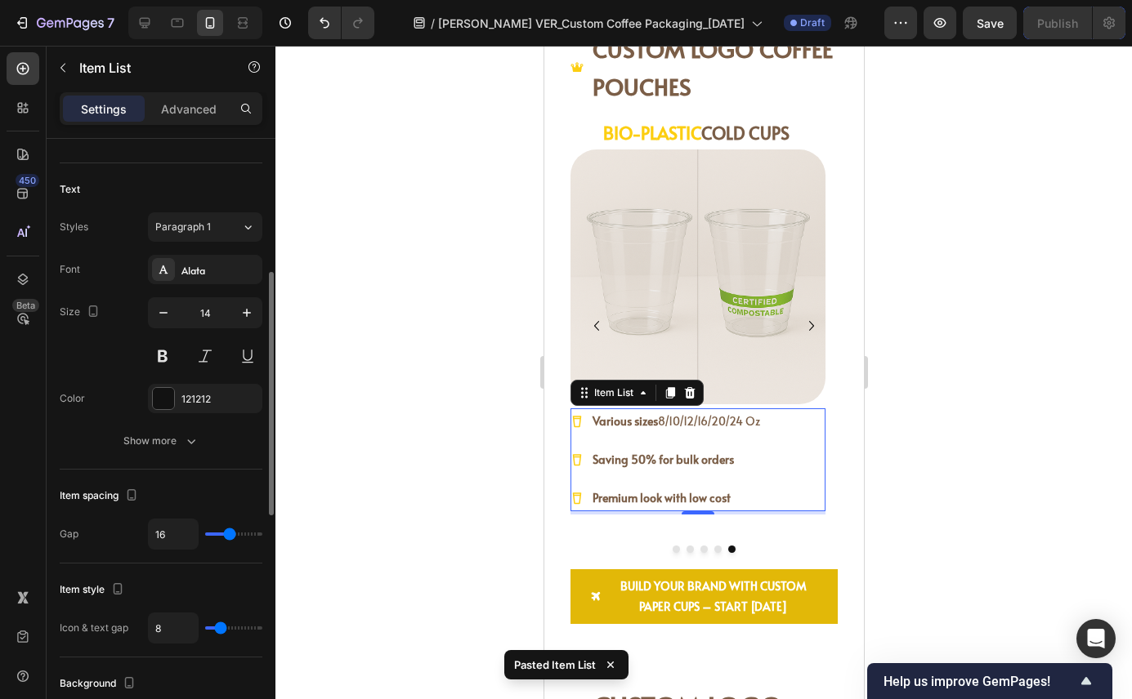
type input "20"
type input "16"
type input "4"
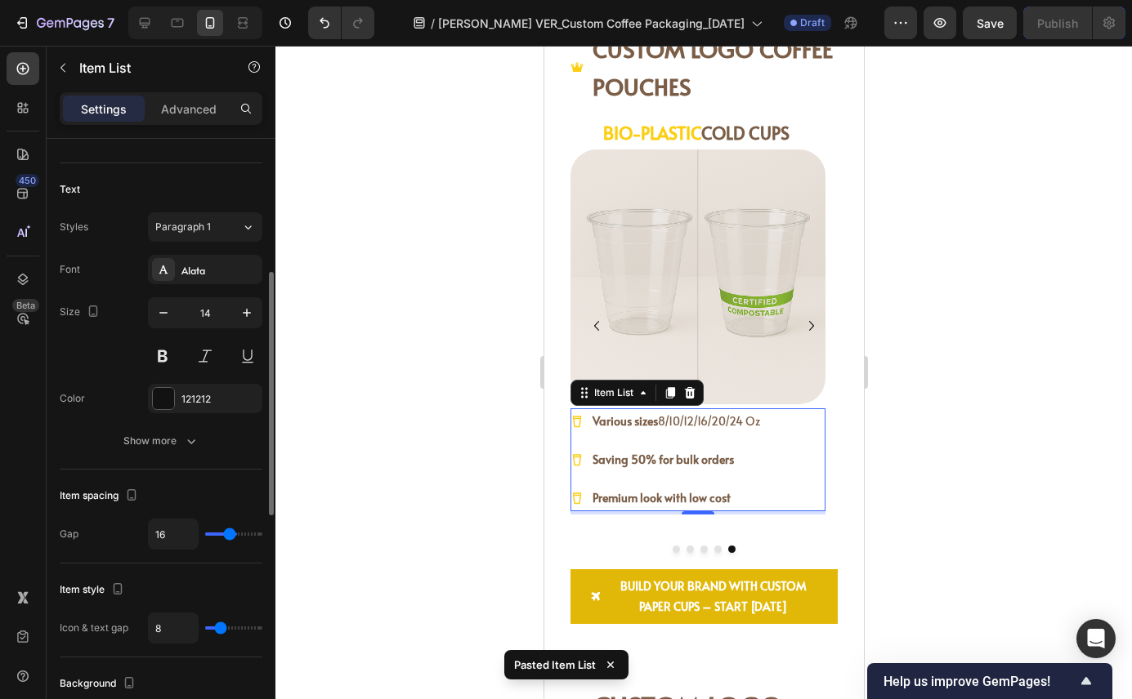
type input "4"
type input "0"
drag, startPoint x: 234, startPoint y: 533, endPoint x: 164, endPoint y: 533, distance: 69.4
click at [164, 533] on div "0" at bounding box center [205, 534] width 114 height 31
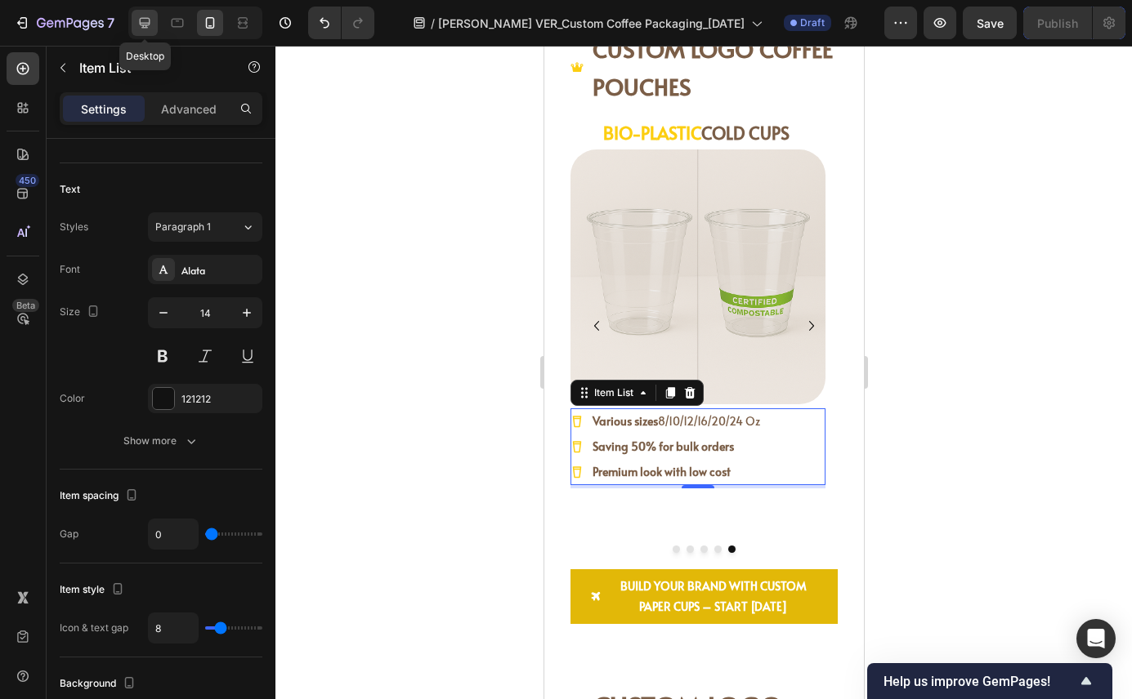
click at [150, 21] on icon at bounding box center [144, 23] width 16 height 16
type input "16"
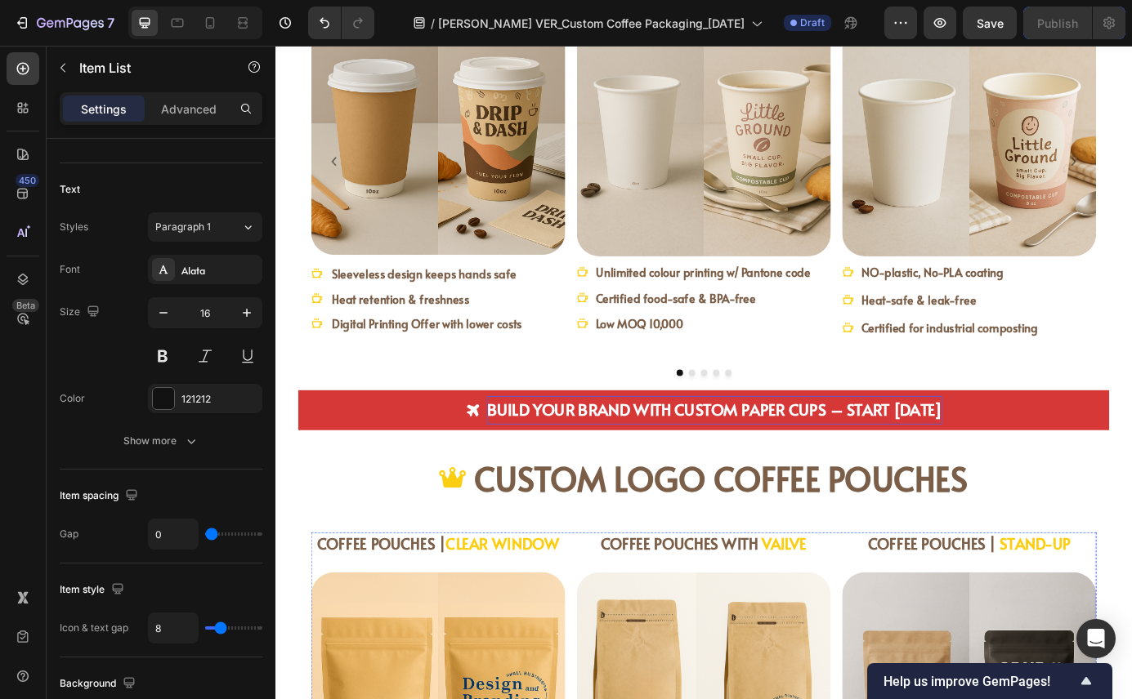
scroll to position [2112, 0]
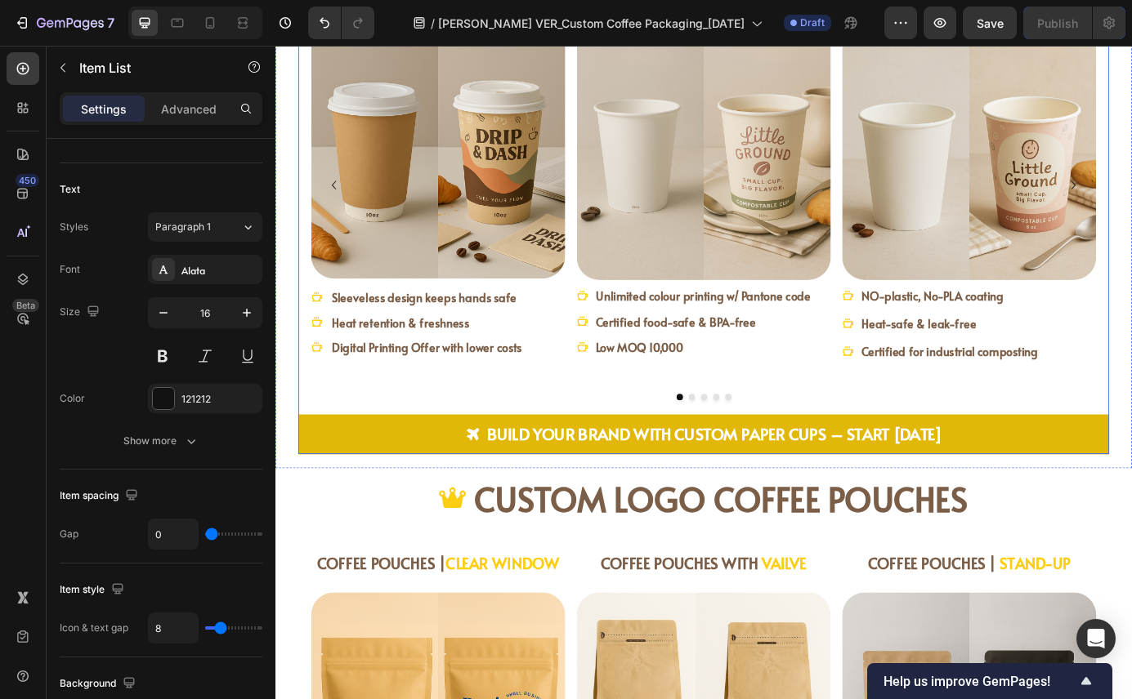
click at [783, 452] on div "Build Your Brand with Custom Paper Cups – Start [DATE] Button" at bounding box center [765, 483] width 928 height 62
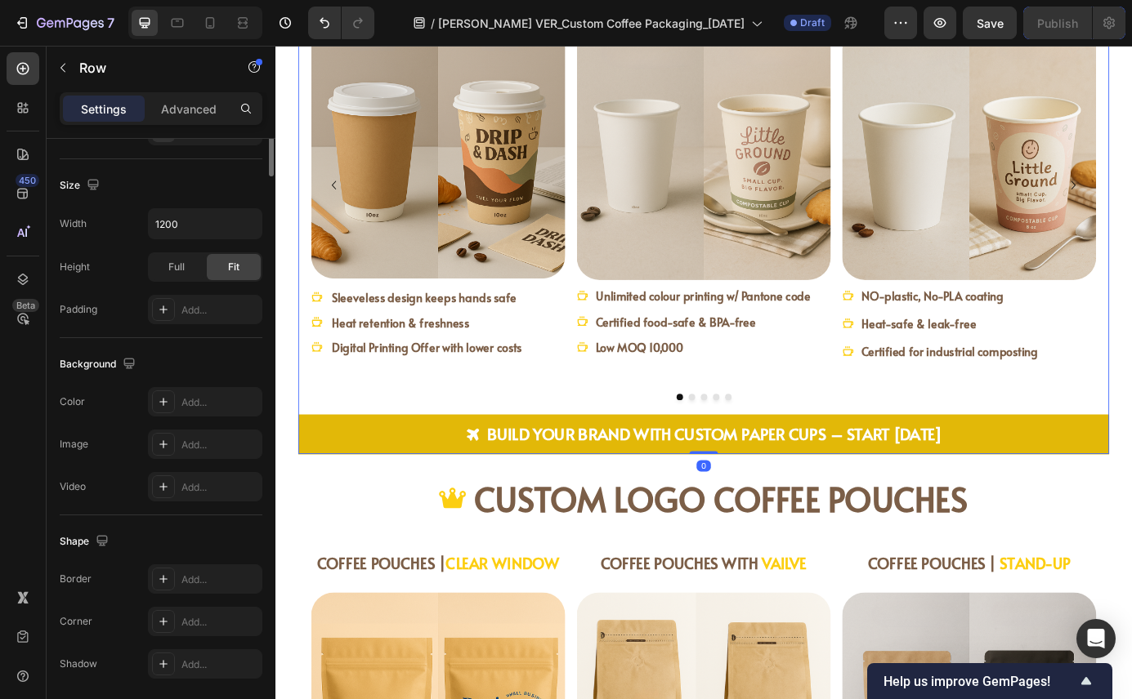
scroll to position [0, 0]
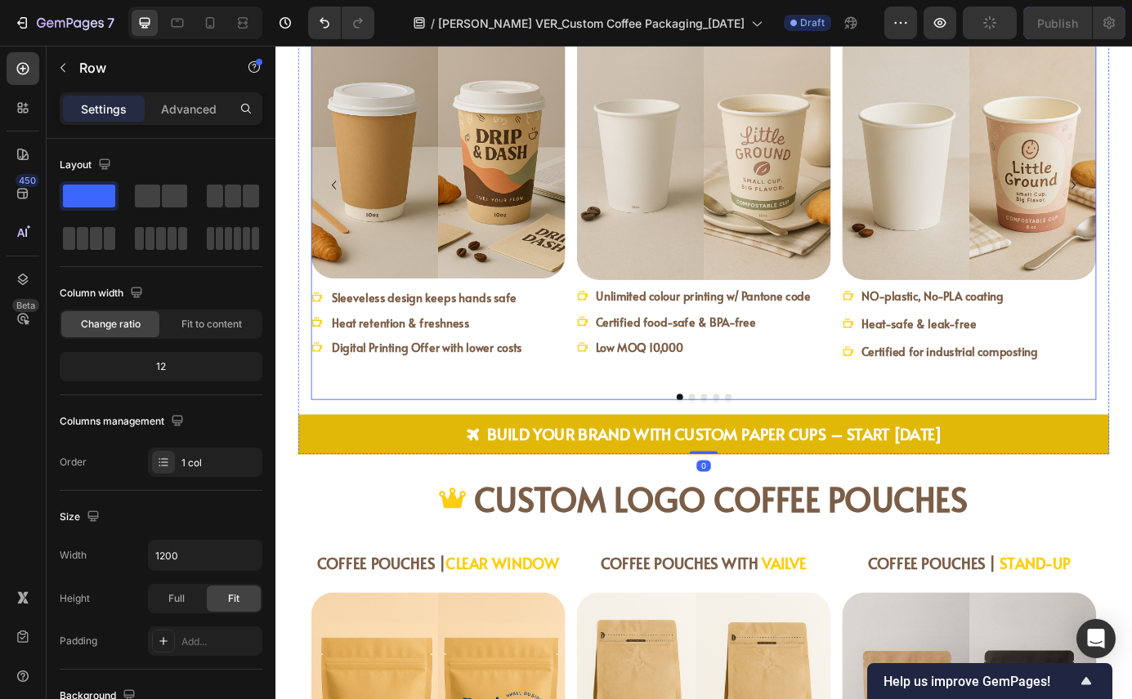
click at [790, 449] on button "Dot" at bounding box center [793, 447] width 7 height 7
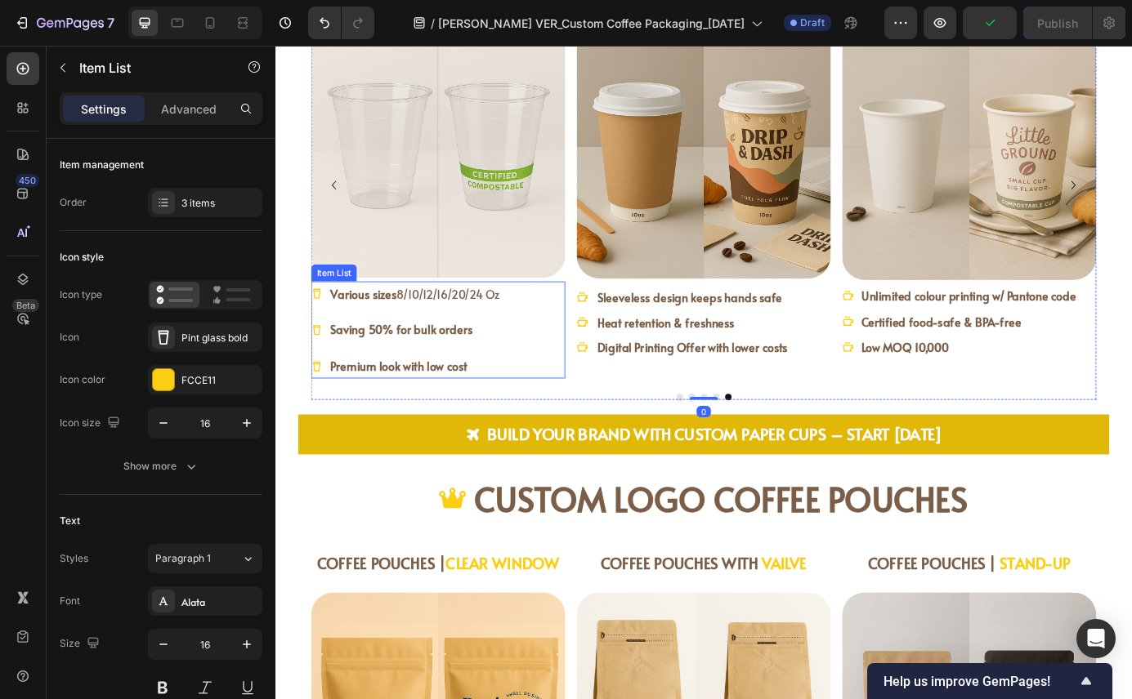
click at [558, 374] on div "Various sizes 8/10/12/16/20/24 Oz Saving 50% for bulk orders Premium look with …" at bounding box center [461, 371] width 291 height 111
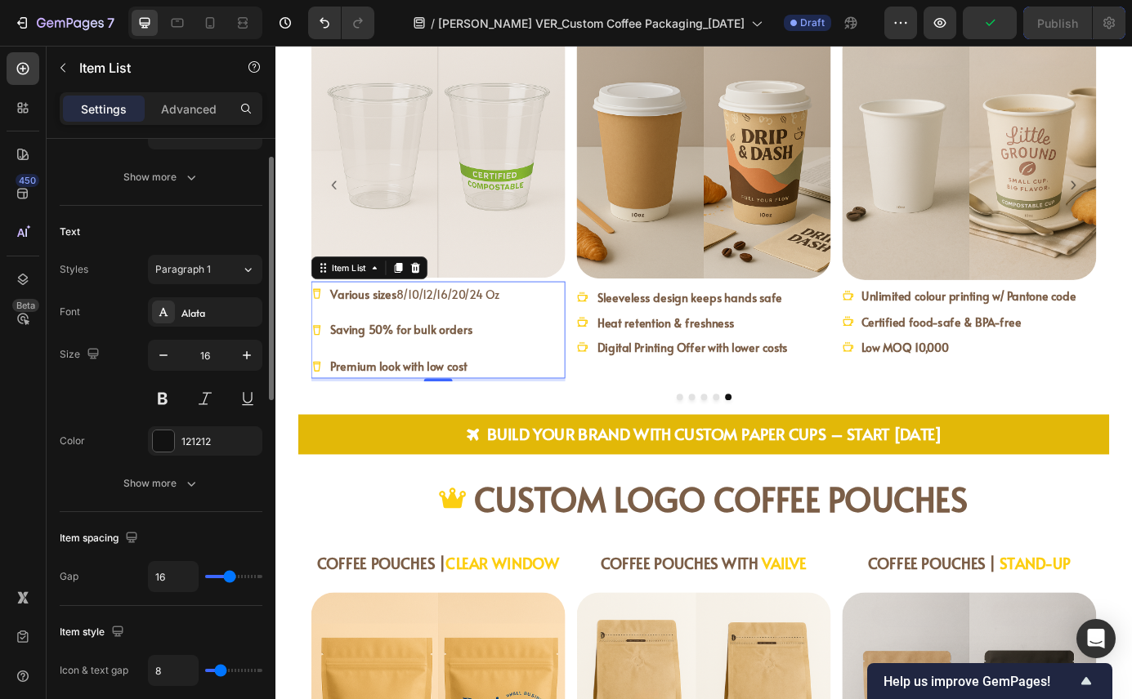
scroll to position [327, 0]
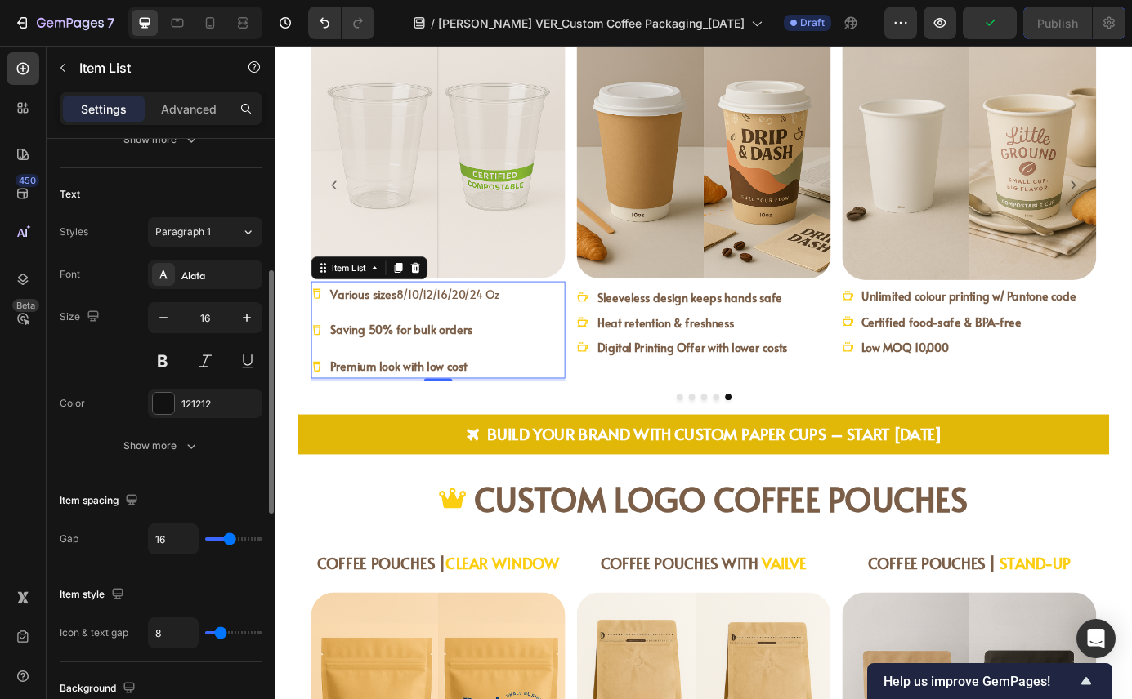
type input "15"
type input "12"
type input "0"
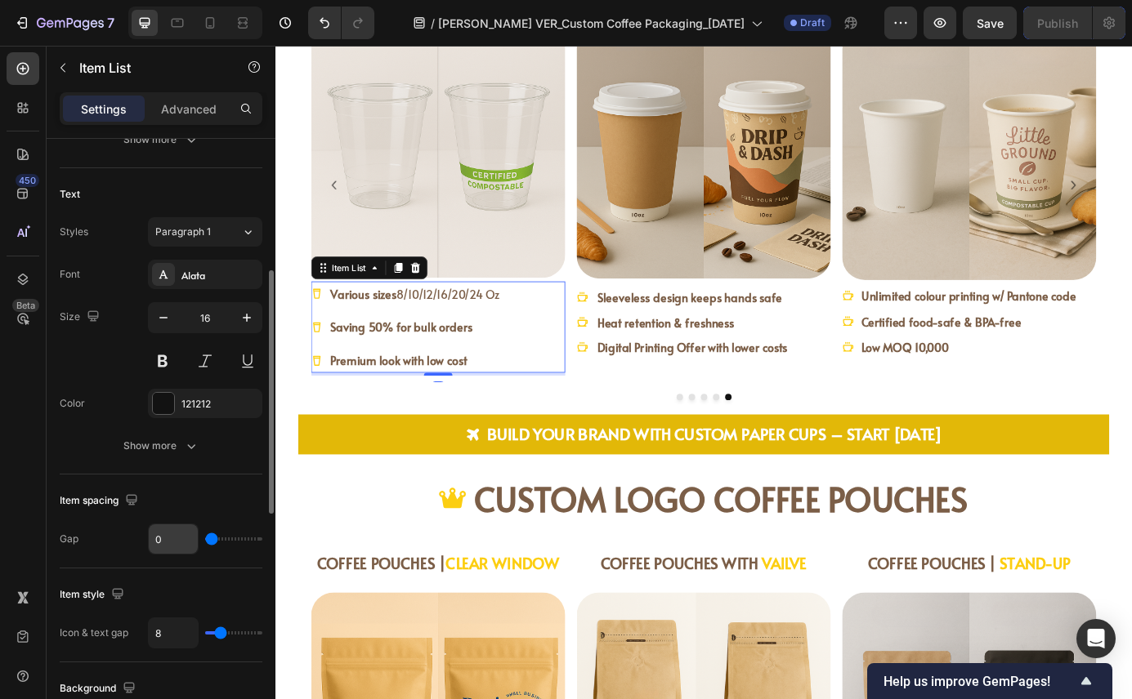
type input "0"
drag, startPoint x: 228, startPoint y: 539, endPoint x: 150, endPoint y: 539, distance: 77.6
click at [150, 539] on div "0" at bounding box center [205, 539] width 114 height 31
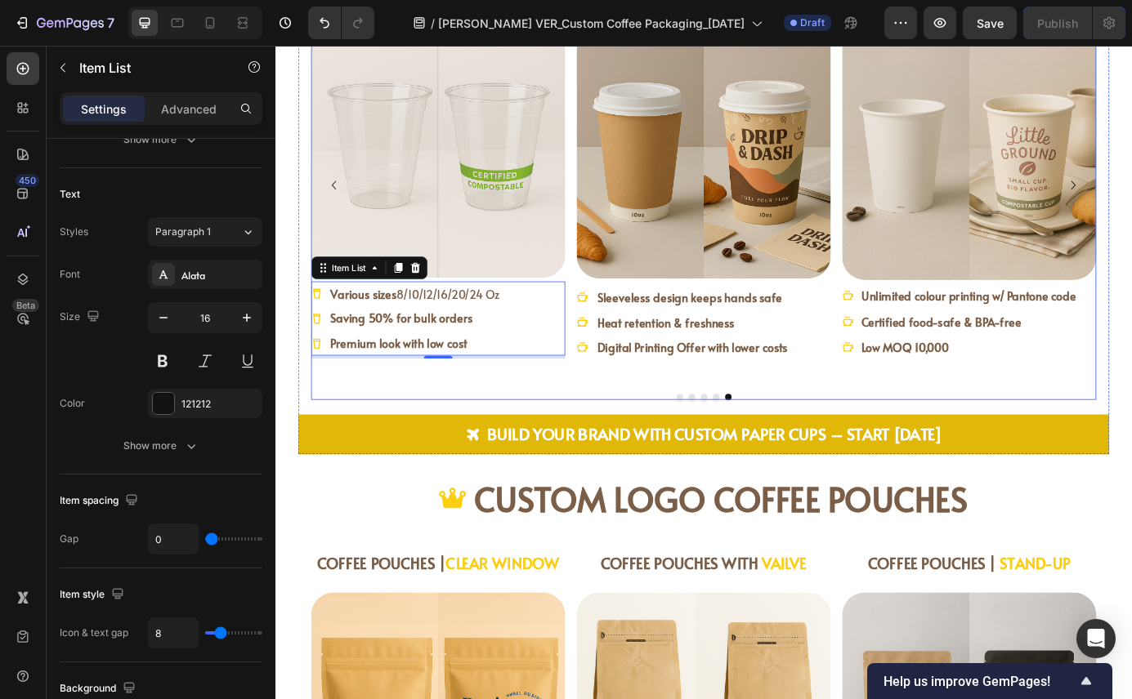
click at [776, 447] on button "Dot" at bounding box center [779, 447] width 7 height 7
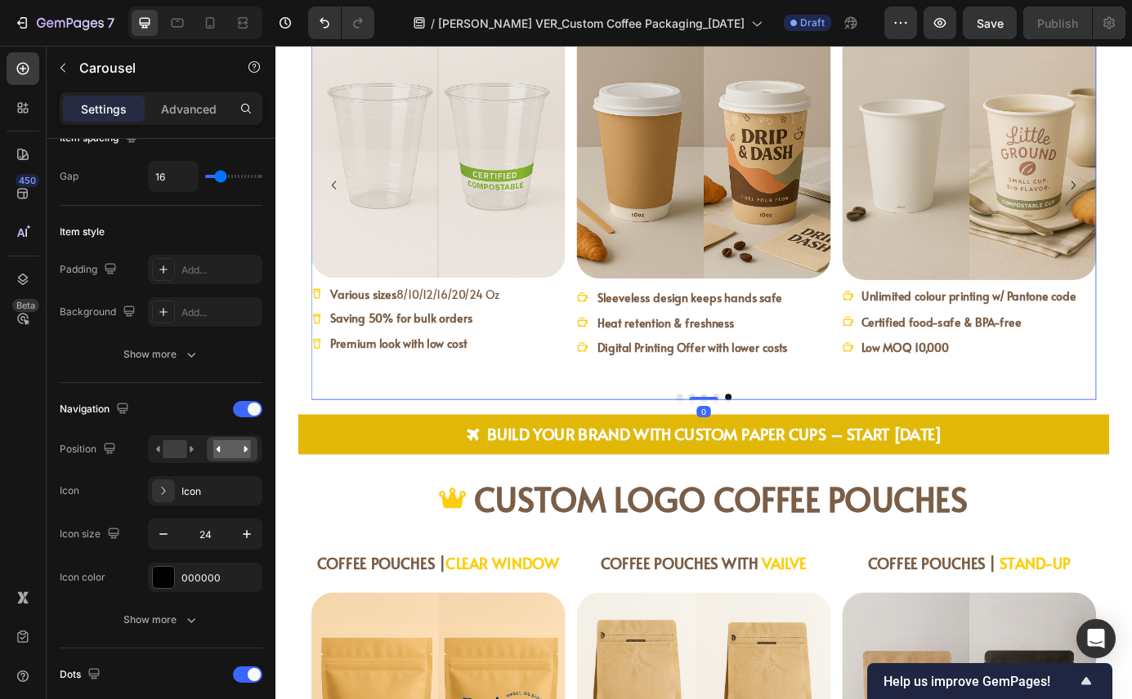
scroll to position [0, 0]
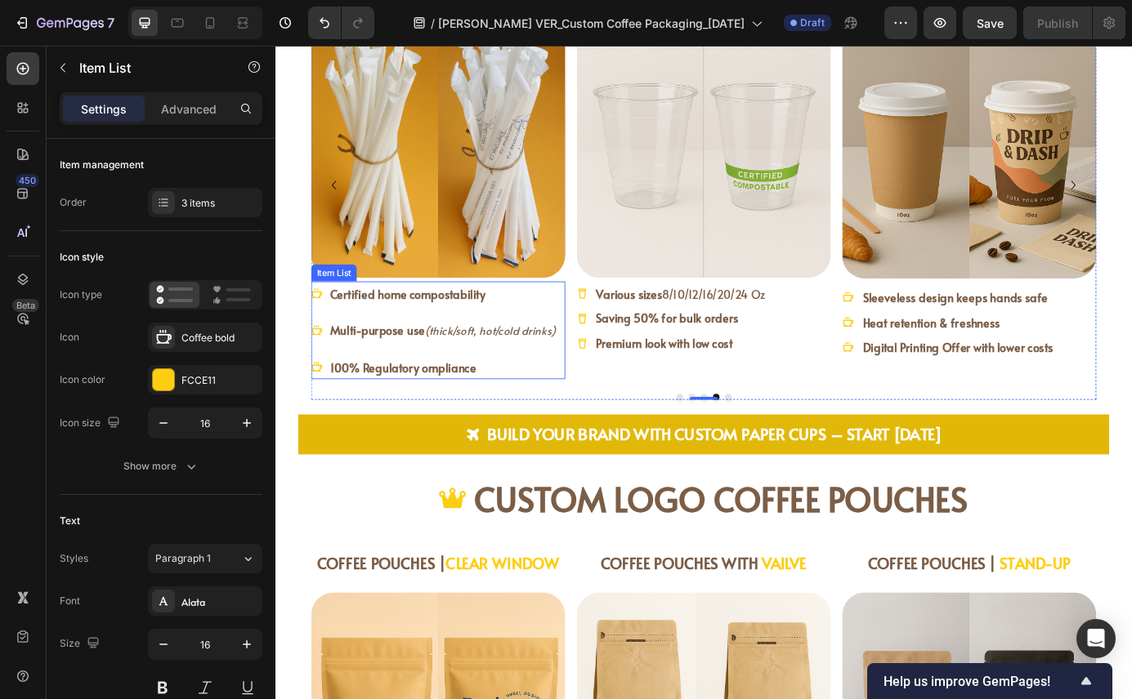
click at [588, 394] on div "Certified home compostability Multi-purpose use (thick/soft, hot/cold drinks) 1…" at bounding box center [457, 372] width 283 height 112
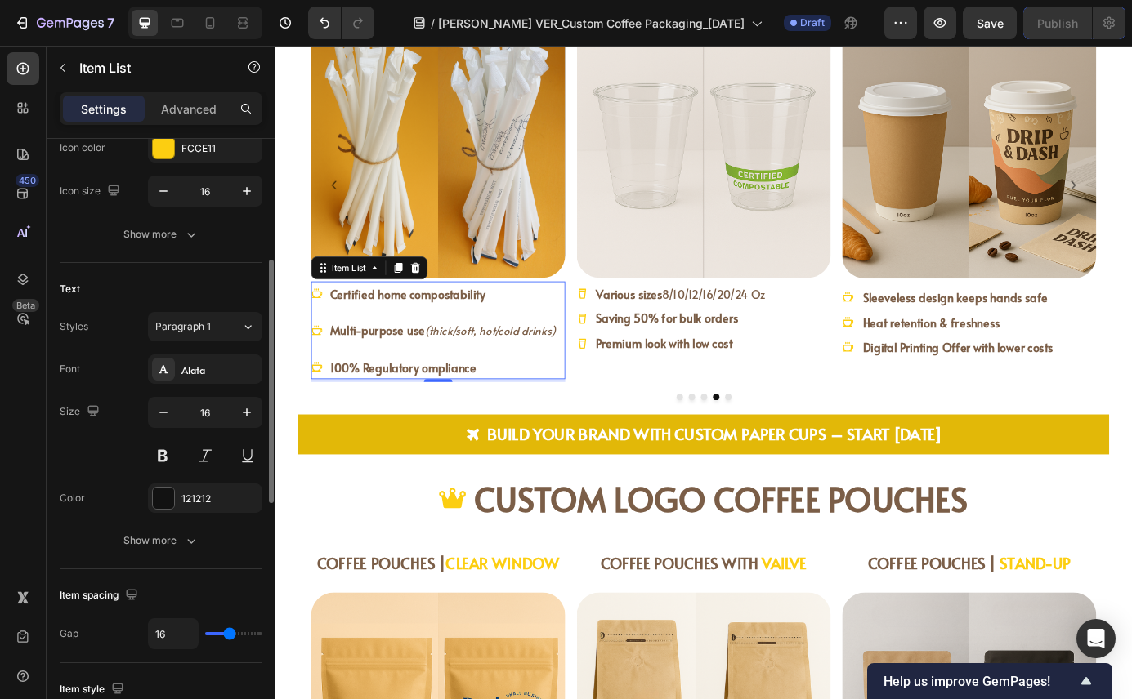
scroll to position [252, 0]
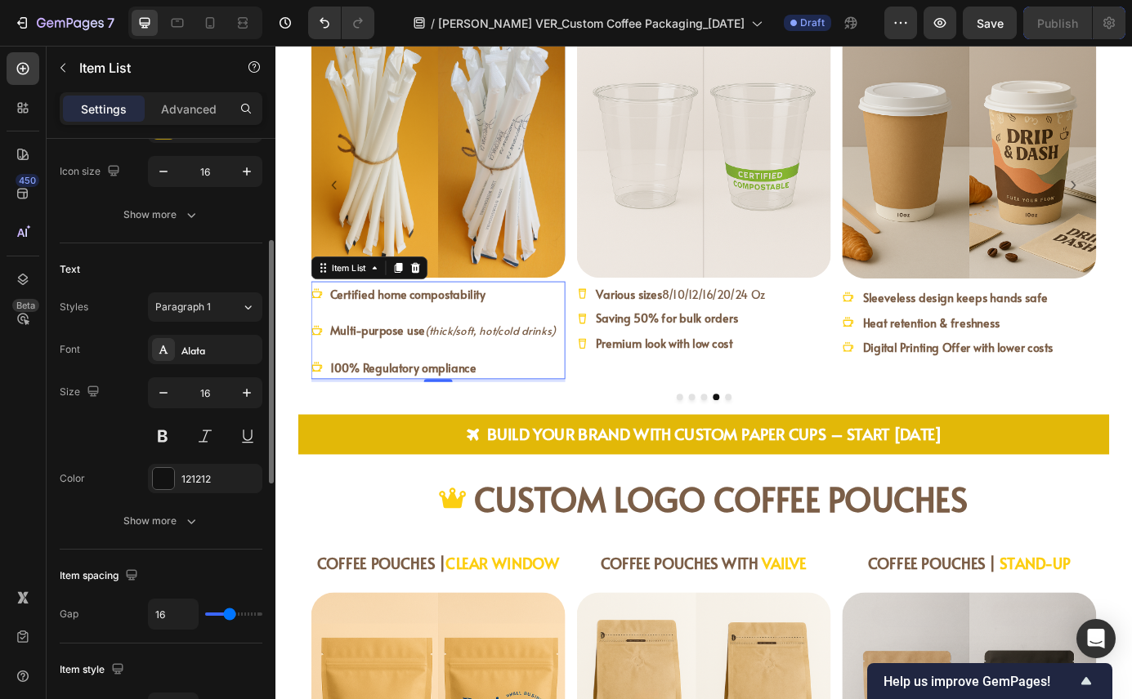
type input "17"
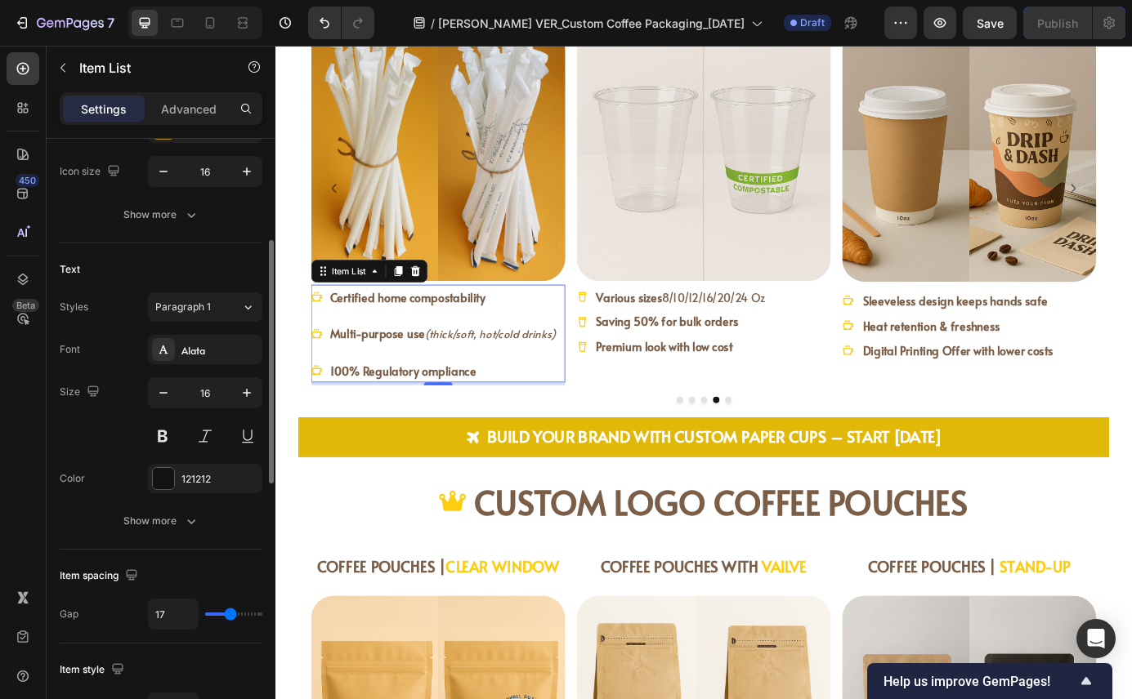
type input "15"
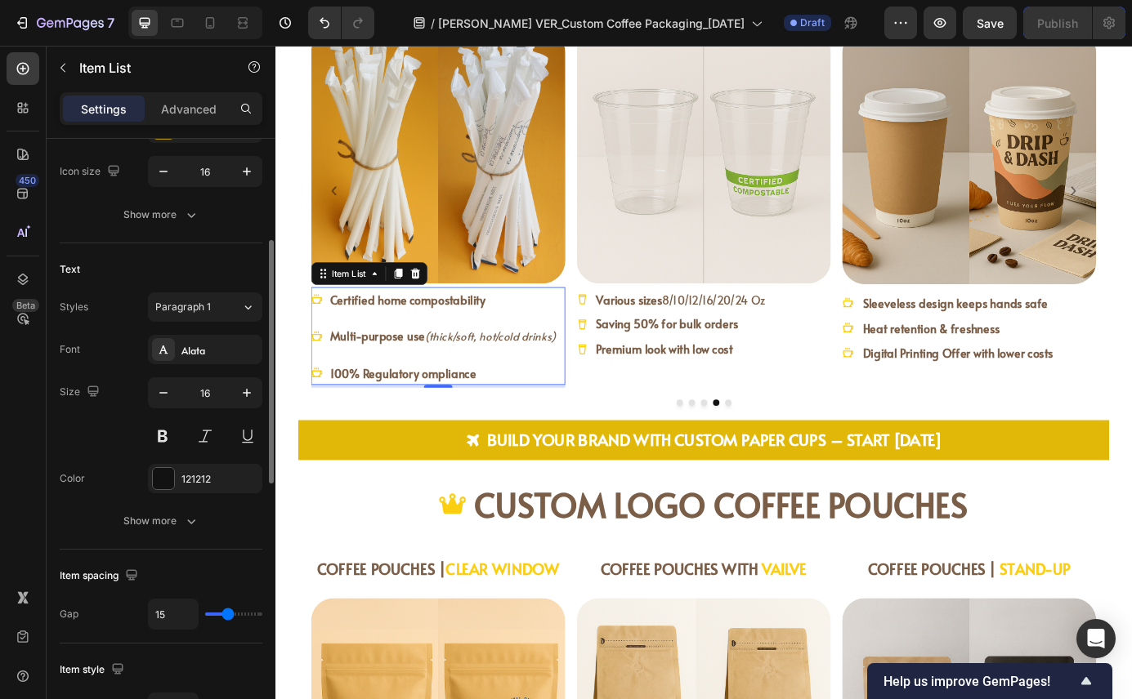
type input "3"
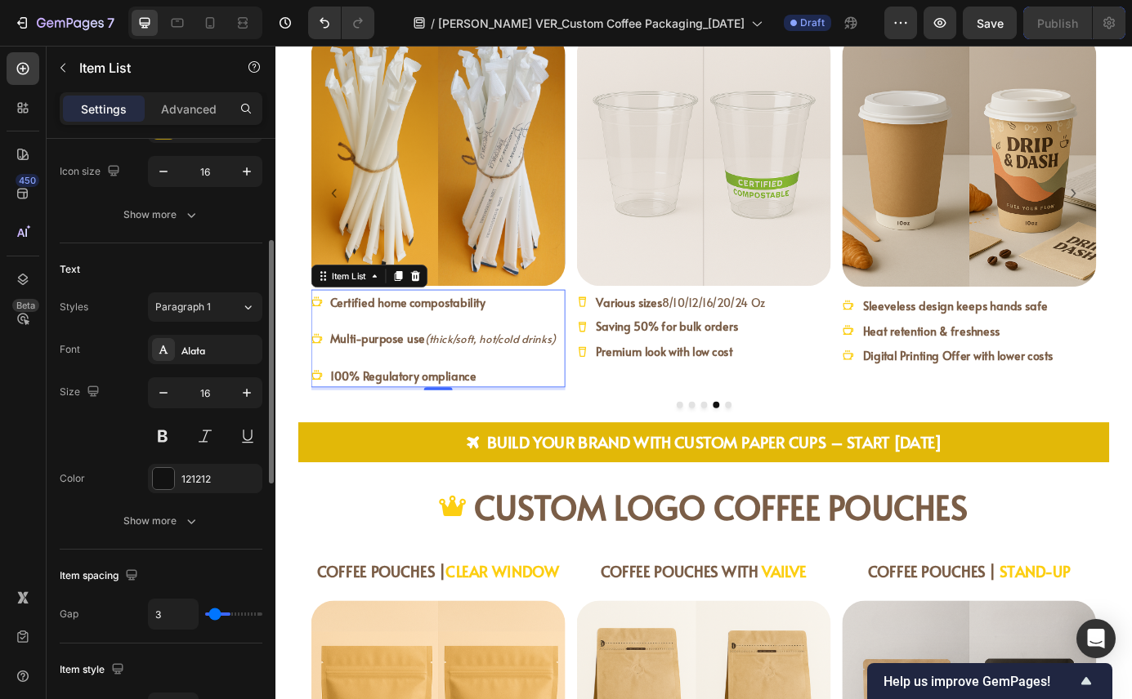
type input "0"
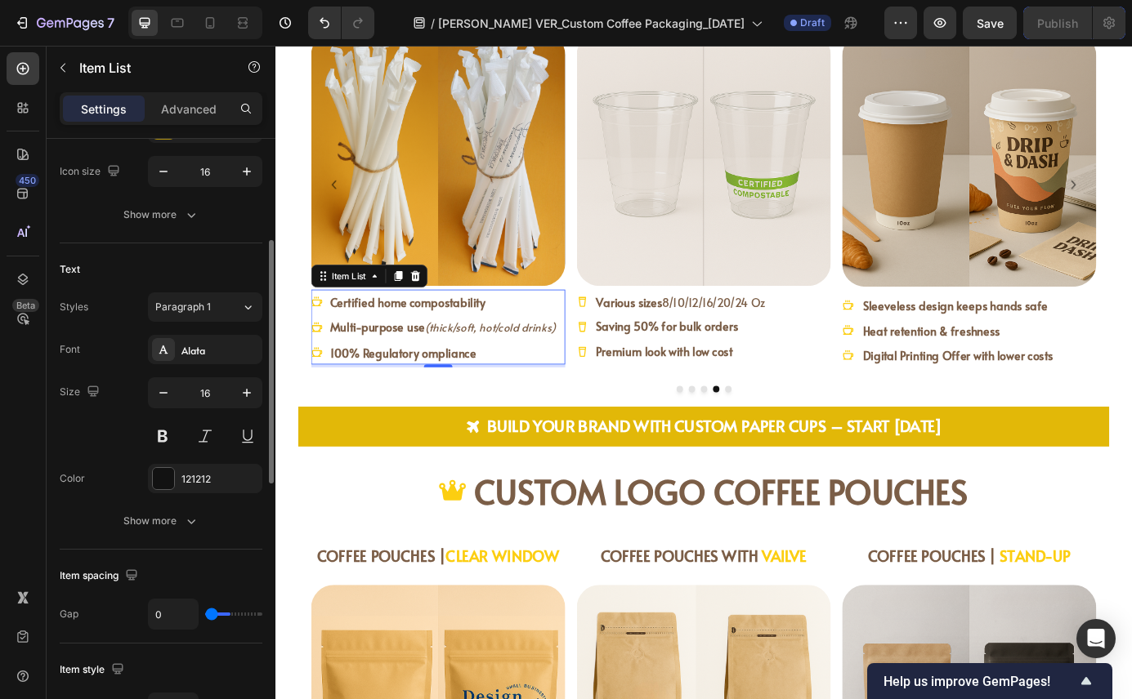
type input "0"
drag, startPoint x: 228, startPoint y: 614, endPoint x: 132, endPoint y: 612, distance: 96.4
click at [132, 613] on div "Gap 0" at bounding box center [161, 614] width 203 height 31
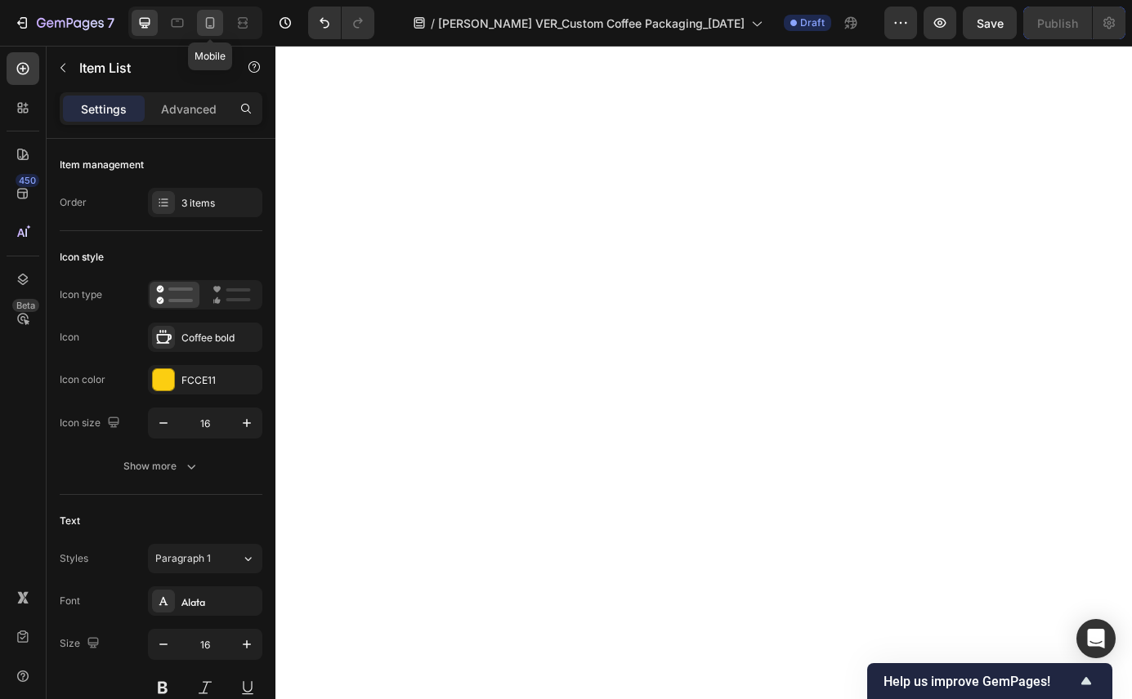
drag, startPoint x: 0, startPoint y: 0, endPoint x: 204, endPoint y: 29, distance: 206.2
click at [204, 29] on icon at bounding box center [210, 23] width 16 height 16
type input "14"
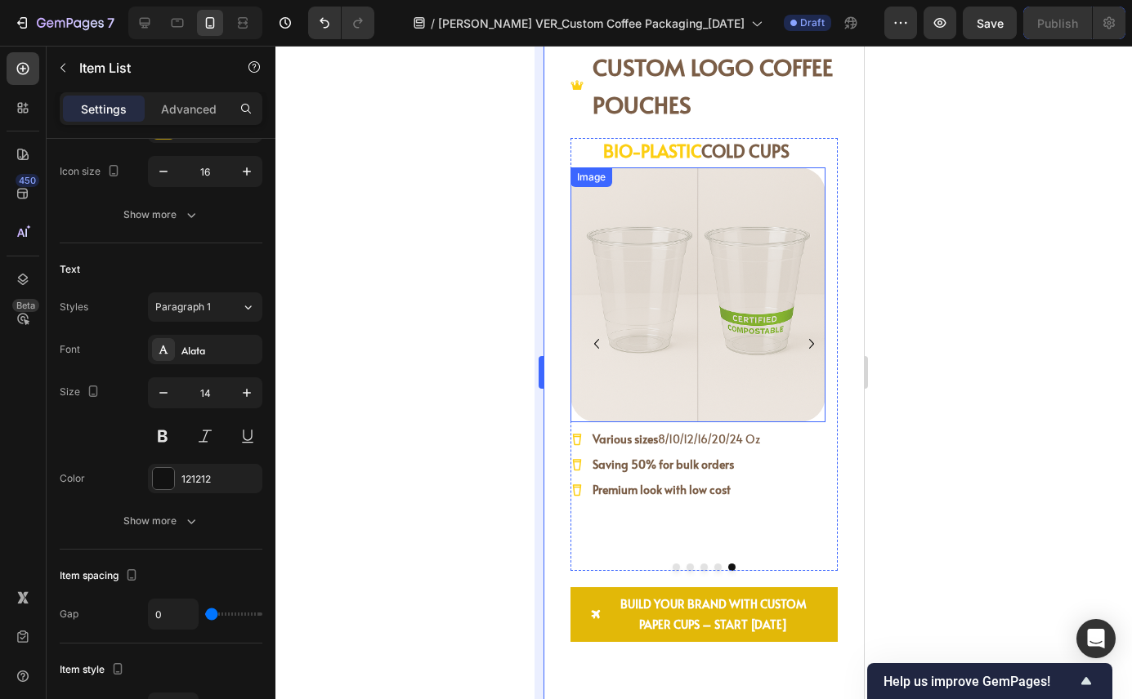
scroll to position [1788, 0]
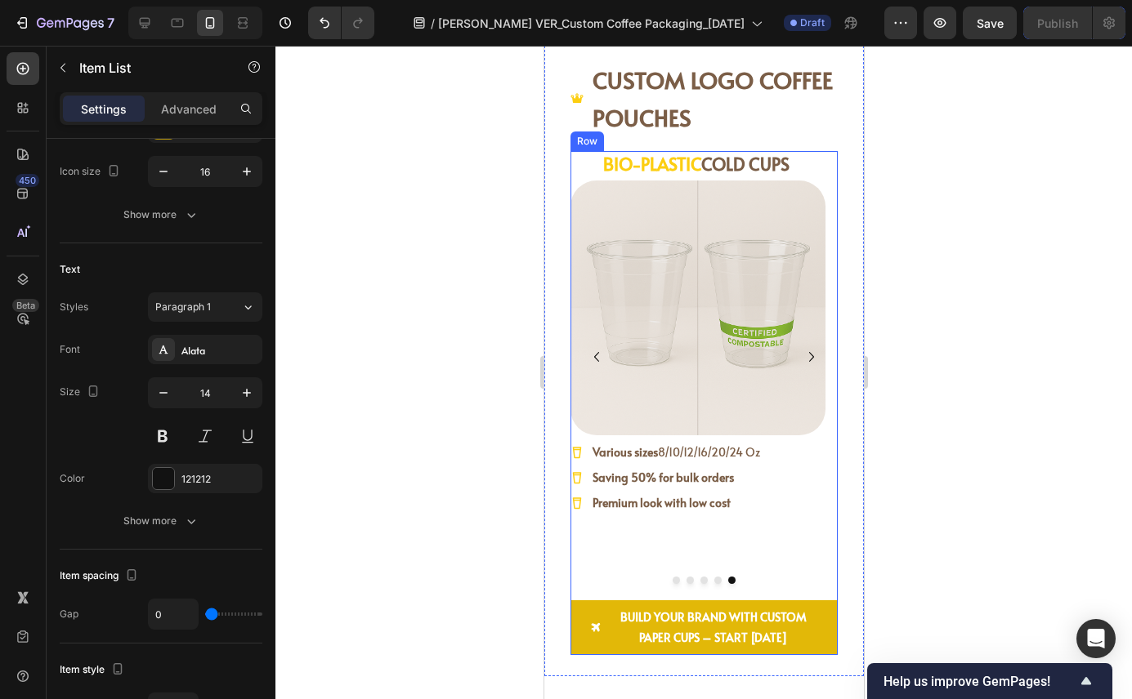
click at [713, 580] on button "Dot" at bounding box center [716, 580] width 7 height 7
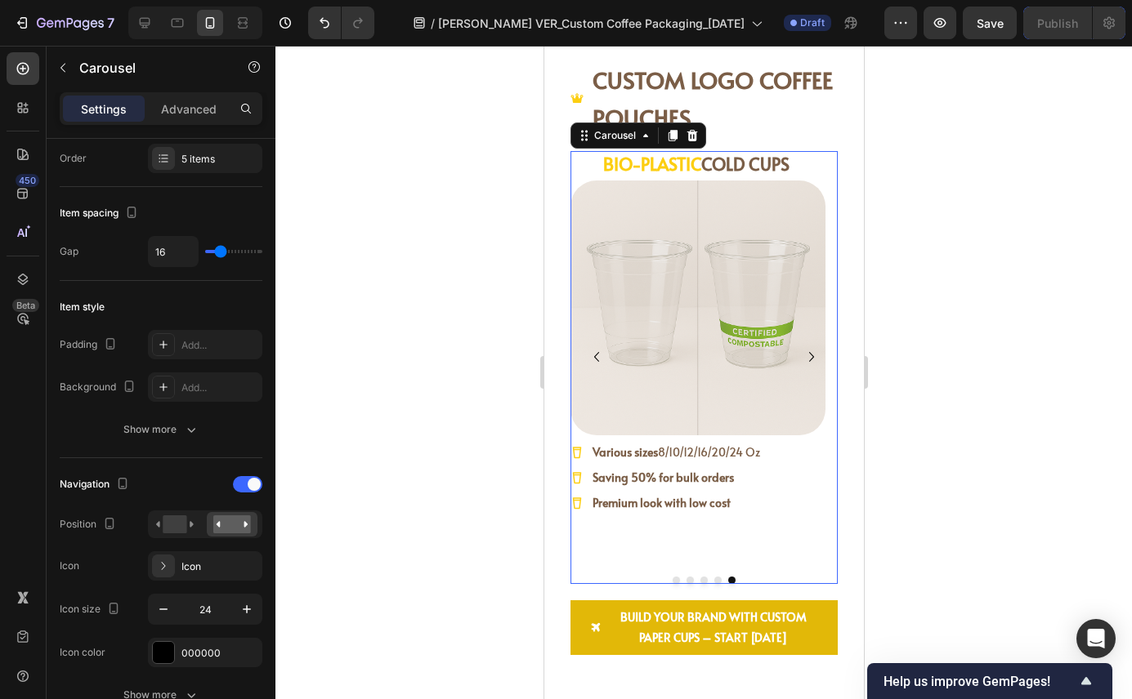
scroll to position [0, 0]
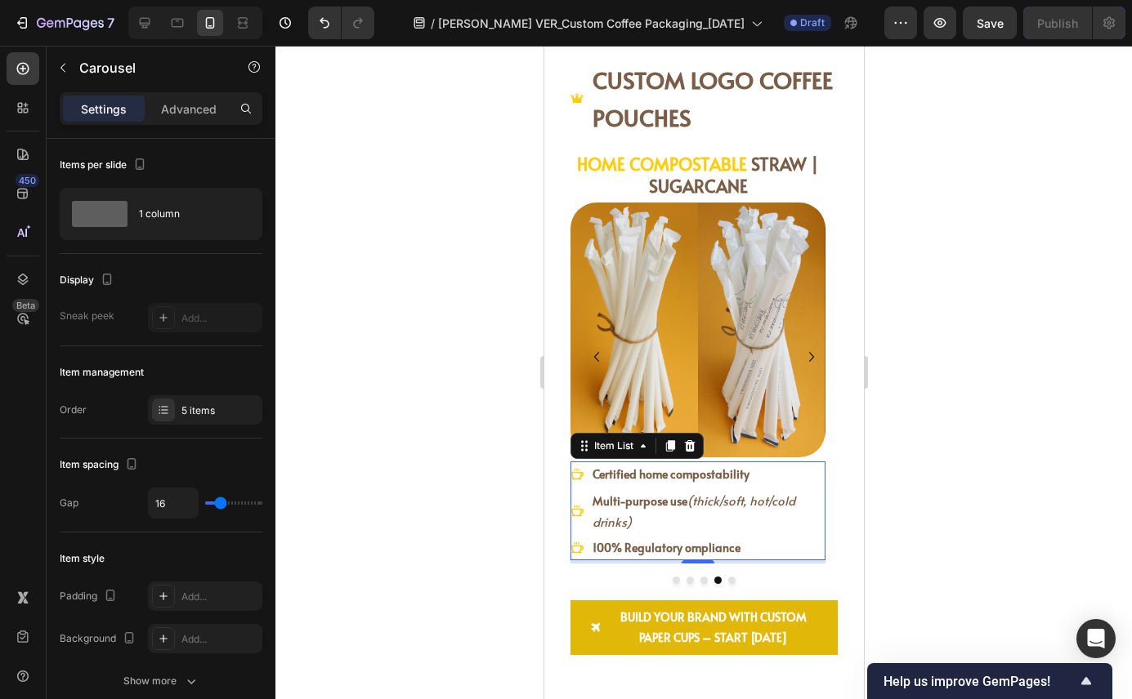
click at [575, 533] on div "Multi-purpose use (thick/soft, hot/cold drinks)" at bounding box center [696, 511] width 255 height 47
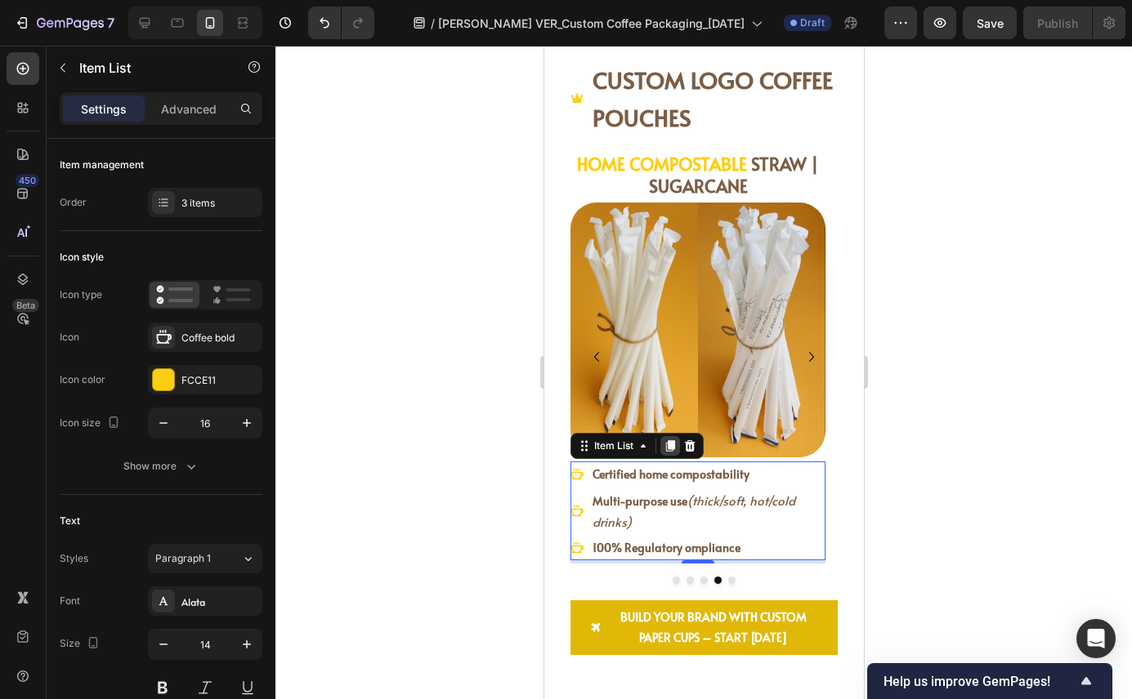
click at [665, 447] on icon at bounding box center [669, 446] width 13 height 13
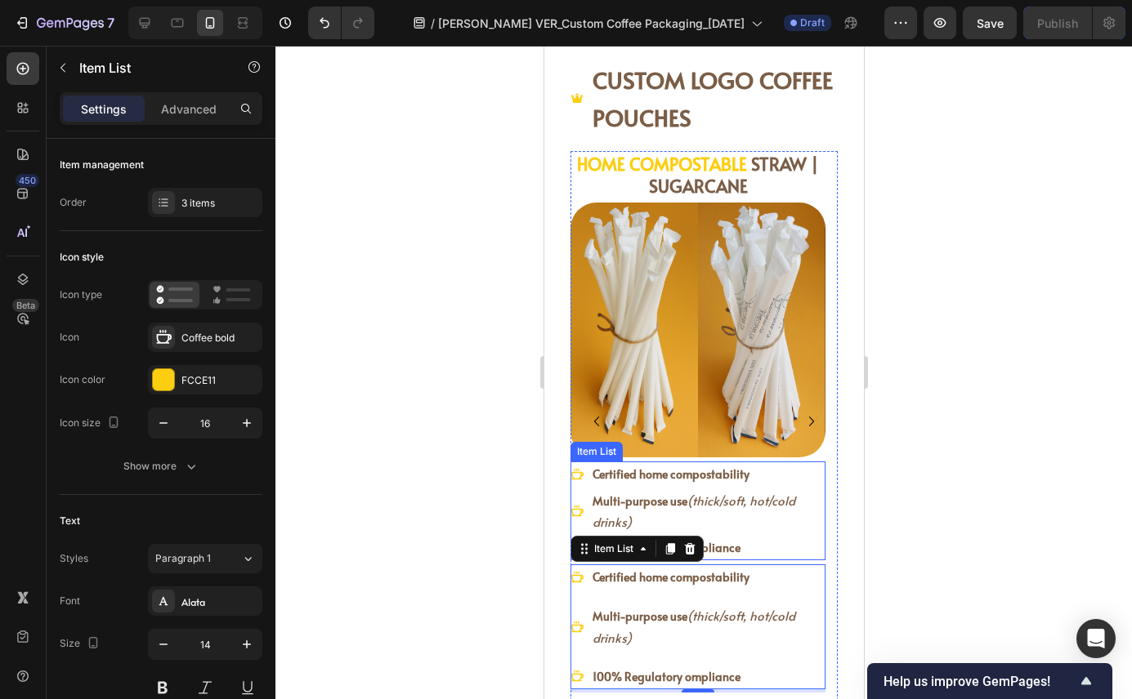
click at [580, 527] on div "Multi-purpose use (thick/soft, hot/cold drinks)" at bounding box center [696, 511] width 255 height 47
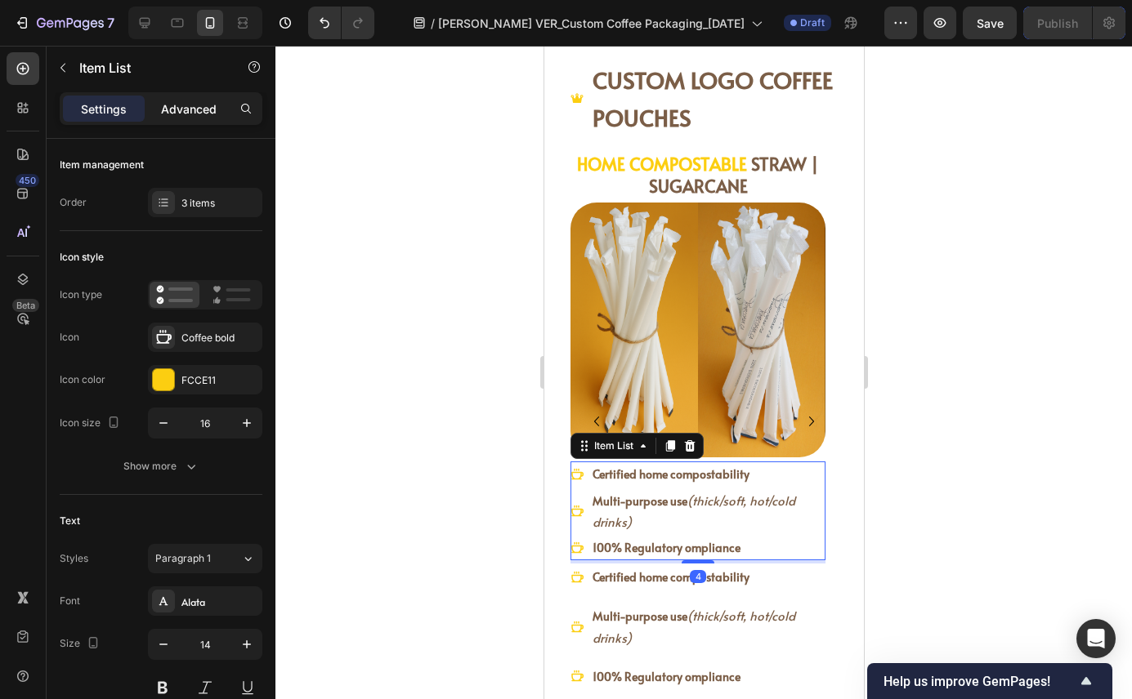
click at [179, 101] on p "Advanced" at bounding box center [189, 108] width 56 height 17
type input "100%"
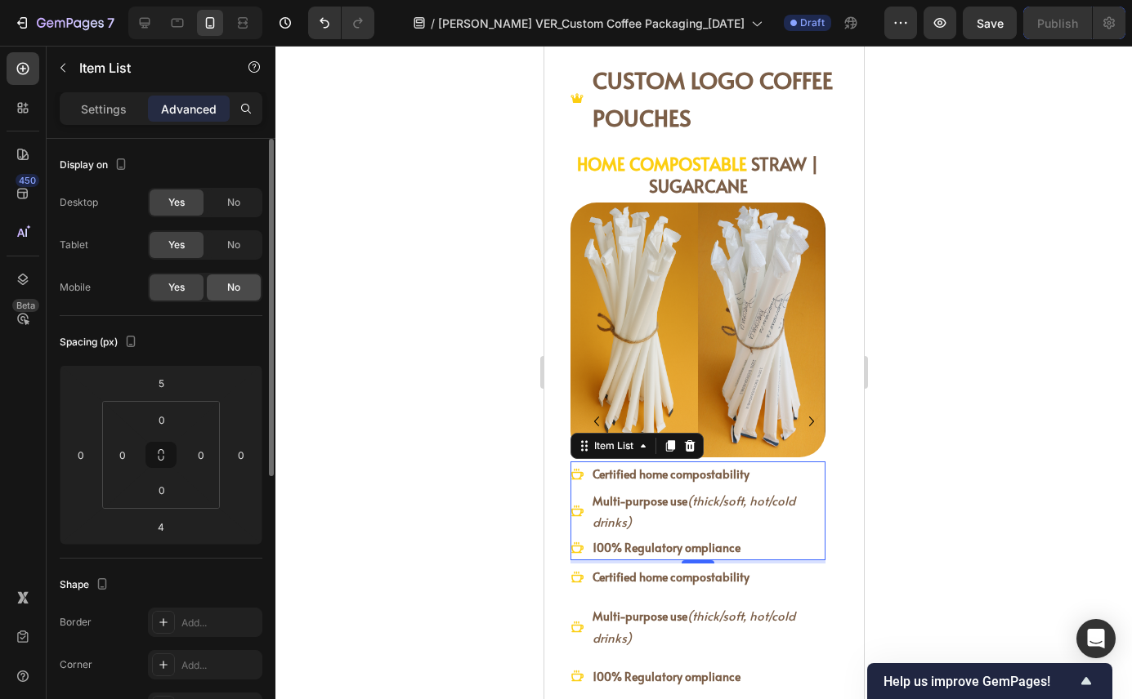
click at [234, 282] on span "No" at bounding box center [233, 287] width 13 height 15
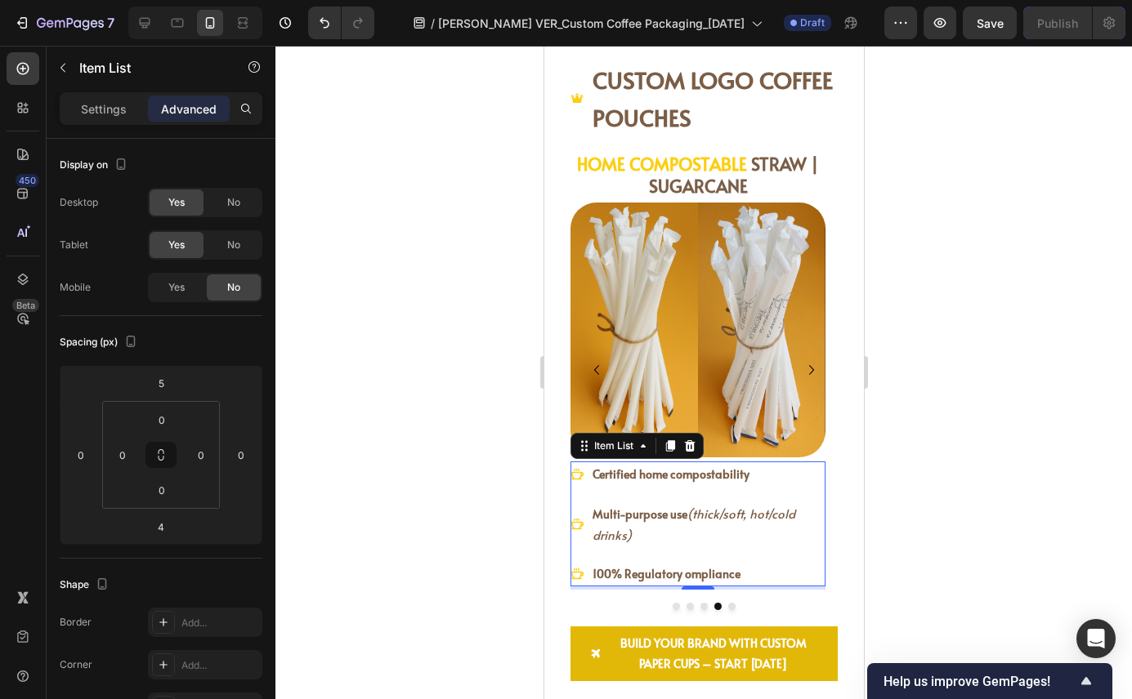
click at [574, 554] on div "Certified home compostability Multi-purpose use (thick/soft, hot/cold drinks) 1…" at bounding box center [696, 524] width 255 height 125
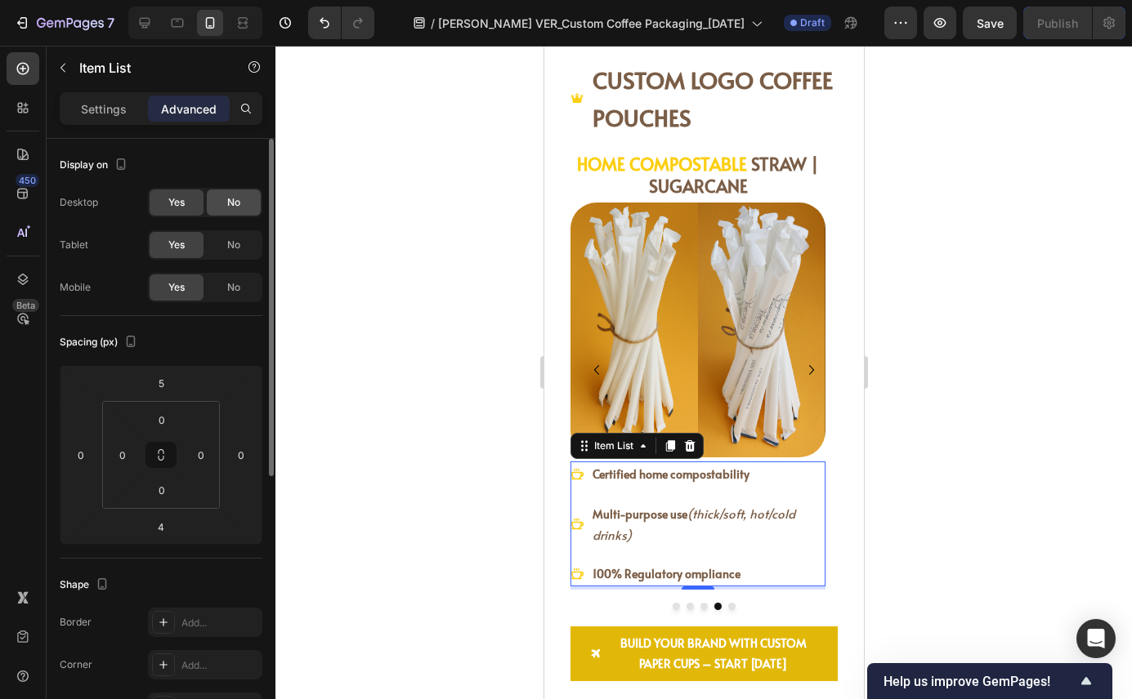
click at [227, 201] on span "No" at bounding box center [233, 202] width 13 height 15
click at [236, 239] on span "No" at bounding box center [233, 245] width 13 height 15
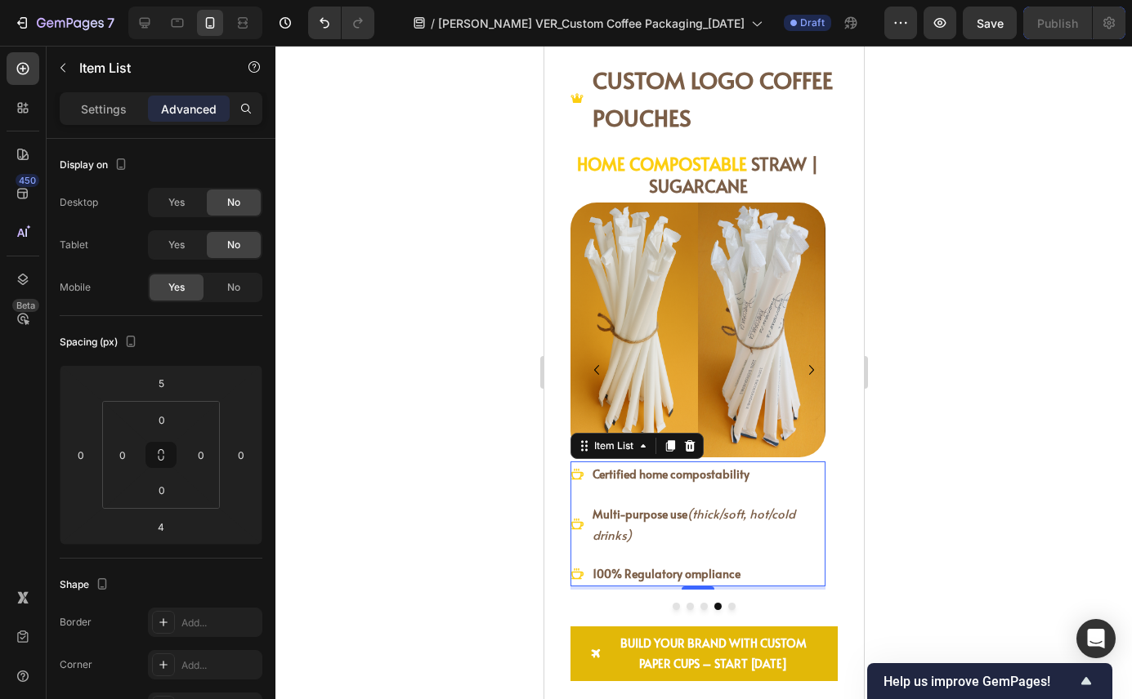
click at [658, 538] on p "Multi-purpose use (thick/soft, hot/cold drinks)" at bounding box center [706, 524] width 230 height 42
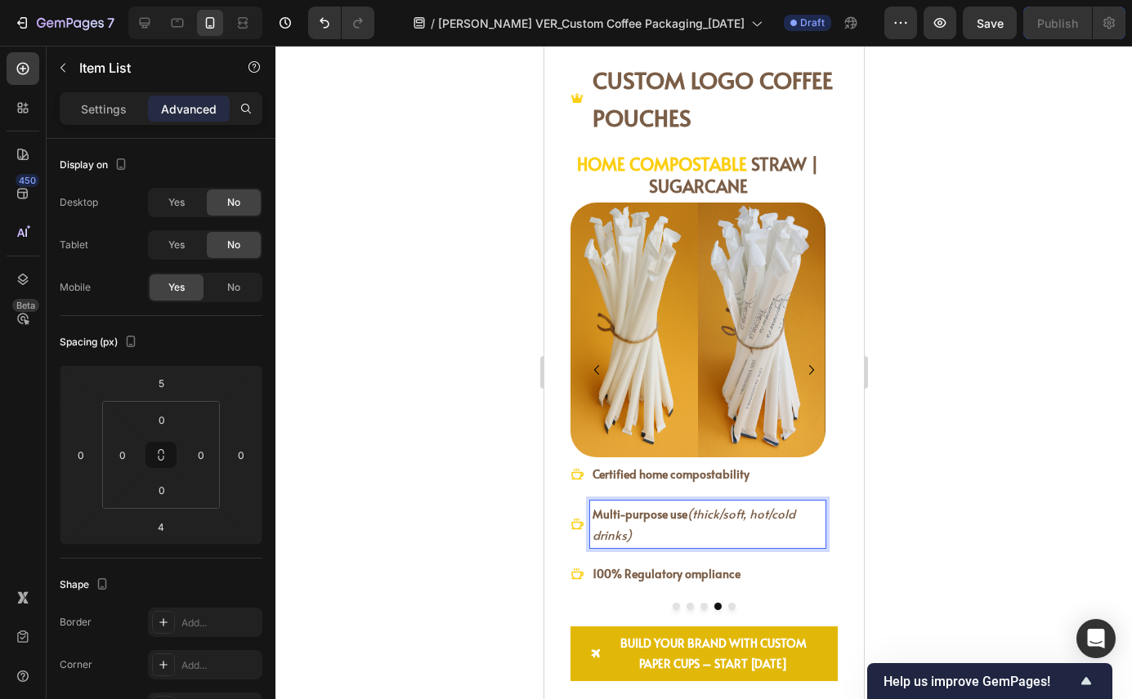
click at [658, 538] on p "Multi-purpose use (thick/soft, hot/cold drinks)" at bounding box center [706, 524] width 230 height 42
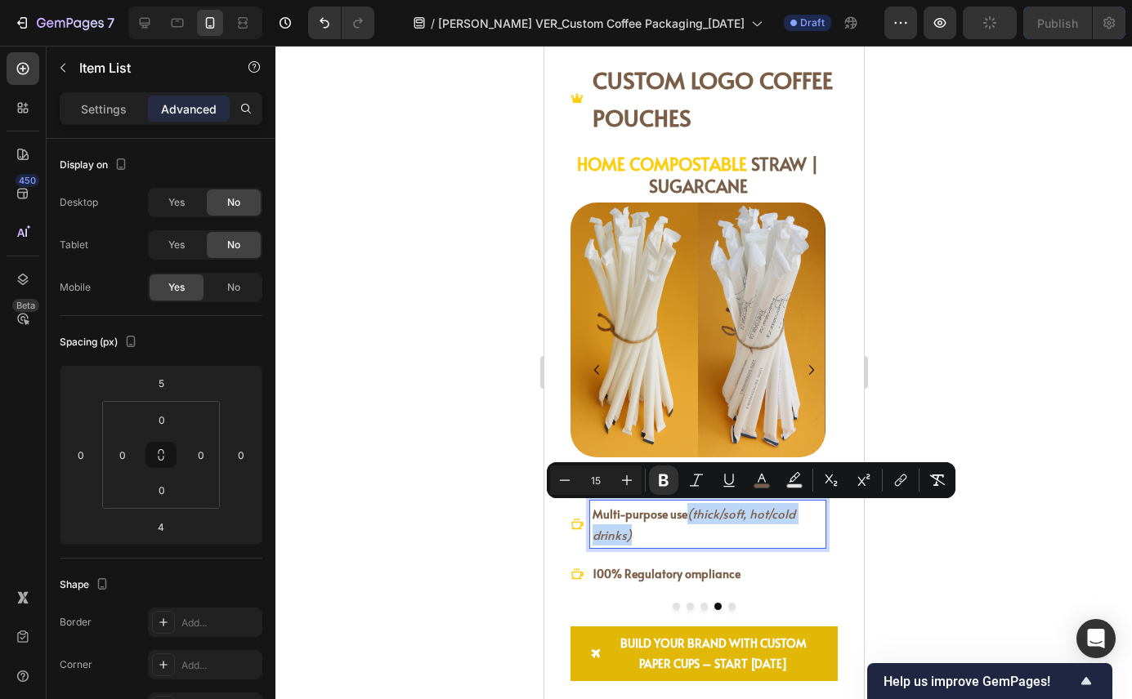
drag, startPoint x: 658, startPoint y: 538, endPoint x: 685, endPoint y: 517, distance: 33.8
click at [685, 517] on p "Multi-purpose use (thick/soft, hot/cold drinks)" at bounding box center [706, 524] width 230 height 42
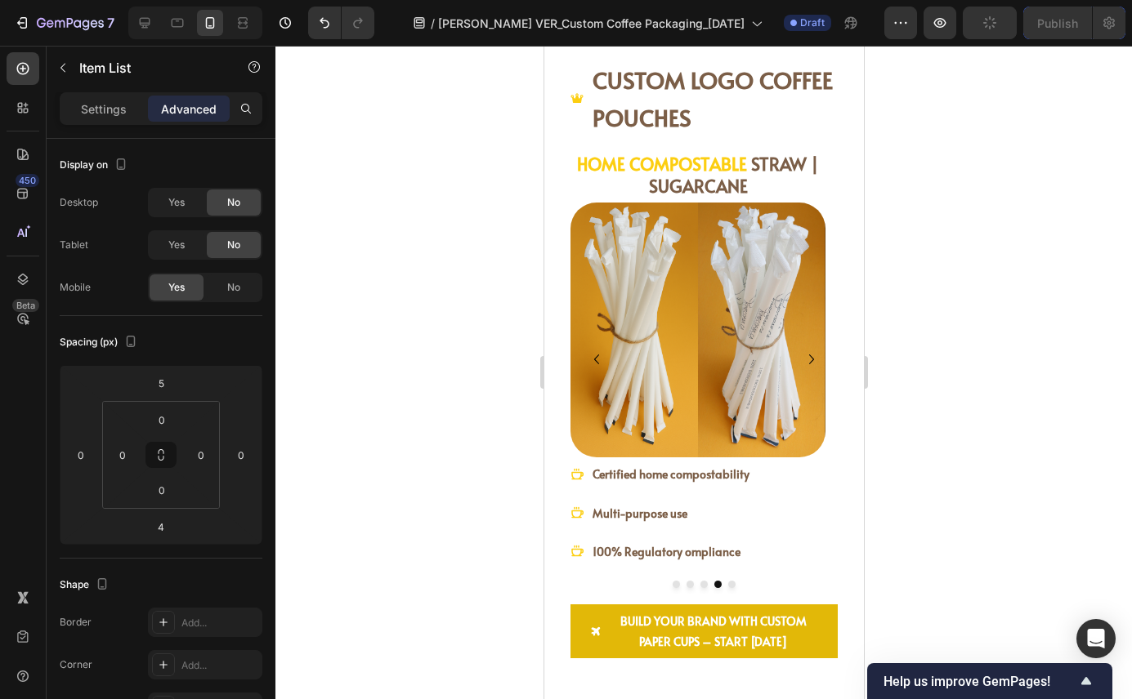
click at [815, 532] on div "Certified home compostability Multi-purpose use 100% Regulatory ompliance" at bounding box center [696, 513] width 255 height 103
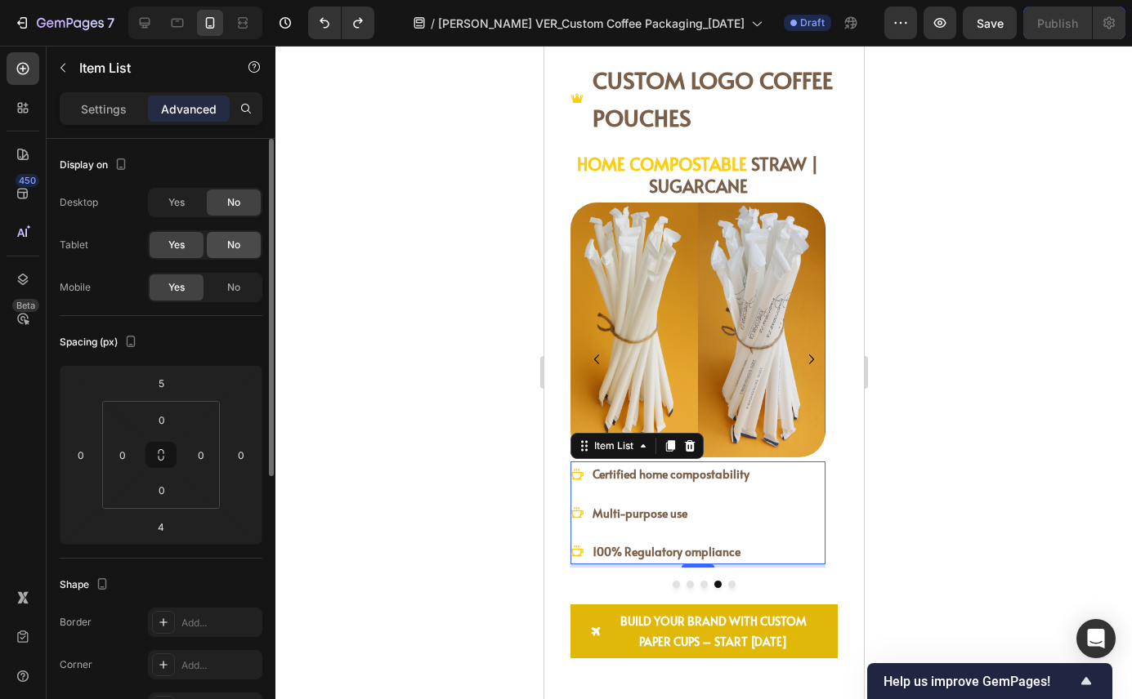
click at [228, 245] on span "No" at bounding box center [233, 245] width 13 height 15
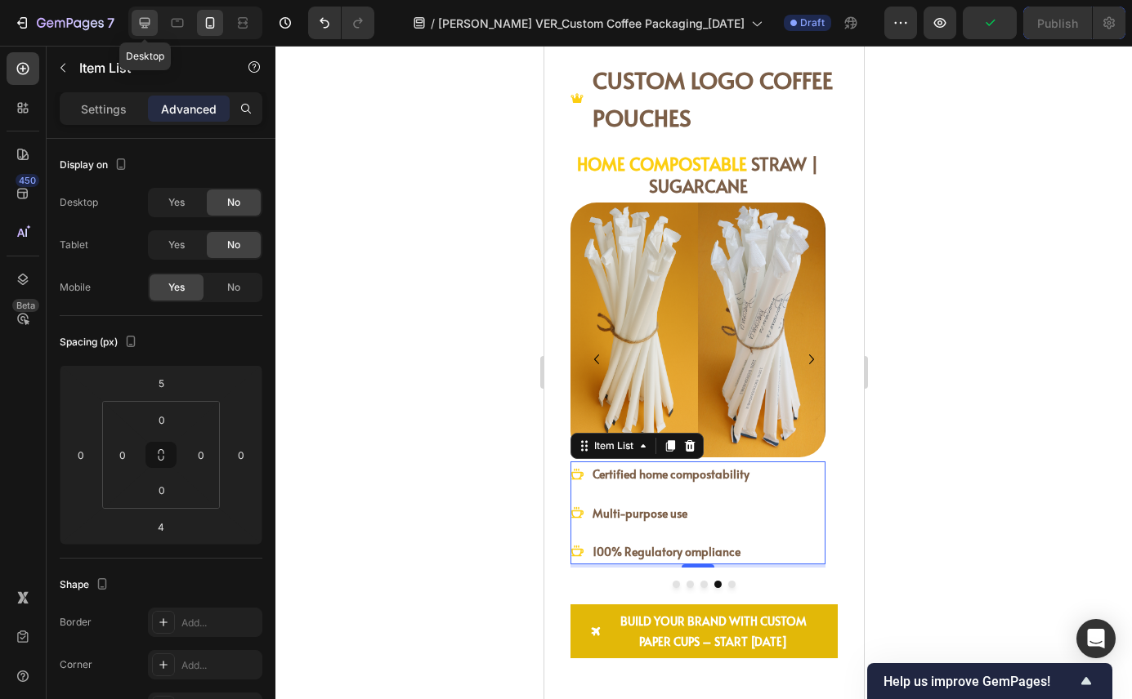
click at [141, 21] on icon at bounding box center [144, 23] width 16 height 16
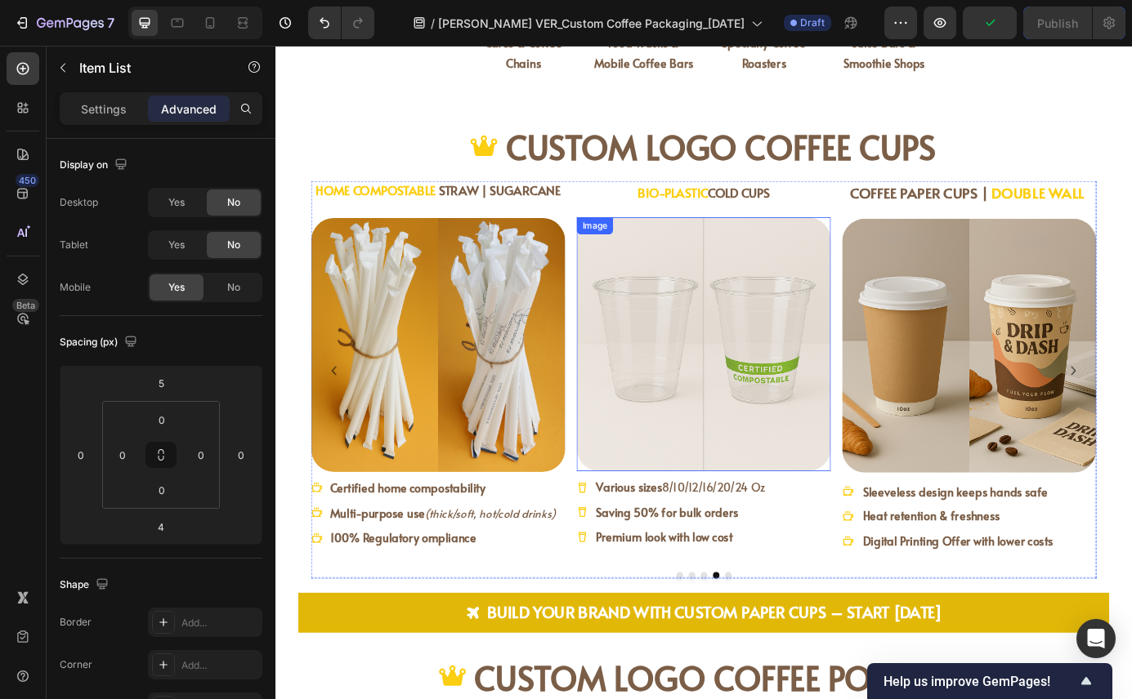
scroll to position [1859, 0]
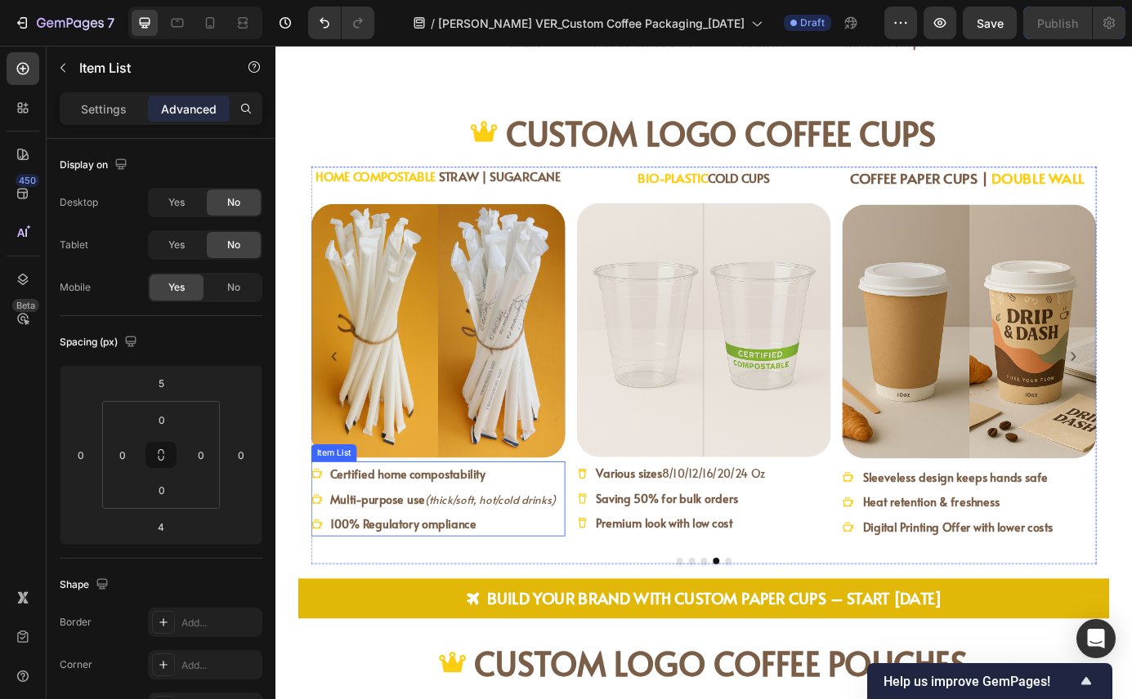
click at [512, 566] on icon "(thick/soft, hot/cold drinks)" at bounding box center [521, 564] width 150 height 17
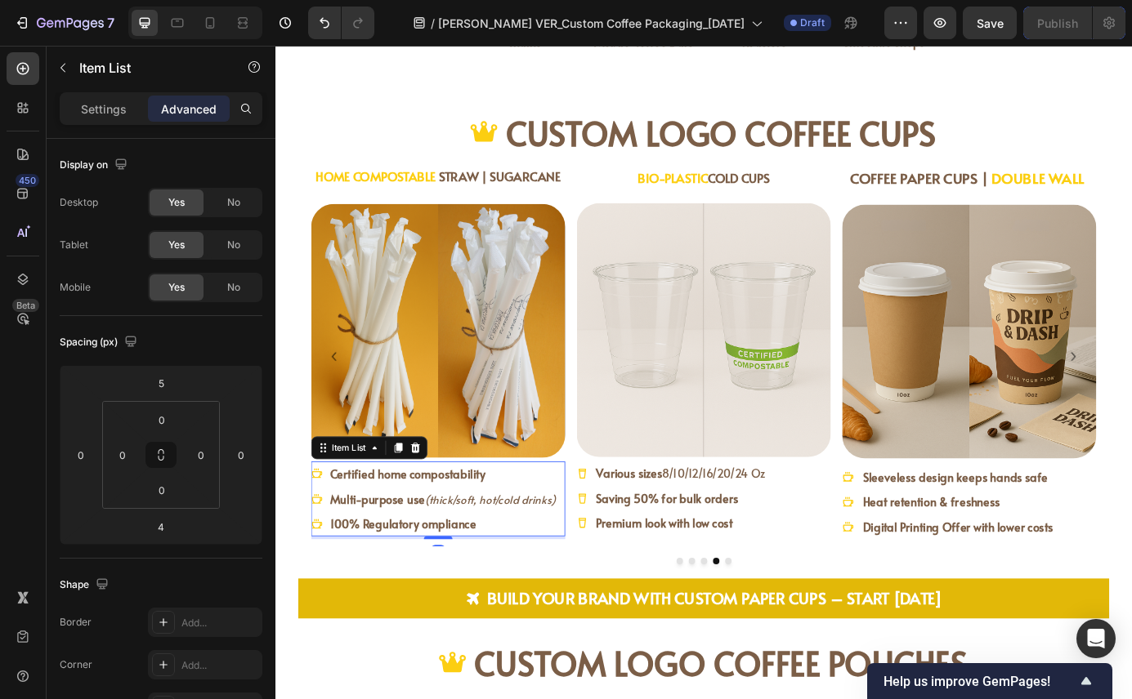
click at [512, 566] on icon "(thick/soft, hot/cold drinks)" at bounding box center [521, 564] width 150 height 17
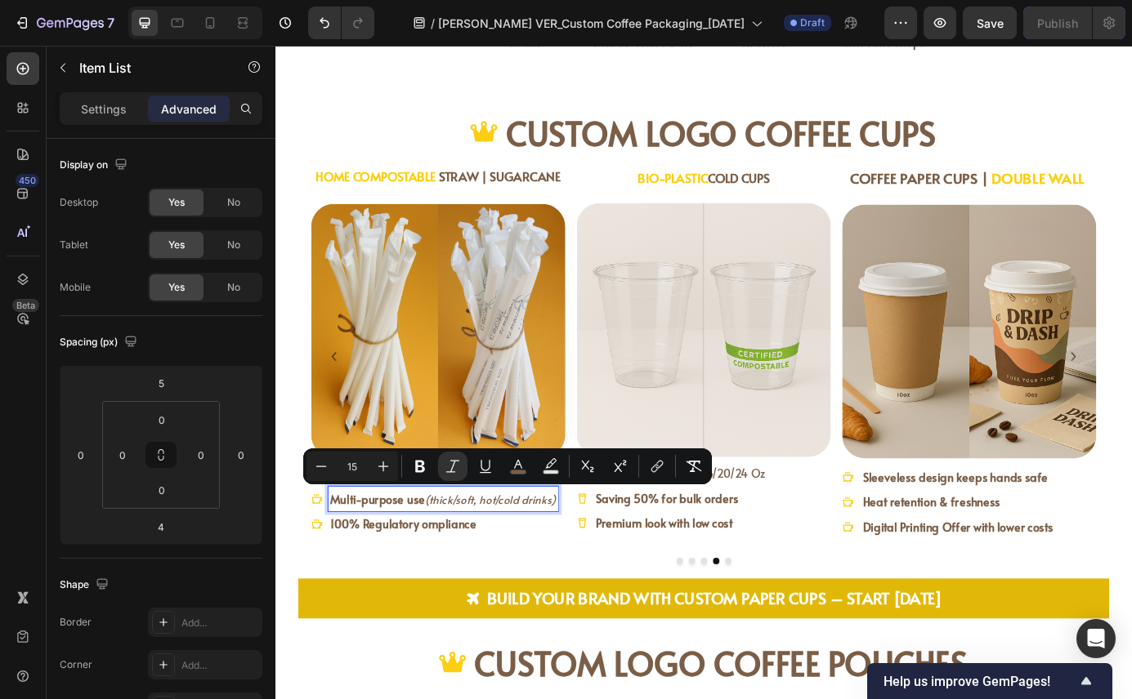
click at [545, 570] on icon "(thick/soft, hot/cold drinks)" at bounding box center [521, 564] width 150 height 17
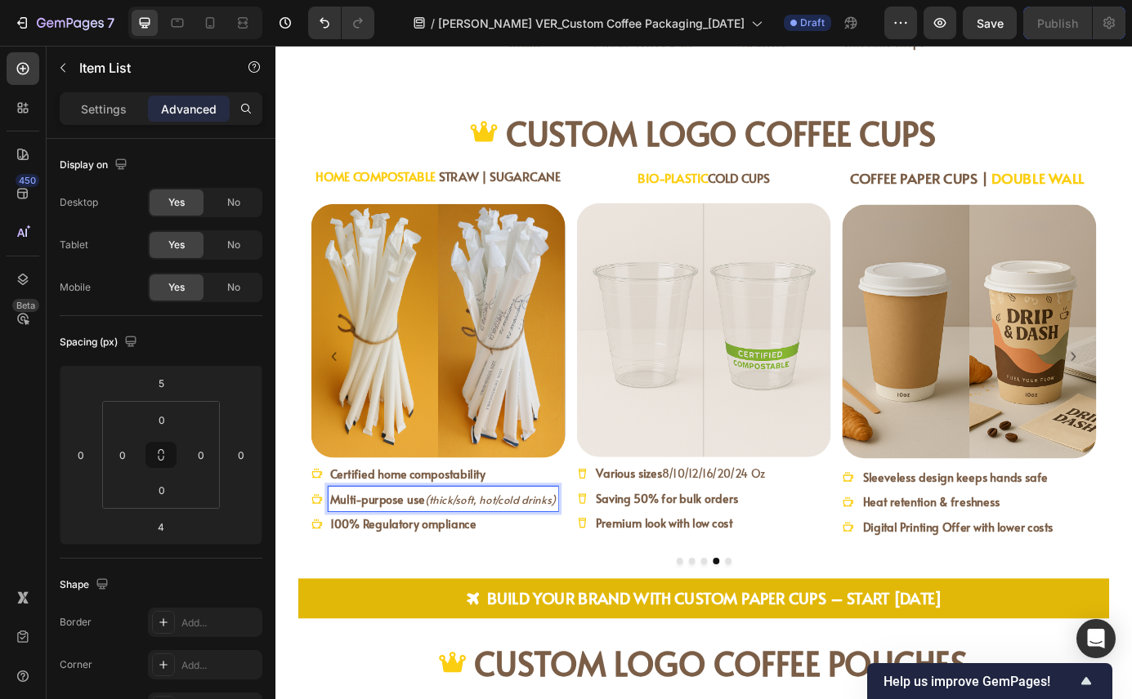
click at [477, 564] on icon "(thick/soft, hot/cold drinks)" at bounding box center [521, 564] width 150 height 17
click at [526, 560] on icon "(thick/soft, hot/cold drinks)" at bounding box center [521, 564] width 150 height 17
click at [547, 566] on icon "(thick/soft, hot/cold drinks)" at bounding box center [521, 564] width 150 height 17
click at [201, 23] on div at bounding box center [210, 23] width 26 height 26
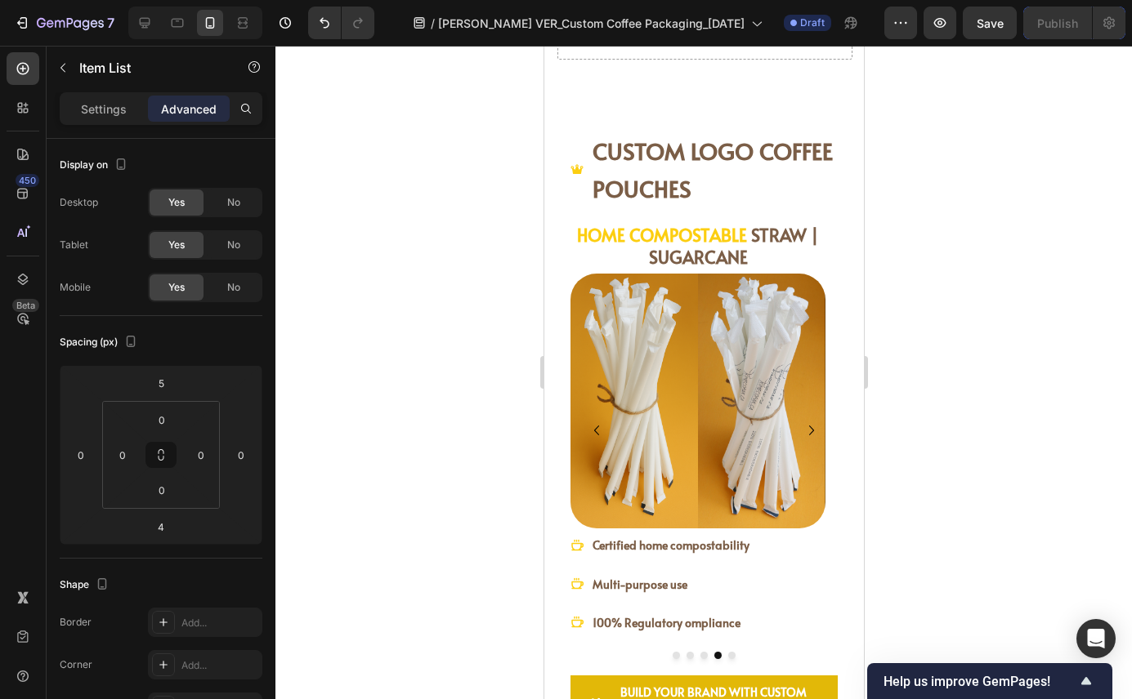
scroll to position [1801, 0]
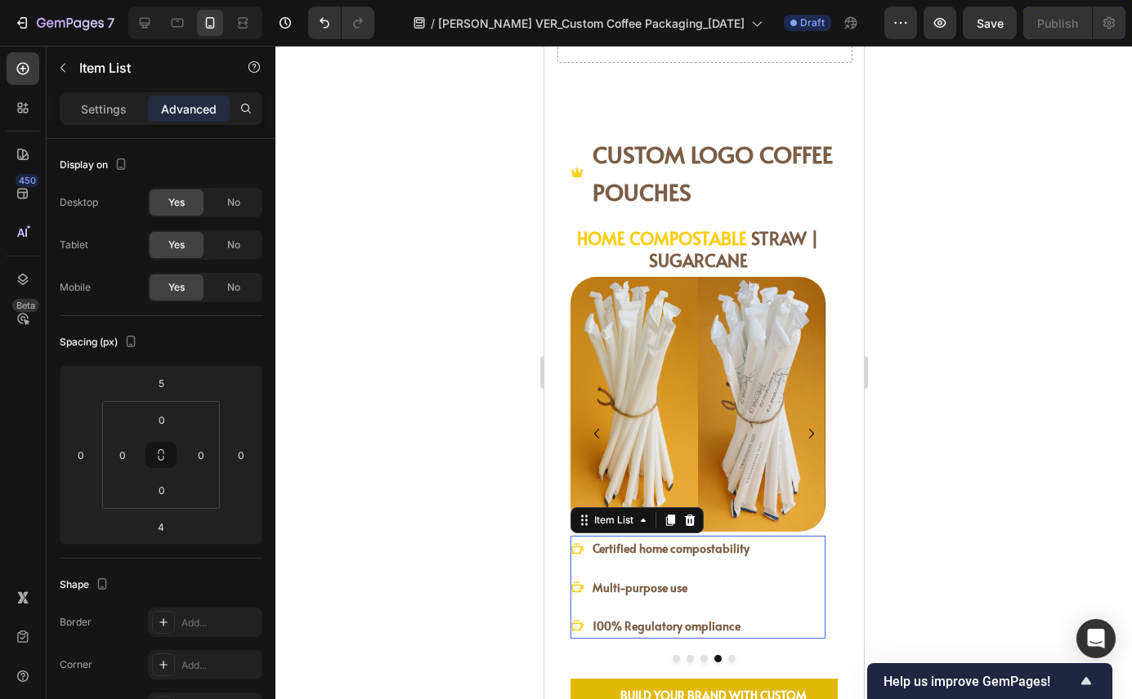
click at [704, 587] on p "Multi-purpose use" at bounding box center [669, 588] width 157 height 20
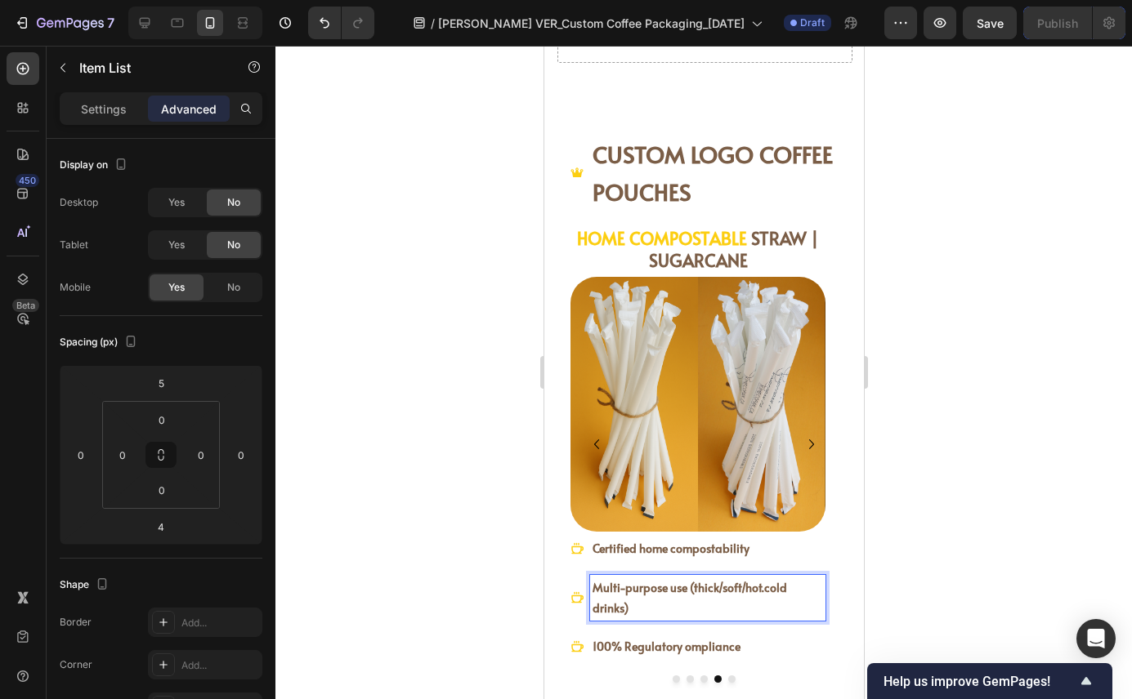
click at [762, 592] on strong "Multi-purpose use (thick/soft/hot.cold drinks)" at bounding box center [688, 598] width 194 height 36
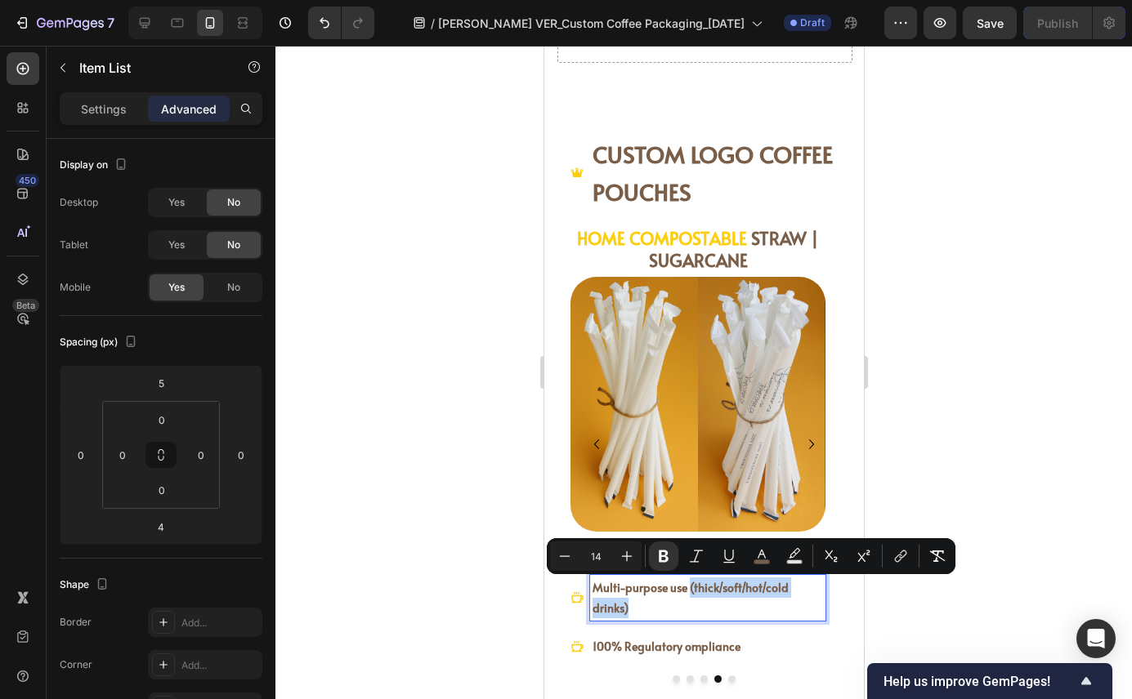
drag, startPoint x: 686, startPoint y: 591, endPoint x: 686, endPoint y: 612, distance: 21.2
click at [686, 614] on p "Multi-purpose use (thick/soft/hot/cold drinks)" at bounding box center [706, 598] width 230 height 41
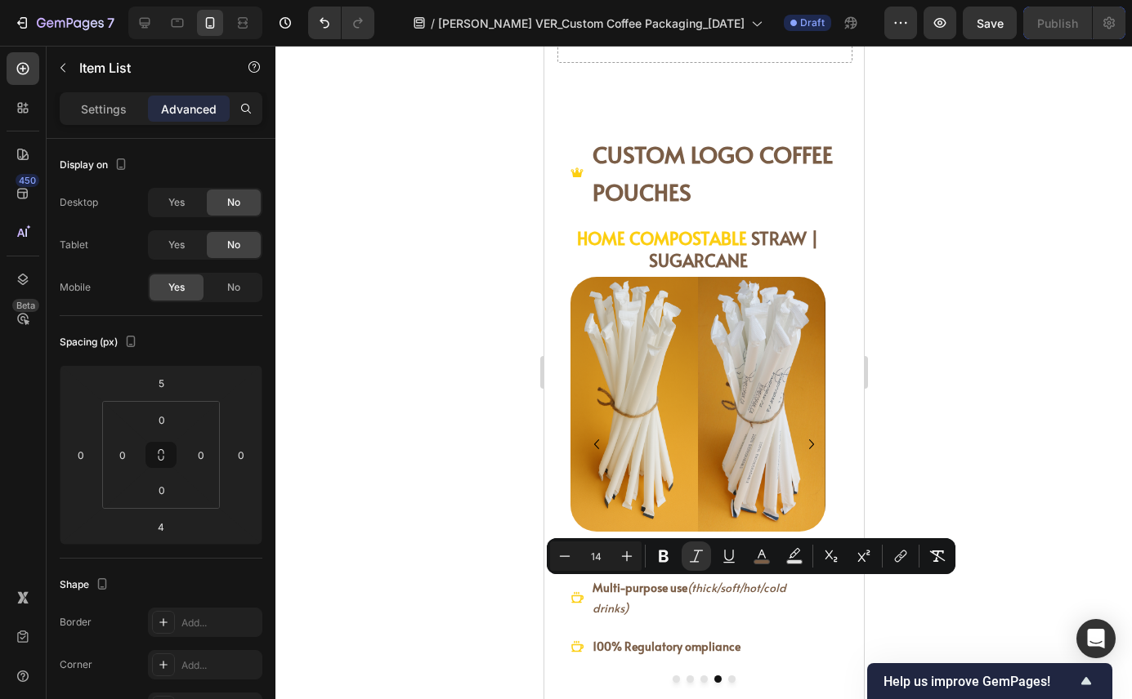
click at [894, 612] on div at bounding box center [703, 373] width 856 height 654
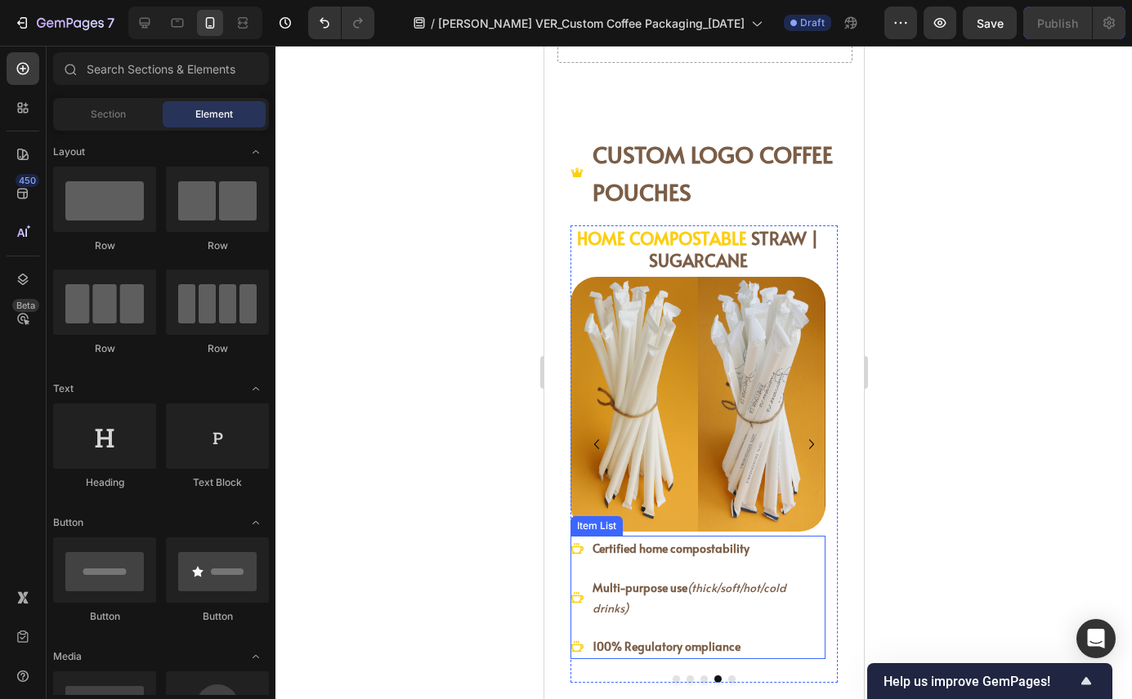
click at [681, 594] on strong "Multi-purpose use" at bounding box center [638, 588] width 95 height 16
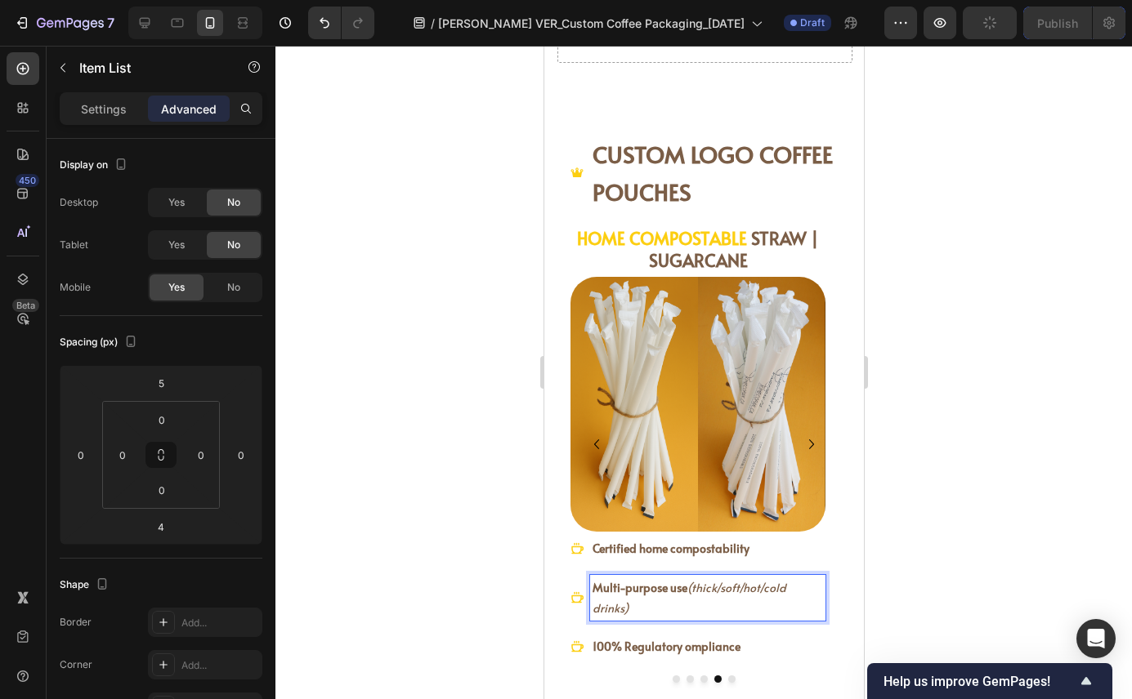
click at [667, 588] on strong "Multi-purpose use" at bounding box center [638, 588] width 95 height 16
drag, startPoint x: 688, startPoint y: 587, endPoint x: 698, endPoint y: 632, distance: 46.0
click at [698, 632] on div "Certified home compostability Multi-purpose use (thick/soft/hot/cold drinks) 10…" at bounding box center [696, 597] width 255 height 123
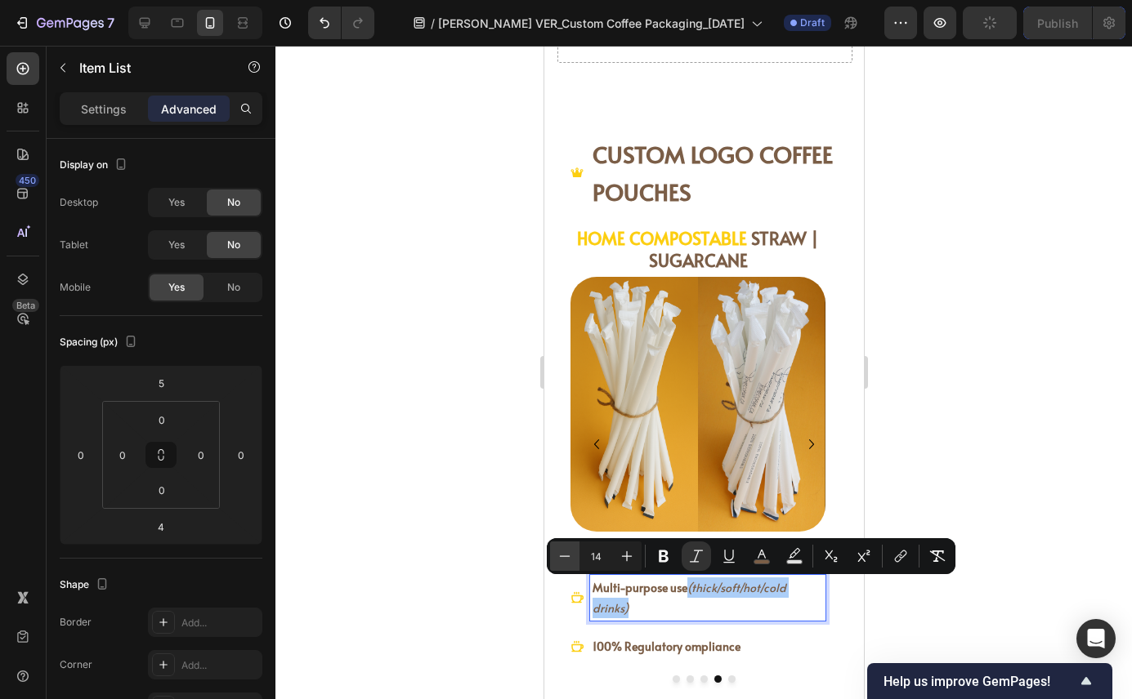
click at [572, 556] on icon "Editor contextual toolbar" at bounding box center [564, 556] width 16 height 16
type input "13"
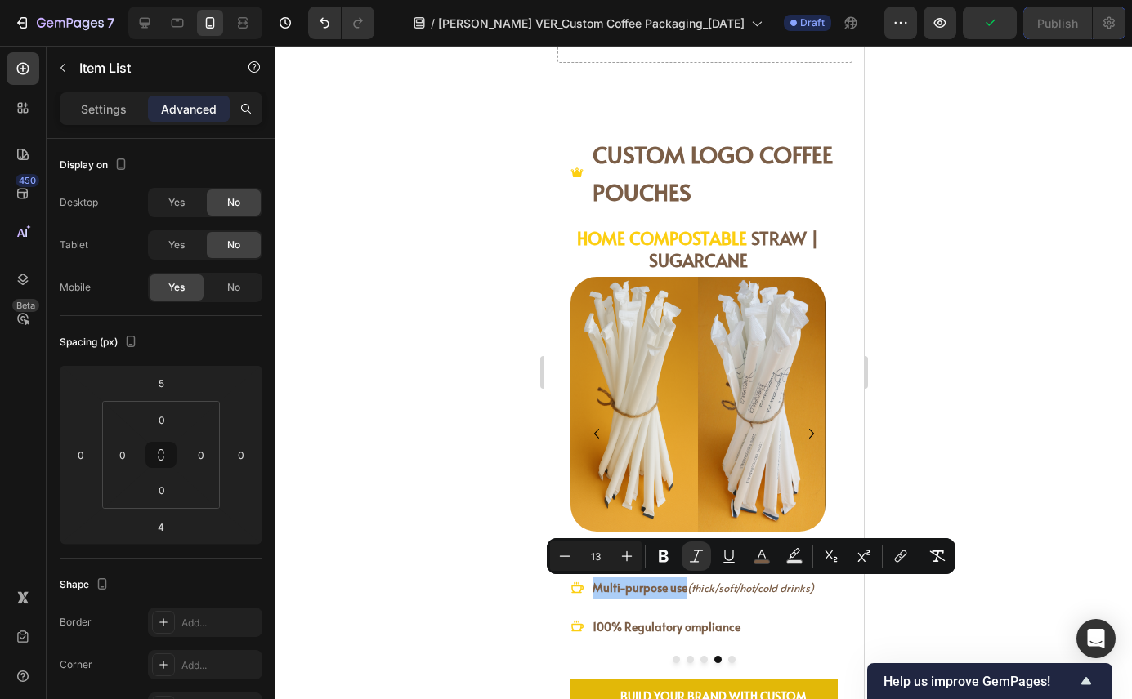
click at [895, 614] on div at bounding box center [703, 373] width 856 height 654
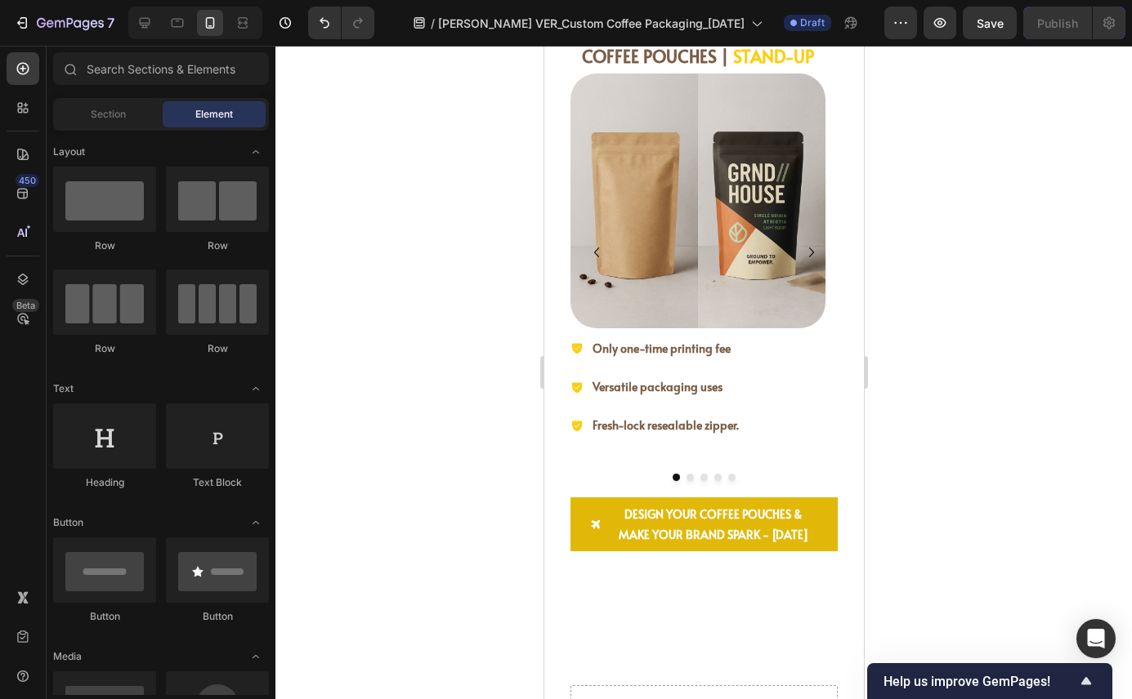
scroll to position [2649, 0]
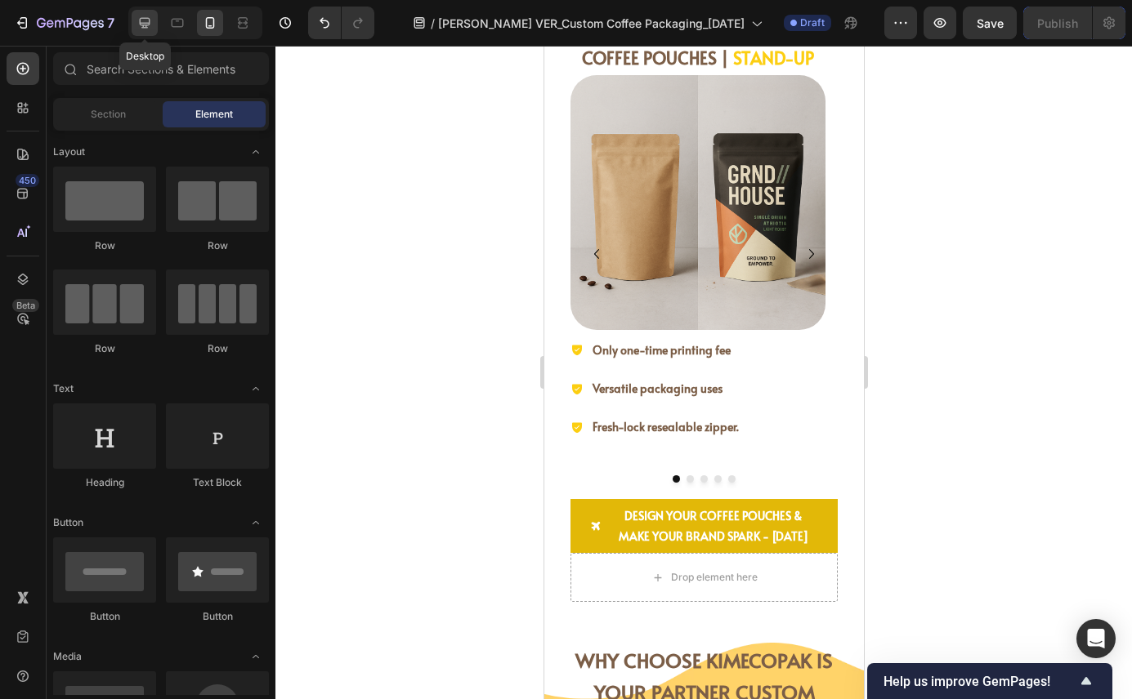
click at [140, 25] on icon at bounding box center [144, 23] width 16 height 16
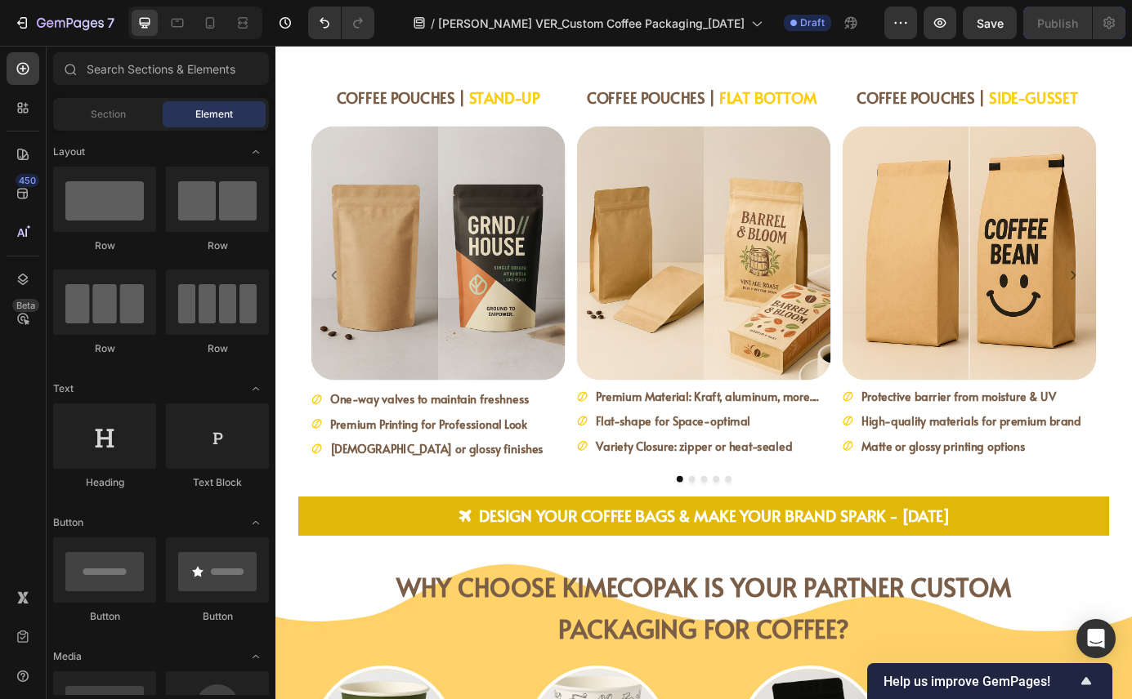
scroll to position [2598, 0]
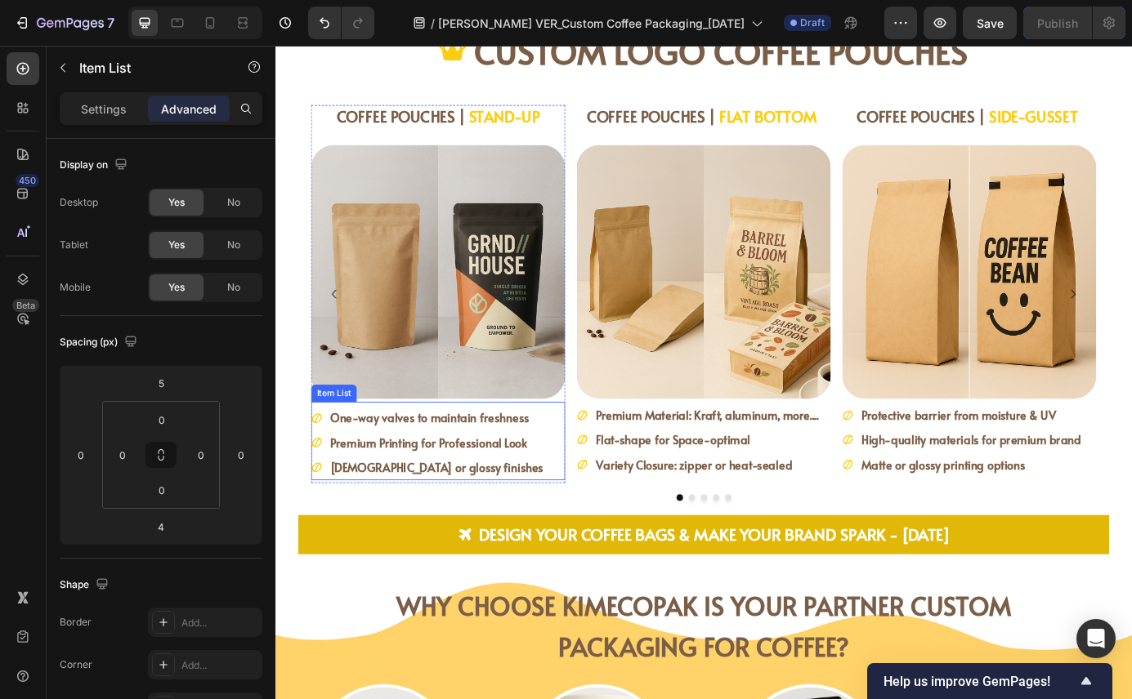
click at [578, 517] on div "One-way valves to maintain freshness Premium Printing for Professional Look Mat…" at bounding box center [461, 500] width 291 height 85
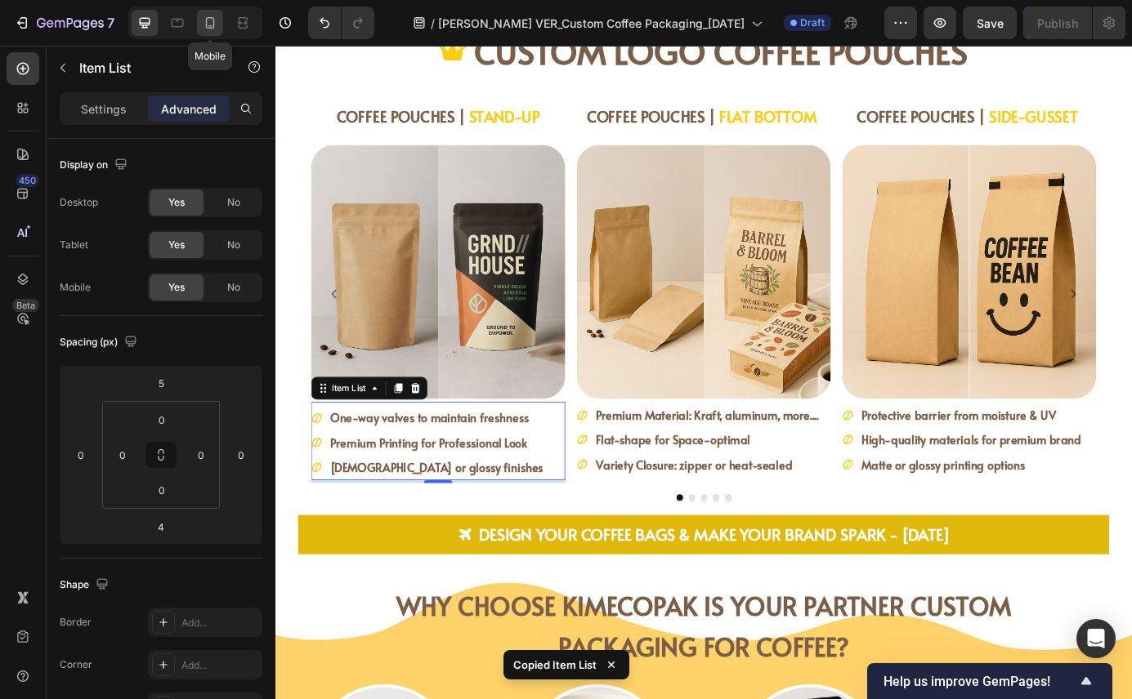
click at [212, 17] on icon at bounding box center [210, 22] width 9 height 11
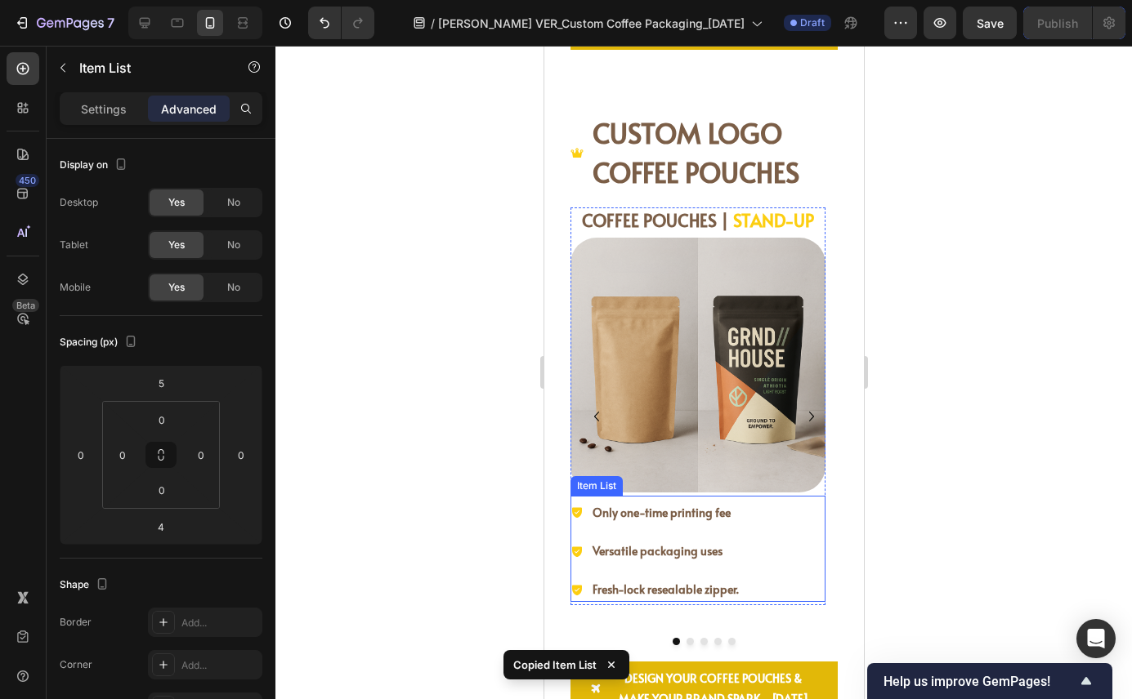
scroll to position [2484, 0]
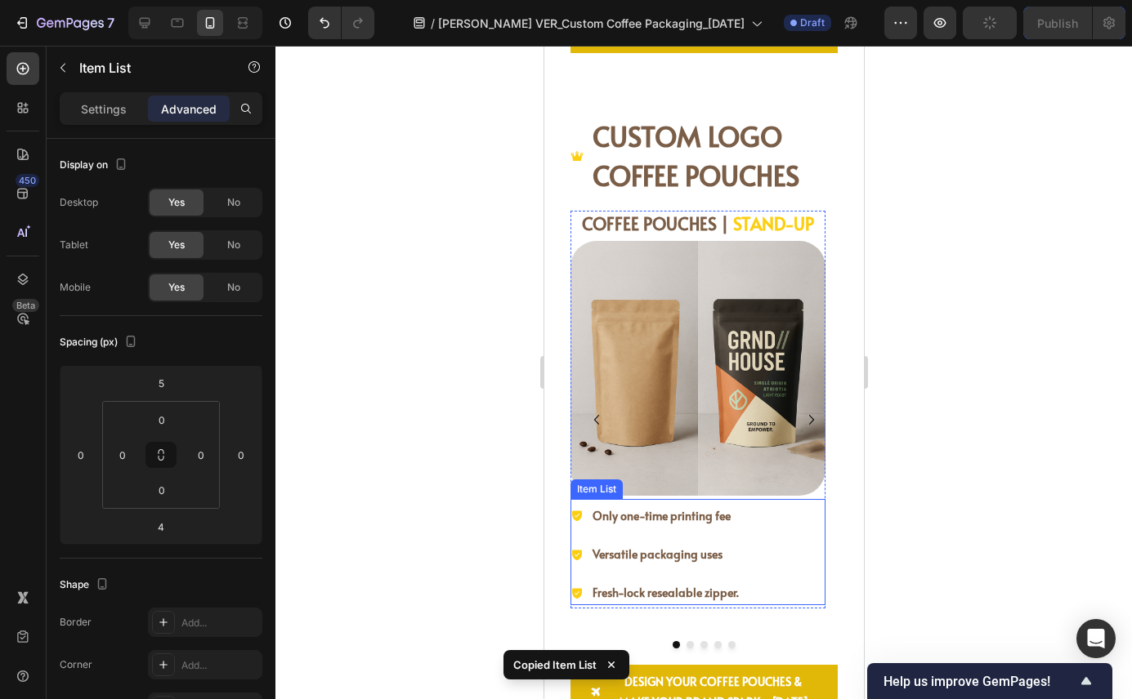
click at [806, 575] on div "Only one-time printing fee Versatile packaging uses Fresh-lock resealable zippe…" at bounding box center [696, 554] width 255 height 103
click at [685, 484] on icon at bounding box center [689, 483] width 11 height 11
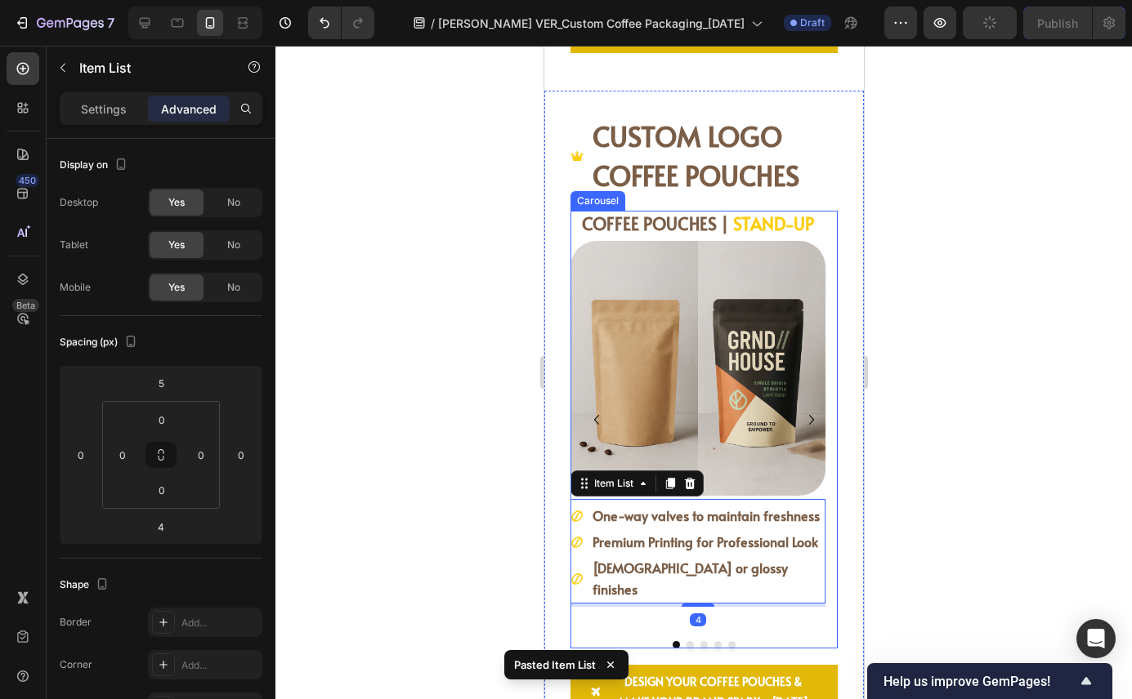
click at [685, 645] on button "Dot" at bounding box center [688, 644] width 7 height 7
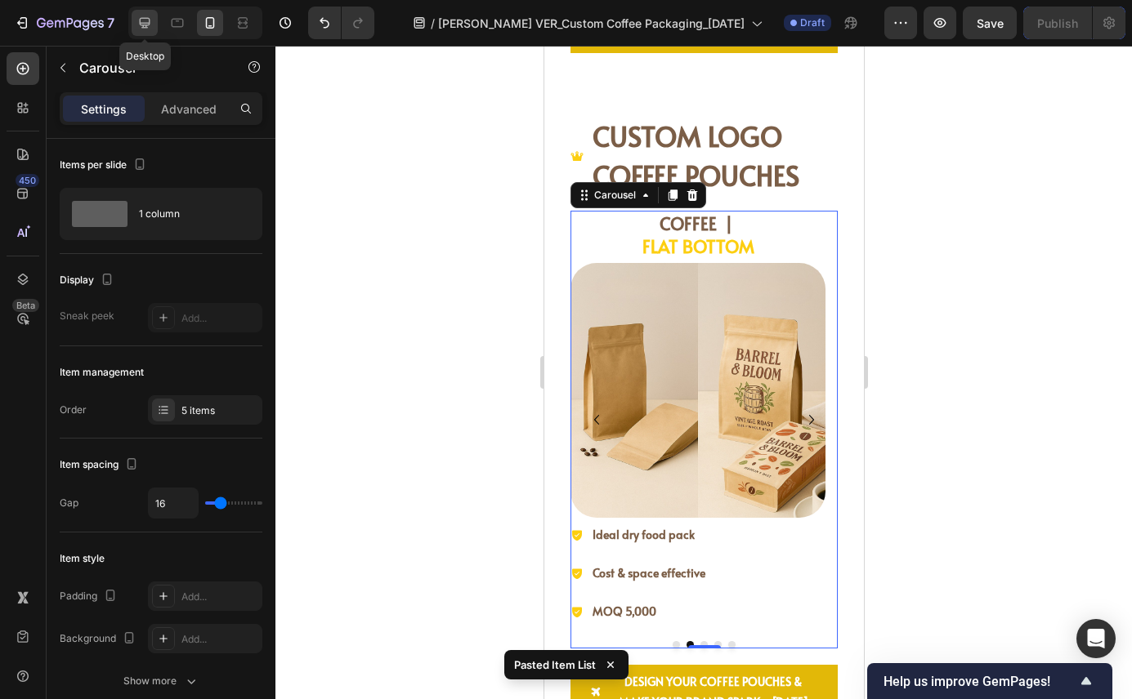
click at [139, 25] on icon at bounding box center [144, 23] width 16 height 16
type input "1200"
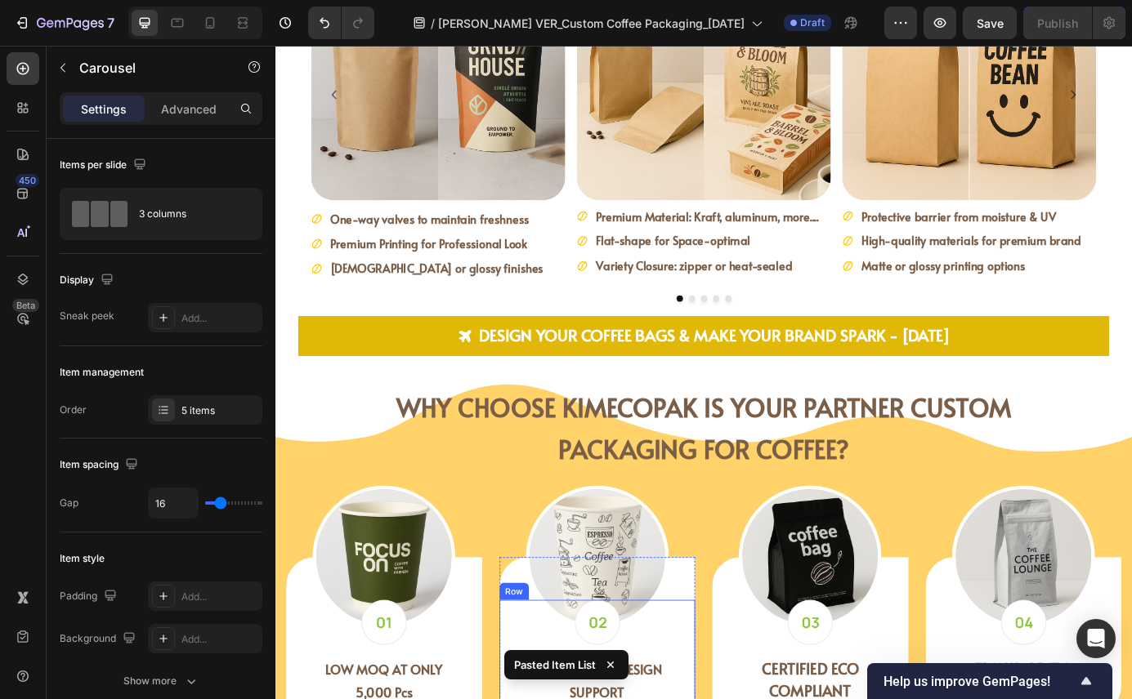
scroll to position [2656, 0]
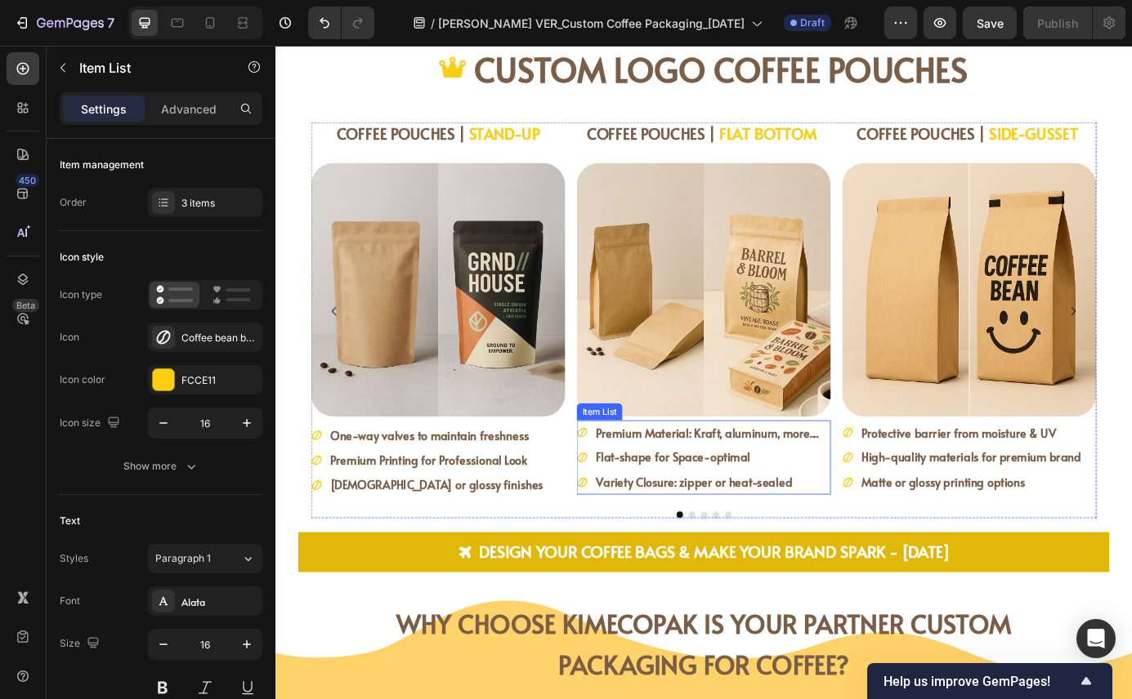
click at [896, 528] on div "Premium Material: Kraft, aluminum, more.... Flat-shape for Space-optimal Variet…" at bounding box center [765, 517] width 291 height 85
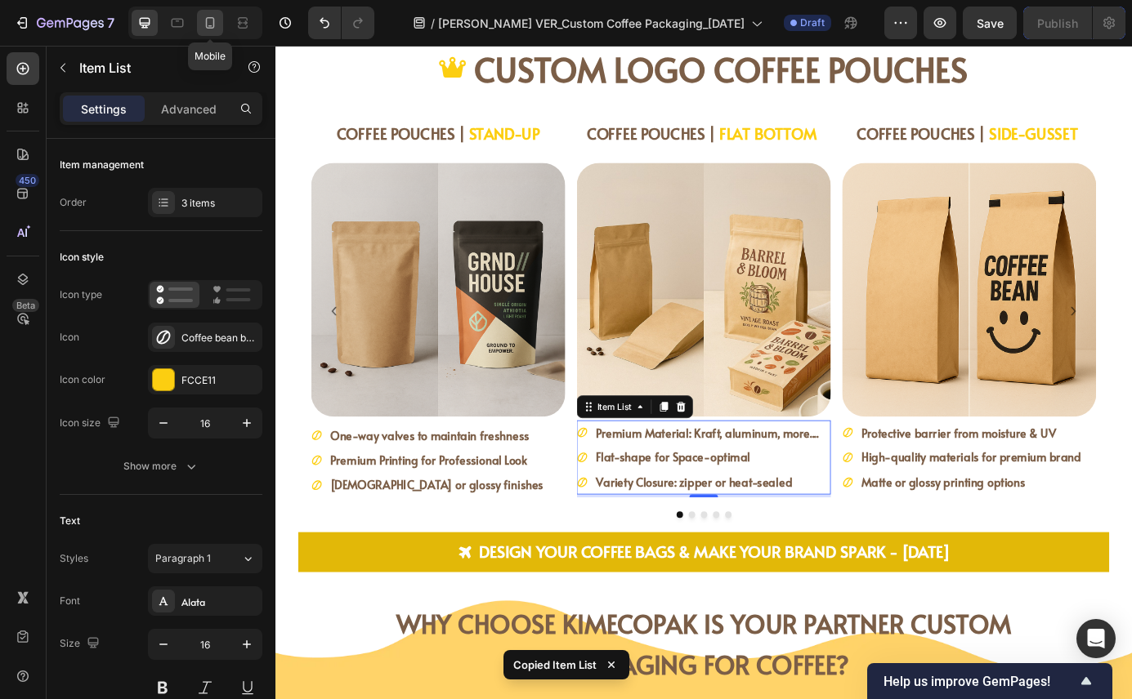
click at [203, 24] on icon at bounding box center [210, 23] width 16 height 16
type input "14"
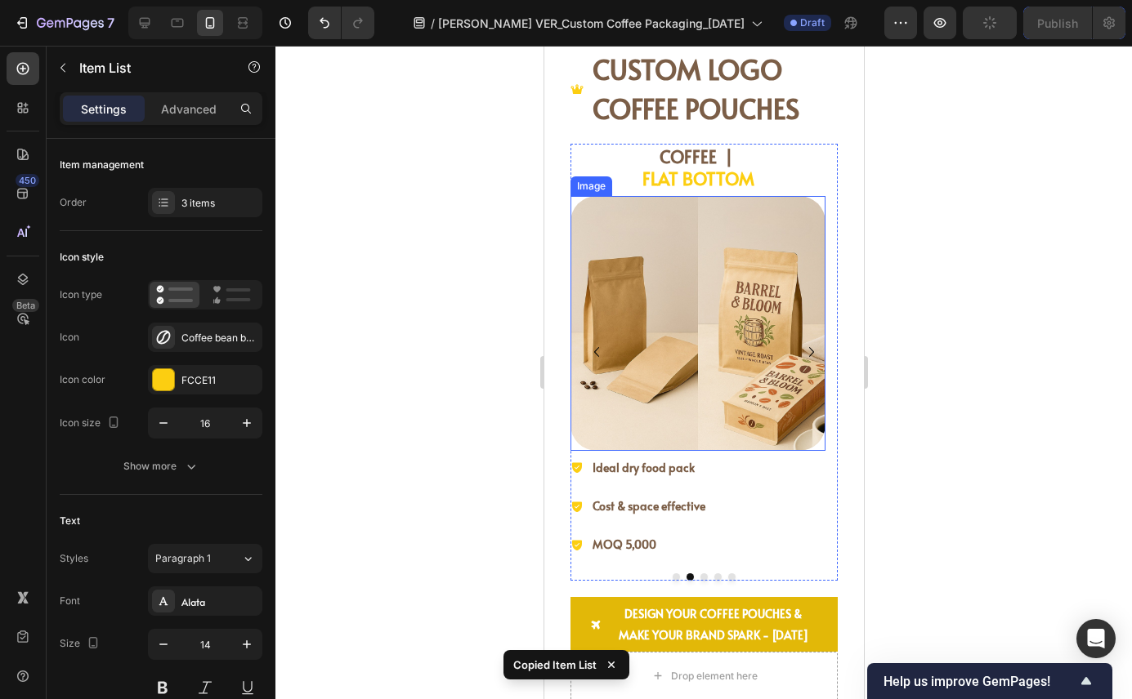
scroll to position [2639, 0]
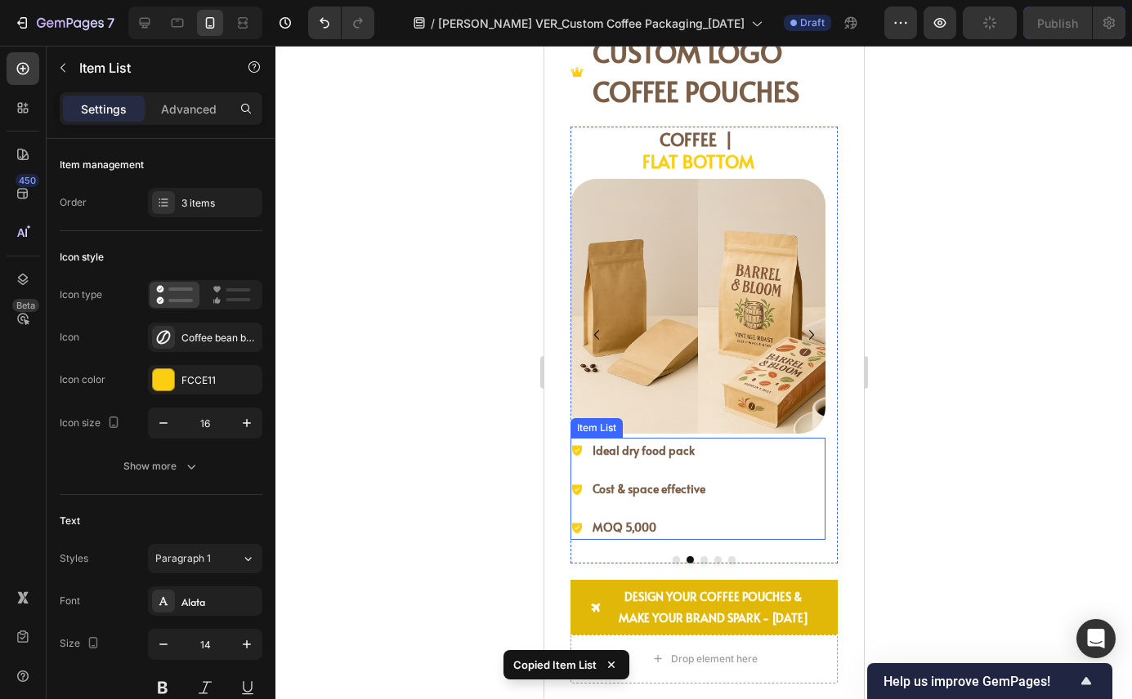
click at [775, 526] on div "Ideal dry food pack Cost & space effective MOQ 5,000" at bounding box center [696, 489] width 255 height 103
click at [688, 428] on icon at bounding box center [689, 422] width 11 height 11
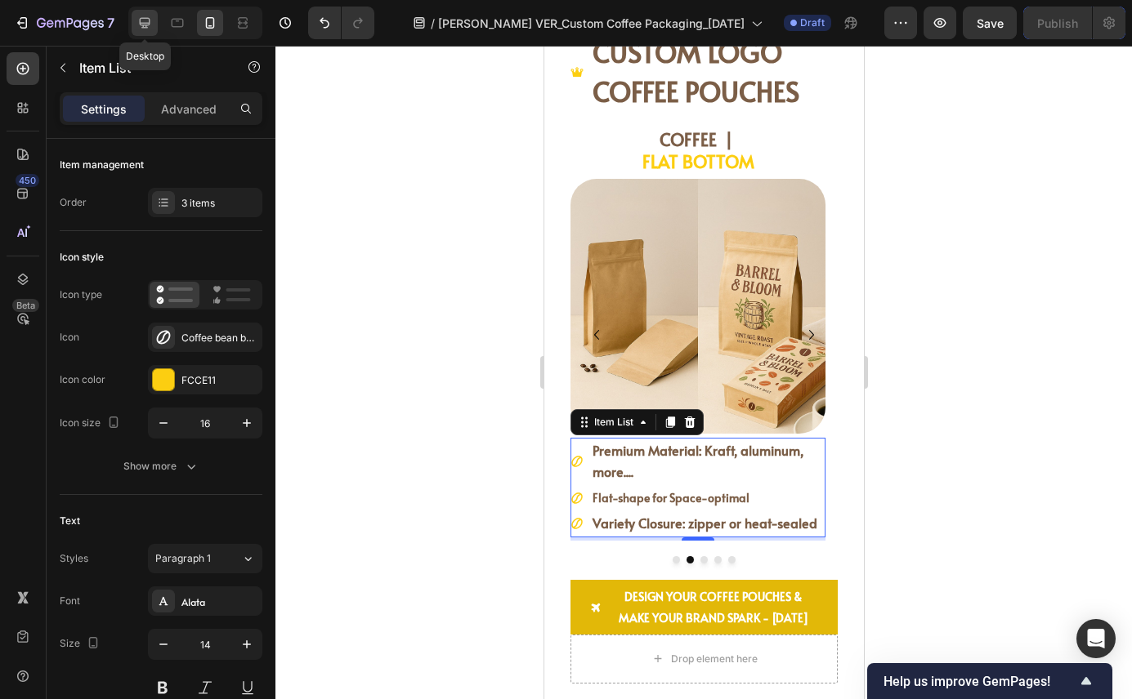
click at [150, 23] on icon at bounding box center [144, 23] width 16 height 16
type input "16"
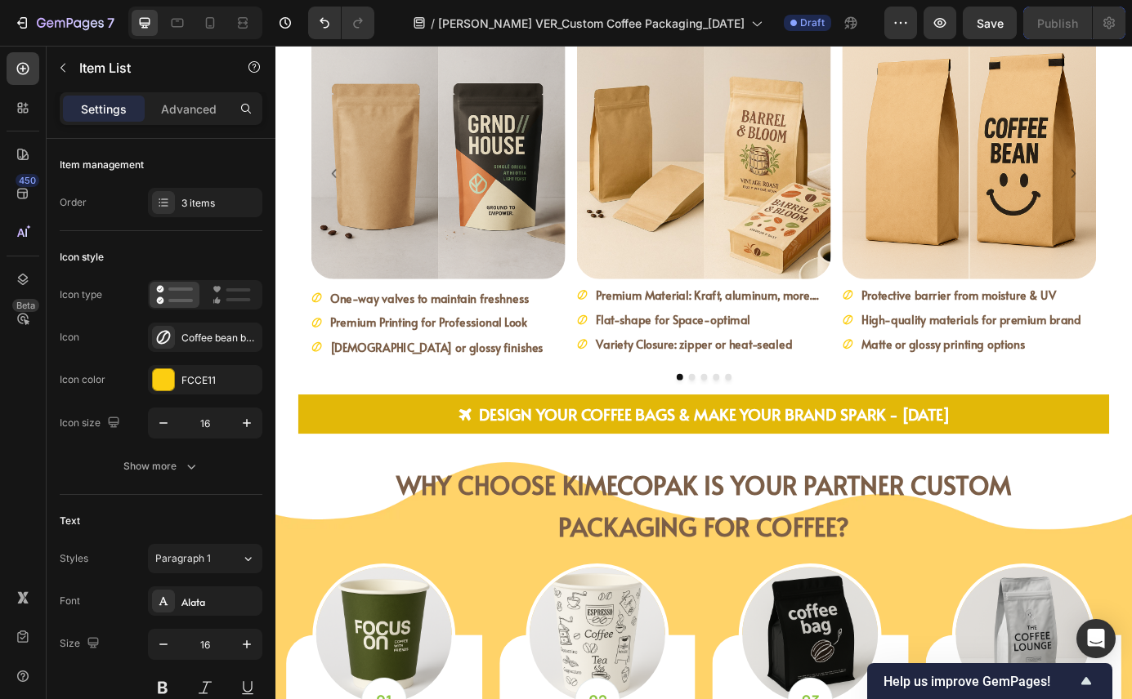
scroll to position [2765, 0]
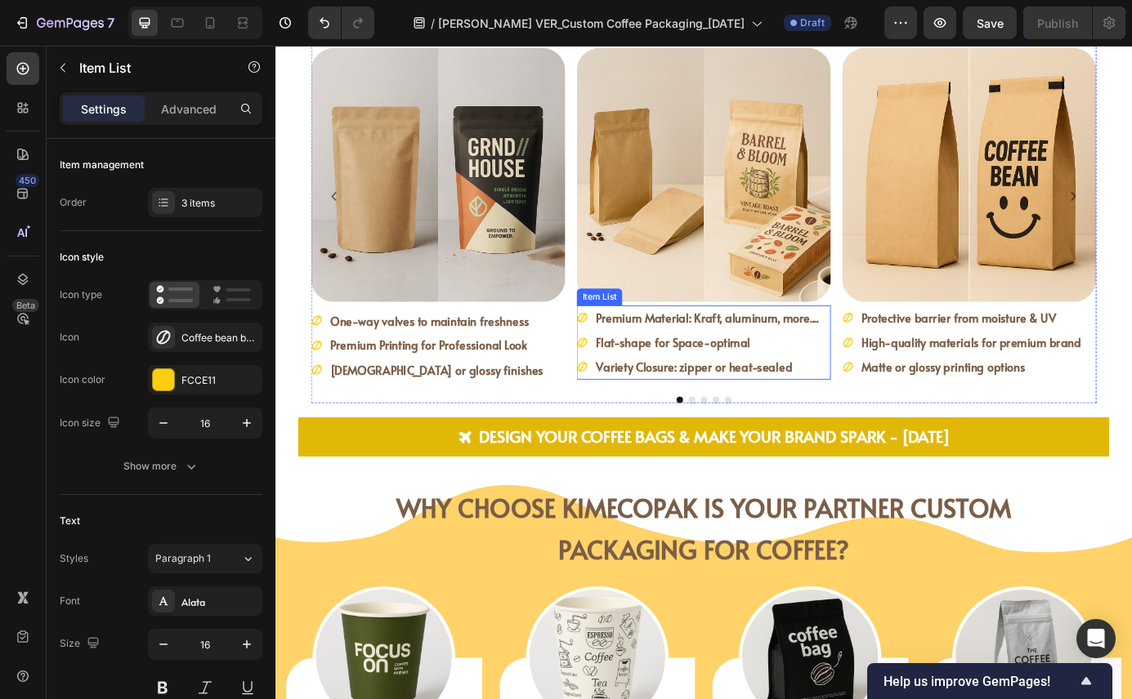
click at [758, 390] on strong "Flat-shape for Space-optimal" at bounding box center [730, 385] width 176 height 18
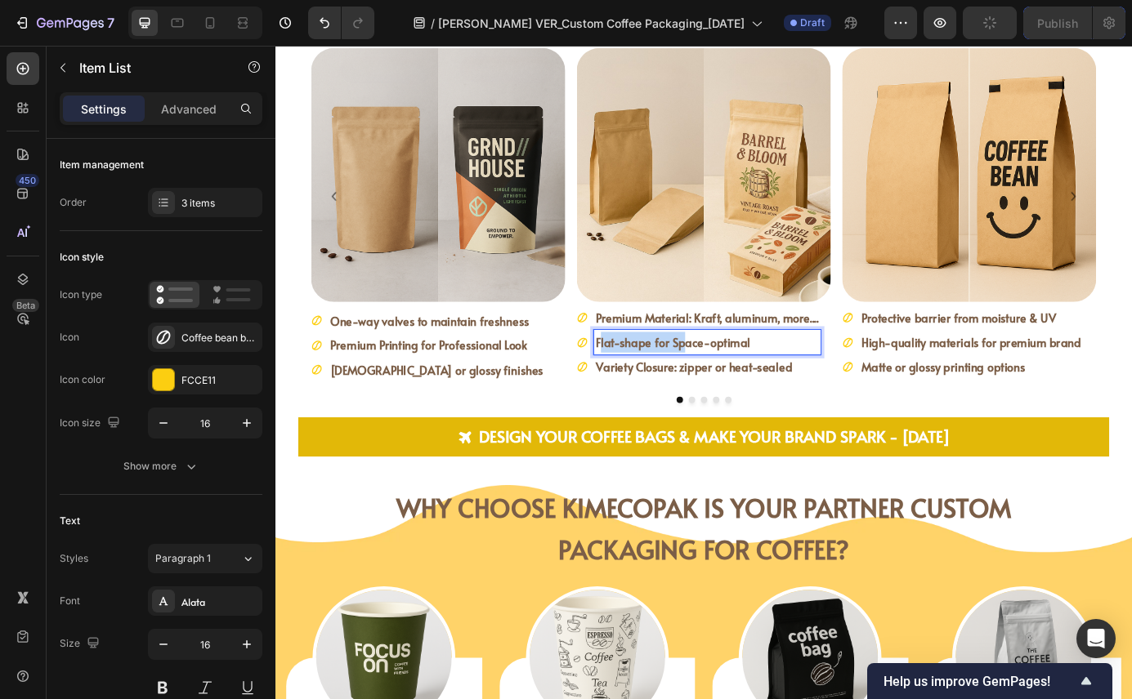
drag, startPoint x: 736, startPoint y: 385, endPoint x: 634, endPoint y: 386, distance: 102.1
click at [640, 386] on div "Flat-shape for Space-optimal" at bounding box center [770, 385] width 260 height 29
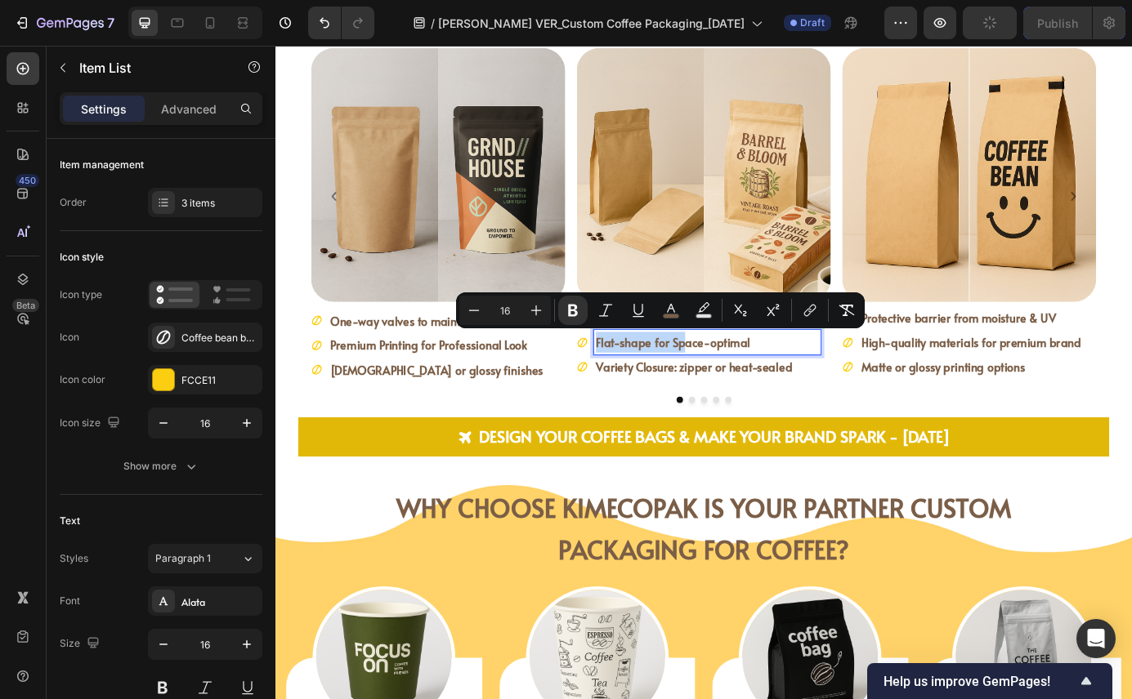
click at [761, 414] on strong "Variety Closure: zipper or heat-sealed" at bounding box center [754, 413] width 225 height 18
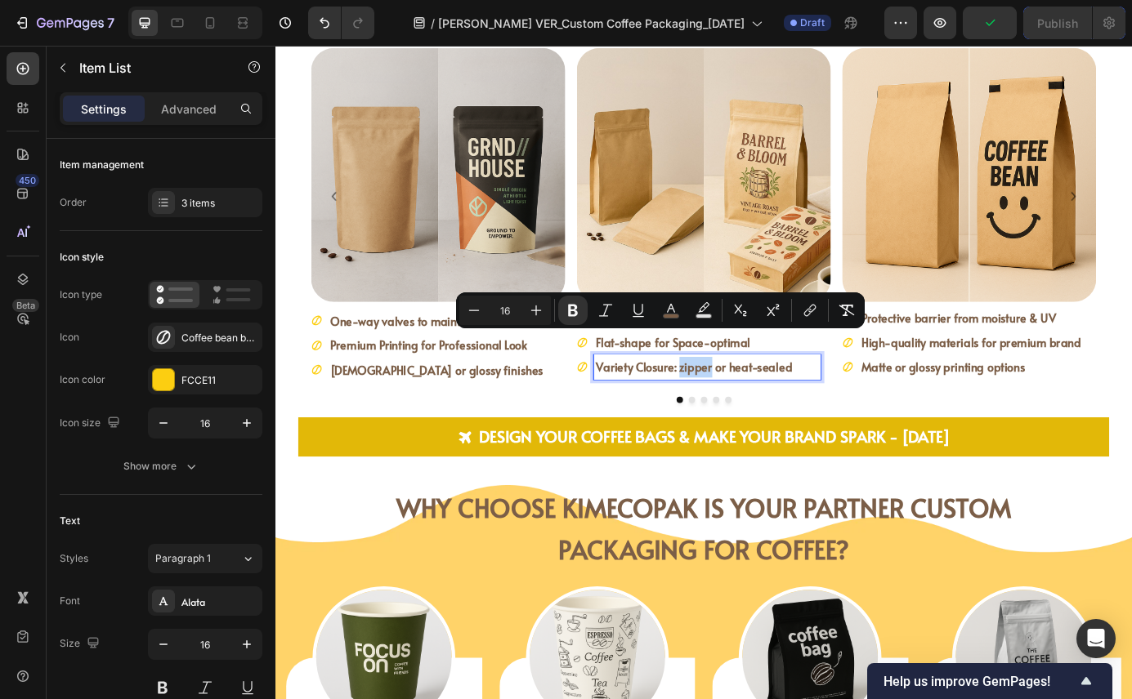
click at [761, 413] on strong "Variety Closure: zipper or heat-sealed" at bounding box center [754, 413] width 225 height 18
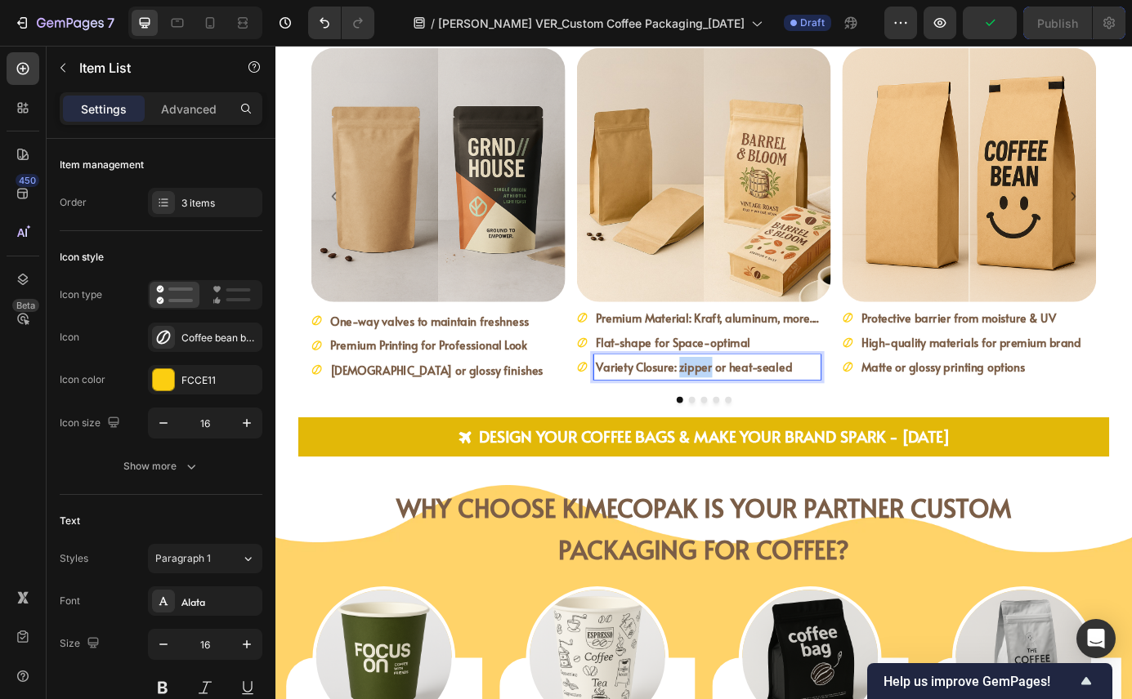
click at [761, 413] on strong "Variety Closure: zipper or heat-sealed" at bounding box center [754, 413] width 225 height 18
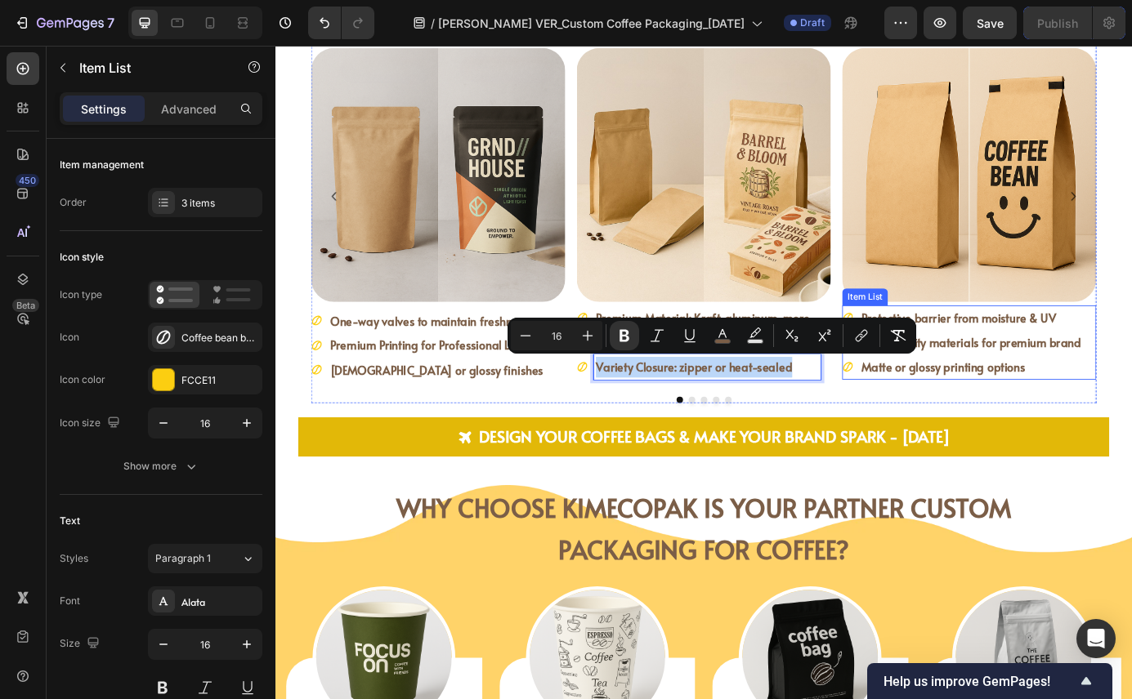
click at [1131, 413] on div "Protective barrier from moisture & UV High-quality materials for premium brand …" at bounding box center [1069, 385] width 291 height 85
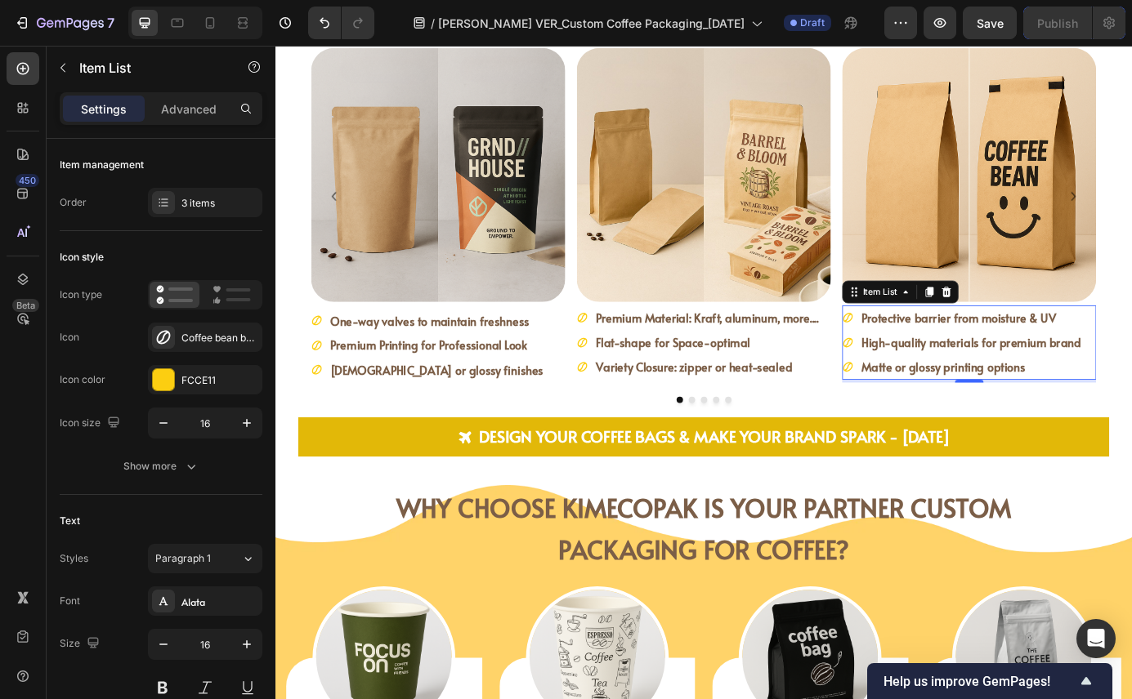
copy strong "Variety Closure: zipper or heat-sealed"
click at [206, 24] on icon at bounding box center [210, 22] width 9 height 11
type input "14"
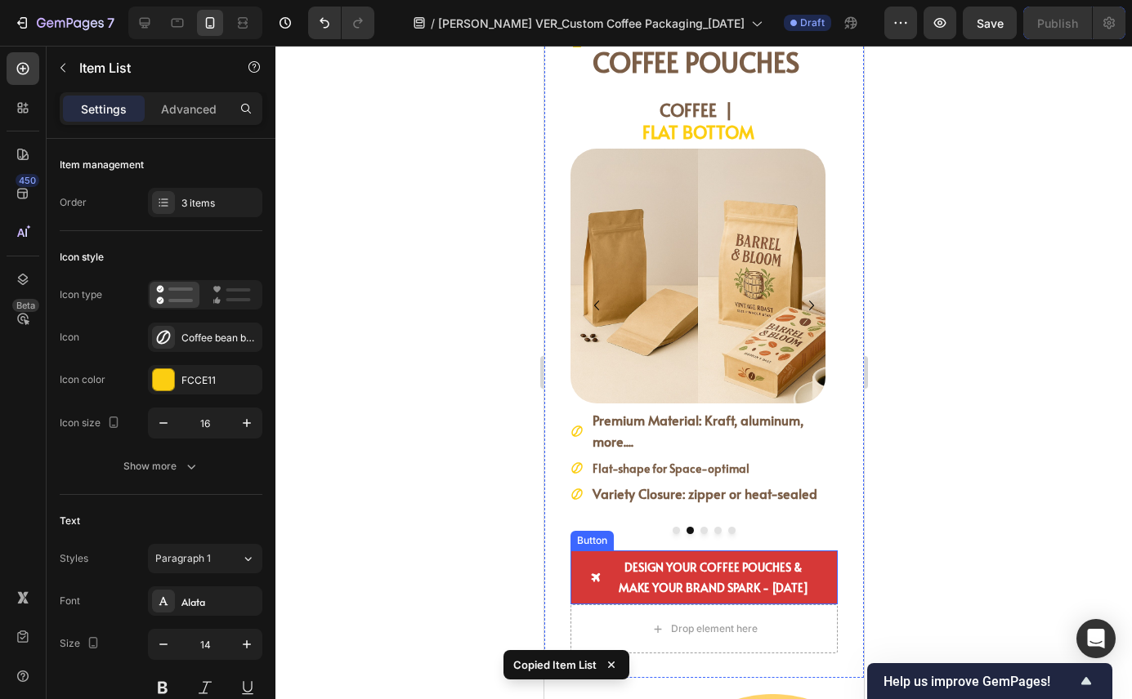
scroll to position [2666, 0]
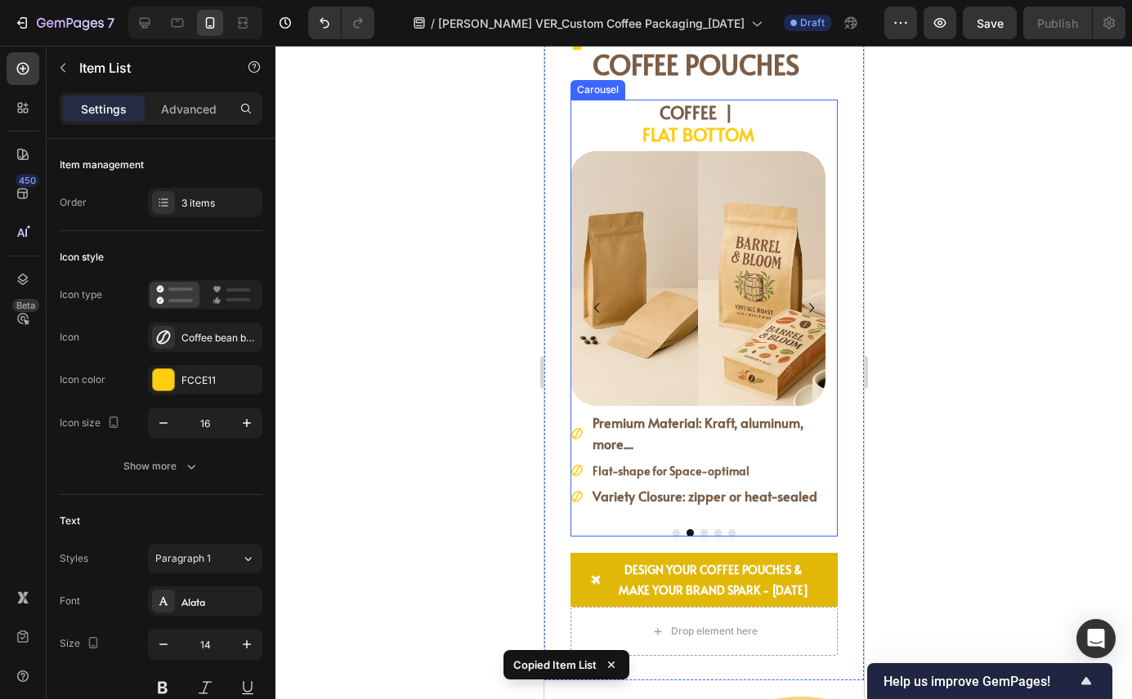
click at [699, 533] on button "Dot" at bounding box center [702, 532] width 7 height 7
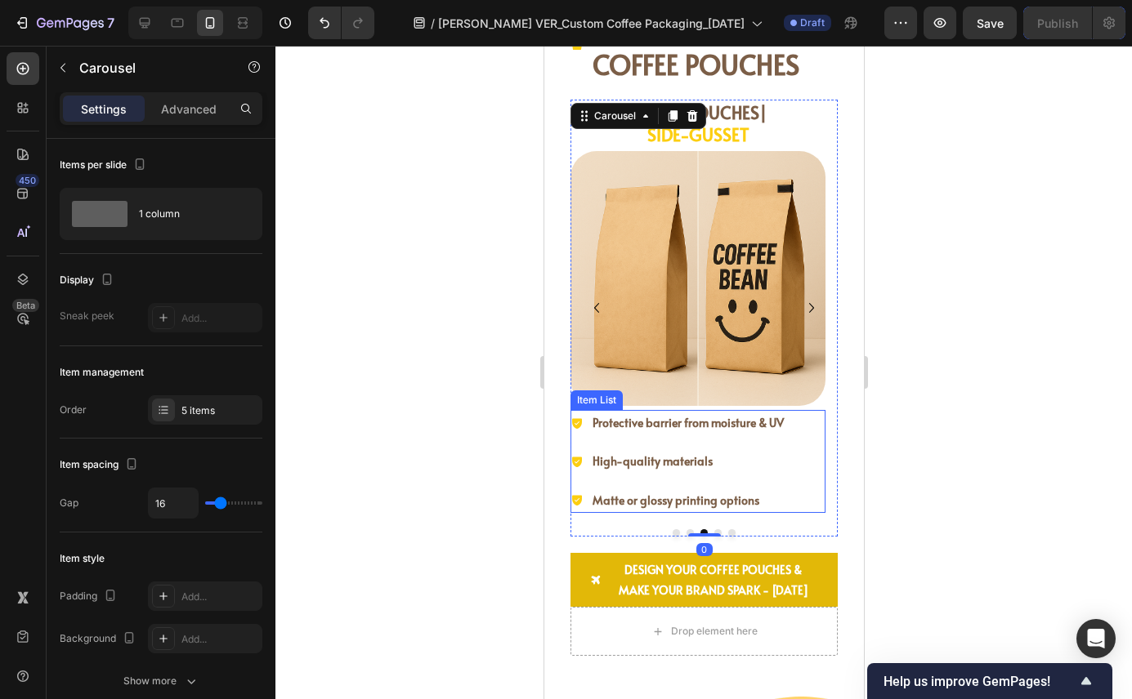
click at [796, 483] on div "Protective barrier from moisture & UV High-quality materials Matte or glossy pr…" at bounding box center [696, 461] width 255 height 103
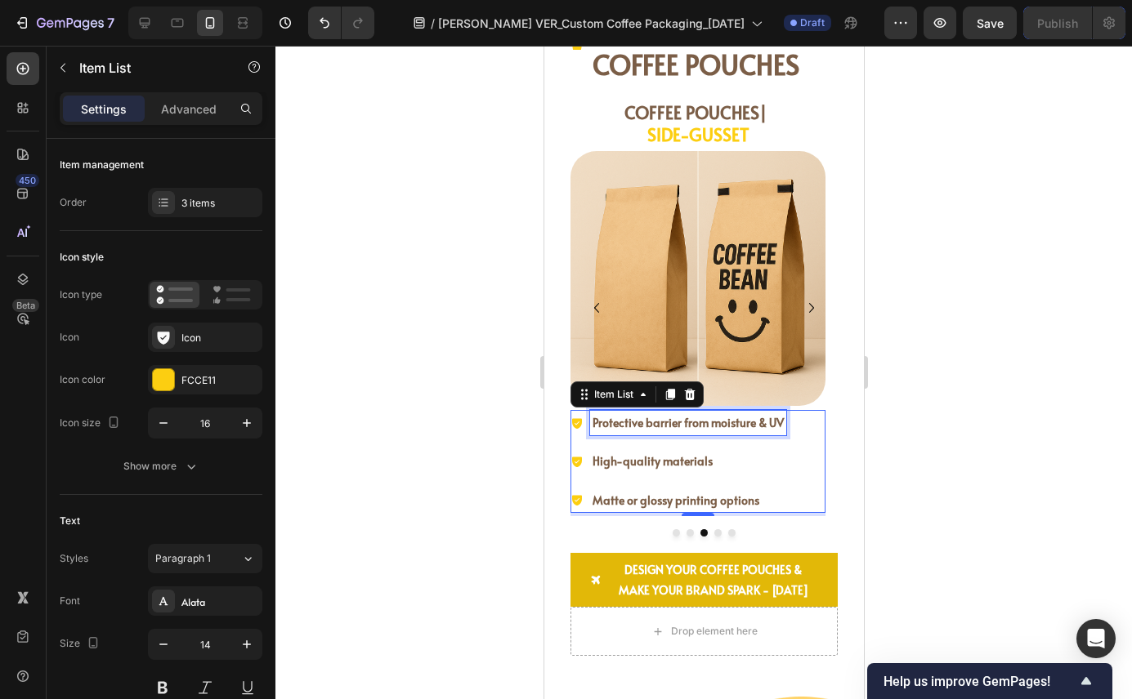
click at [658, 431] on strong "Protective barrier from moisture & UV" at bounding box center [686, 423] width 191 height 16
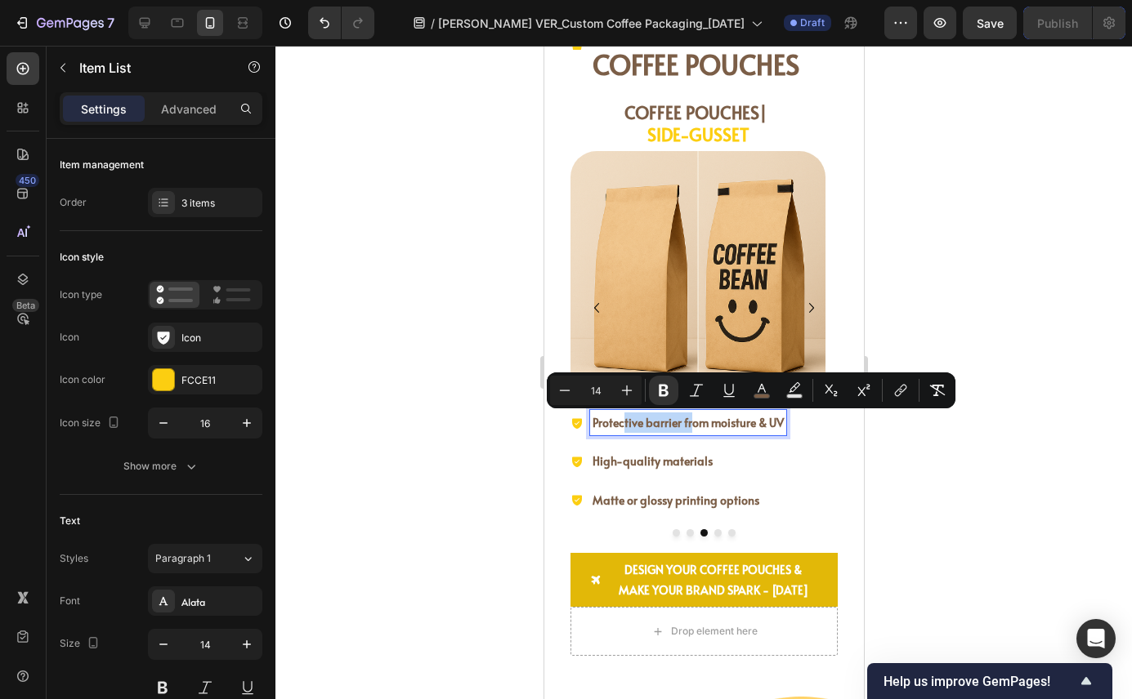
drag, startPoint x: 623, startPoint y: 426, endPoint x: 688, endPoint y: 426, distance: 64.5
click at [688, 426] on strong "Protective barrier from moisture & UV" at bounding box center [686, 423] width 191 height 16
click at [803, 462] on div "Protective barrier from moisture & UV High-quality materials Matte or glossy pr…" at bounding box center [696, 461] width 255 height 103
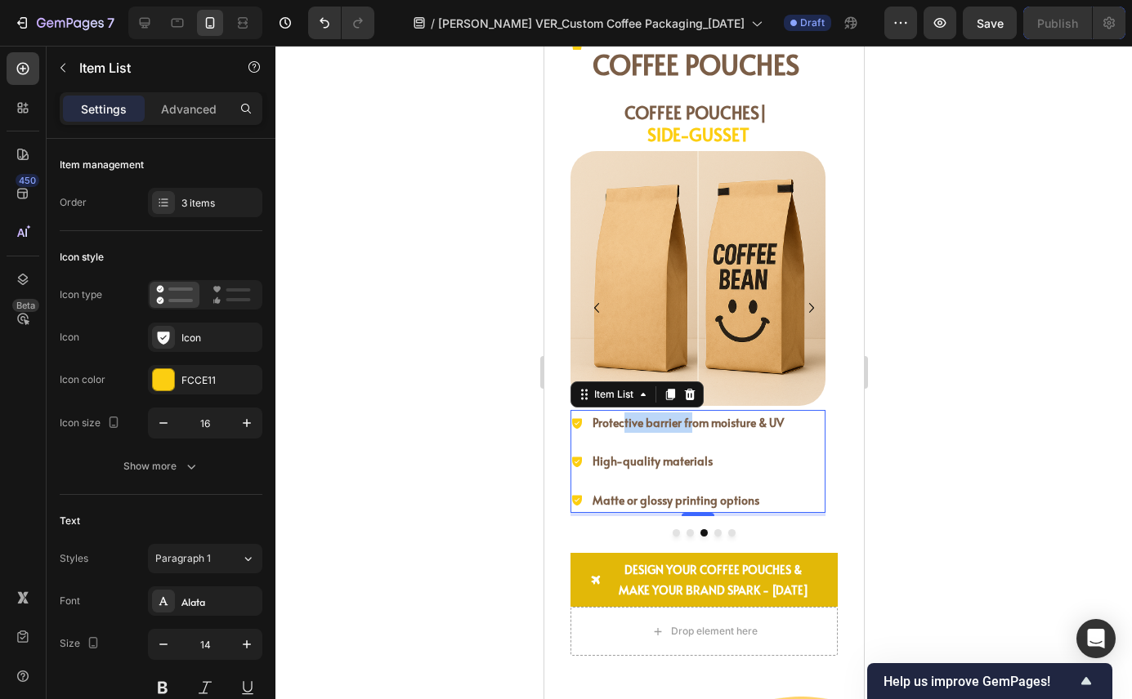
click at [796, 462] on div "Protective barrier from moisture & UV High-quality materials Matte or glossy pr…" at bounding box center [696, 461] width 255 height 103
click at [692, 396] on icon at bounding box center [689, 394] width 11 height 11
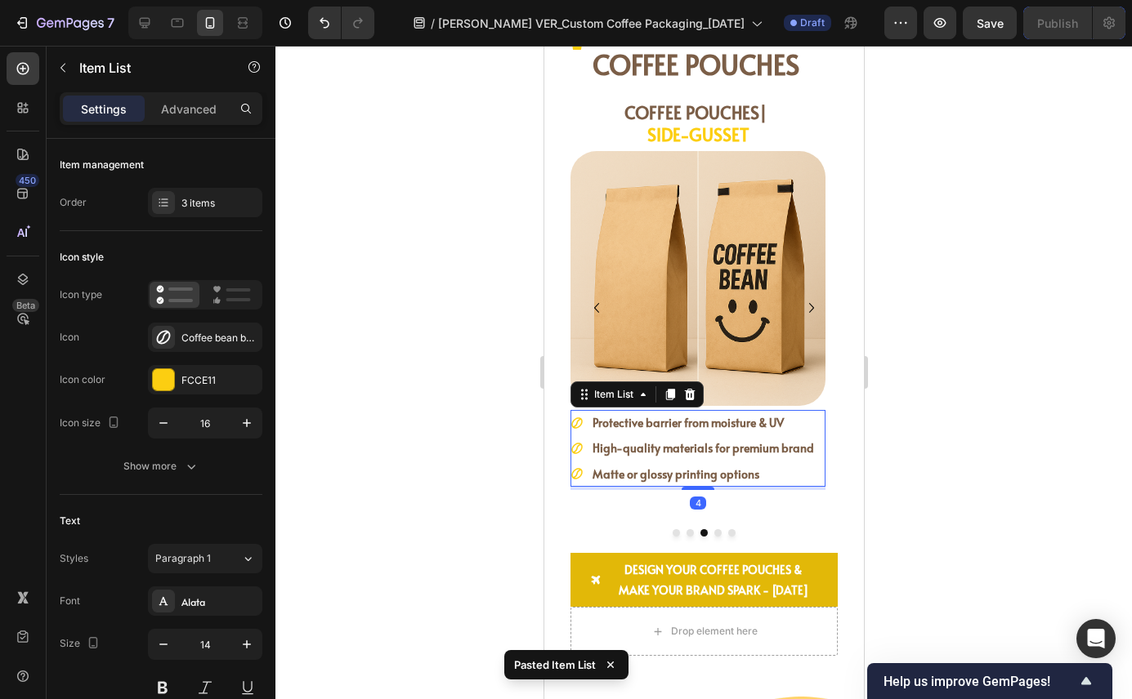
click at [670, 423] on strong "Protective barrier from moisture & UV" at bounding box center [686, 423] width 191 height 16
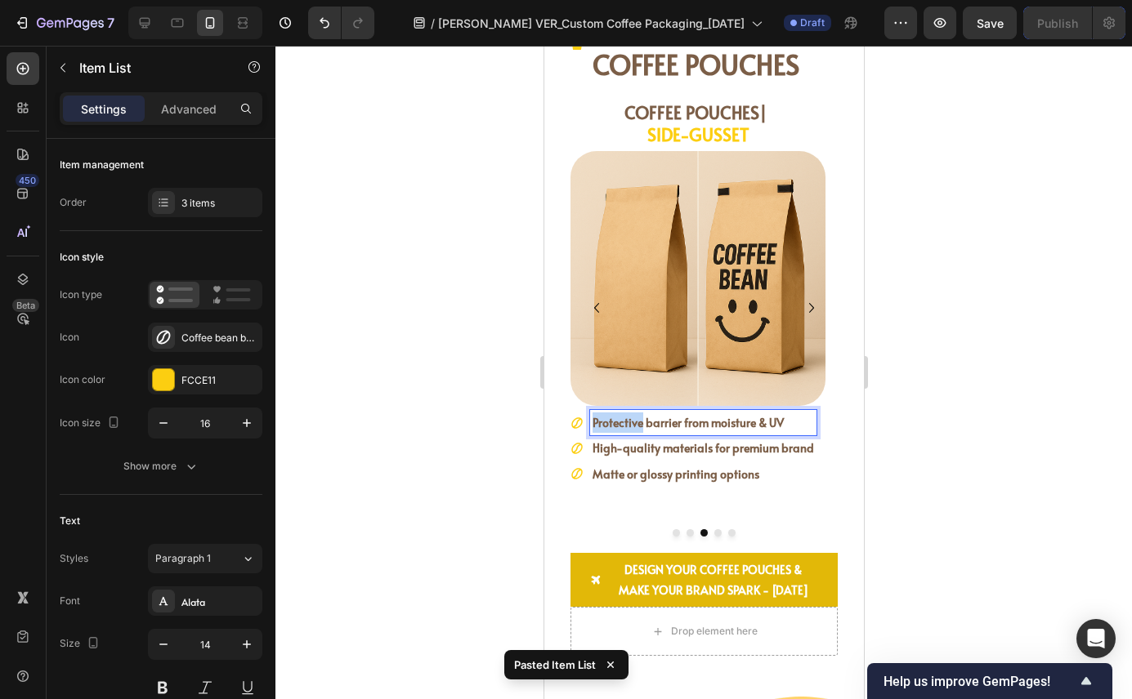
drag, startPoint x: 642, startPoint y: 425, endPoint x: 592, endPoint y: 425, distance: 49.8
click at [592, 425] on strong "Protective barrier from moisture & UV" at bounding box center [686, 423] width 191 height 16
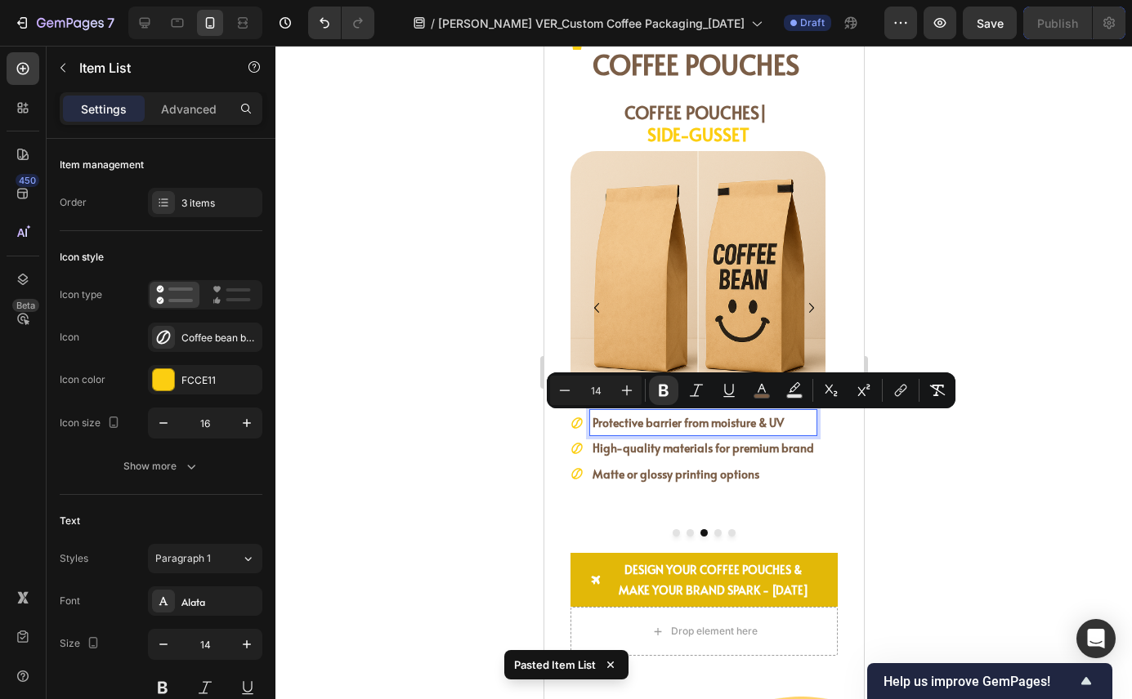
click at [647, 453] on strong "High-quality materials for premium brand" at bounding box center [701, 448] width 221 height 16
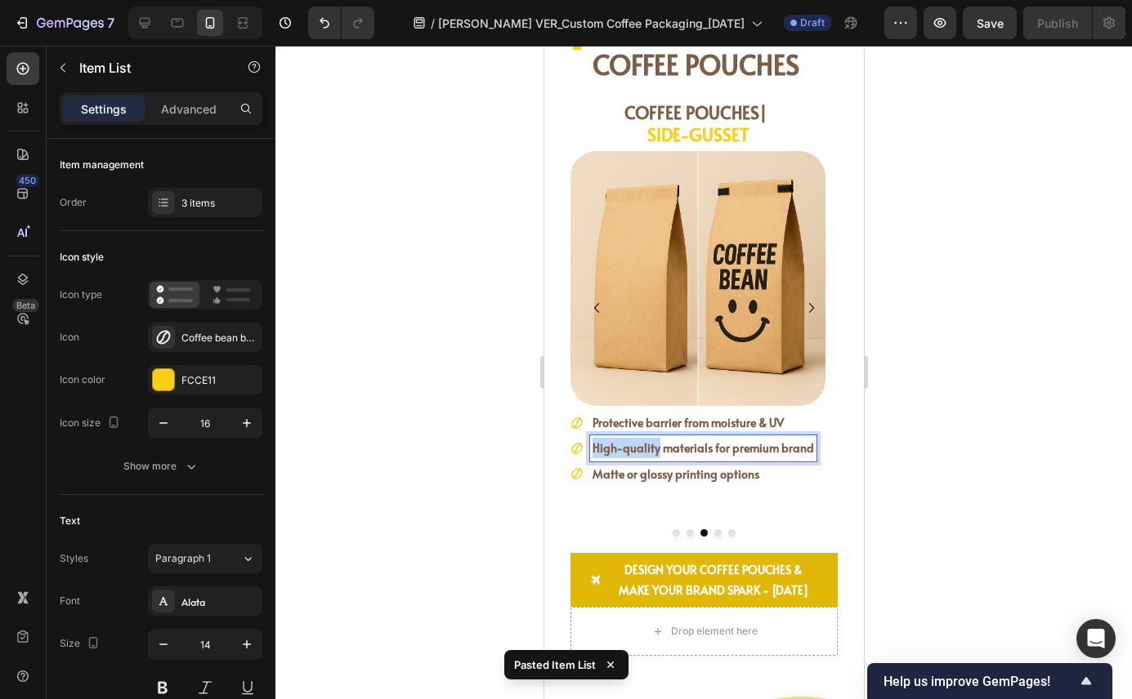
drag, startPoint x: 647, startPoint y: 453, endPoint x: 604, endPoint y: 453, distance: 43.3
click at [603, 453] on strong "High-quality materials for premium brand" at bounding box center [701, 448] width 221 height 16
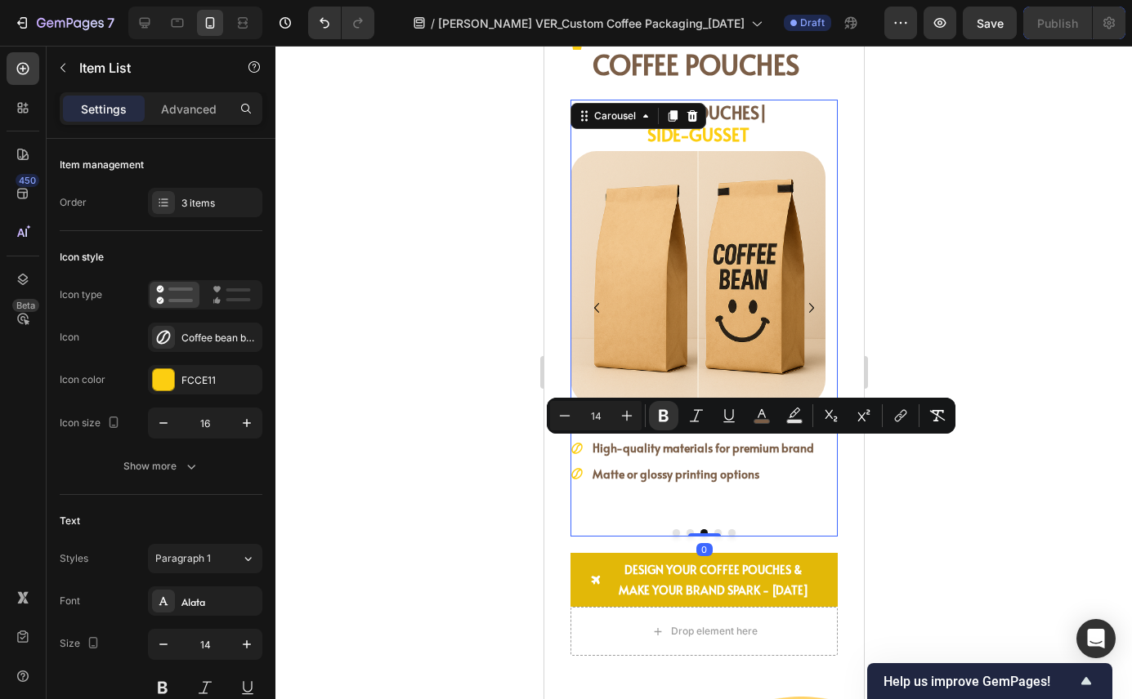
click at [685, 533] on button "Dot" at bounding box center [688, 532] width 7 height 7
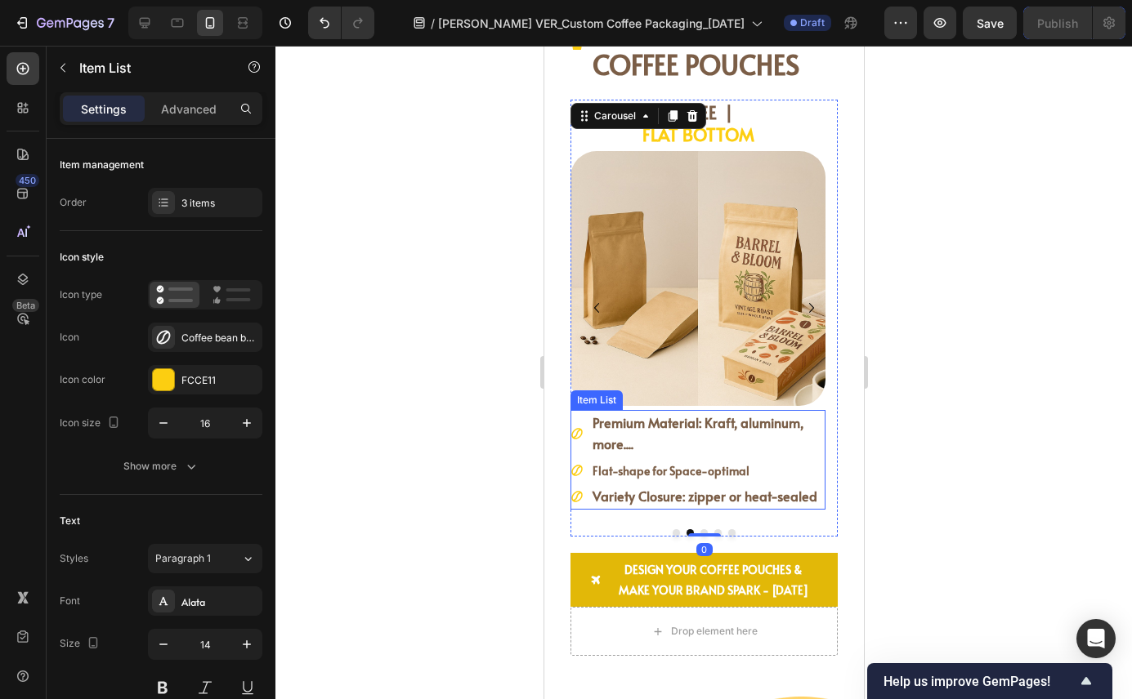
click at [686, 431] on strong "Premium Material: Kraft, aluminum, more...." at bounding box center [696, 432] width 211 height 39
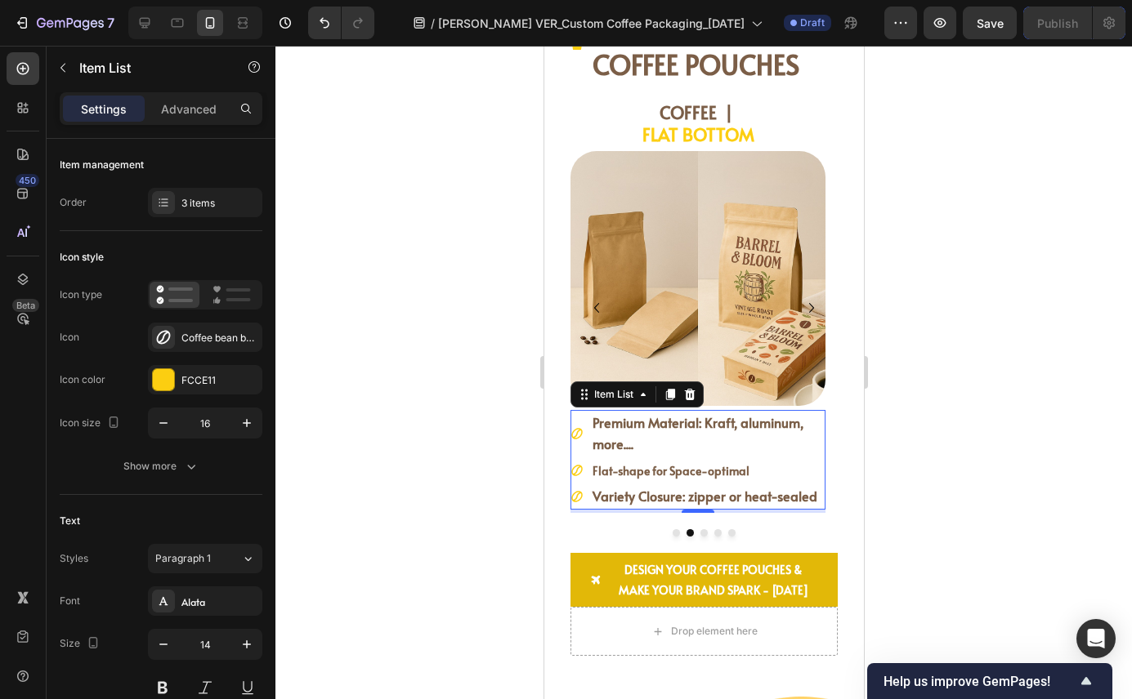
click at [659, 424] on strong "Premium Material: Kraft, aluminum, more...." at bounding box center [696, 432] width 211 height 39
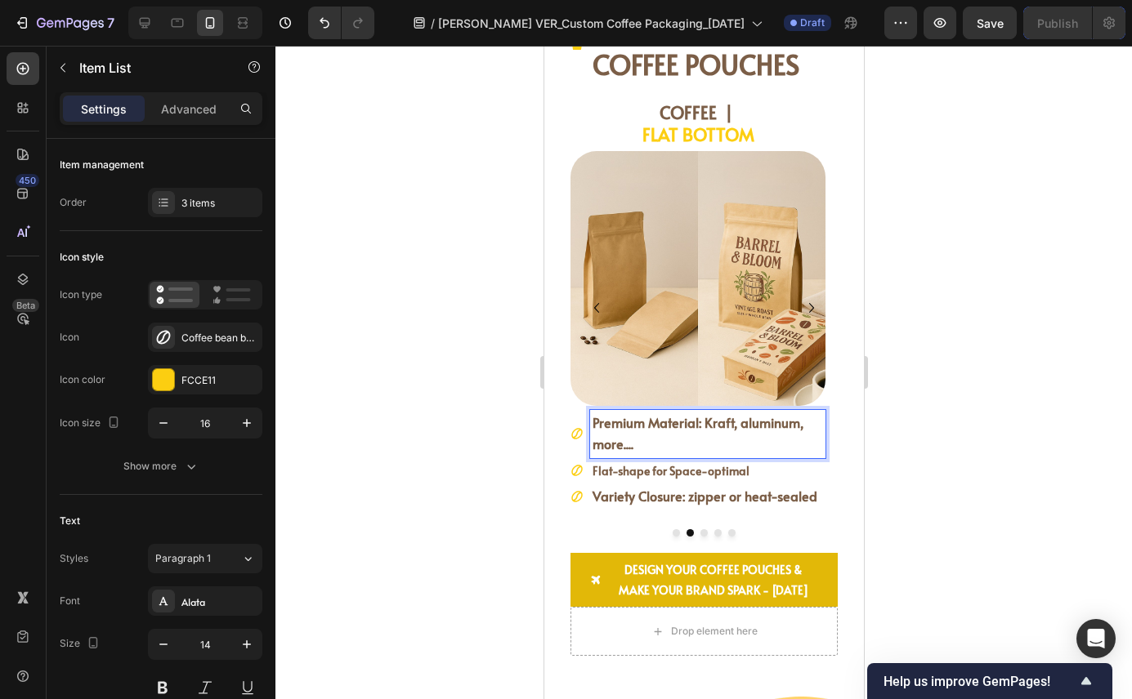
click at [618, 430] on strong "Premium Material: Kraft, aluminum, more...." at bounding box center [696, 432] width 211 height 39
click at [676, 434] on p "Premium Material: Kraft, aluminum, more...." at bounding box center [706, 434] width 230 height 42
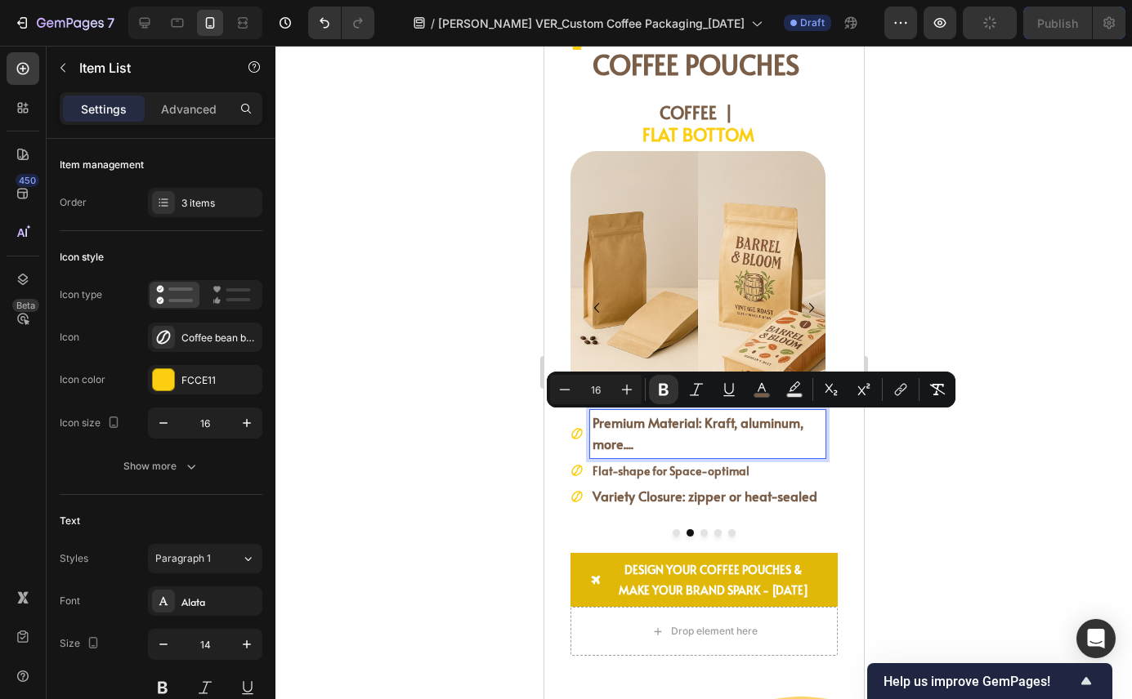
click at [598, 391] on input "16" at bounding box center [595, 390] width 33 height 20
type input "14"
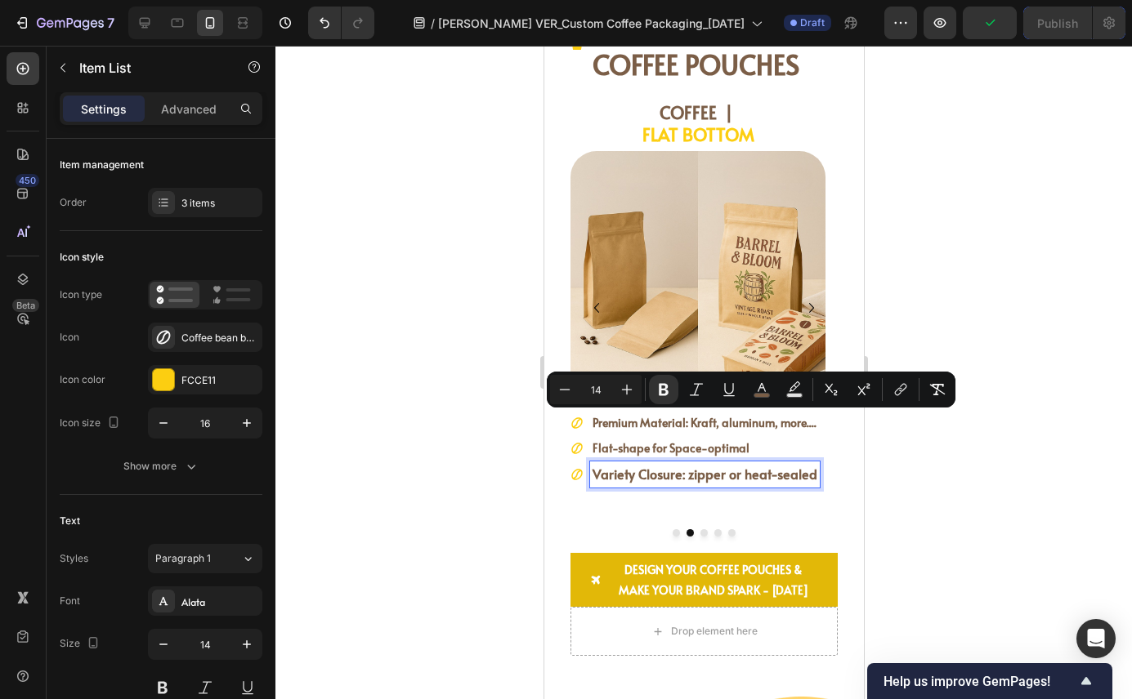
click at [640, 476] on strong "Variety Closure: zipper or heat-sealed" at bounding box center [703, 474] width 225 height 18
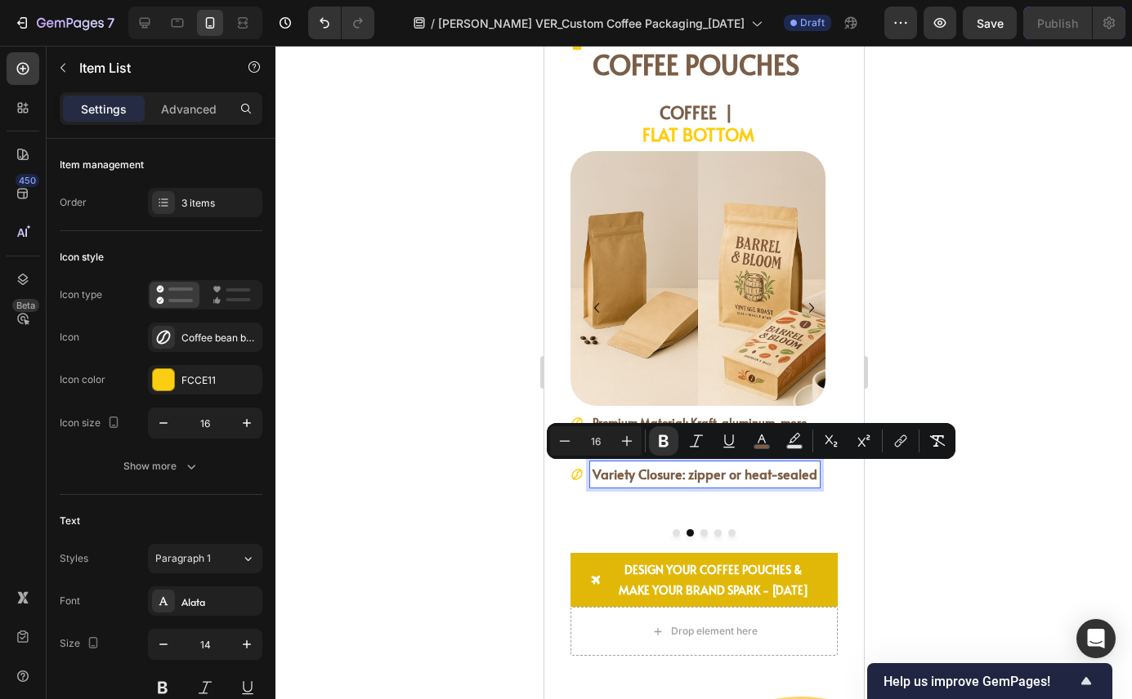
click at [601, 444] on input "16" at bounding box center [595, 441] width 33 height 20
type input "14"
click at [643, 517] on div "COFFEE POUCHES | STAND-UP Heading Image One-way valves to maintain freshness Pr…" at bounding box center [702, 318] width 267 height 437
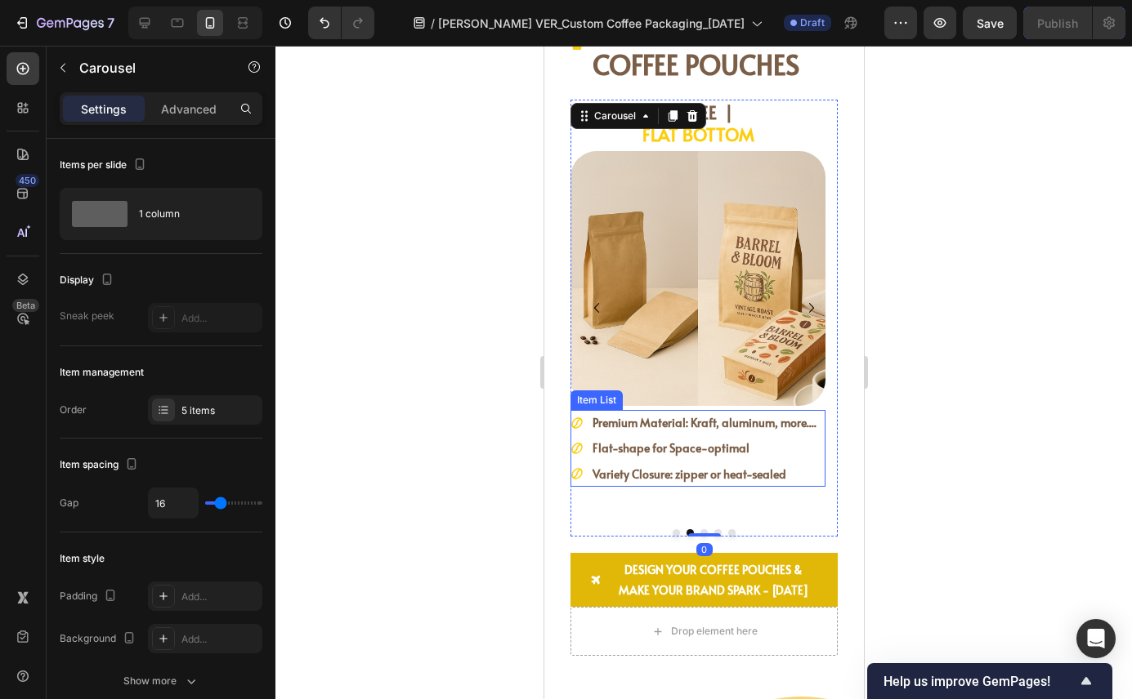
click at [649, 450] on strong "Flat-shape for Space-optimal" at bounding box center [669, 448] width 157 height 16
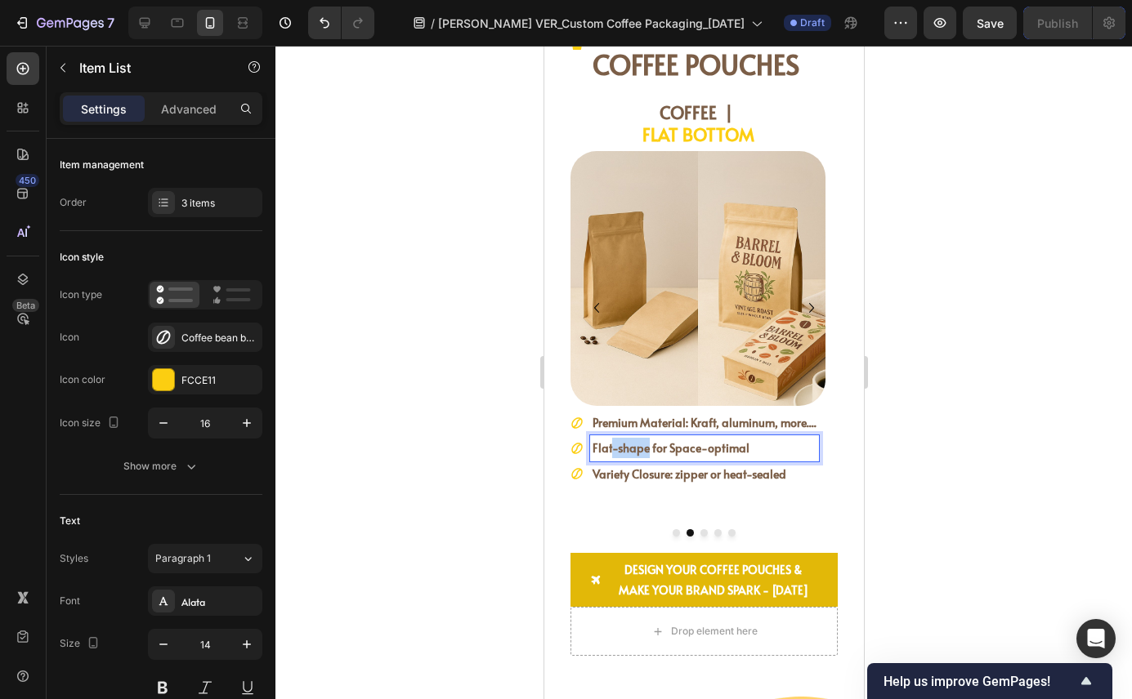
drag, startPoint x: 647, startPoint y: 450, endPoint x: 609, endPoint y: 449, distance: 38.4
click at [609, 450] on strong "Flat-shape for Space-optimal" at bounding box center [669, 448] width 157 height 16
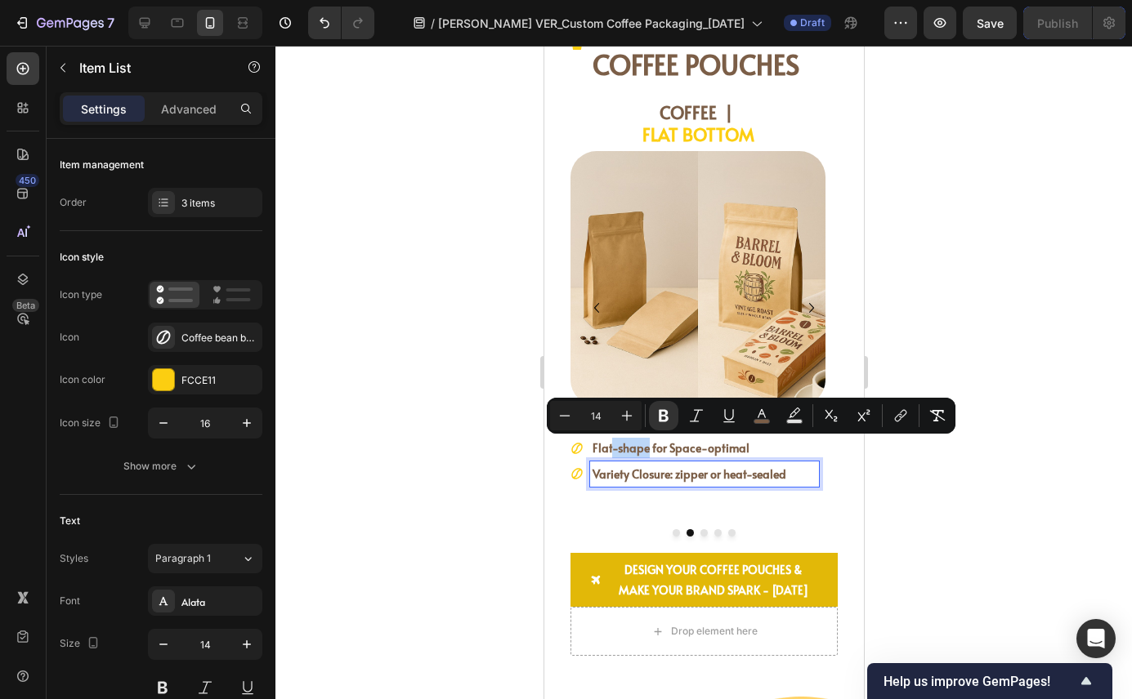
click at [625, 477] on strong "Variety Closure: zipper or heat-sealed" at bounding box center [688, 474] width 194 height 16
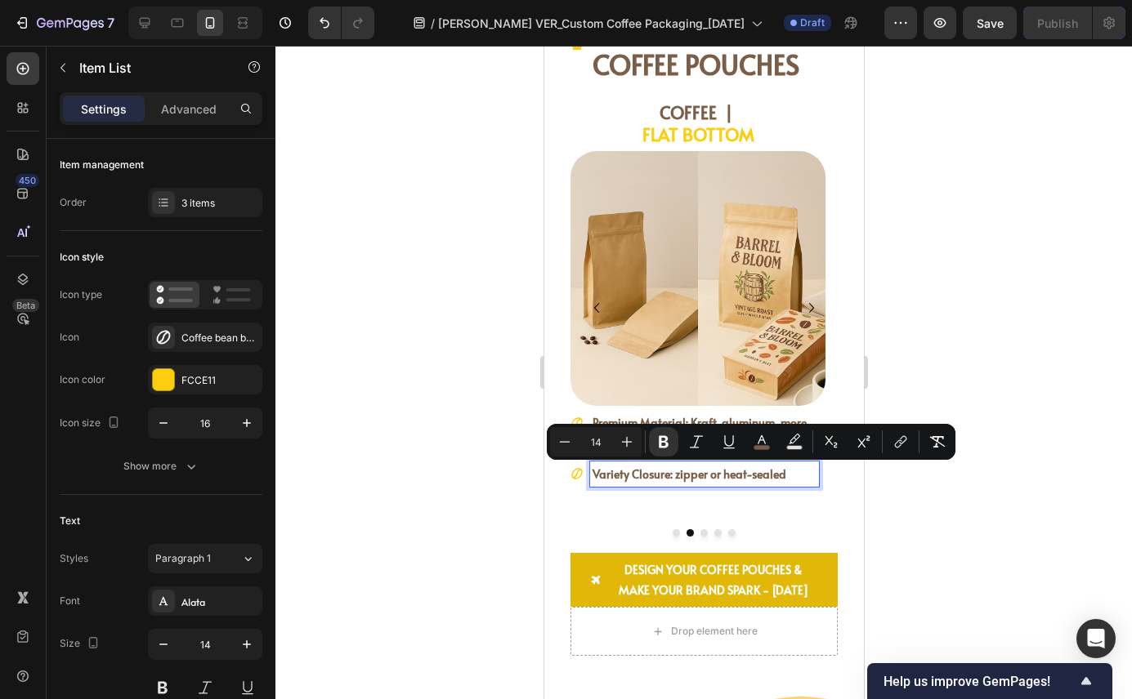
click at [628, 520] on div "COFFEE POUCHES | STAND-UP Heading Image One-way valves to maintain freshness Pr…" at bounding box center [702, 318] width 267 height 437
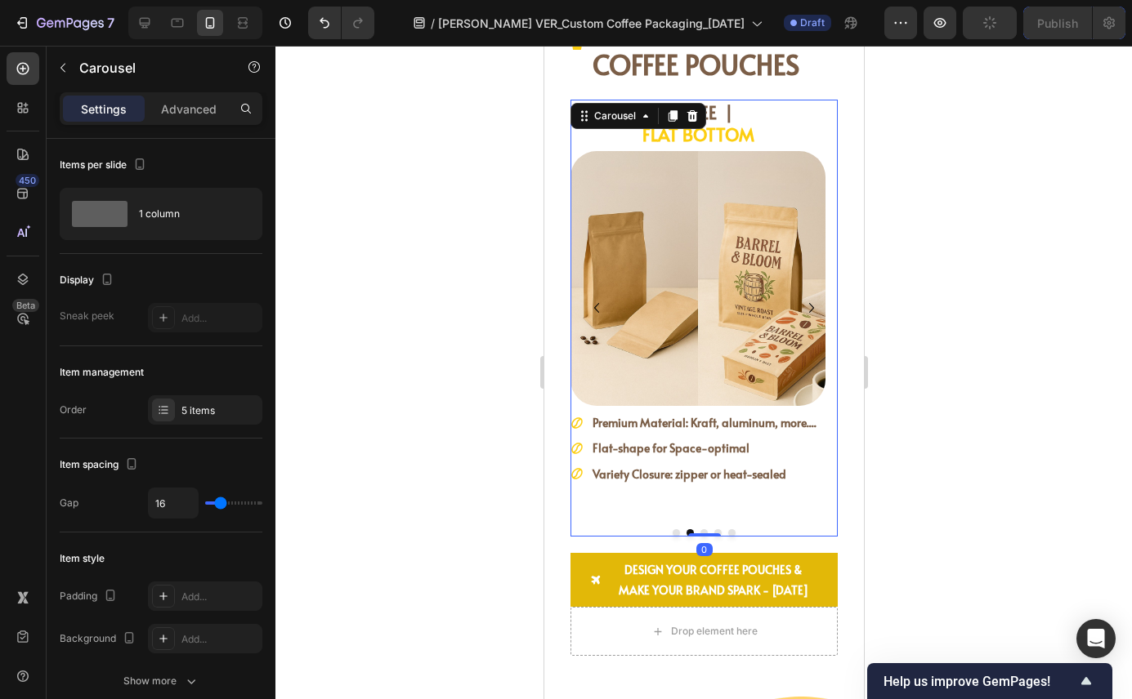
click at [699, 530] on button "Dot" at bounding box center [702, 532] width 7 height 7
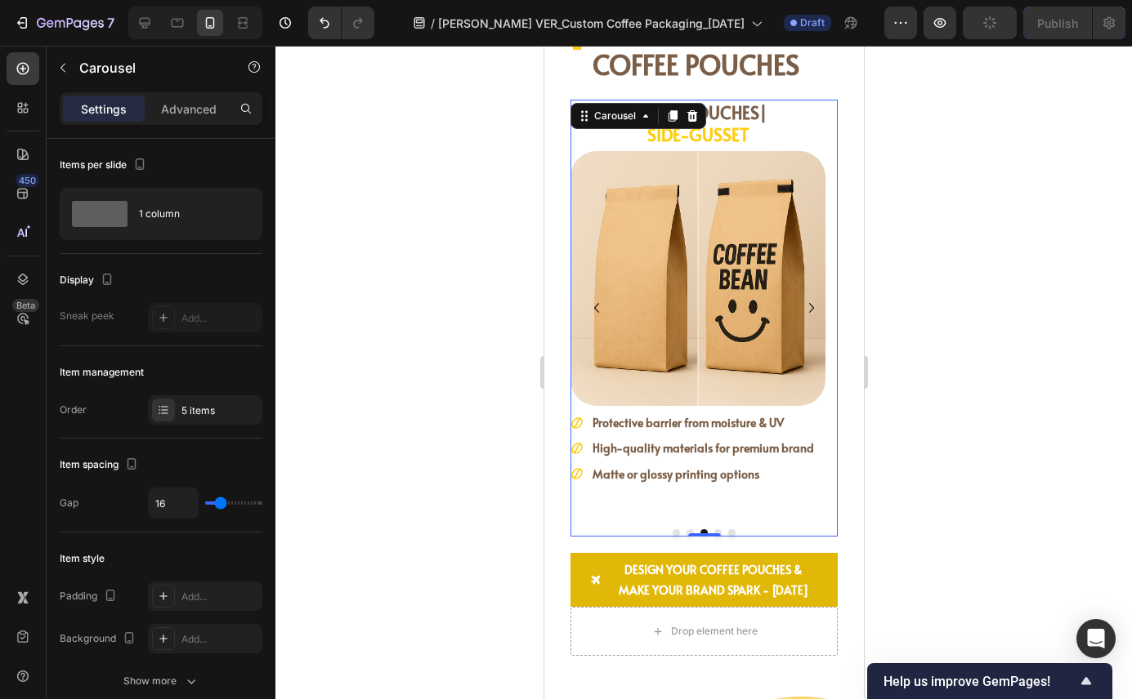
click at [713, 532] on button "Dot" at bounding box center [716, 532] width 7 height 7
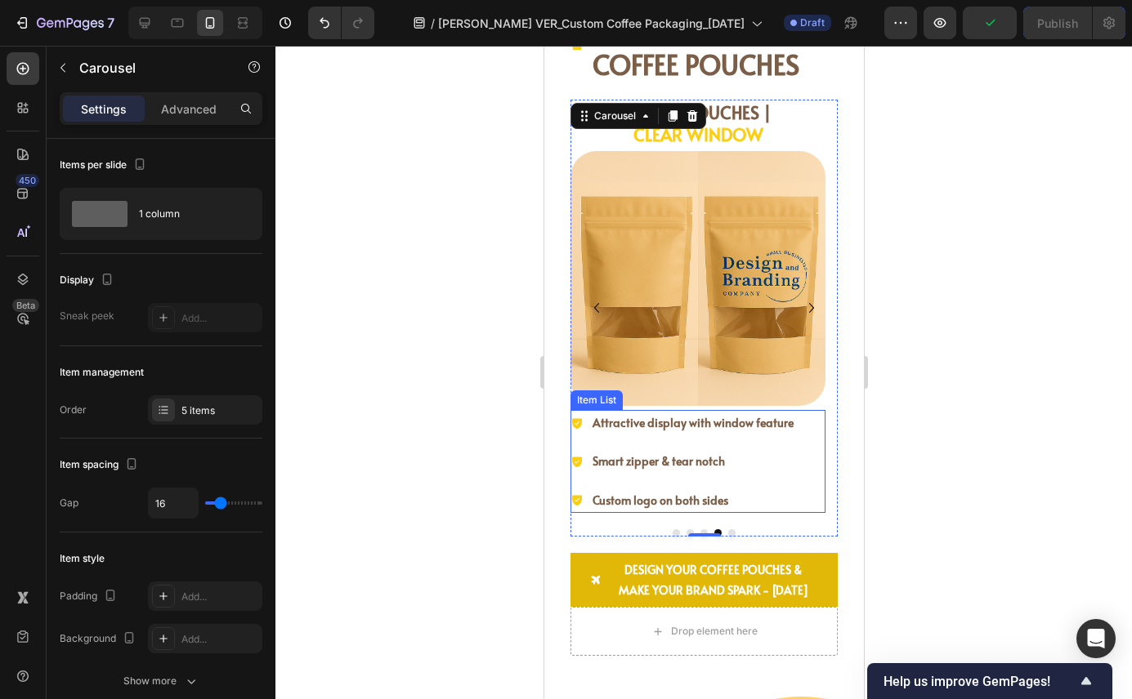
click at [788, 471] on div "Smart zipper & tear notch" at bounding box center [692, 461] width 206 height 25
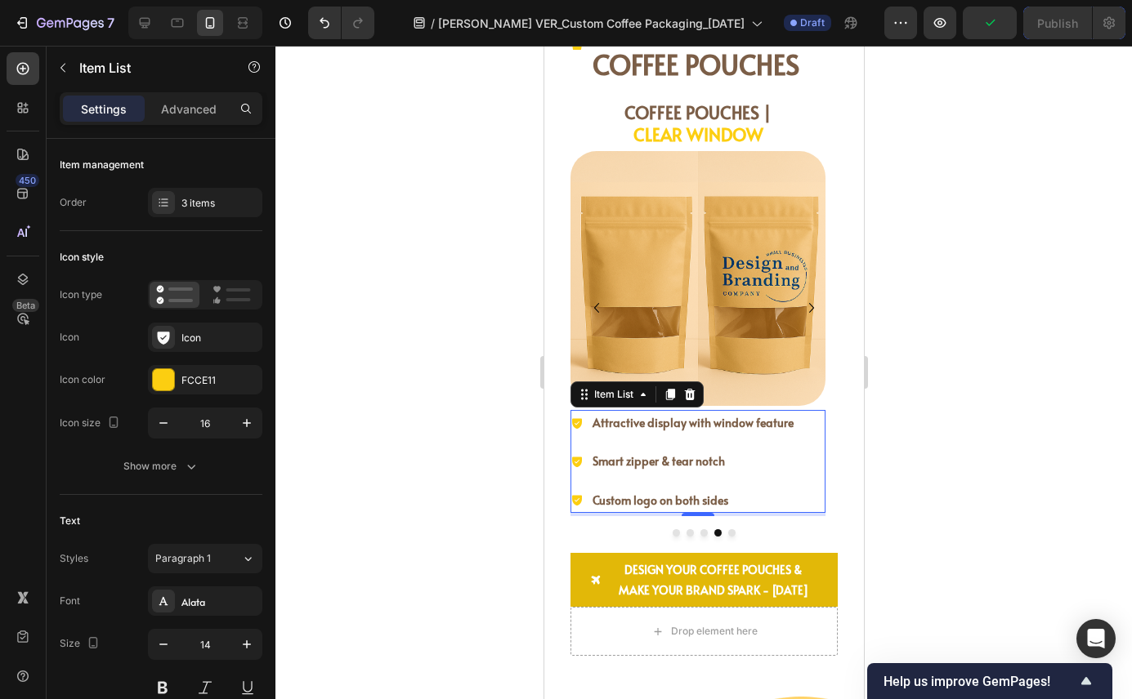
click at [799, 481] on div "Attractive display with window feature Smart zipper & tear notch Custom logo on…" at bounding box center [696, 461] width 255 height 103
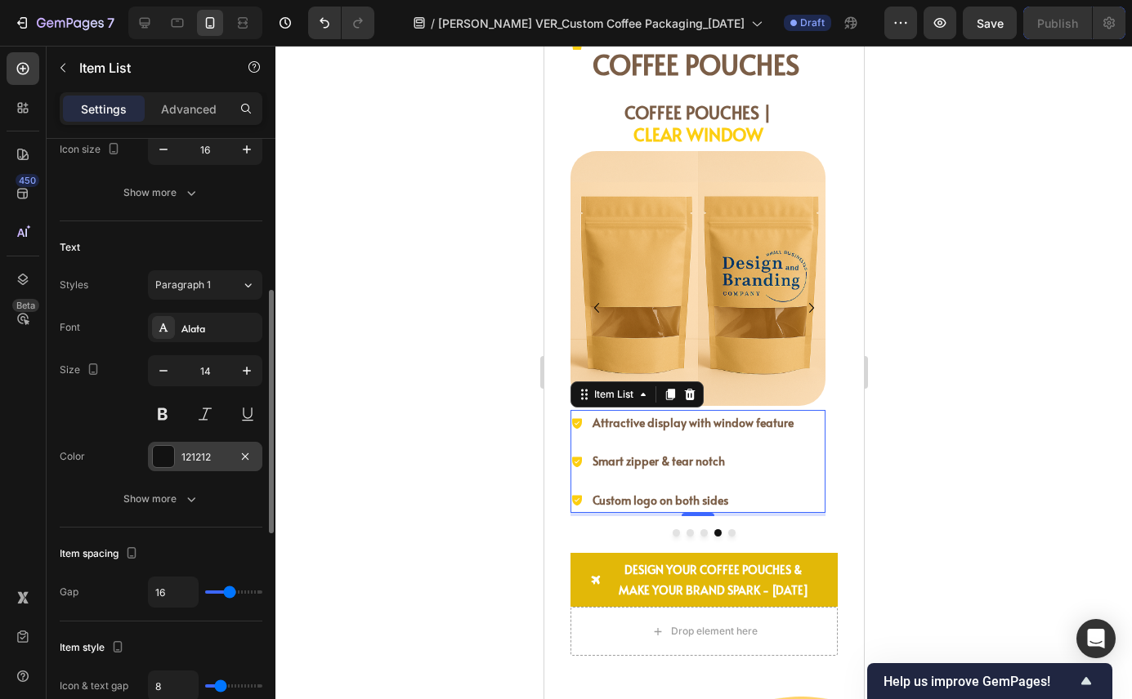
scroll to position [307, 0]
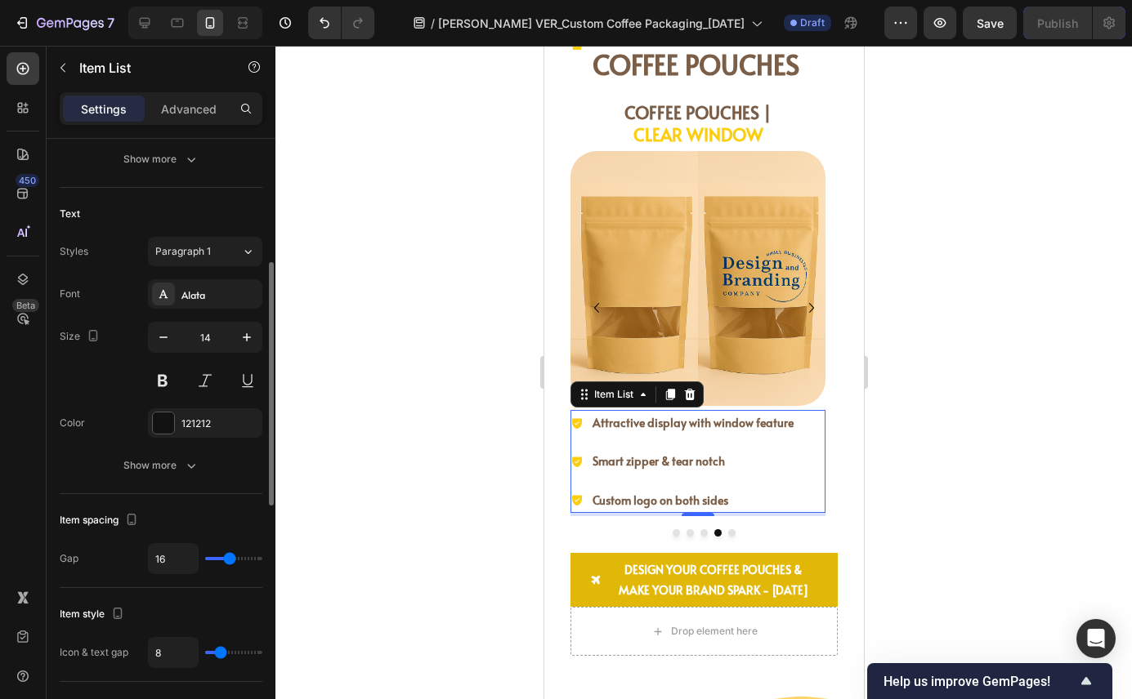
type input "15"
type input "10"
type input "0"
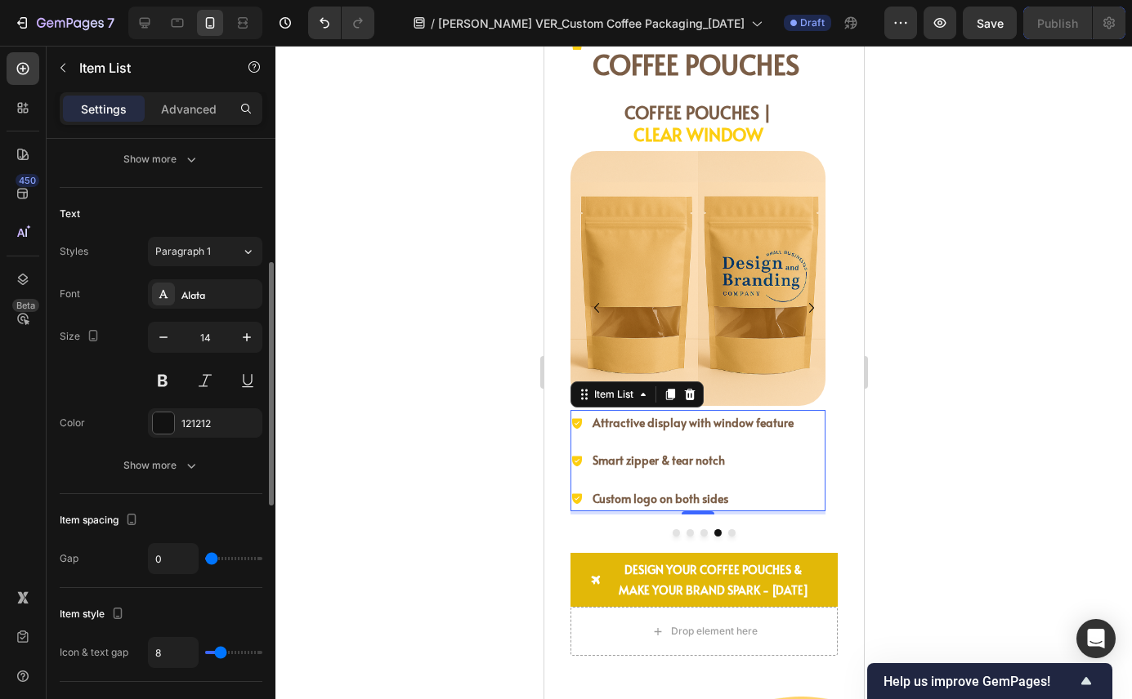
drag, startPoint x: 228, startPoint y: 557, endPoint x: 177, endPoint y: 556, distance: 50.7
type input "0"
click at [205, 557] on input "range" at bounding box center [233, 558] width 57 height 3
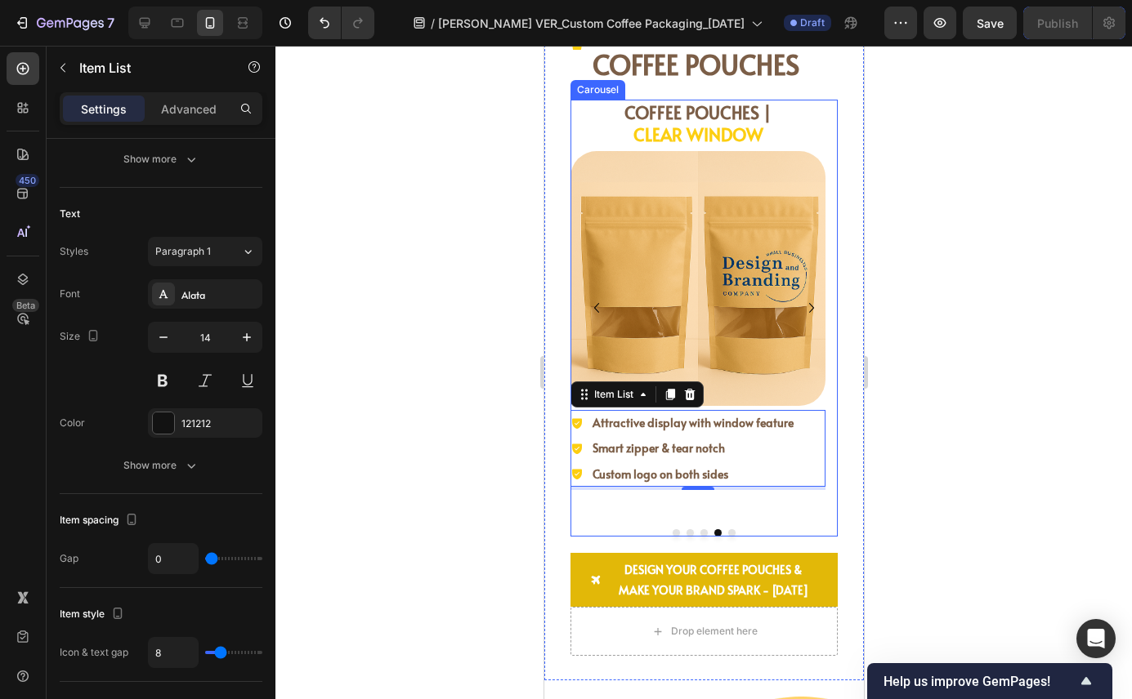
click at [727, 534] on button "Dot" at bounding box center [730, 532] width 7 height 7
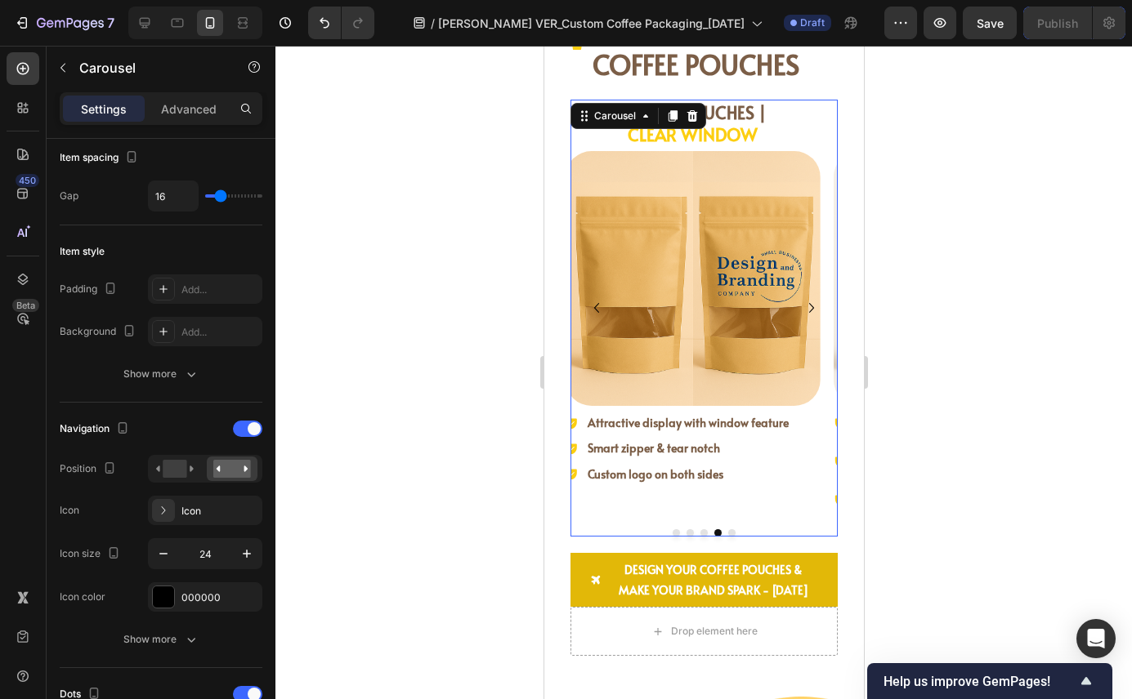
scroll to position [0, 0]
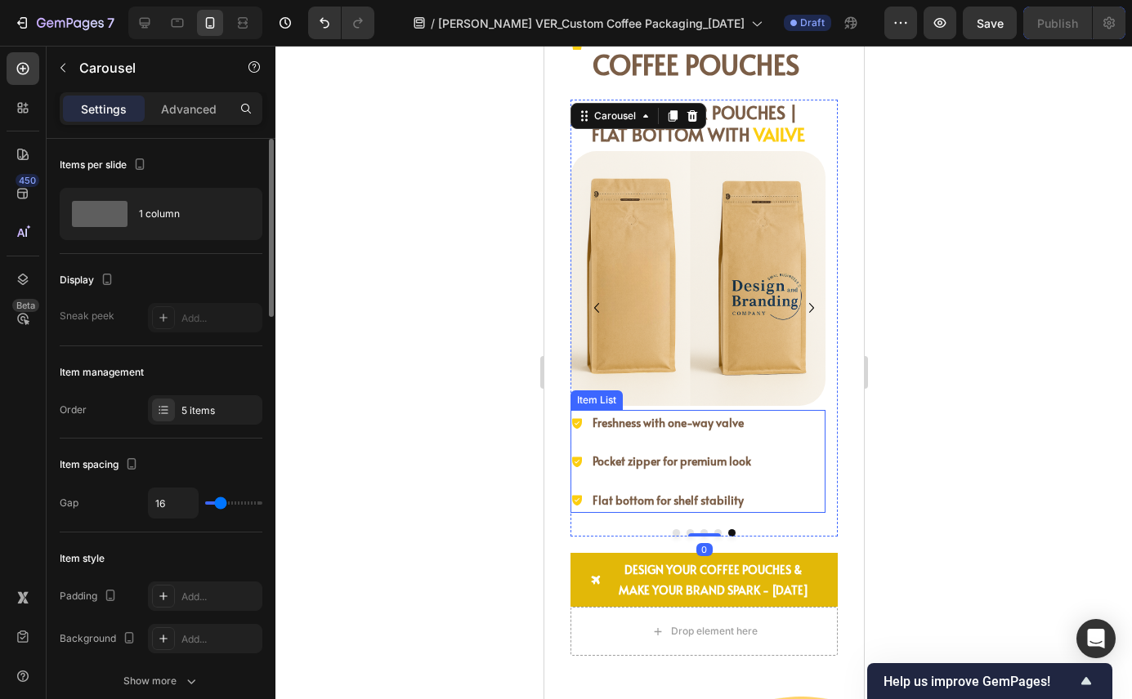
click at [810, 471] on div "Freshness with one-way valve Pocket zipper for premium look Flat bottom for she…" at bounding box center [696, 461] width 255 height 103
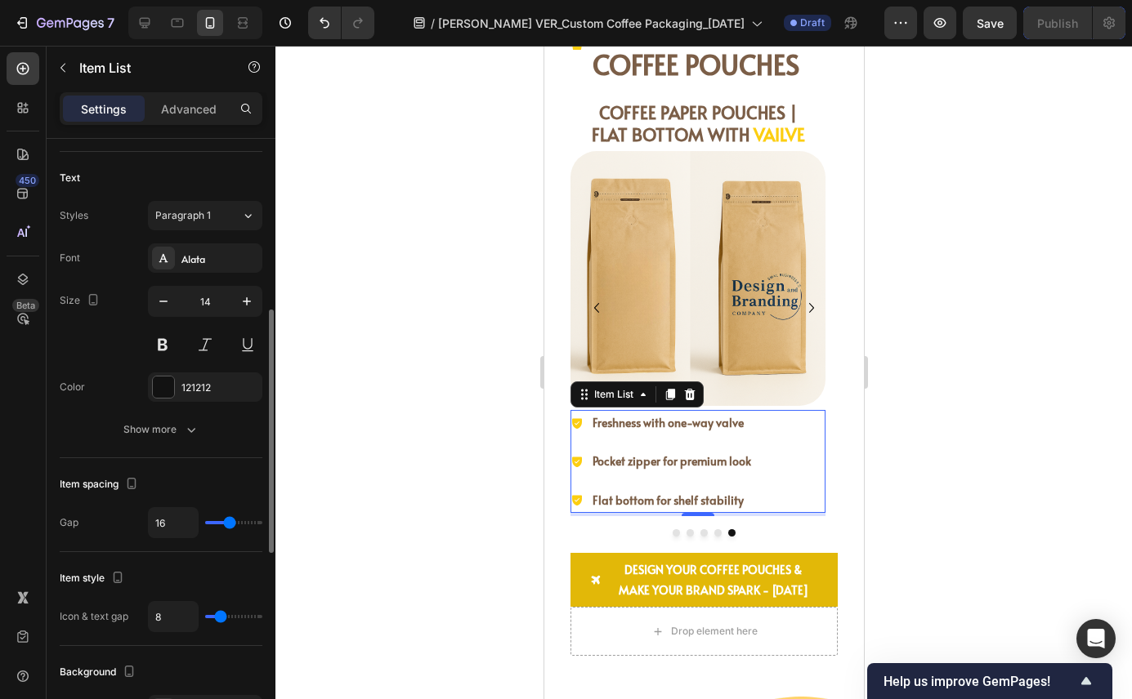
scroll to position [367, 0]
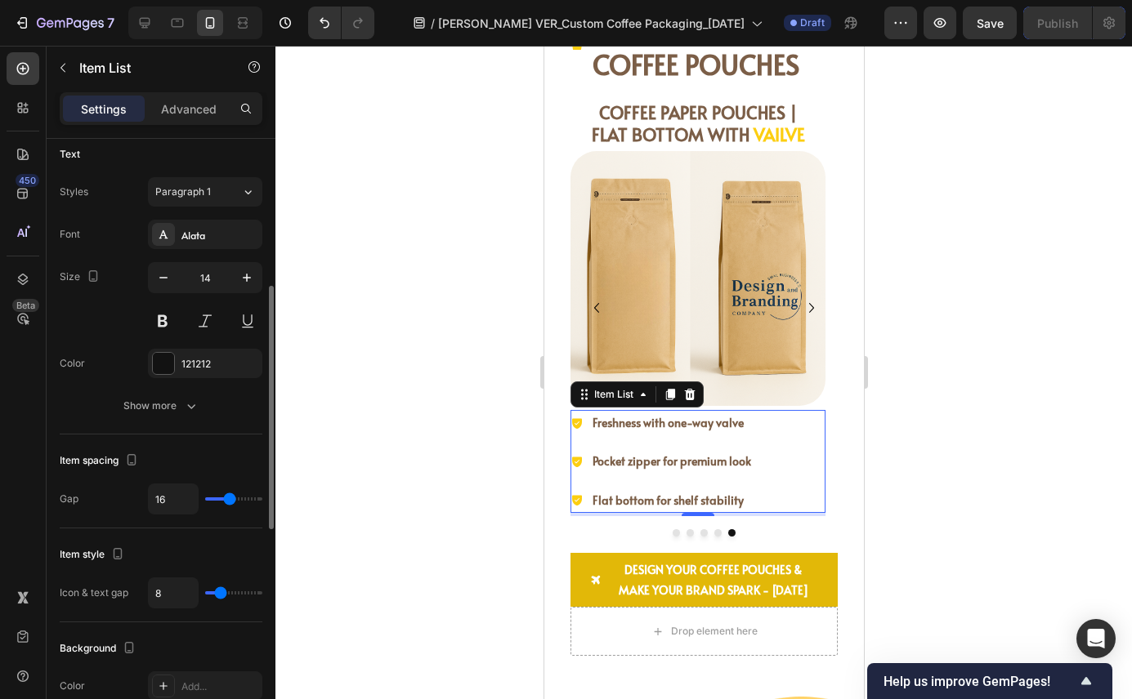
type input "14"
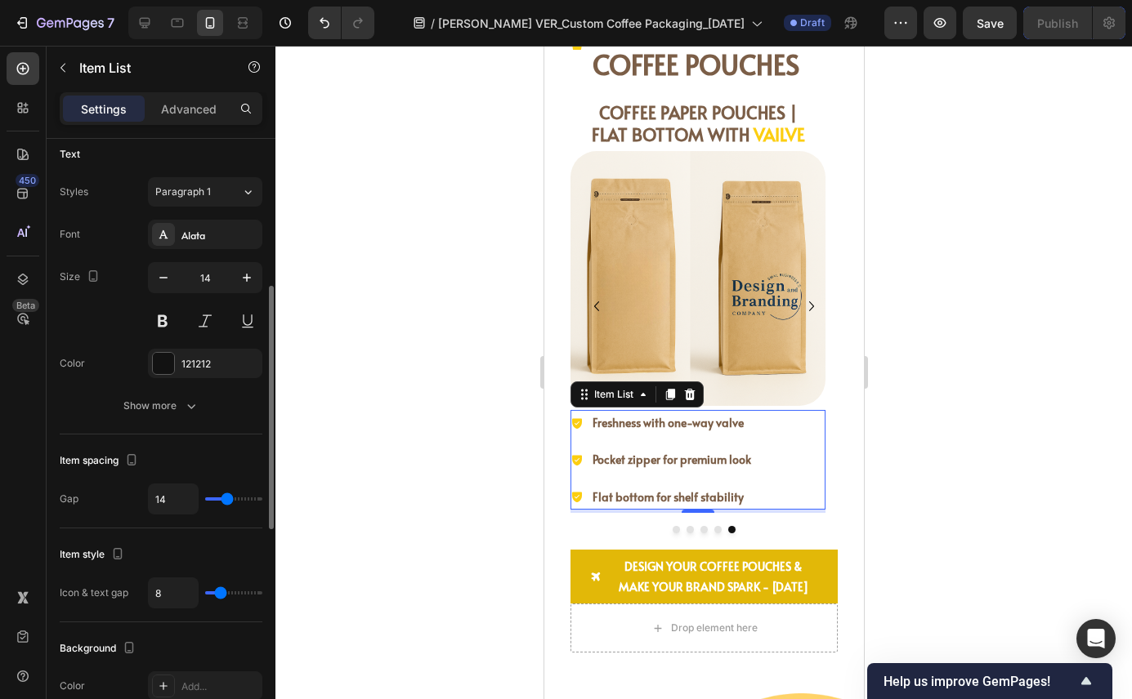
type input "12"
type input "1"
type input "0"
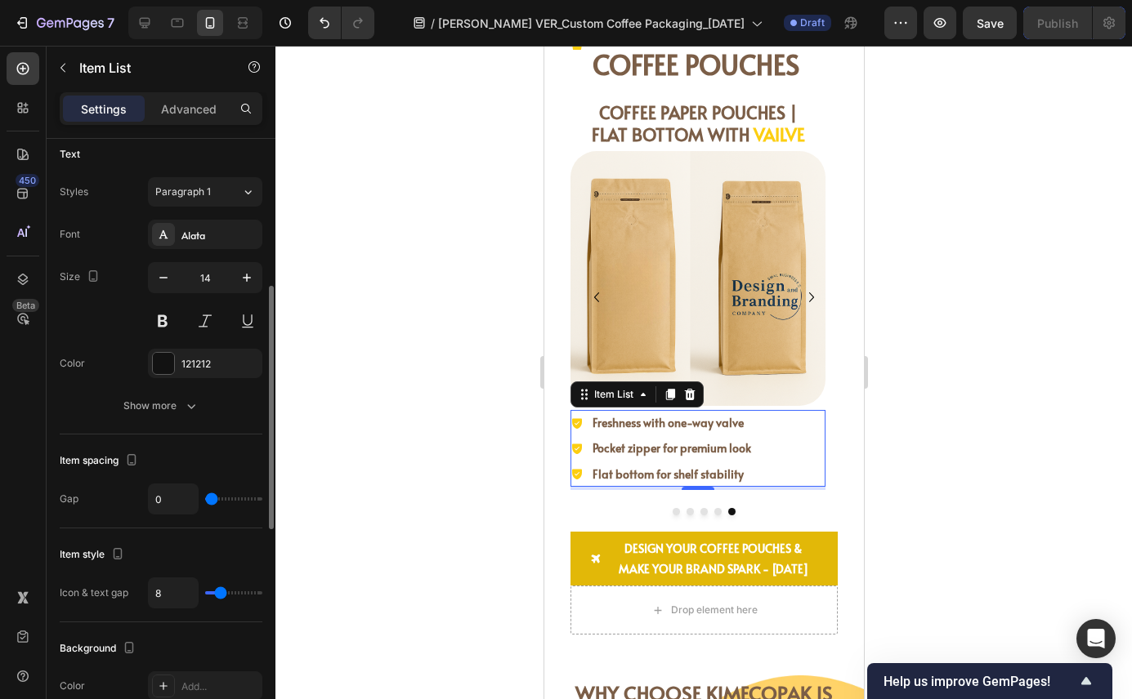
type input "0"
drag, startPoint x: 226, startPoint y: 499, endPoint x: 145, endPoint y: 501, distance: 80.9
click at [146, 501] on div "Gap 0" at bounding box center [161, 499] width 203 height 31
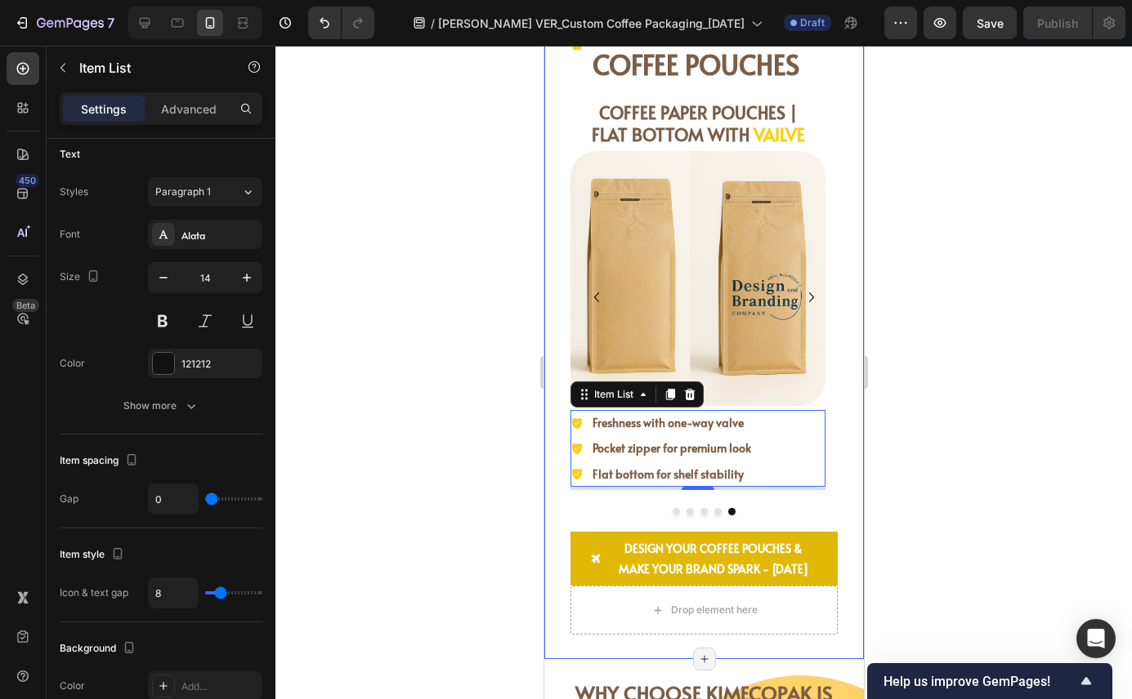
click at [832, 529] on div "CUSTOM LOGO COFFEE POUCHES Item List COFFEE POUCHES | STAND-UP Heading Image On…" at bounding box center [702, 320] width 319 height 681
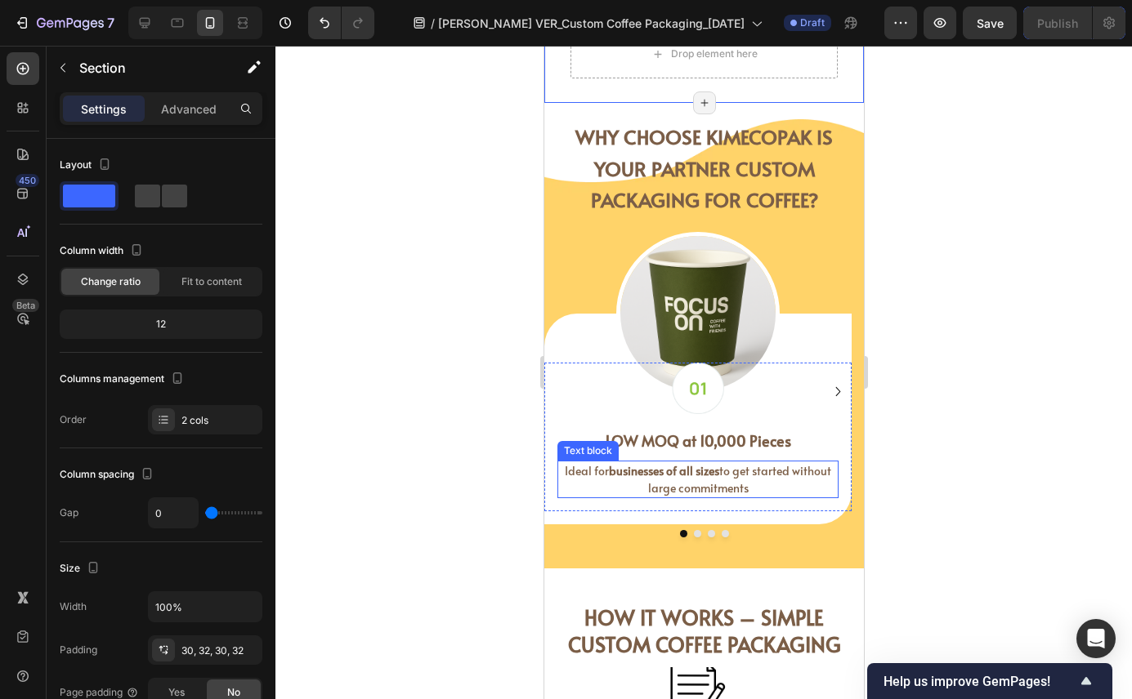
scroll to position [3234, 0]
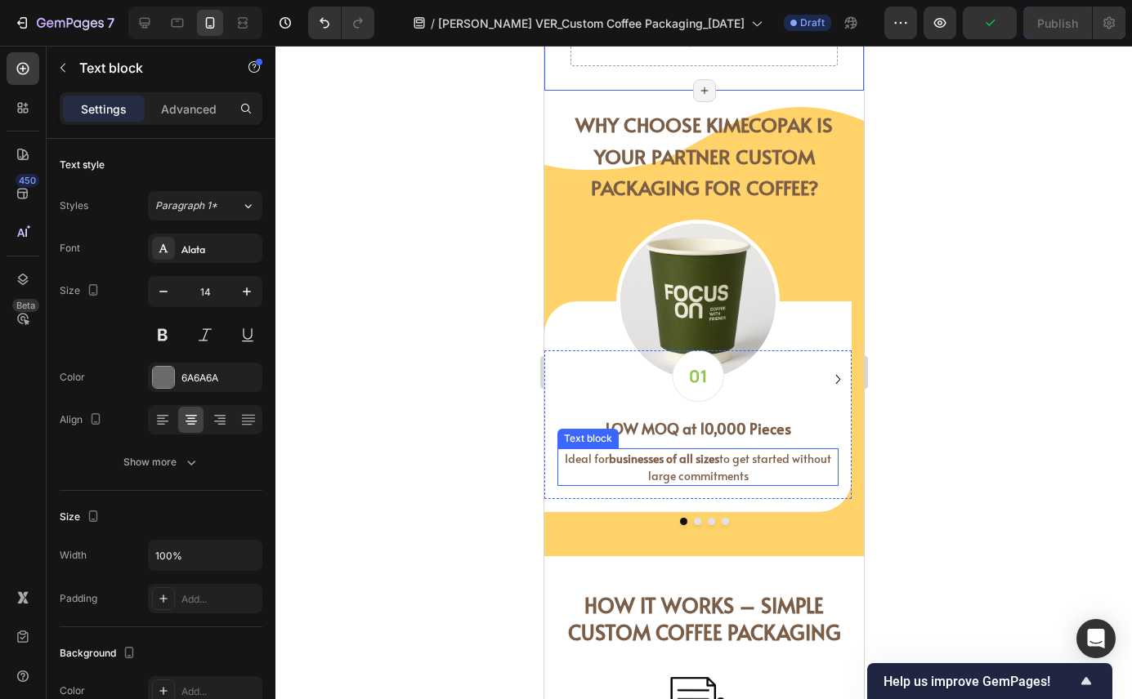
click at [767, 475] on p "Ideal for businesses of all sizes to get started without large commitments" at bounding box center [697, 467] width 278 height 34
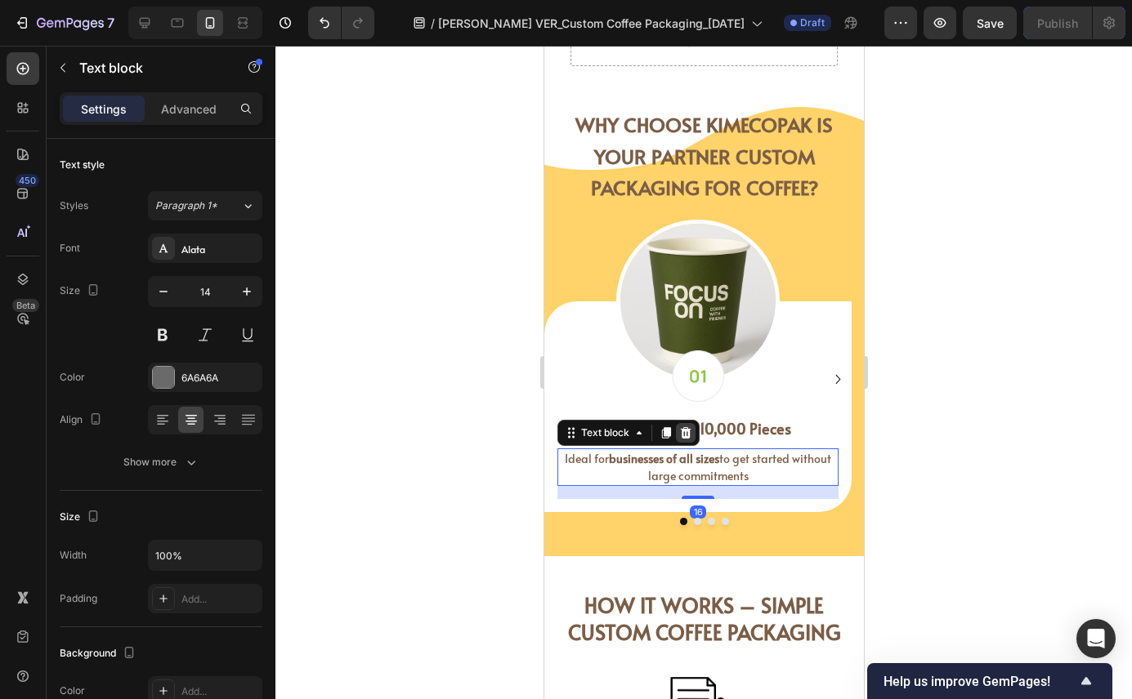
click at [686, 431] on icon at bounding box center [685, 432] width 11 height 11
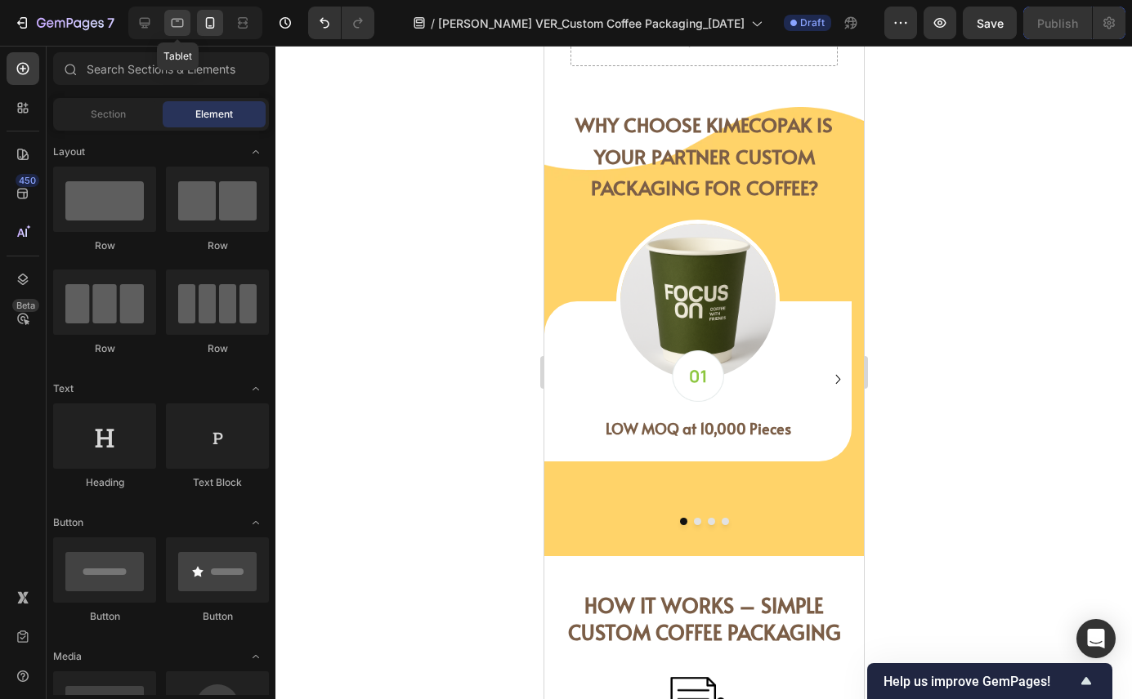
click at [175, 23] on icon at bounding box center [177, 23] width 16 height 16
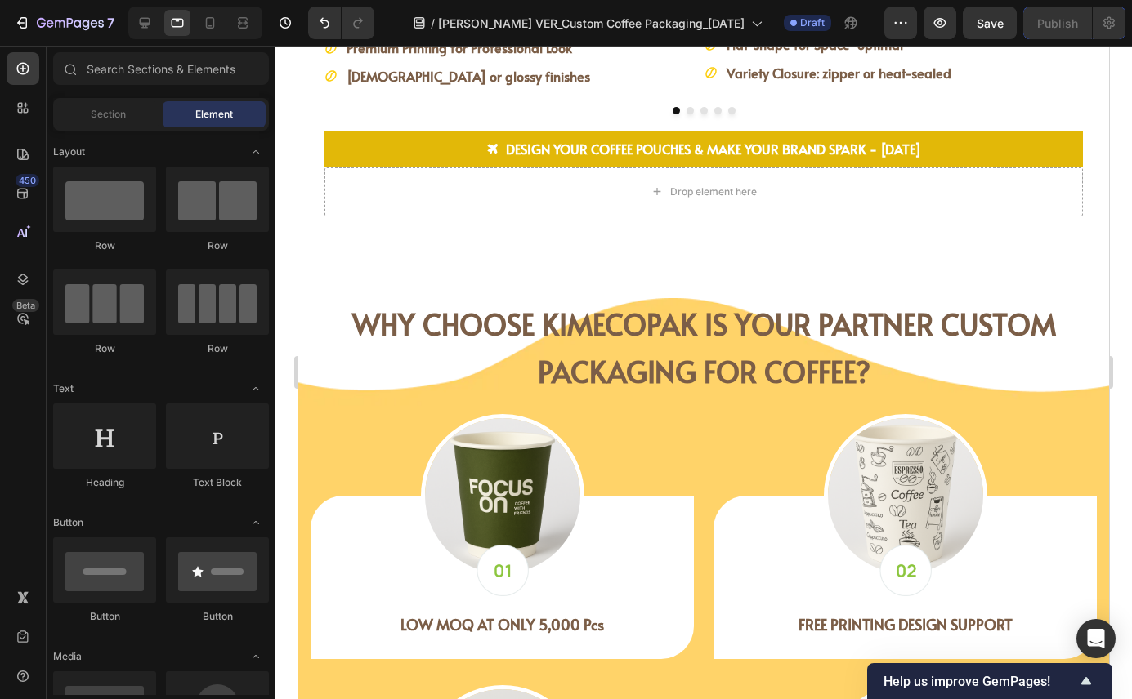
scroll to position [3321, 0]
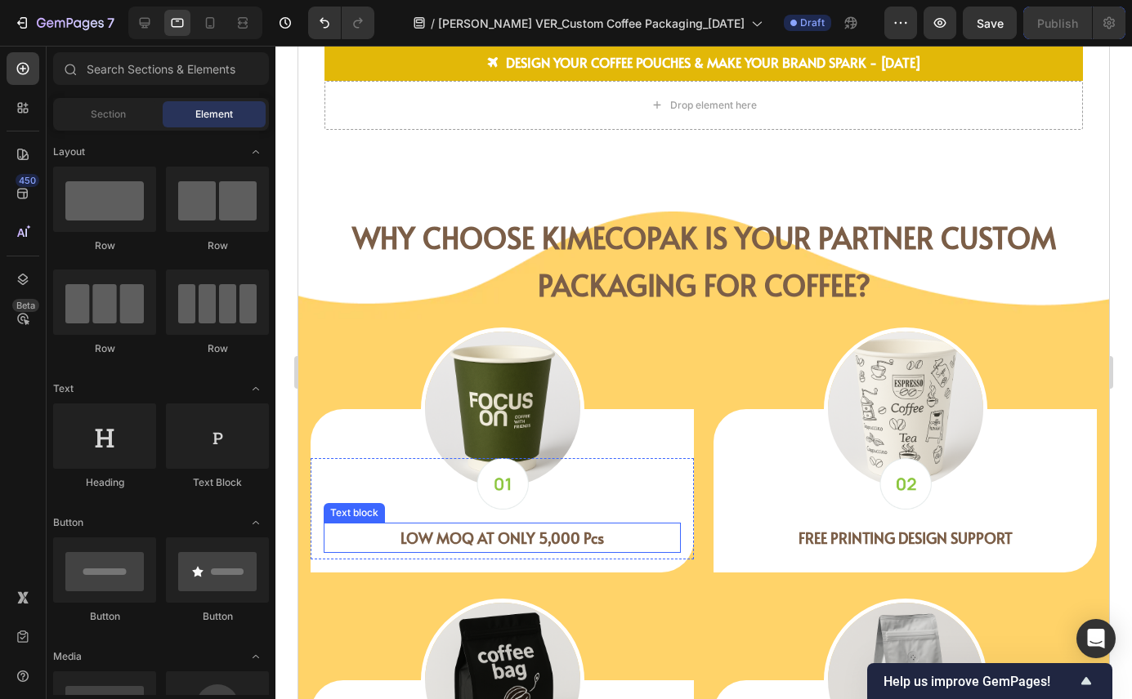
click at [544, 539] on strong "LOW MOQ AT ONLY 5,000 Pcs" at bounding box center [501, 538] width 203 height 20
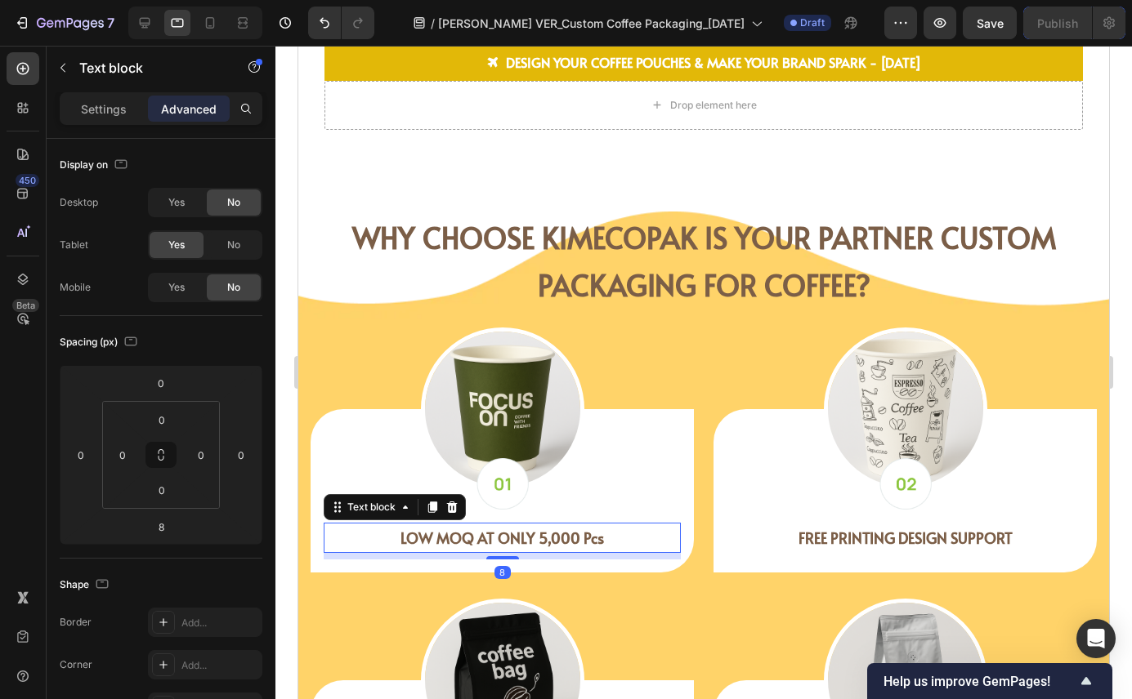
click at [544, 539] on strong "LOW MOQ AT ONLY 5,000 Pcs" at bounding box center [501, 538] width 203 height 20
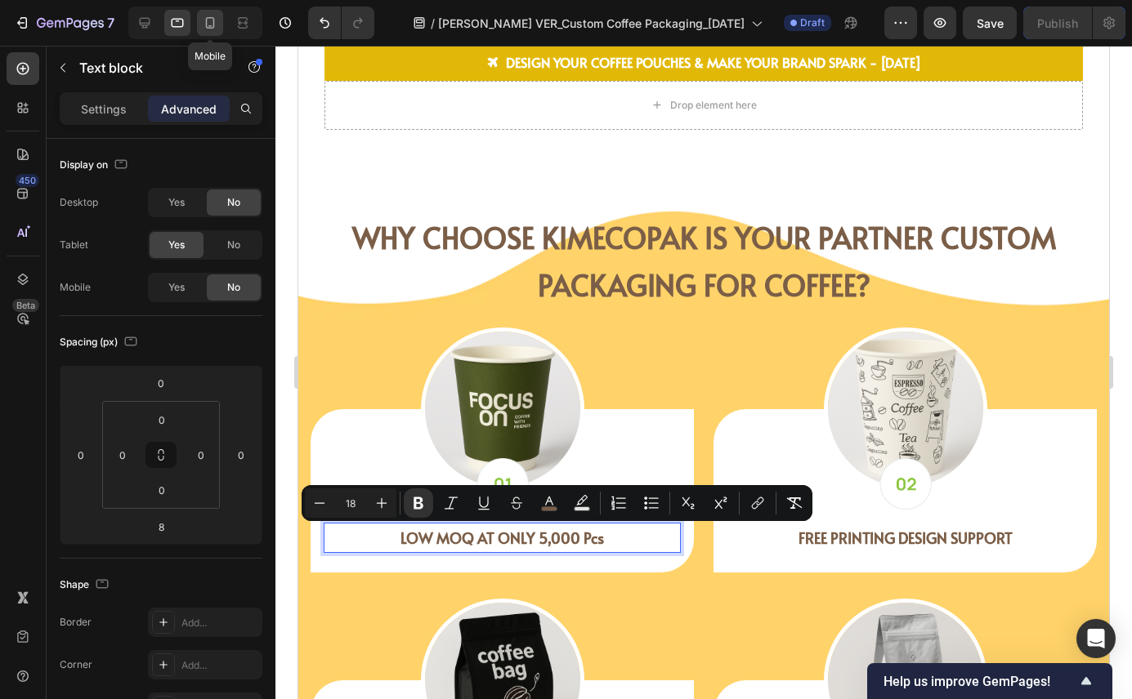
click at [211, 22] on icon at bounding box center [210, 23] width 16 height 16
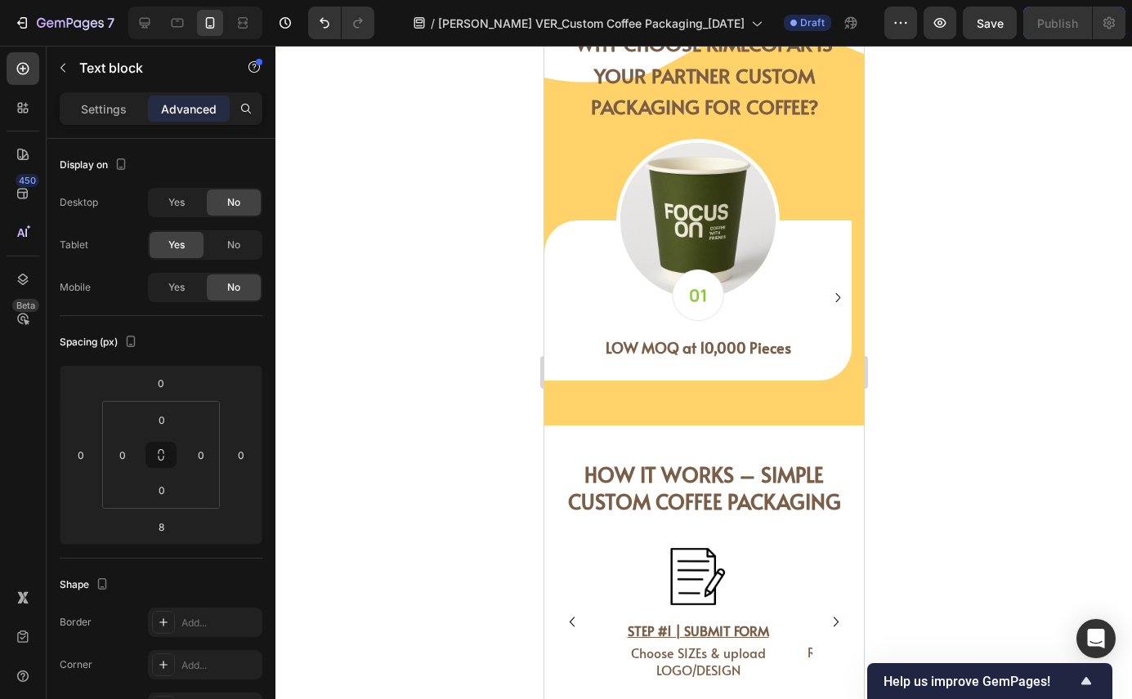
scroll to position [3453, 0]
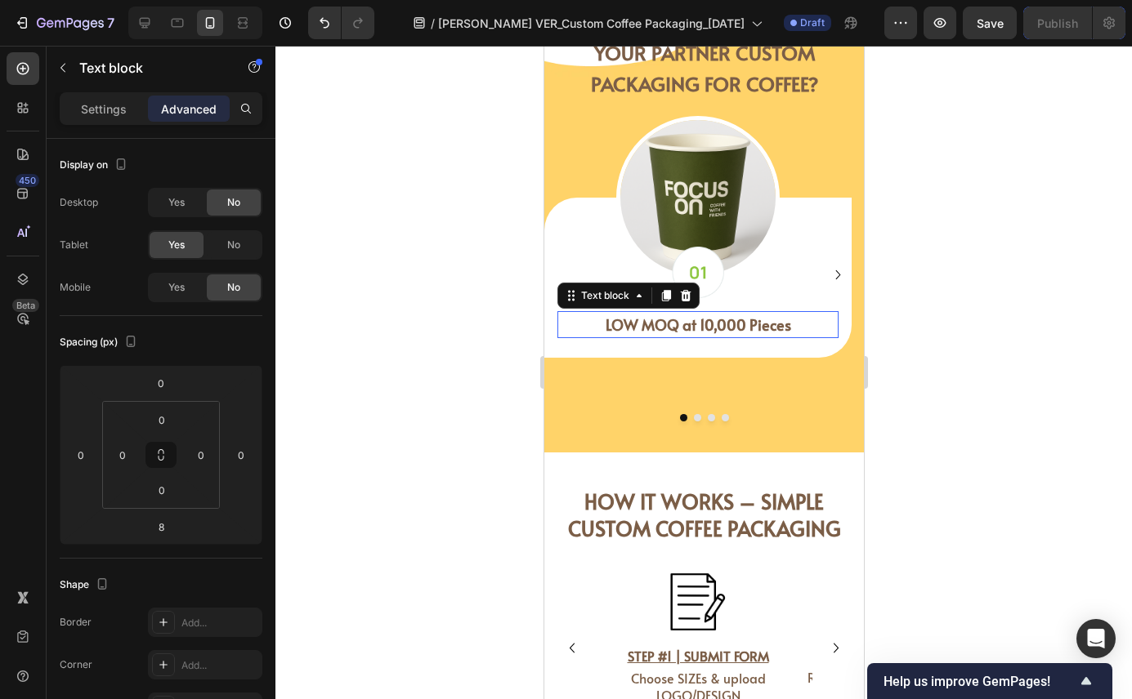
click at [716, 321] on strong "LOW MOQ at 10,000 Pieces" at bounding box center [697, 325] width 185 height 20
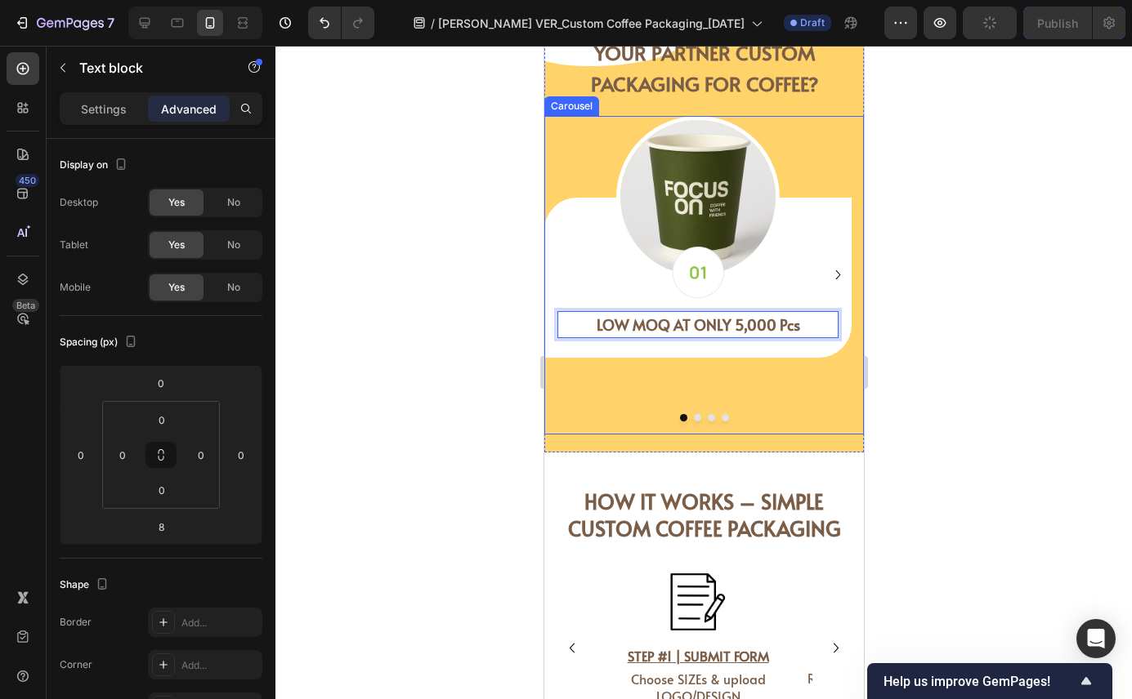
click at [828, 273] on icon "Carousel Next Arrow" at bounding box center [837, 275] width 19 height 19
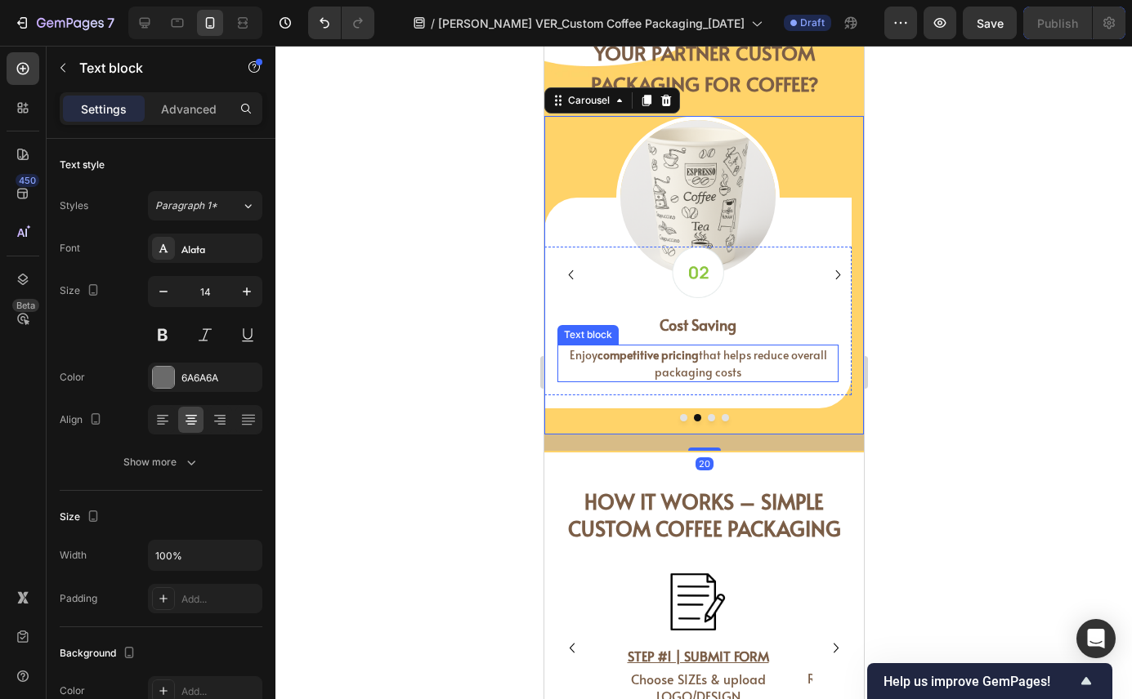
click at [734, 368] on span "Enjoy competitive pricing that helps reduce overall packaging costs" at bounding box center [697, 363] width 257 height 33
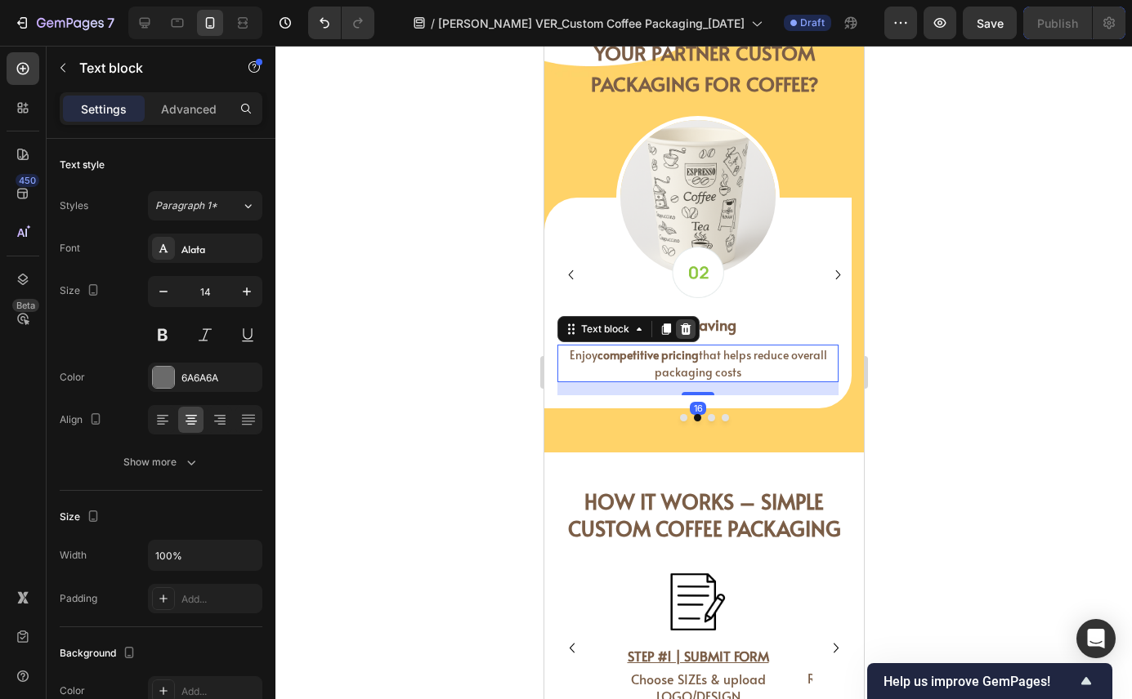
click at [685, 326] on icon at bounding box center [685, 329] width 11 height 11
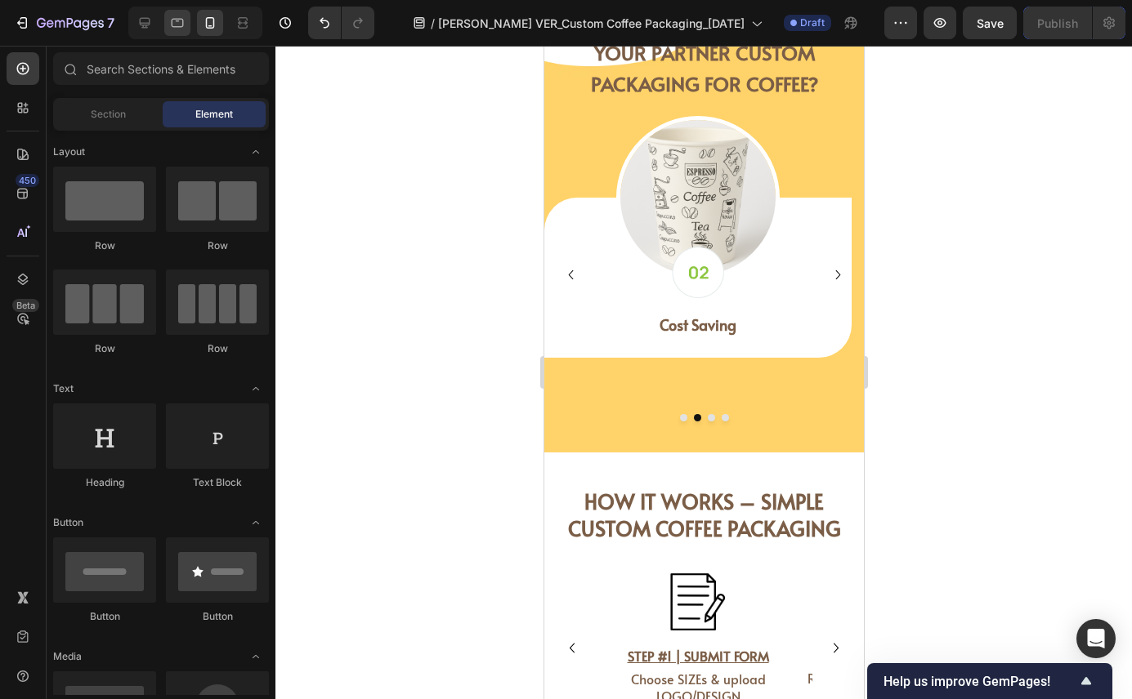
click at [182, 32] on div at bounding box center [177, 23] width 26 height 26
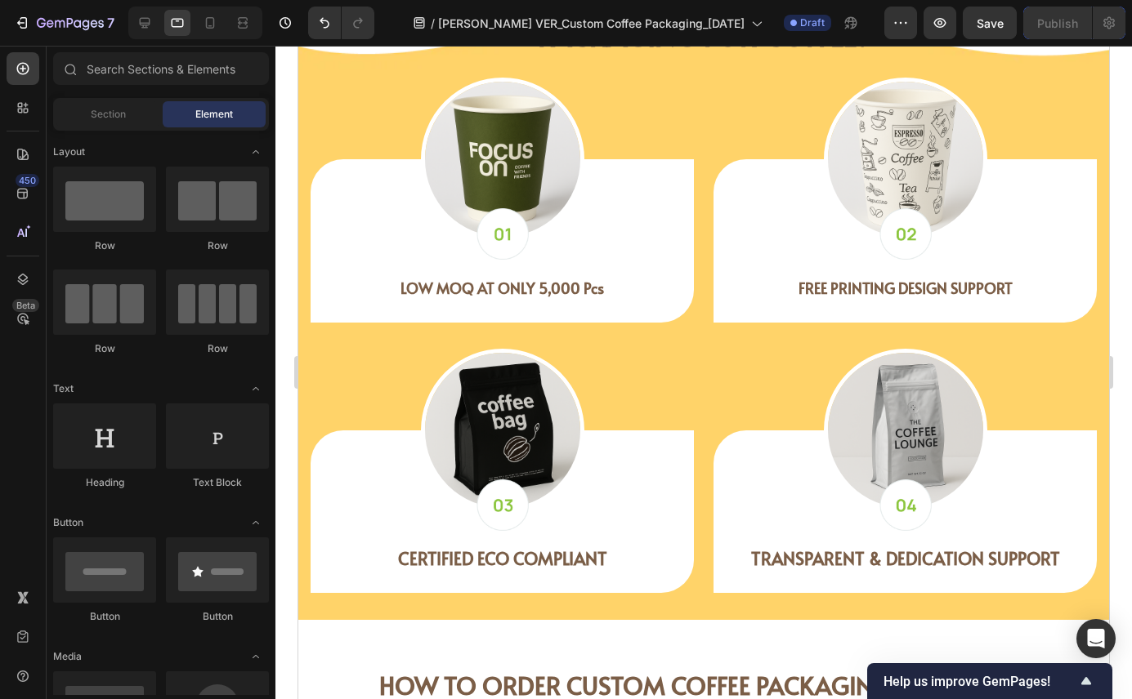
scroll to position [3494, 0]
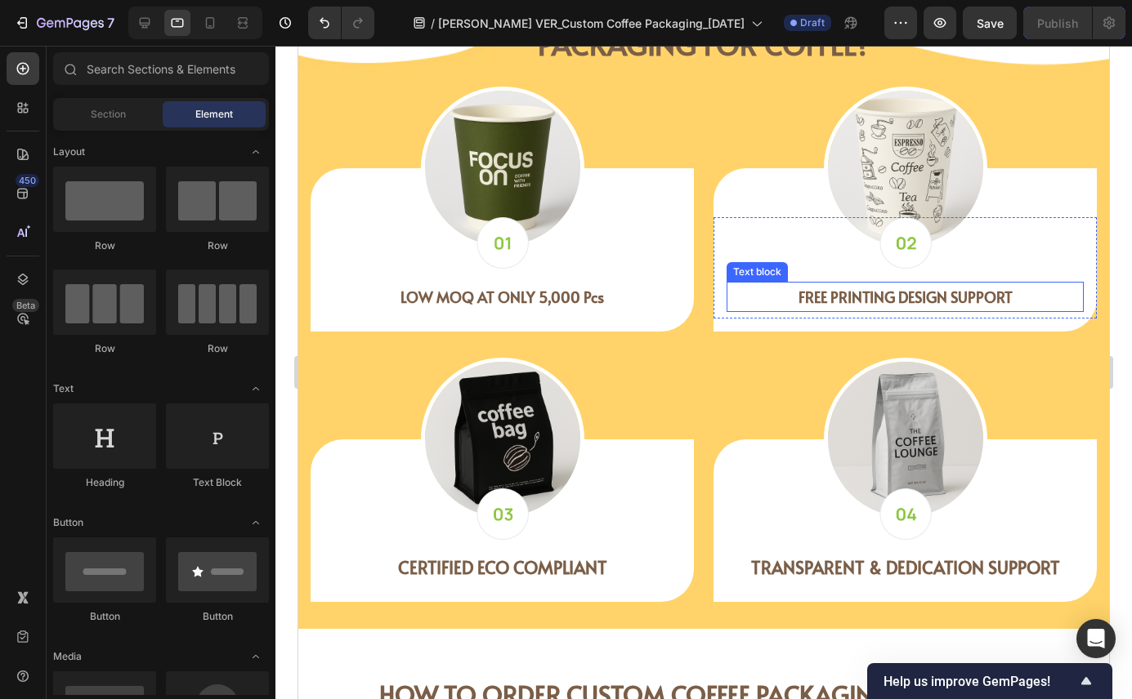
click at [834, 296] on strong "FREE PRINTING DESIGN SUPPORT" at bounding box center [905, 297] width 214 height 20
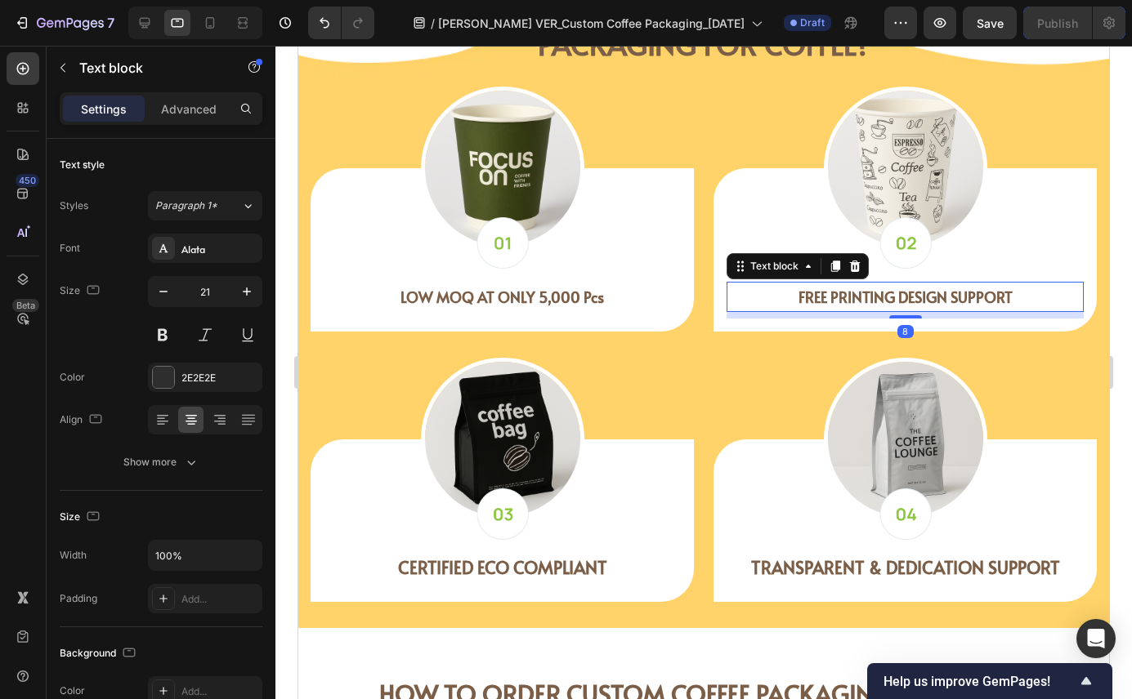
click at [834, 296] on strong "FREE PRINTING DESIGN SUPPORT" at bounding box center [905, 297] width 214 height 20
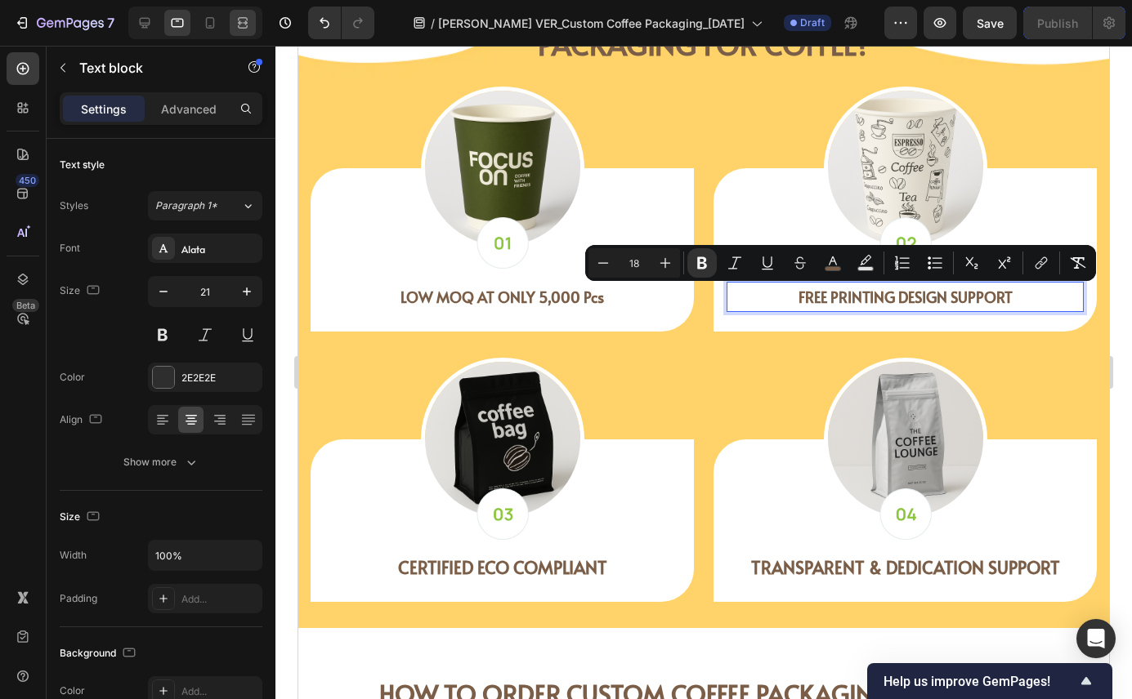
click at [214, 18] on icon at bounding box center [210, 23] width 16 height 16
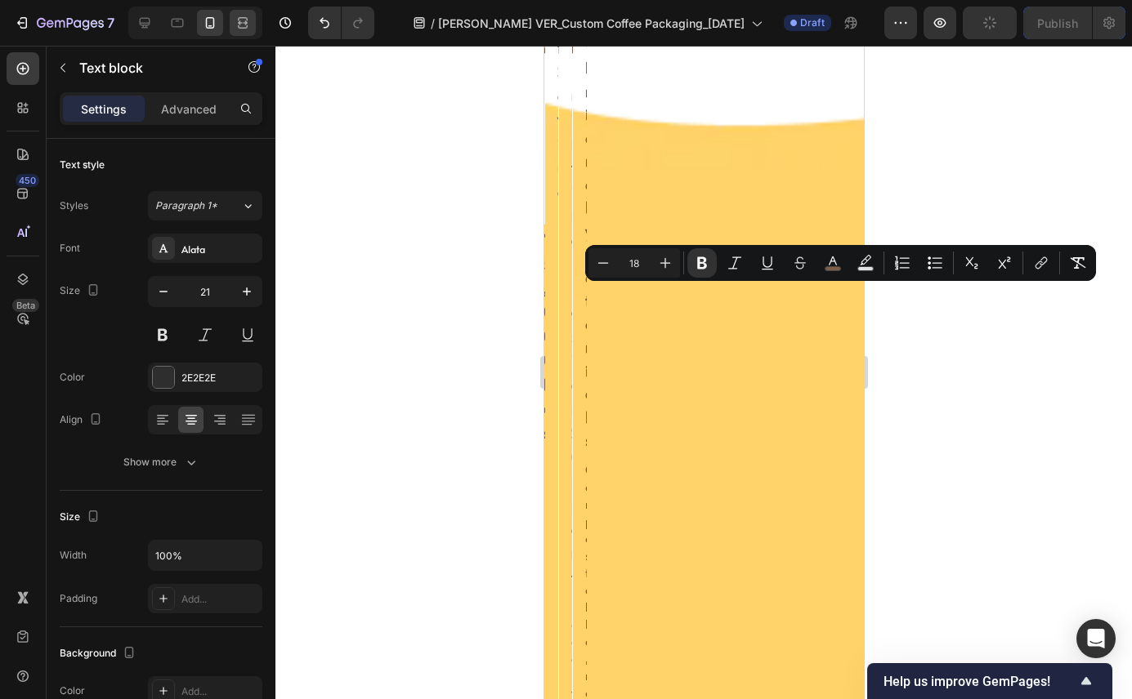
type input "19"
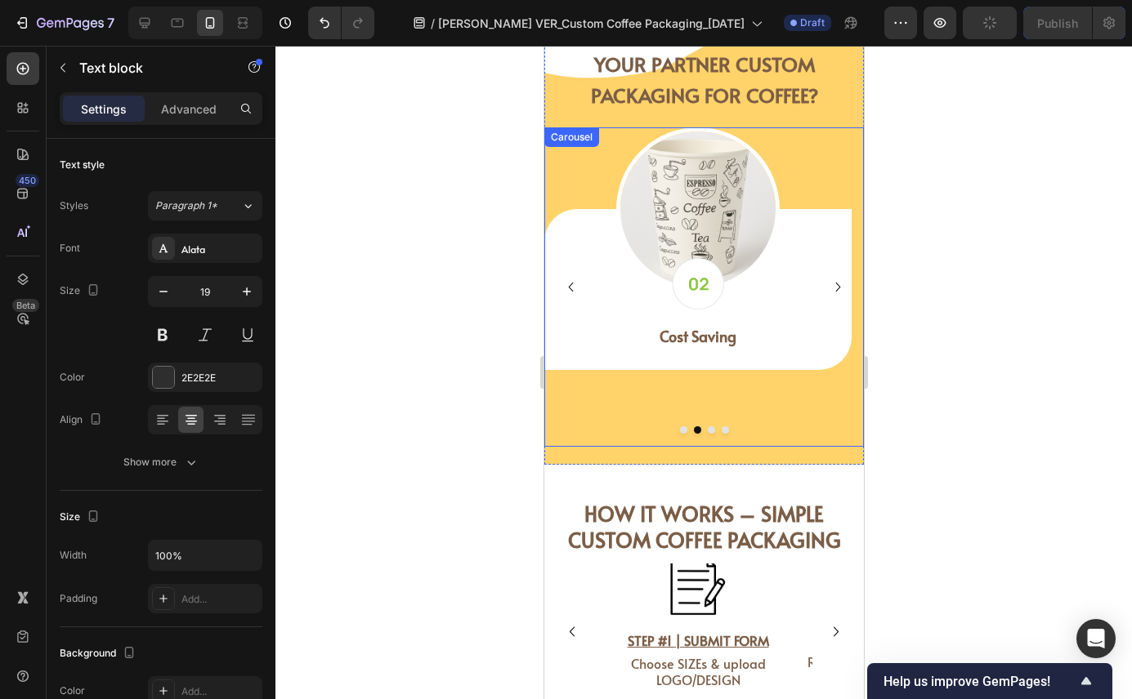
scroll to position [3310, 0]
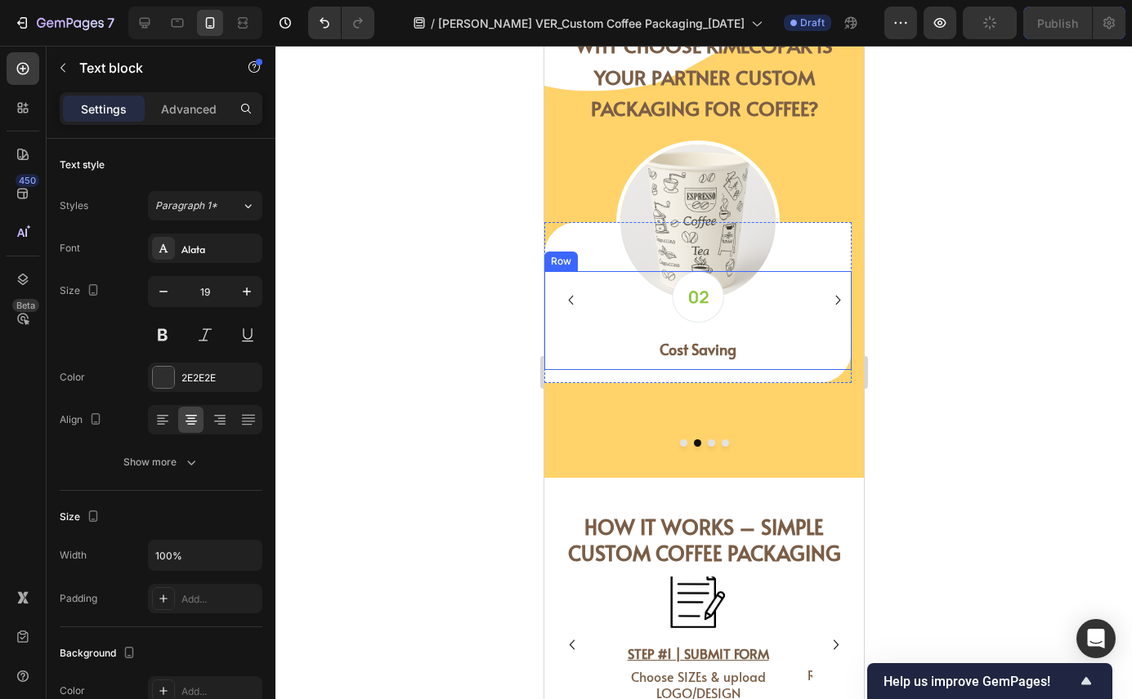
click at [707, 350] on strong "Cost Saving" at bounding box center [696, 349] width 77 height 20
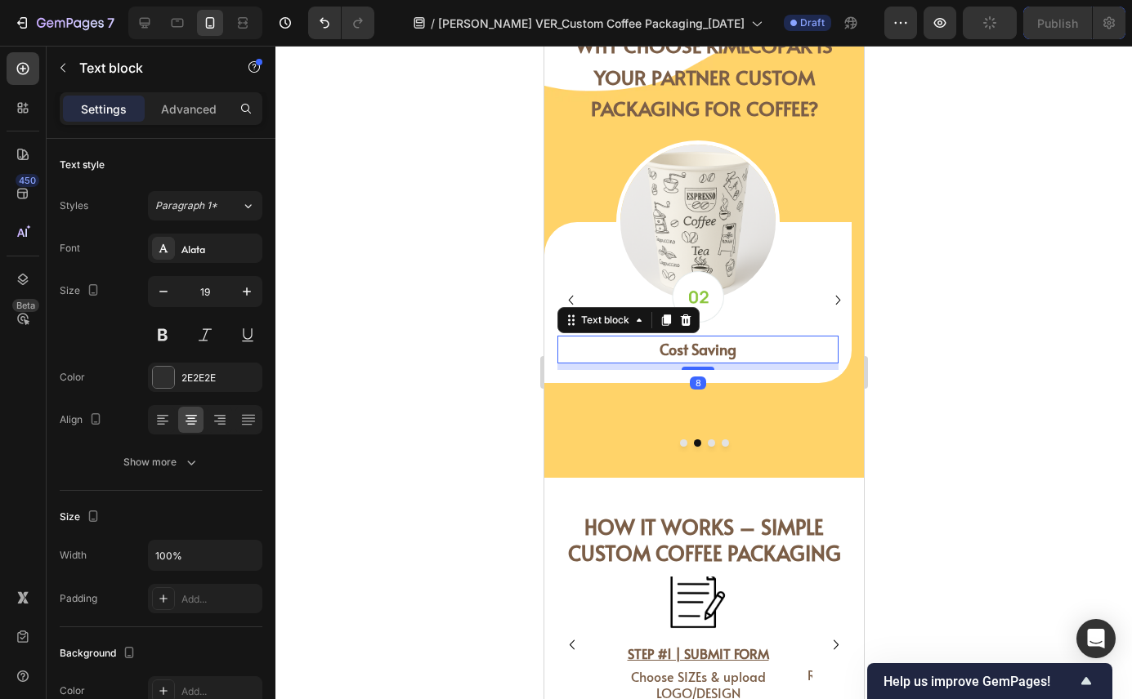
click at [707, 350] on strong "Cost Saving" at bounding box center [696, 349] width 77 height 20
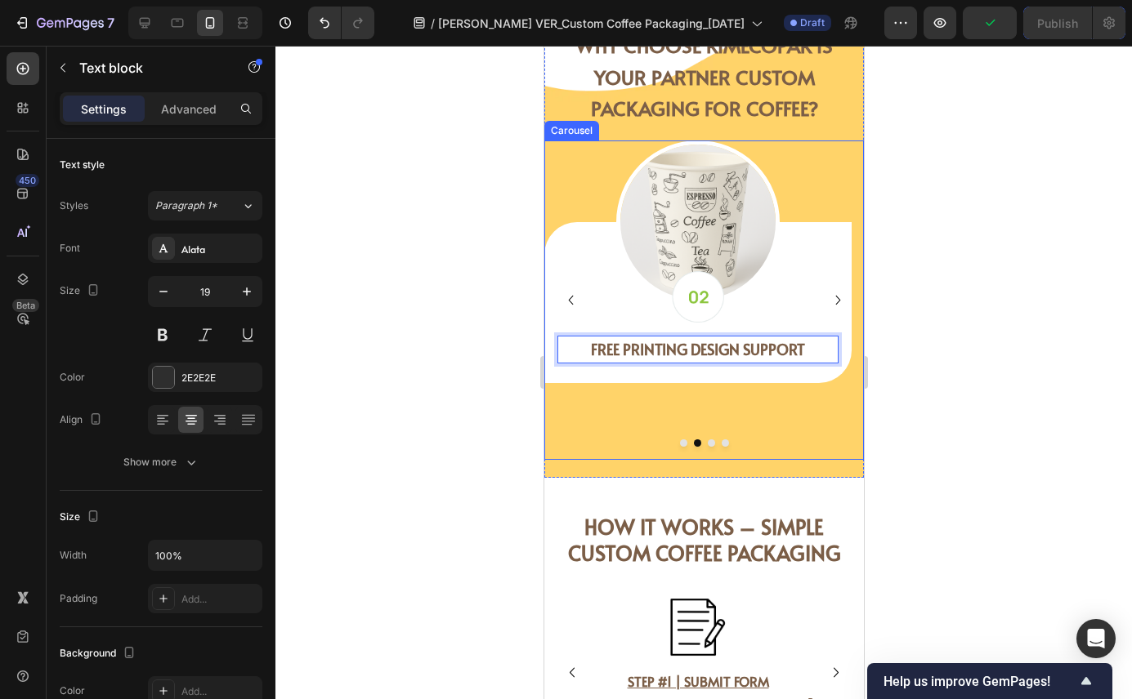
click at [834, 297] on icon "Carousel Next Arrow" at bounding box center [836, 300] width 5 height 10
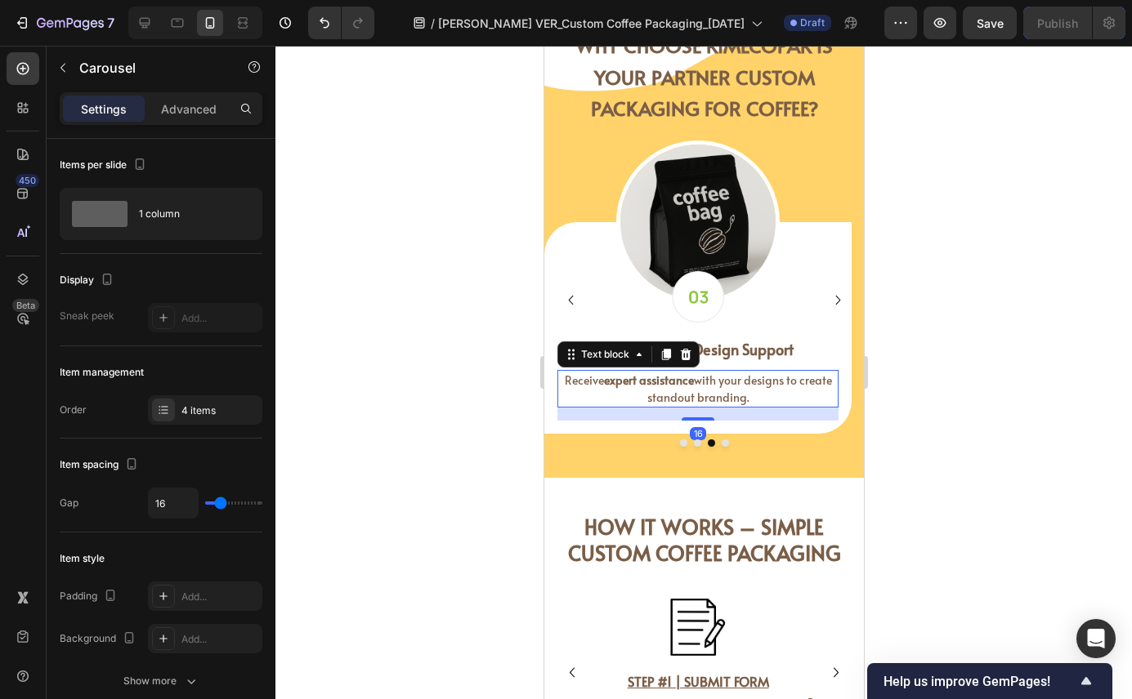
click at [749, 392] on p "Receive expert assistance with your designs to create standout branding." at bounding box center [697, 389] width 278 height 34
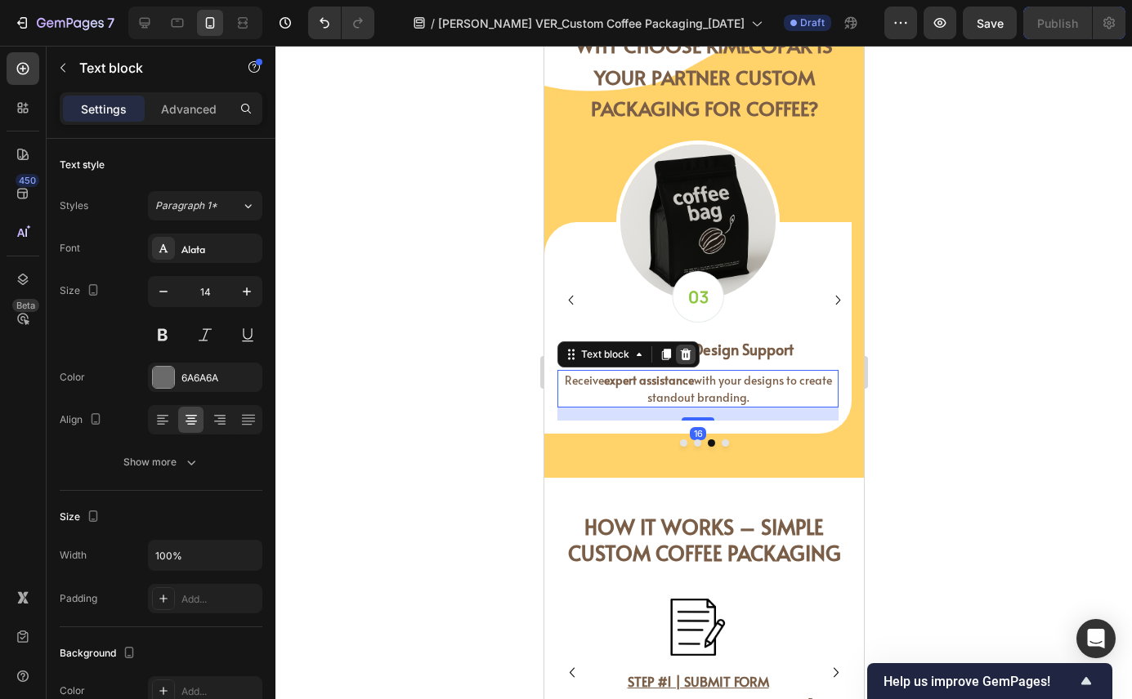
click at [688, 349] on icon at bounding box center [685, 353] width 11 height 11
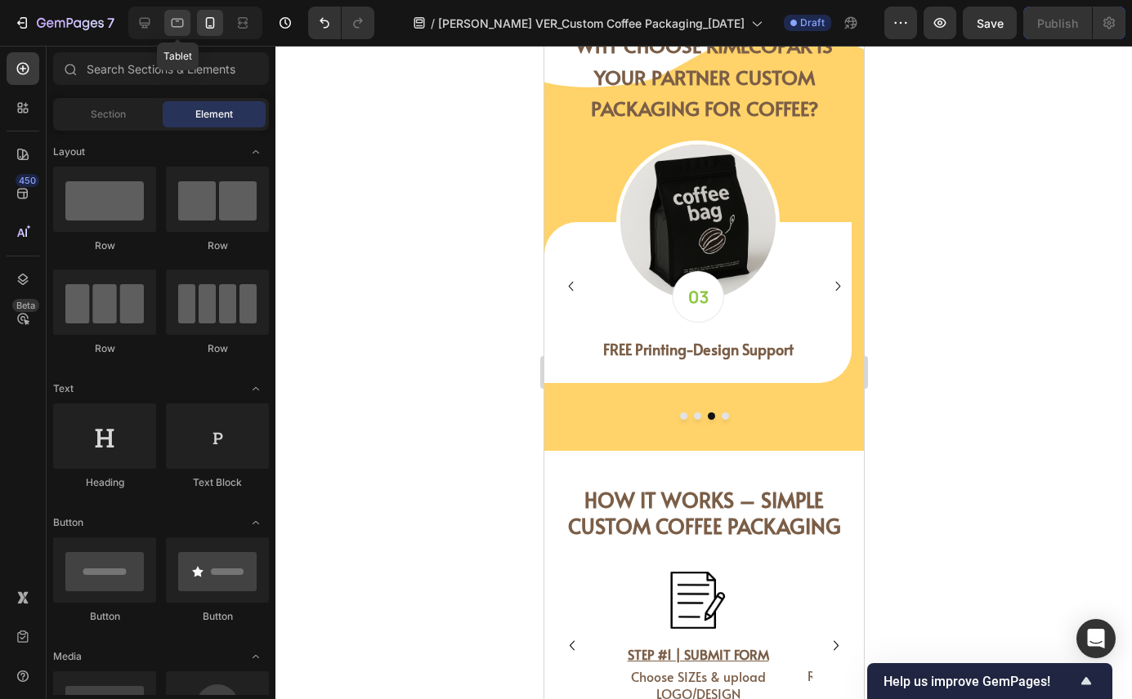
click at [176, 19] on icon at bounding box center [178, 23] width 12 height 9
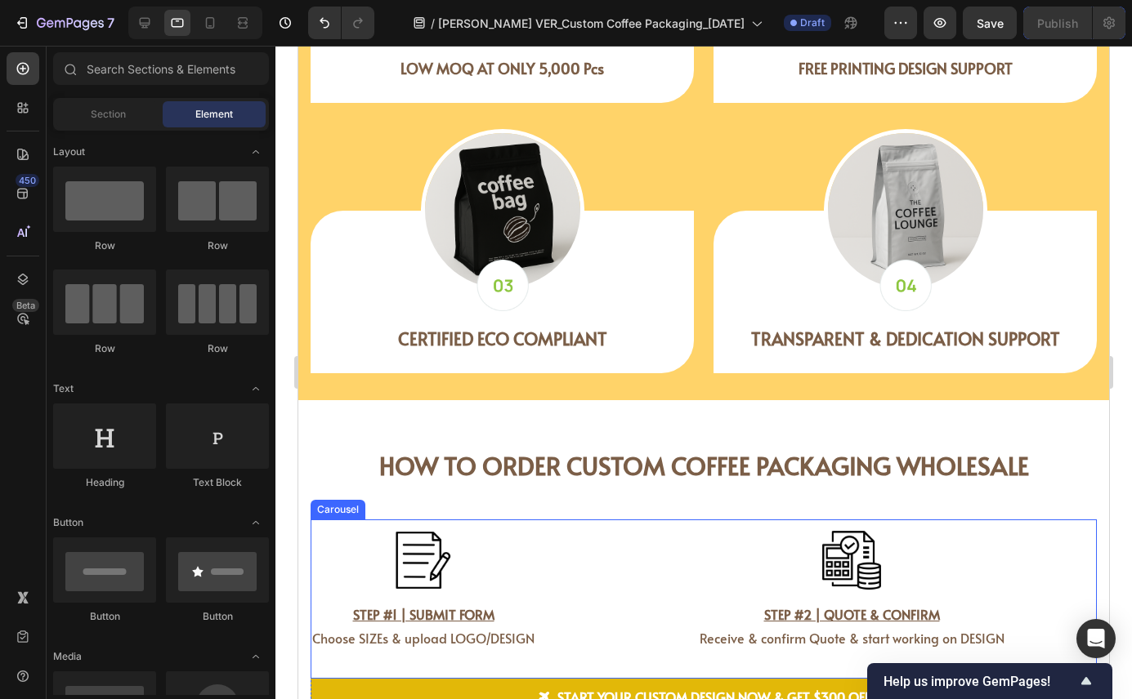
scroll to position [3695, 0]
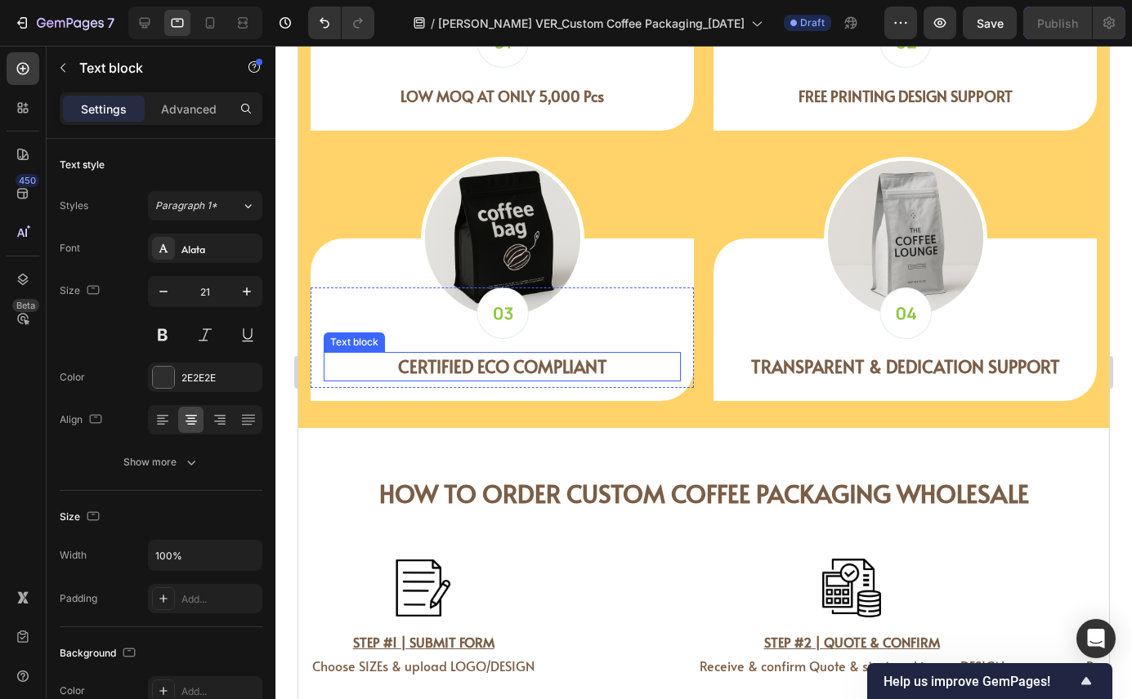
click at [541, 368] on strong "CERTIFIED ECO COMPLIANT" at bounding box center [502, 367] width 209 height 24
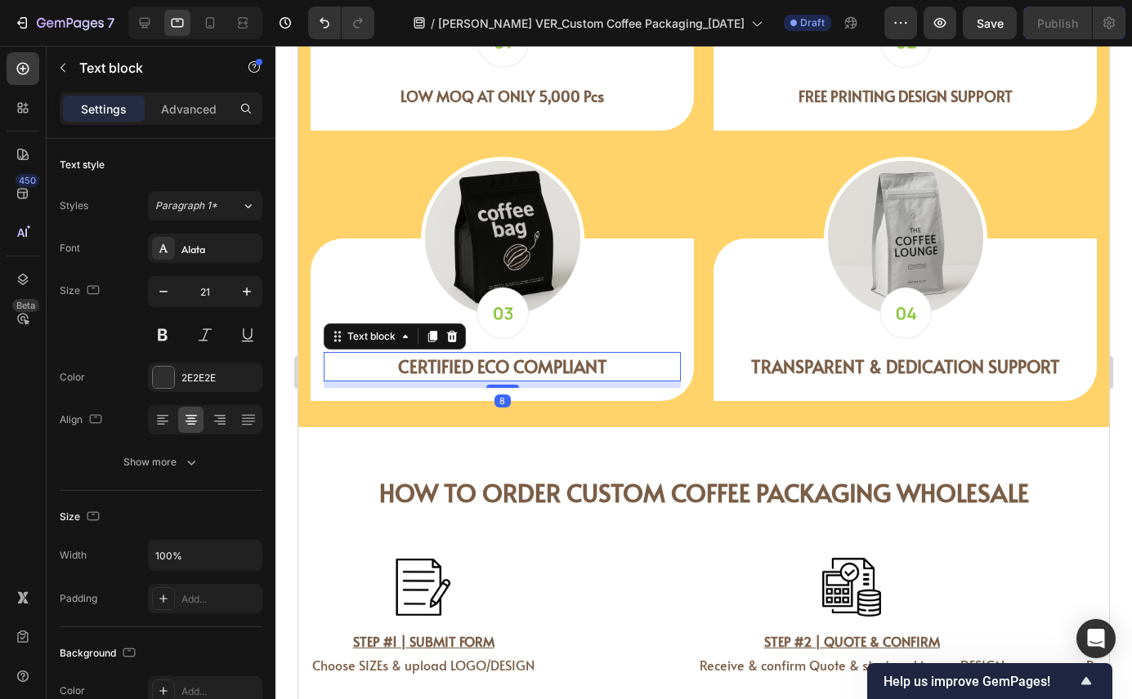
click at [541, 368] on strong "CERTIFIED ECO COMPLIANT" at bounding box center [502, 367] width 209 height 24
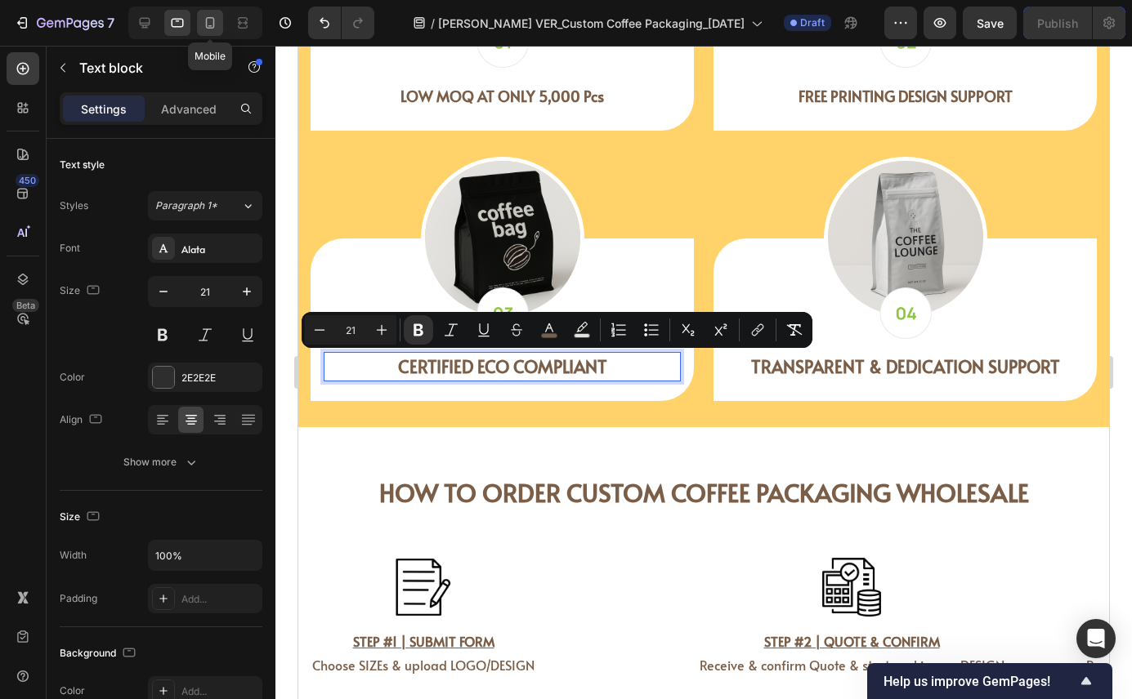
click at [214, 16] on icon at bounding box center [210, 23] width 16 height 16
type input "19"
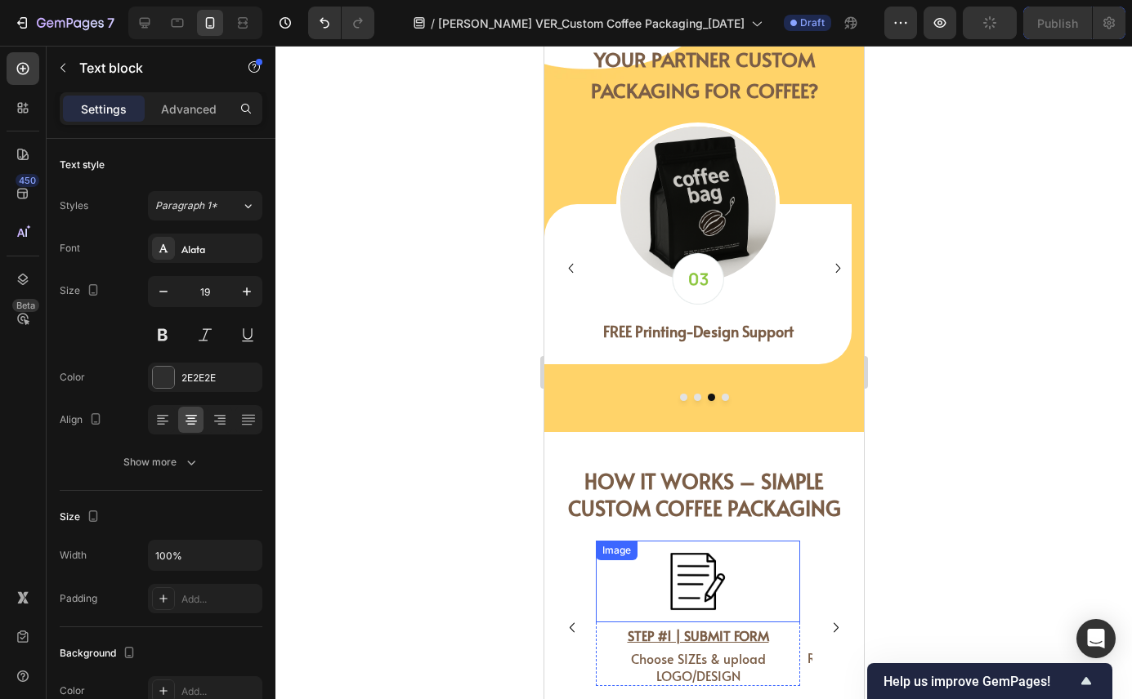
scroll to position [3411, 0]
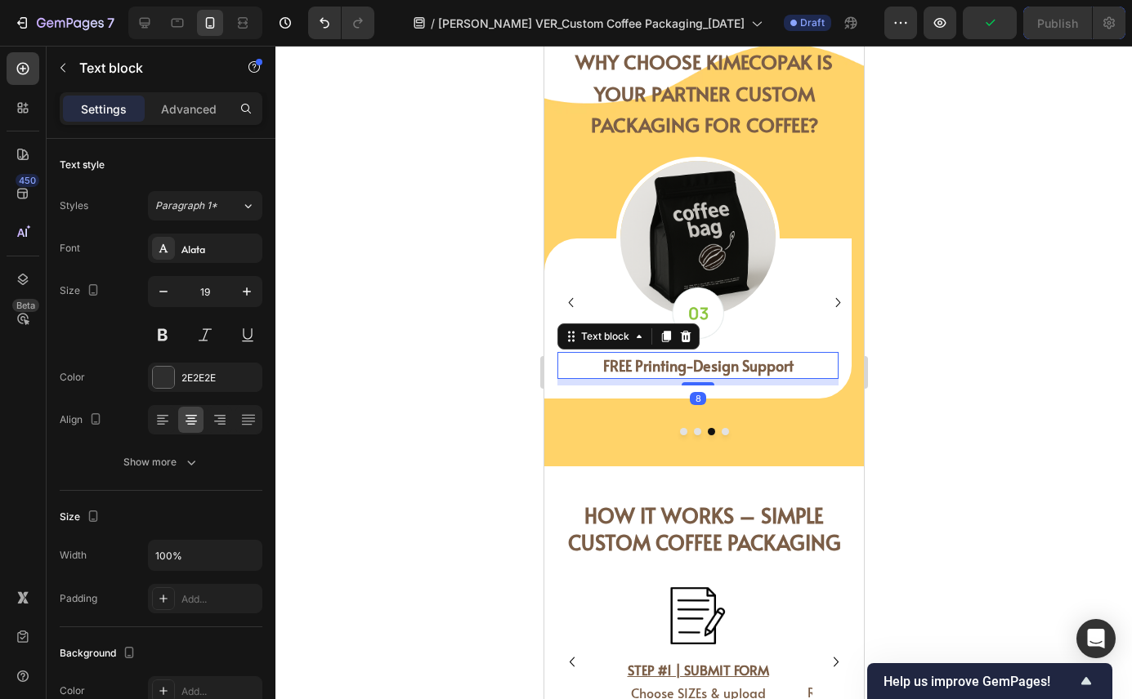
click at [736, 365] on strong "FREE Printing-Design Support" at bounding box center [697, 365] width 190 height 20
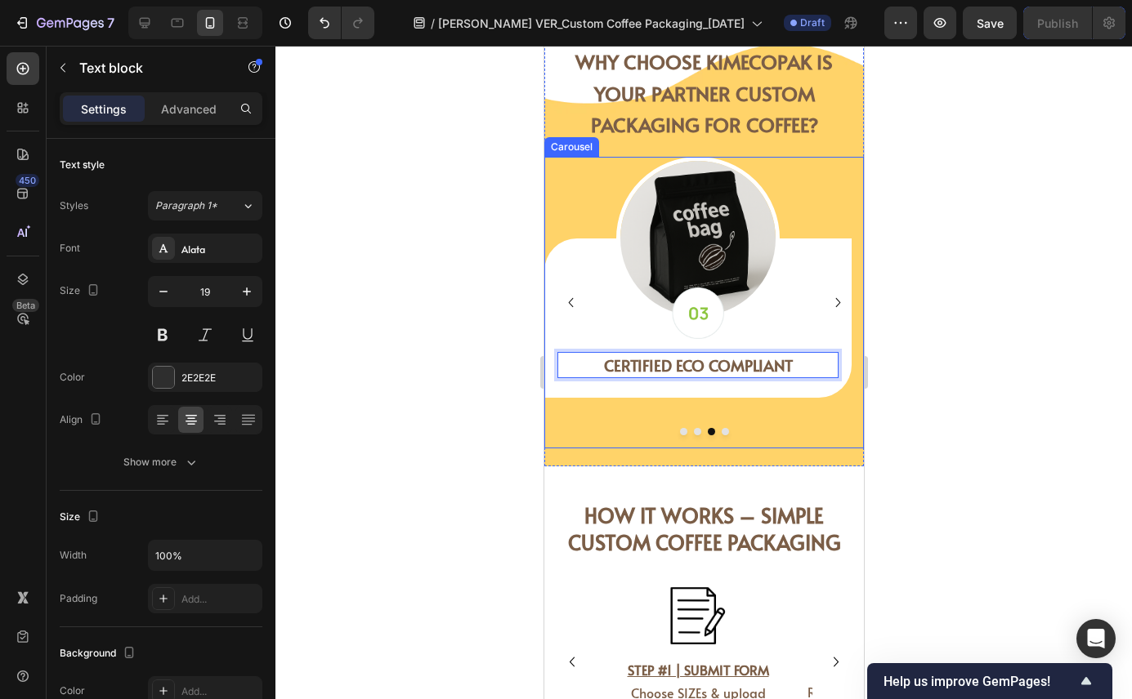
click at [828, 295] on icon "Carousel Next Arrow" at bounding box center [837, 302] width 19 height 19
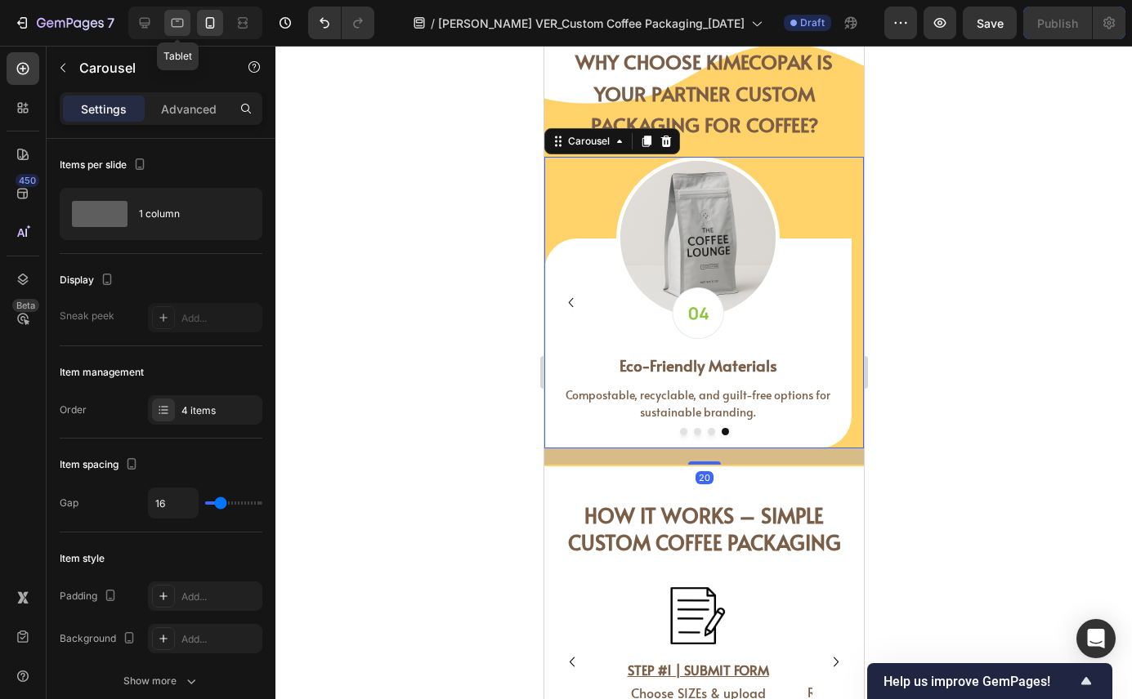
click at [178, 22] on icon at bounding box center [177, 23] width 16 height 16
type input "24"
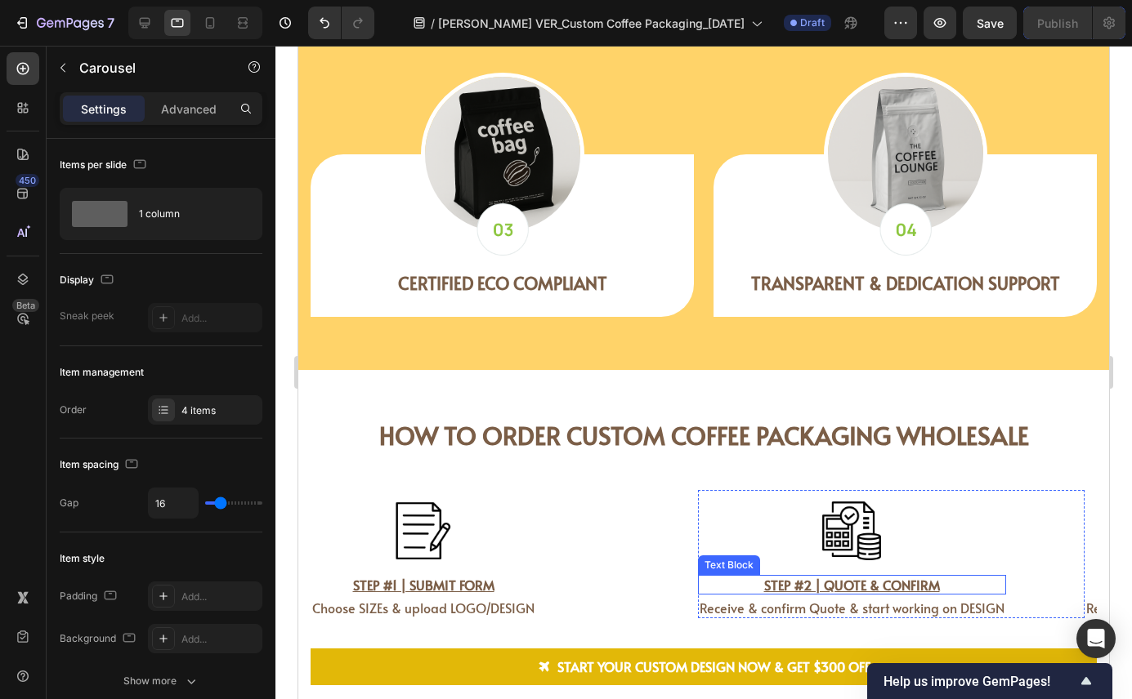
scroll to position [3718, 0]
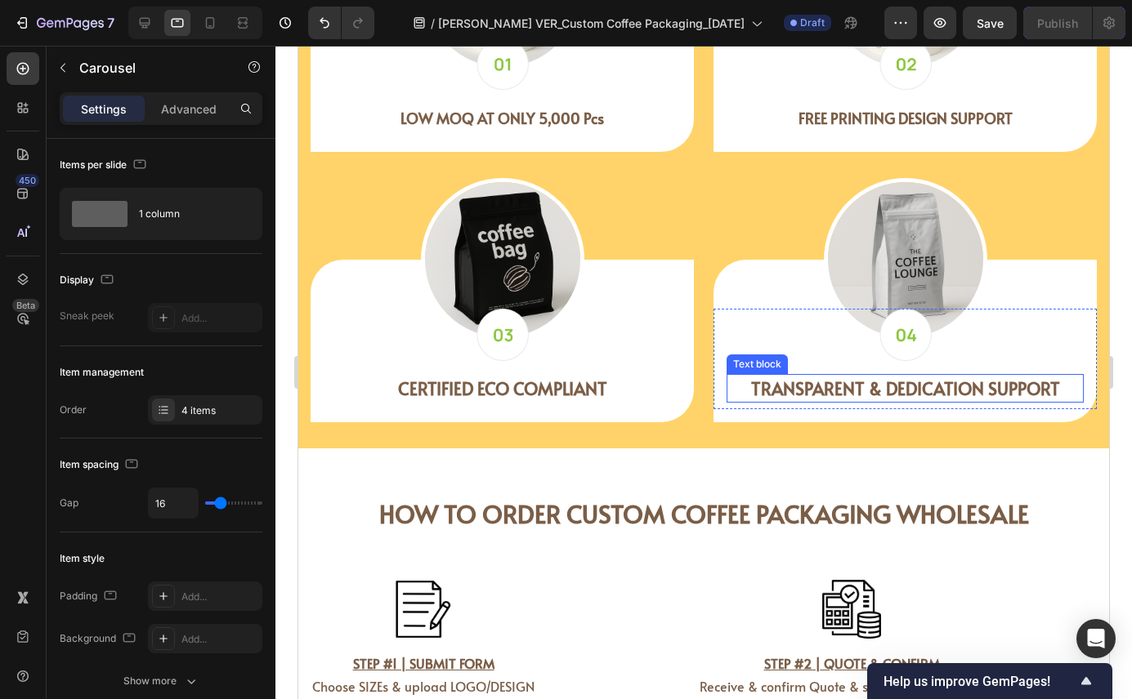
click at [832, 395] on strong "TRANSPARENT & DEDICATION SUPPORT" at bounding box center [905, 389] width 309 height 24
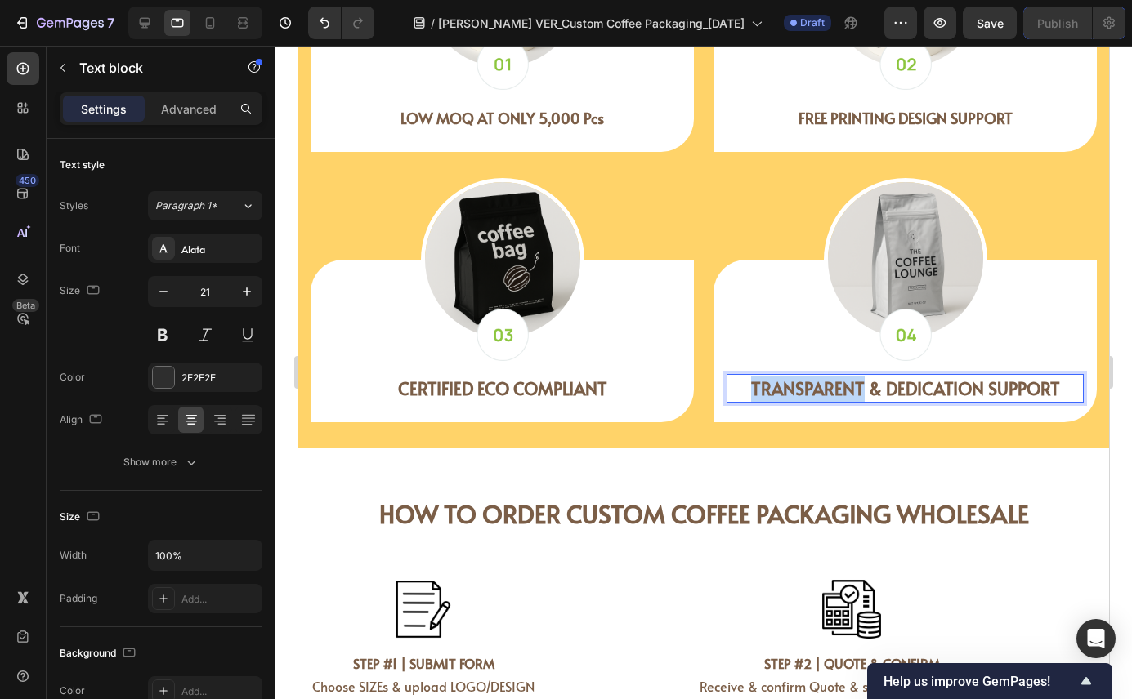
click at [832, 395] on strong "TRANSPARENT & DEDICATION SUPPORT" at bounding box center [905, 389] width 309 height 24
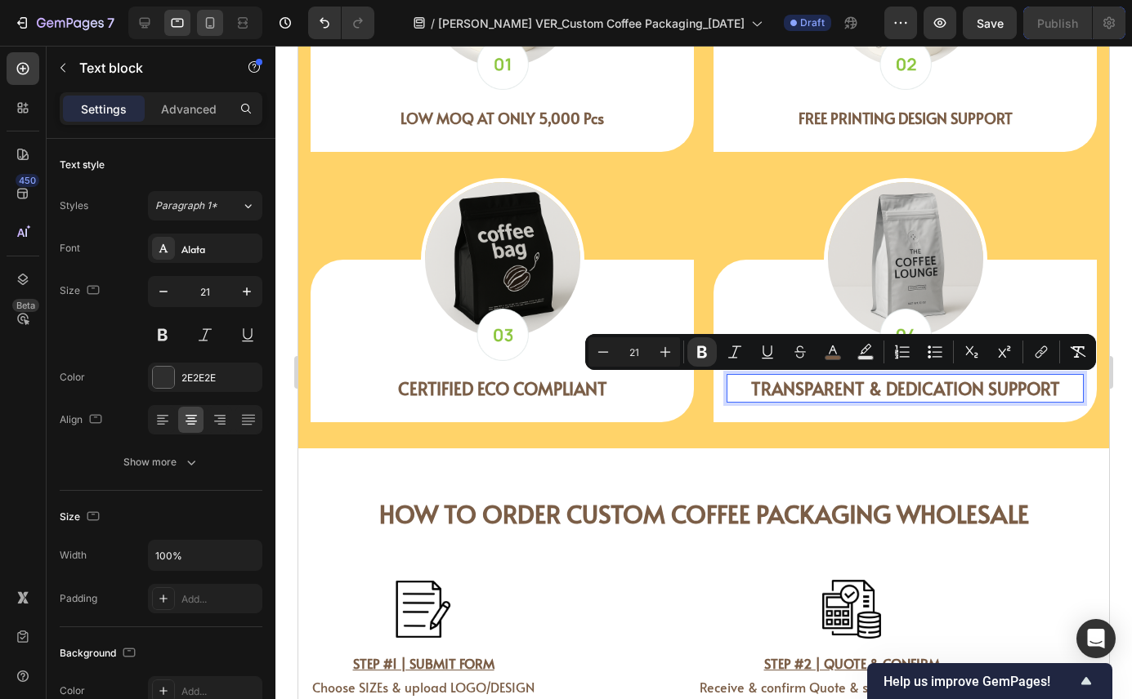
click at [208, 25] on icon at bounding box center [210, 26] width 4 height 2
type input "19"
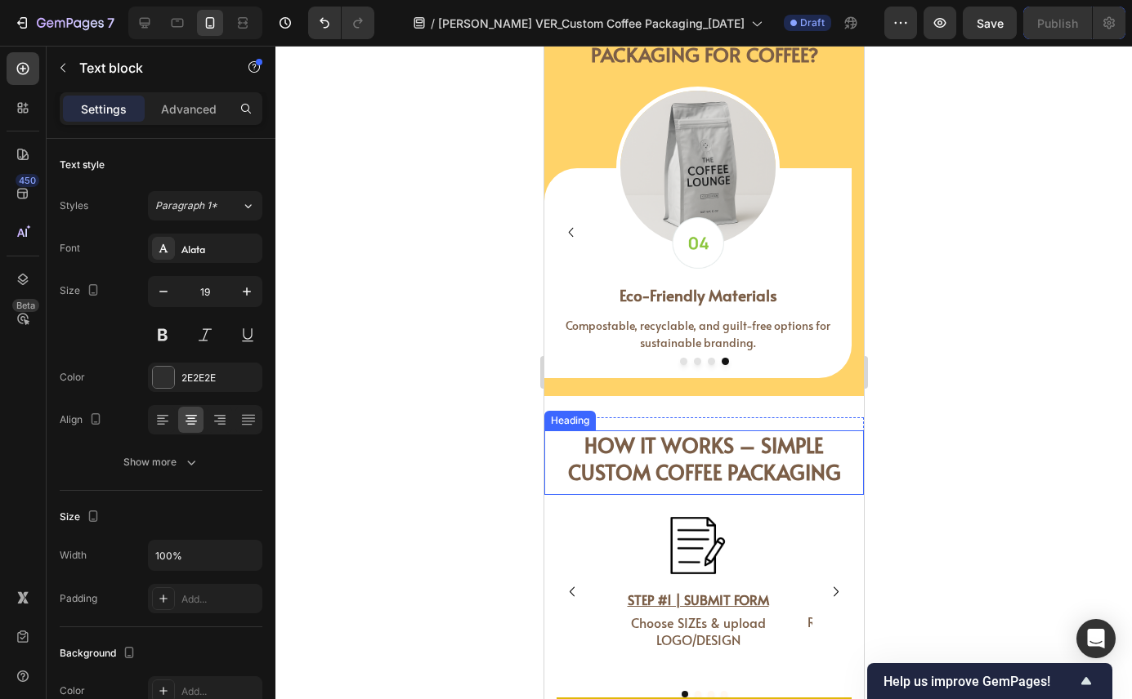
scroll to position [3448, 0]
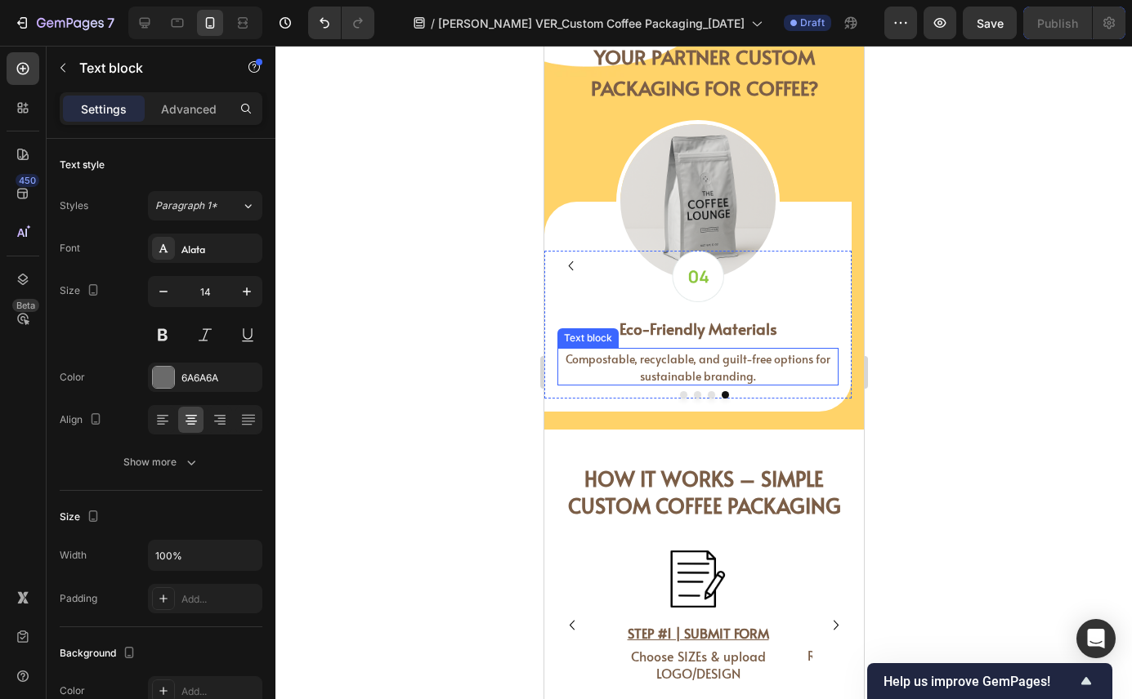
click at [679, 367] on span "Compostable, recyclable, and guilt-free options for sustainable branding." at bounding box center [697, 366] width 265 height 33
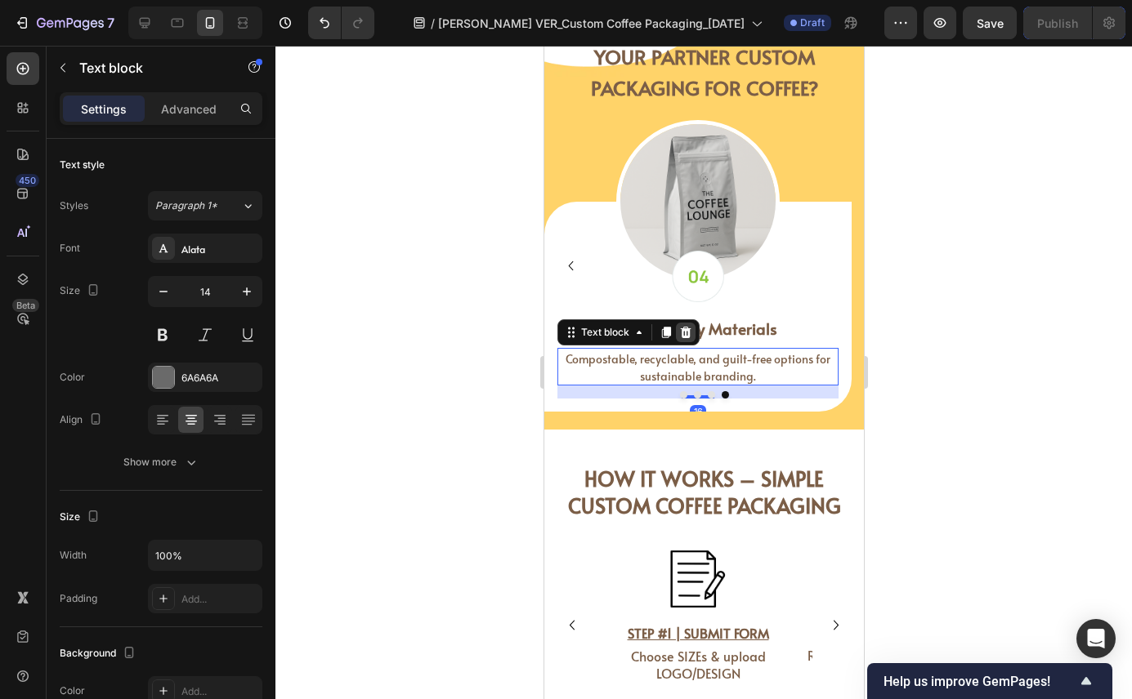
click at [685, 336] on icon at bounding box center [685, 332] width 11 height 11
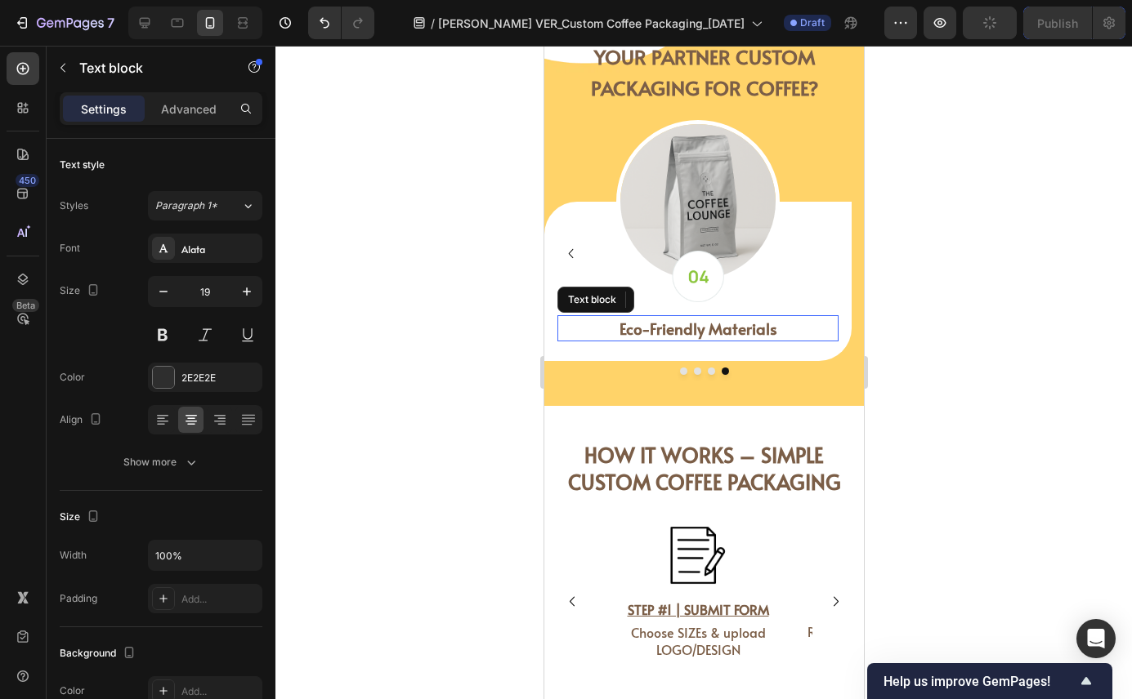
click at [699, 329] on strong "Eco-Friendly Materials" at bounding box center [697, 328] width 158 height 21
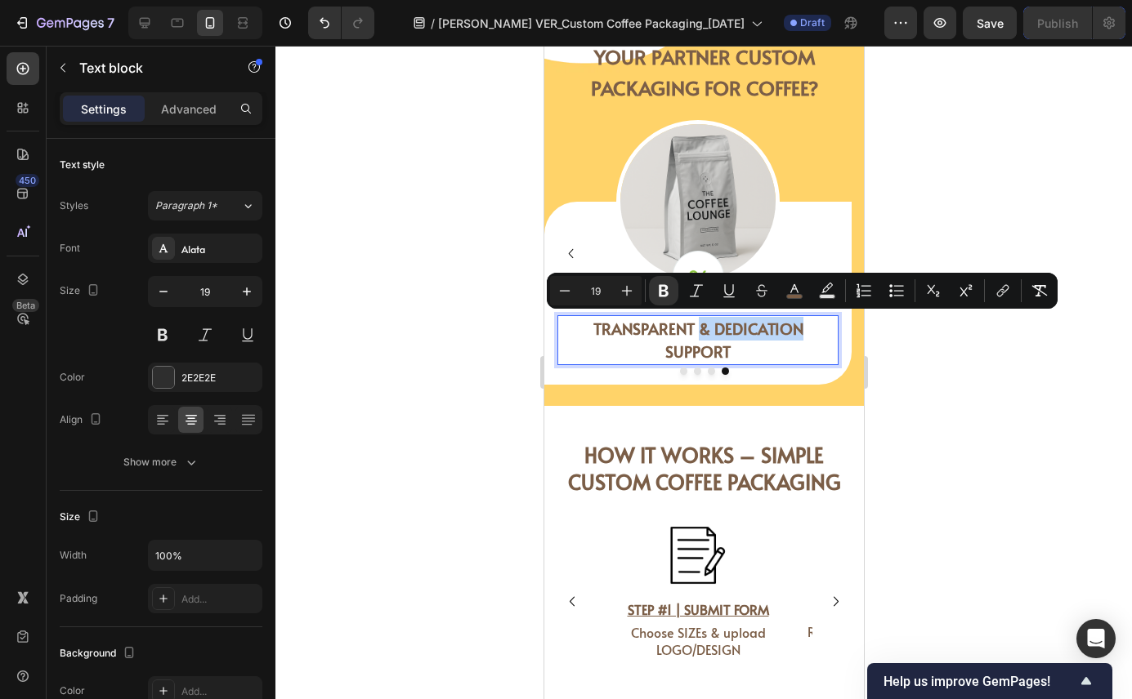
drag, startPoint x: 797, startPoint y: 326, endPoint x: 695, endPoint y: 326, distance: 102.1
click at [695, 326] on strong "TRANSPARENT & DEDICATION SUPPORT" at bounding box center [697, 340] width 210 height 45
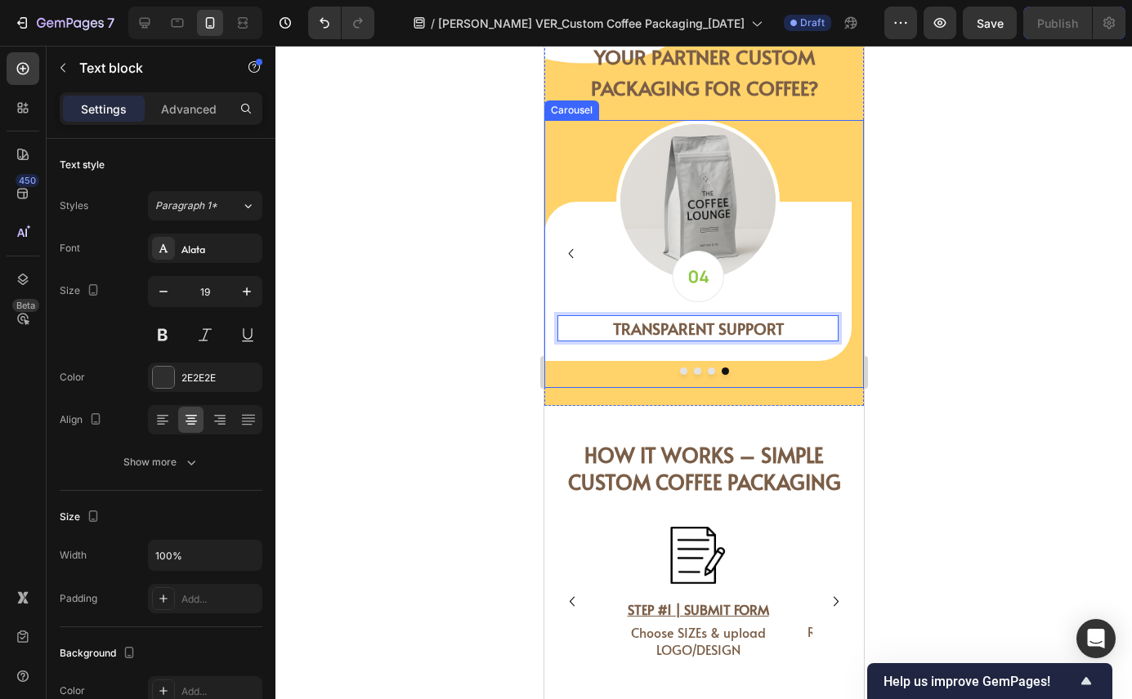
click at [770, 372] on div at bounding box center [702, 371] width 319 height 7
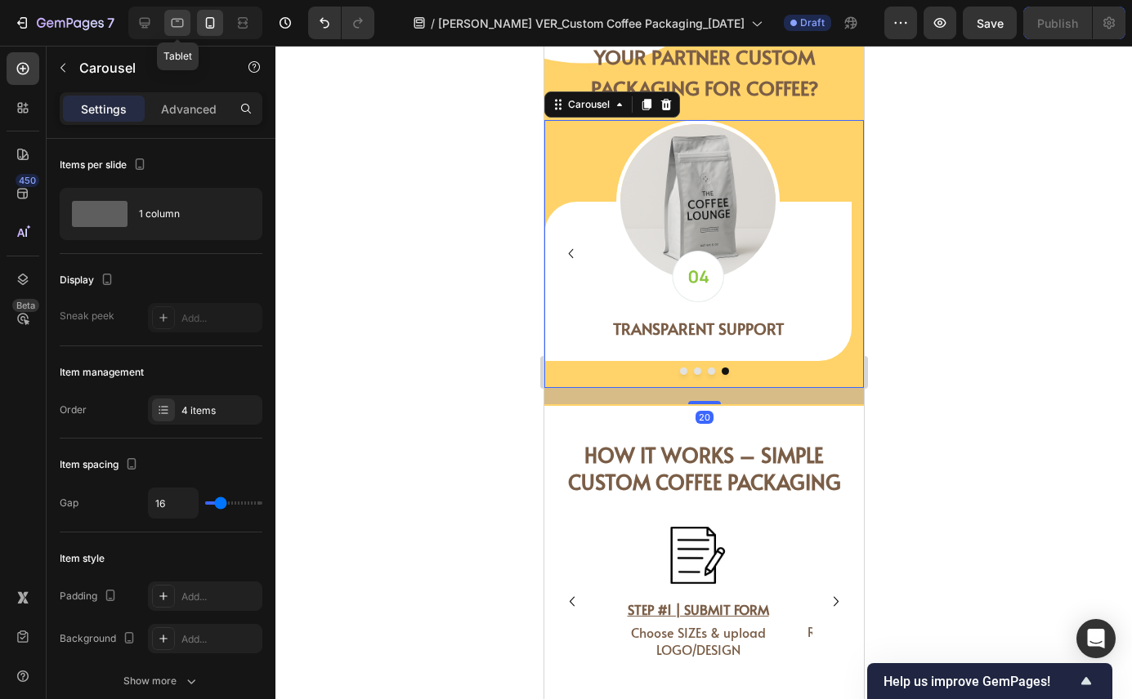
click at [170, 19] on icon at bounding box center [177, 23] width 16 height 16
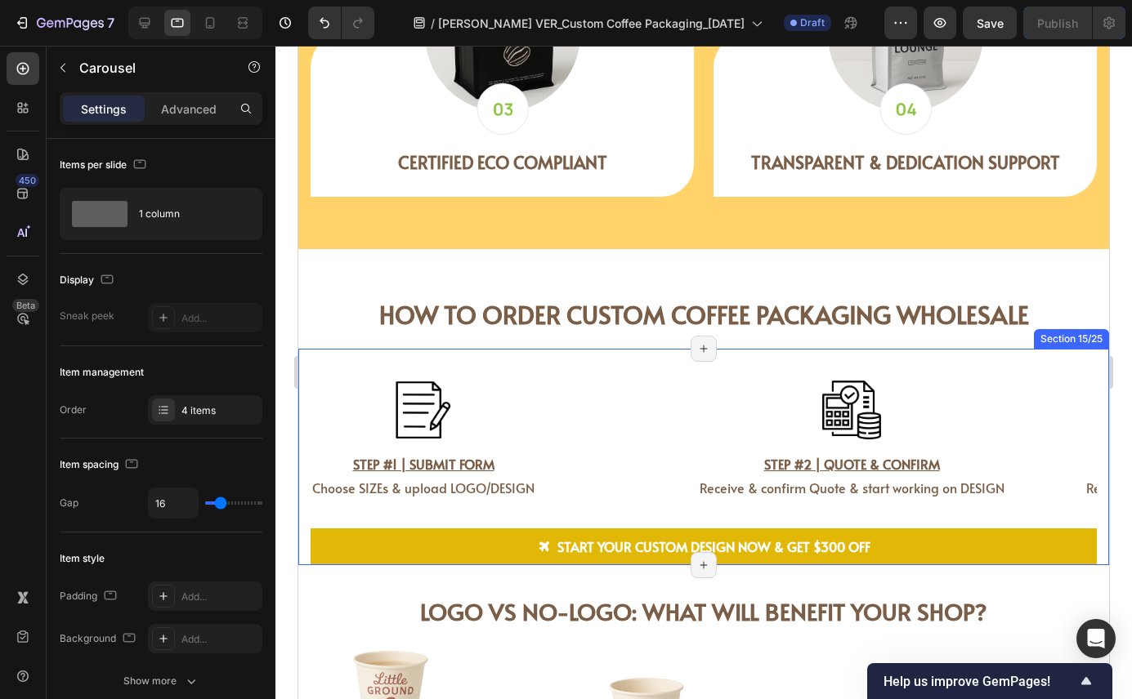
scroll to position [3941, 0]
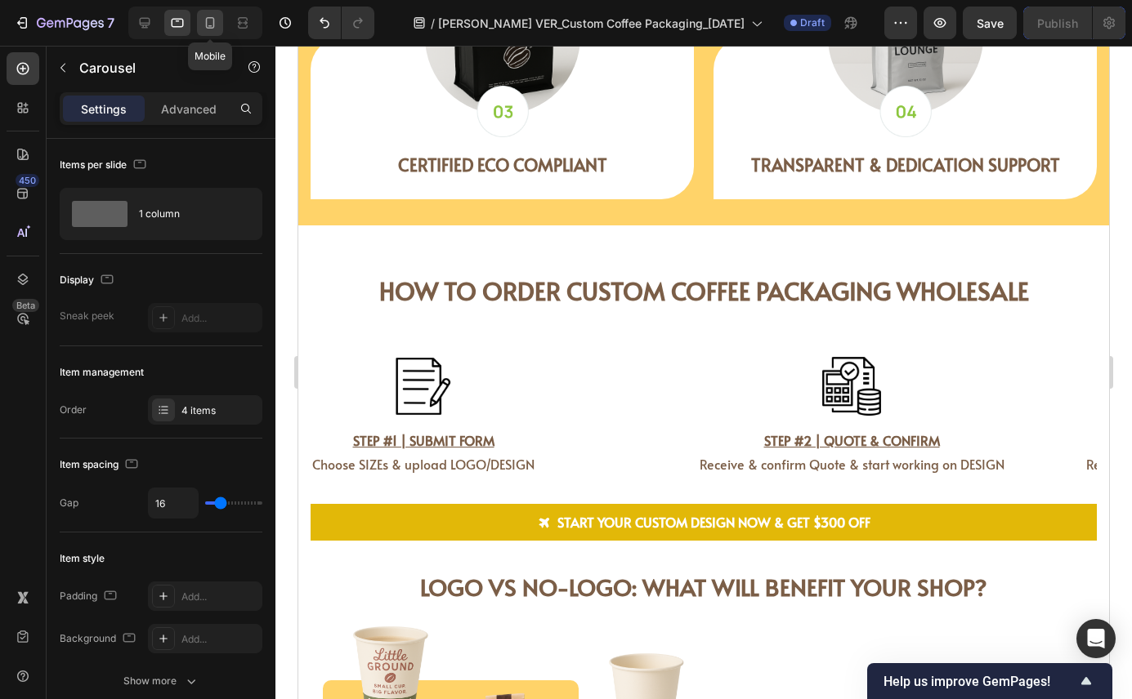
click at [209, 15] on icon at bounding box center [210, 23] width 16 height 16
type input "23"
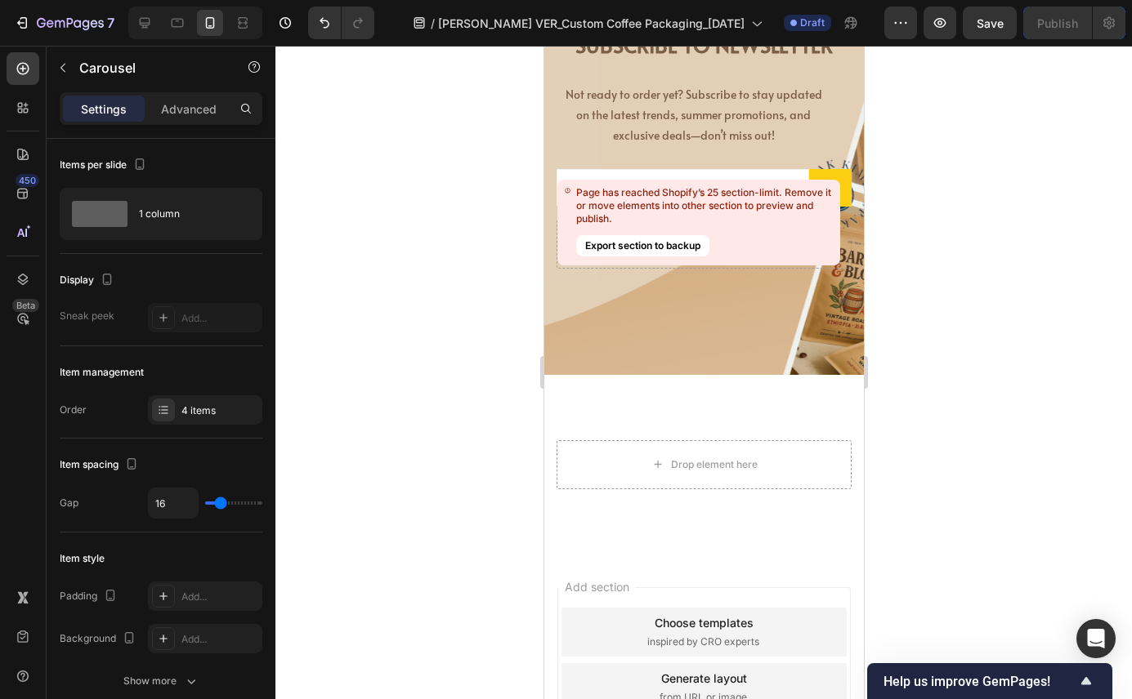
scroll to position [8588, 0]
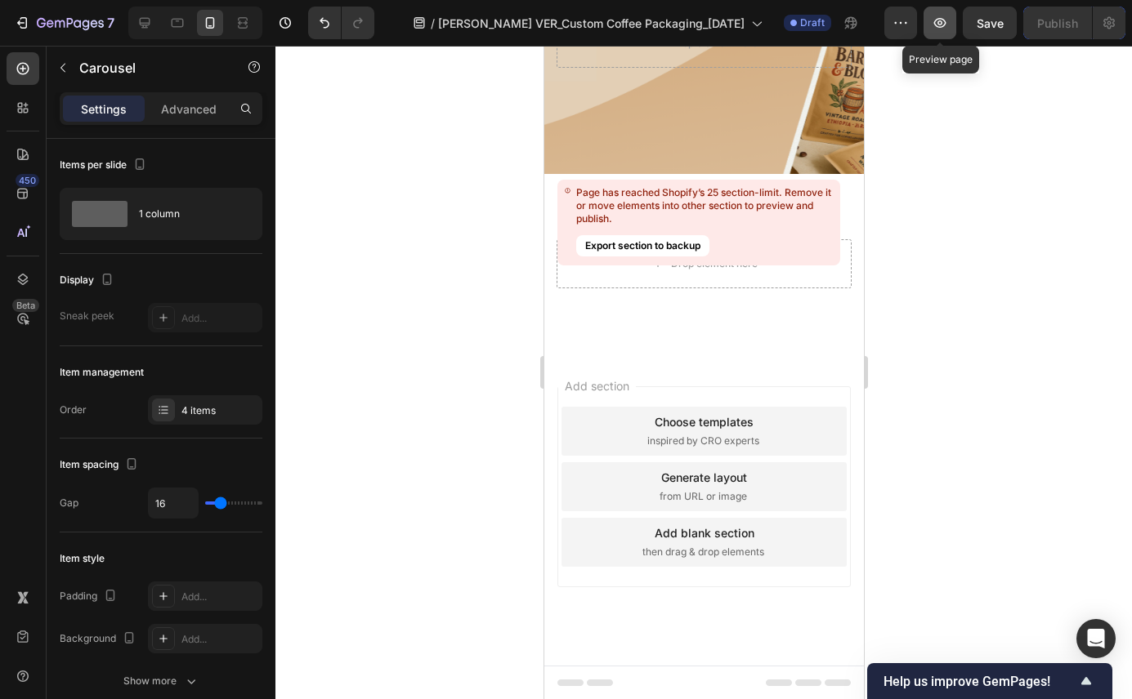
click at [940, 17] on icon "button" at bounding box center [939, 23] width 16 height 16
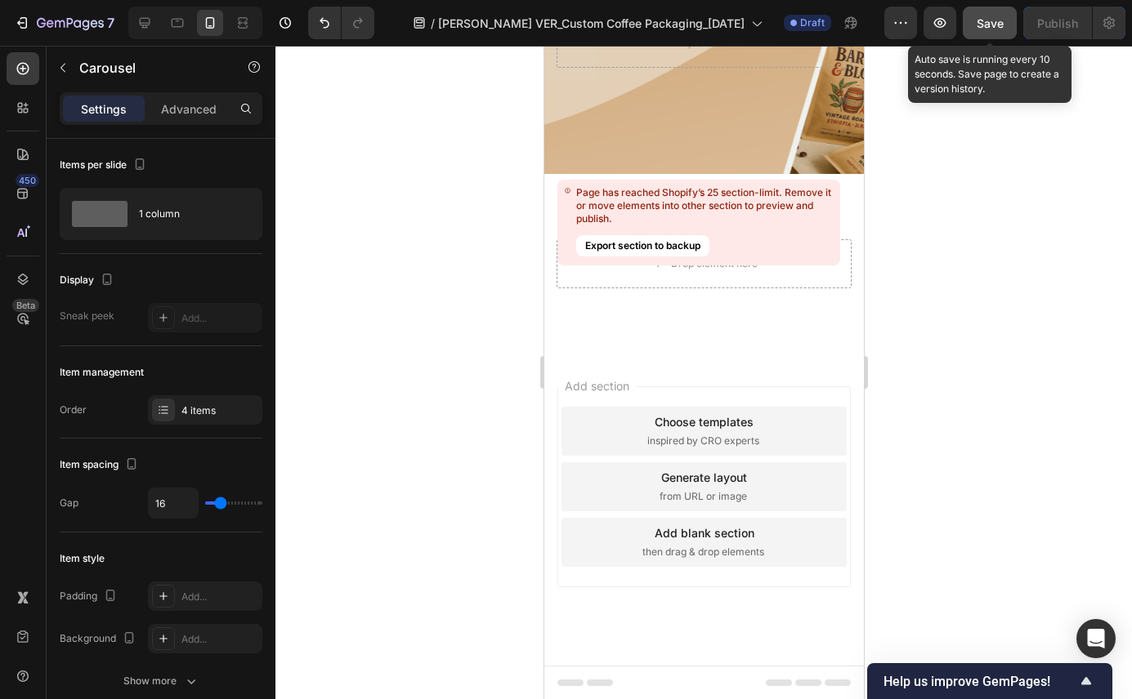
click at [1002, 25] on span "Save" at bounding box center [989, 23] width 27 height 14
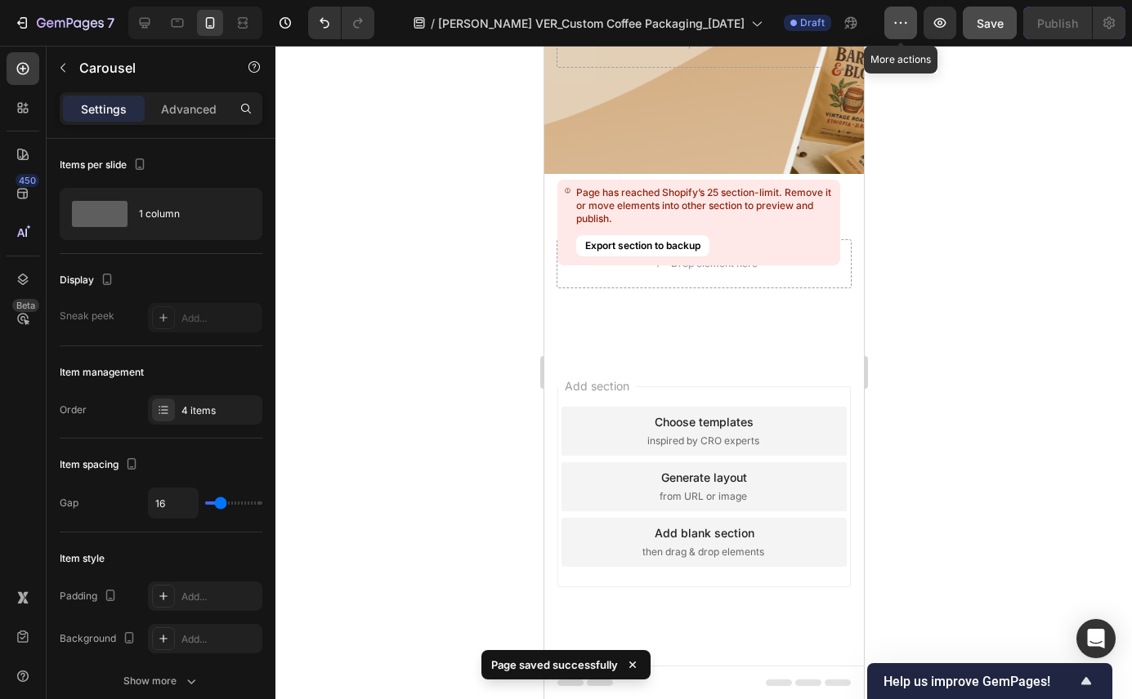
click at [900, 29] on icon "button" at bounding box center [900, 23] width 16 height 16
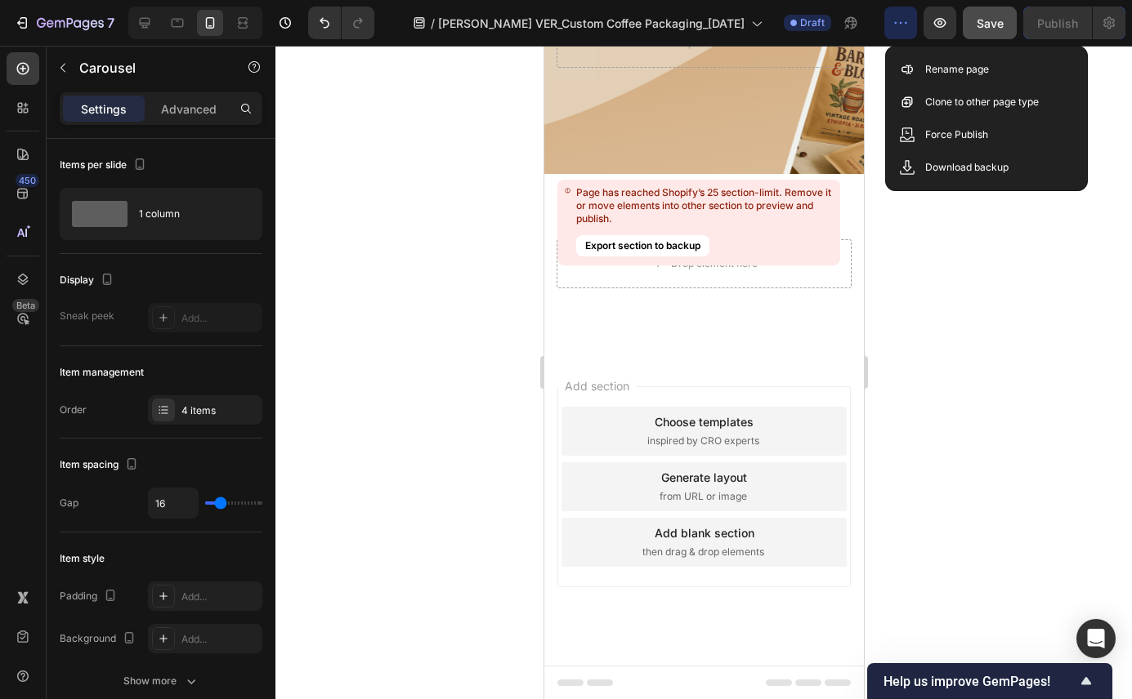
click at [926, 263] on div at bounding box center [703, 373] width 856 height 654
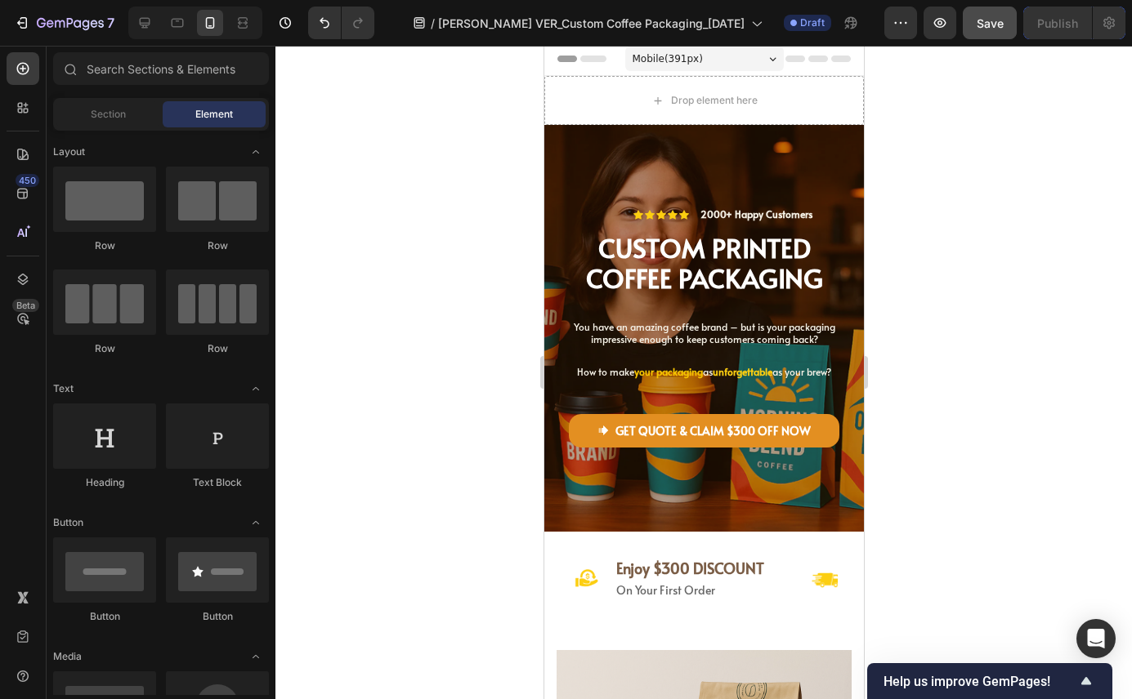
scroll to position [0, 0]
